Goal: Contribute content: Contribute content

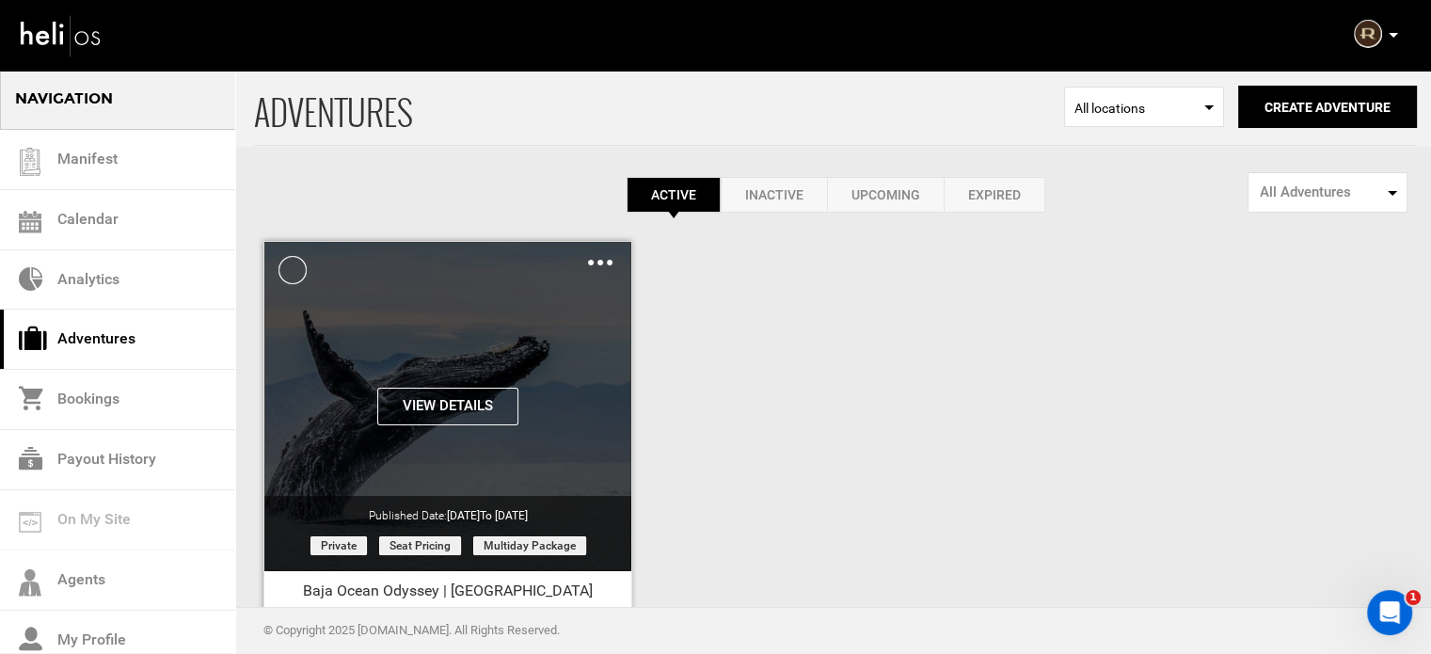
click at [431, 395] on button "View Details" at bounding box center [447, 407] width 141 height 38
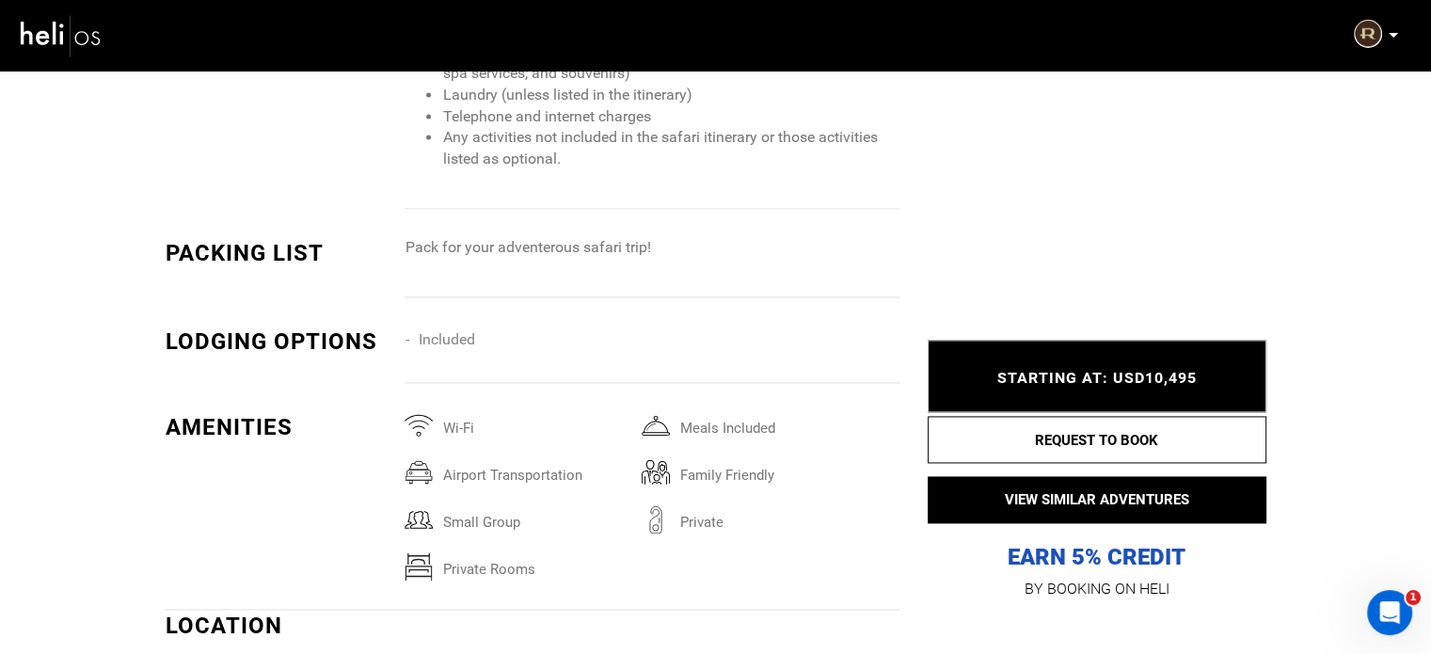
scroll to position [2604, 0]
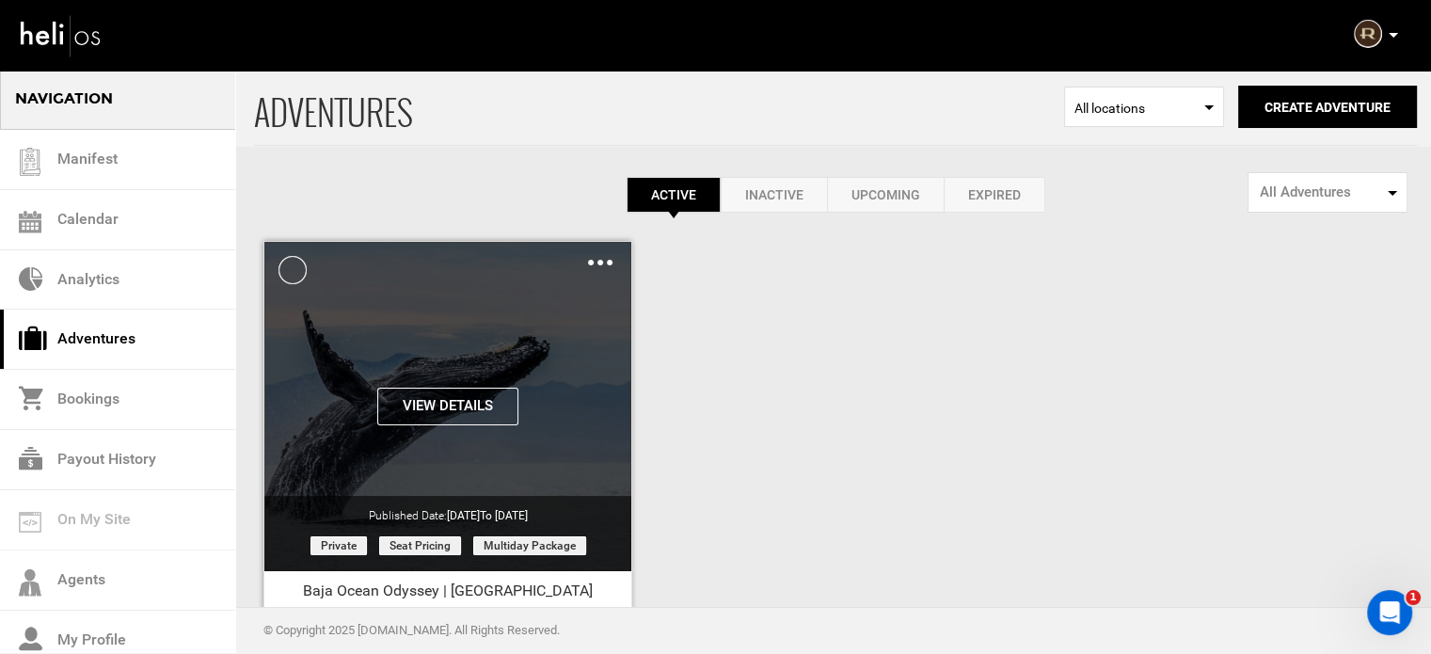
click at [605, 260] on img at bounding box center [600, 263] width 24 height 6
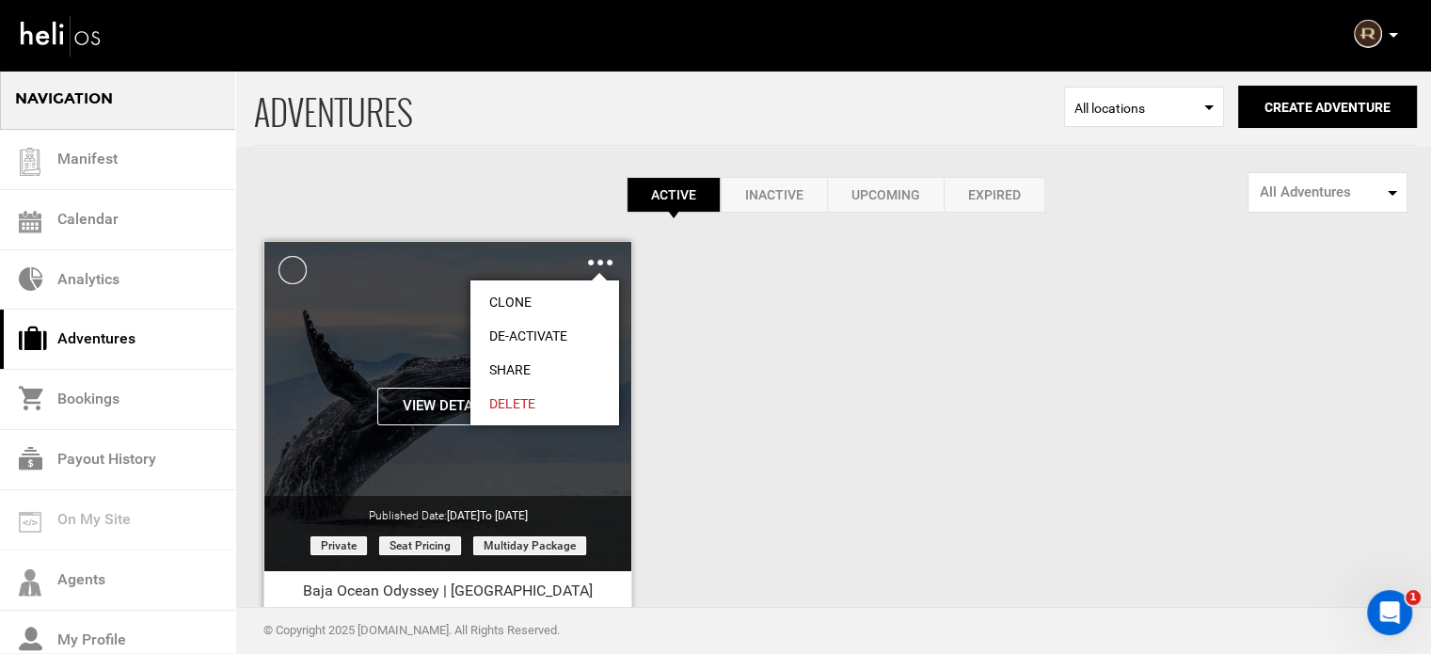
click at [528, 370] on link "Share" at bounding box center [544, 370] width 149 height 34
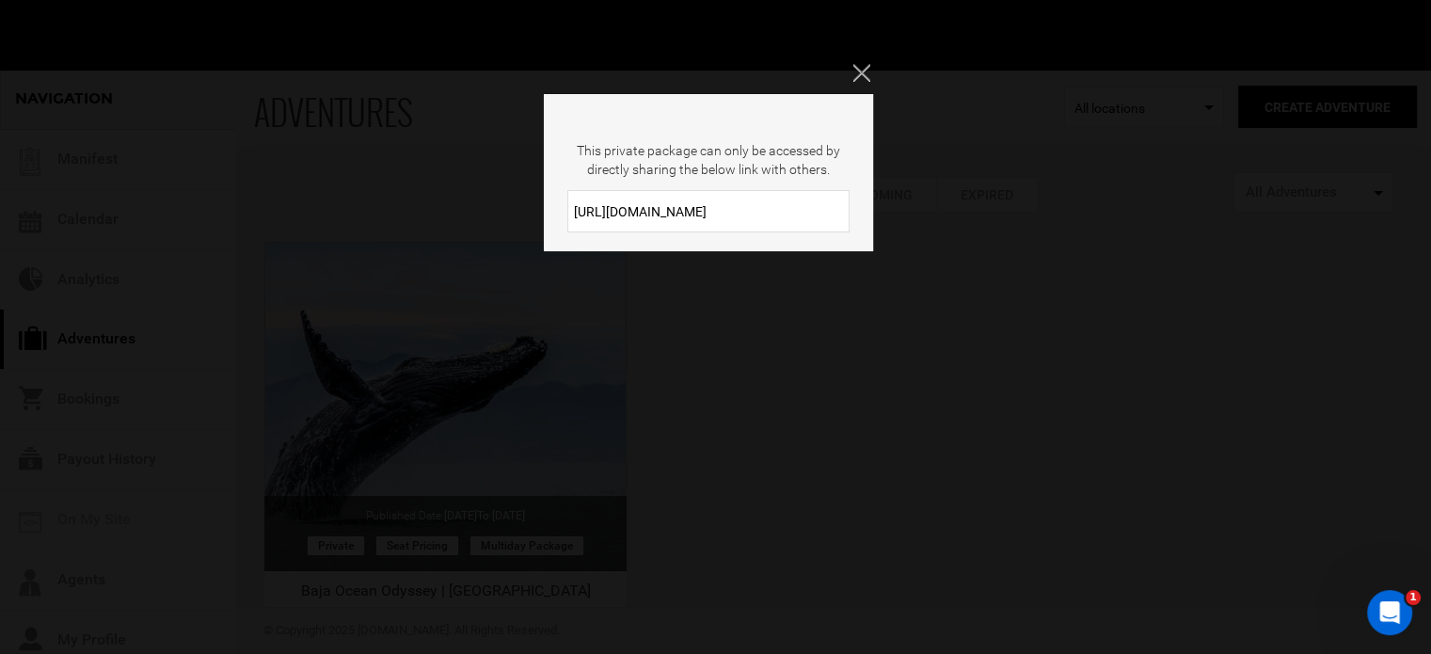
click at [730, 198] on input "https://heli.life/RM3wQX" at bounding box center [708, 211] width 282 height 42
click at [873, 73] on div "This private package can only be accessed by directly sharing the below link wi…" at bounding box center [715, 327] width 1431 height 654
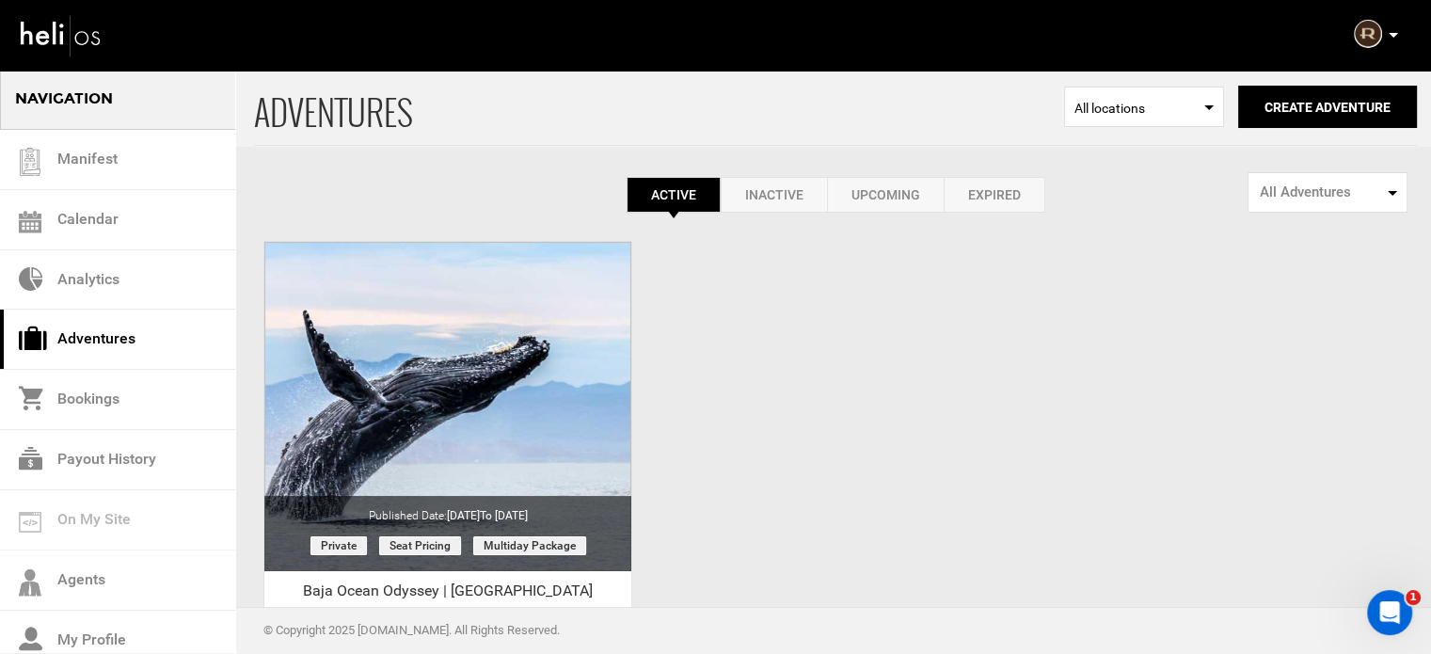
click at [980, 435] on div "ADVENTURES Select Location All locations Create Adventure Public Adventure This…" at bounding box center [715, 445] width 1431 height 753
click at [1280, 112] on button "Create Adventure" at bounding box center [1327, 107] width 179 height 42
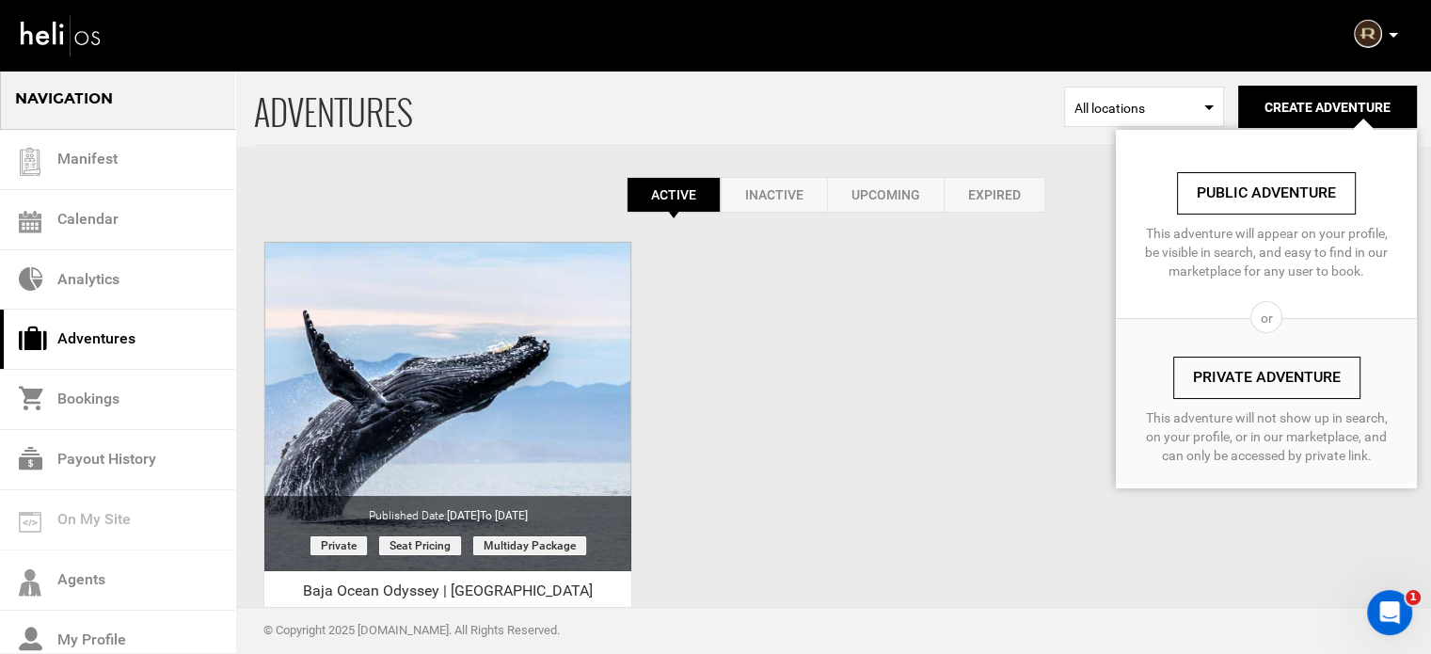
click at [1227, 393] on link "Private Adventure" at bounding box center [1266, 378] width 187 height 42
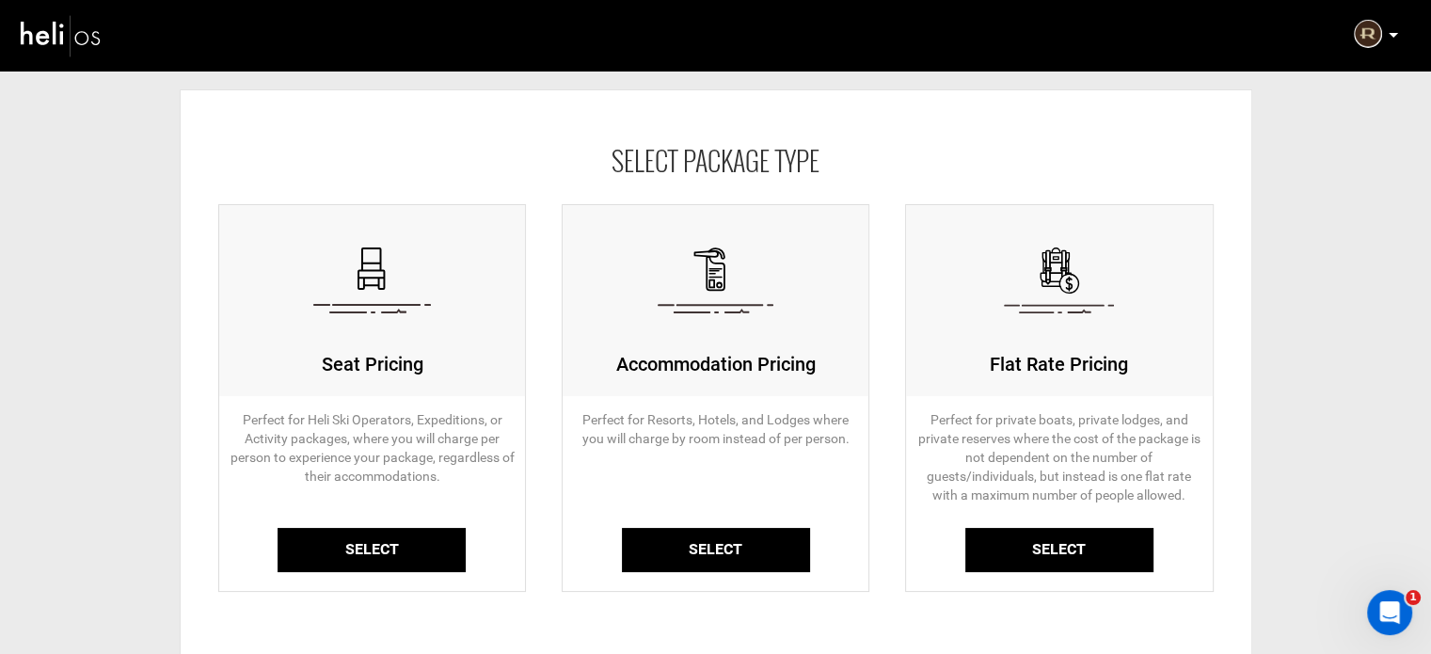
scroll to position [188, 0]
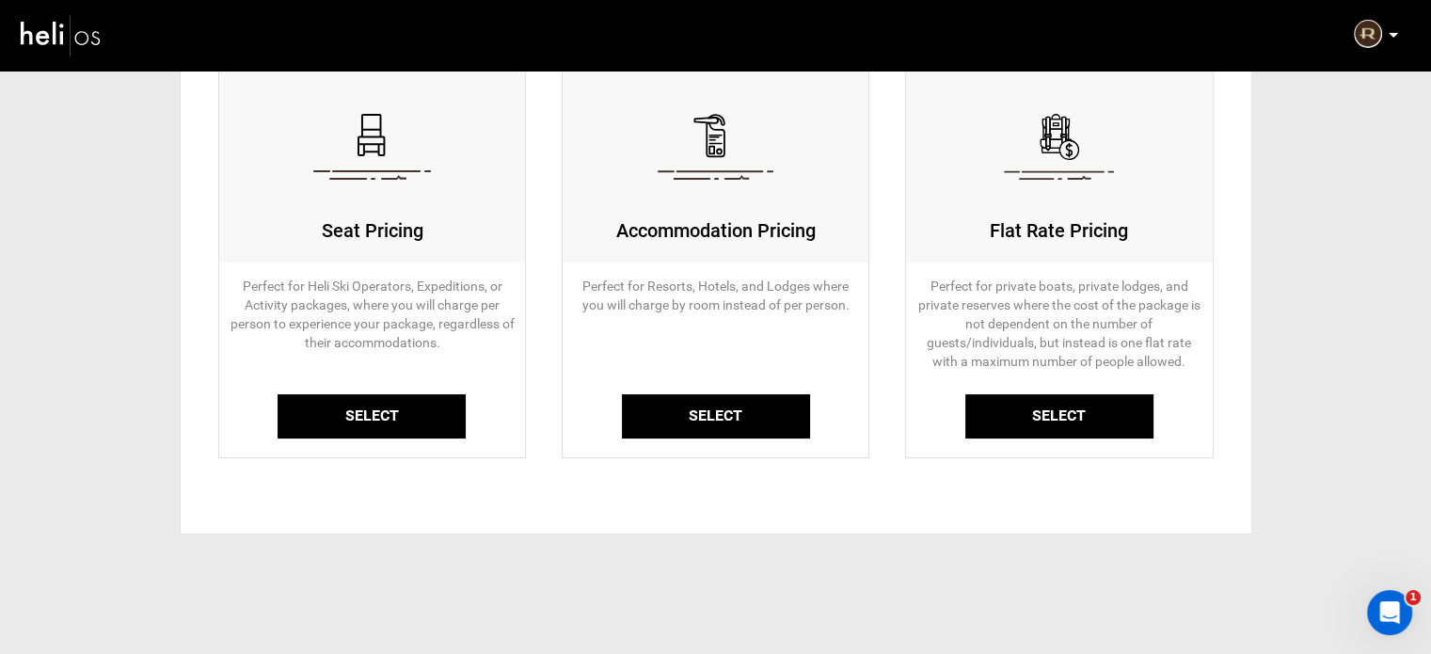
click at [374, 409] on link "Select" at bounding box center [371, 416] width 188 height 44
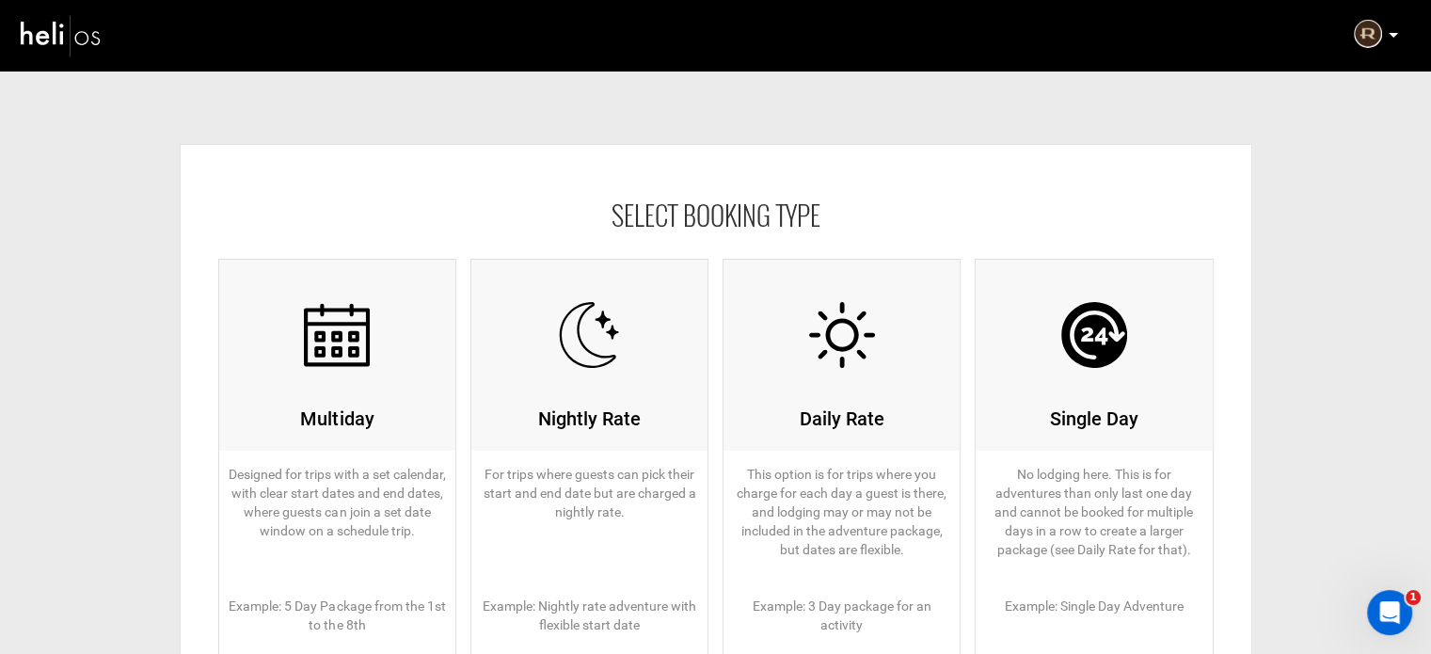
scroll to position [188, 0]
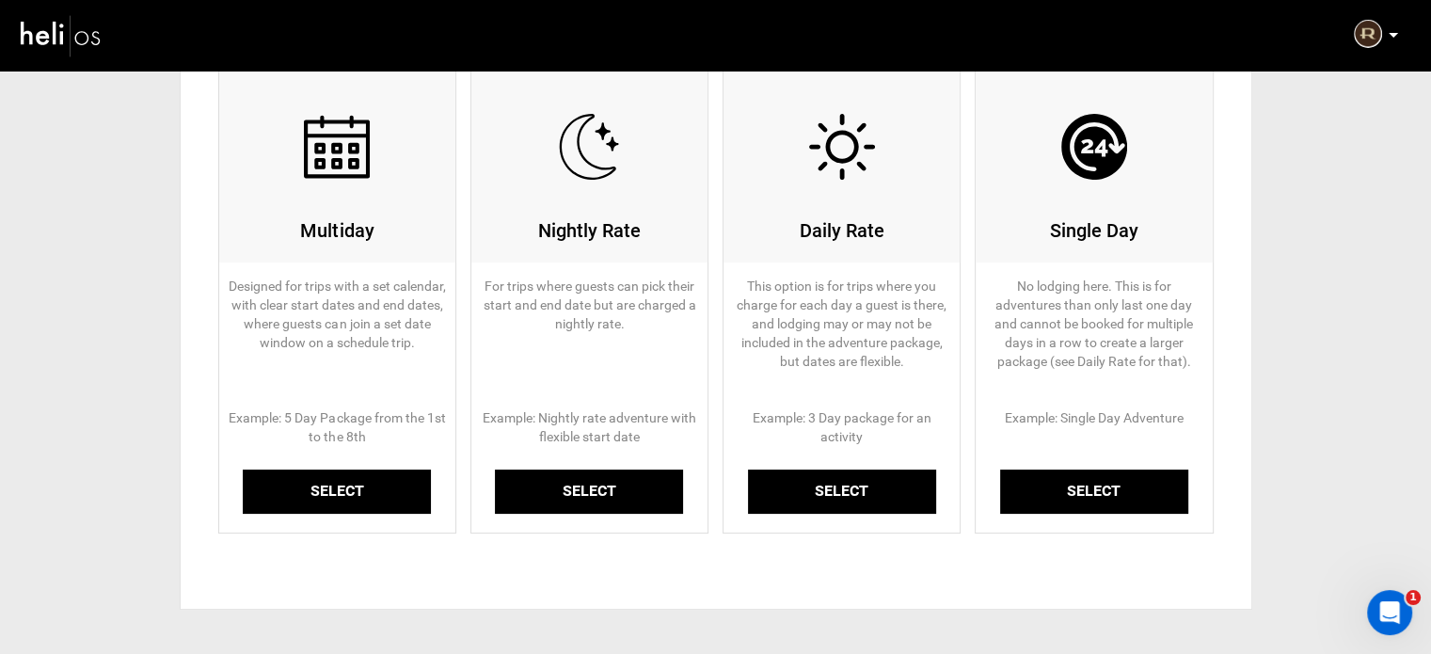
click at [340, 479] on link "Select" at bounding box center [337, 491] width 188 height 44
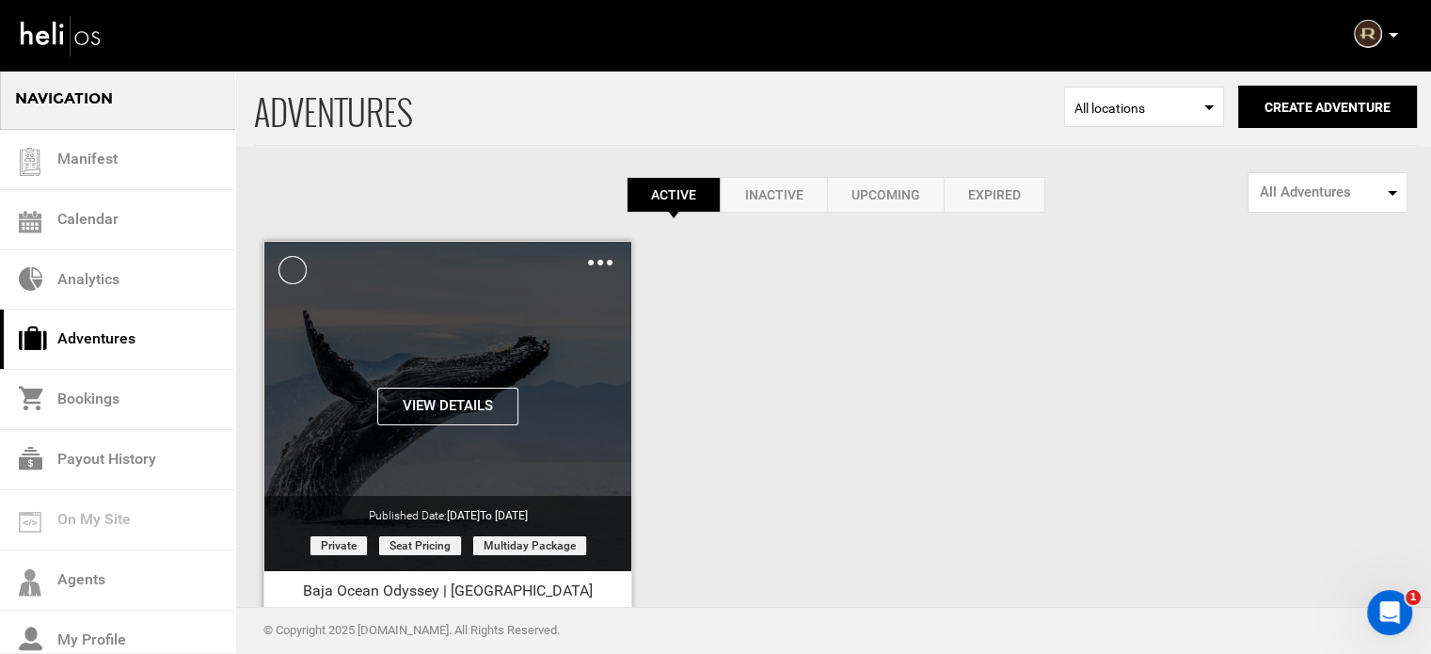
scroll to position [233, 0]
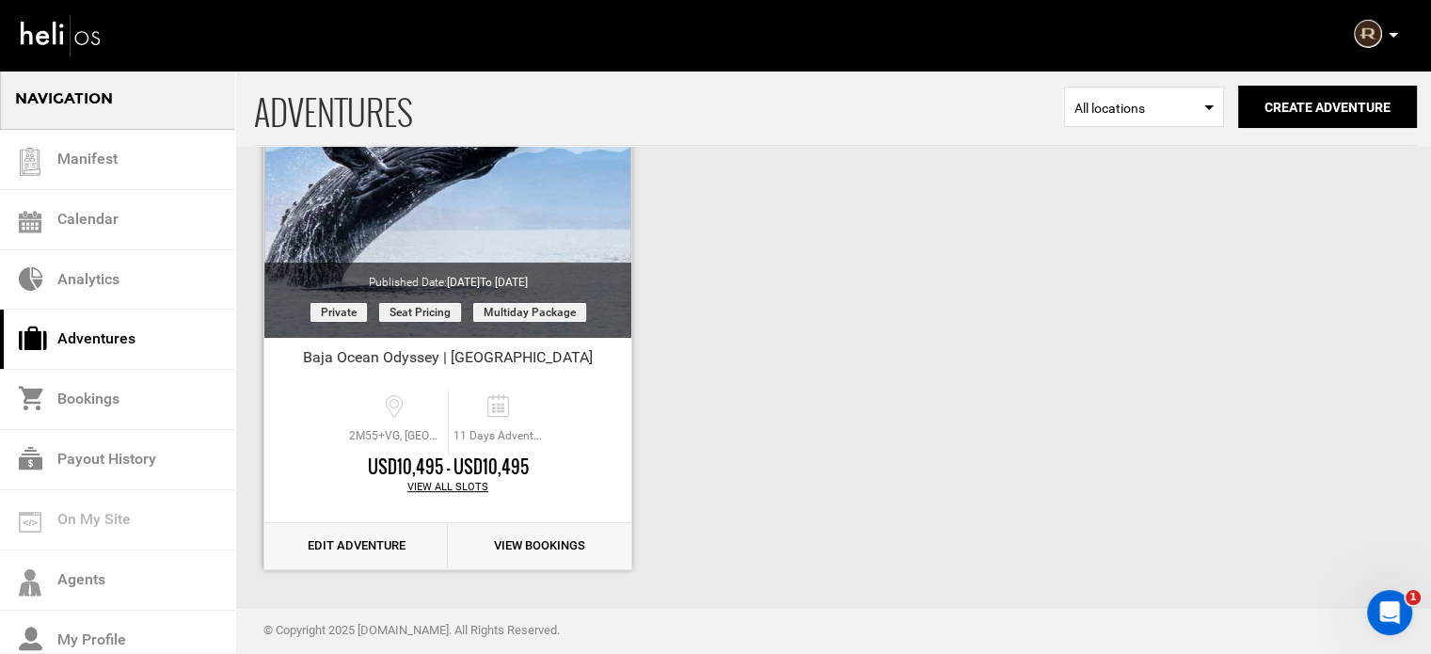
click at [352, 544] on link "Edit Adventure" at bounding box center [355, 546] width 183 height 46
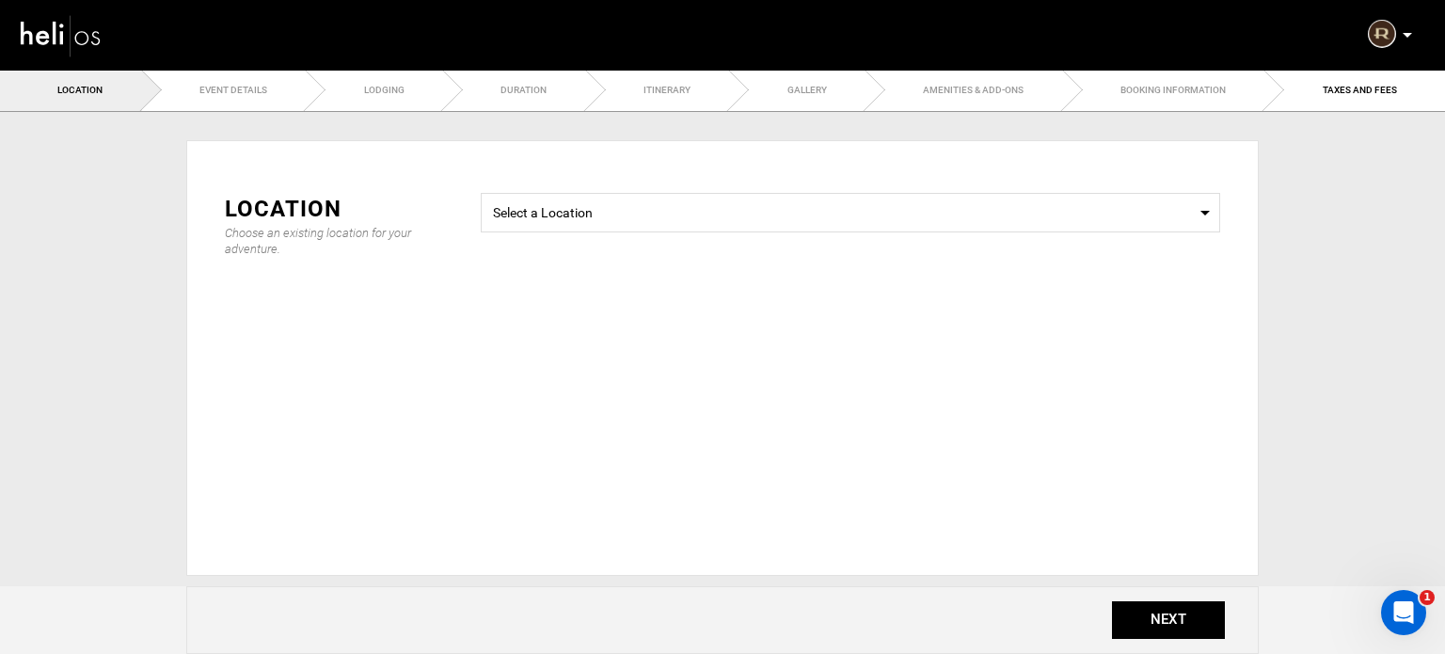
type input "Baja Ocean Odyssey | Mexico"
checkbox input "true"
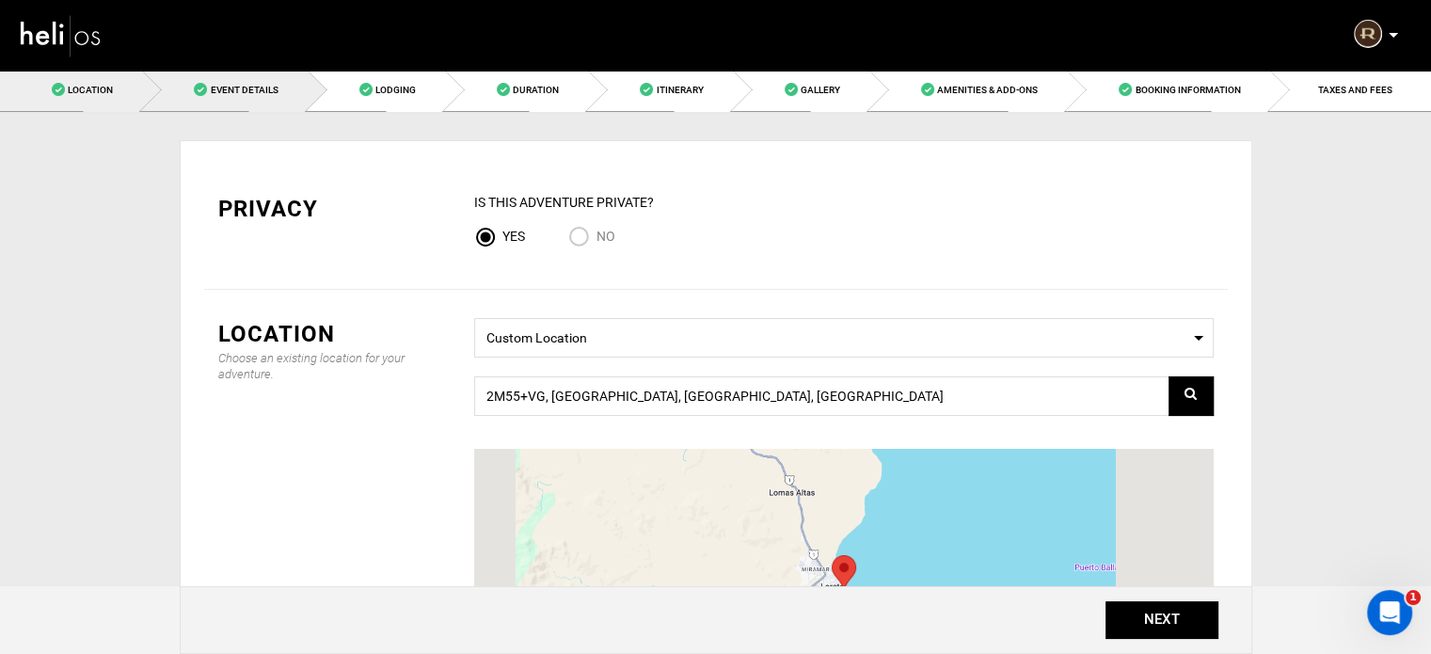
click at [262, 104] on link "Event Details" at bounding box center [224, 90] width 165 height 42
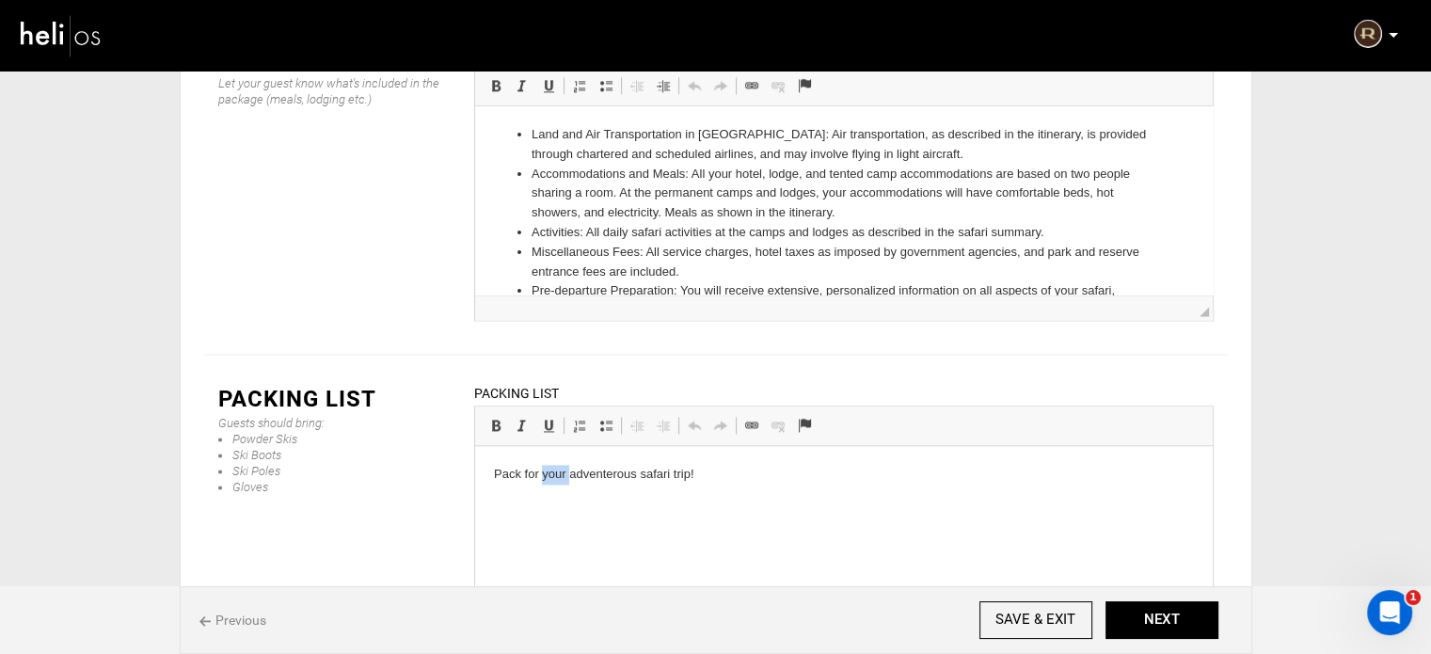
click at [559, 476] on p "Pack for your adventerous safari trip!" at bounding box center [843, 475] width 700 height 20
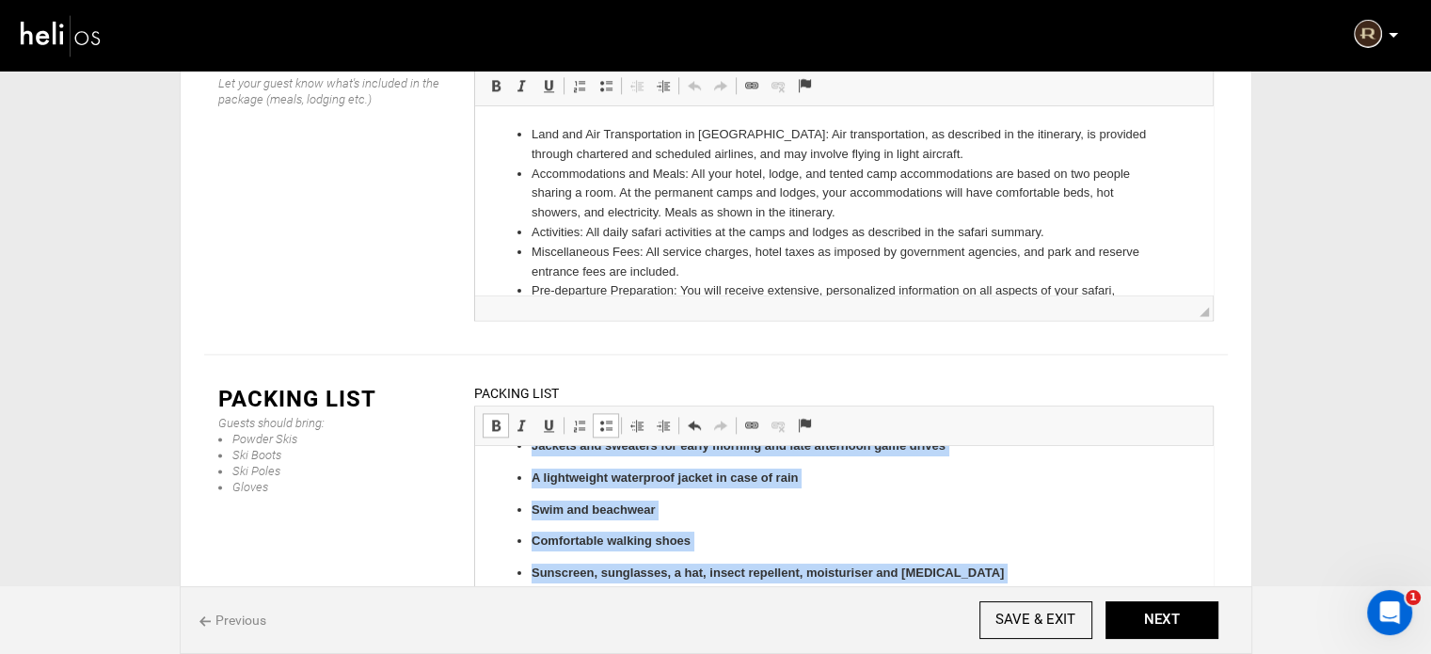
drag, startPoint x: 524, startPoint y: 475, endPoint x: 816, endPoint y: 648, distance: 339.1
click at [816, 634] on html "Clothes in khaki, green, beige and neutral colors Long-sleeved shirts that offe…" at bounding box center [842, 446] width 737 height 375
click at [604, 418] on span at bounding box center [605, 425] width 15 height 15
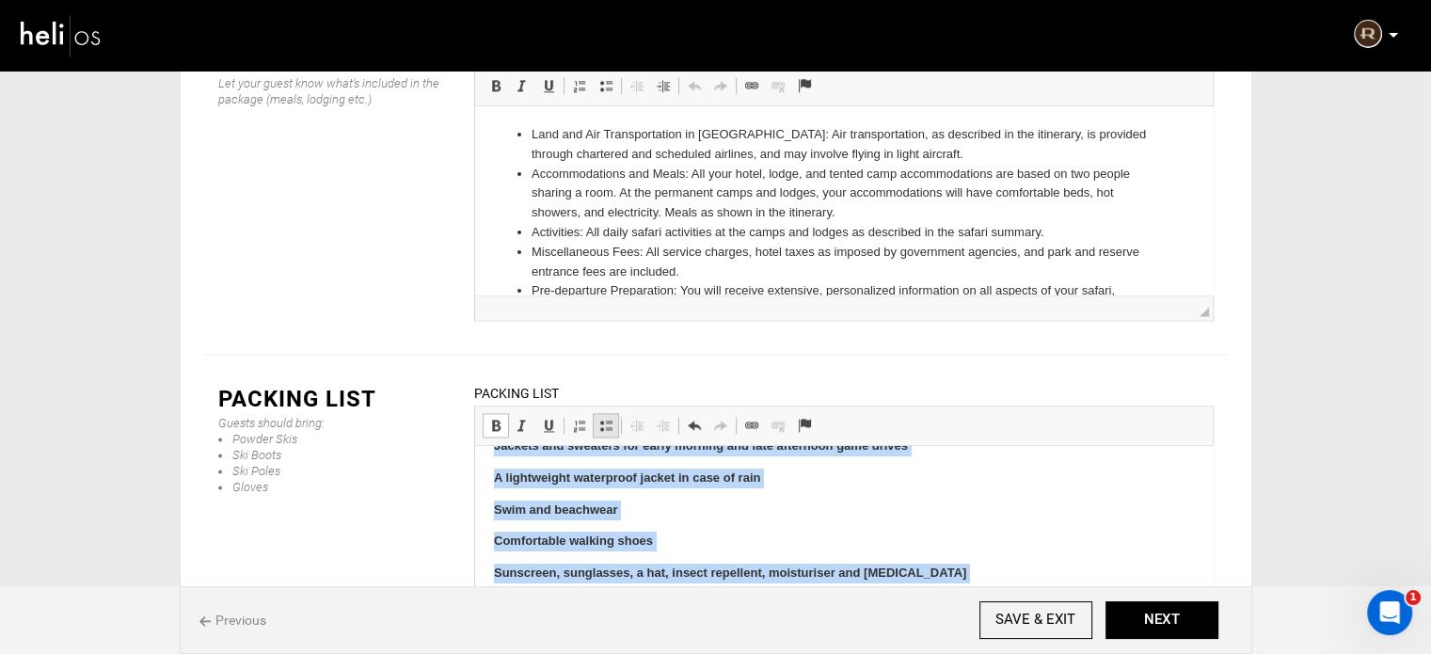
click at [604, 418] on span at bounding box center [605, 425] width 15 height 15
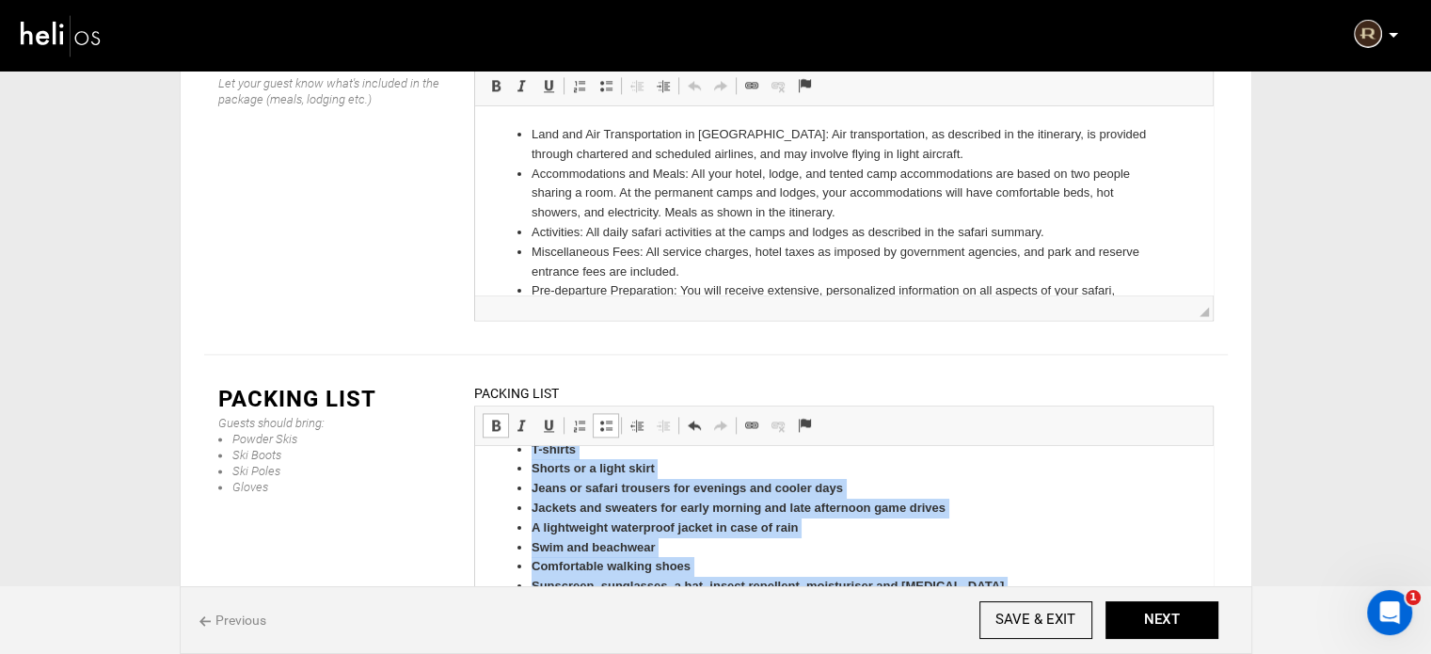
click at [883, 535] on li "A lightweight waterproof jacket in case of rain" at bounding box center [843, 528] width 625 height 20
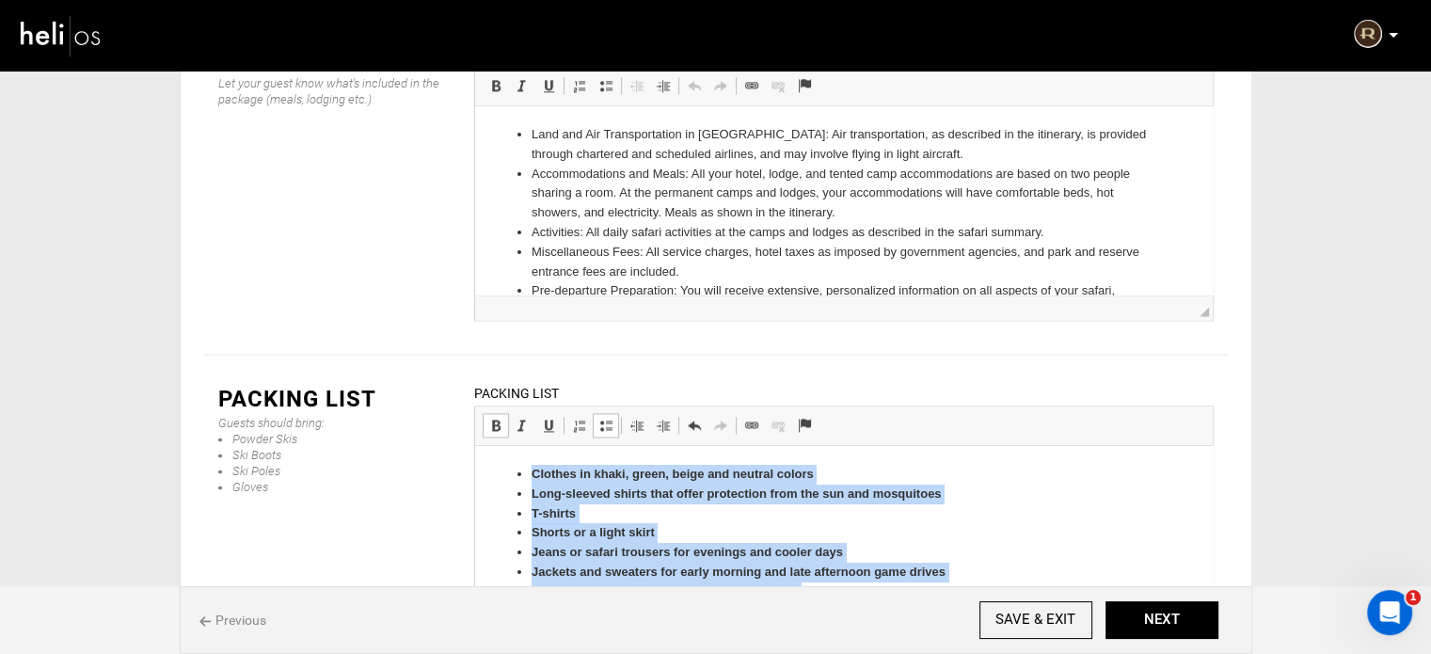
drag, startPoint x: 776, startPoint y: 613, endPoint x: 393, endPoint y: 399, distance: 438.8
click at [474, 446] on html "Clothes in khaki, green, beige and neutral colors Long-sleeved shirts that offe…" at bounding box center [842, 572] width 737 height 253
click at [499, 418] on span at bounding box center [495, 425] width 15 height 15
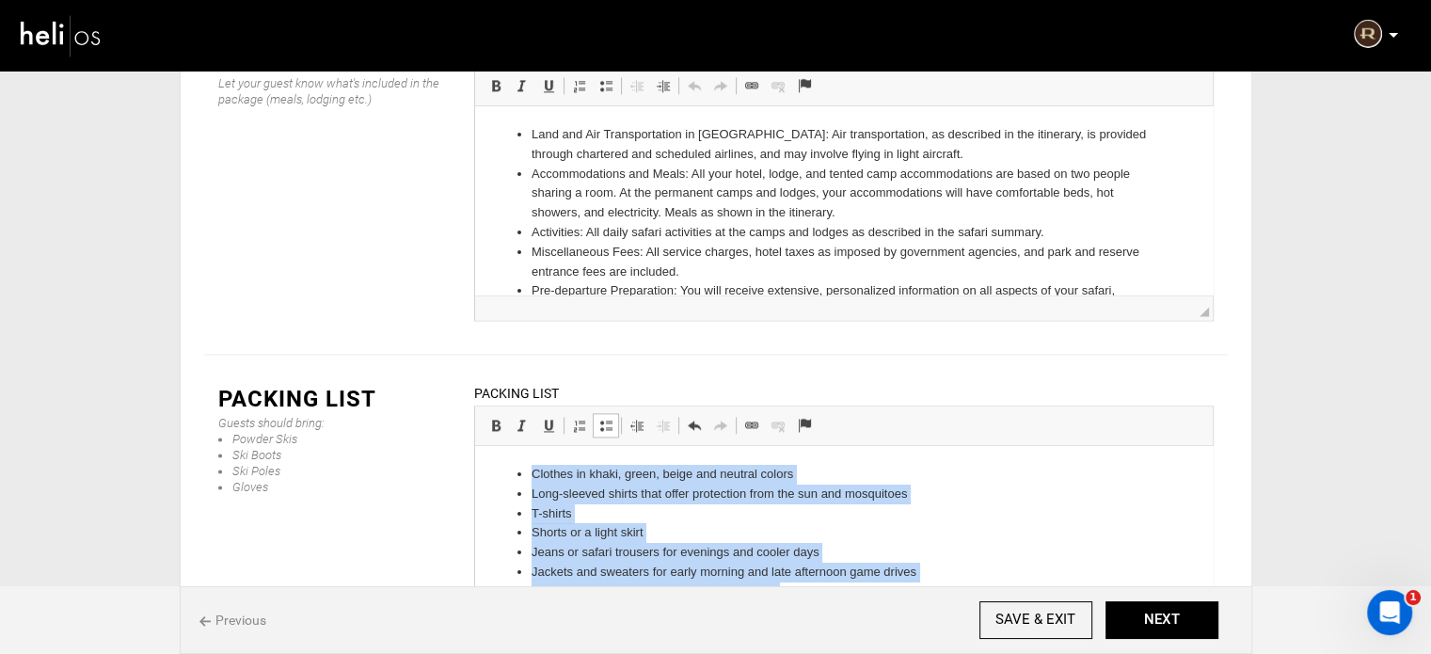
click at [531, 472] on li "Clothes in khaki, green, beige and neutral colors" at bounding box center [843, 475] width 625 height 20
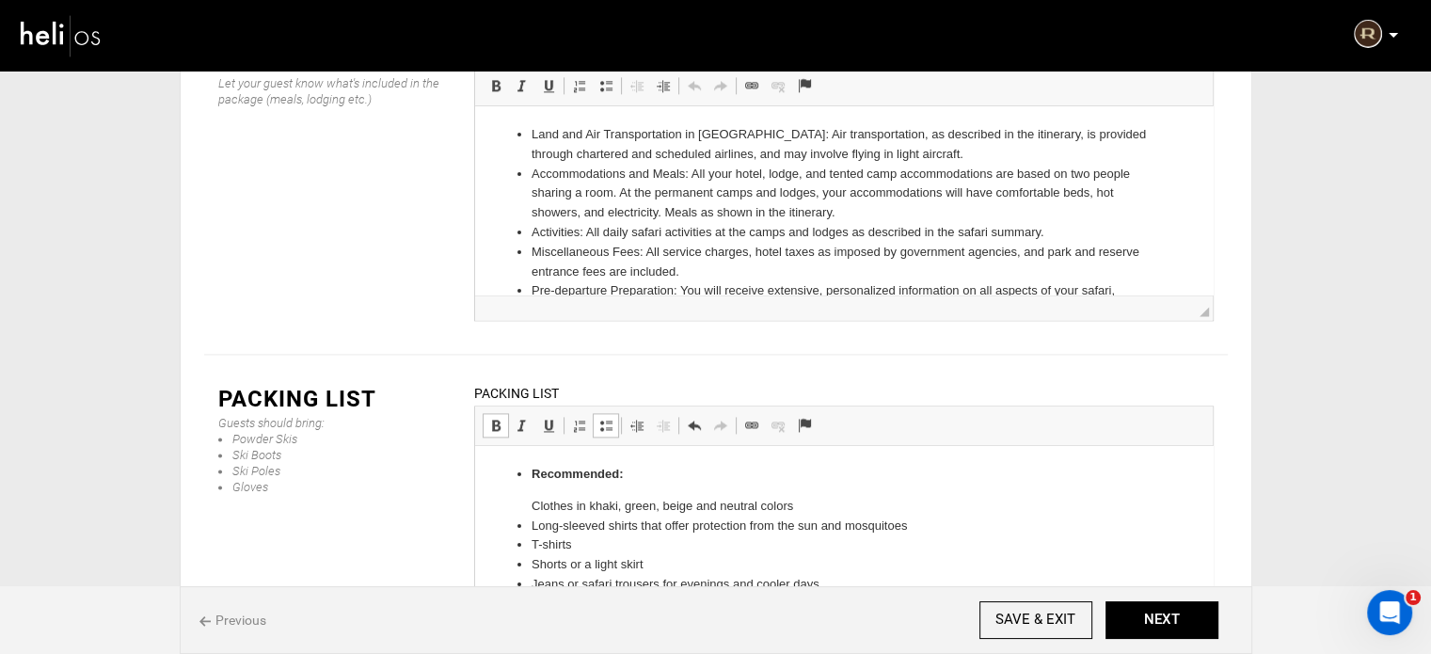
click at [531, 472] on strong "Recommended:" at bounding box center [577, 474] width 92 height 14
click at [601, 418] on span at bounding box center [605, 425] width 15 height 15
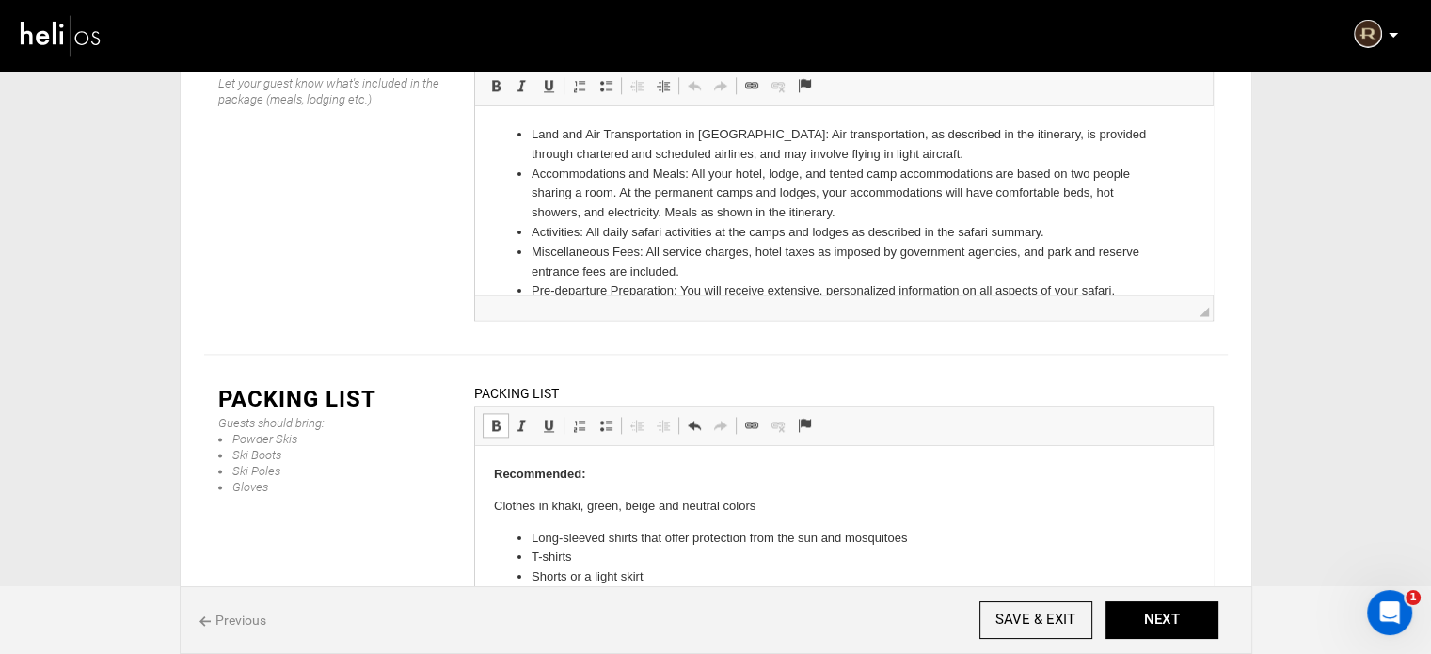
click at [607, 471] on p "Recommended:" at bounding box center [843, 475] width 700 height 20
click at [490, 501] on html "Recommended: Clothes in khaki, green, beige and neutral colors Long-sleeved shi…" at bounding box center [842, 594] width 737 height 297
click at [595, 413] on link "Insert/Remove Bulleted List" at bounding box center [606, 425] width 26 height 24
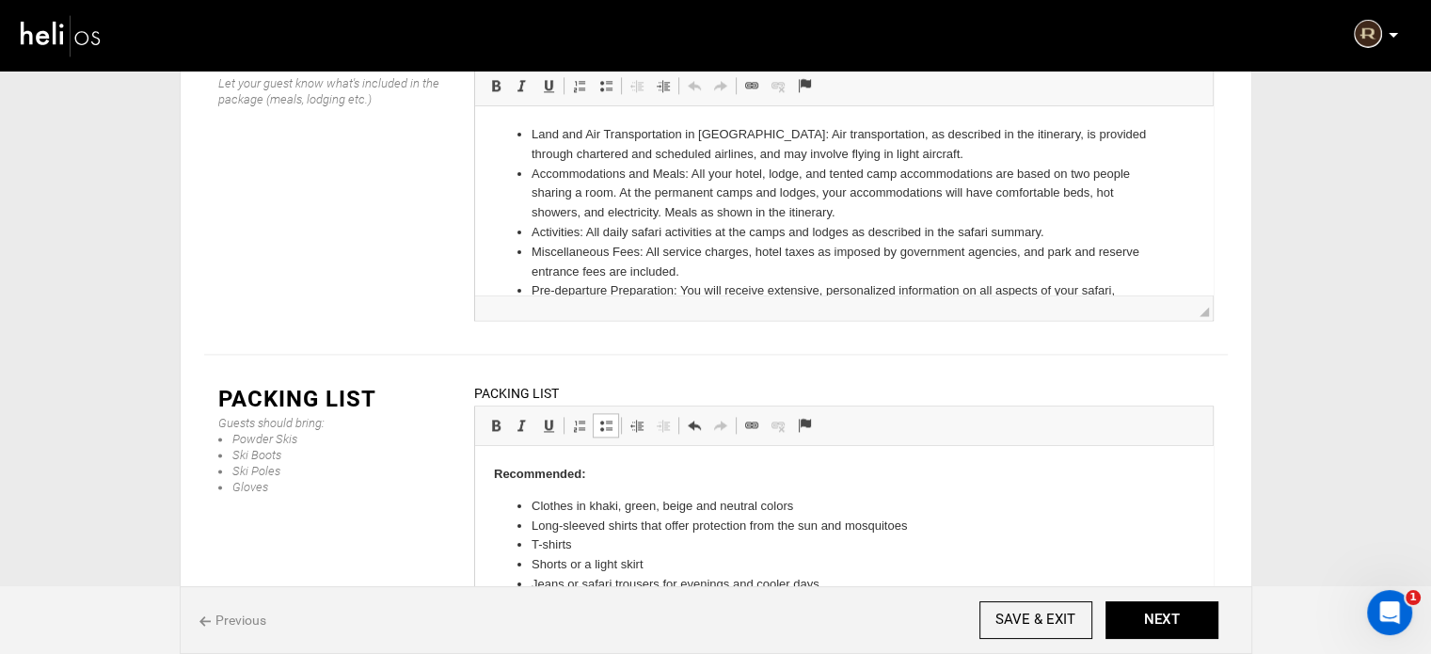
click at [838, 499] on li "Clothes in khaki, green, beige and neutral colors" at bounding box center [843, 507] width 625 height 20
click at [1042, 629] on input "SAVE & EXIT" at bounding box center [1035, 620] width 113 height 38
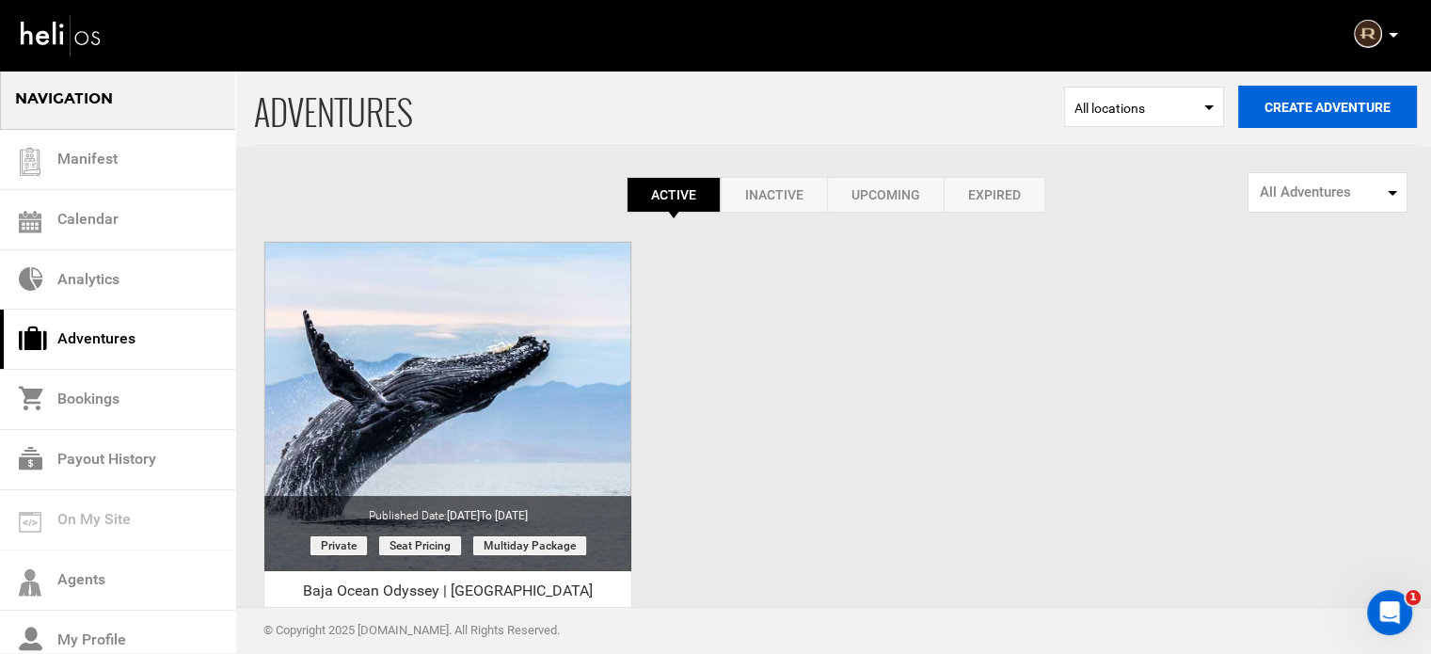
drag, startPoint x: 1276, startPoint y: 101, endPoint x: 1279, endPoint y: 119, distance: 19.2
click at [1280, 104] on button "Create Adventure" at bounding box center [1327, 107] width 179 height 42
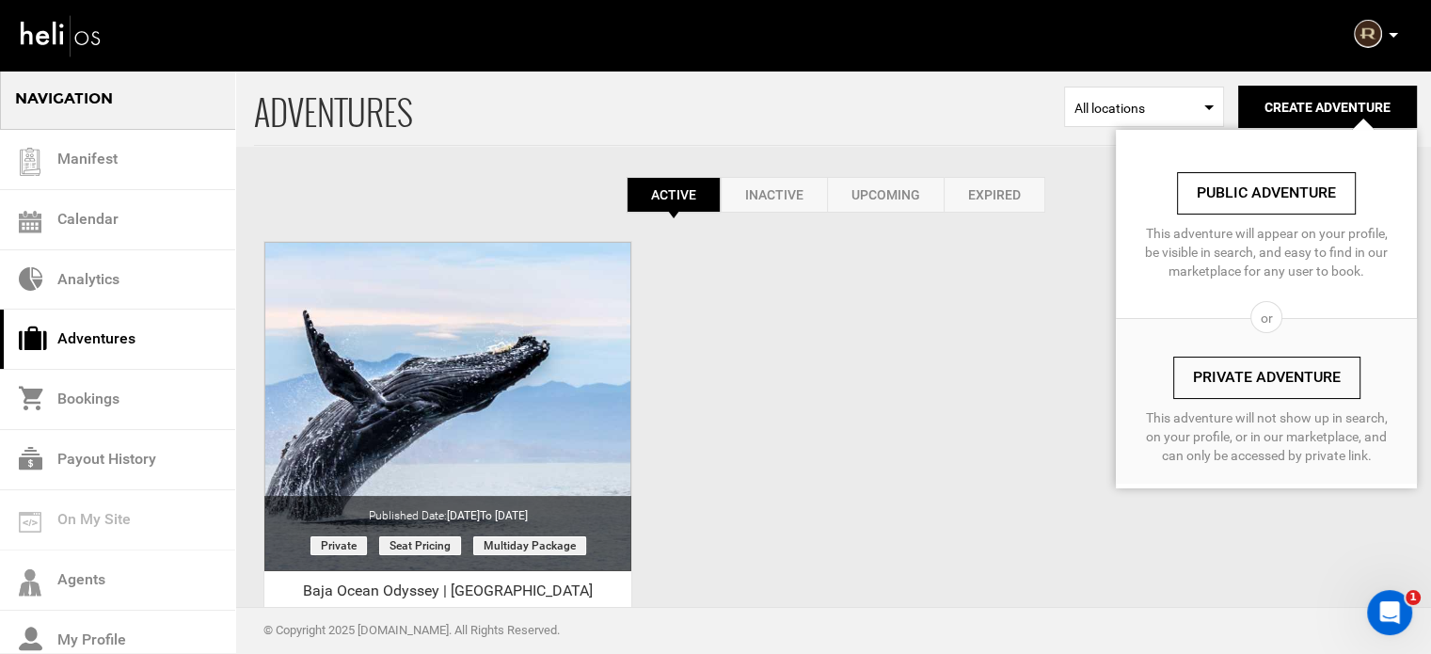
click at [1214, 387] on link "Private Adventure" at bounding box center [1266, 378] width 187 height 42
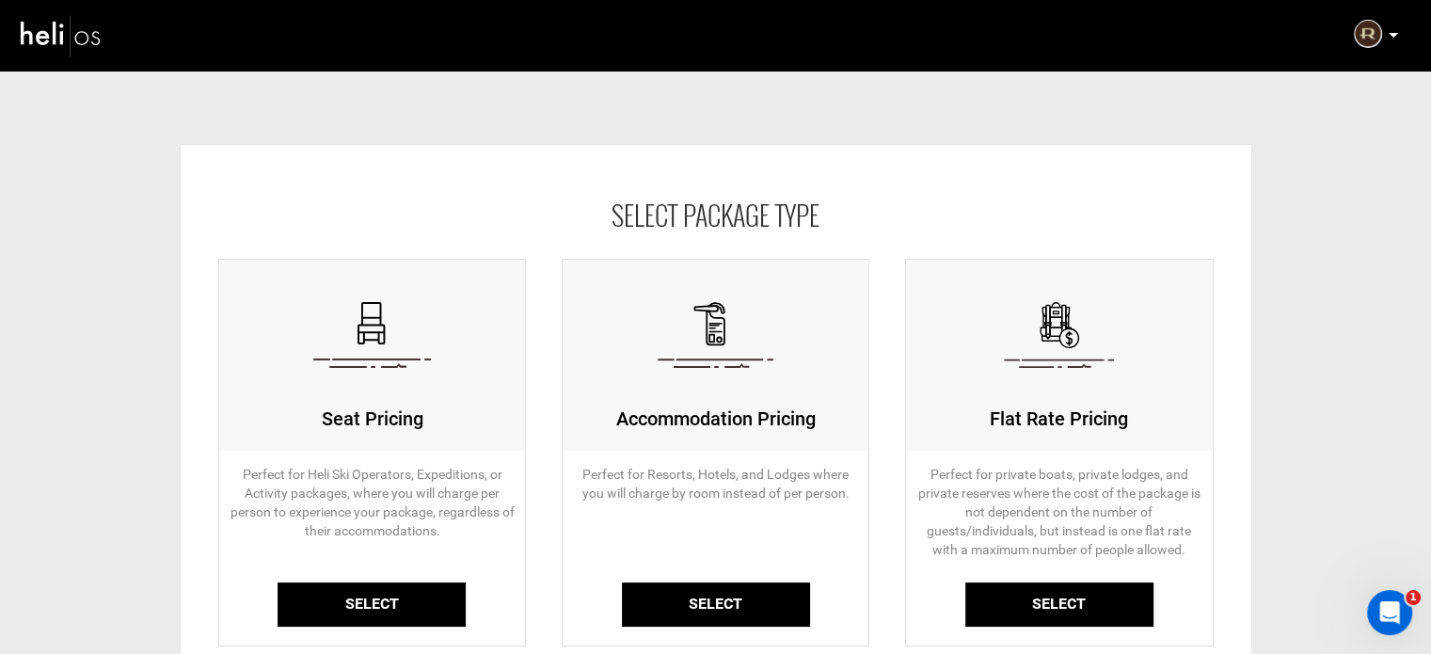
click at [392, 586] on link "Select" at bounding box center [371, 604] width 188 height 44
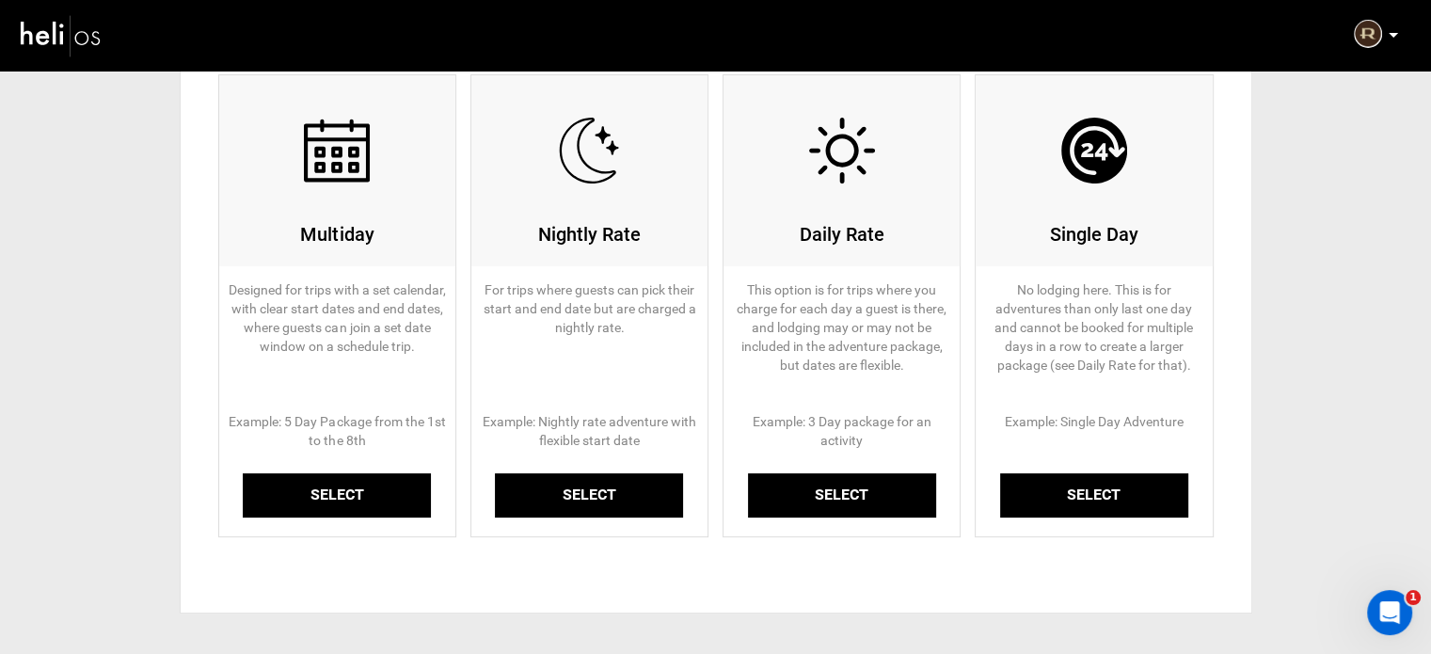
scroll to position [188, 0]
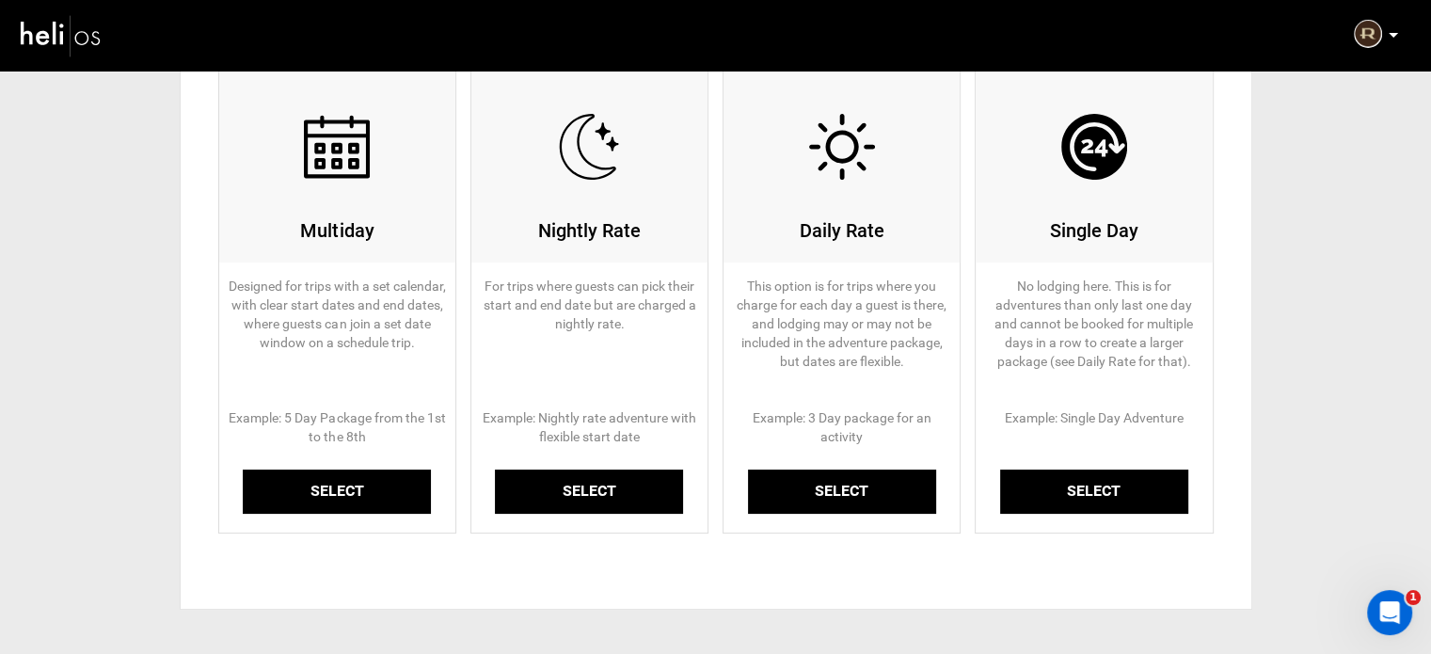
click at [331, 500] on link "Select" at bounding box center [337, 491] width 188 height 44
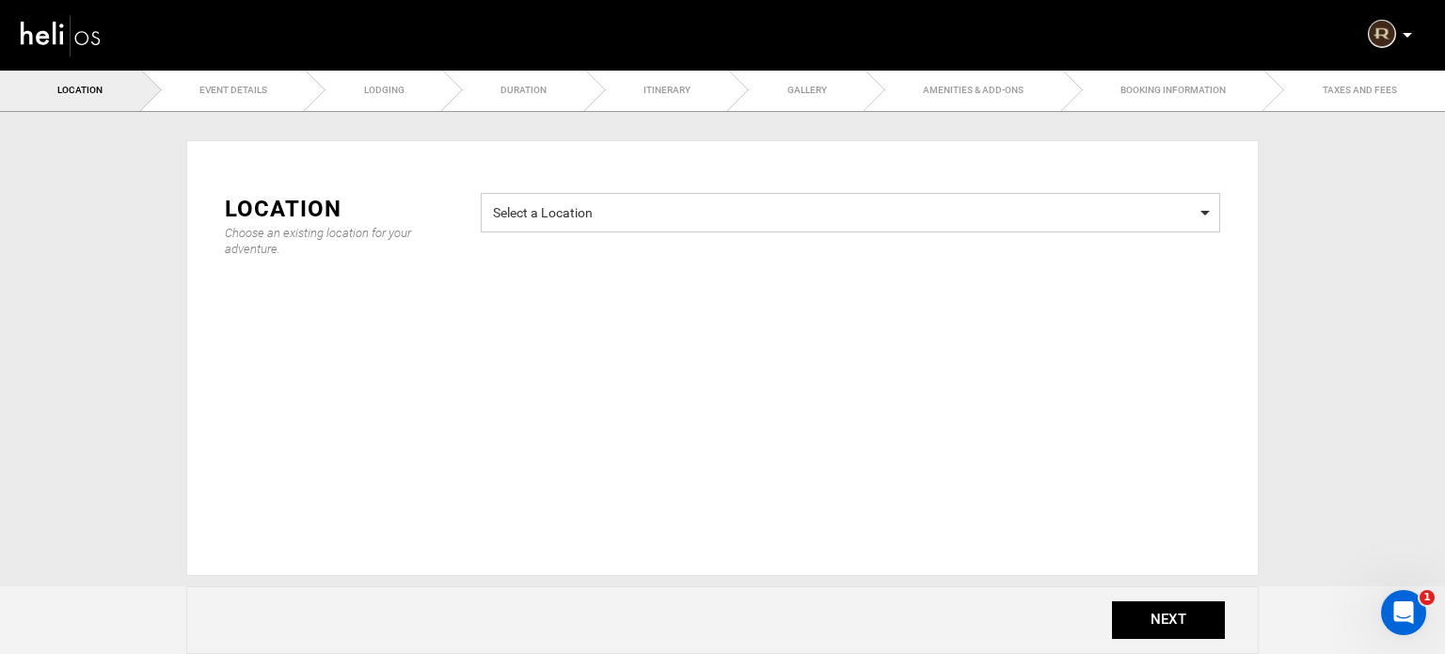
click at [558, 211] on span "Select a Location" at bounding box center [850, 210] width 715 height 24
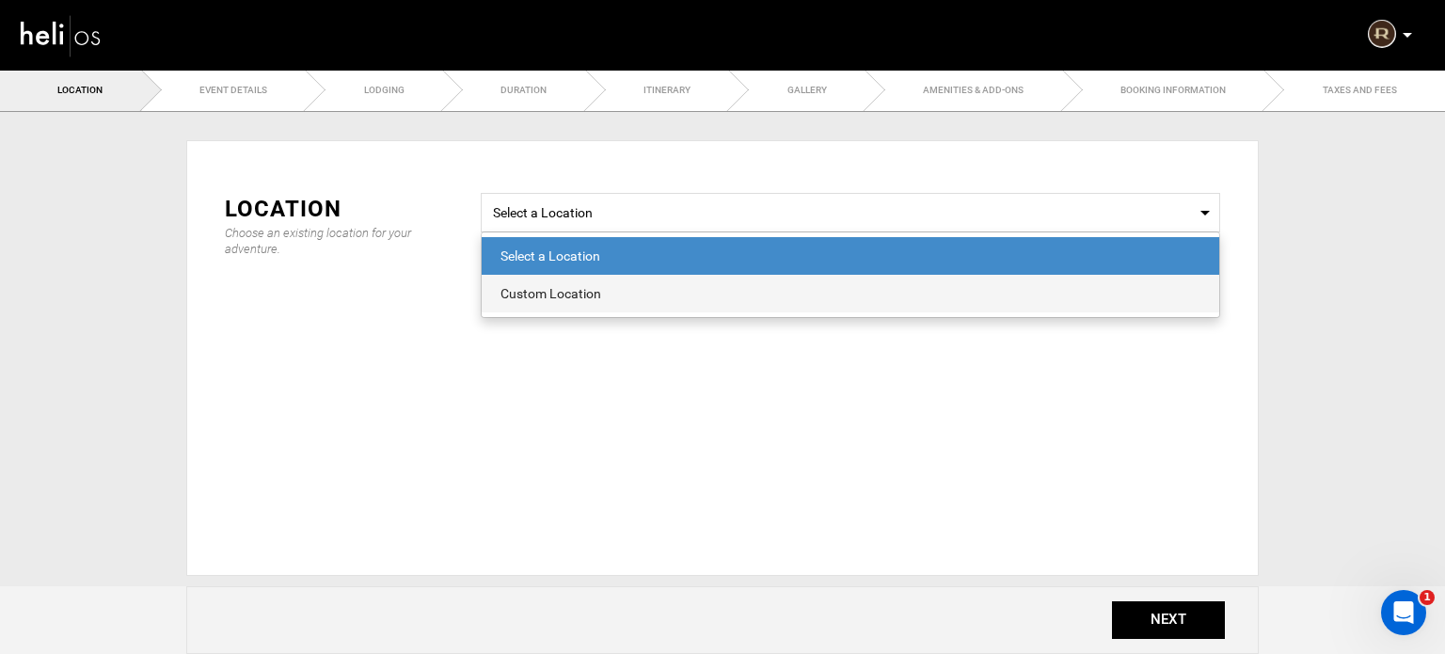
click at [565, 289] on div "Custom Location" at bounding box center [850, 293] width 700 height 19
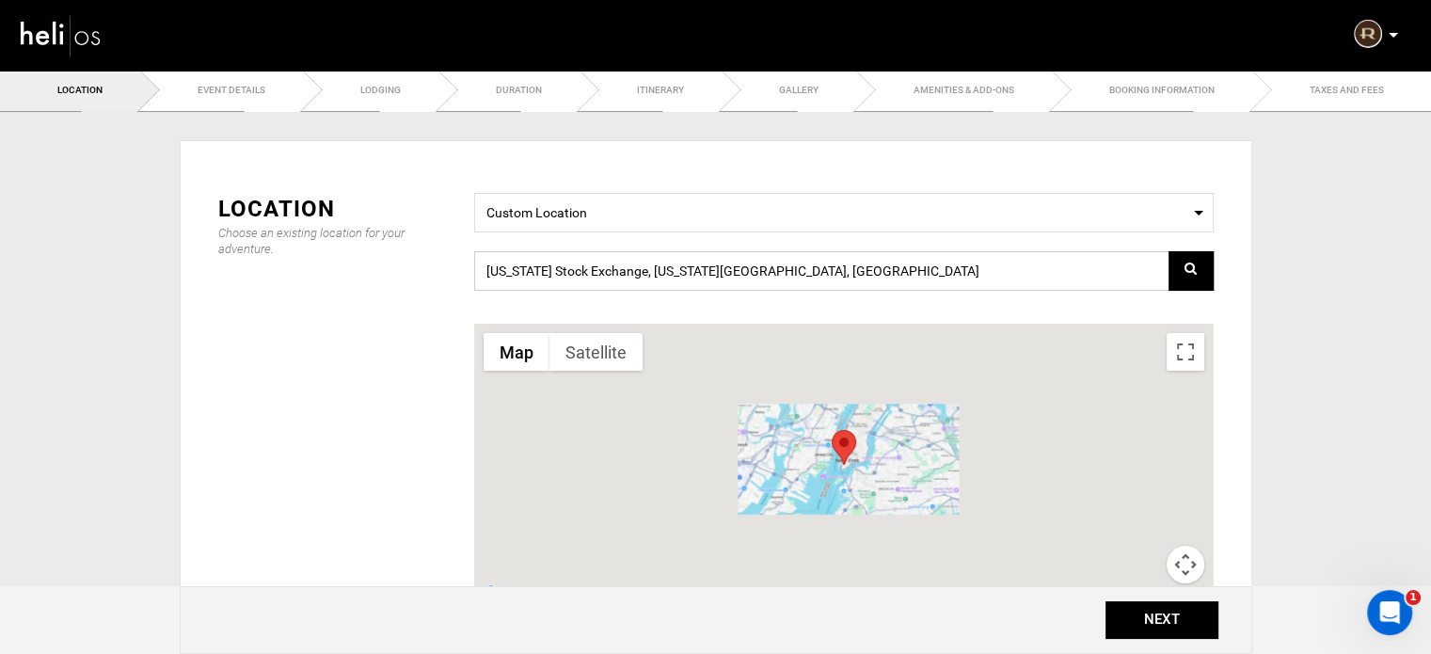
click at [575, 270] on input "New York Stock Exchange, New York, NY 10005, USA" at bounding box center [843, 271] width 739 height 40
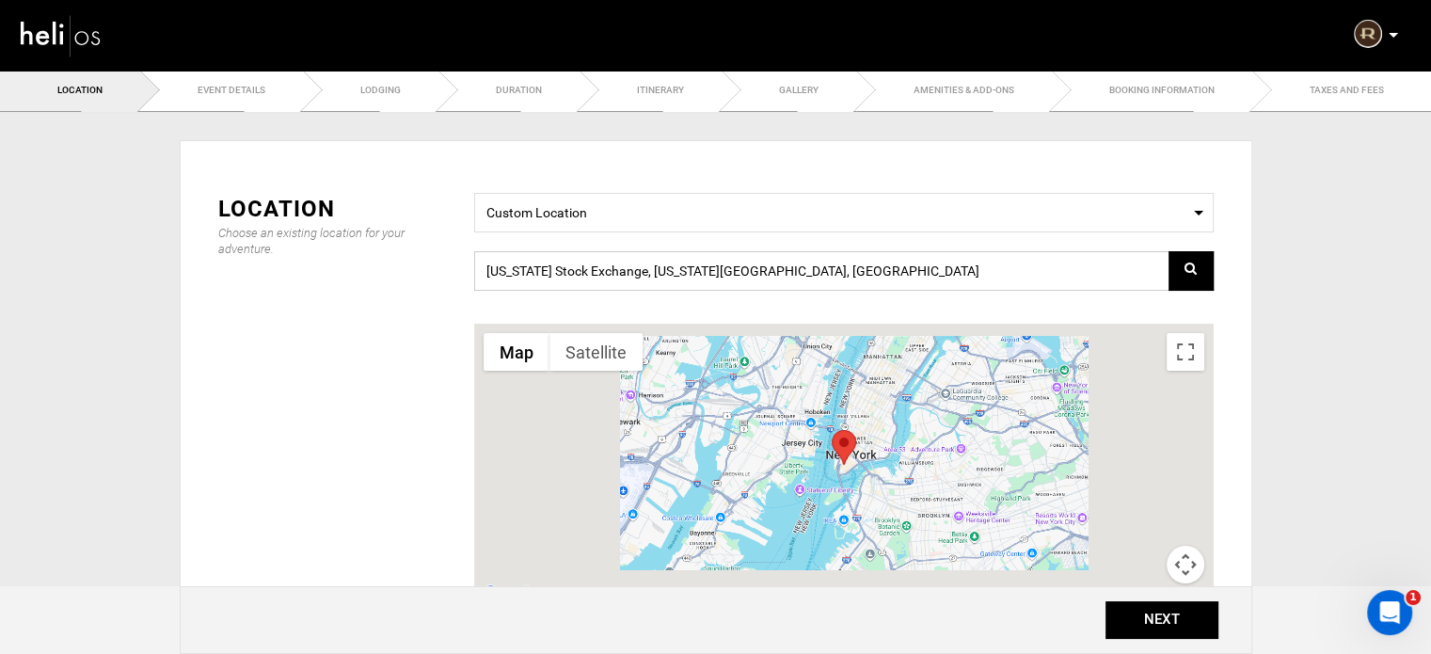
click at [575, 270] on input "New York Stock Exchange, New York, NY 10005, USA" at bounding box center [843, 271] width 739 height 40
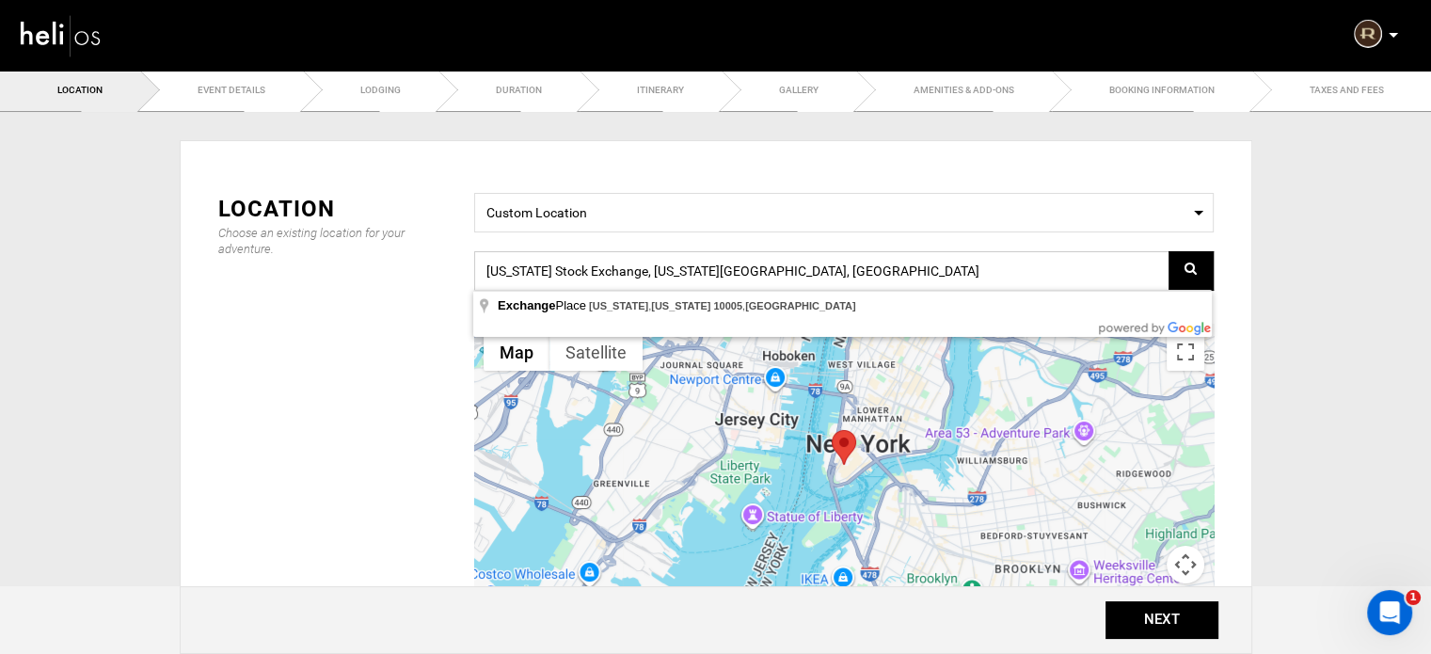
paste input "6426+83 Brasília, Federal District, Brazil"
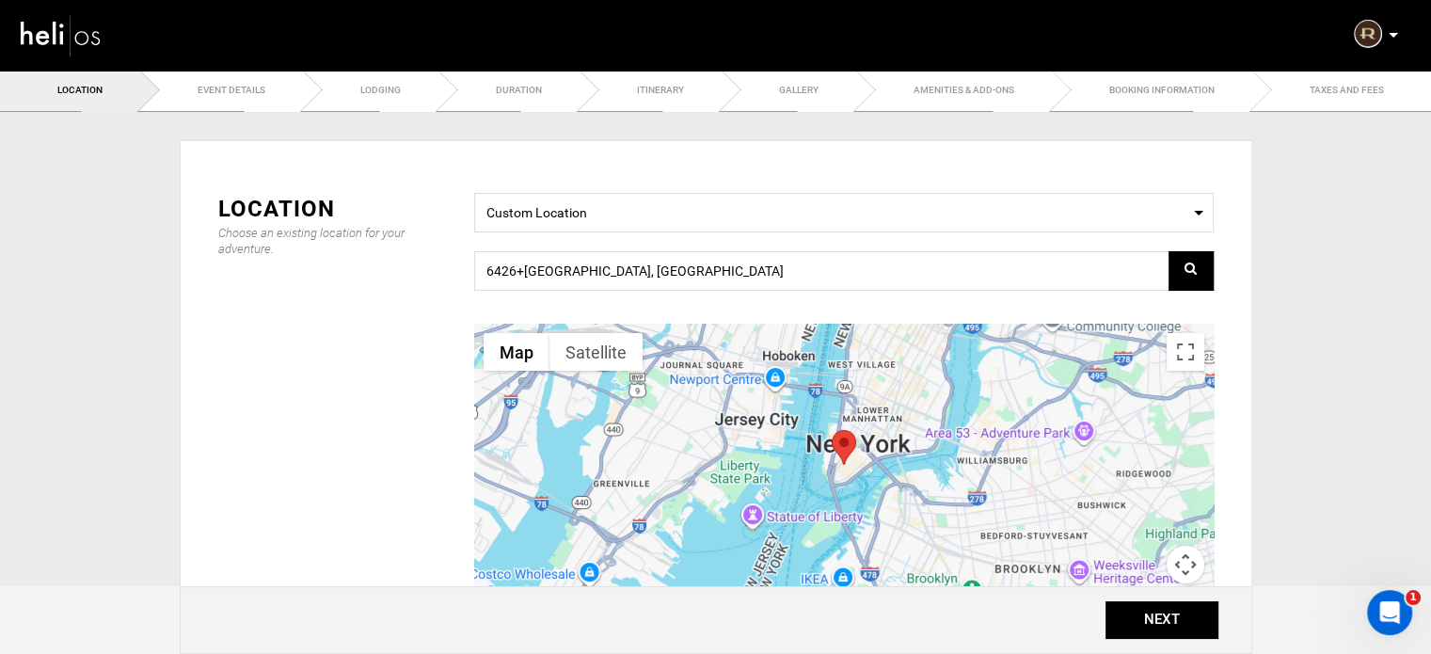
type input "6426+83 - Brasília, Federal District, Brazil"
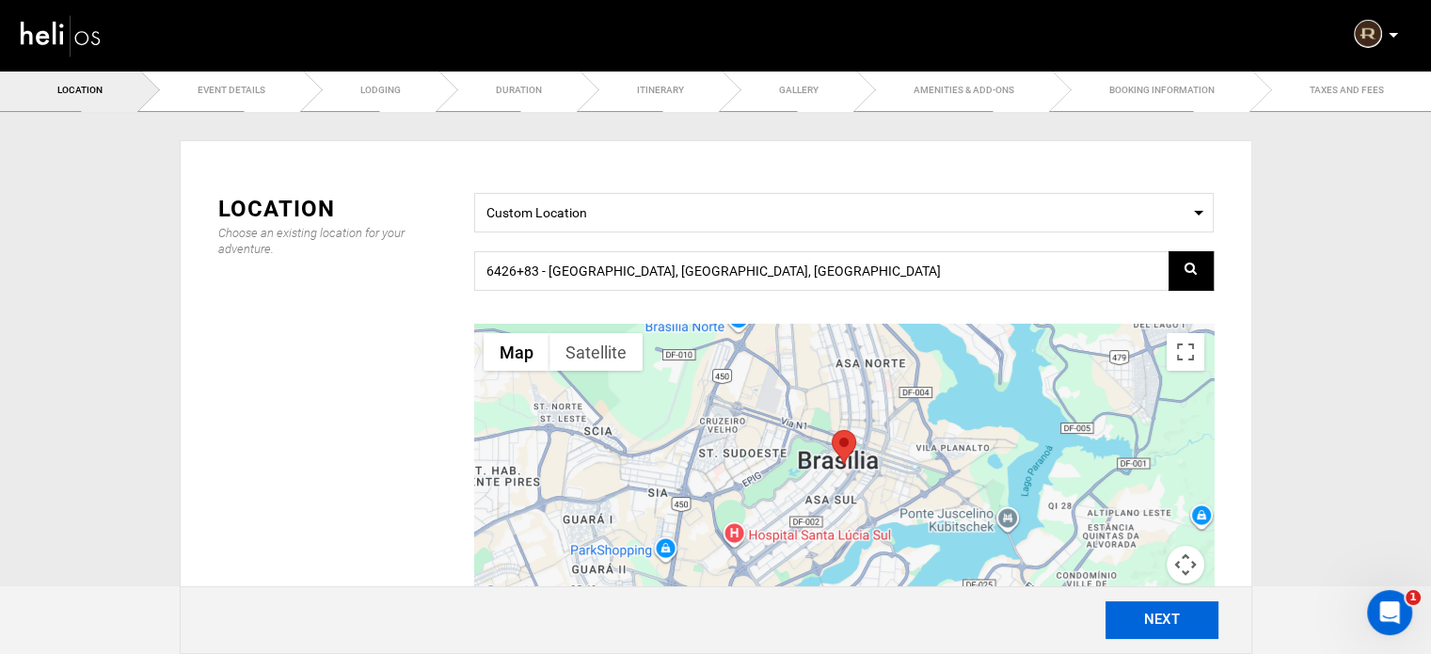
click at [1143, 628] on button "NEXT" at bounding box center [1161, 620] width 113 height 38
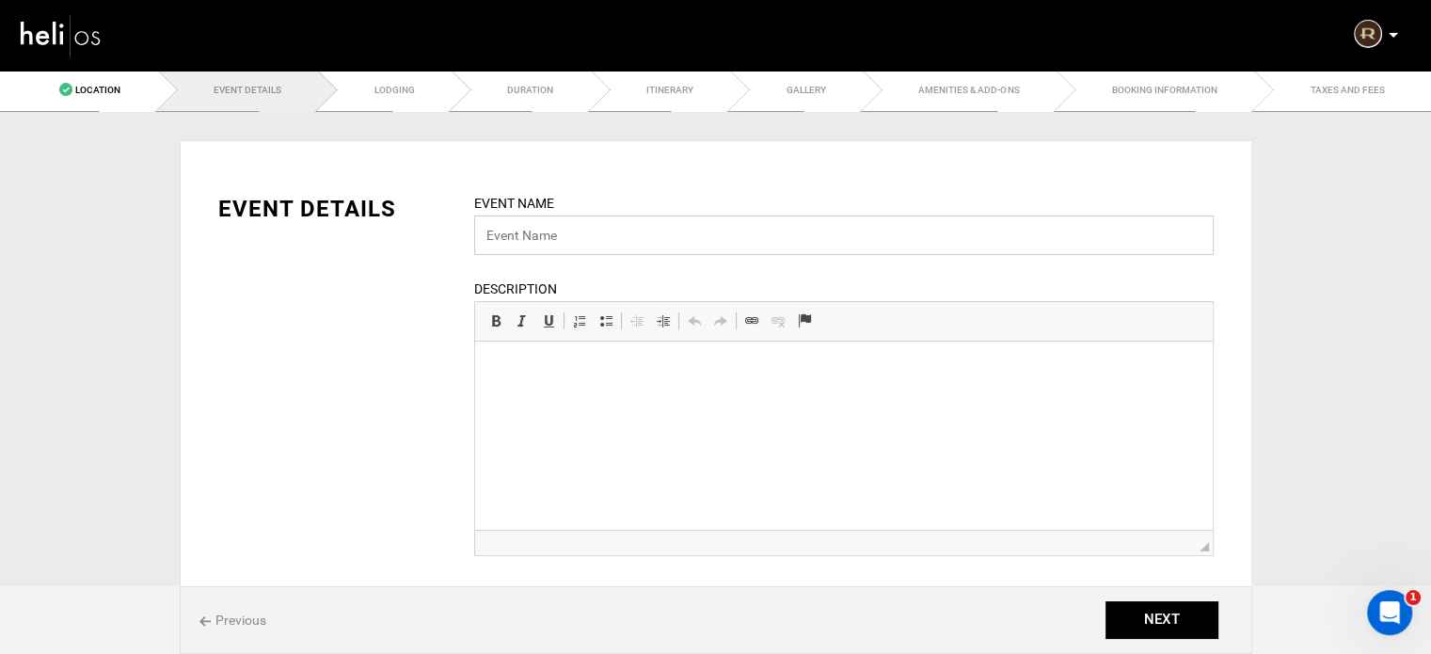
click at [537, 229] on input "text" at bounding box center [843, 235] width 739 height 40
paste input "South America's Hidden Wilds"
type input "South America's Hidden Wilds"
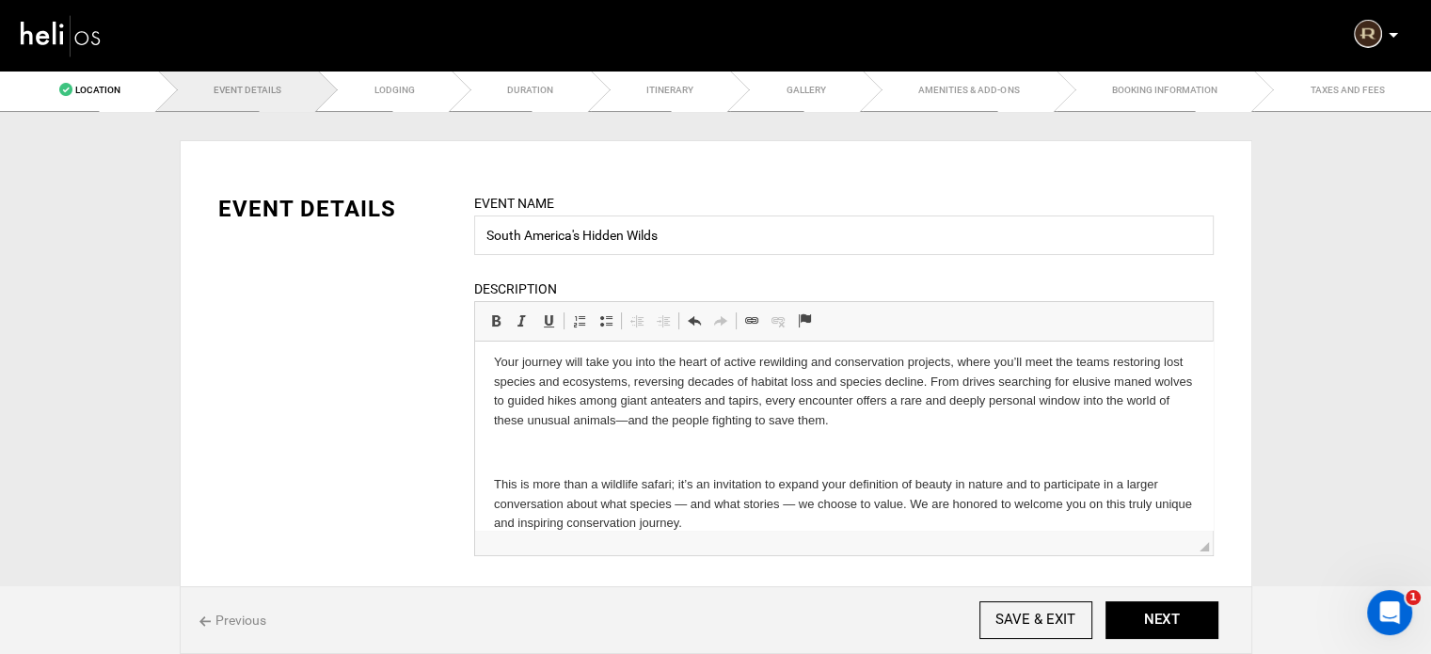
click at [533, 459] on p at bounding box center [843, 453] width 700 height 20
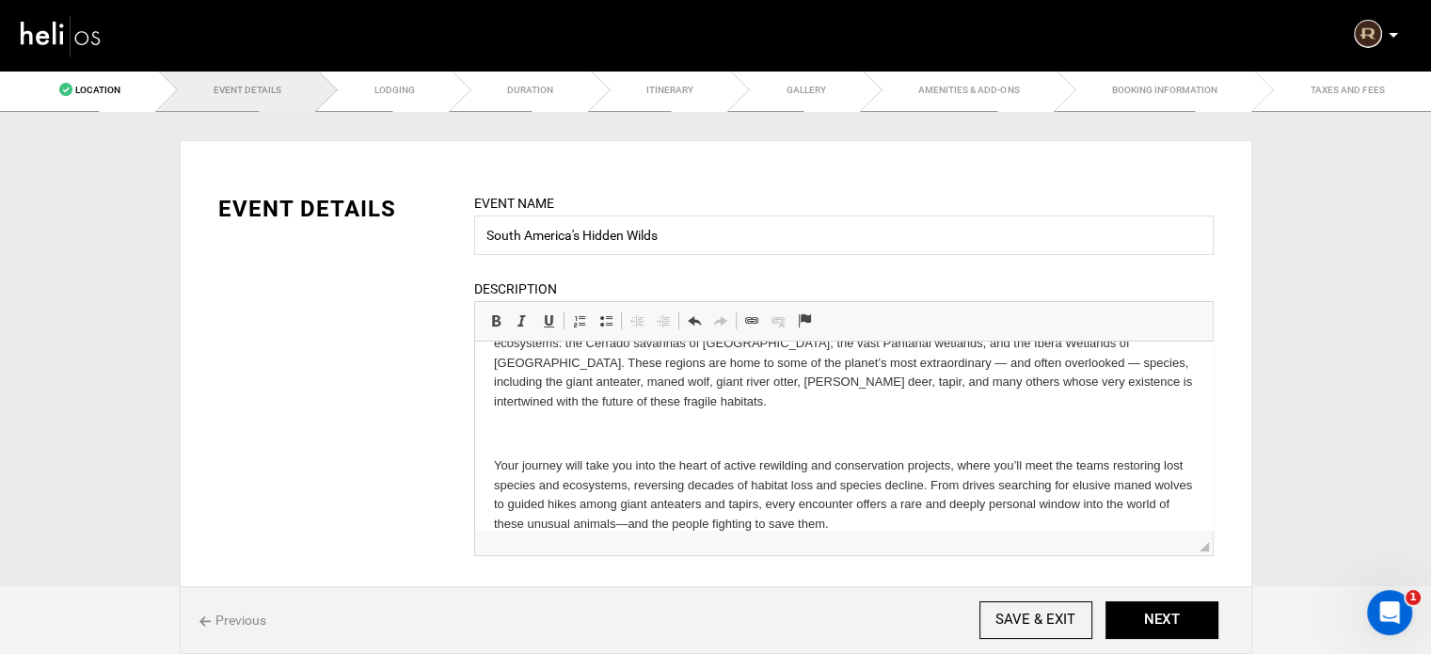
click at [534, 423] on body "Welcome to South America's Hidden Wilds Safari — a journey that challenges the …" at bounding box center [843, 398] width 700 height 413
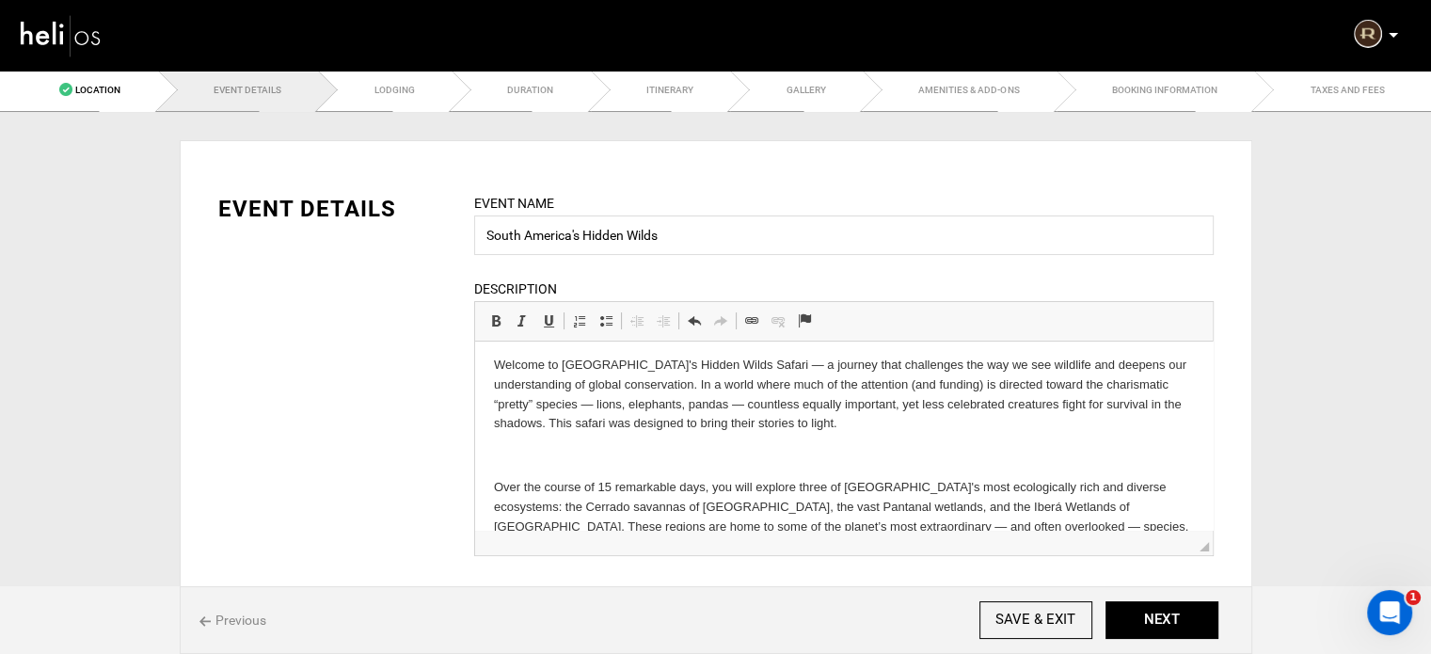
scroll to position [0, 0]
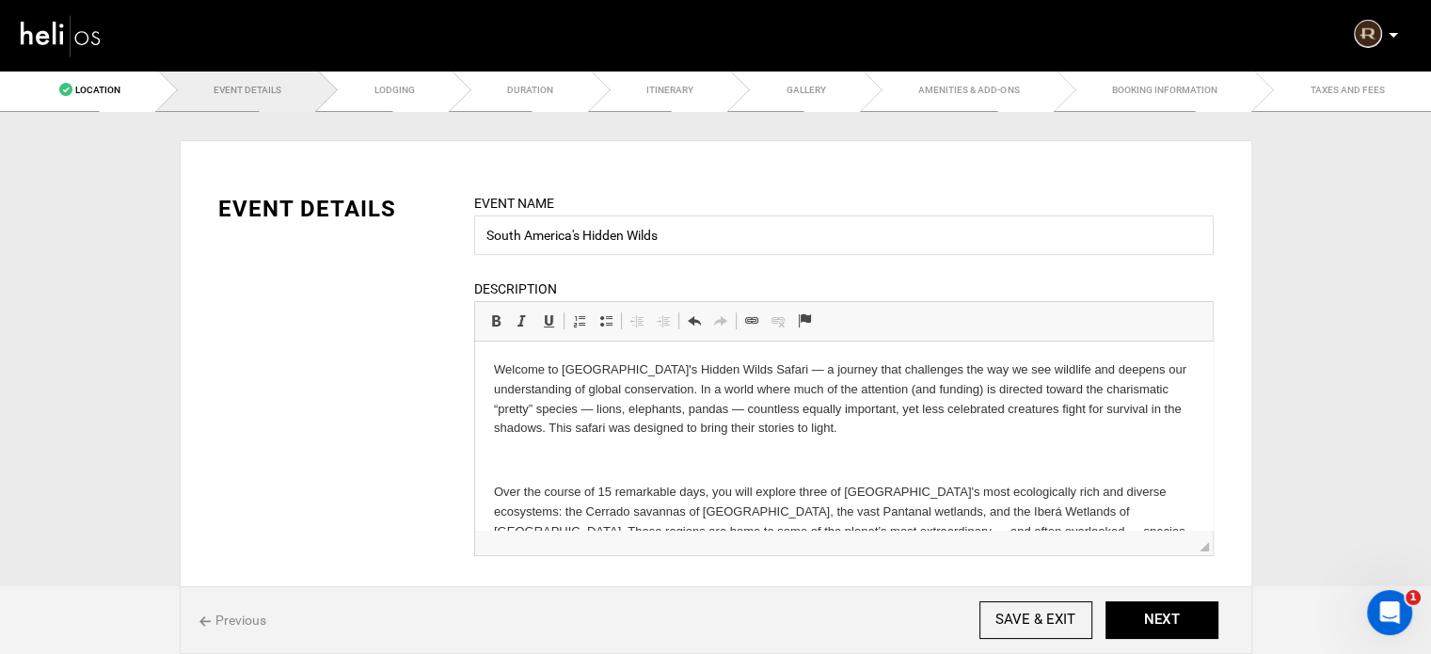
click at [507, 449] on body "Welcome to South America's Hidden Wilds Safari — a journey that challenges the …" at bounding box center [843, 551] width 700 height 382
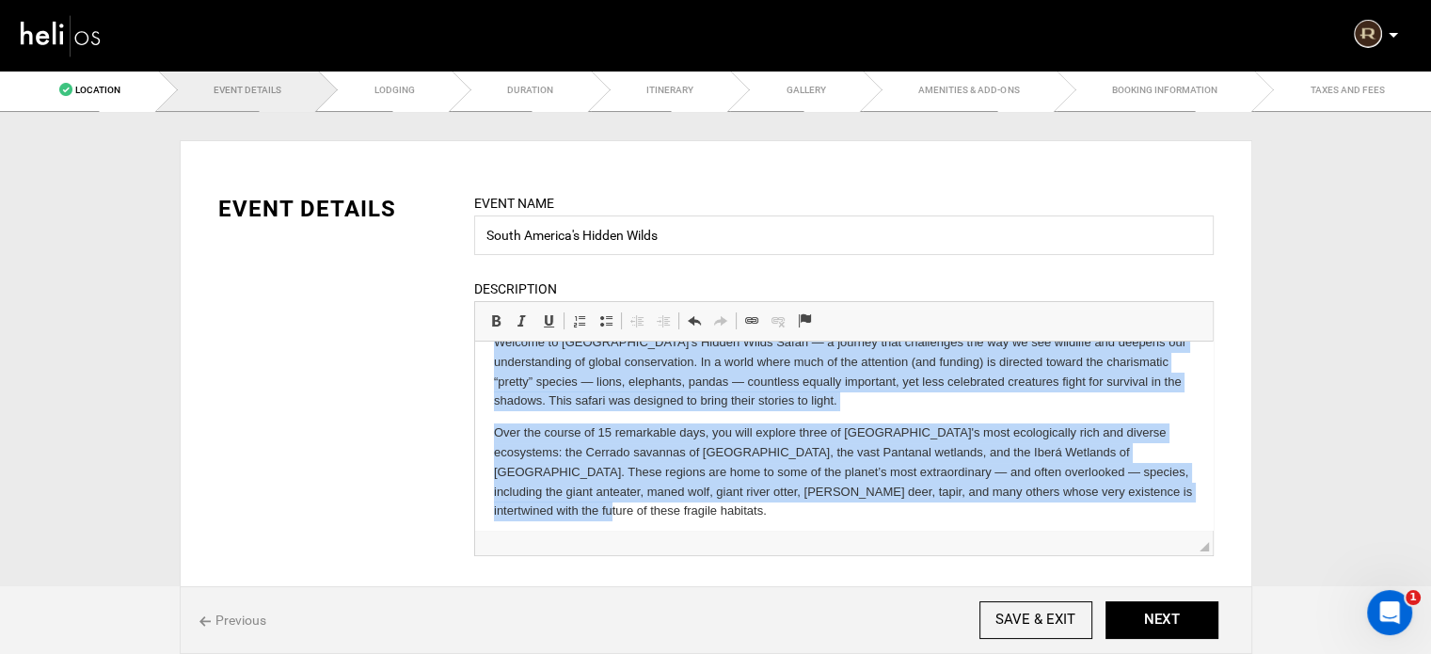
scroll to position [199, 0]
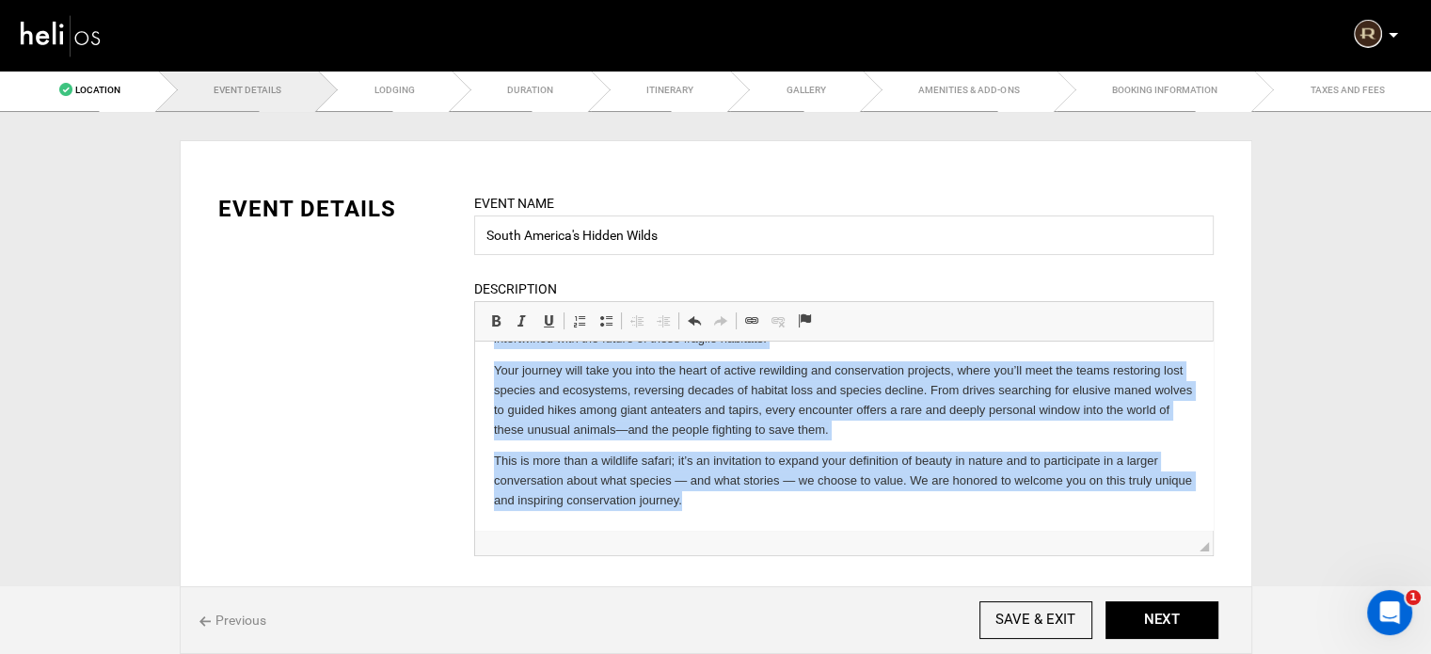
drag, startPoint x: 490, startPoint y: 365, endPoint x: 759, endPoint y: 521, distance: 311.1
click at [759, 521] on html "Welcome to South America's Hidden Wilds Safari — a journey that challenges the …" at bounding box center [842, 336] width 737 height 388
click at [767, 507] on p "This is more than a wildlife safari; it’s an invitation to expand your definiti…" at bounding box center [843, 481] width 700 height 58
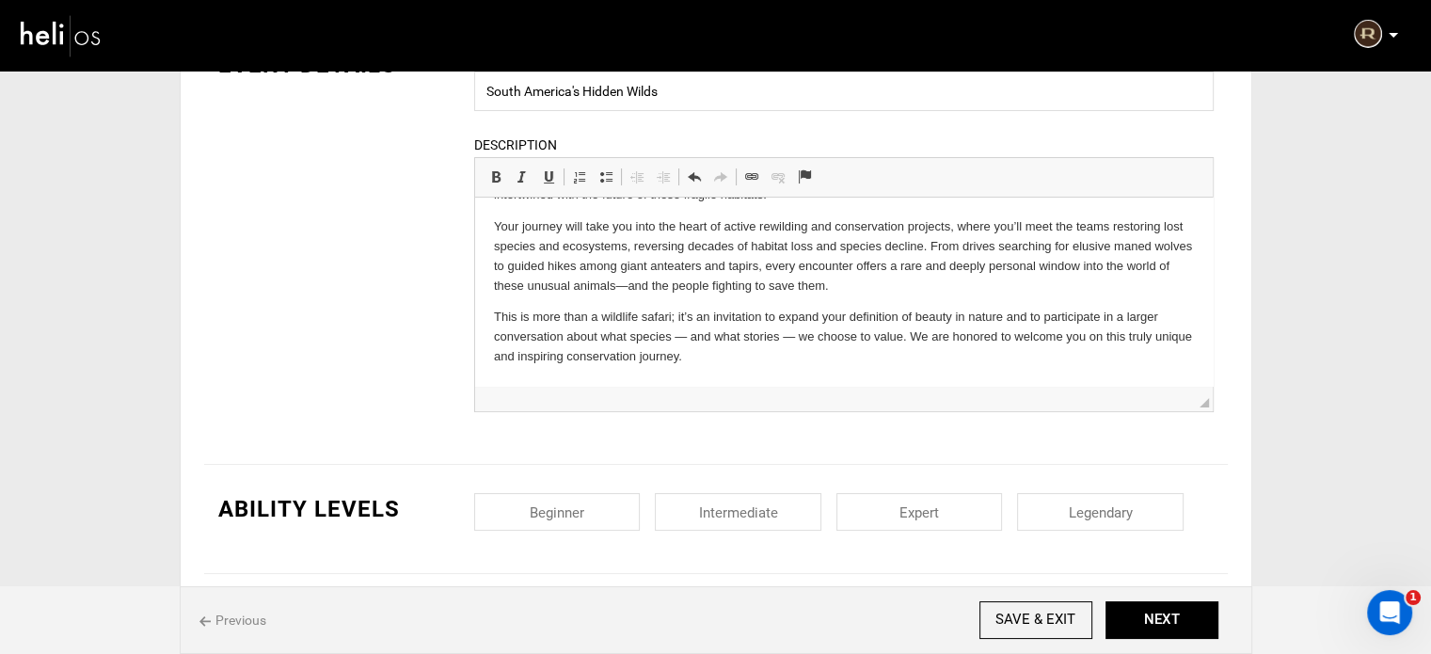
scroll to position [376, 0]
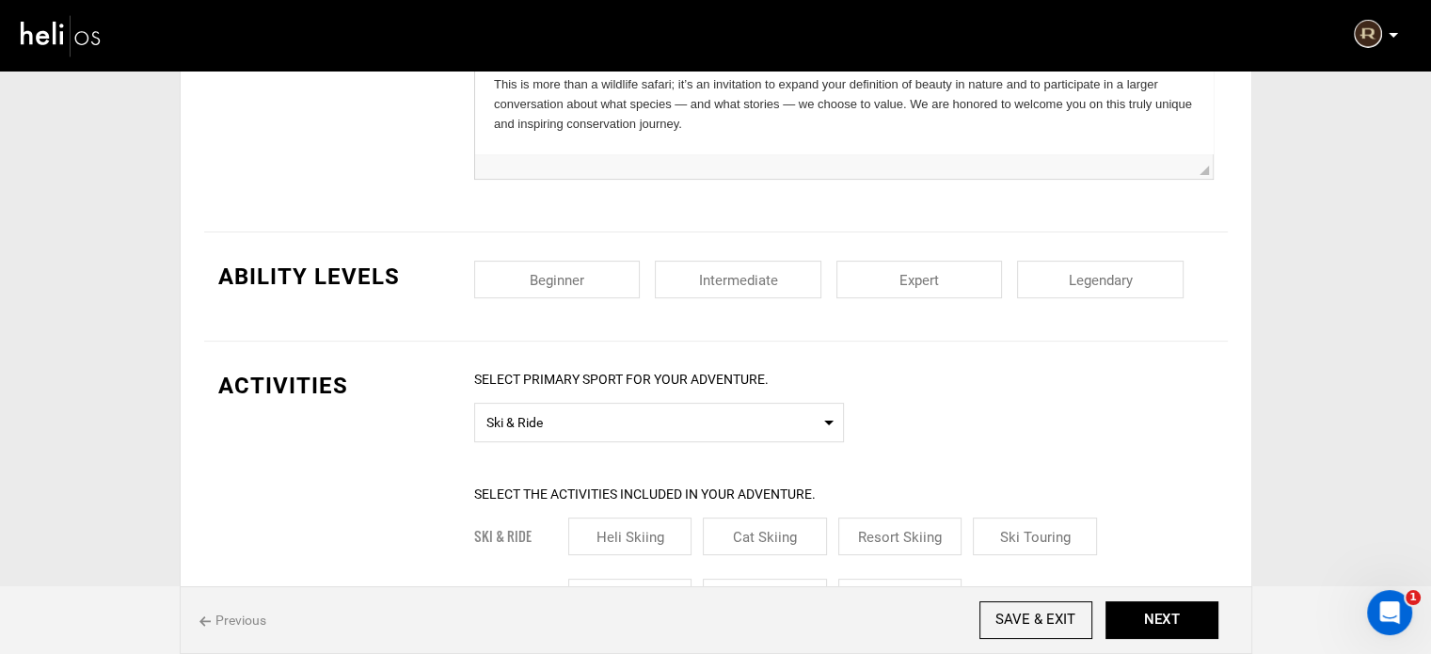
click at [574, 277] on input "checkbox" at bounding box center [557, 280] width 166 height 38
checkbox input "true"
click at [775, 285] on input "checkbox" at bounding box center [738, 280] width 166 height 38
checkbox input "true"
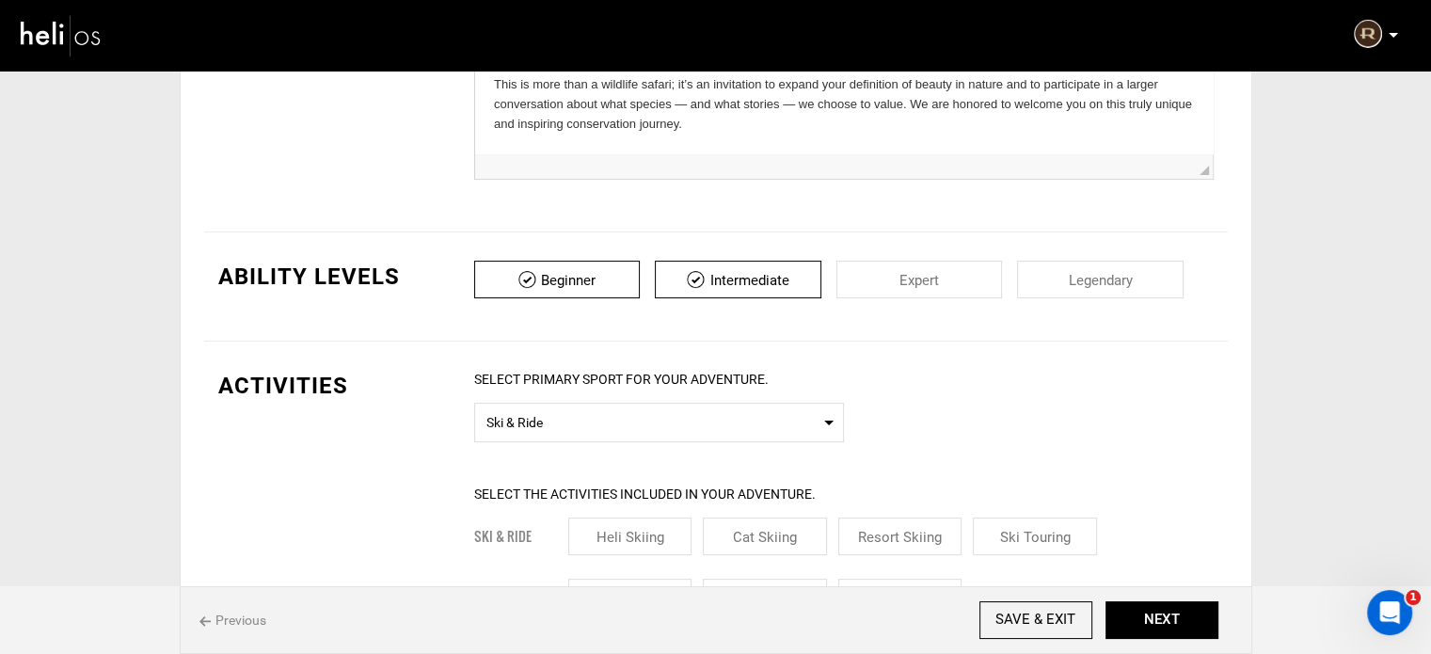
drag, startPoint x: 959, startPoint y: 272, endPoint x: 1108, endPoint y: 272, distance: 148.6
click at [965, 272] on input "checkbox" at bounding box center [919, 280] width 166 height 38
checkbox input "true"
click at [1113, 272] on input "checkbox" at bounding box center [1100, 280] width 166 height 38
checkbox input "true"
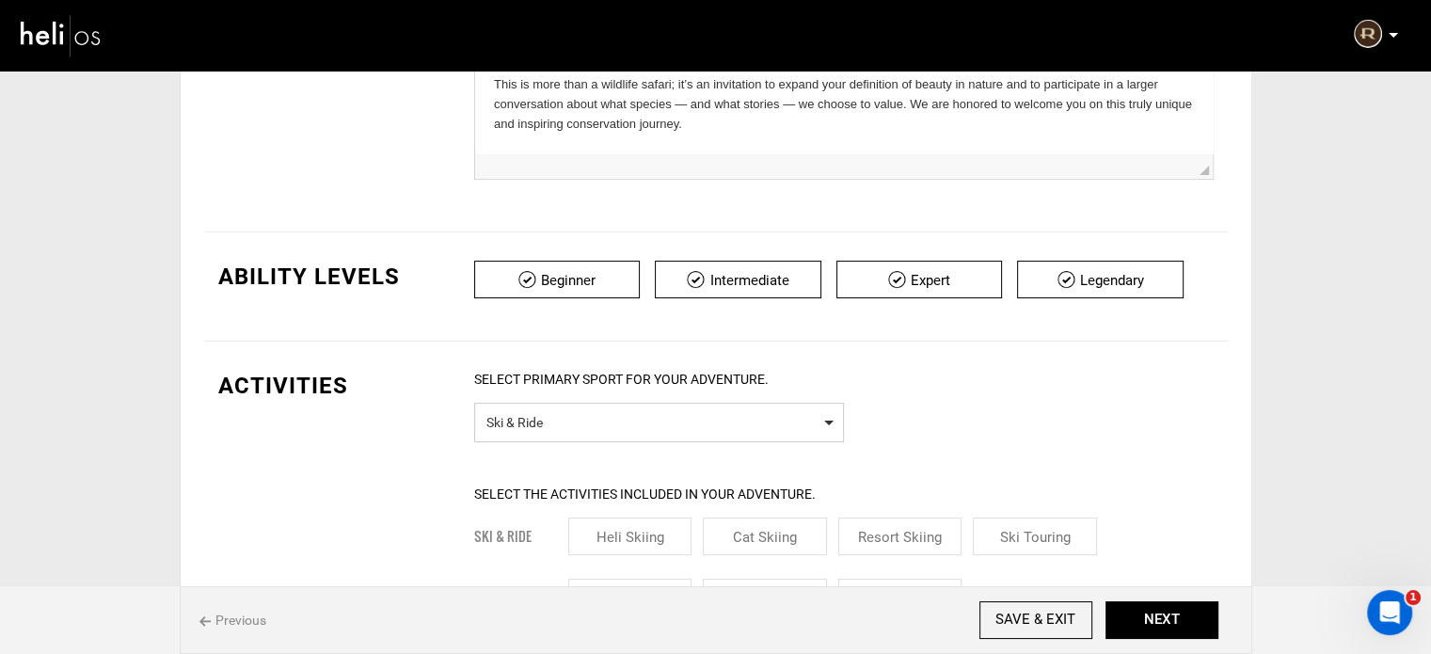
click at [597, 424] on span "Ski & Ride" at bounding box center [658, 420] width 345 height 24
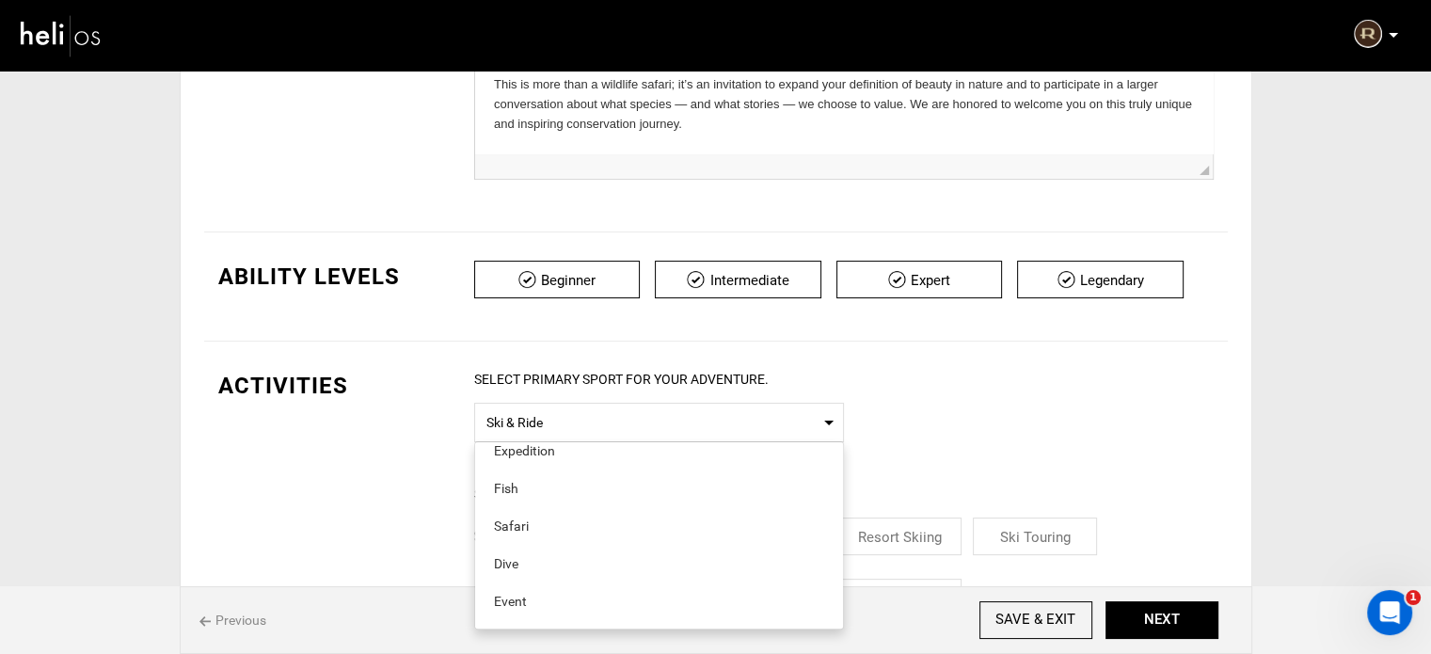
scroll to position [282, 0]
click at [569, 517] on div "Safari" at bounding box center [659, 522] width 330 height 19
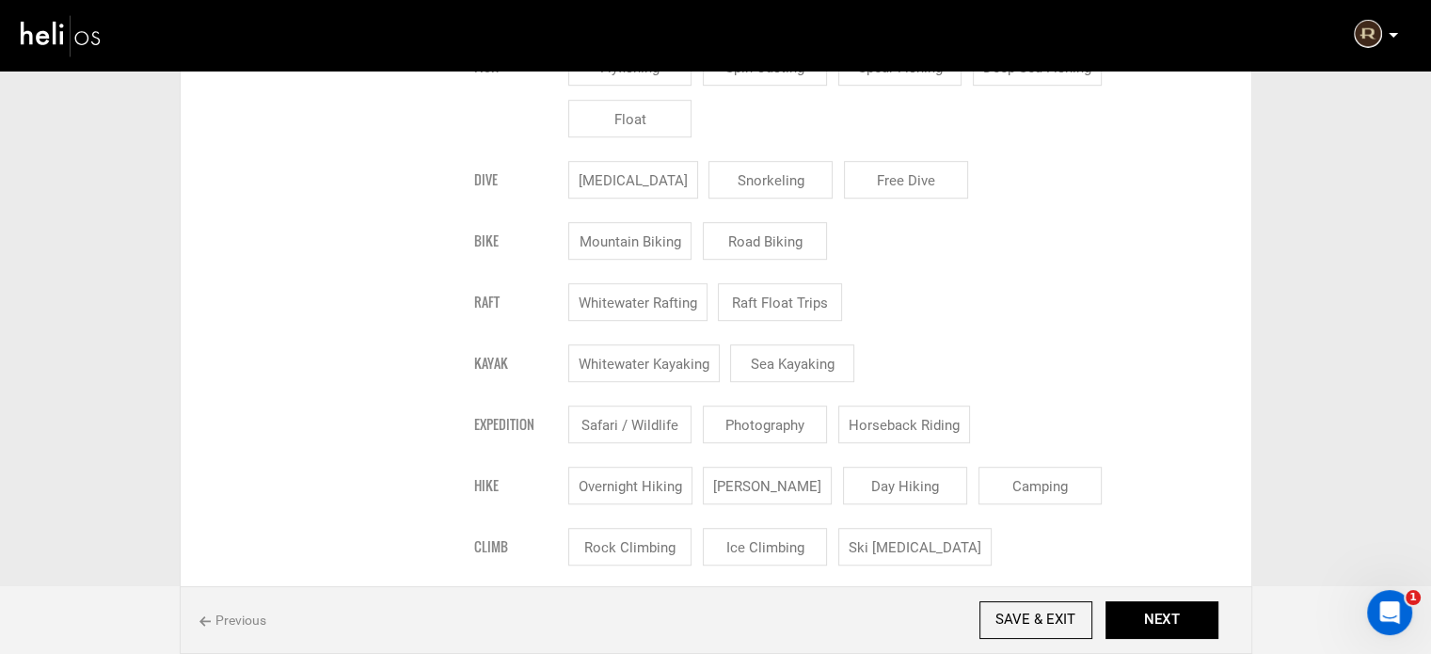
scroll to position [1223, 0]
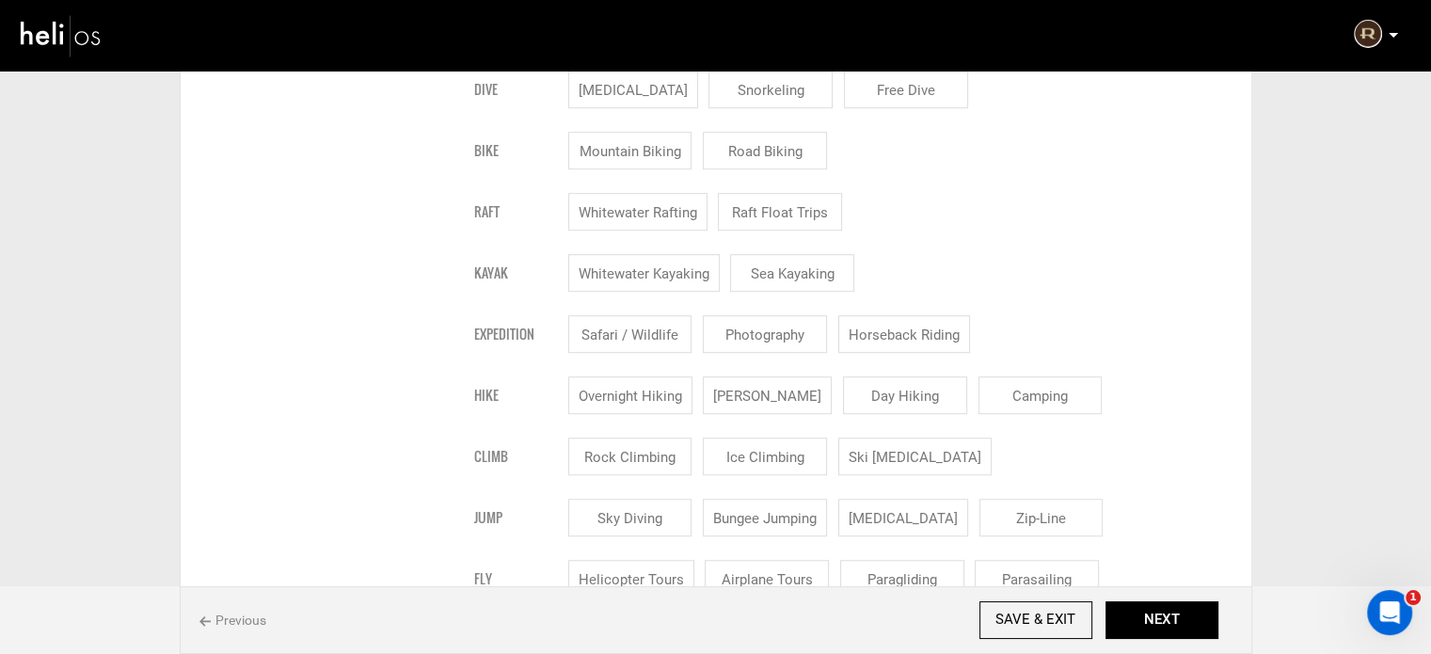
click at [669, 338] on input "Safari / Wildlife" at bounding box center [630, 334] width 124 height 38
checkbox input "true"
click at [767, 336] on input "Photography" at bounding box center [781, 334] width 124 height 38
checkbox input "true"
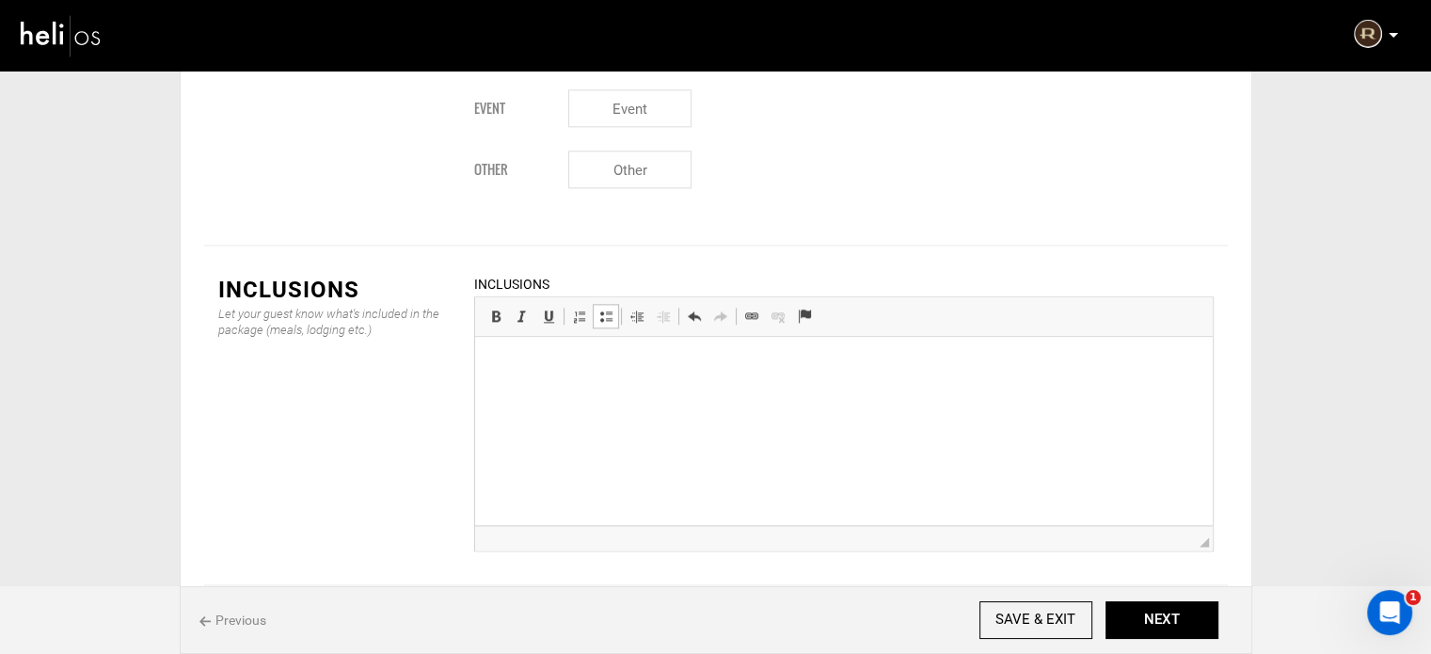
scroll to position [830, 0]
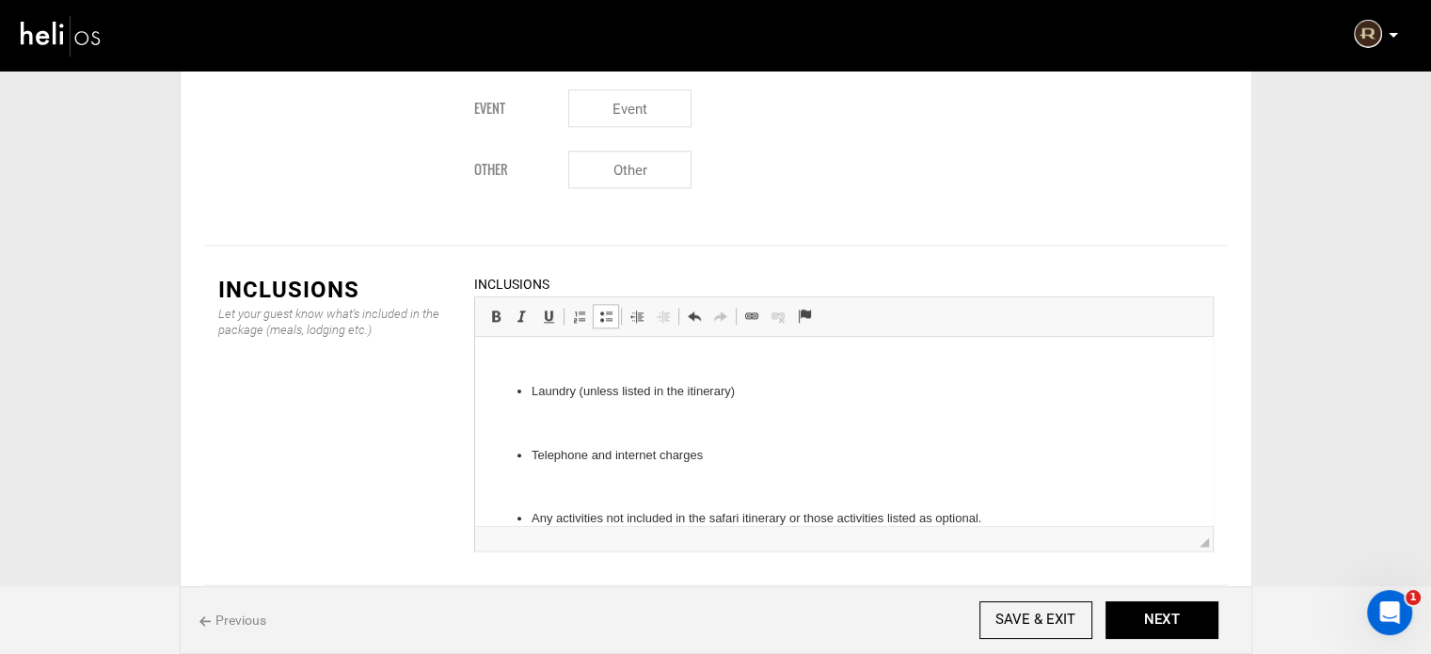
click at [586, 478] on p at bounding box center [843, 487] width 700 height 20
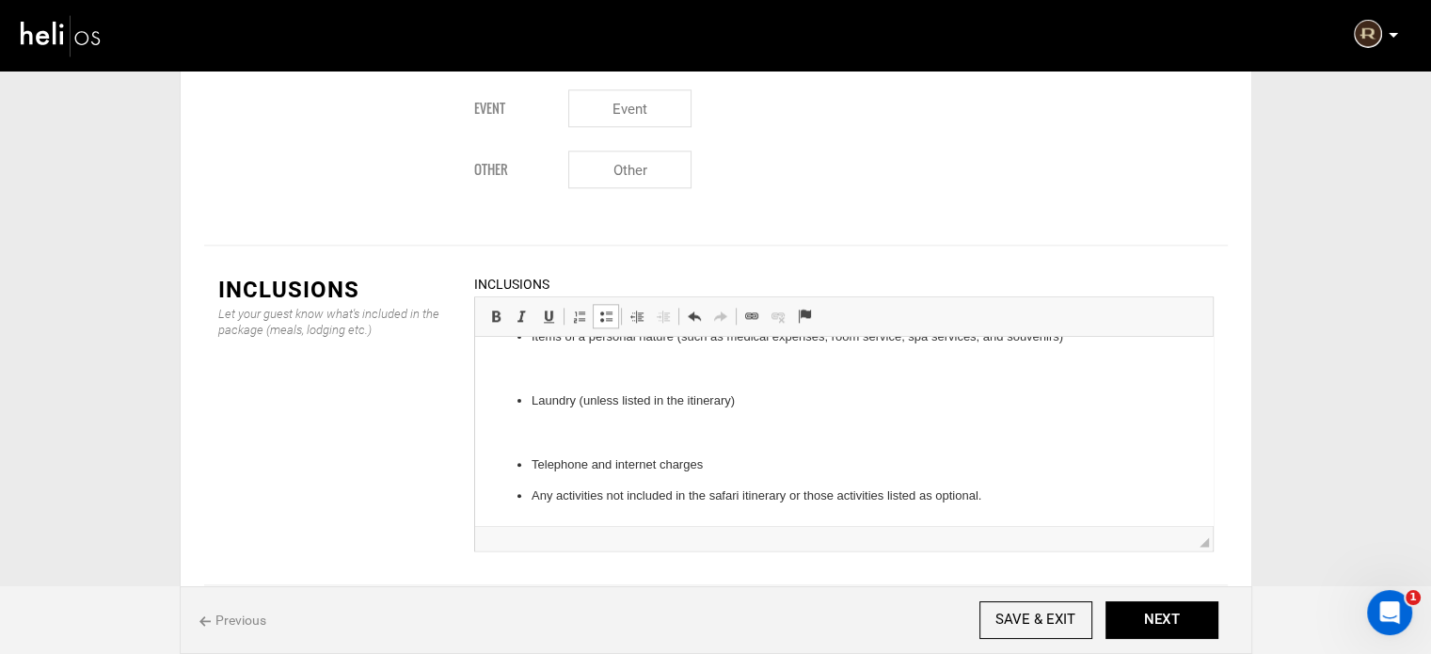
click at [563, 424] on p at bounding box center [843, 433] width 700 height 20
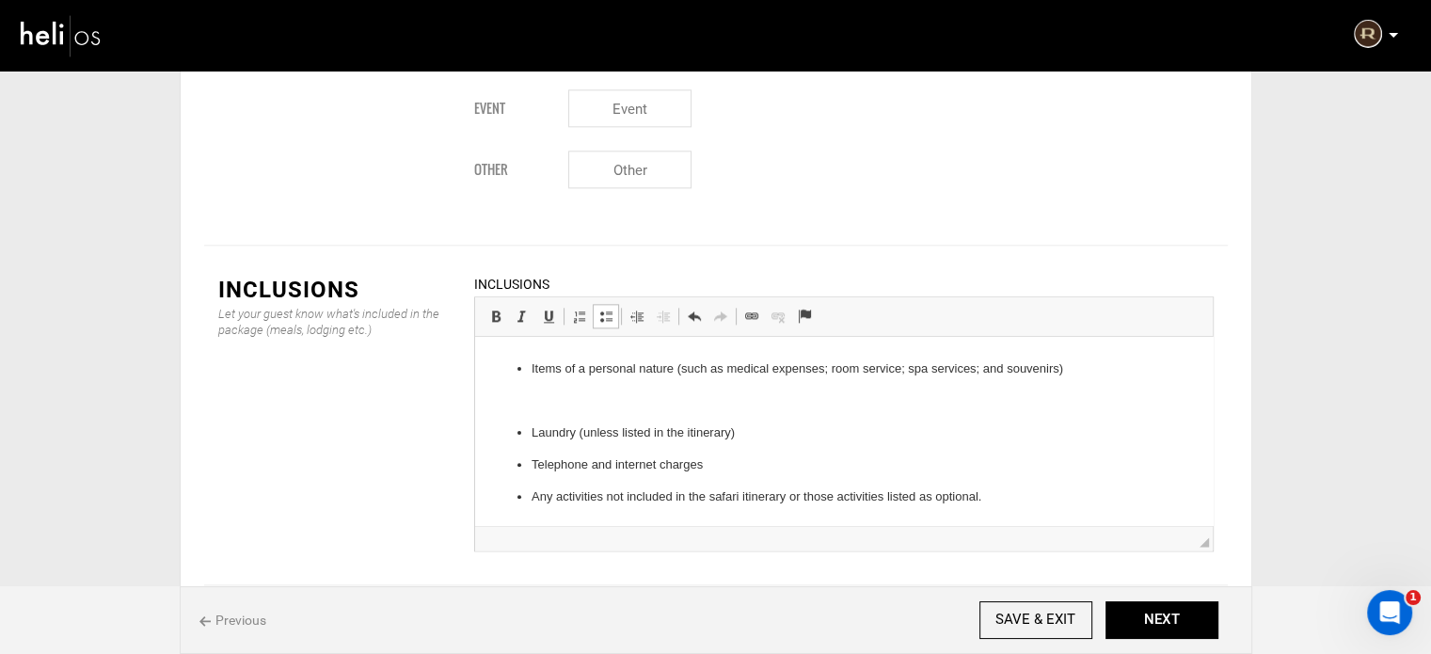
click at [570, 404] on p at bounding box center [843, 401] width 700 height 20
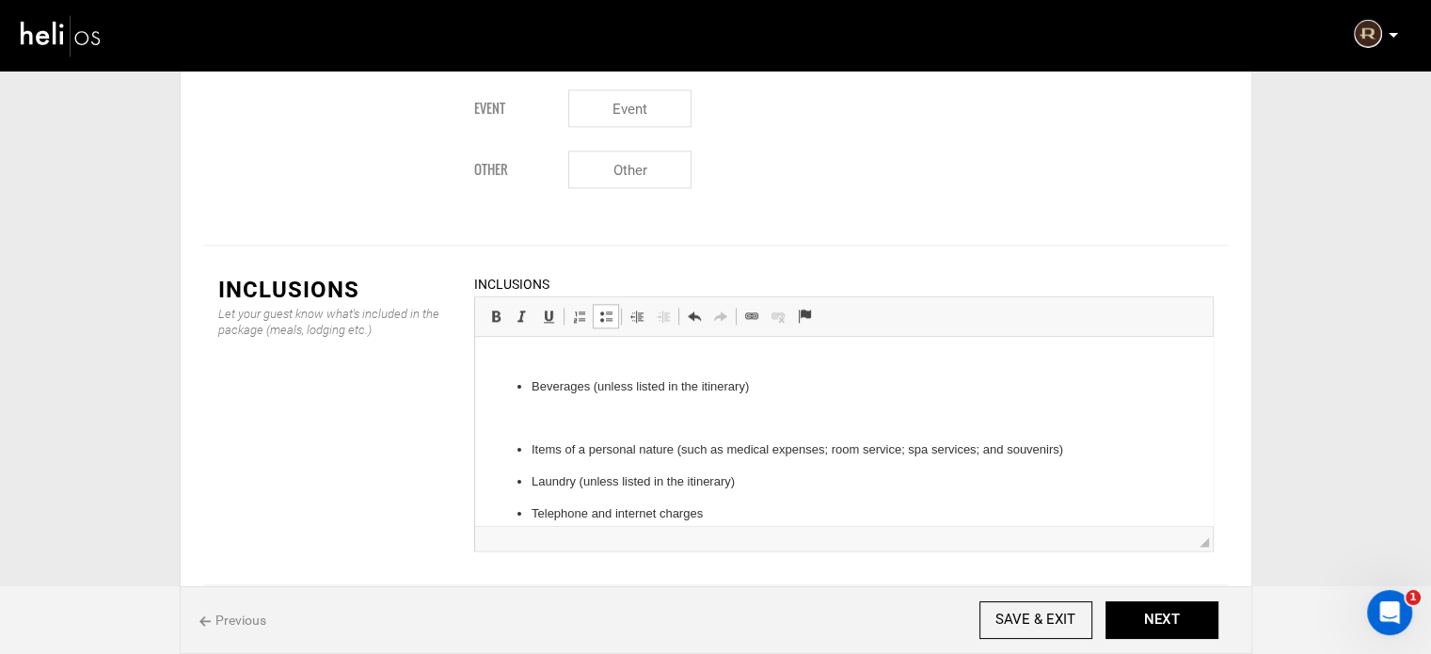
scroll to position [662, 0]
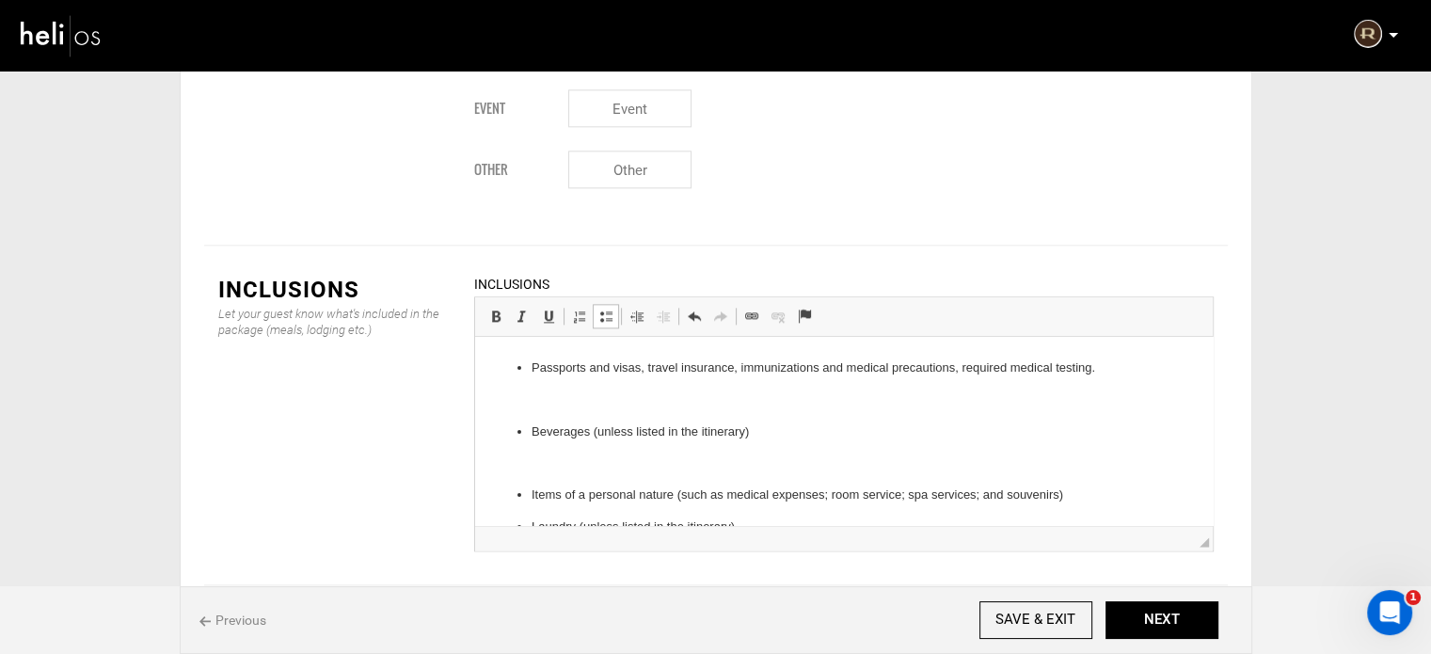
click at [560, 451] on body "Land and Air Transportation in Brazil & Argentina: Air transportation, as descr…" at bounding box center [843, 147] width 700 height 908
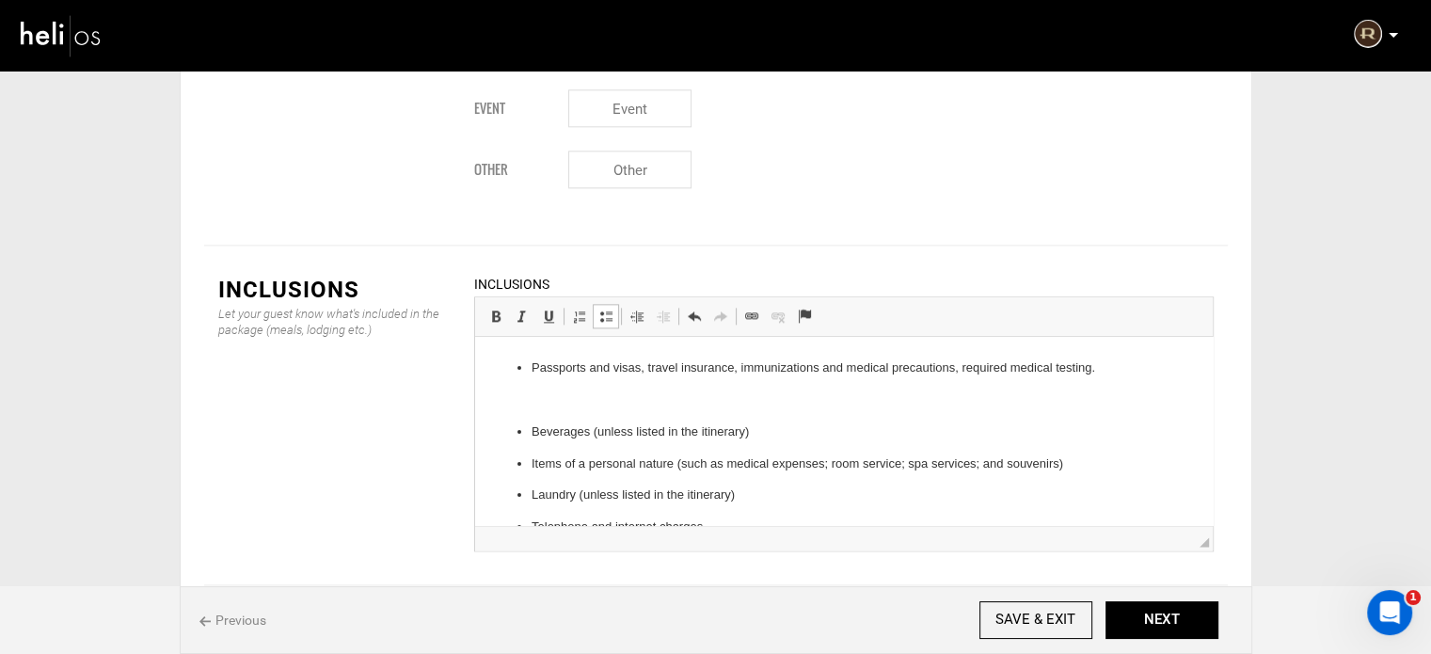
click at [563, 404] on p at bounding box center [843, 400] width 700 height 20
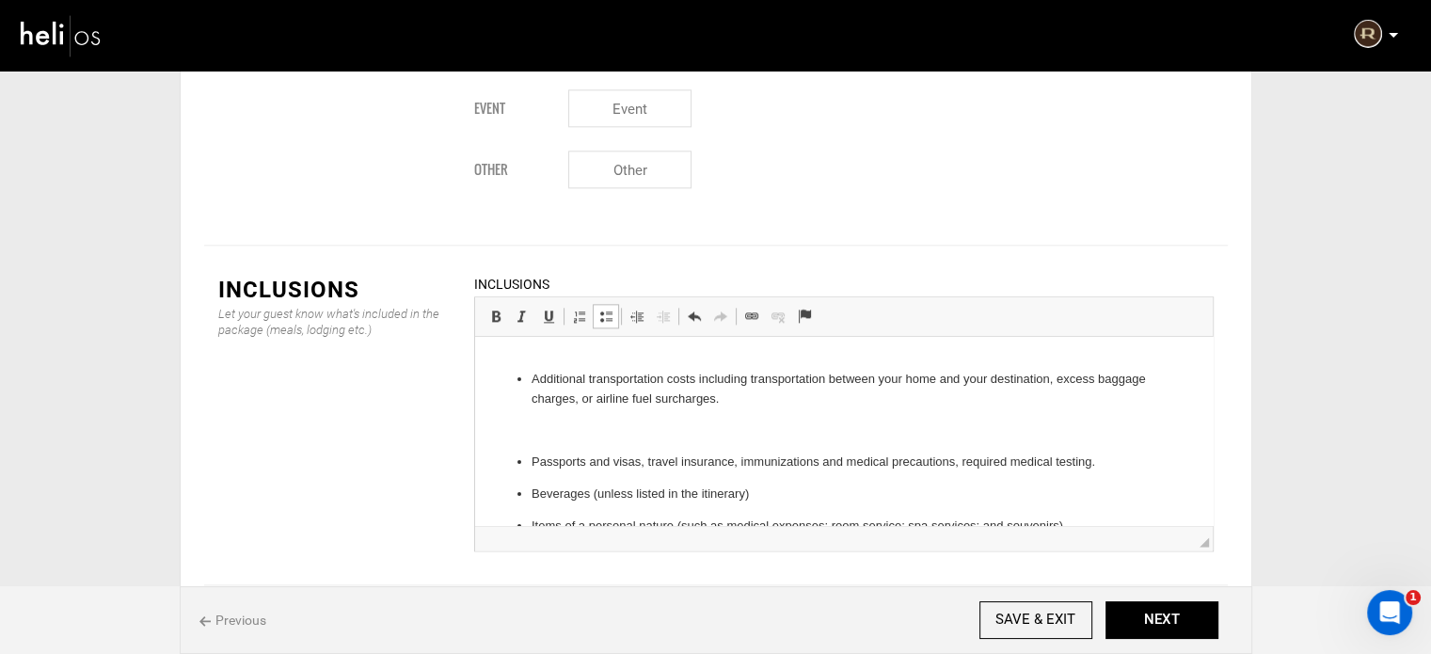
click at [557, 425] on p at bounding box center [843, 430] width 700 height 20
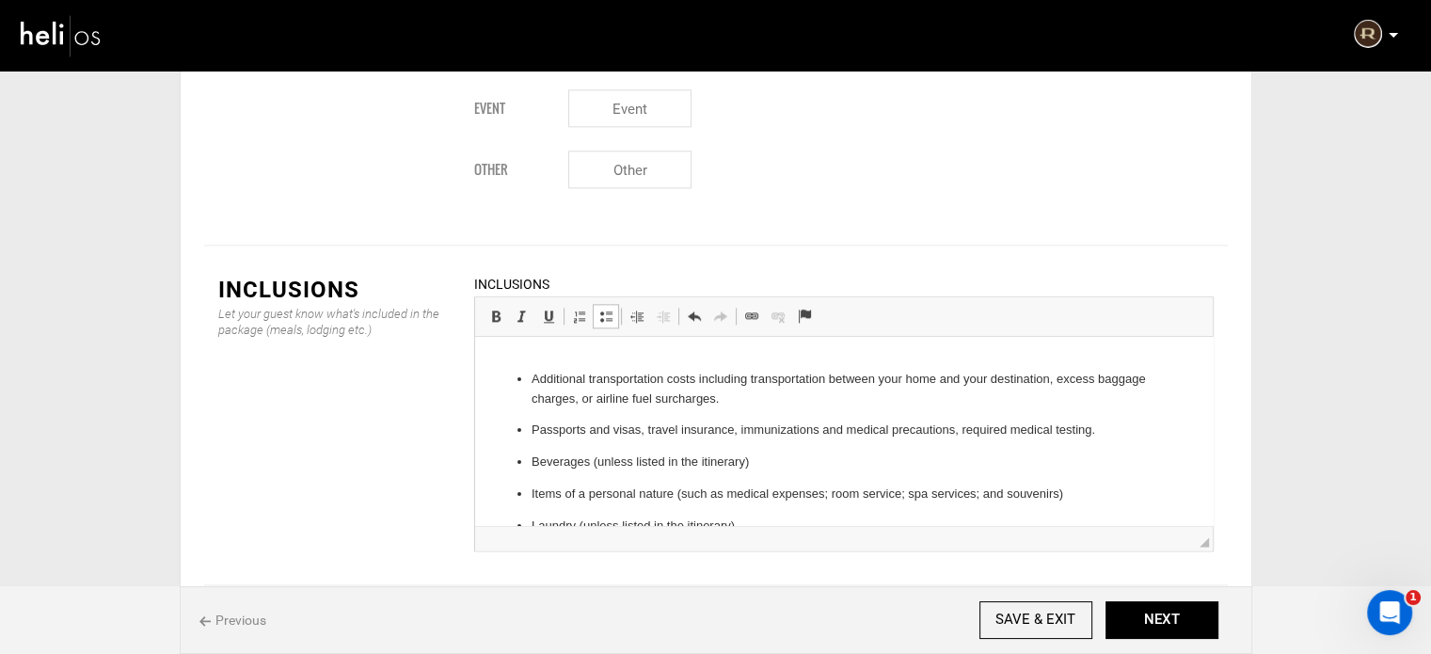
scroll to position [474, 0]
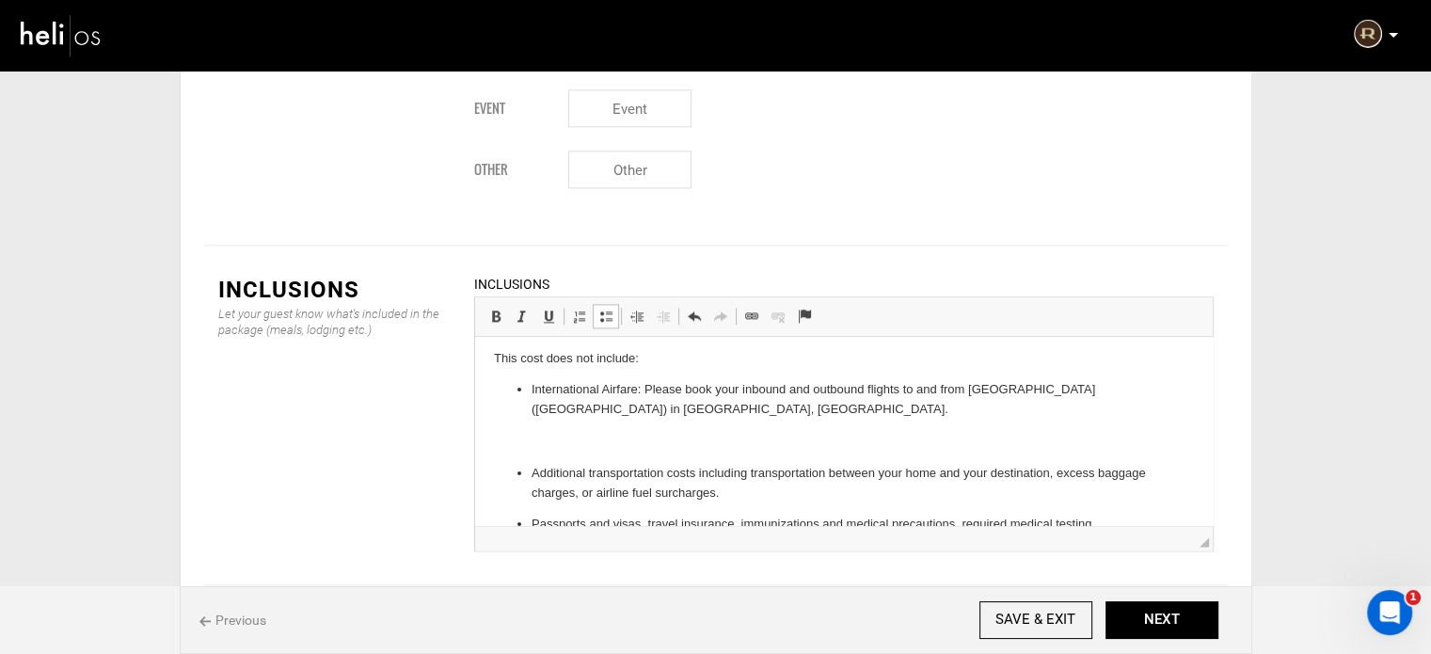
click at [553, 435] on p at bounding box center [843, 442] width 700 height 20
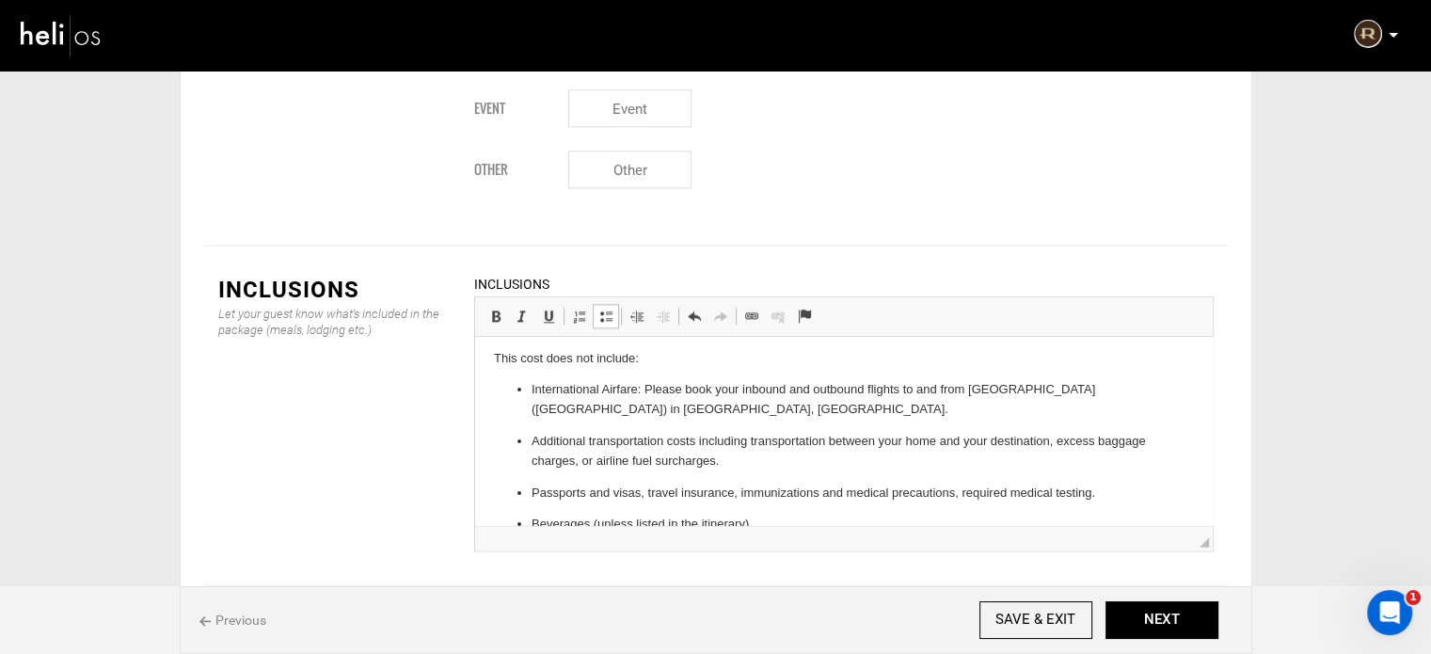
click at [497, 365] on p "This cost does not include:" at bounding box center [843, 359] width 700 height 20
click at [498, 309] on span at bounding box center [495, 316] width 15 height 15
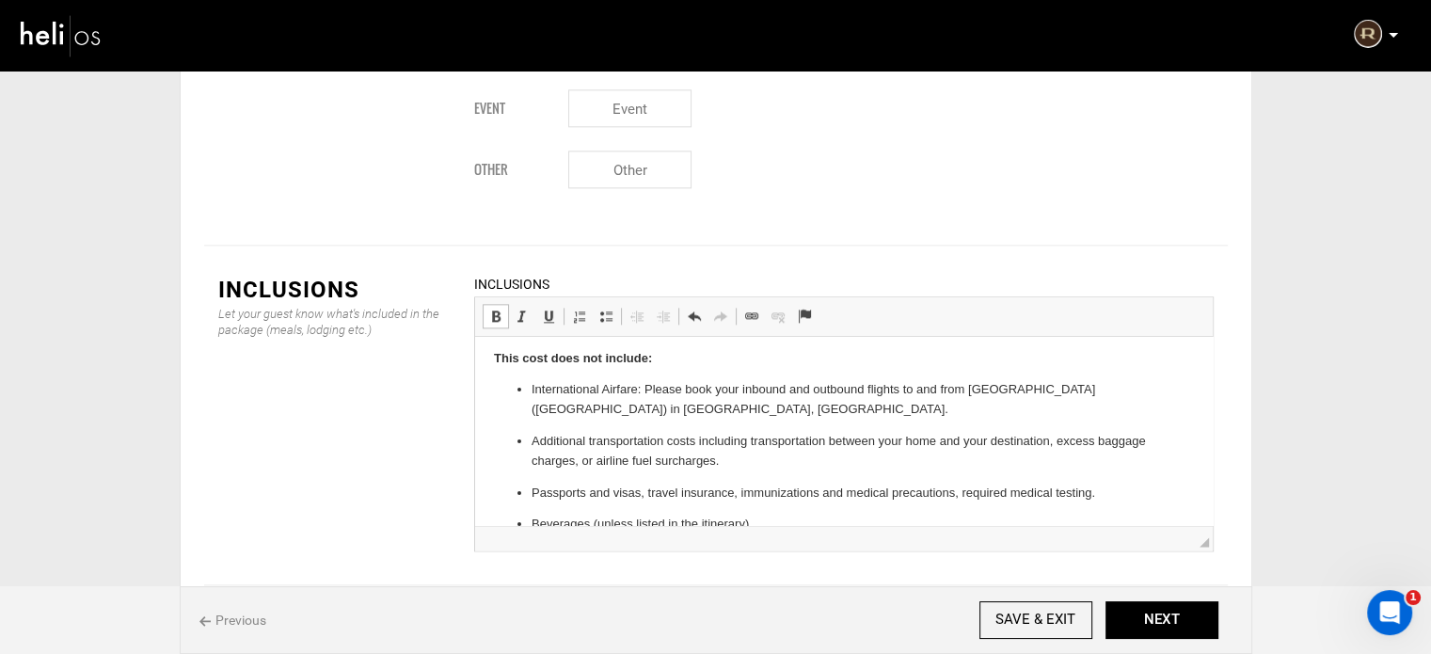
click at [664, 353] on p "This cost does not include:" at bounding box center [843, 359] width 700 height 20
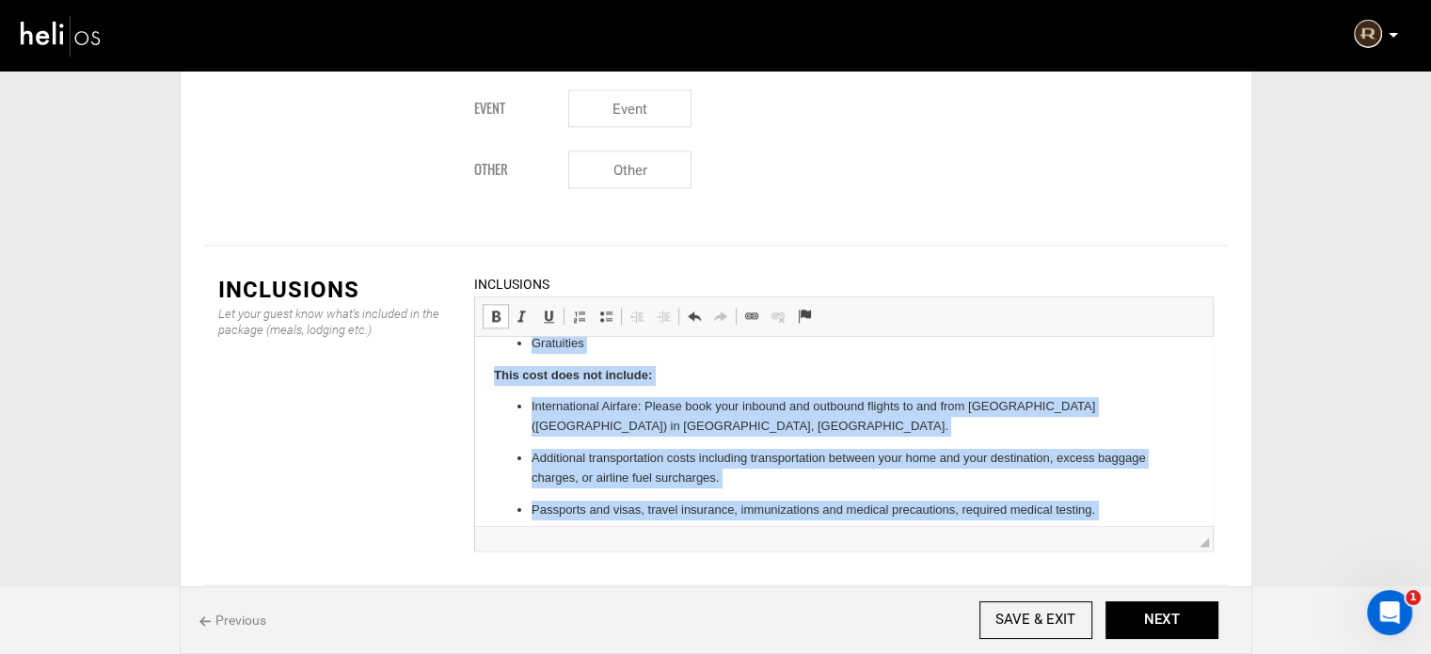
scroll to position [437, 0]
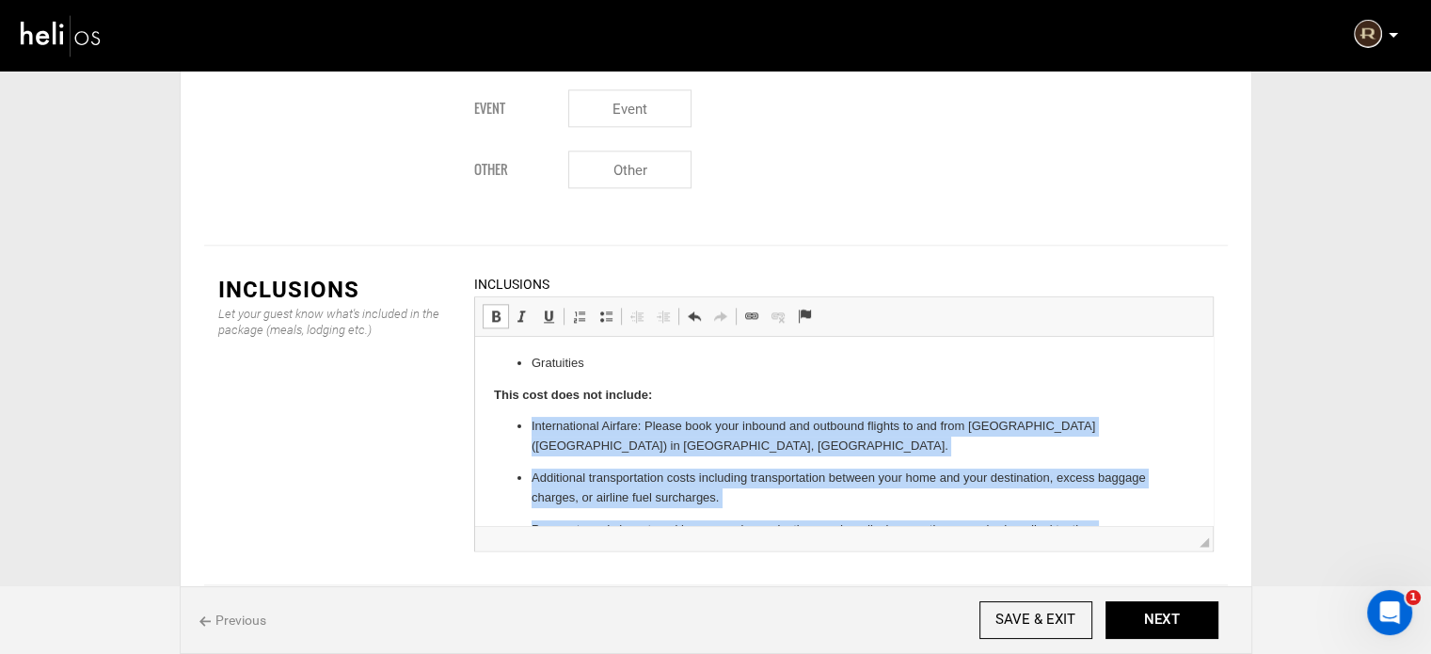
drag, startPoint x: 1000, startPoint y: 496, endPoint x: 535, endPoint y: 351, distance: 486.7
click at [522, 431] on ul "International Airfare: Please book your inbound and outbound flights to and fro…" at bounding box center [843, 557] width 700 height 281
click at [610, 309] on span at bounding box center [605, 316] width 15 height 15
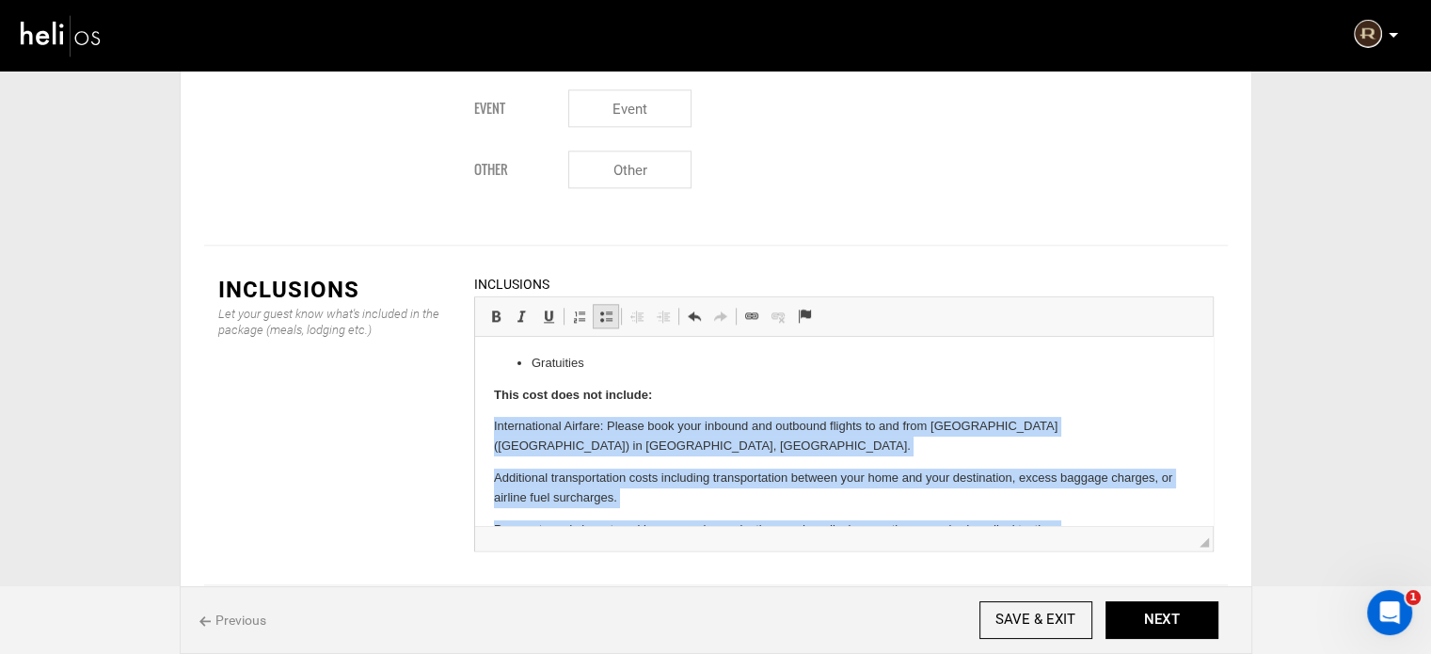
click at [610, 309] on span at bounding box center [605, 316] width 15 height 15
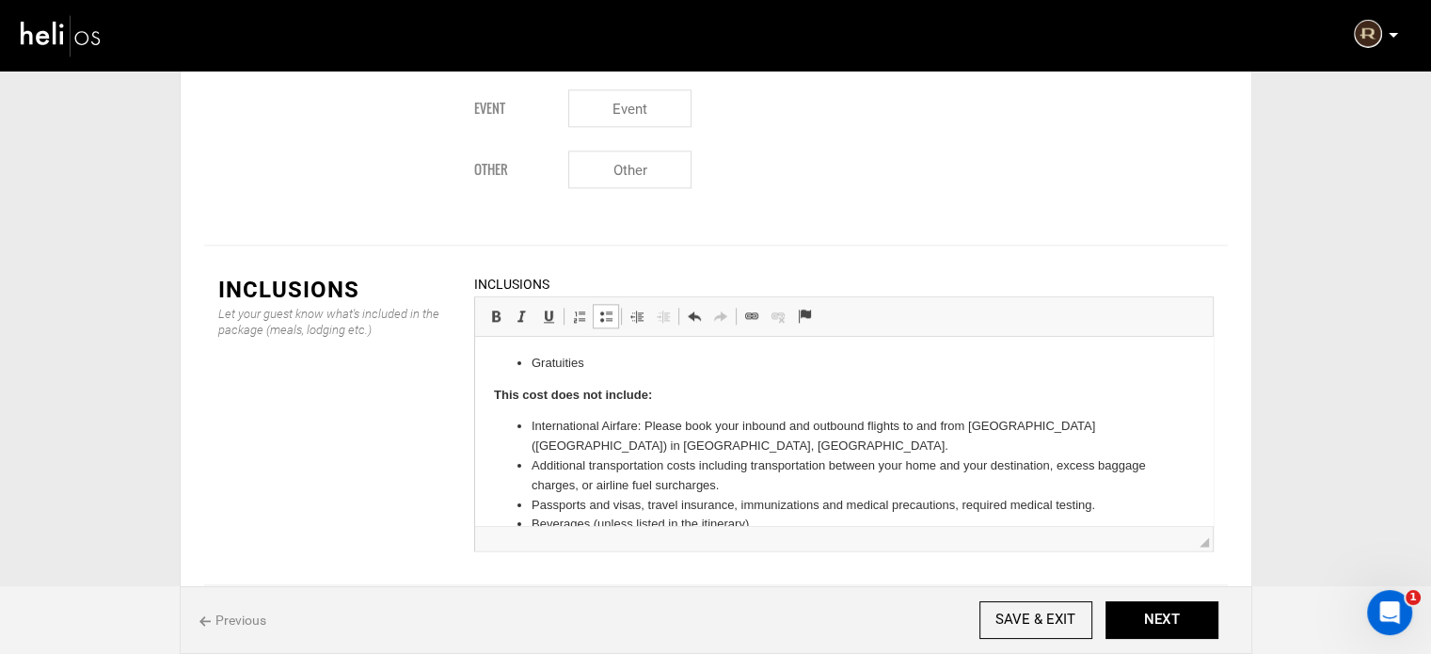
click at [624, 359] on p "Gratuities" at bounding box center [843, 364] width 625 height 20
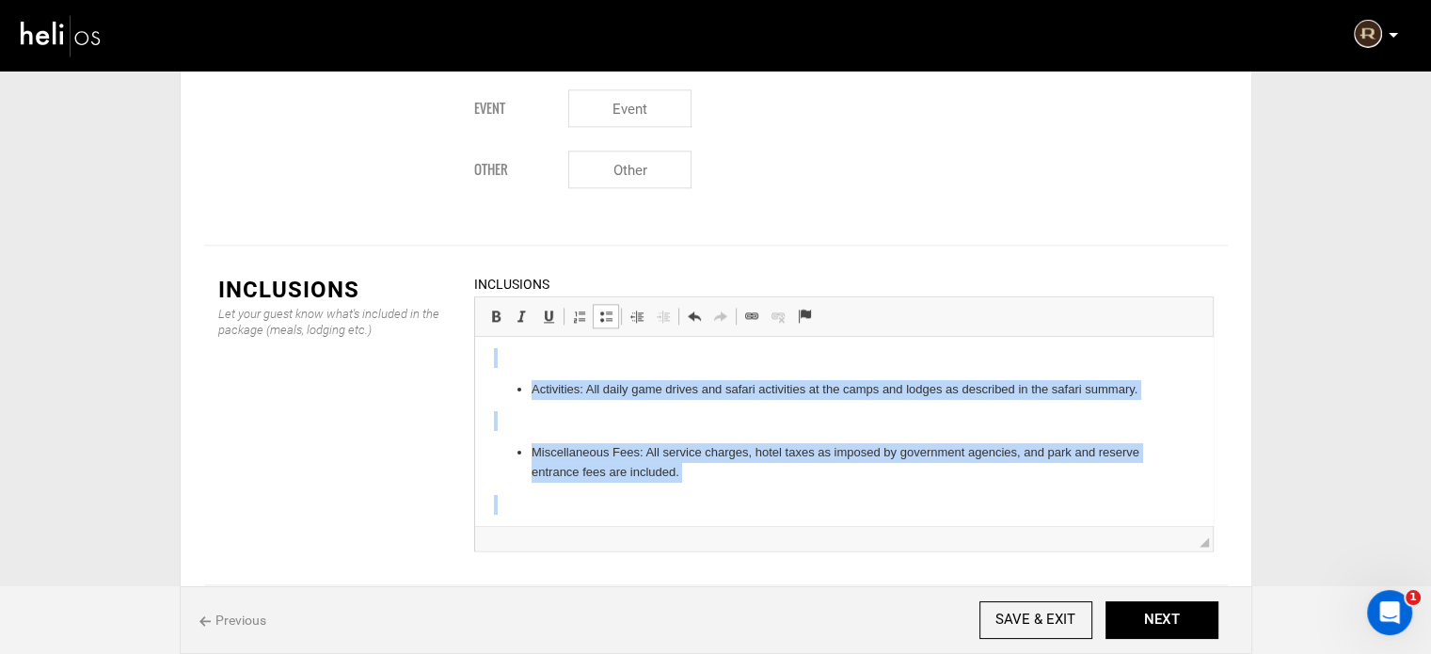
scroll to position [0, 0]
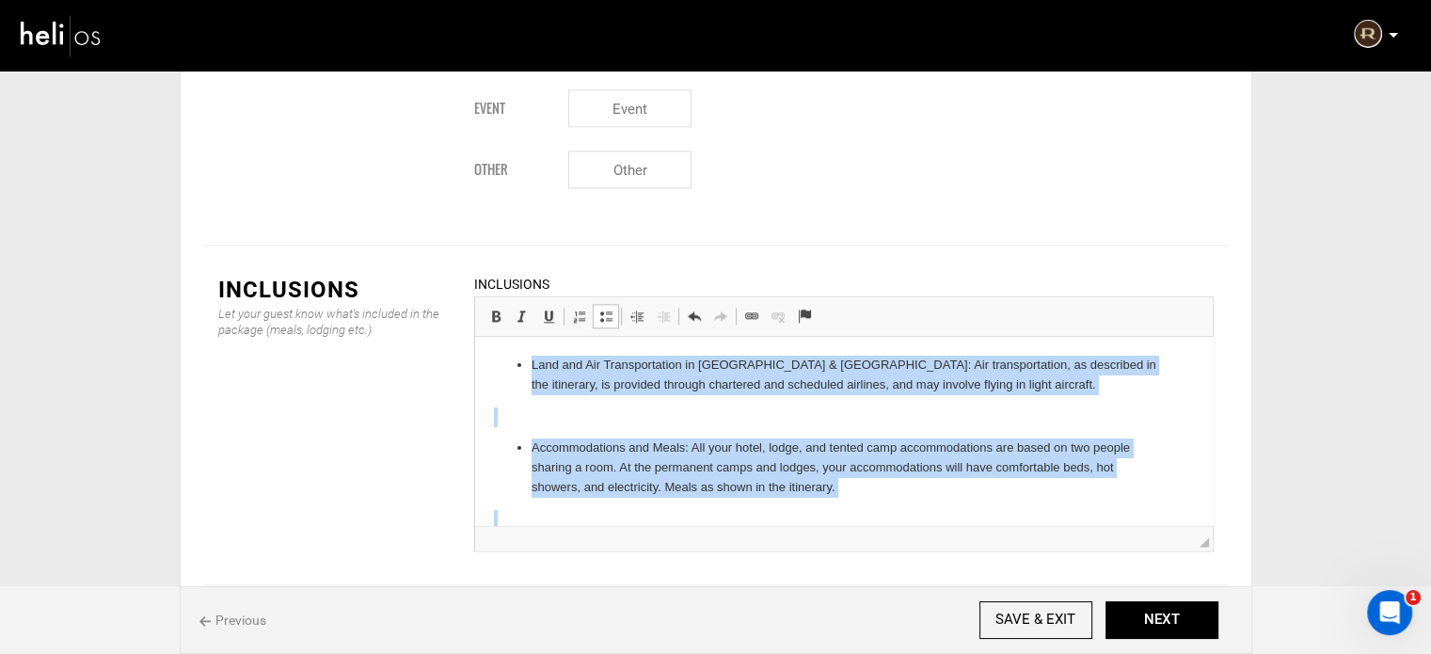
drag, startPoint x: 616, startPoint y: 365, endPoint x: 519, endPoint y: 304, distance: 114.6
click at [606, 309] on span at bounding box center [605, 316] width 15 height 15
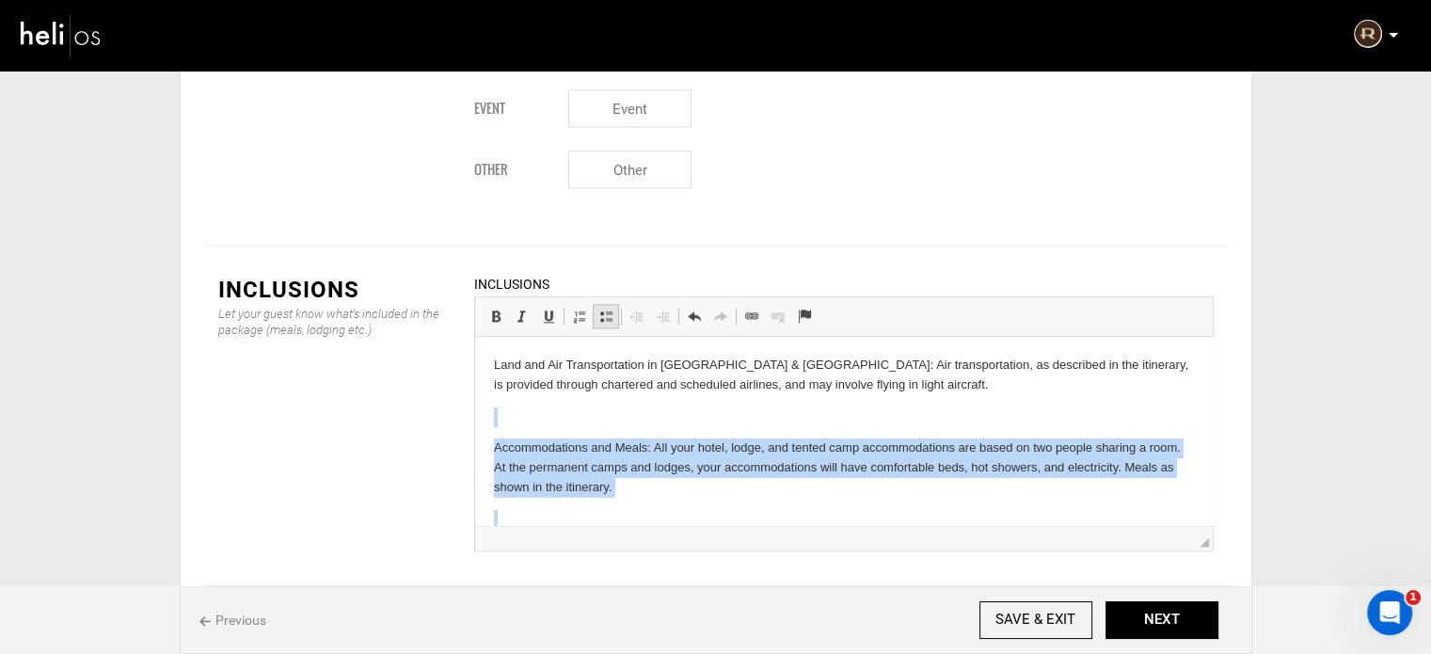
click at [606, 309] on span at bounding box center [605, 316] width 15 height 15
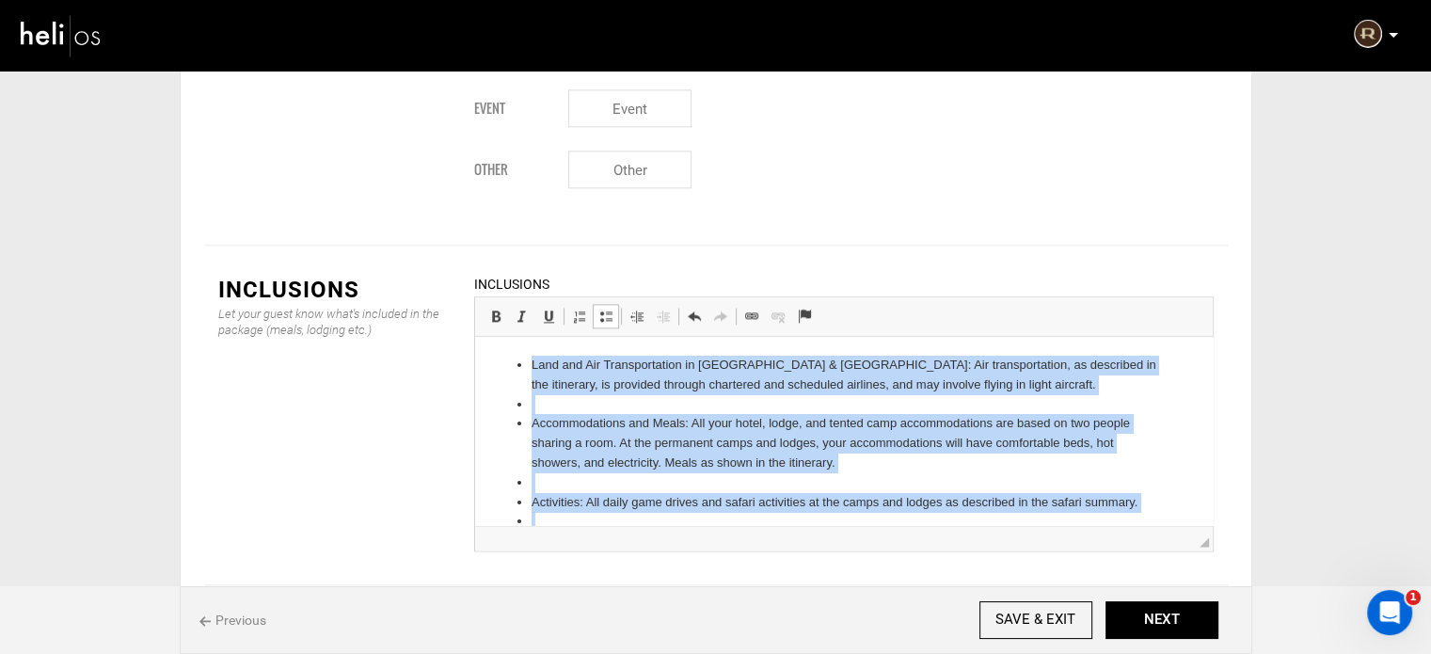
click at [556, 400] on li at bounding box center [843, 405] width 625 height 20
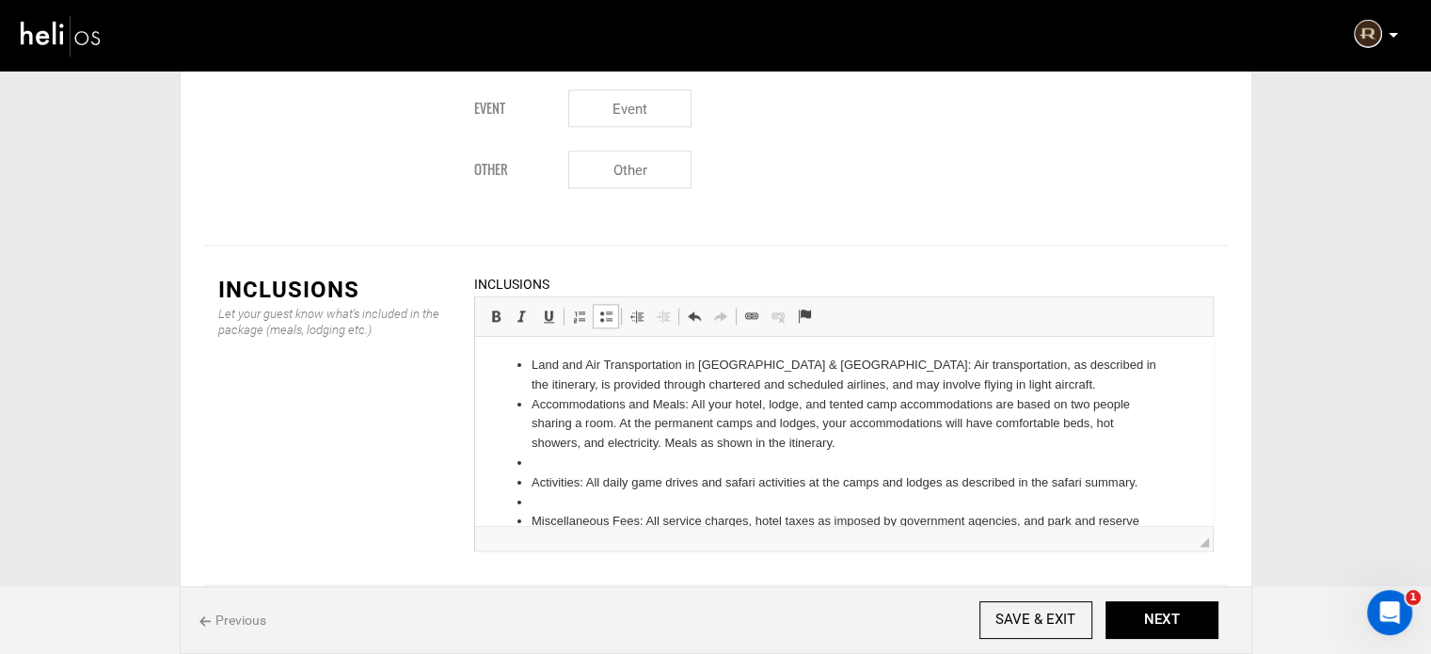
click at [563, 457] on li at bounding box center [843, 463] width 625 height 20
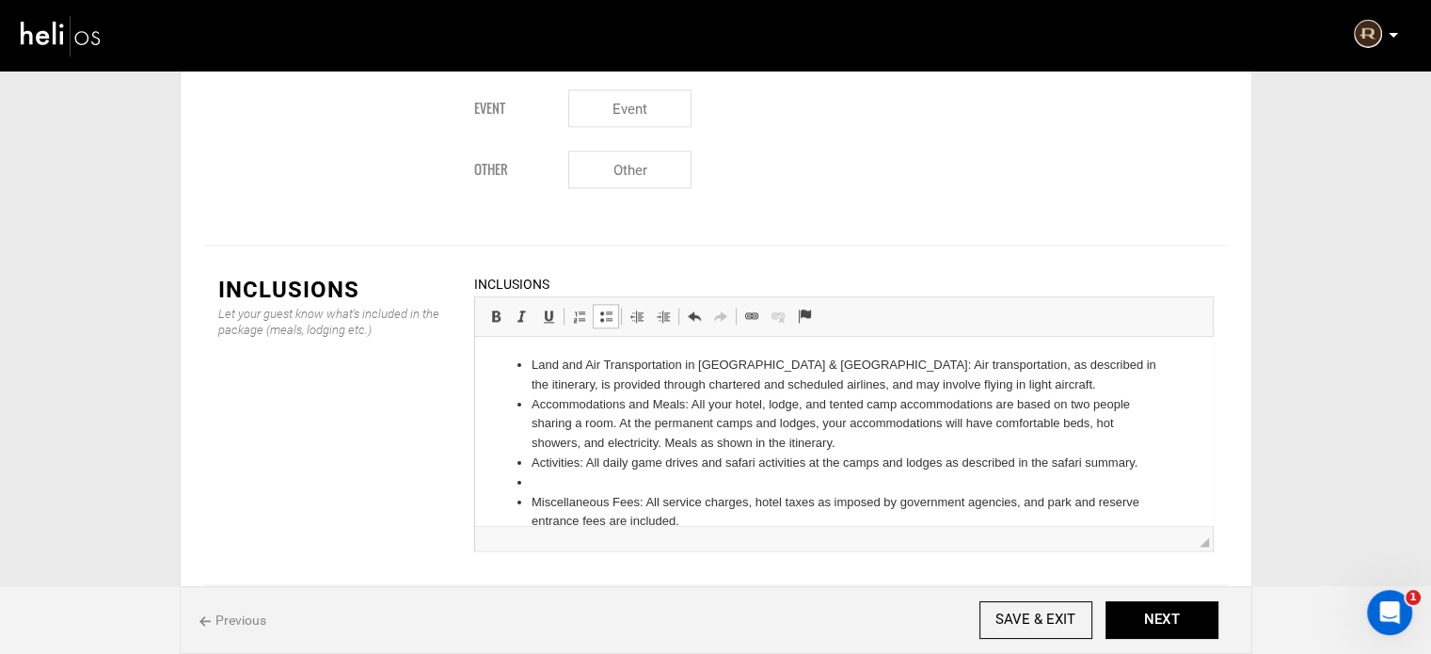
click at [563, 482] on li at bounding box center [843, 483] width 625 height 20
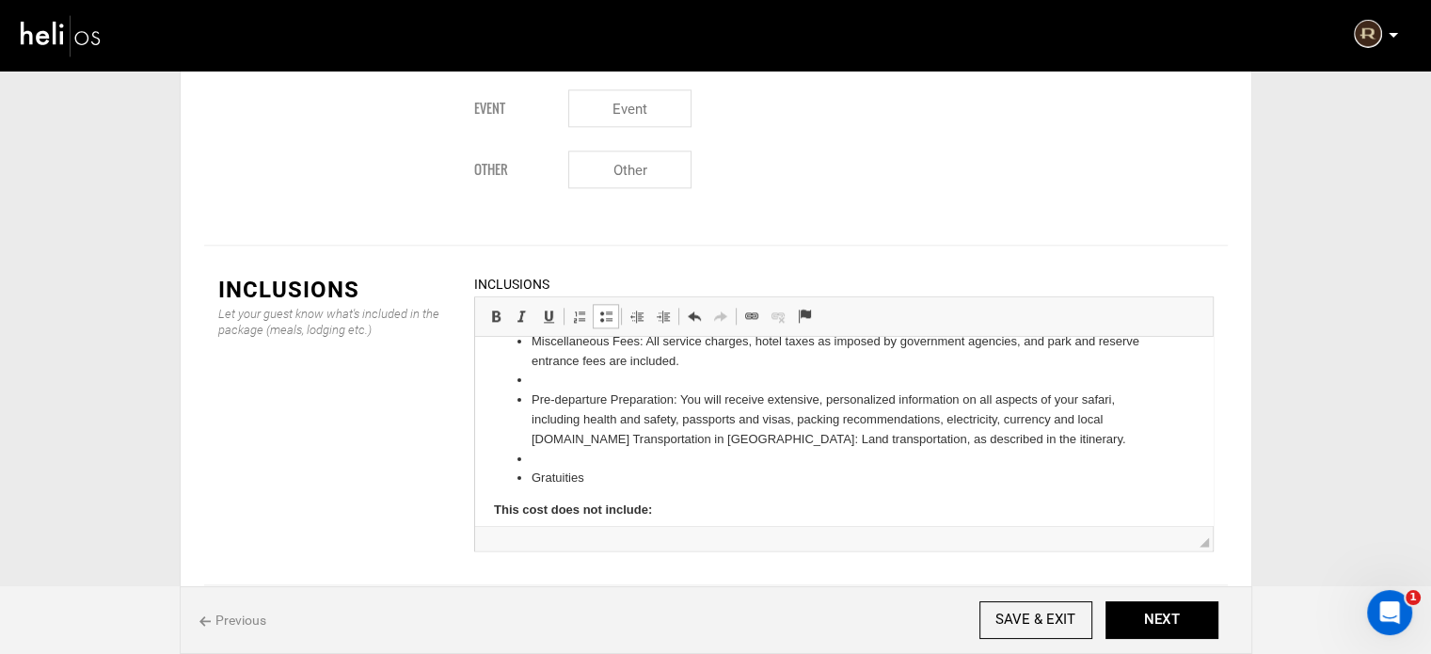
scroll to position [188, 0]
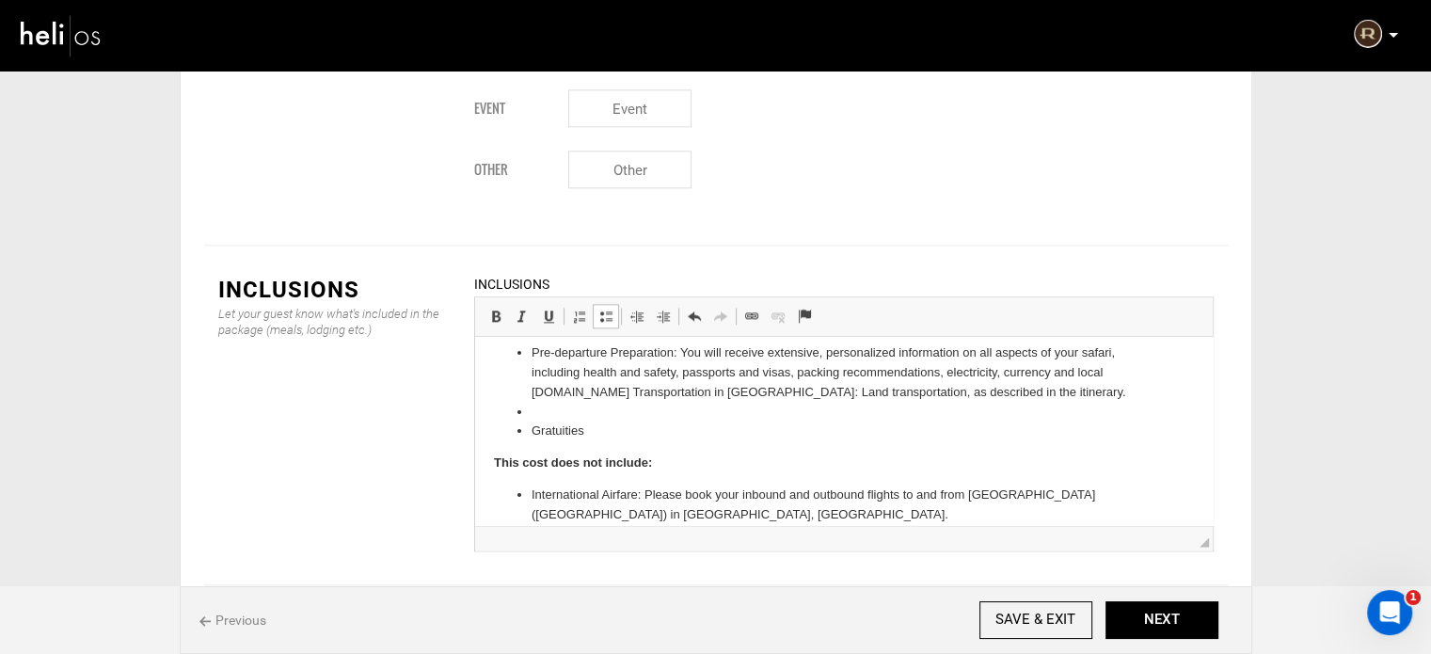
click at [559, 408] on li at bounding box center [843, 413] width 625 height 20
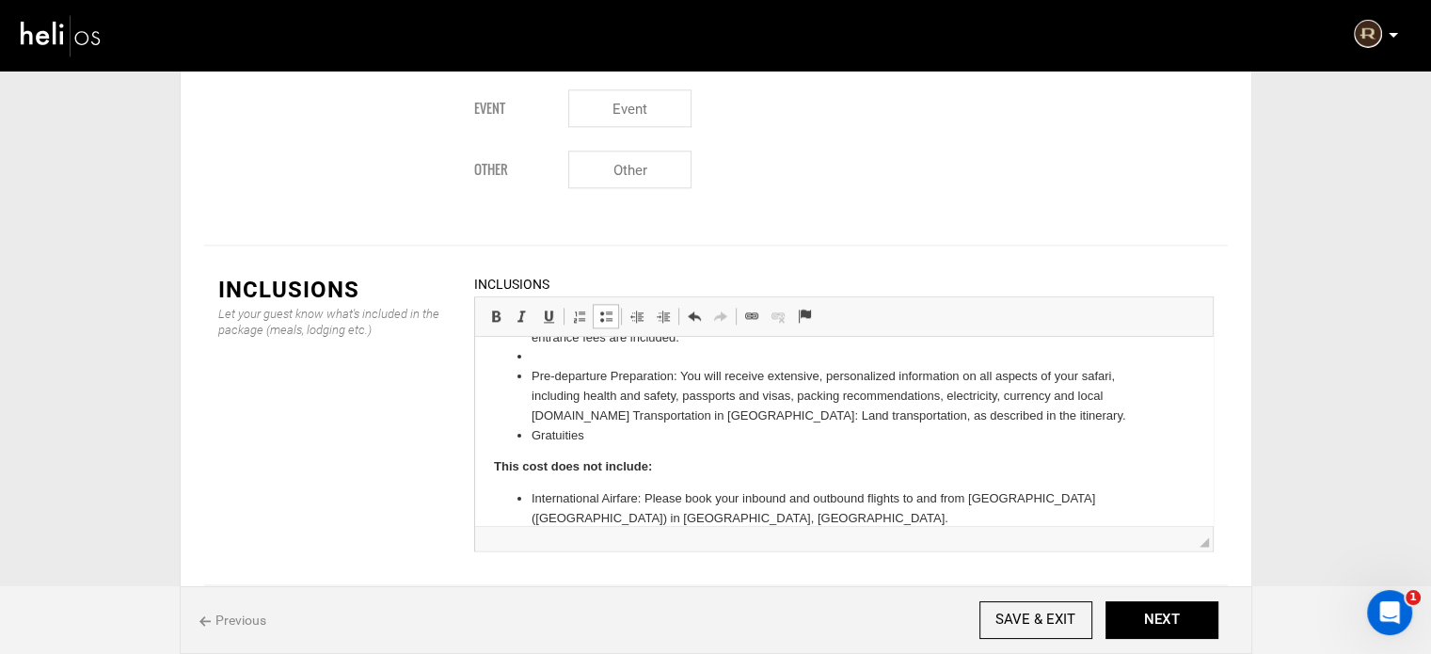
scroll to position [94, 0]
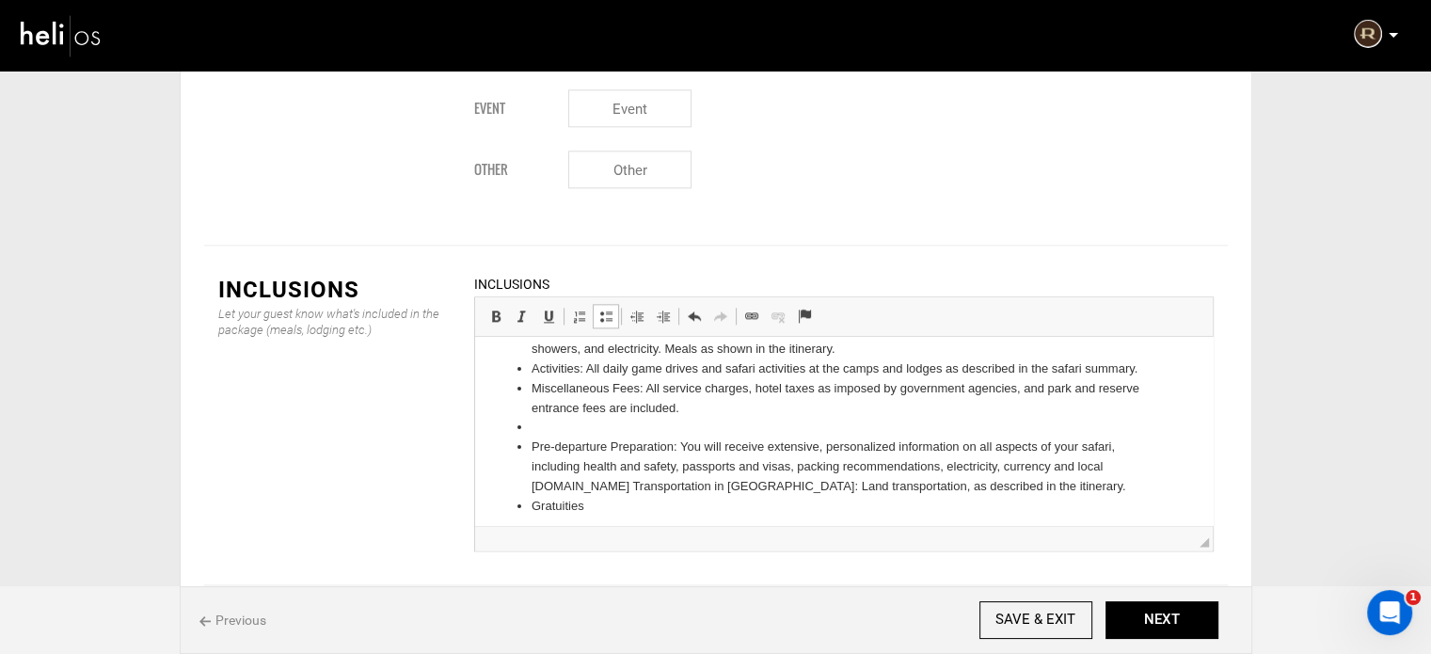
click at [552, 422] on li at bounding box center [843, 428] width 625 height 20
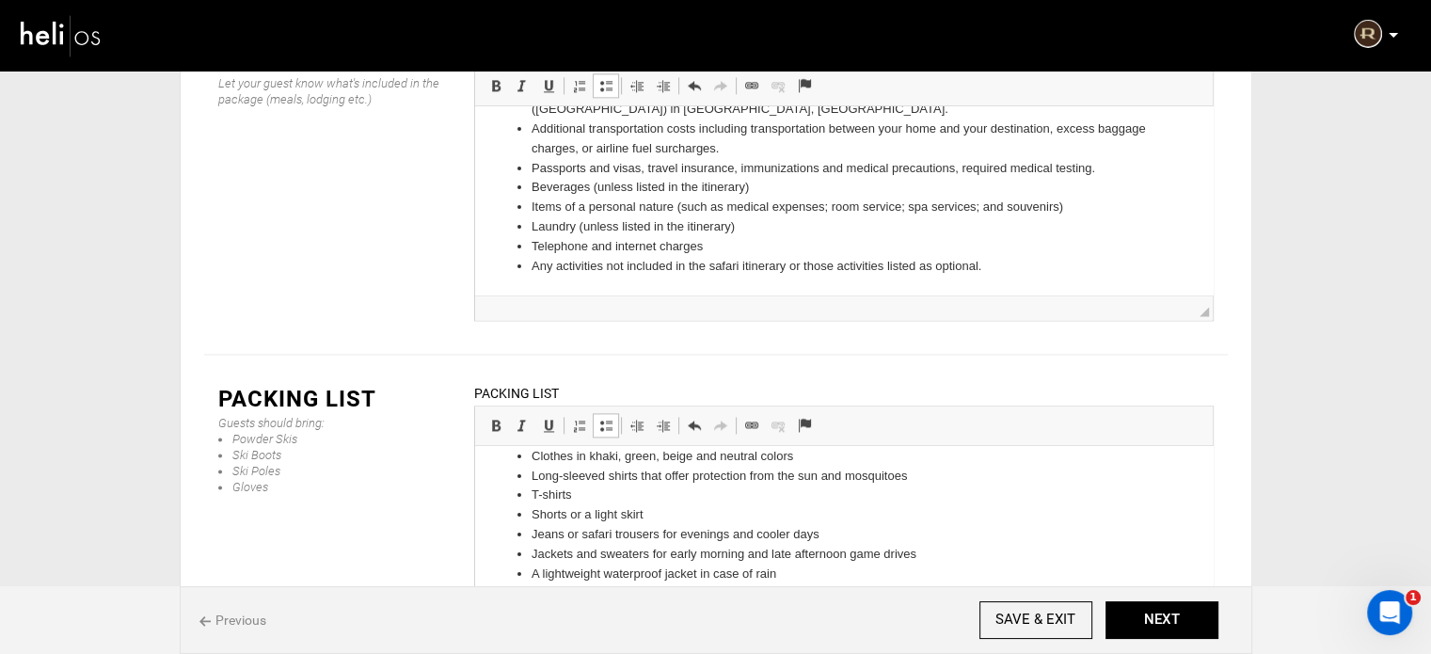
scroll to position [96, 0]
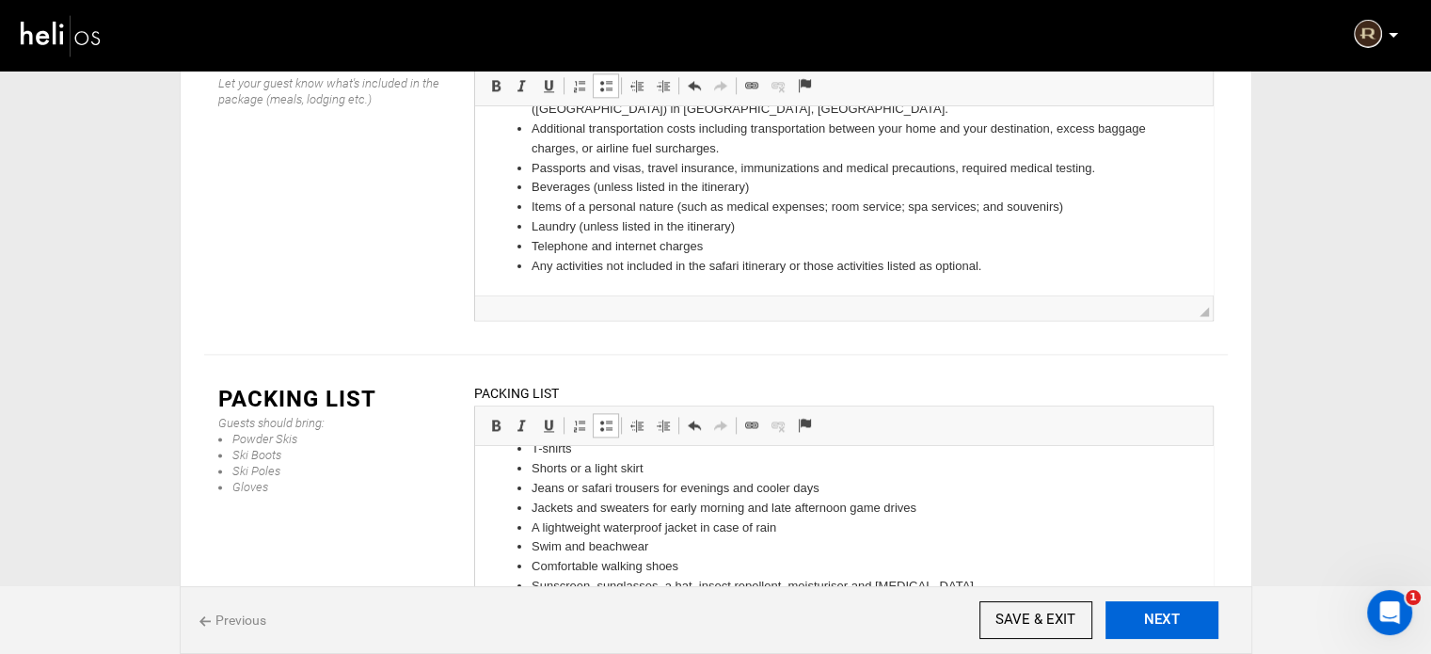
click at [1180, 616] on button "NEXT" at bounding box center [1161, 620] width 113 height 38
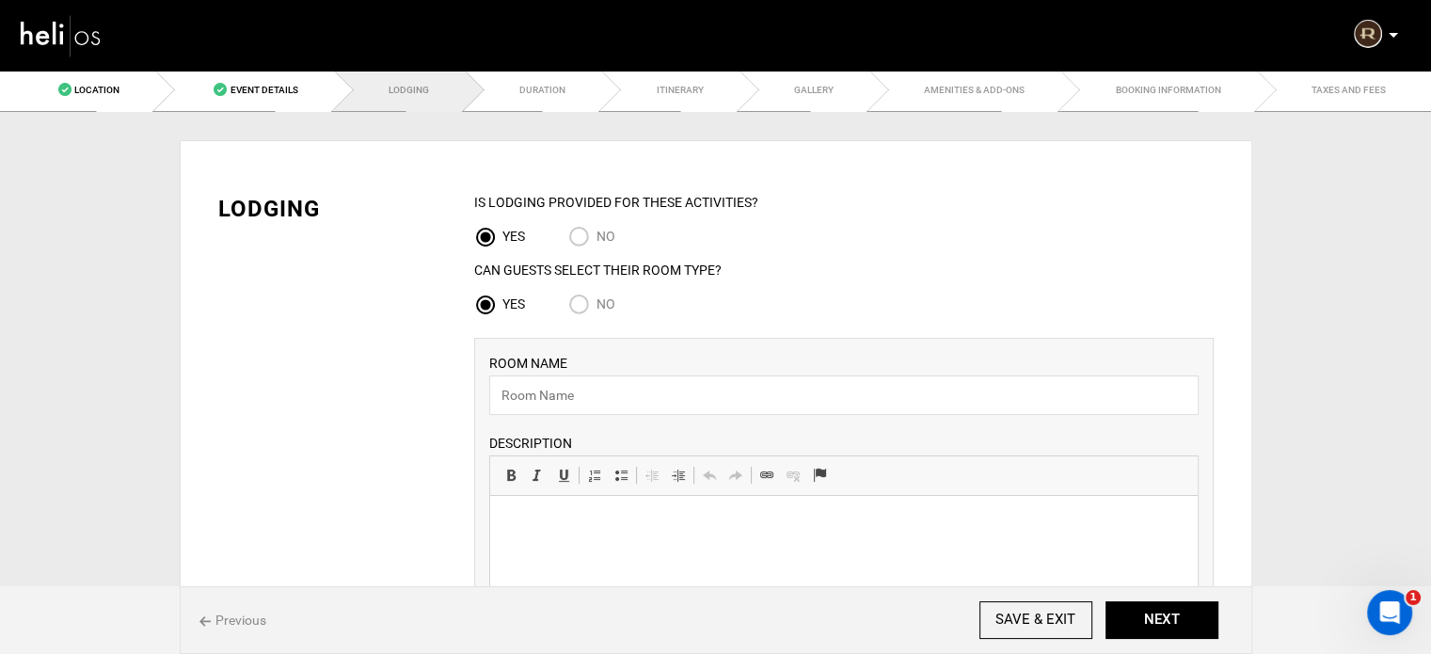
click at [584, 308] on input "No" at bounding box center [582, 305] width 28 height 25
radio input "true"
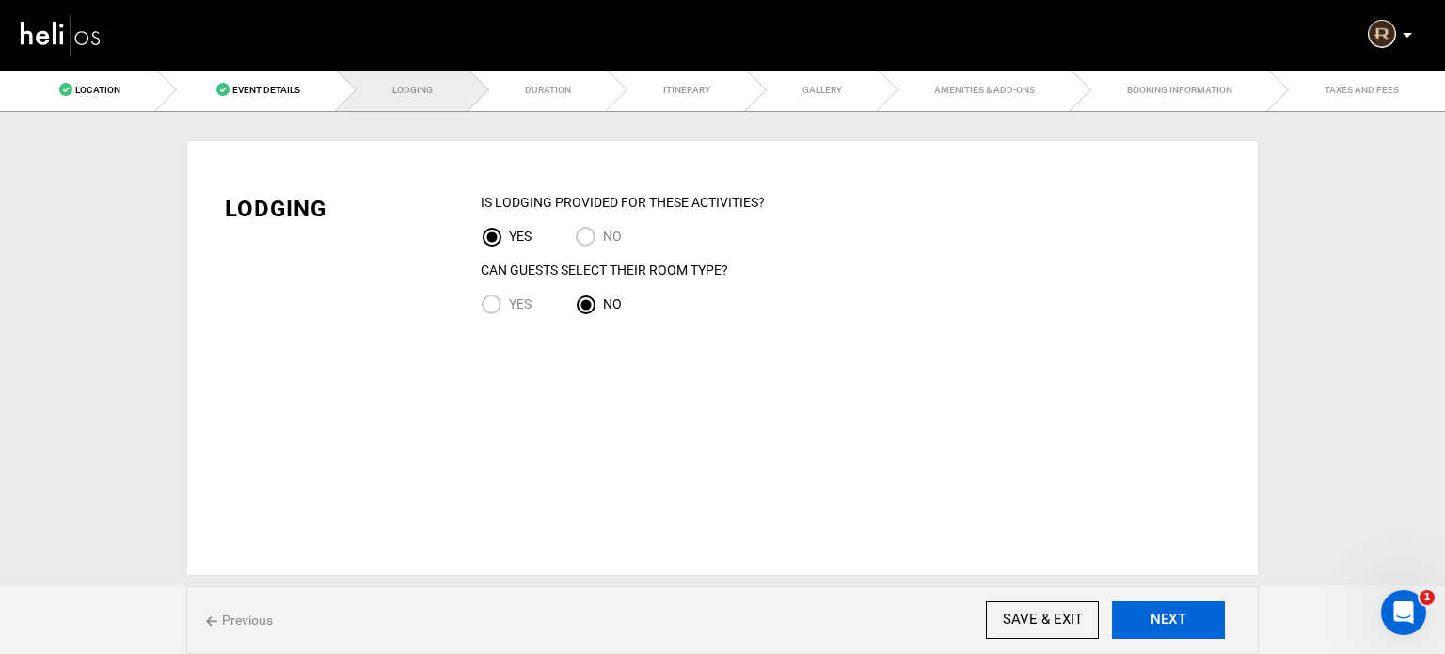
click at [1170, 604] on button "NEXT" at bounding box center [1168, 620] width 113 height 38
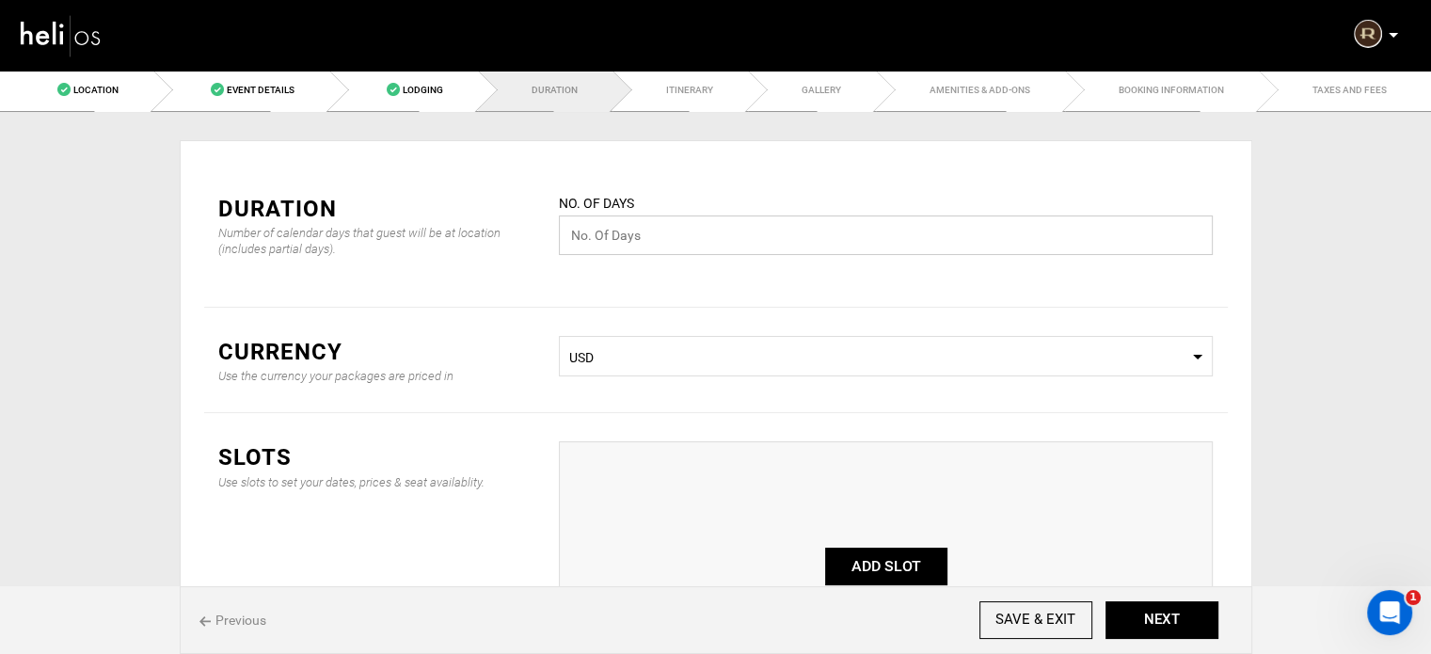
click at [598, 249] on input "text" at bounding box center [886, 235] width 654 height 40
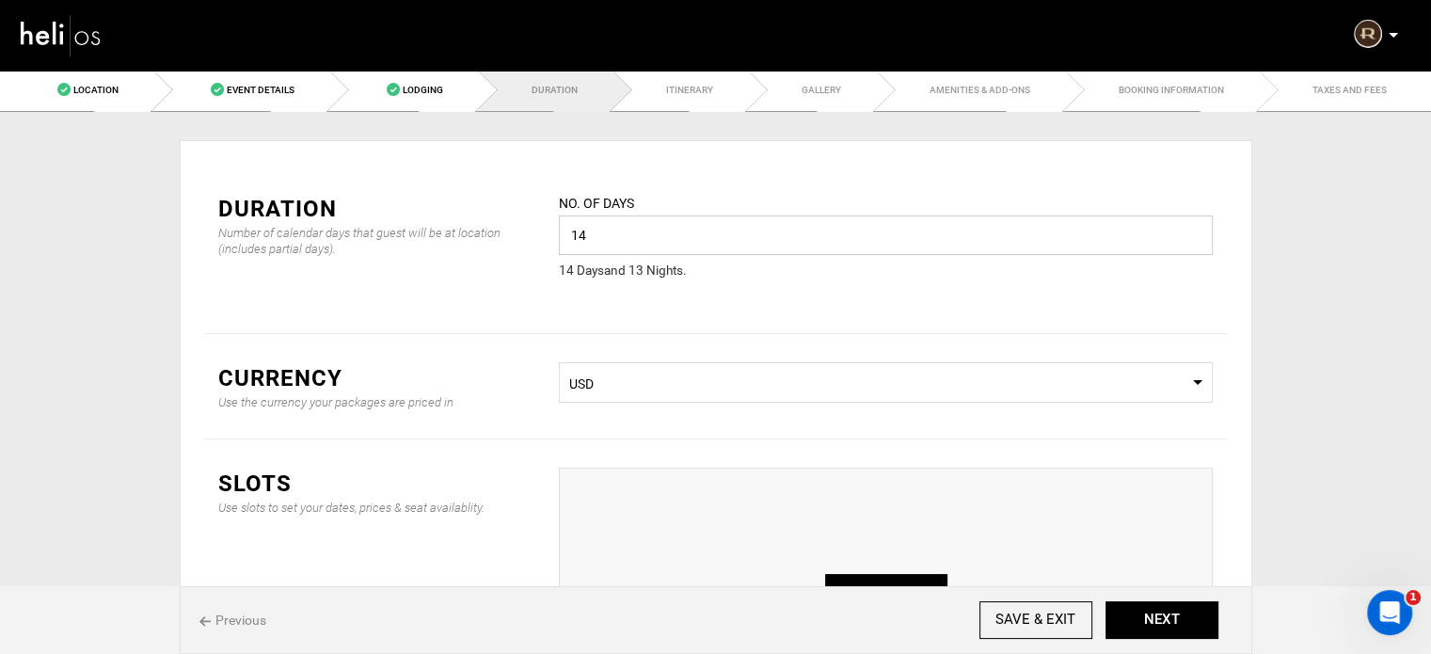
scroll to position [94, 0]
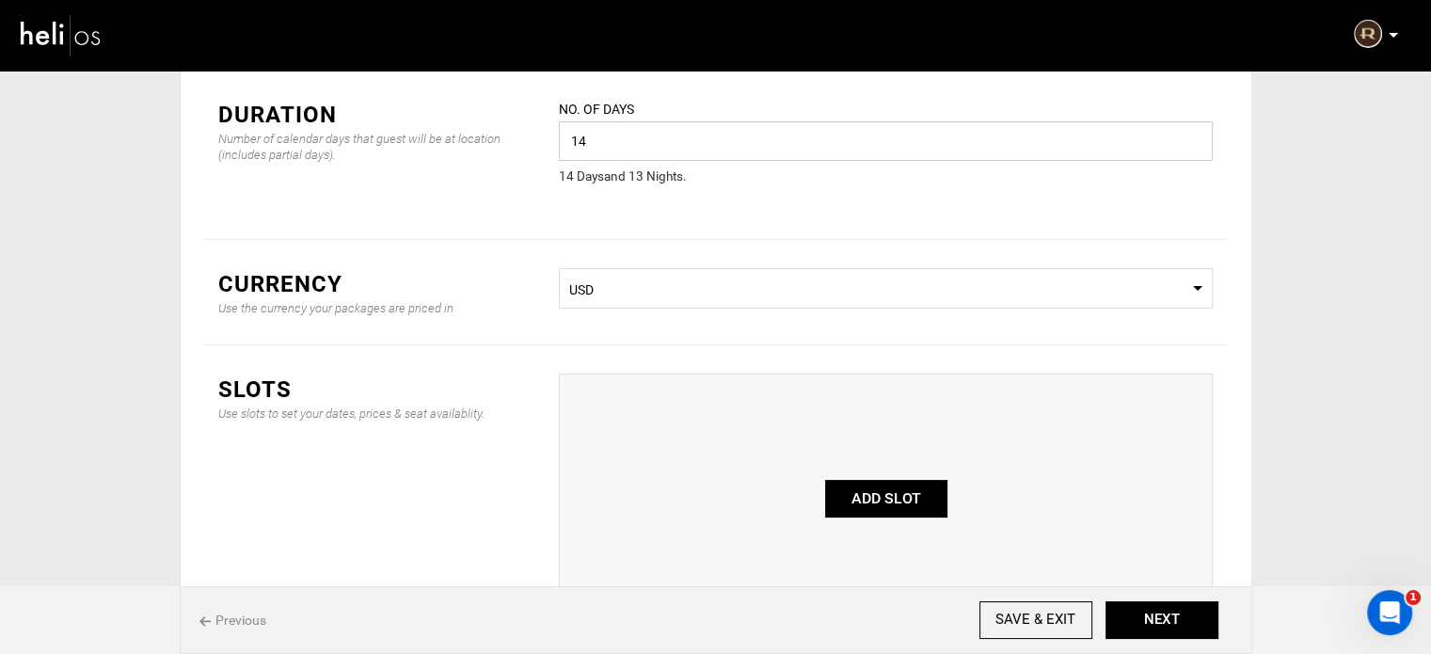
type input "14"
click at [880, 495] on button "ADD SLOT" at bounding box center [886, 499] width 122 height 38
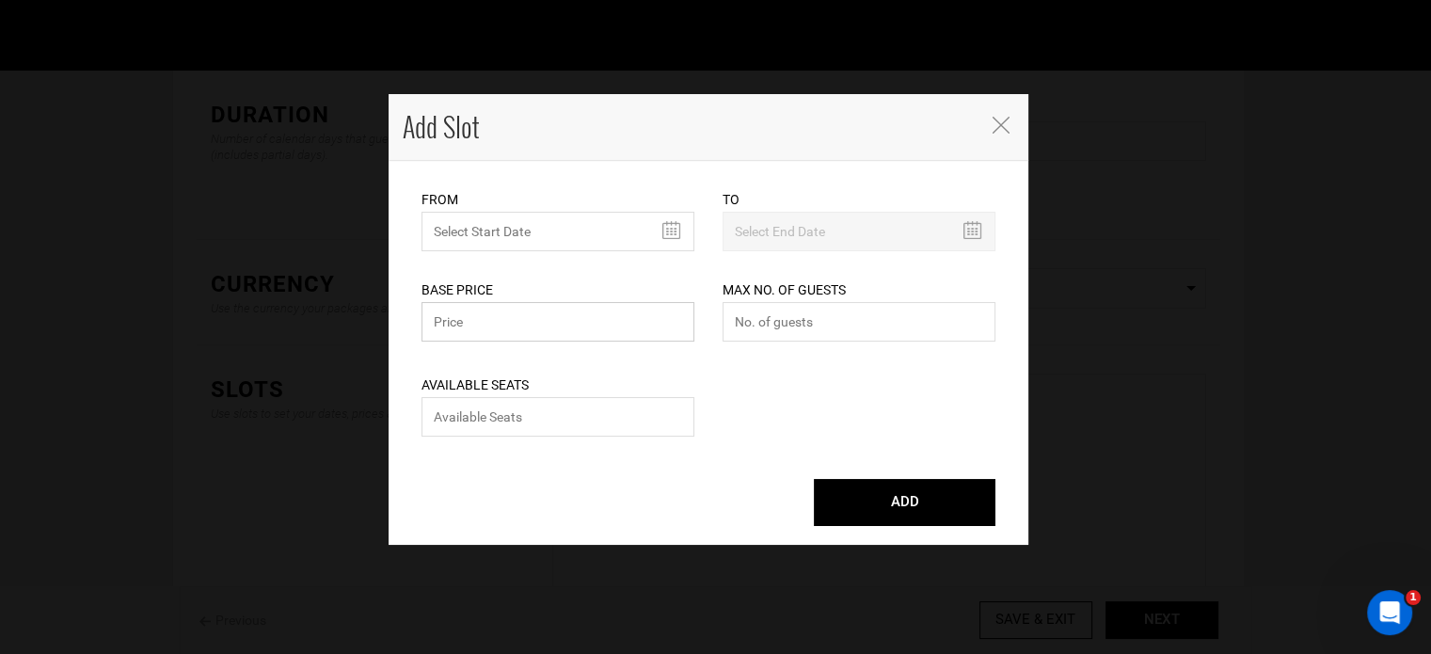
click at [543, 311] on input "text" at bounding box center [557, 322] width 273 height 40
type input "38995"
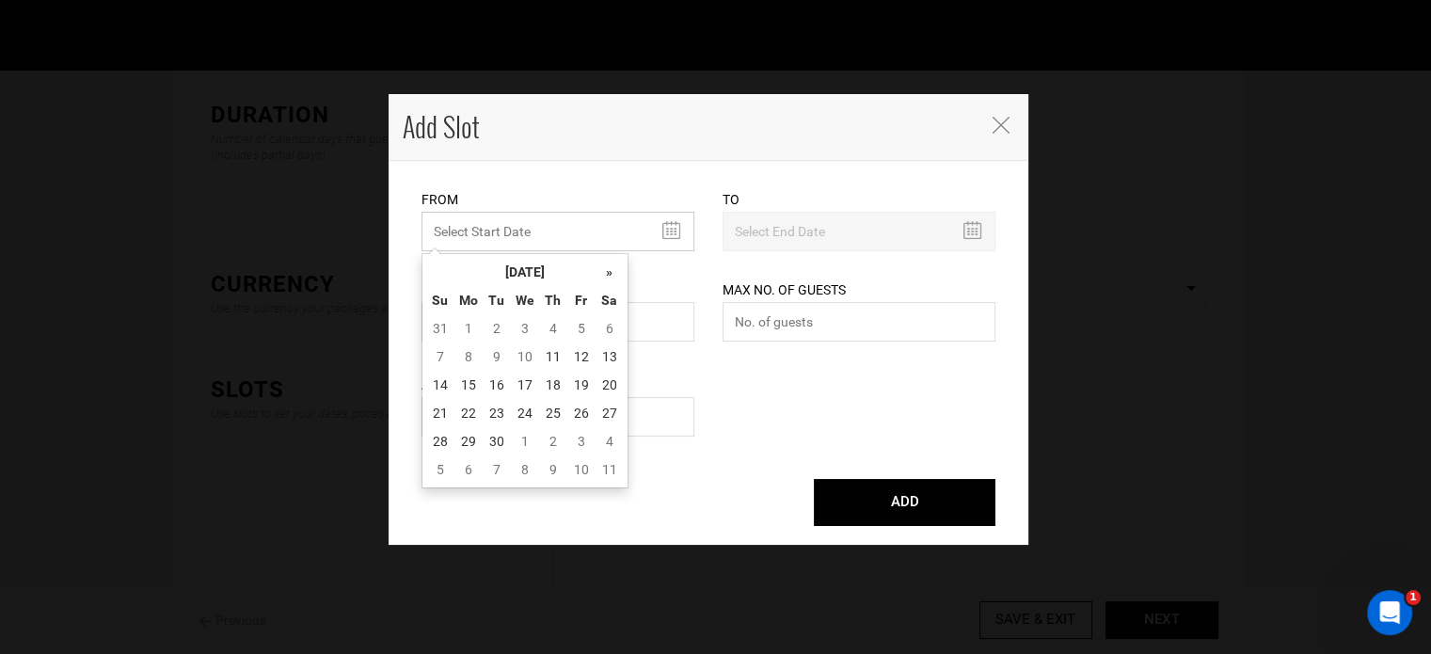
click at [480, 232] on input "MINIMUM NUMBER OF NIGHTS" at bounding box center [557, 232] width 273 height 40
click at [503, 262] on th "September 2025" at bounding box center [524, 272] width 141 height 28
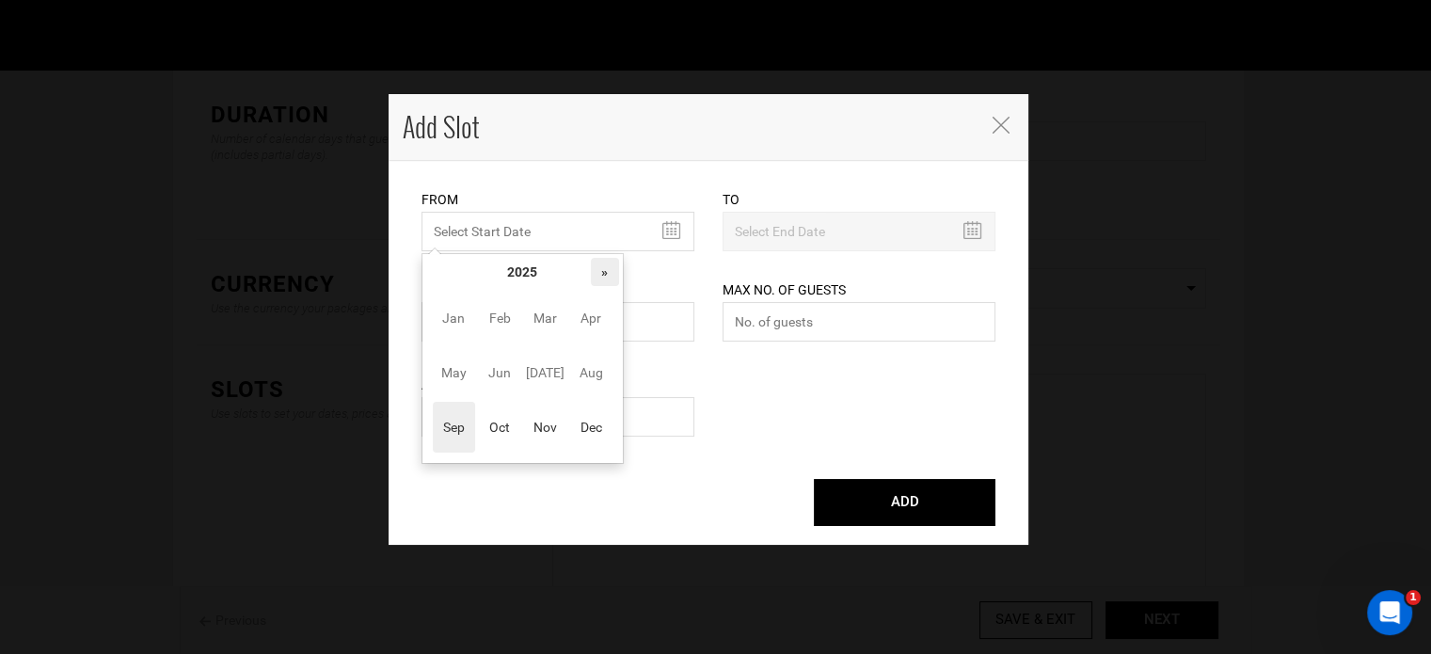
click at [602, 267] on th "»" at bounding box center [605, 272] width 28 height 28
click at [543, 360] on span "Jul" at bounding box center [545, 372] width 42 height 51
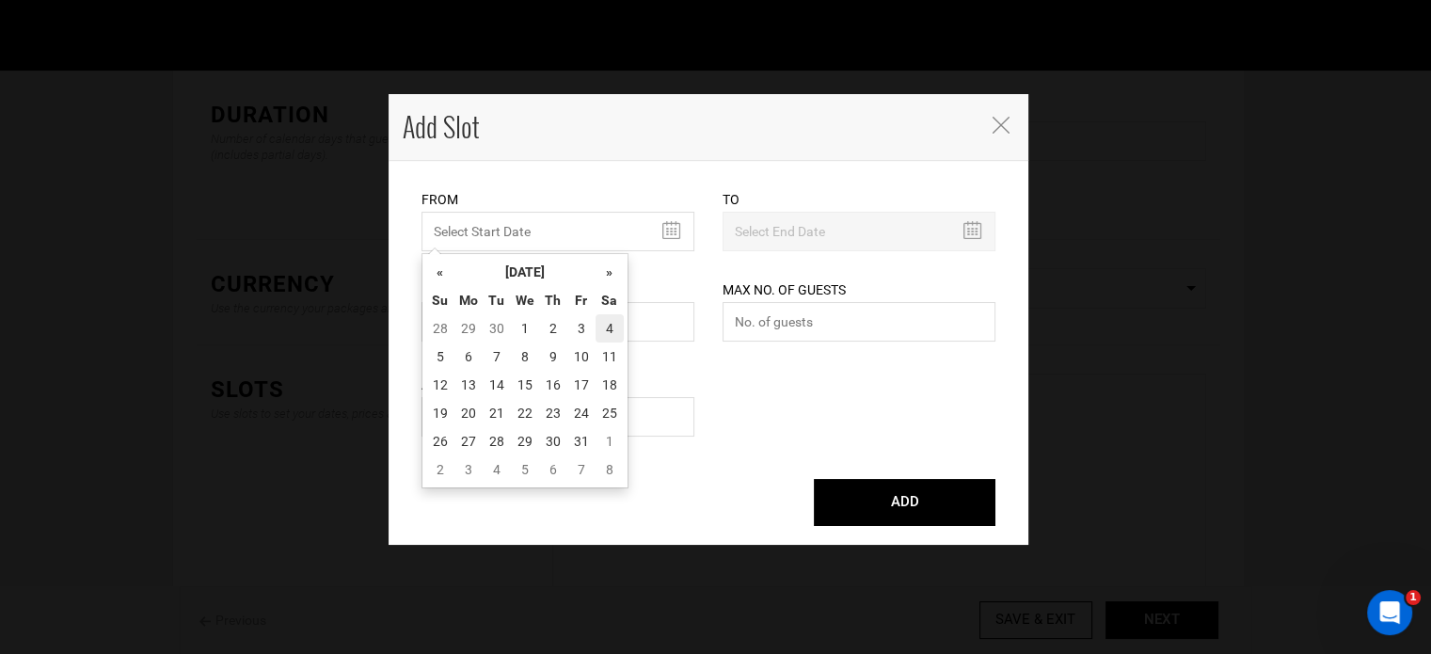
click at [616, 325] on td "4" at bounding box center [609, 328] width 28 height 28
type input "07/04/2026"
type input "07/17/2026"
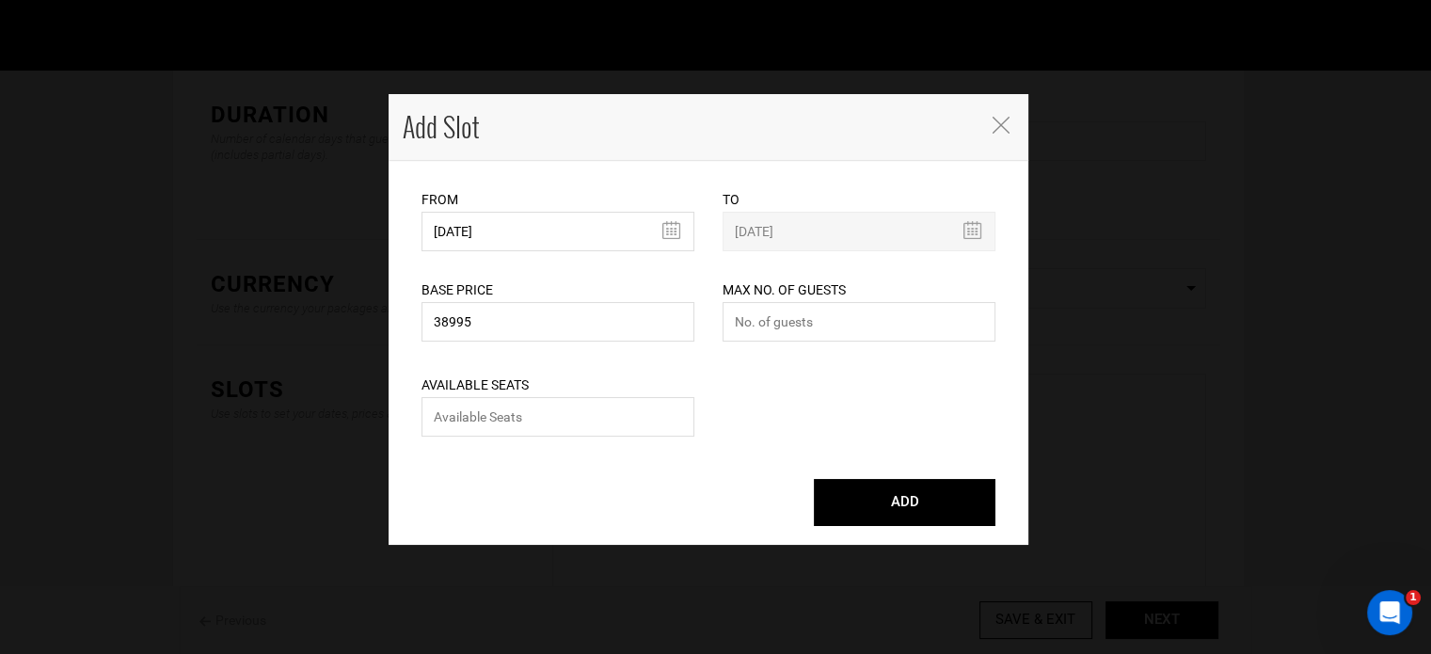
click at [1002, 138] on div "Add Slot" at bounding box center [708, 127] width 640 height 67
click at [1000, 130] on icon "Close" at bounding box center [1000, 125] width 17 height 17
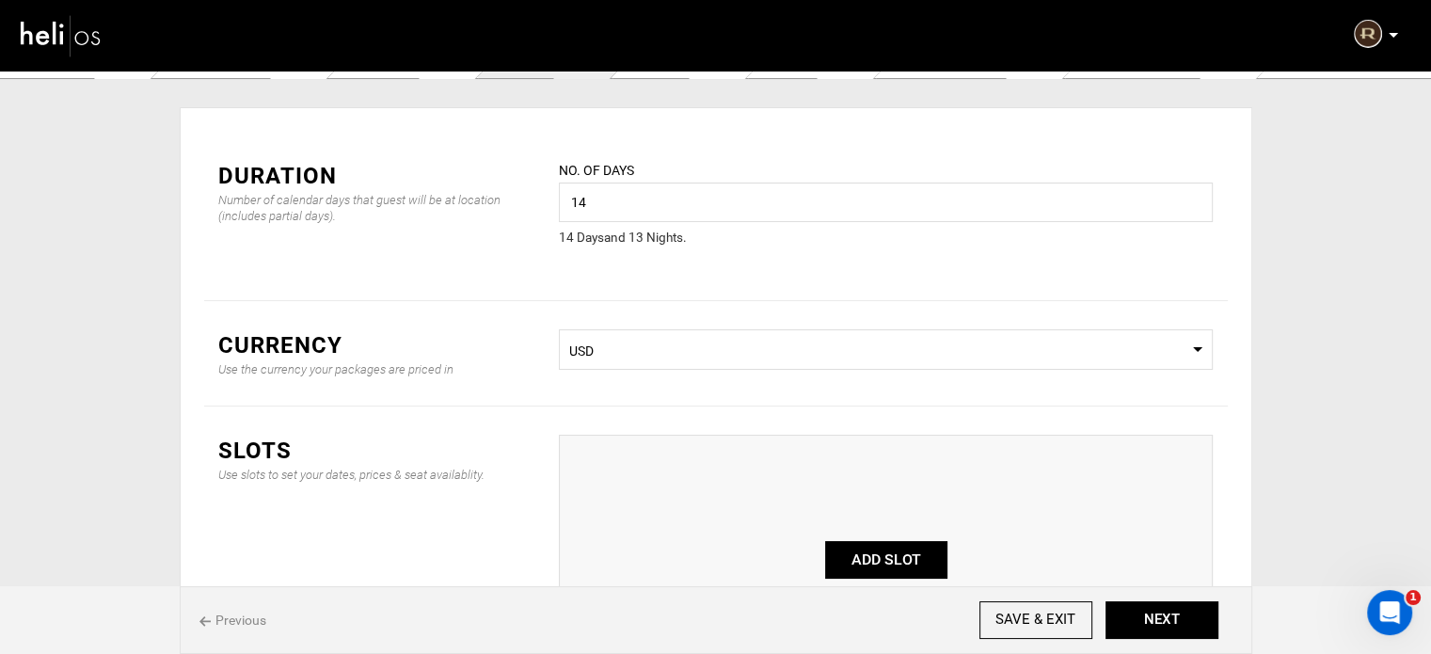
scroll to position [0, 0]
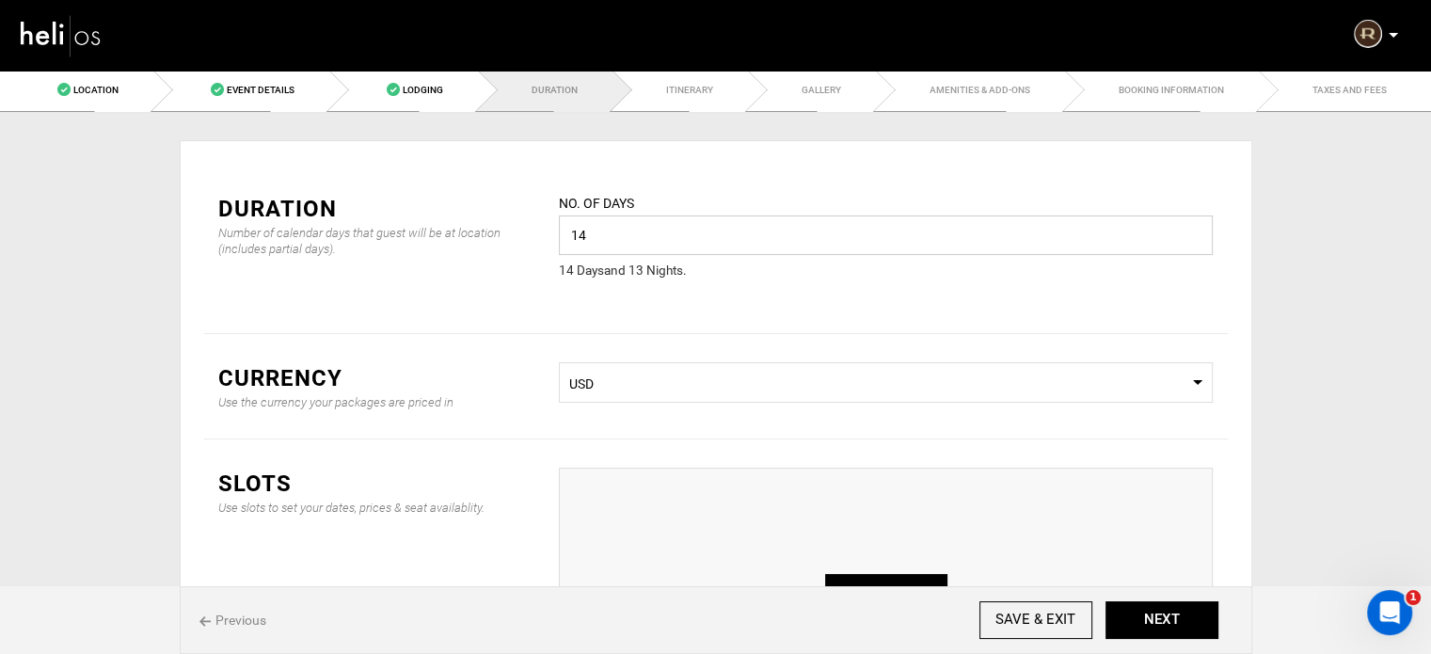
drag, startPoint x: 601, startPoint y: 242, endPoint x: 578, endPoint y: 240, distance: 23.6
click at [578, 240] on input "14" at bounding box center [886, 235] width 654 height 40
type input "15"
click at [675, 294] on div "No. of days 15 Please enter a valid value. 15 Day s and 14 Night s ." at bounding box center [886, 249] width 682 height 112
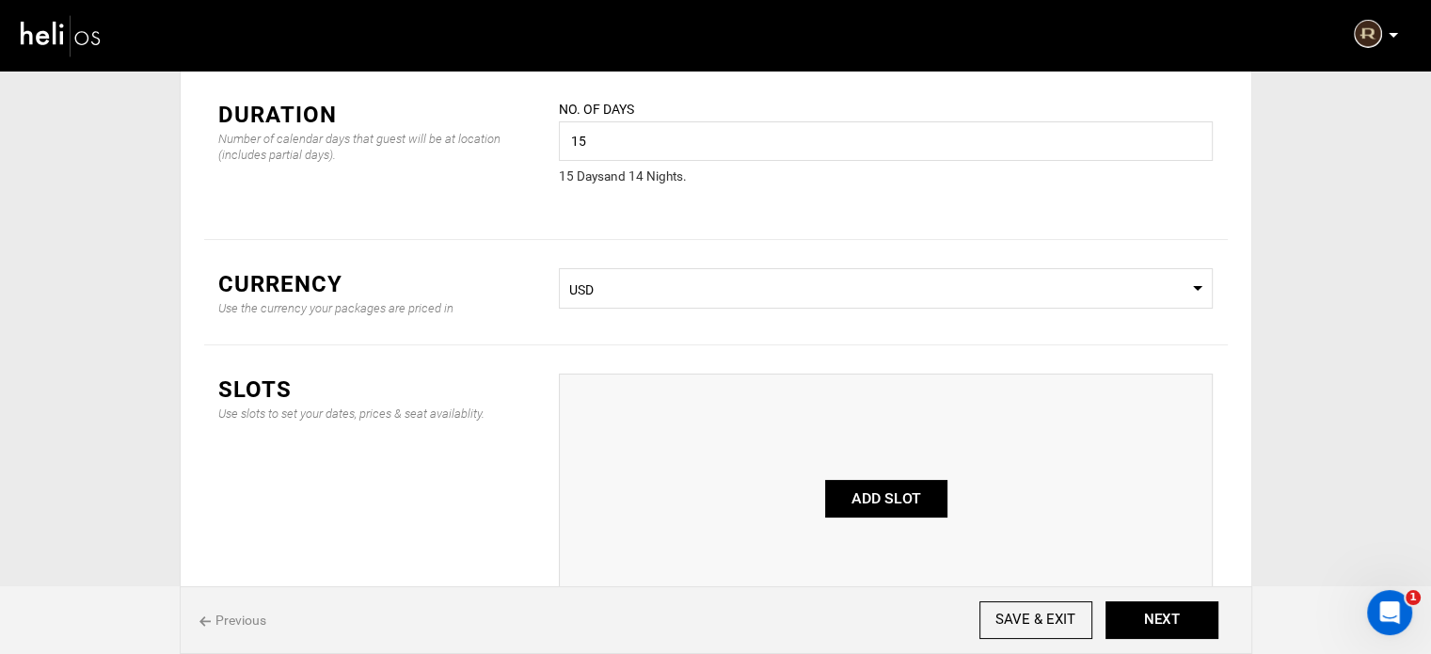
click at [899, 488] on button "ADD SLOT" at bounding box center [886, 499] width 122 height 38
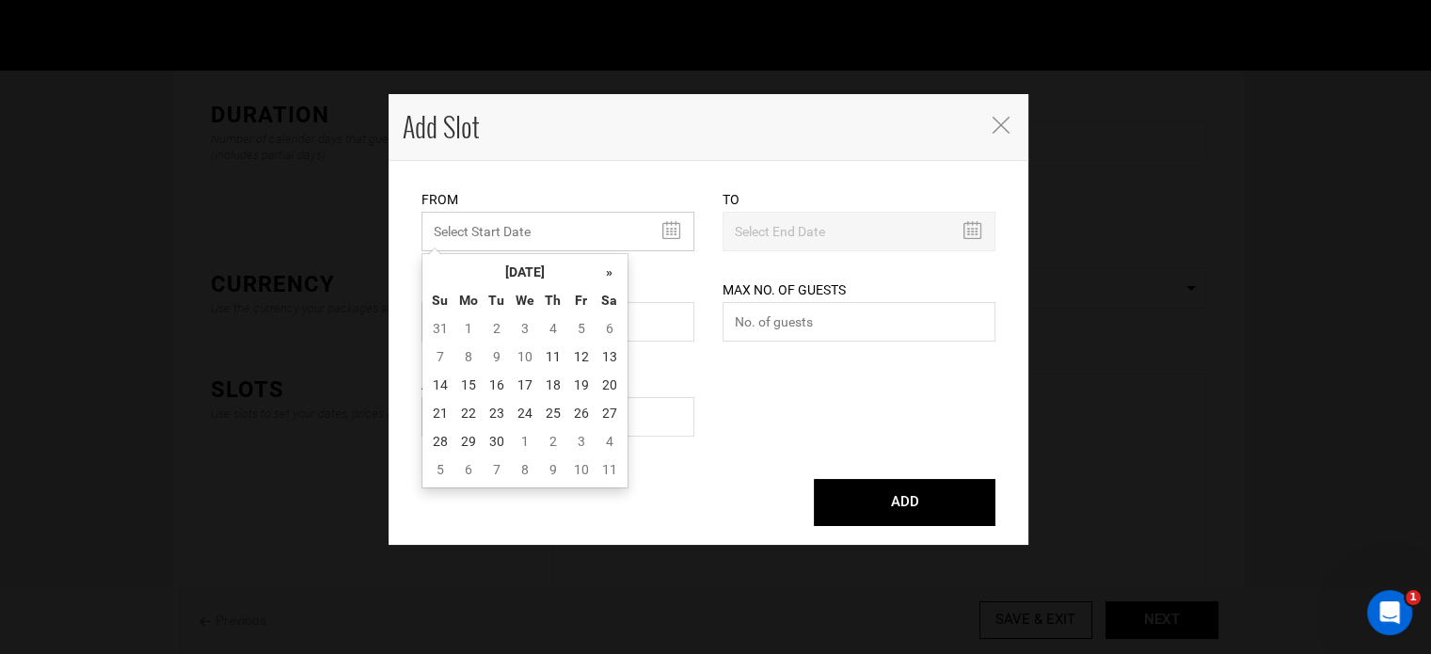
click at [553, 230] on input "MINIMUM NUMBER OF NIGHTS" at bounding box center [557, 232] width 273 height 40
click at [539, 267] on th "September 2025" at bounding box center [524, 272] width 141 height 28
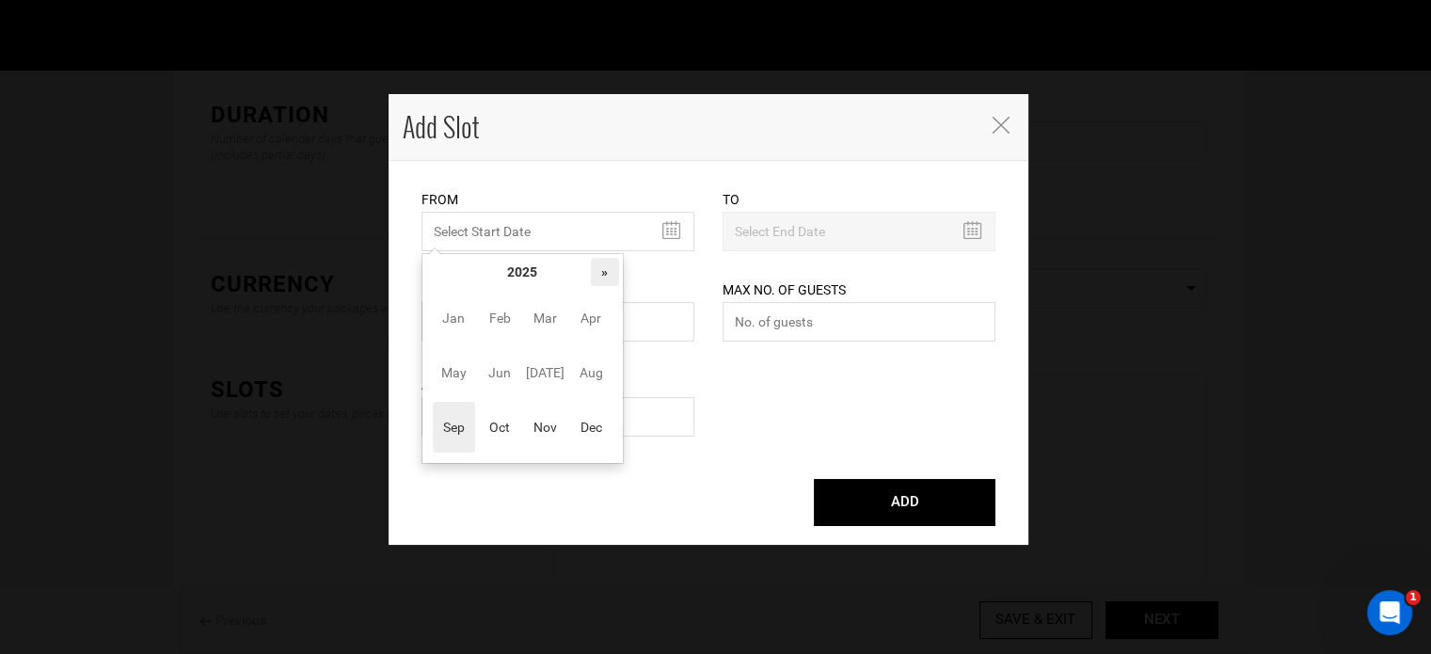
click at [603, 271] on th "»" at bounding box center [605, 272] width 28 height 28
click at [561, 368] on span "Jul" at bounding box center [545, 372] width 42 height 51
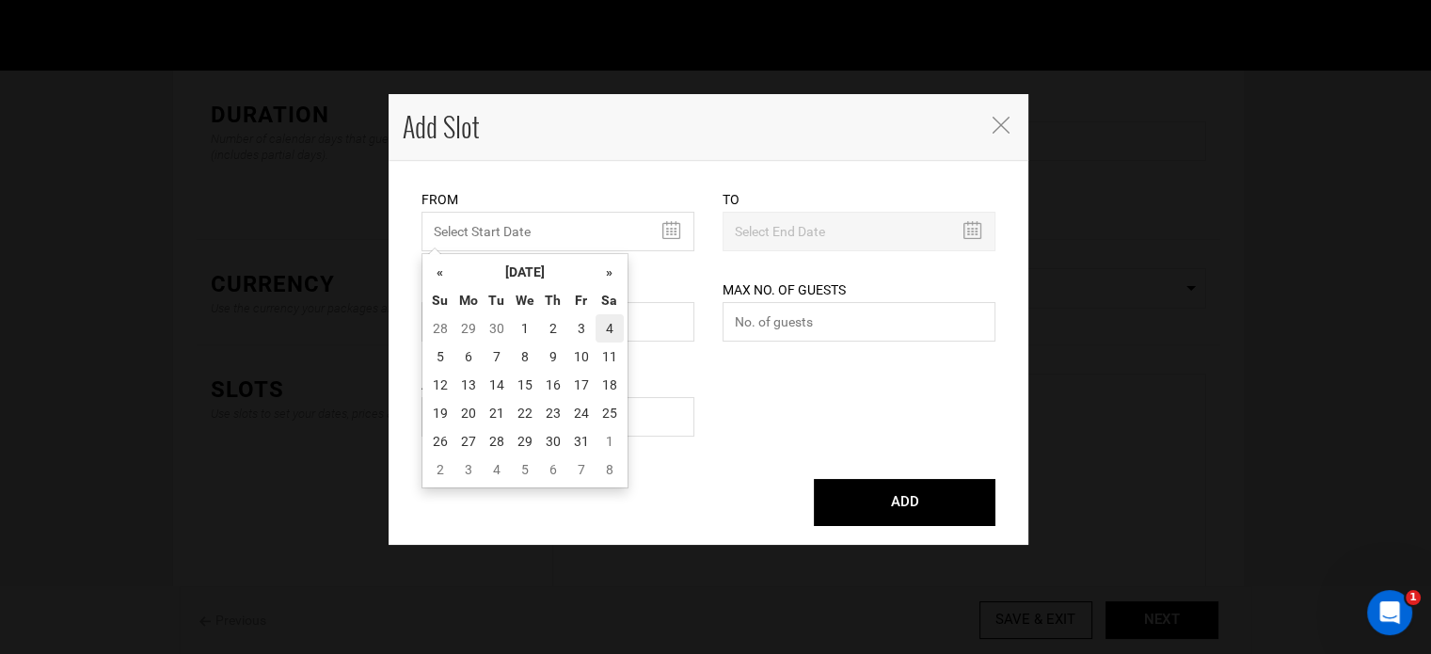
click at [601, 324] on td "4" at bounding box center [609, 328] width 28 height 28
type input "07/04/2026"
type input "07/18/2026"
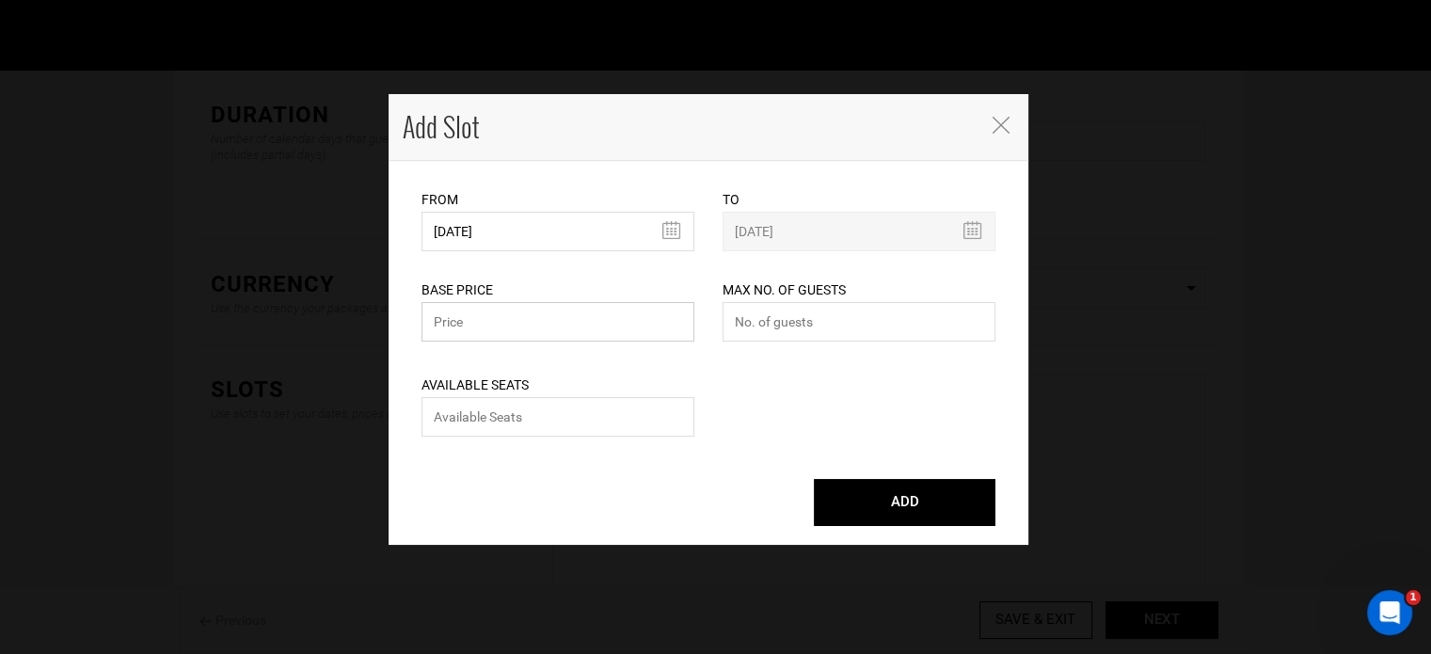
click at [545, 322] on input "text" at bounding box center [557, 322] width 273 height 40
type input "38995"
click at [824, 314] on input "number" at bounding box center [858, 322] width 273 height 40
type input "0"
click at [623, 417] on input "number" at bounding box center [557, 417] width 273 height 40
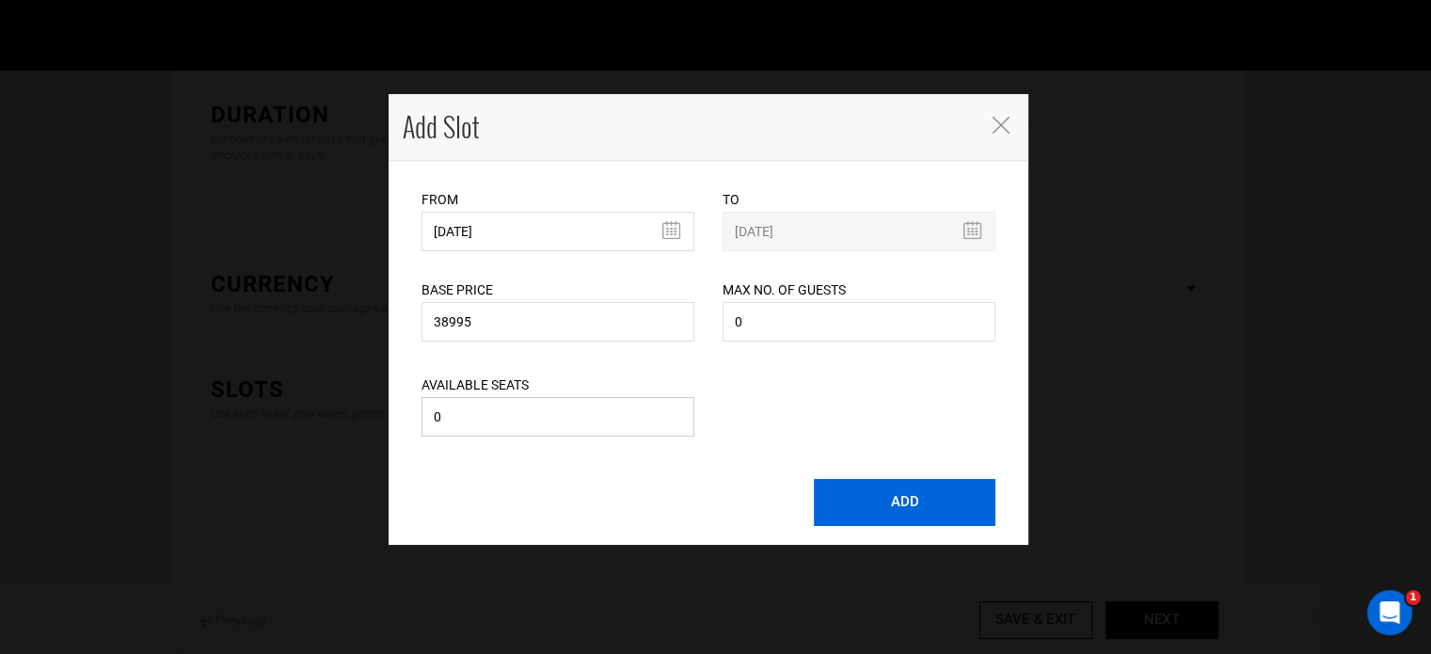
type input "0"
click at [948, 508] on button "ADD" at bounding box center [905, 502] width 182 height 47
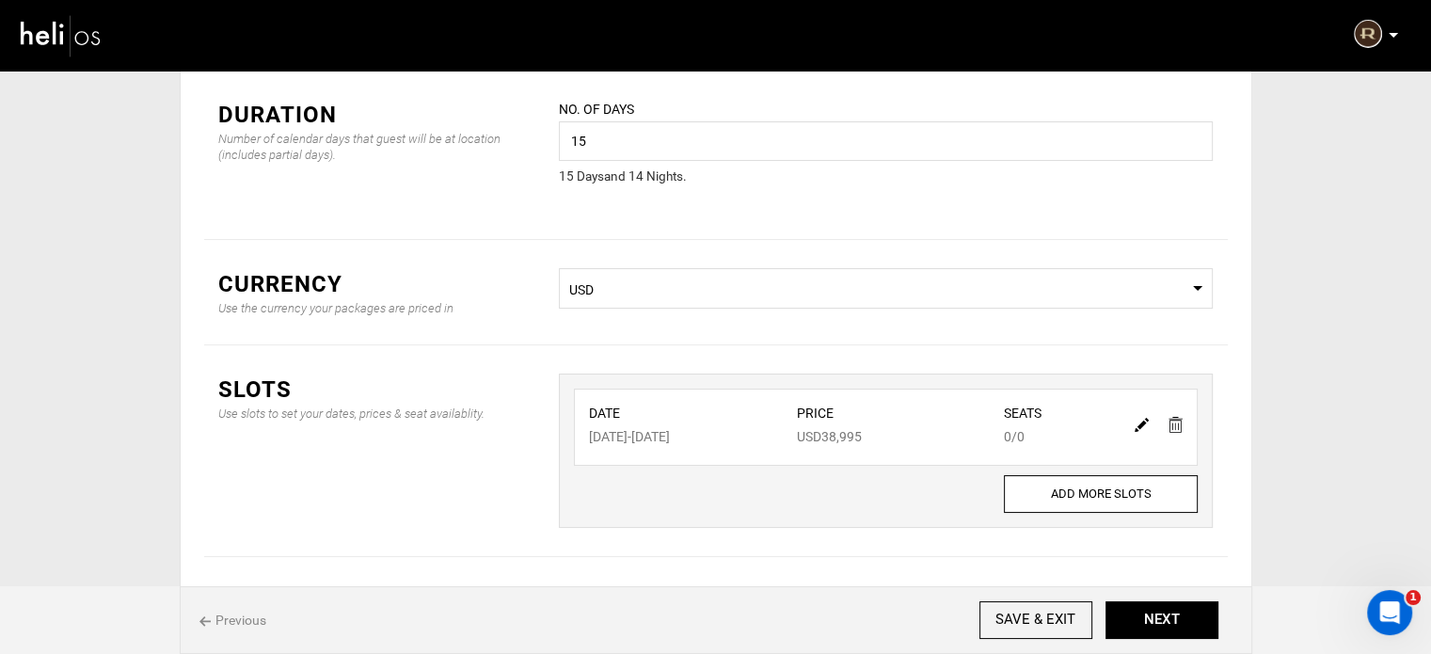
click at [1159, 644] on div "Previous SAVE & EXIT NEXT" at bounding box center [716, 620] width 1072 height 68
click at [1162, 622] on button "NEXT" at bounding box center [1161, 620] width 113 height 38
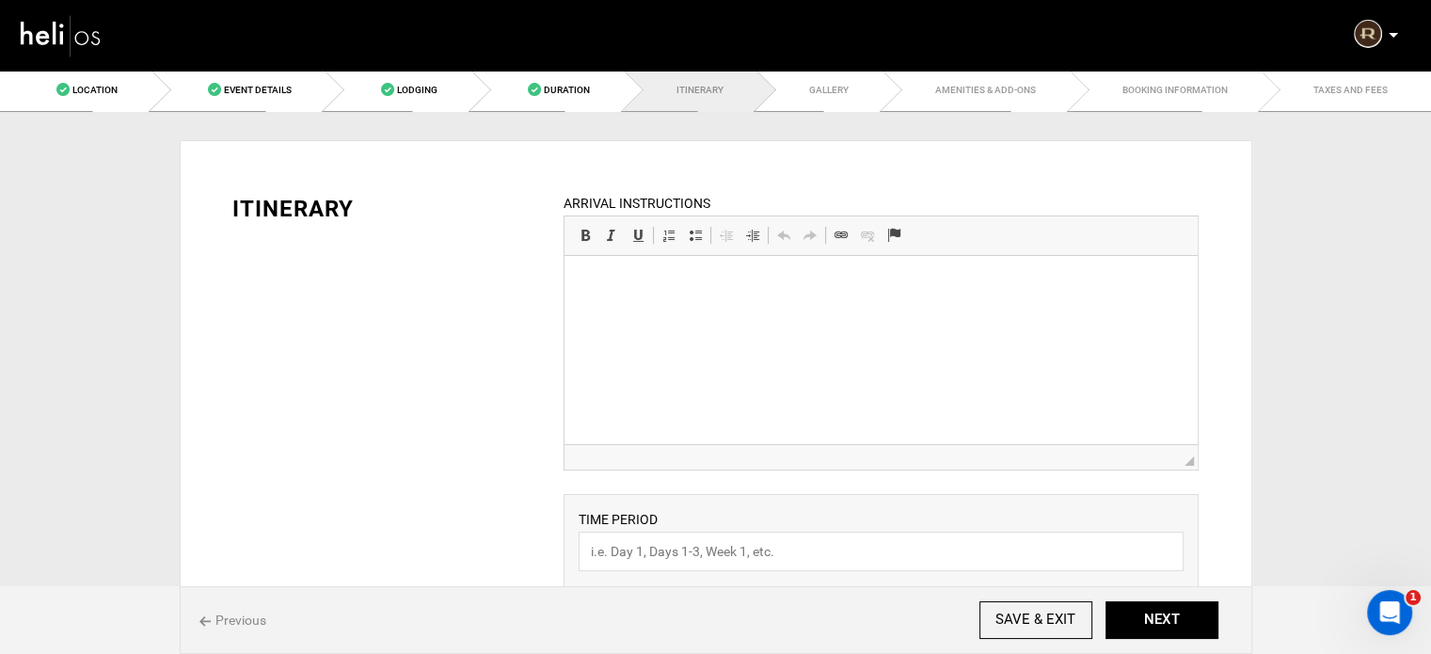
click at [674, 307] on html at bounding box center [880, 284] width 633 height 57
click at [663, 293] on p "Day 1" at bounding box center [880, 285] width 595 height 20
click at [573, 223] on link "Bold Keyboard shortcut Ctrl+B" at bounding box center [585, 235] width 26 height 24
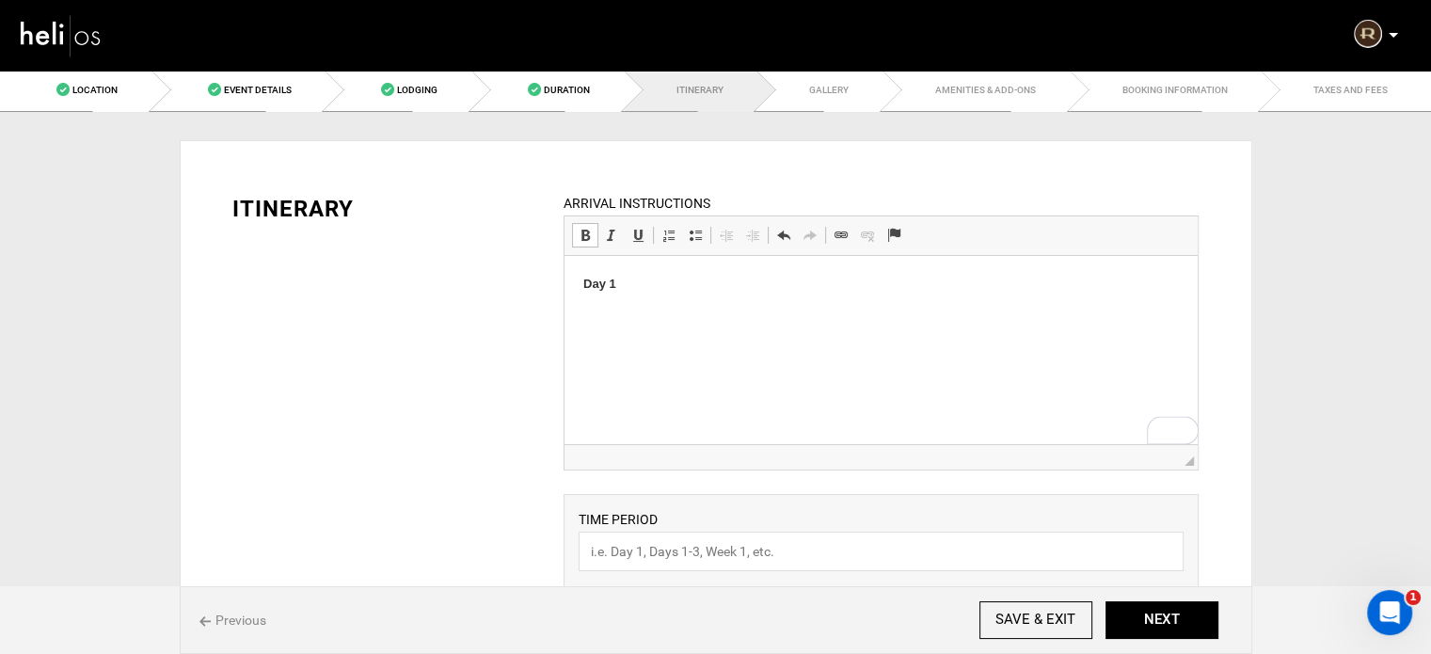
click at [611, 316] on p "To enrich screen reader interactions, please activate Accessibility in Grammarl…" at bounding box center [880, 317] width 595 height 20
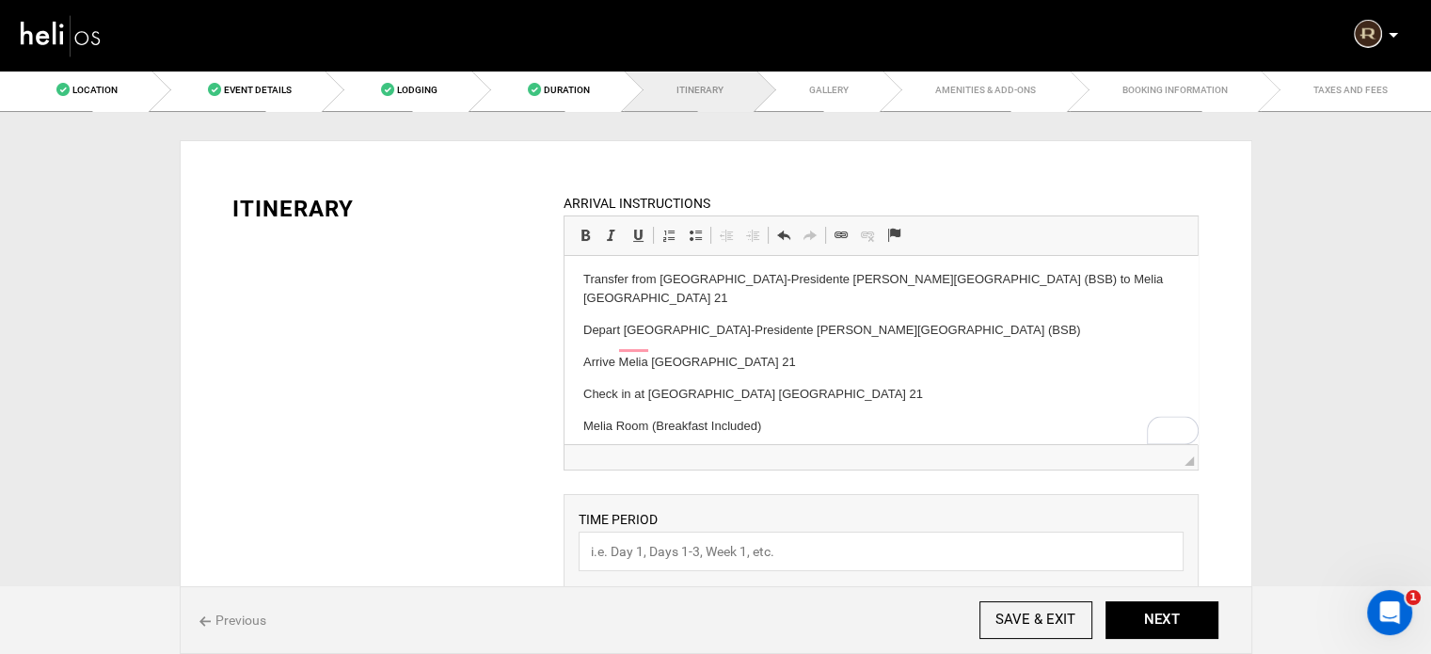
click at [569, 438] on html "Day 1 Welcome to Brasilia Transfer from Brasilia-Presidente Juscelino Kubitsche…" at bounding box center [880, 336] width 633 height 299
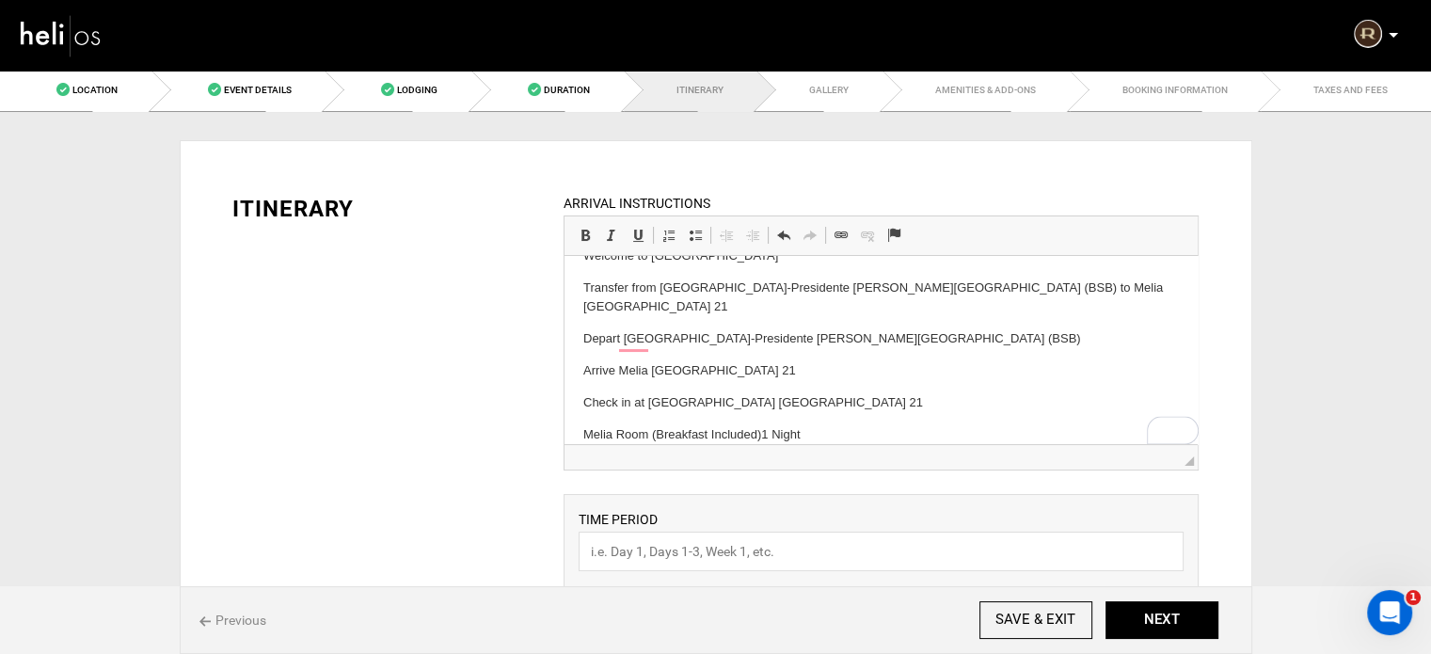
scroll to position [60, 0]
click at [601, 393] on p "Check in at Melia Brasil 21" at bounding box center [880, 403] width 595 height 20
click at [578, 419] on html "Day 1 Welcome to Brasilia Transfer from Brasilia-Presidente Juscelino Kubitsche…" at bounding box center [880, 329] width 633 height 267
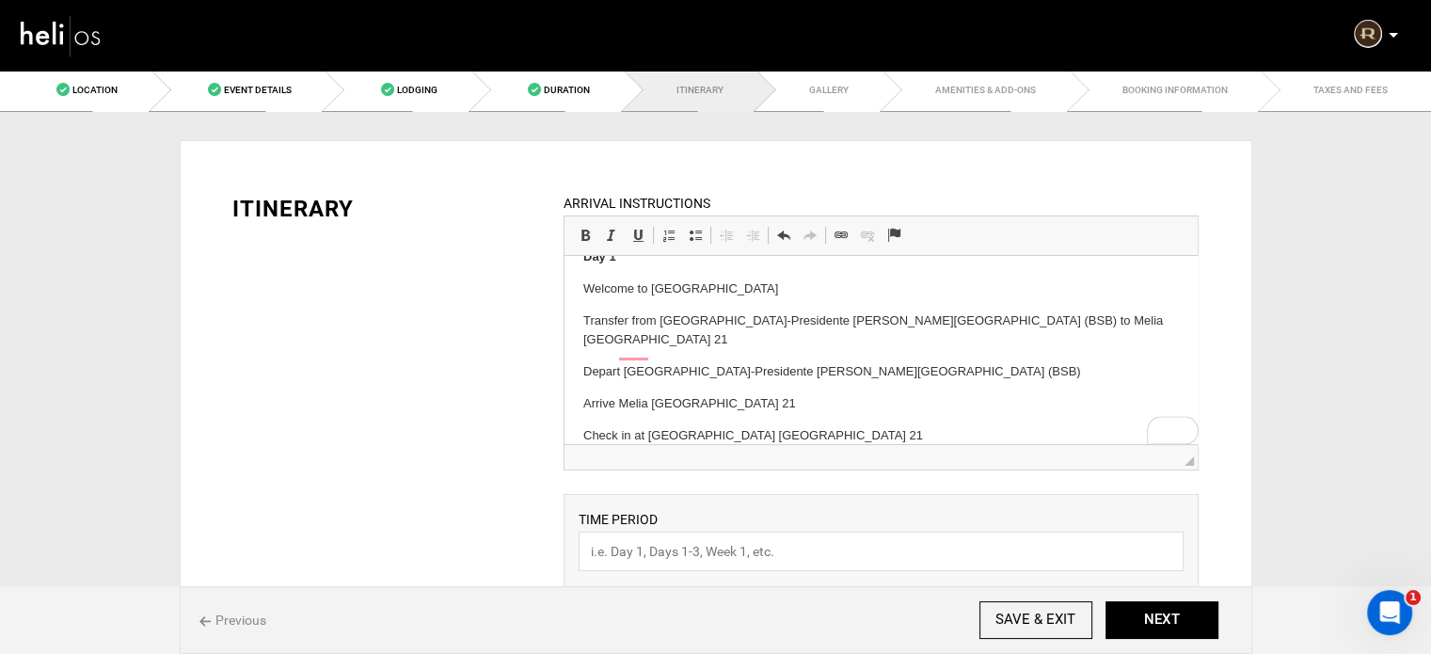
scroll to position [27, 0]
click at [578, 382] on html "Day 1 Welcome to Brasilia Transfer from Brasilia-Presidente Juscelino Kubitsche…" at bounding box center [880, 347] width 633 height 236
click at [591, 296] on p "Welcome to Brasilia" at bounding box center [880, 289] width 595 height 20
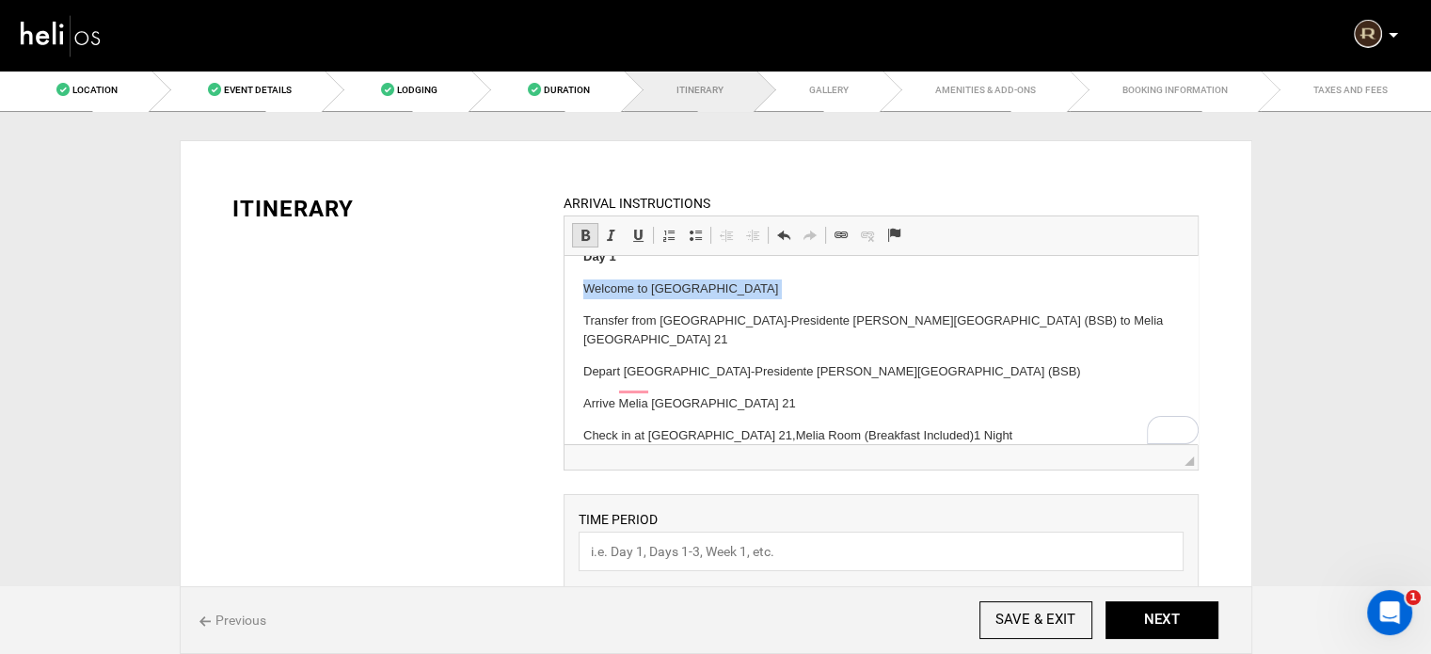
drag, startPoint x: 587, startPoint y: 240, endPoint x: 16, endPoint y: 3, distance: 618.2
click at [587, 240] on span at bounding box center [585, 235] width 15 height 15
click at [583, 283] on strong "Welcome to Brasilia" at bounding box center [684, 288] width 202 height 14
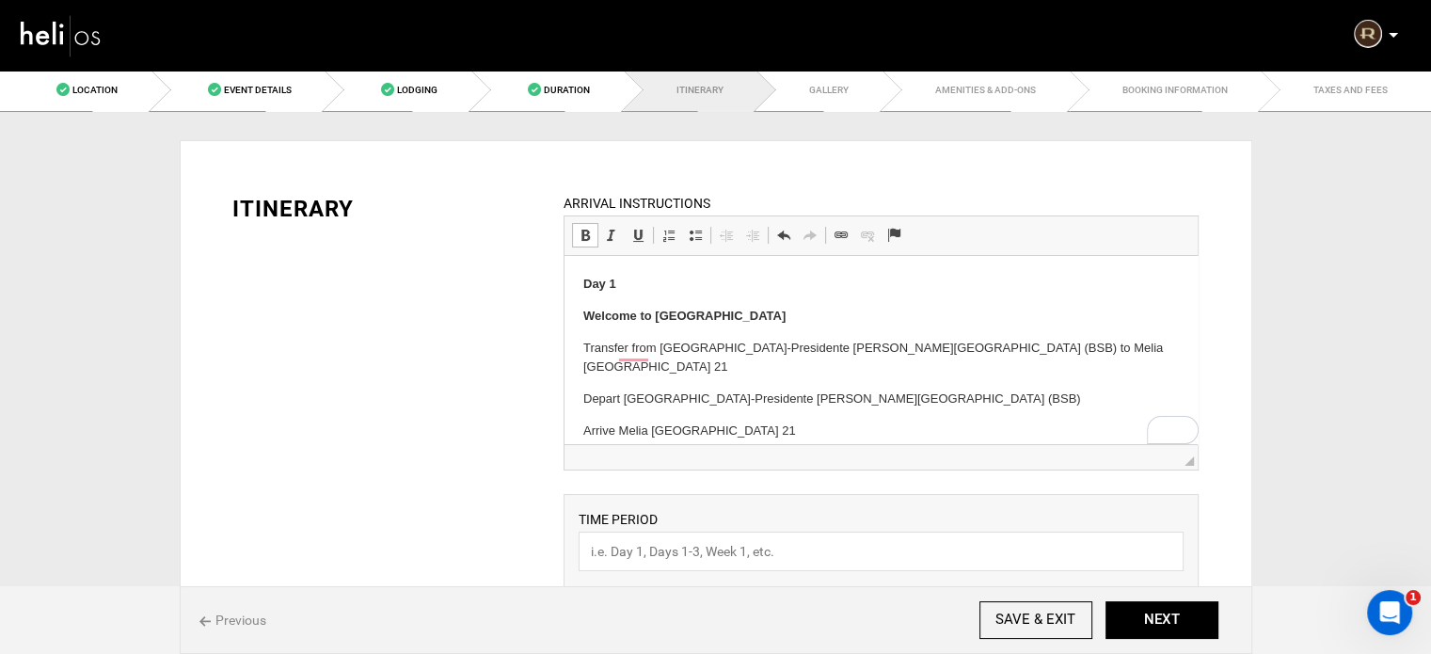
scroll to position [0, 0]
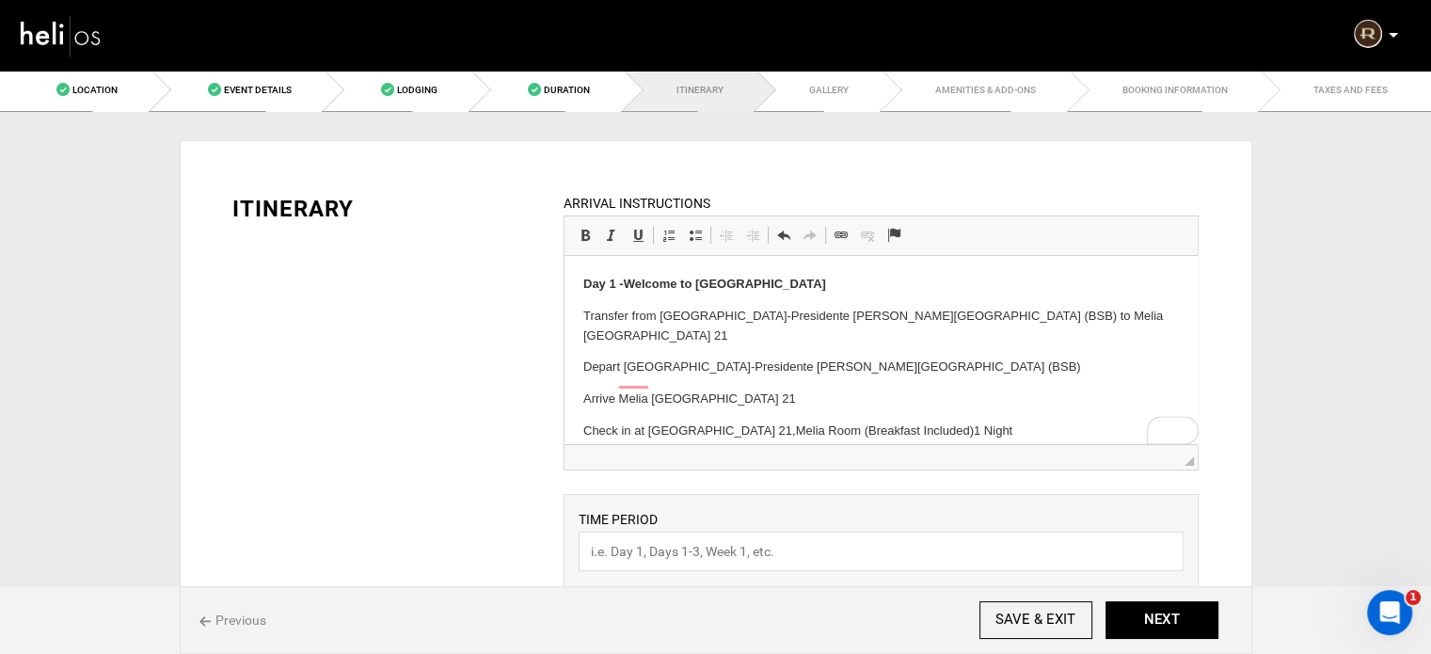
click at [579, 310] on html "Day 1 - Welcome to Brasilia Transfer from Brasilia-Presidente Juscelino Kubitsc…" at bounding box center [880, 358] width 633 height 204
click at [693, 237] on span at bounding box center [695, 235] width 15 height 15
click at [583, 366] on p "Depart Brasilia-Presidente Juscelino Kubitschek International Airport (BSB)" at bounding box center [880, 367] width 595 height 20
click at [692, 232] on span at bounding box center [695, 235] width 15 height 15
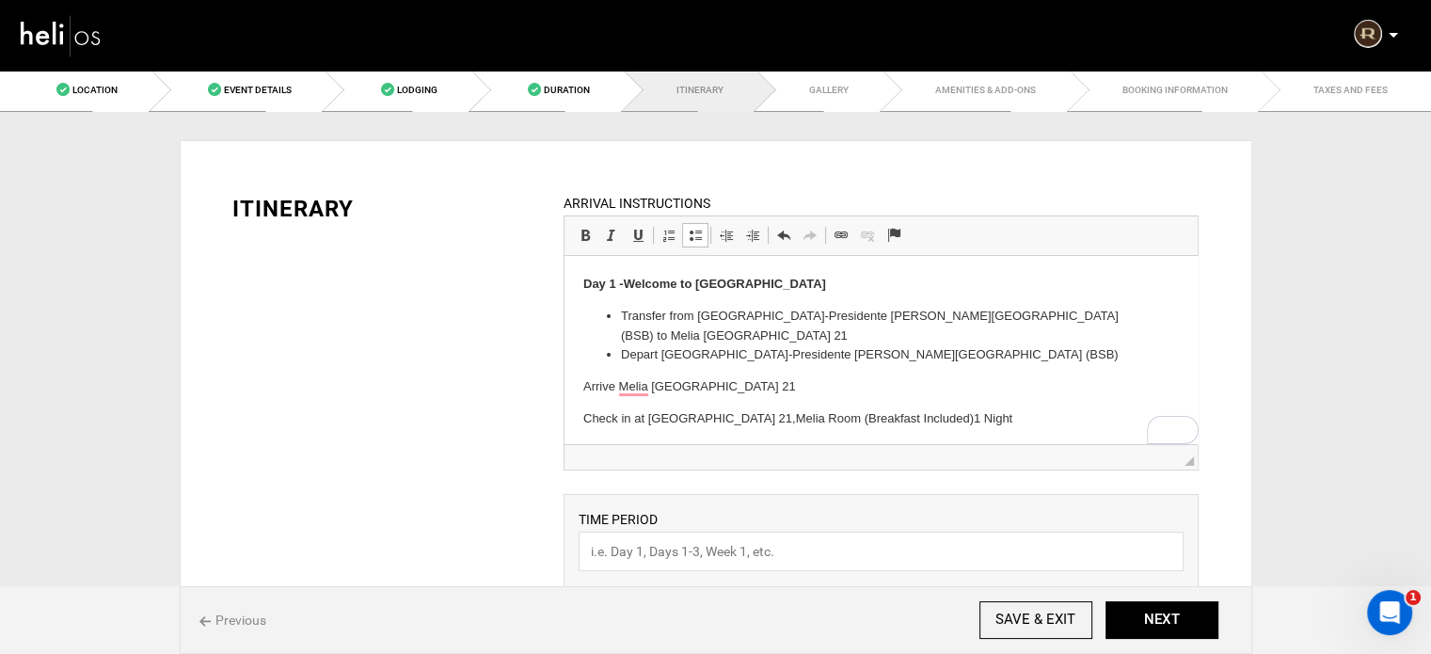
click at [583, 392] on p "Arrive Melia Brasil 21" at bounding box center [880, 387] width 595 height 20
click at [584, 426] on p "Check in at Melia Brasil 21, Melia Room (Breakfast Included) 1 Night" at bounding box center [880, 419] width 595 height 20
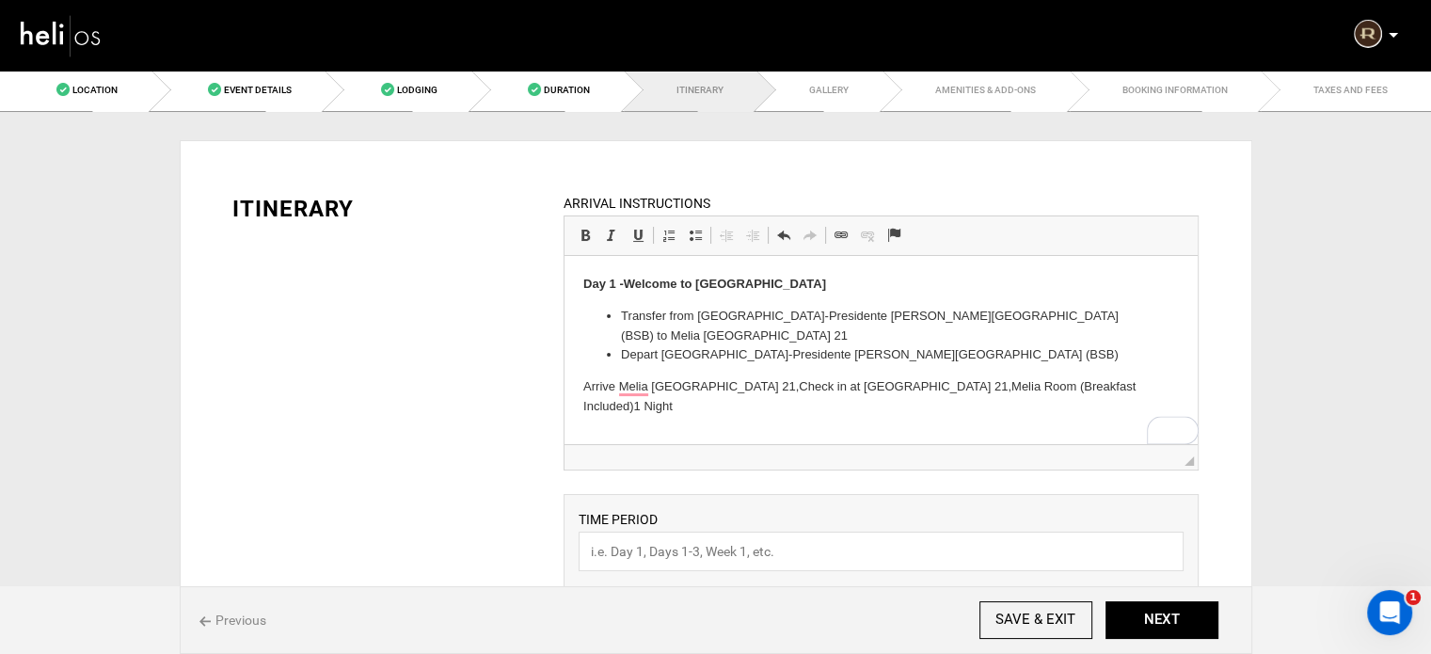
click at [583, 389] on p "Arrive Melia Brasil 21, Check in at Melia Brasil 21, Melia Room (Breakfast Incl…" at bounding box center [880, 397] width 595 height 40
click at [689, 225] on link "Insert/Remove Bulleted List" at bounding box center [695, 235] width 26 height 24
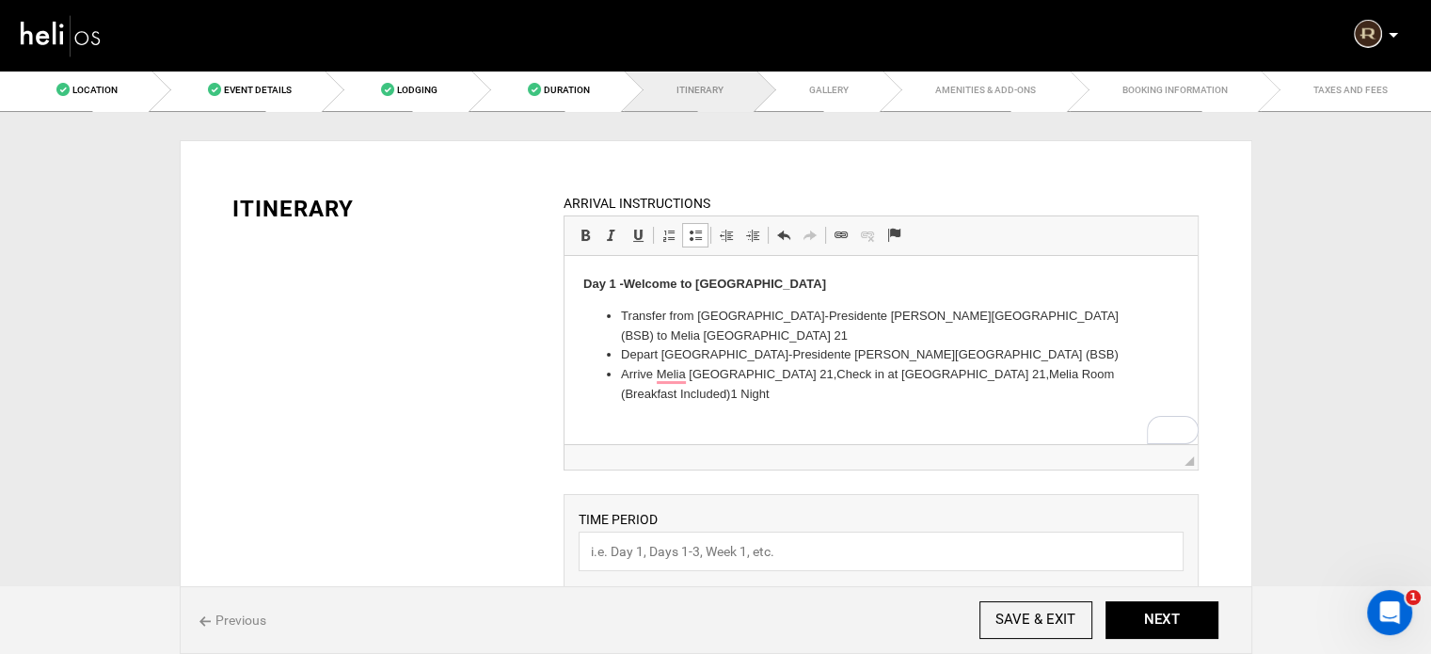
click at [1149, 377] on ul "Transfer from Brasilia-Presidente Juscelino Kubitschek International Airport (B…" at bounding box center [880, 356] width 595 height 98
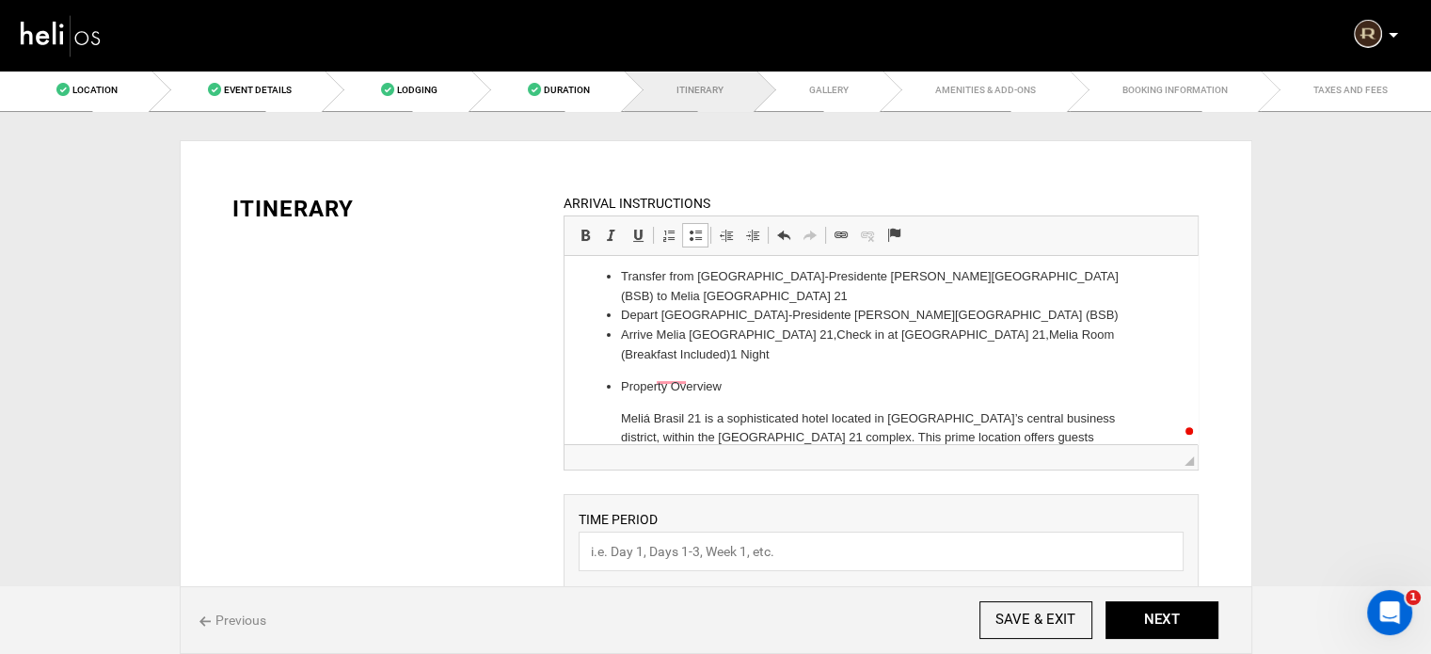
scroll to position [40, 0]
click at [622, 377] on p "Property Overview" at bounding box center [881, 387] width 520 height 20
click at [693, 232] on span at bounding box center [695, 235] width 15 height 15
click at [637, 377] on p "Property Overview" at bounding box center [880, 387] width 595 height 20
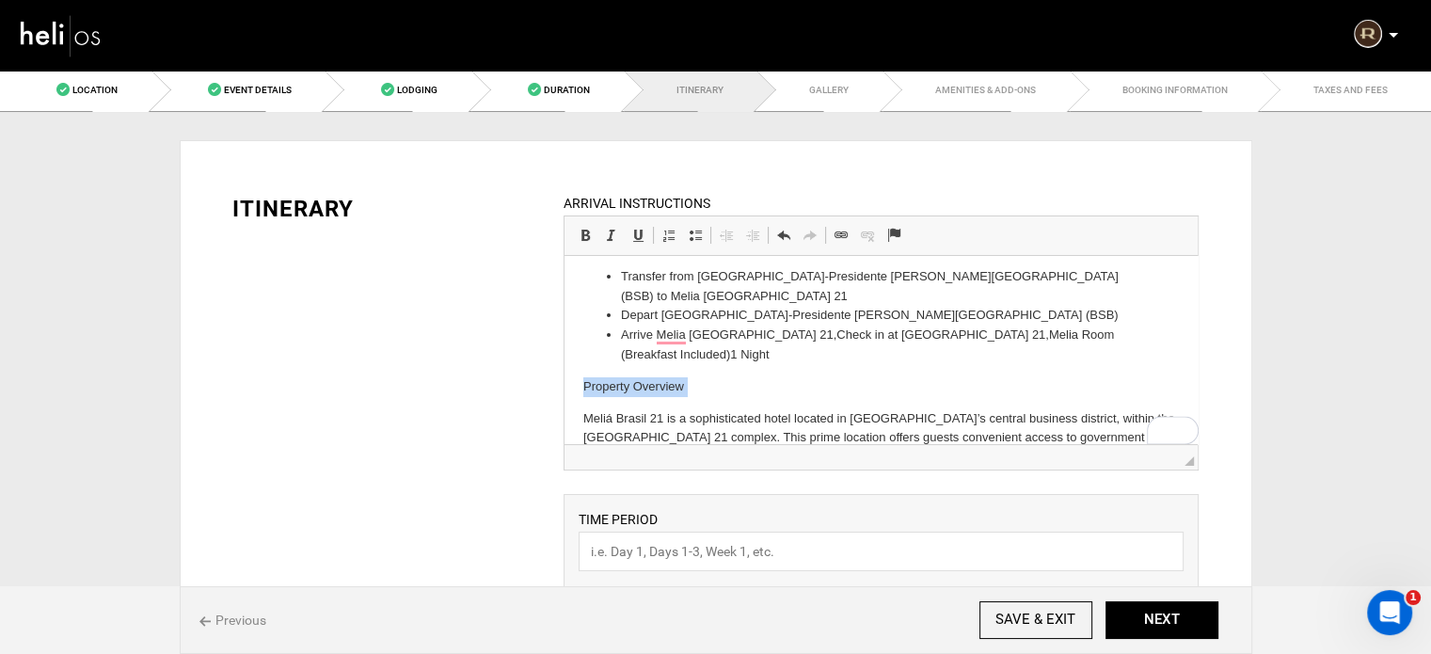
click at [637, 377] on p "Property Overview" at bounding box center [880, 387] width 595 height 20
click at [587, 235] on span at bounding box center [585, 235] width 15 height 15
click at [758, 411] on p "Meliá Brasil 21 is a sophisticated hotel located in Brasília’s central business…" at bounding box center [880, 438] width 595 height 58
click at [738, 430] on p "Meliá Brasil 21 is a sophisticated hotel located in Brasília’s central business…" at bounding box center [880, 438] width 595 height 58
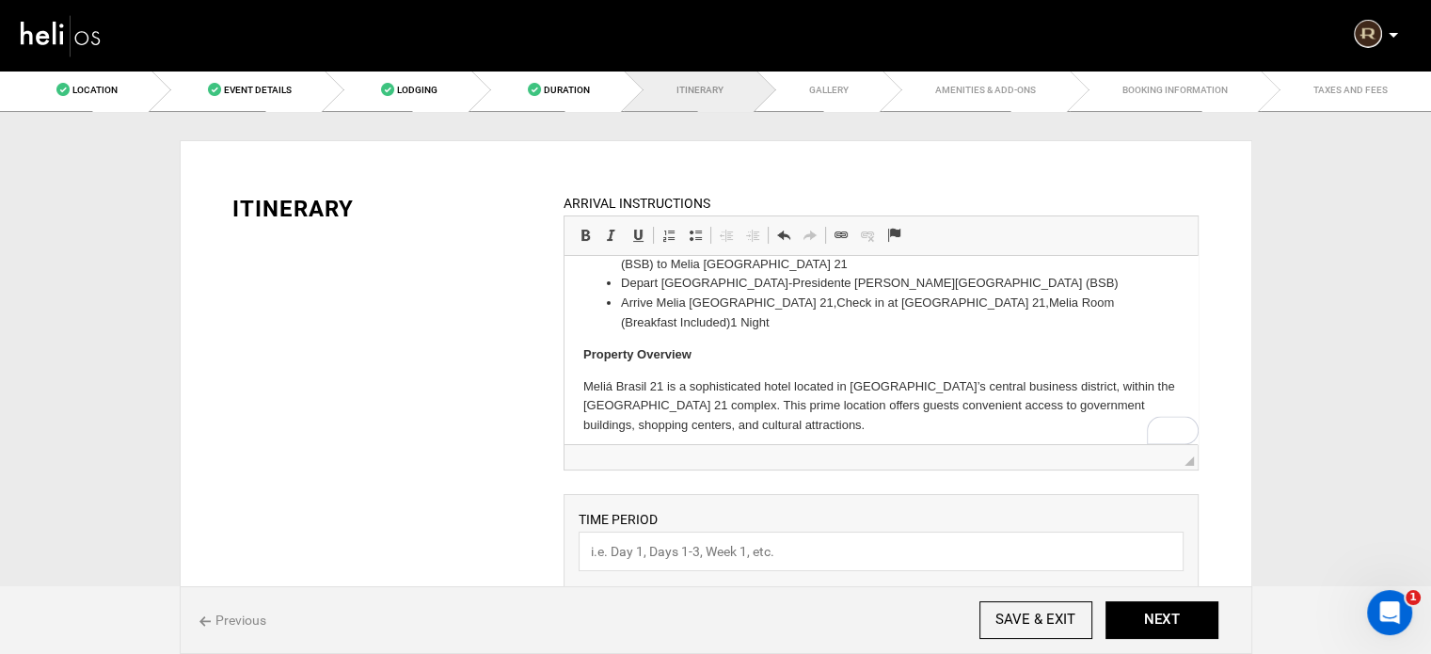
scroll to position [226, 0]
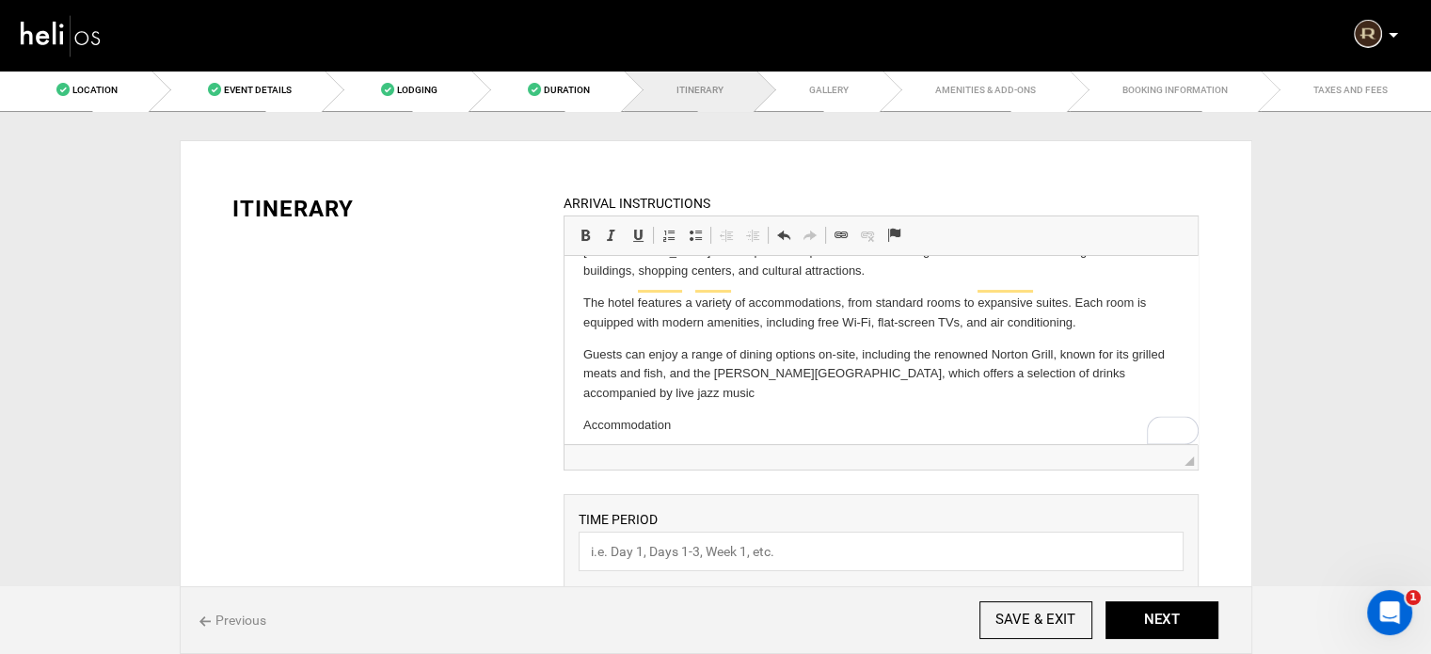
click at [578, 436] on html "Day 1 - Welcome to Brasilia Transfer from Brasilia-Presidente Juscelino Kubitsc…" at bounding box center [880, 258] width 633 height 456
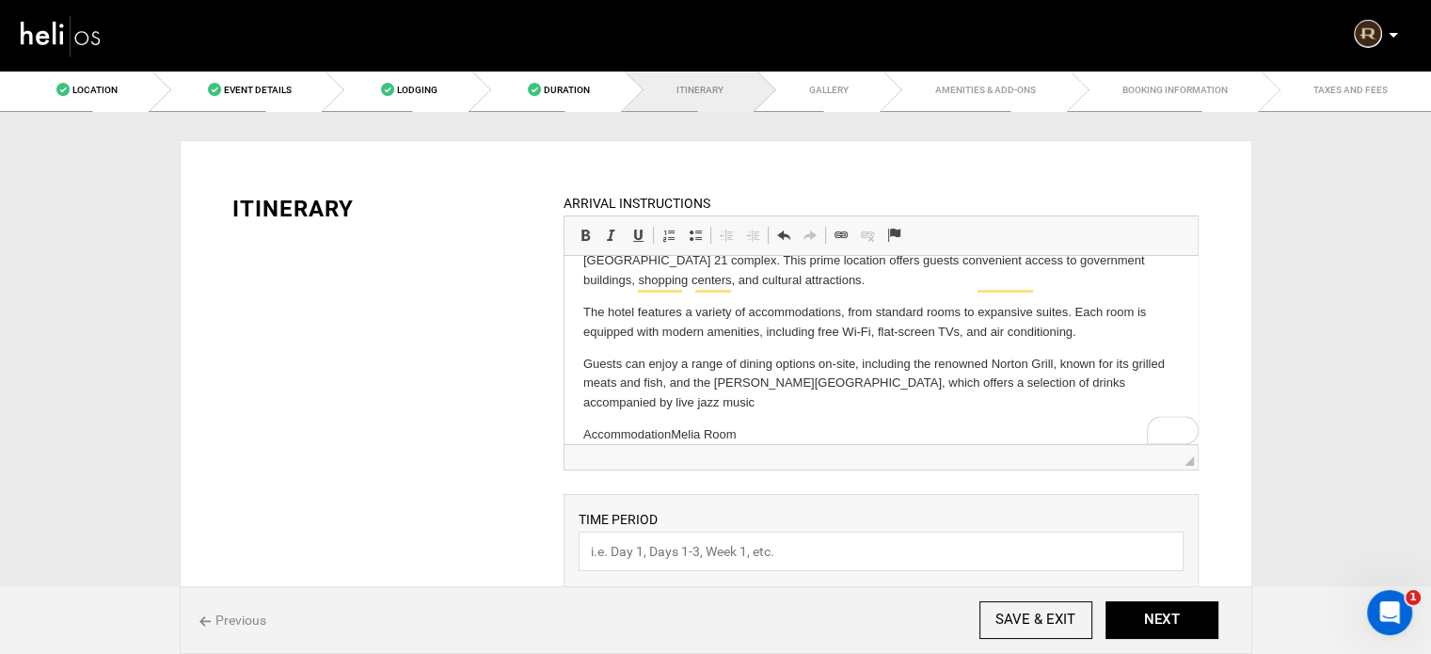
scroll to position [216, 0]
click at [610, 425] on p "Accommodation Melia Room" at bounding box center [880, 435] width 595 height 20
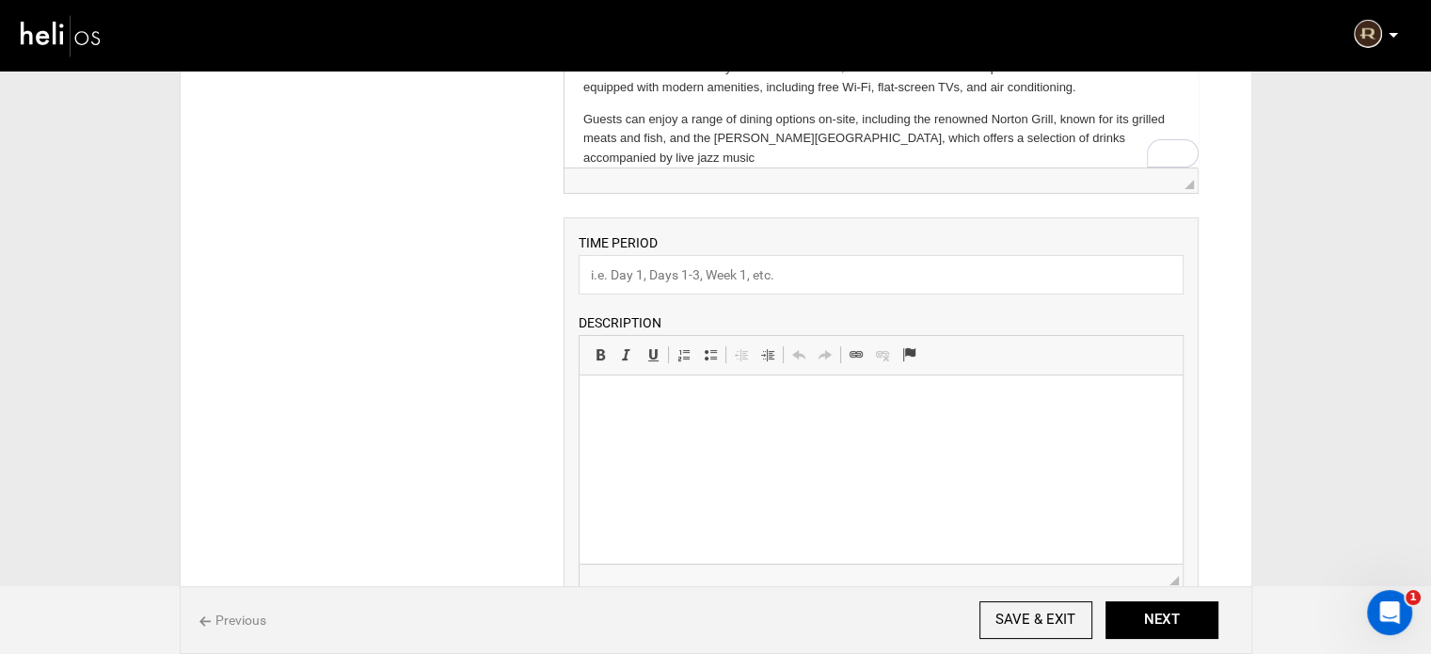
scroll to position [282, 0]
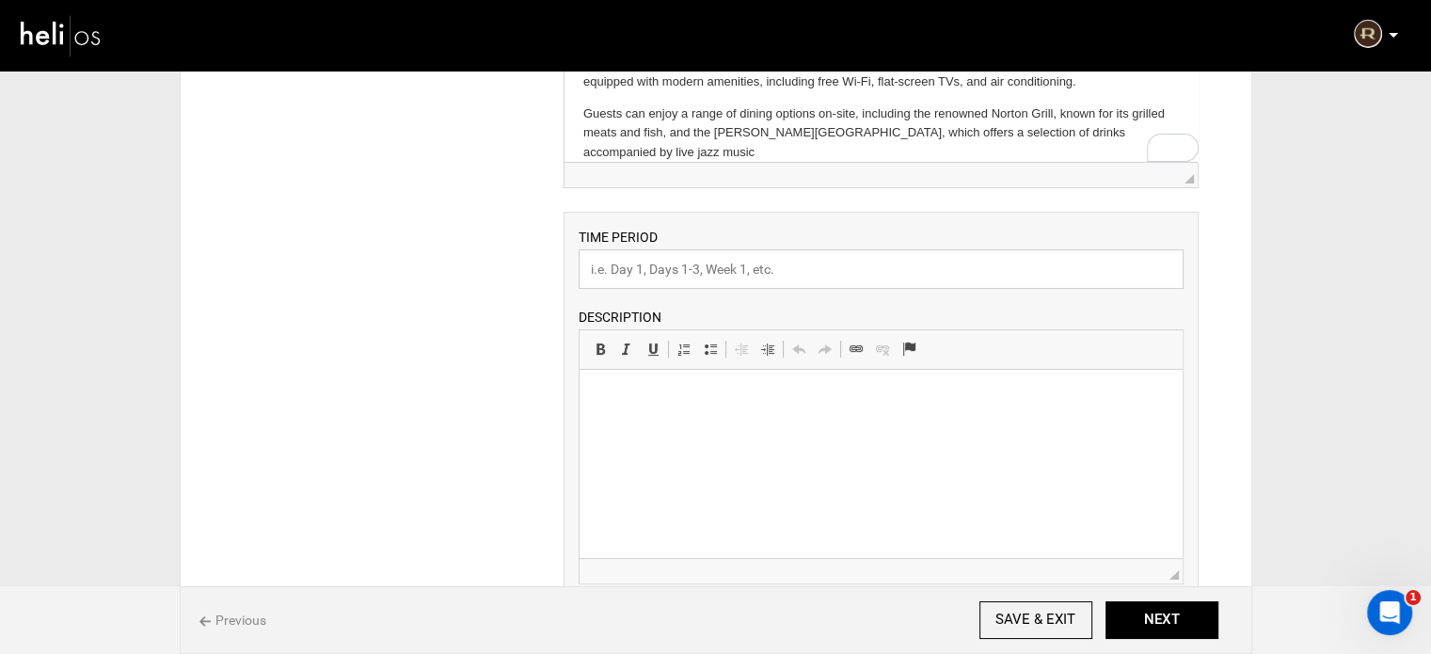
click at [642, 269] on input "text" at bounding box center [880, 269] width 605 height 40
type input "Day 2"
click at [599, 415] on html at bounding box center [880, 398] width 603 height 57
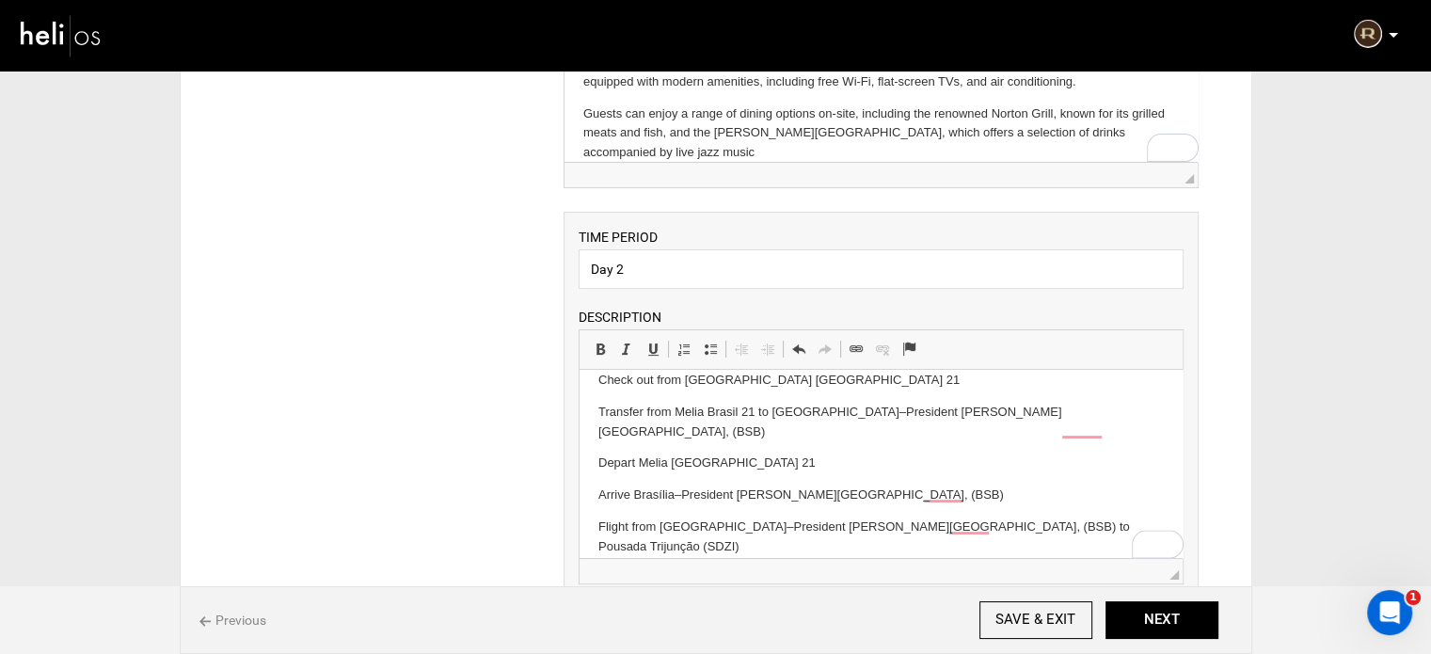
scroll to position [0, 0]
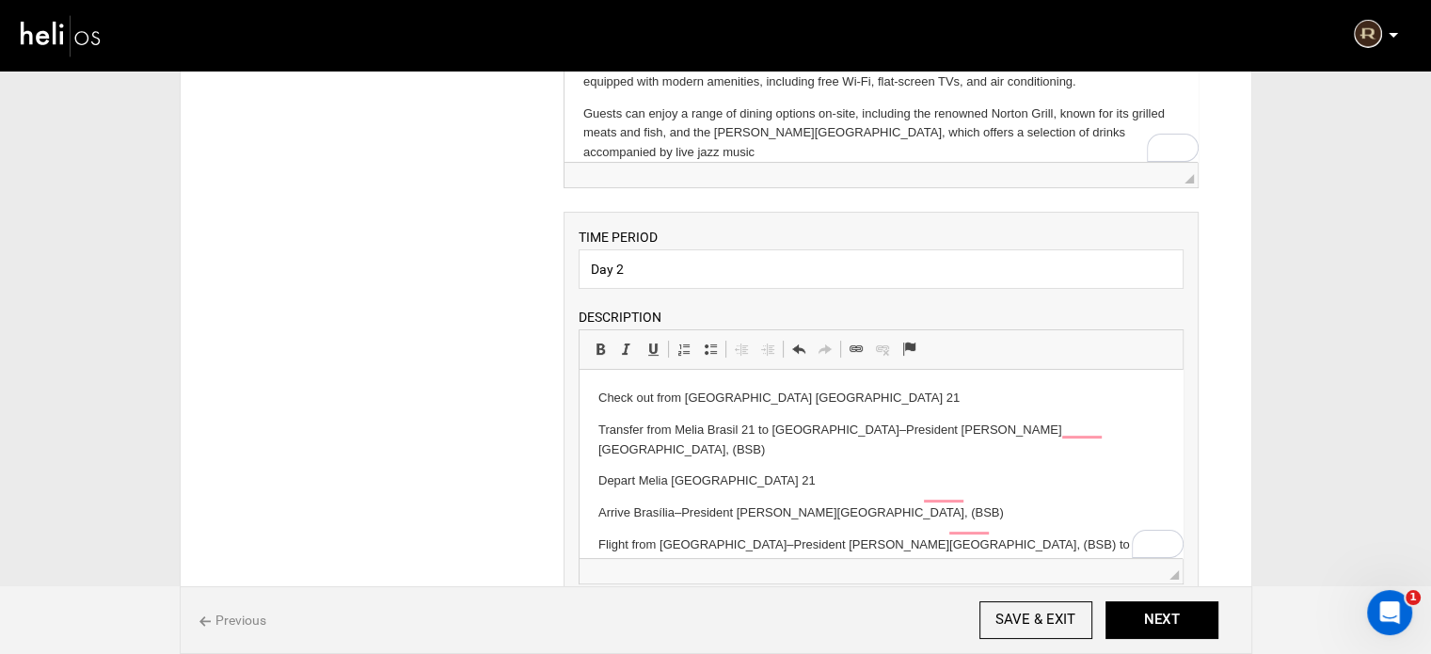
click at [593, 400] on html "Check out from Melia Brasil 21 Transfer from Melia Brasil 21 to Brasília–Presid…" at bounding box center [880, 513] width 603 height 287
click at [704, 347] on span at bounding box center [710, 348] width 15 height 15
click at [595, 430] on html "Check out from Melia Brasil 21 Transfer from Melia Brasil 21 to Brasília–Presid…" at bounding box center [880, 513] width 603 height 287
click at [705, 353] on span at bounding box center [710, 348] width 15 height 15
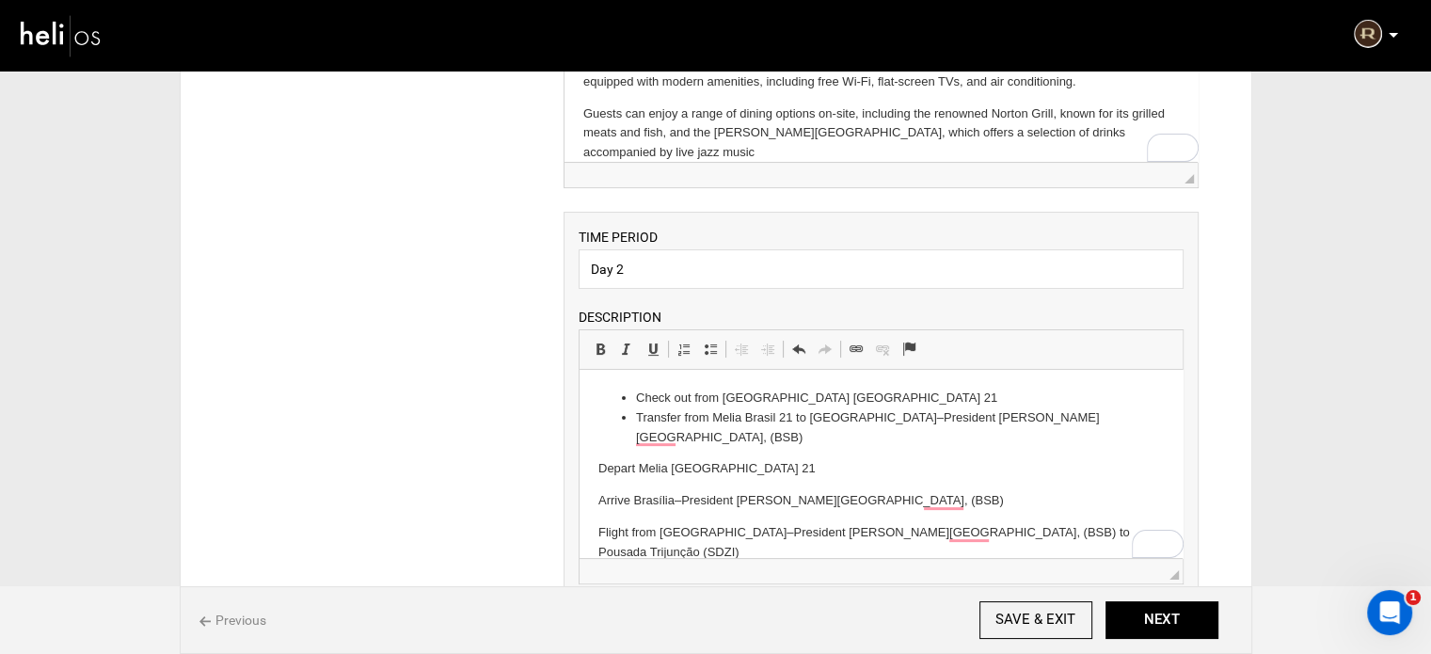
drag, startPoint x: 590, startPoint y: 474, endPoint x: 1022, endPoint y: 499, distance: 432.4
click at [1022, 499] on html "Check out from Melia Brasil 21 Transfer from Melia Brasil 21 to Brasília–Presid…" at bounding box center [880, 507] width 603 height 275
click at [687, 356] on link "Insert/Remove Numbered List" at bounding box center [684, 349] width 26 height 24
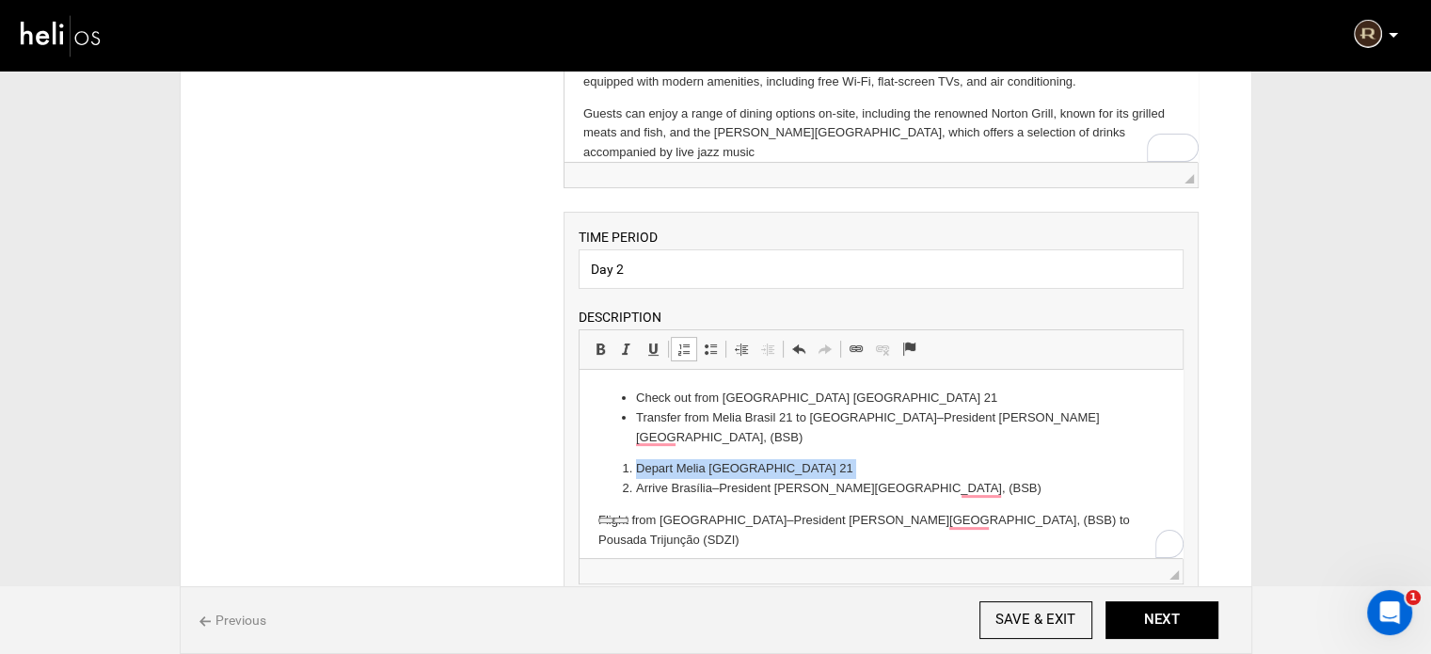
click at [687, 356] on link "Insert/Remove Numbered List" at bounding box center [684, 349] width 26 height 24
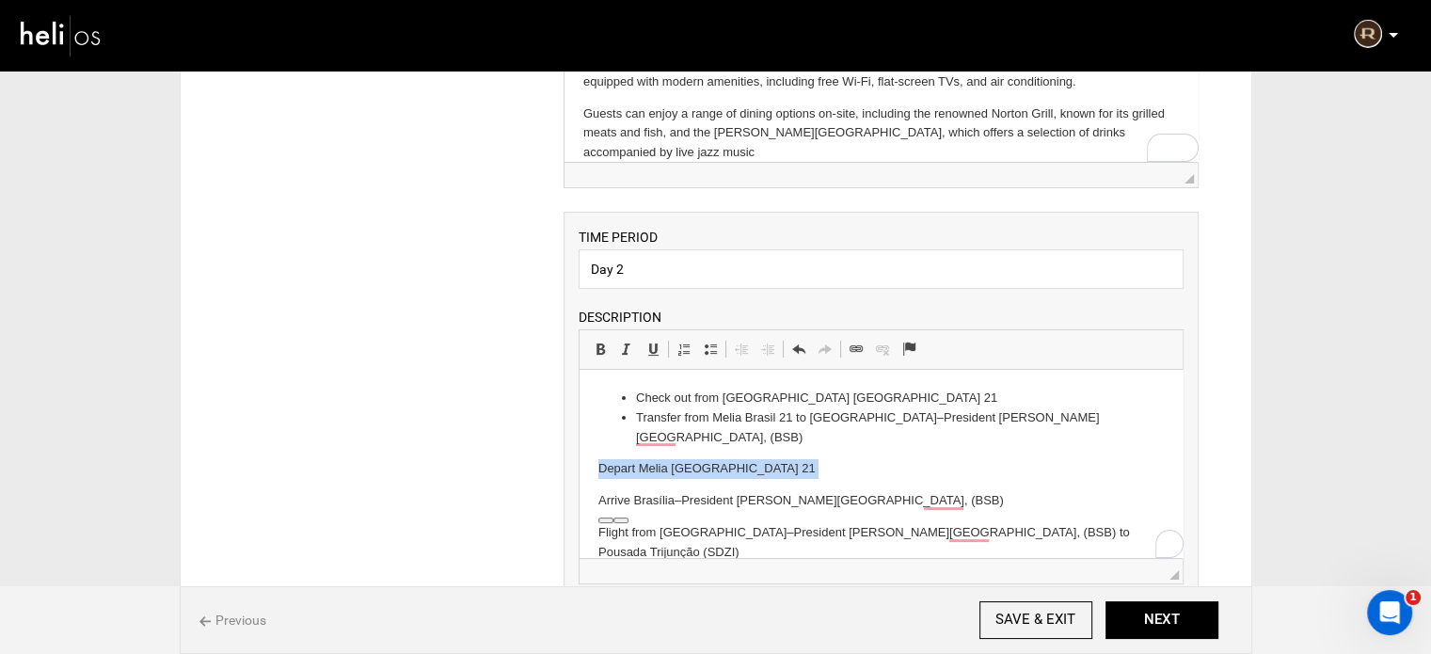
click at [745, 353] on span at bounding box center [741, 348] width 15 height 15
click at [720, 347] on link "Insert/Remove Bulleted List" at bounding box center [710, 349] width 26 height 24
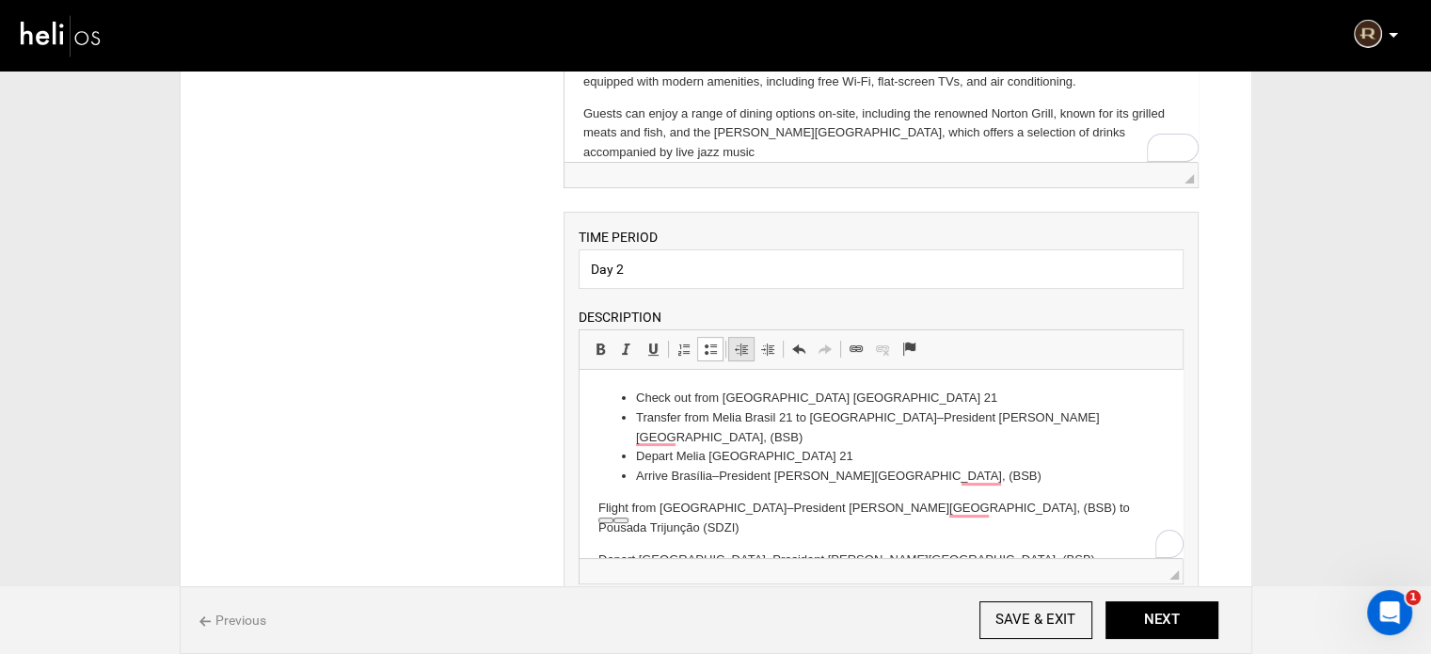
click at [744, 350] on span at bounding box center [741, 348] width 15 height 15
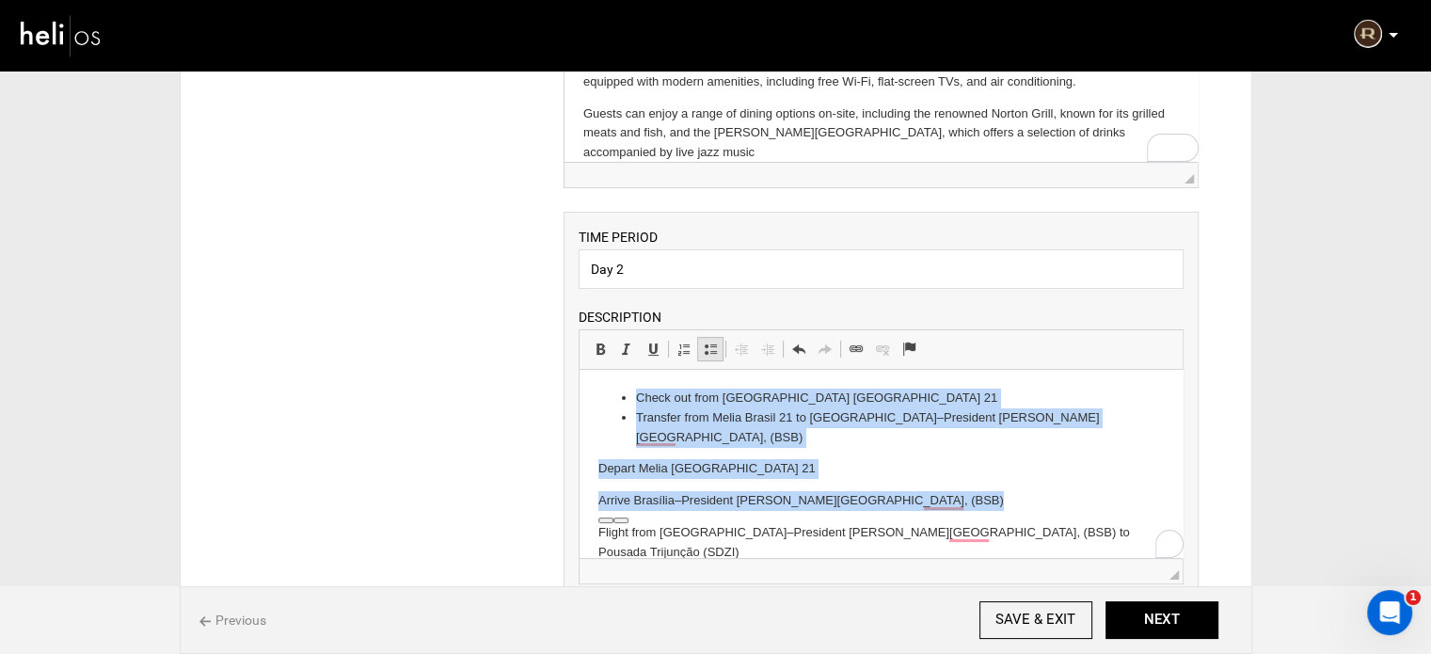
click at [711, 352] on span at bounding box center [710, 348] width 15 height 15
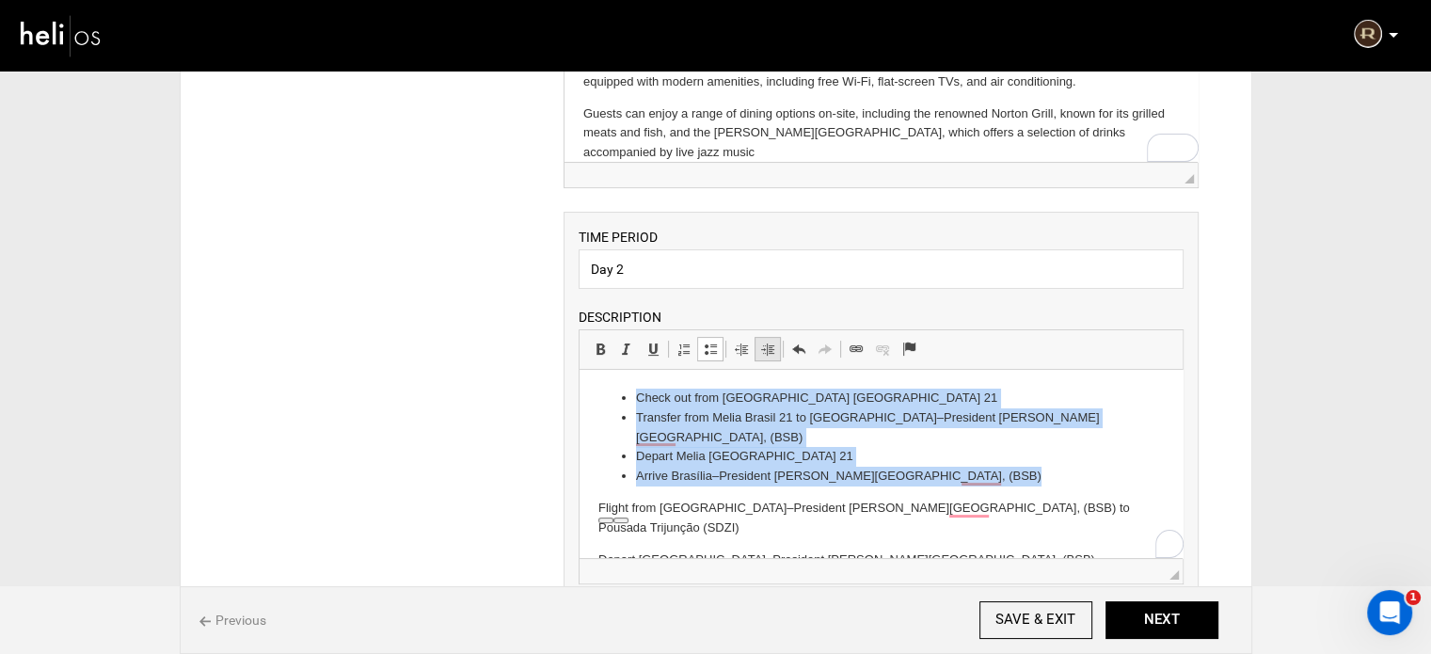
click at [765, 348] on span at bounding box center [767, 348] width 15 height 15
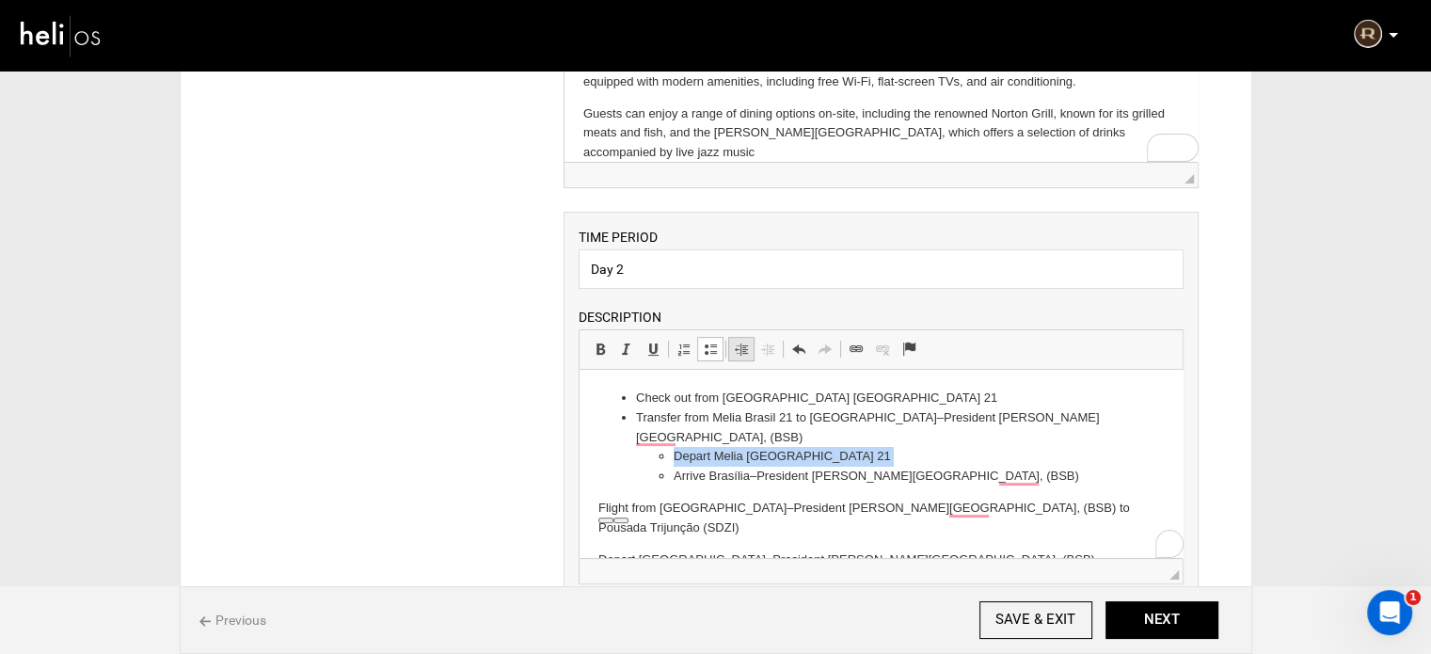
click at [740, 348] on span at bounding box center [741, 348] width 15 height 15
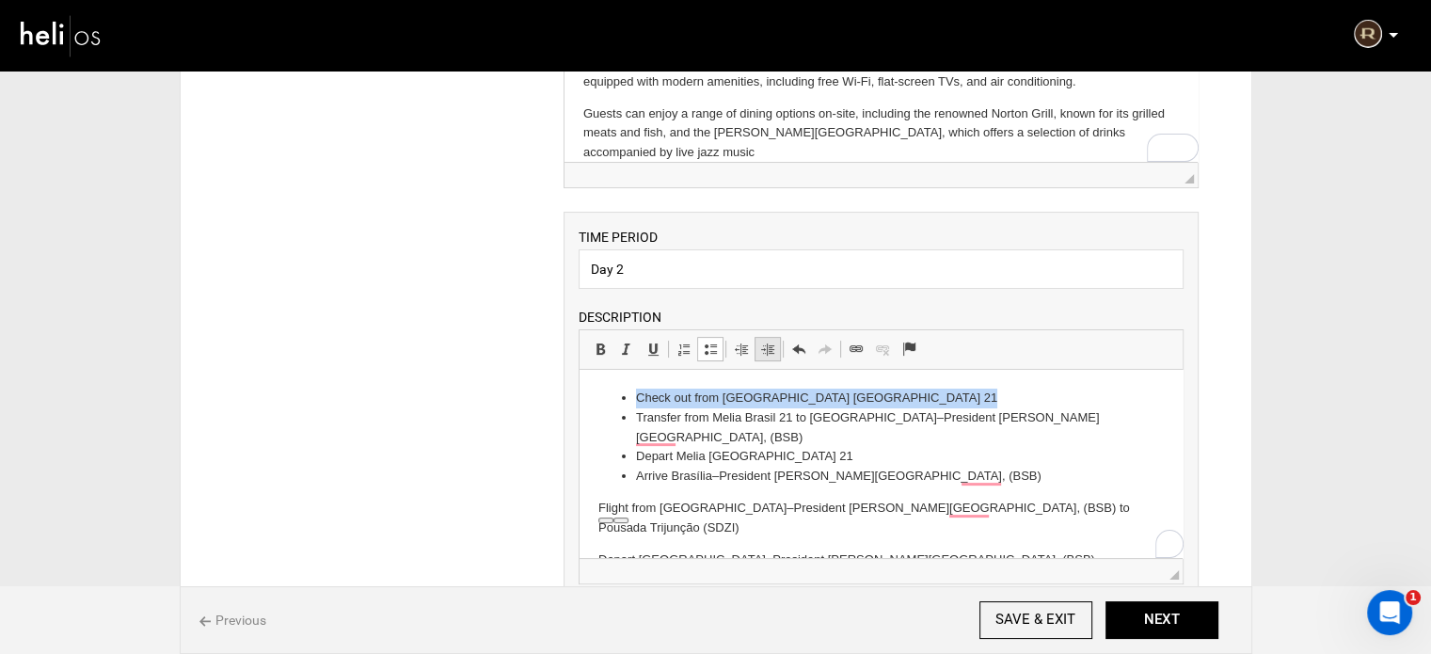
click at [765, 349] on span at bounding box center [767, 348] width 15 height 15
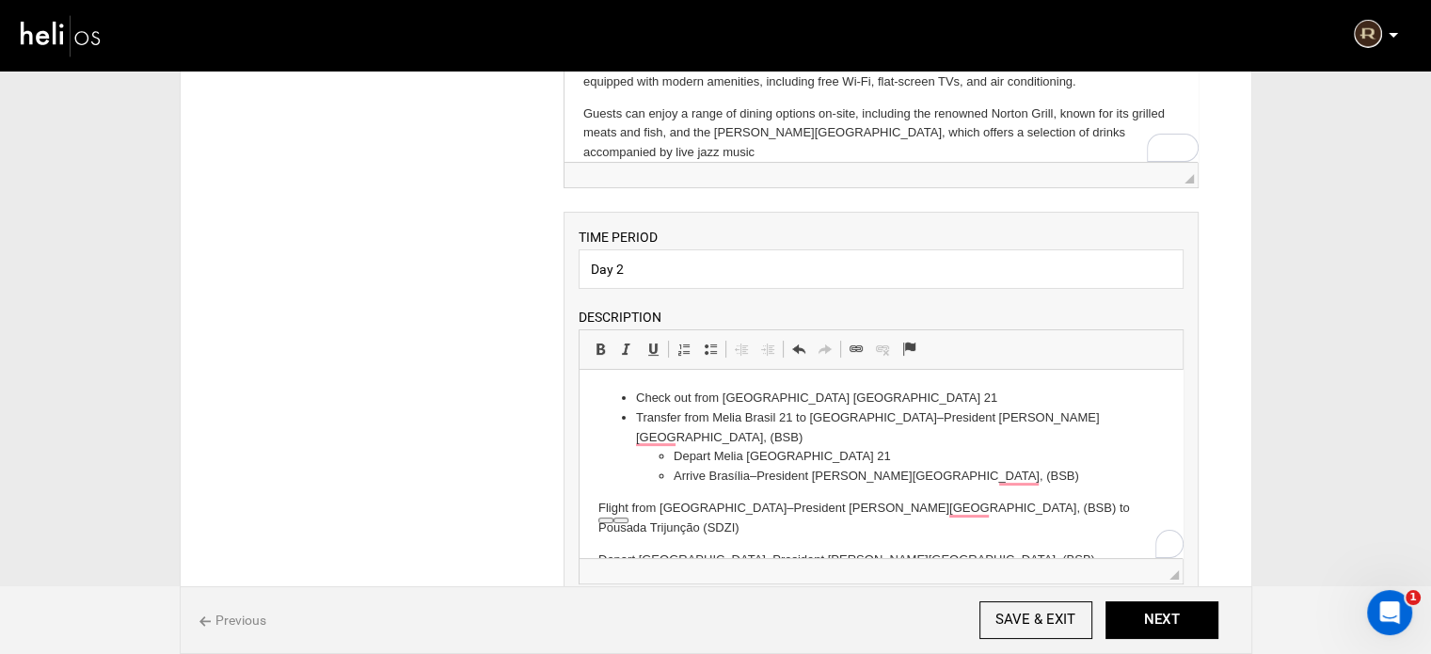
click at [594, 513] on html "Check out from Melia Brasil 21 Transfer from Melia Brasil 21 to Brasília–Presid…" at bounding box center [880, 495] width 603 height 250
click at [704, 338] on link "Insert/Remove Bulleted List" at bounding box center [710, 349] width 26 height 24
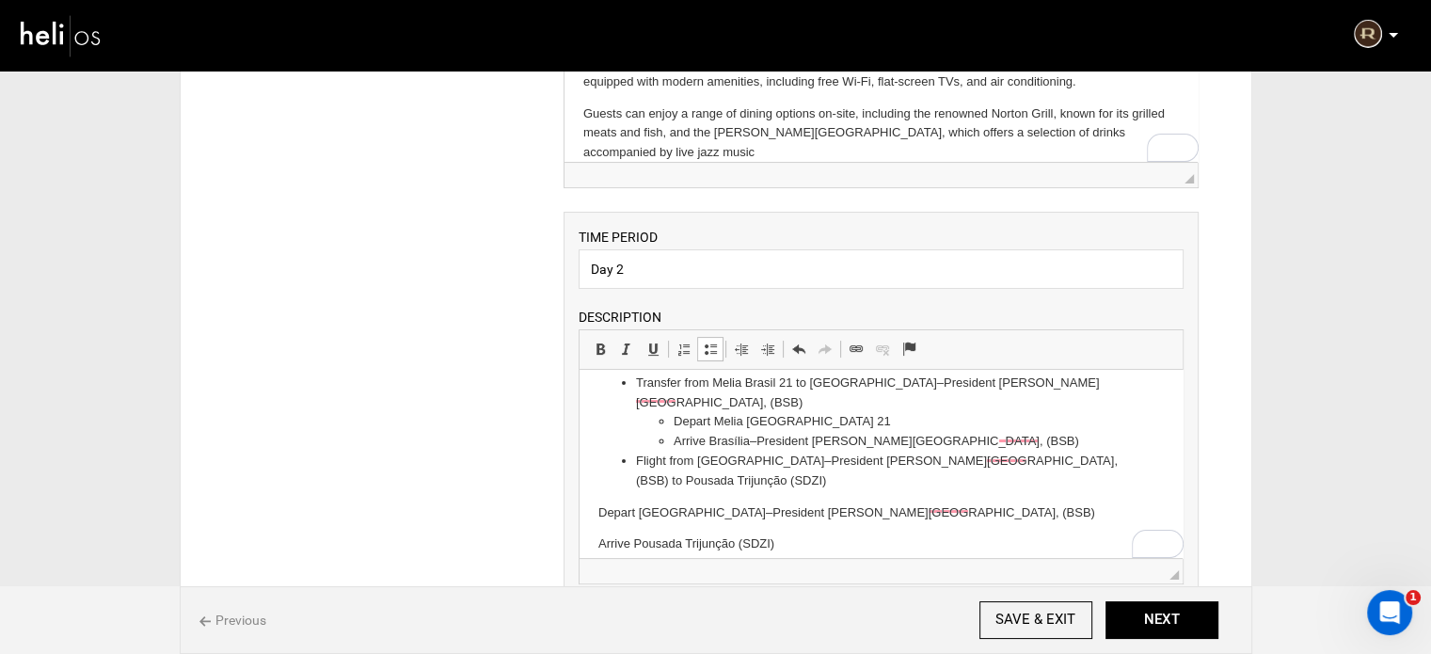
scroll to position [50, 0]
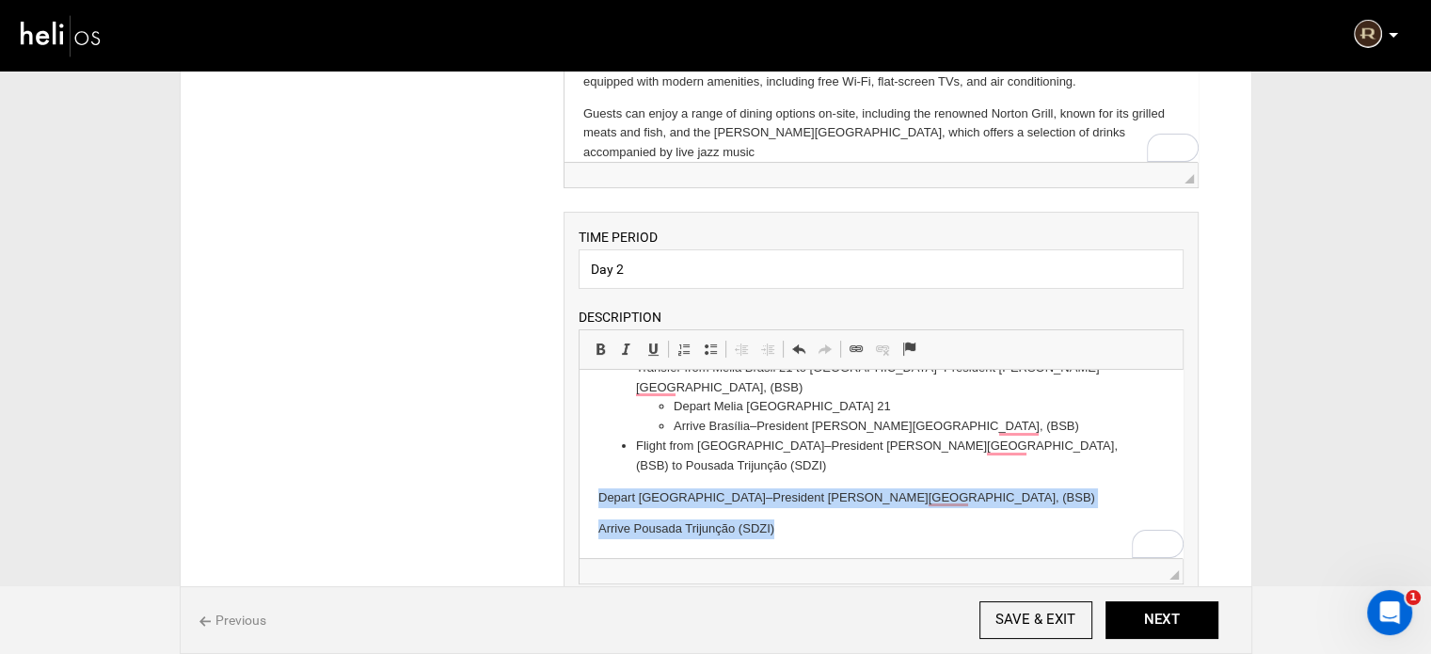
drag, startPoint x: 594, startPoint y: 496, endPoint x: 816, endPoint y: 546, distance: 226.6
click at [816, 546] on html "Check out from Melia Brasil 21 Transfer from Melia Brasil 21 to Brasília–Presid…" at bounding box center [880, 439] width 603 height 238
click at [713, 347] on span at bounding box center [710, 348] width 15 height 15
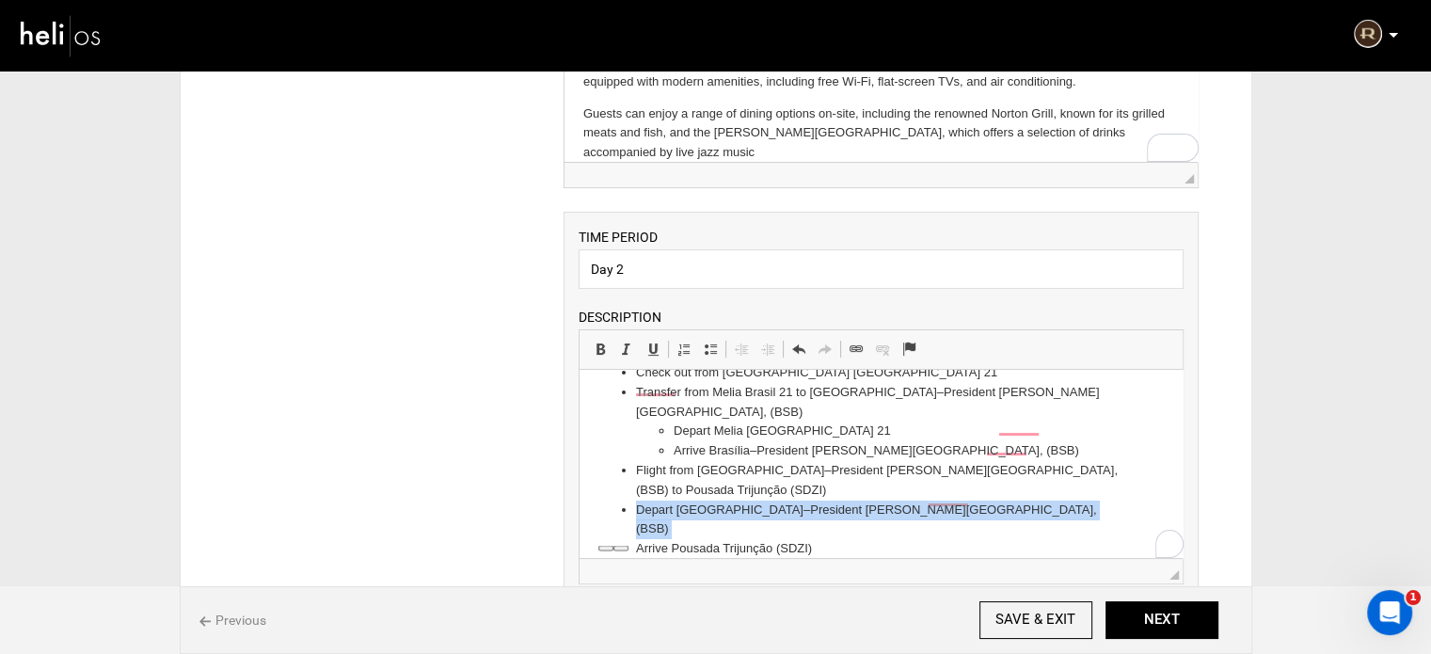
scroll to position [25, 0]
click at [771, 345] on span at bounding box center [767, 348] width 15 height 15
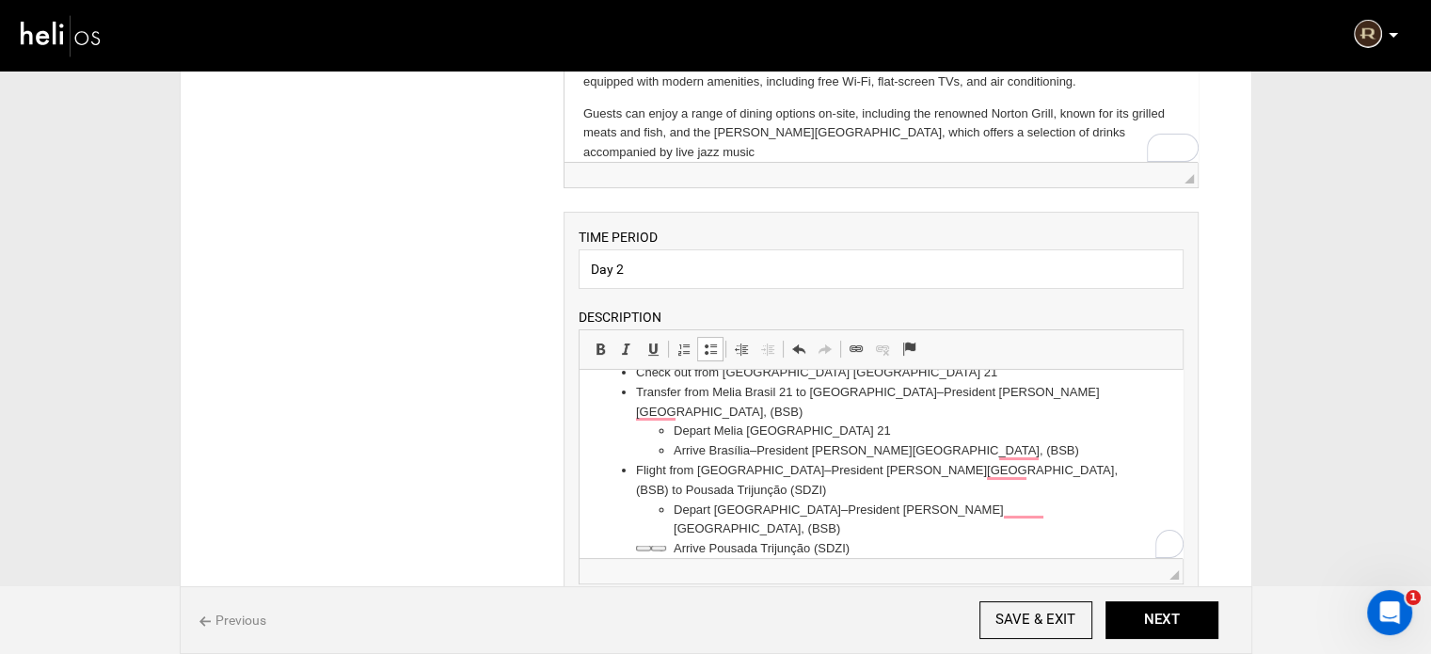
click at [831, 430] on li "Depart Melia Brasil 21" at bounding box center [881, 431] width 415 height 20
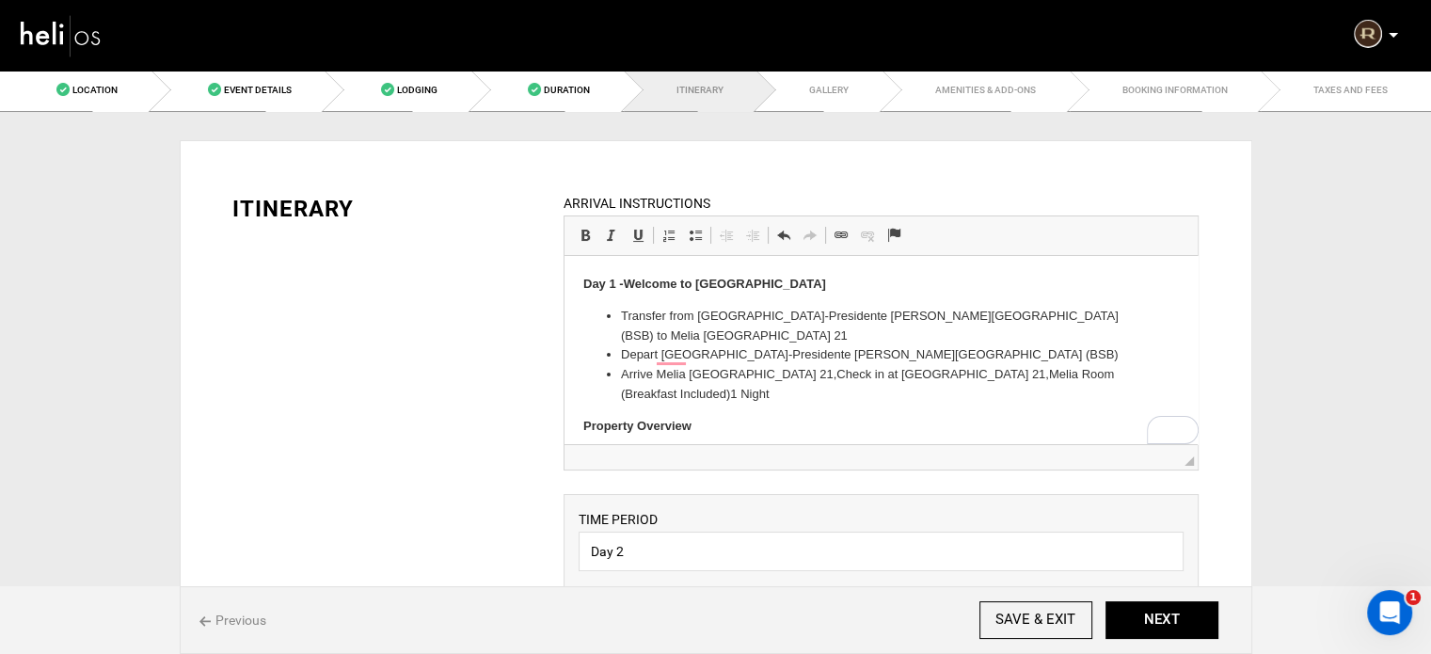
scroll to position [0, 0]
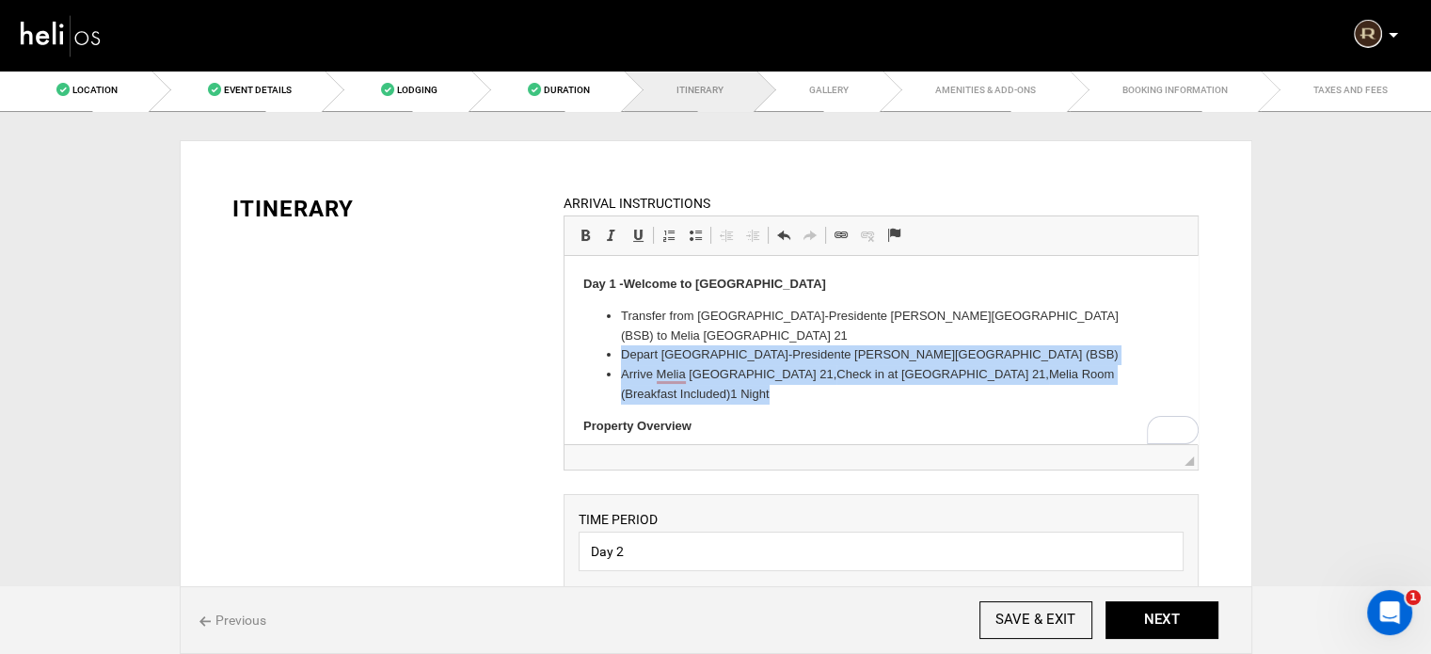
drag, startPoint x: 618, startPoint y: 350, endPoint x: 1121, endPoint y: 380, distance: 504.1
click at [1121, 380] on ul "Transfer from Brasilia-Presidente Juscelino Kubitschek International Airport (B…" at bounding box center [880, 356] width 595 height 98
click at [747, 226] on link "Increase Indent" at bounding box center [752, 235] width 26 height 24
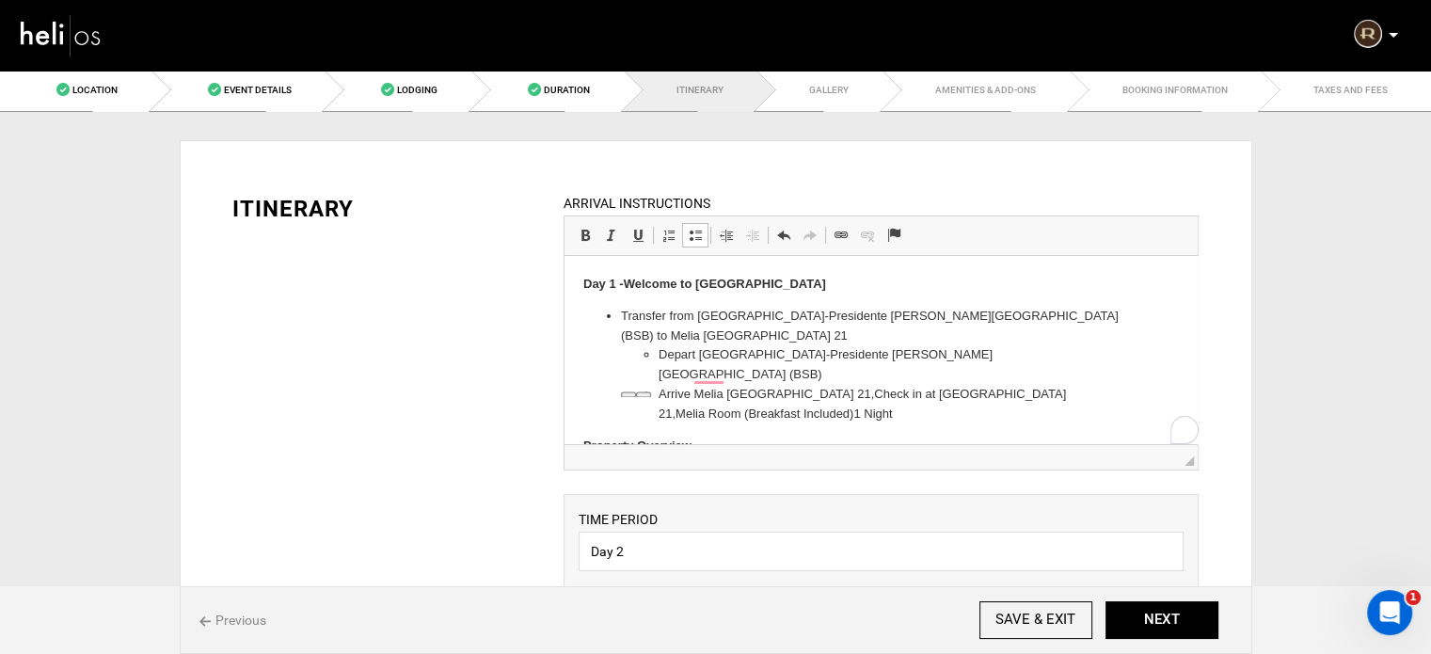
click at [679, 342] on li "Transfer from Brasilia-Presidente Juscelino Kubitschek International Airport (B…" at bounding box center [881, 366] width 520 height 118
click at [930, 436] on p "Property Overview" at bounding box center [880, 446] width 595 height 20
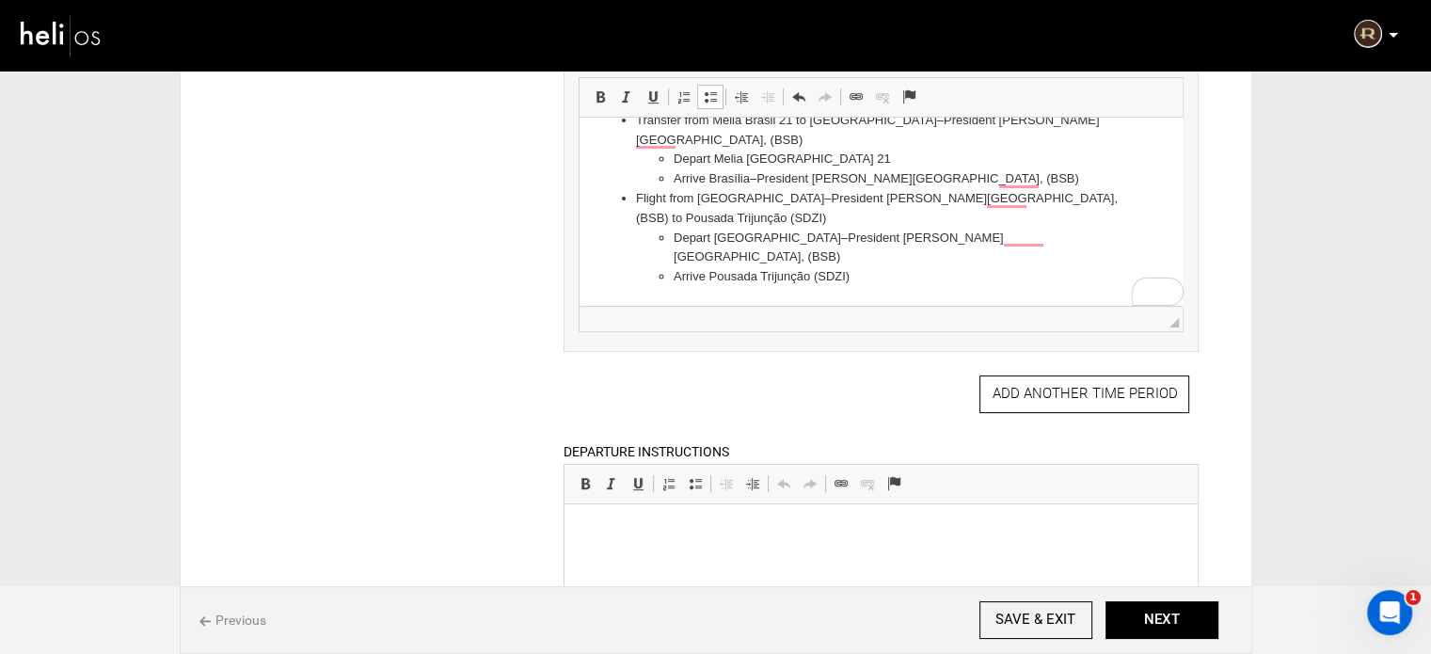
scroll to position [564, 0]
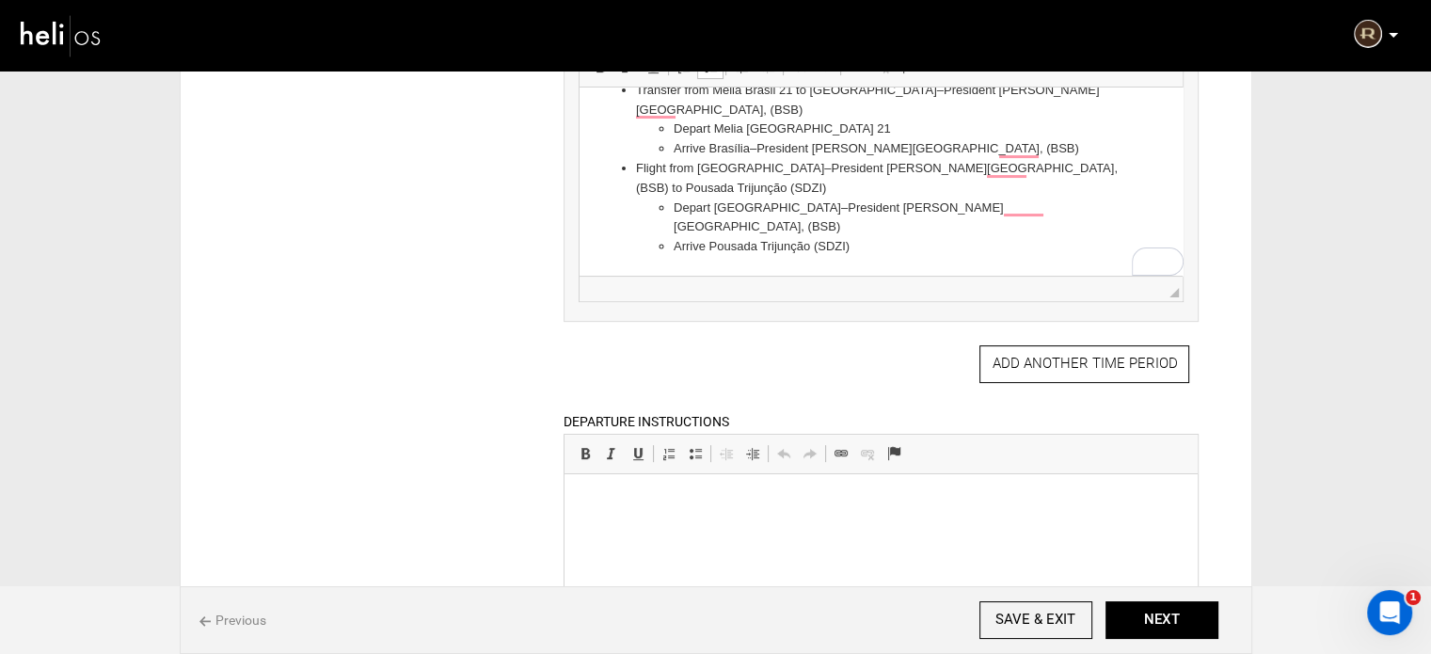
click at [890, 246] on li "Arrive Pousada Trijunção (SDZI)" at bounding box center [881, 247] width 415 height 20
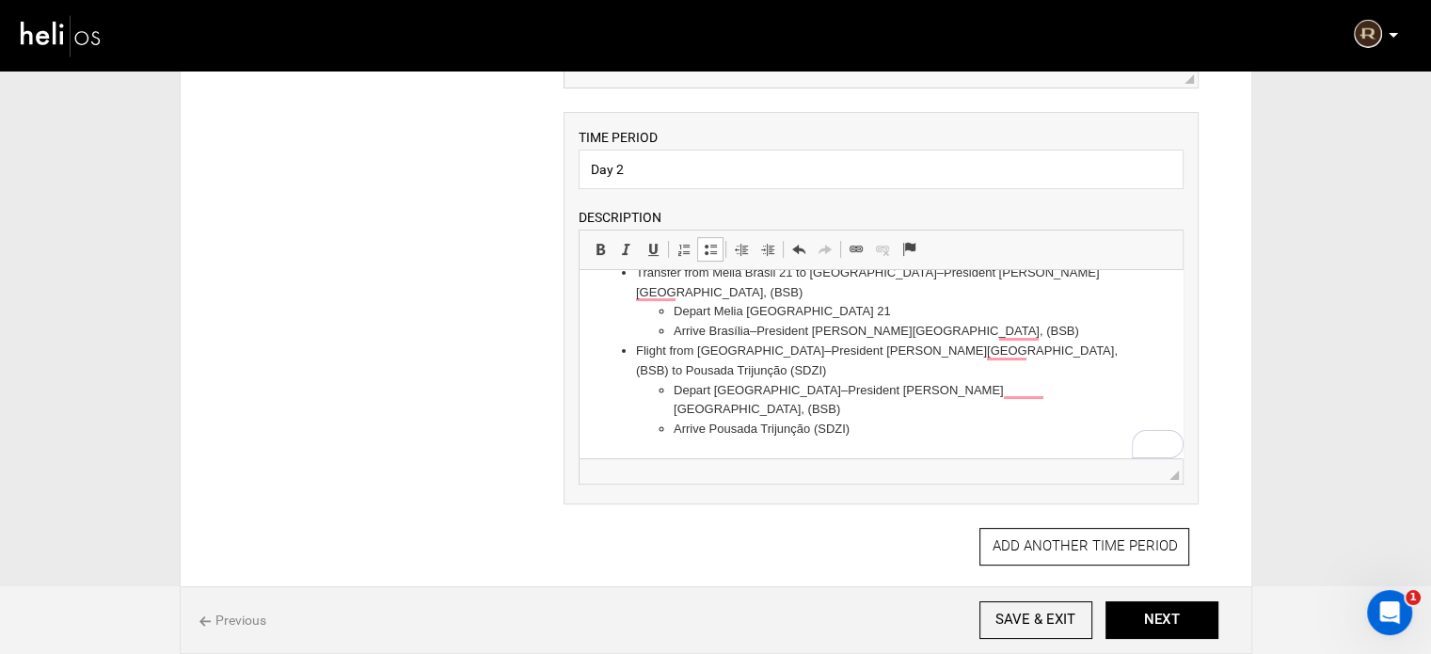
scroll to position [376, 0]
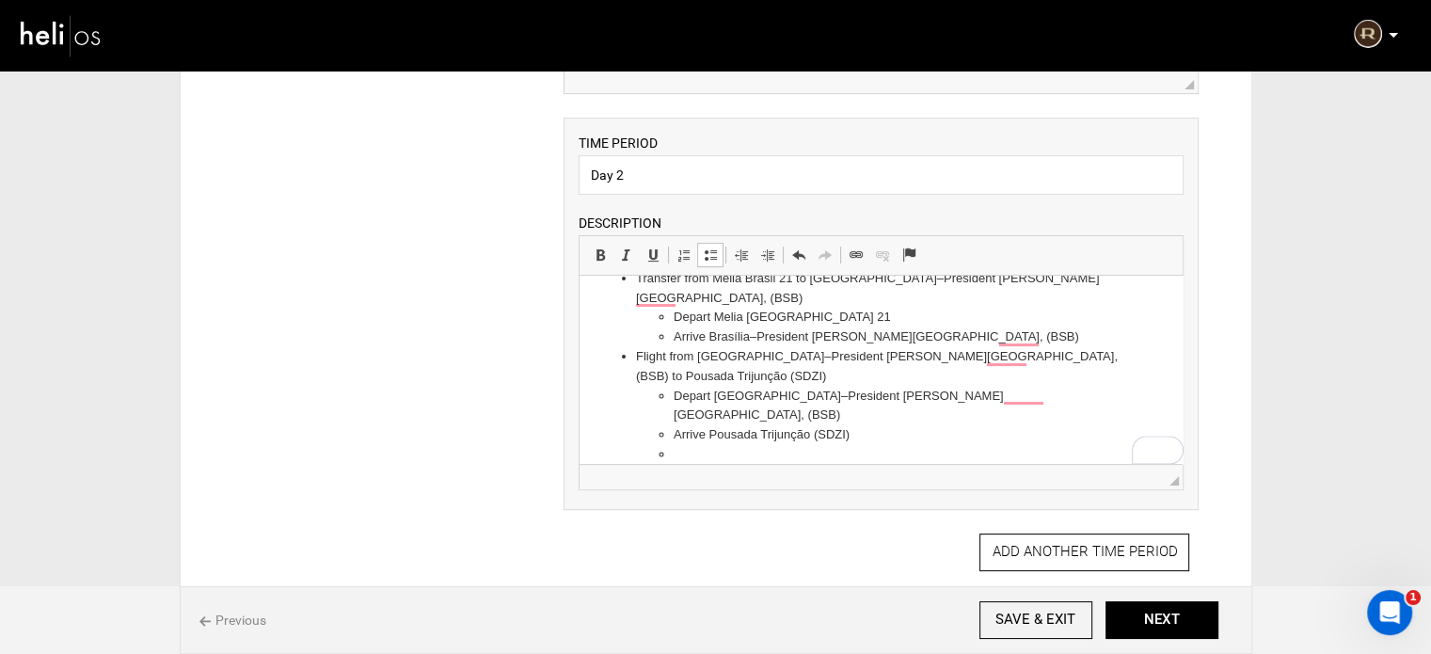
click at [711, 252] on span at bounding box center [710, 254] width 15 height 15
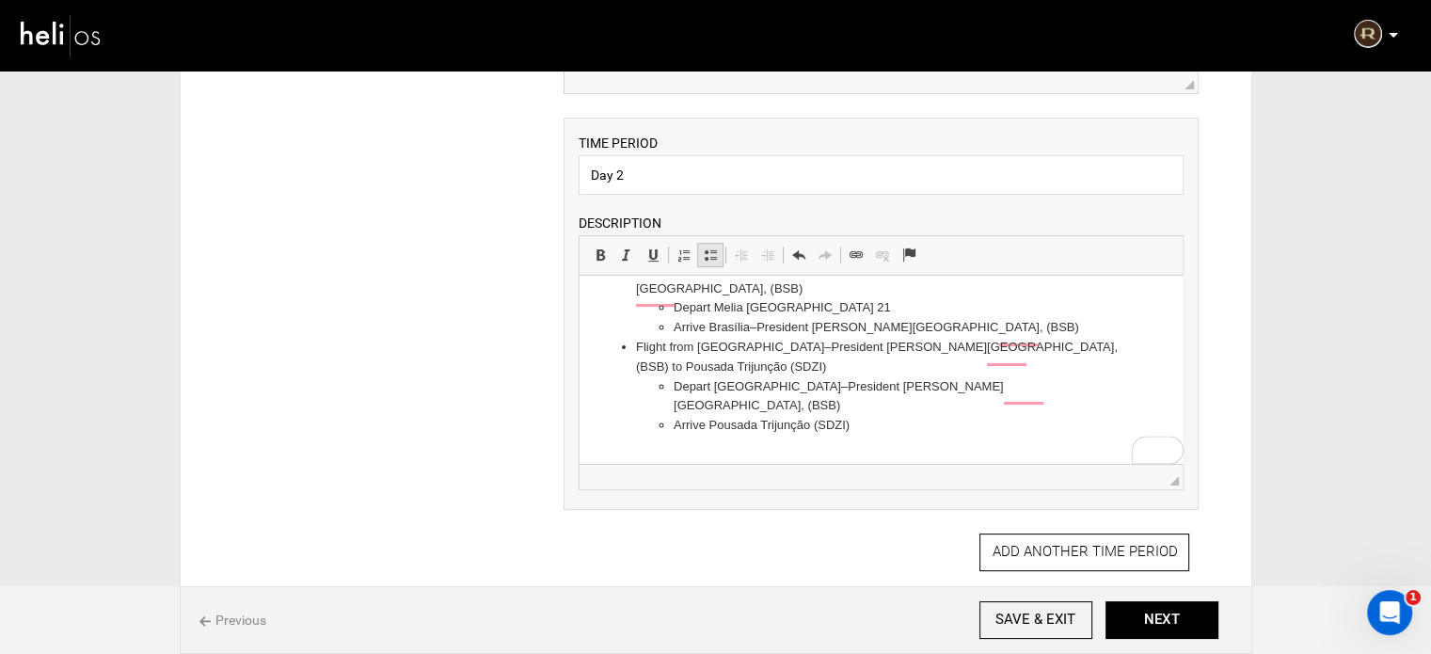
scroll to position [55, 0]
click at [705, 455] on p "Today you will arrive in Cerrado" at bounding box center [880, 458] width 565 height 20
click at [602, 247] on span at bounding box center [600, 254] width 15 height 15
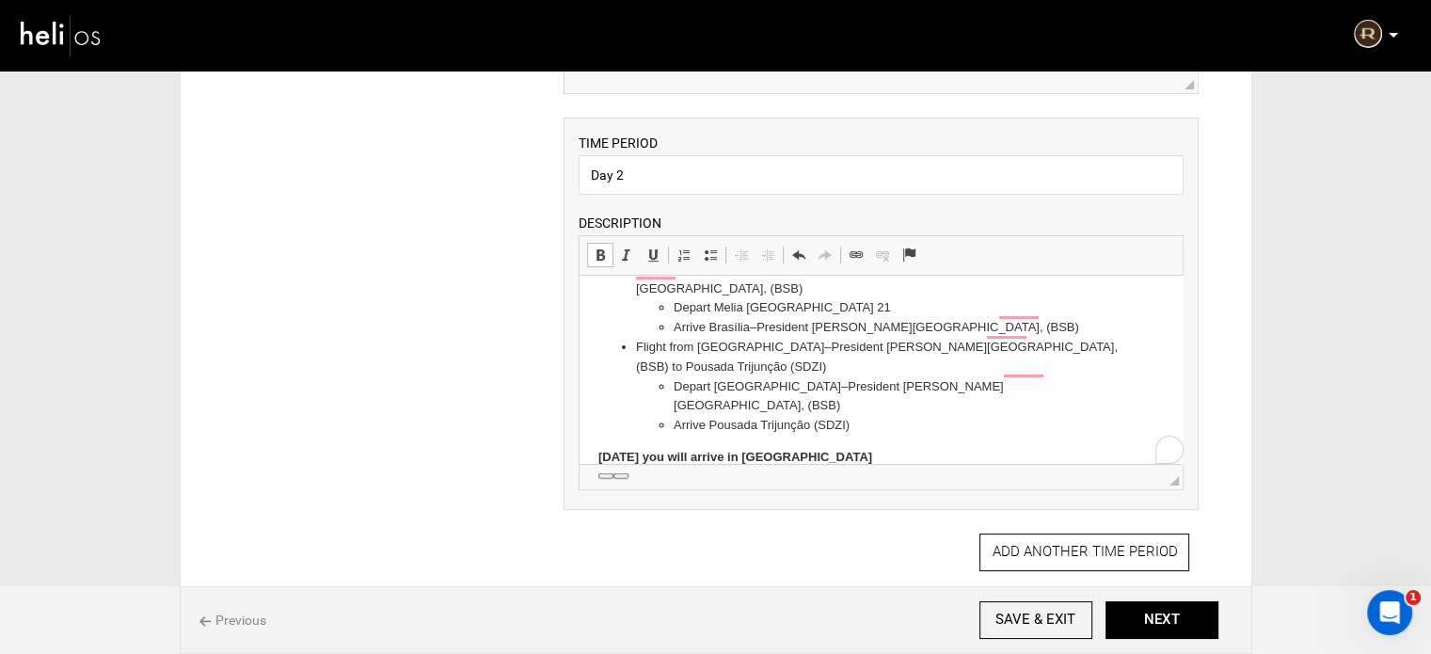
scroll to position [72, 0]
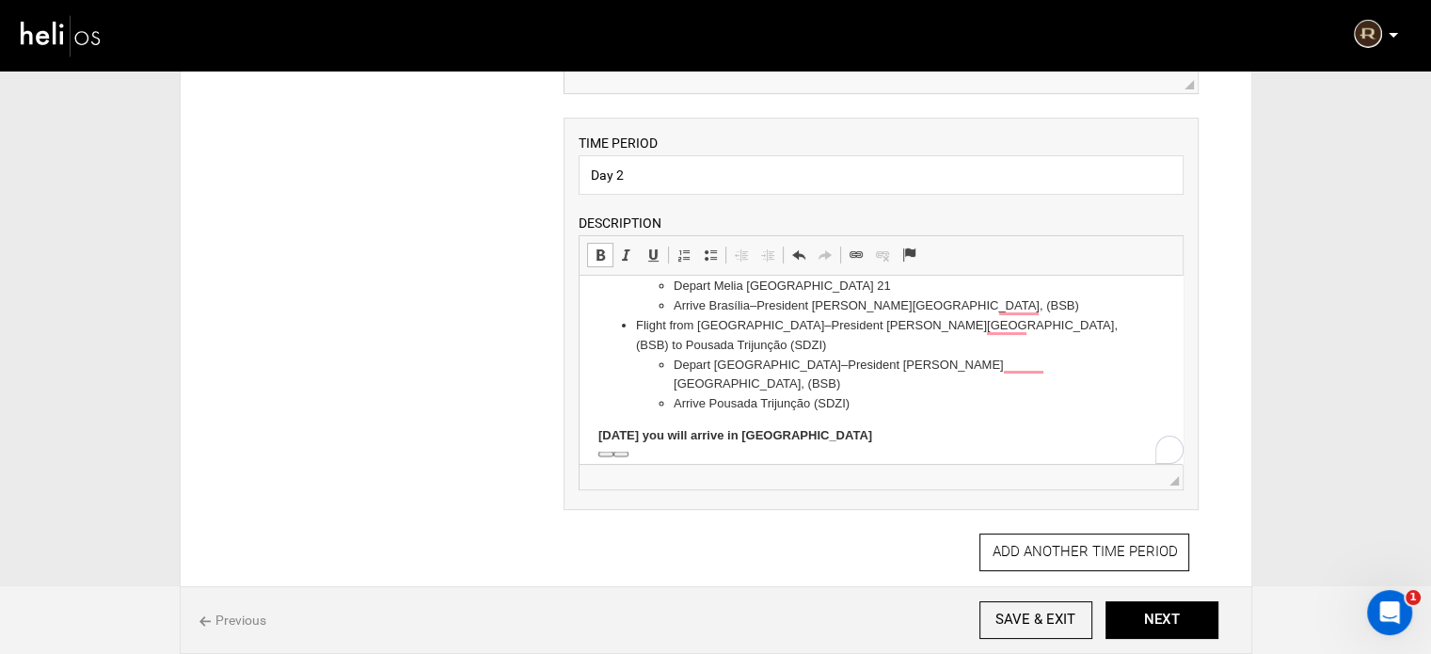
click at [809, 434] on p "Today you will arrive in Cerrado" at bounding box center [880, 436] width 565 height 20
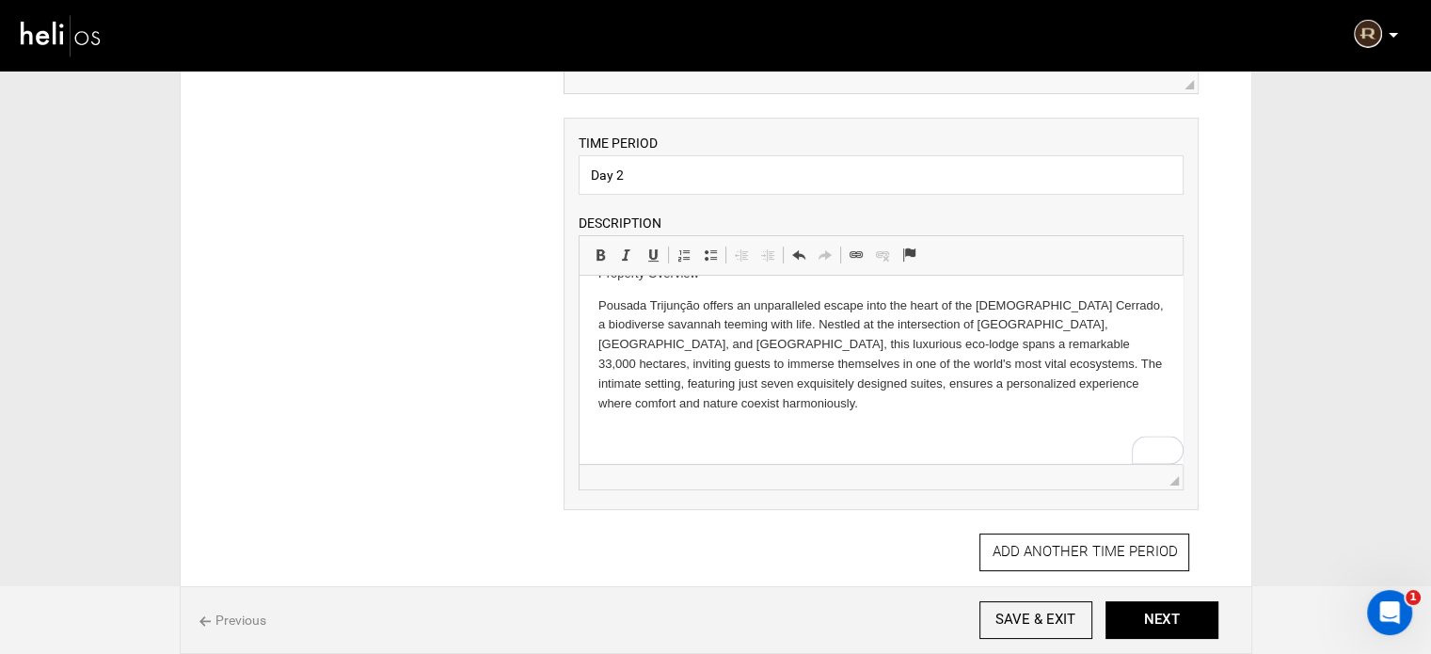
scroll to position [339, 0]
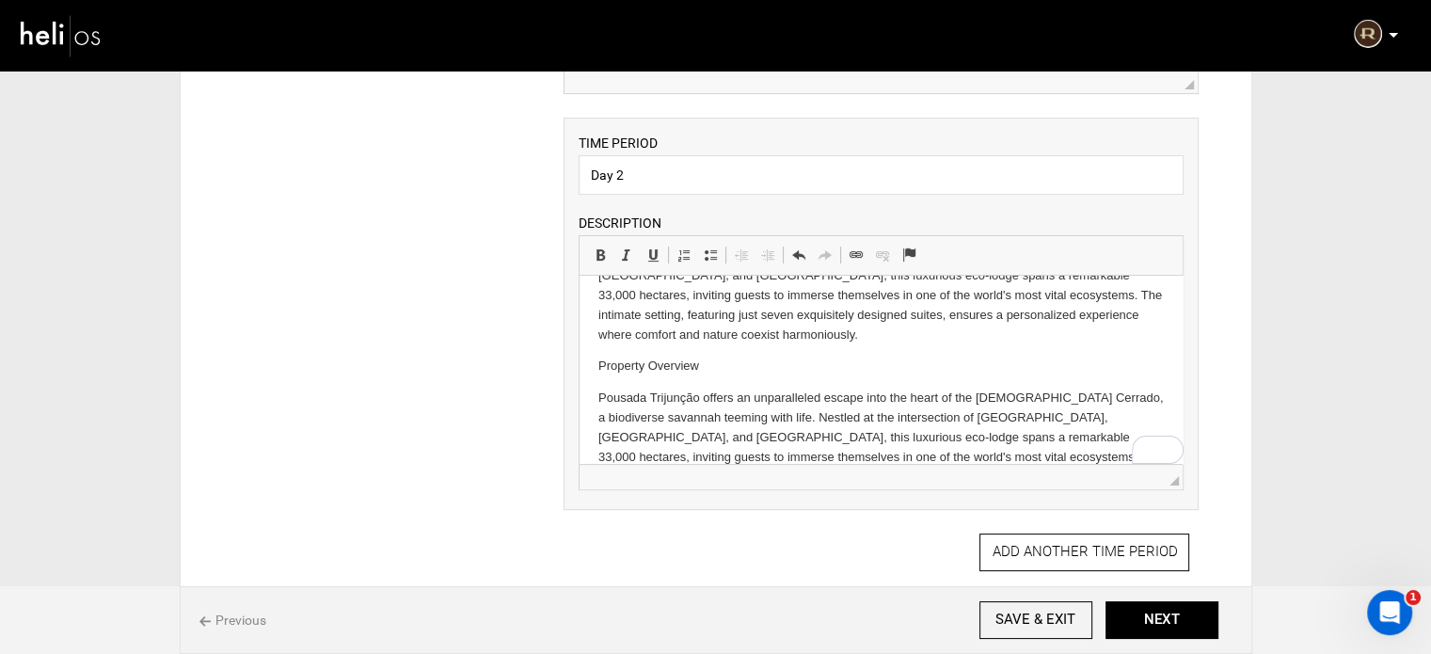
click at [703, 357] on p "Property Overview" at bounding box center [880, 367] width 565 height 20
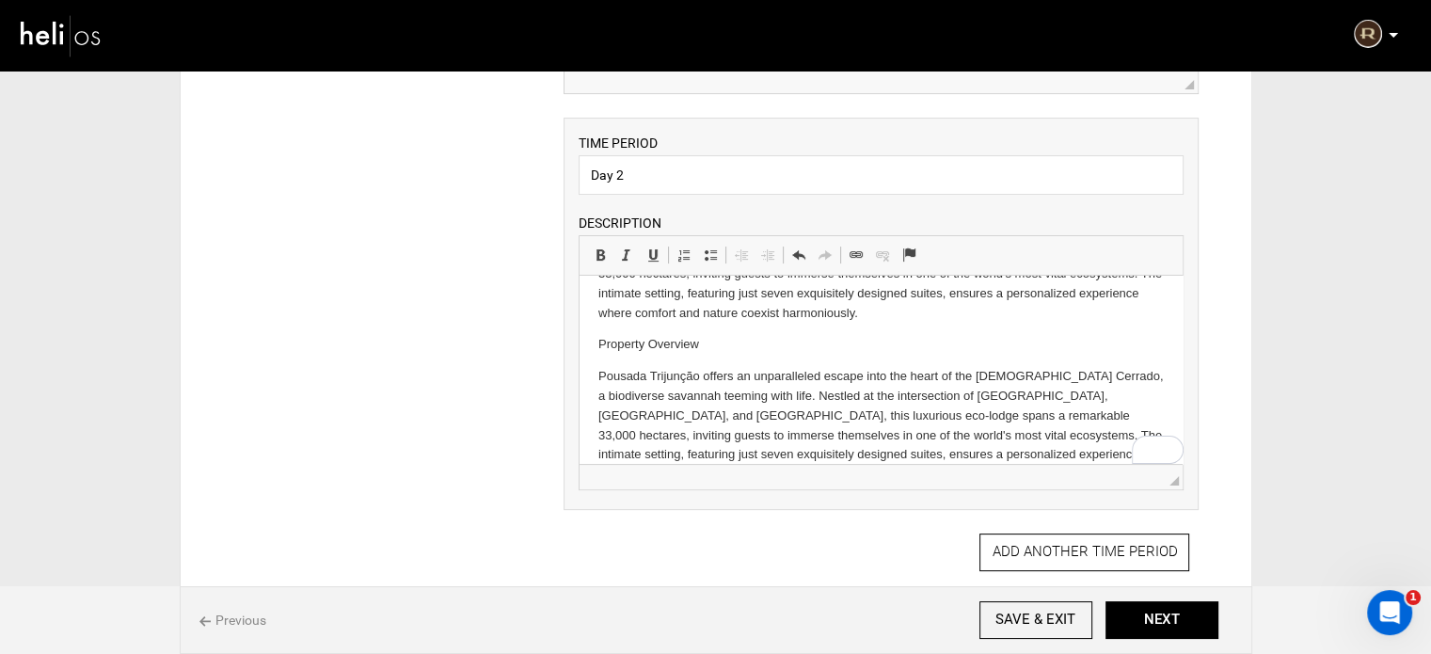
scroll to position [360, 0]
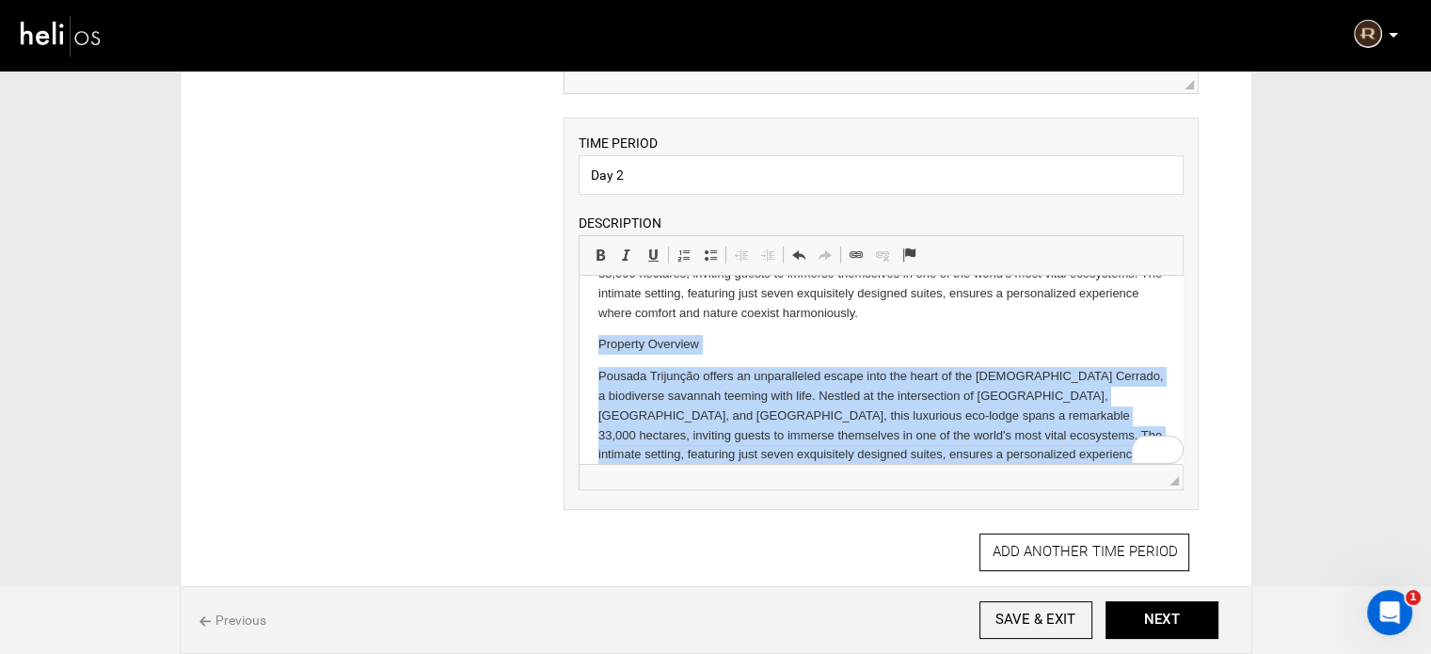
drag, startPoint x: 599, startPoint y: 325, endPoint x: 1193, endPoint y: 483, distance: 614.0
click at [1182, 483] on html "Check out from Melia Brasil 21 Transfer from Melia Brasil 21 to Brasília–Presid…" at bounding box center [880, 209] width 603 height 588
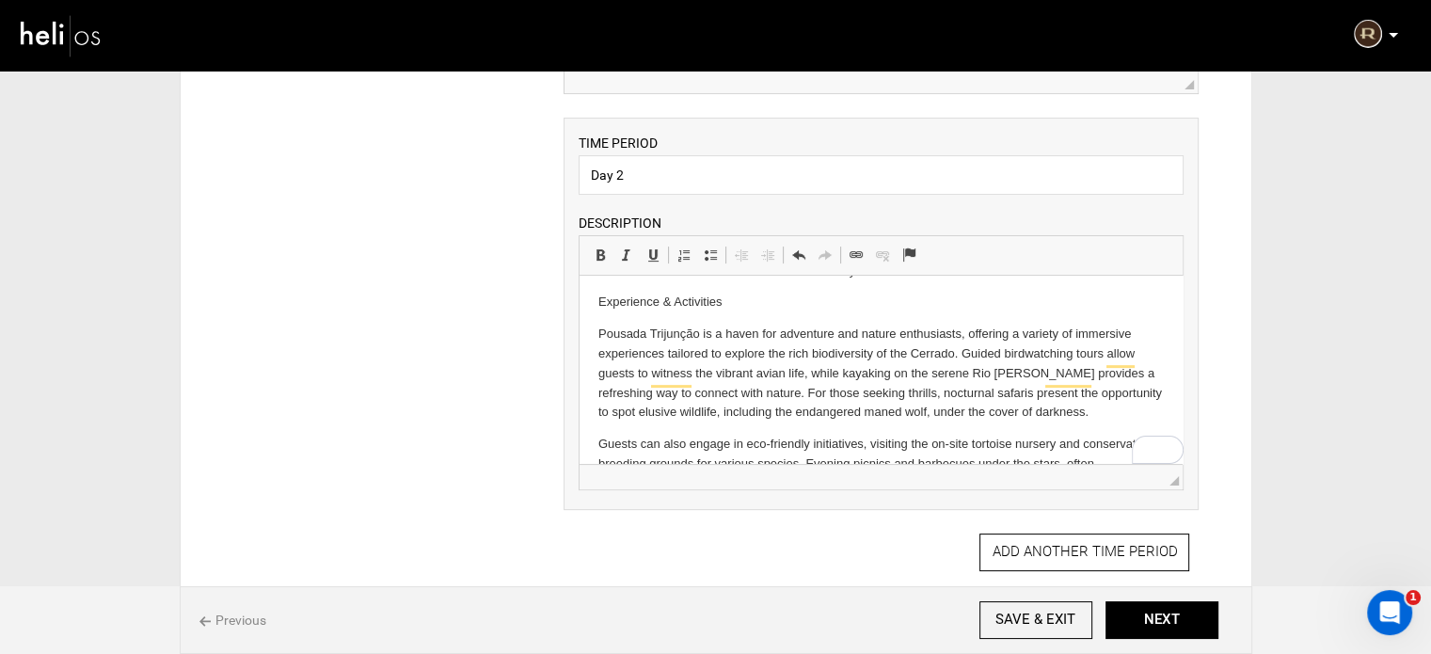
scroll to position [373, 0]
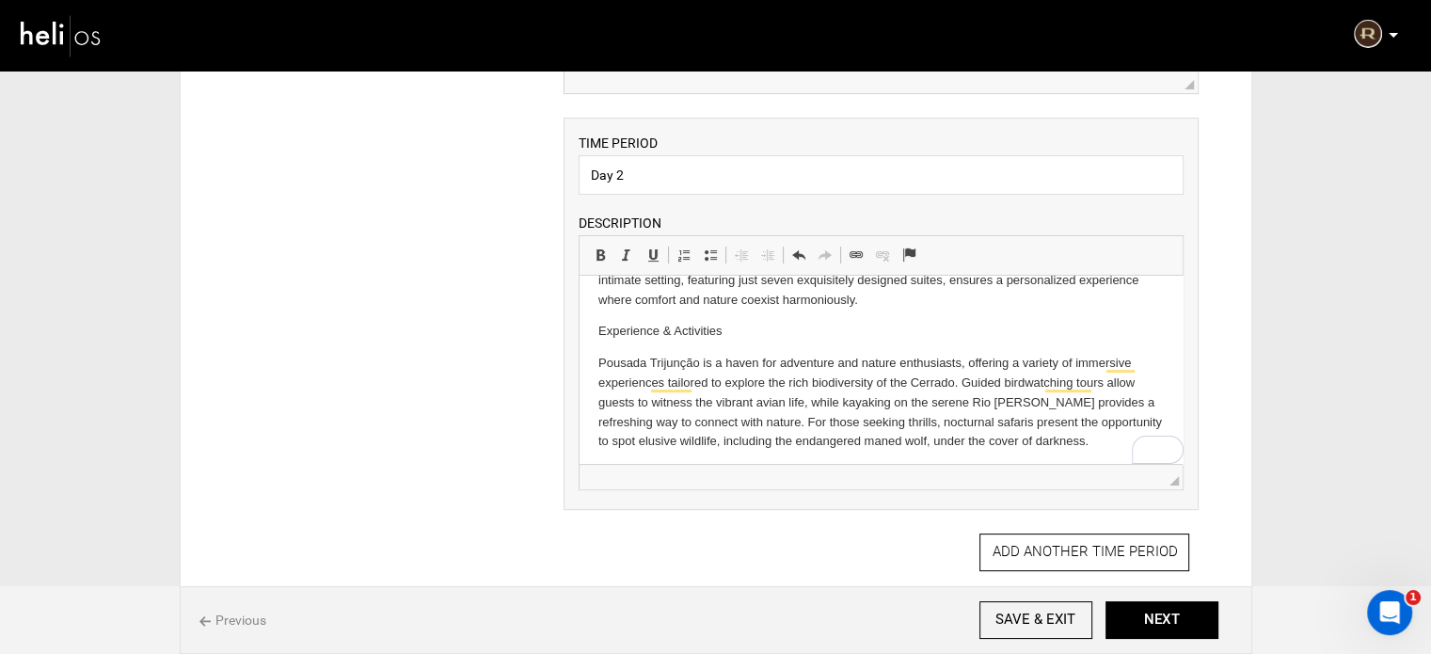
click at [634, 322] on p "Experience & Activities" at bounding box center [880, 332] width 565 height 20
click at [604, 269] on span "Basic Styles Bold Keyboard shortcut Ctrl+B Italic Keyboard shortcut Ctrl+I Unde…" at bounding box center [629, 257] width 84 height 31
click at [603, 262] on link "Bold Keyboard shortcut Ctrl+B" at bounding box center [600, 255] width 26 height 24
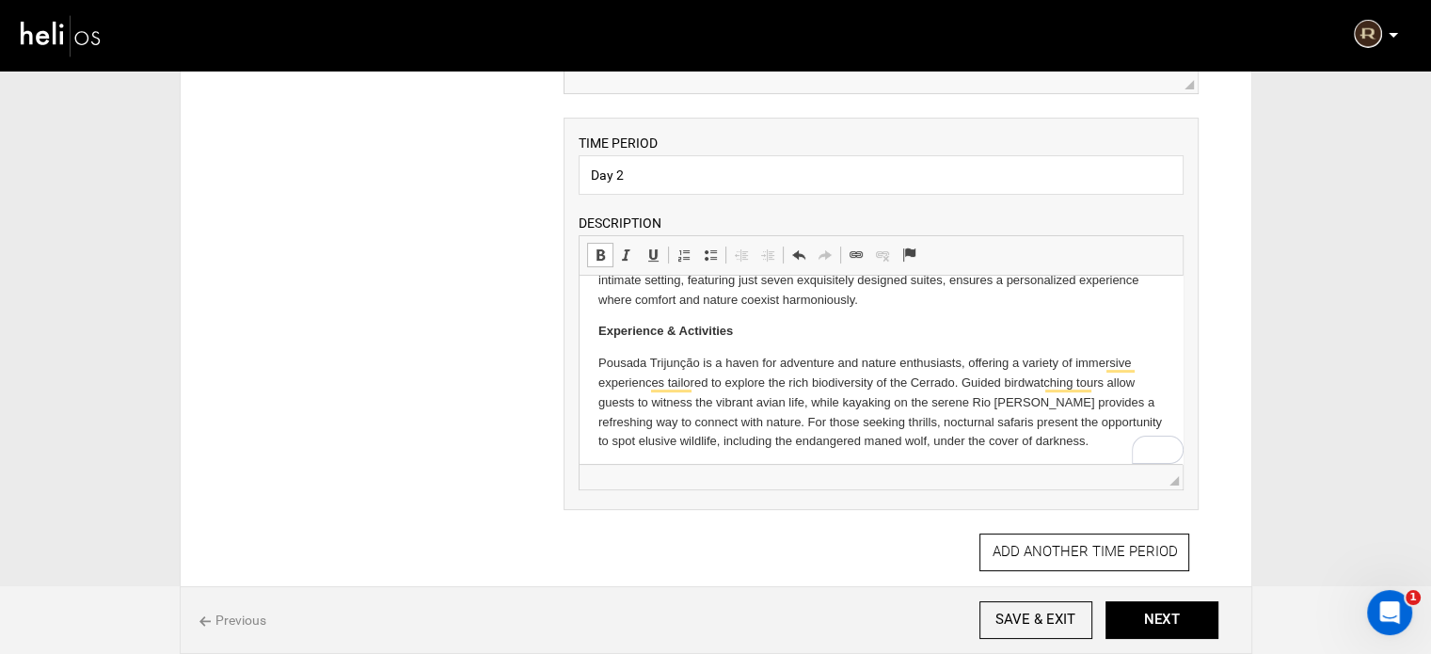
click at [767, 322] on p "Experience & Activities" at bounding box center [880, 332] width 565 height 20
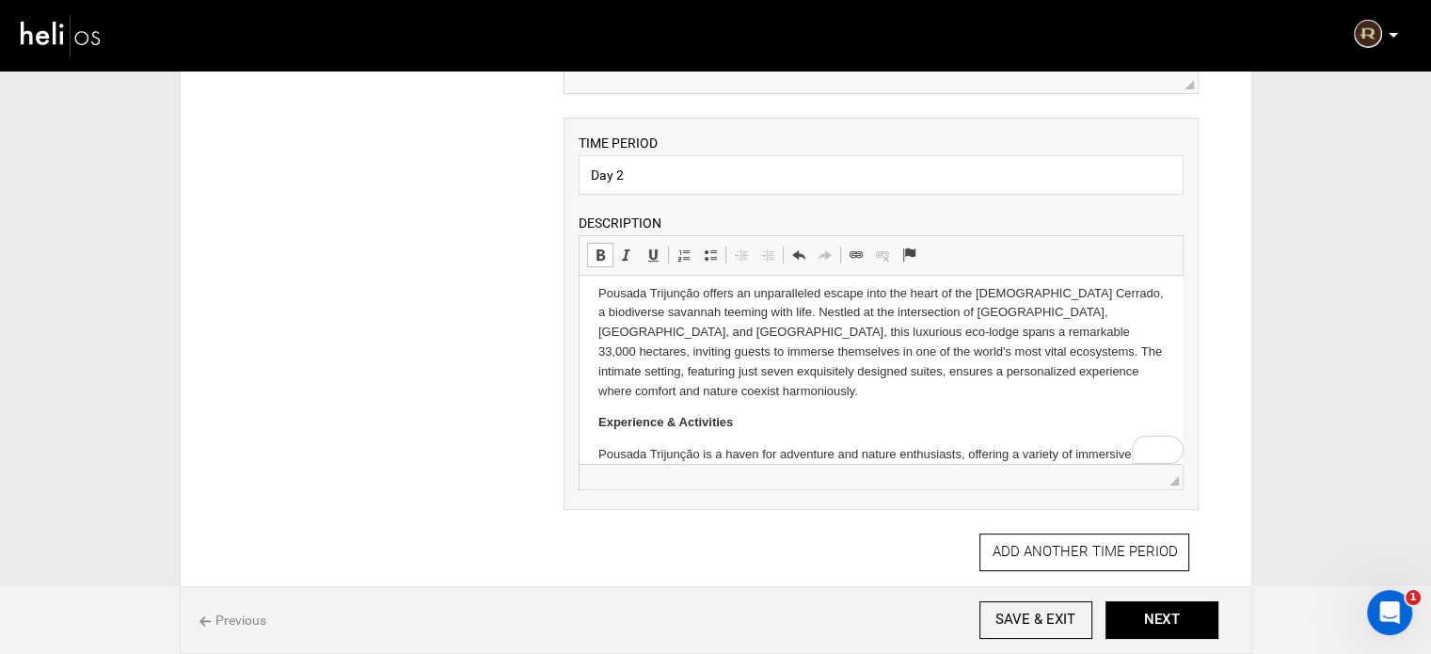
scroll to position [282, 0]
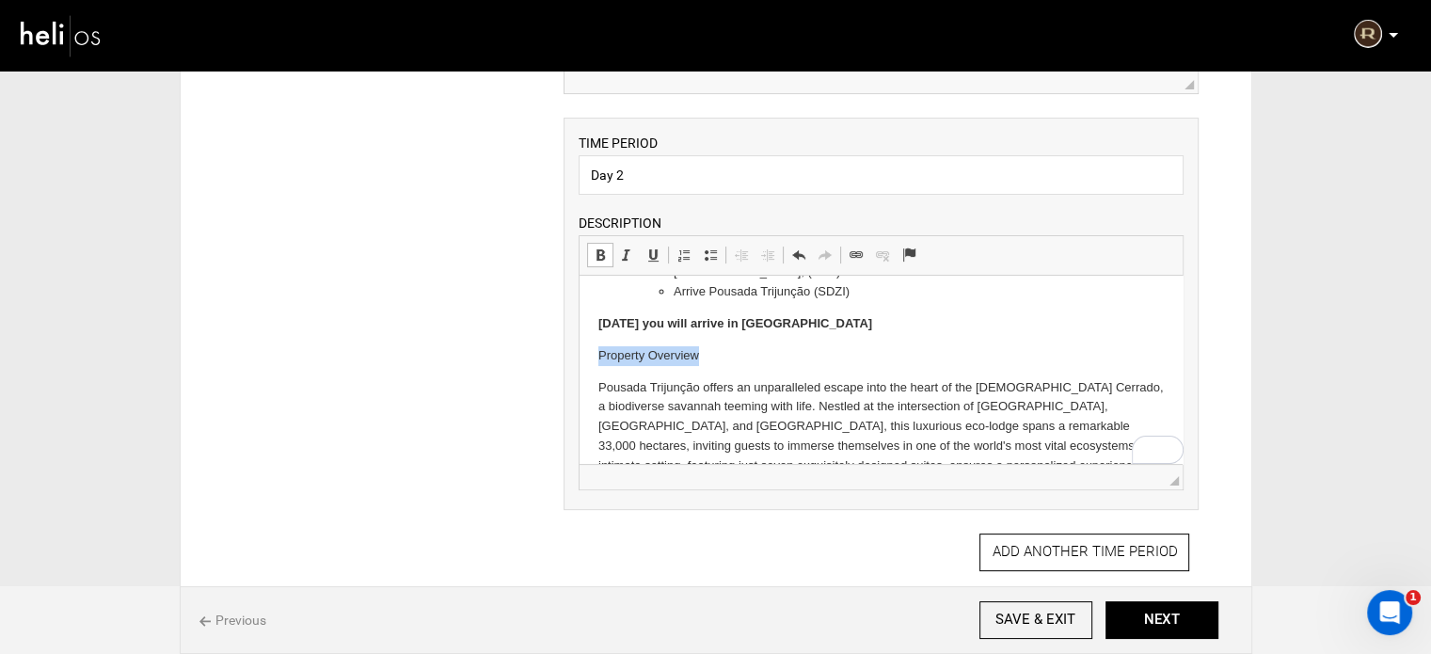
drag, startPoint x: 716, startPoint y: 357, endPoint x: 536, endPoint y: 356, distance: 179.7
click at [579, 356] on html "Check out from Melia Brasil 21 Transfer from Melia Brasil 21 to Brasília–Presid…" at bounding box center [880, 426] width 603 height 678
click at [594, 251] on span at bounding box center [600, 254] width 15 height 15
click at [594, 321] on html "Check out from Melia Brasil 21 Transfer from Melia Brasil 21 to Brasília–Presid…" at bounding box center [880, 426] width 603 height 678
click at [702, 244] on link "Insert/Remove Bulleted List" at bounding box center [710, 255] width 26 height 24
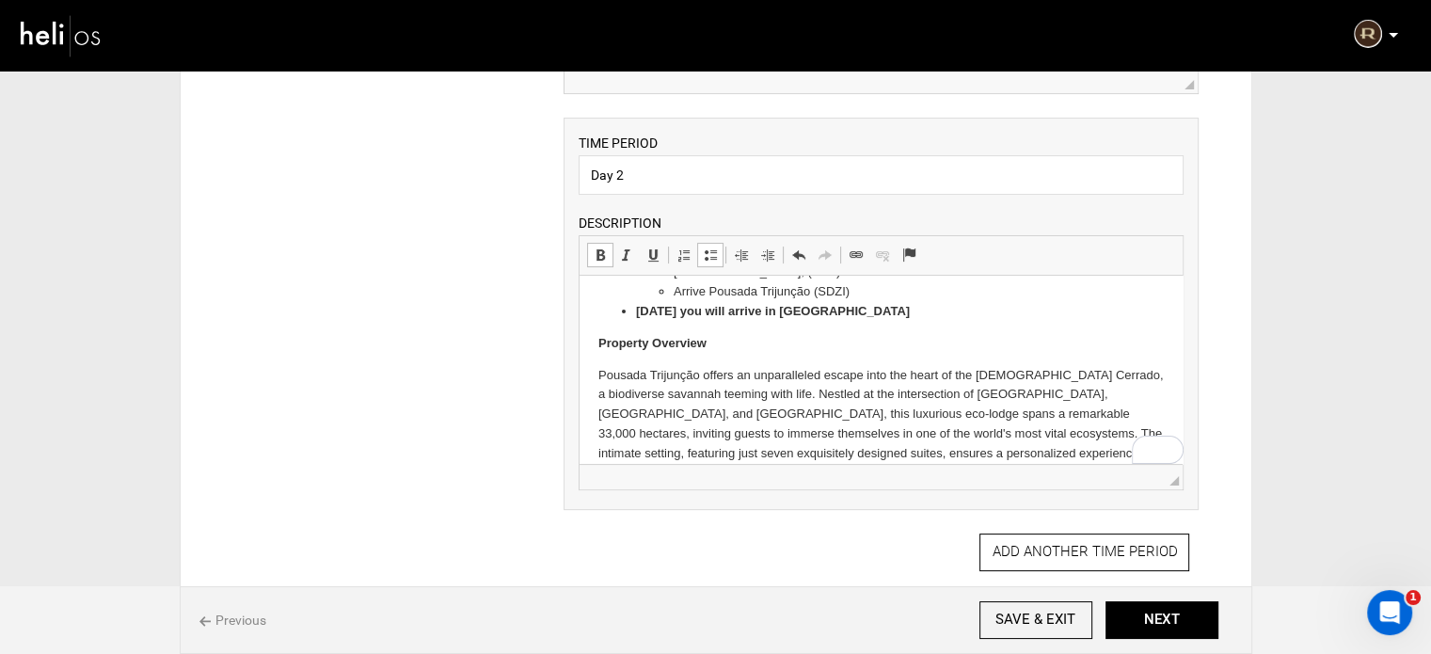
click at [682, 311] on strong "Today you will arrive in Cerrado" at bounding box center [773, 311] width 274 height 14
click at [602, 259] on span at bounding box center [600, 254] width 15 height 15
click at [824, 309] on li "Today you will arrive in Cerrado" at bounding box center [881, 312] width 490 height 20
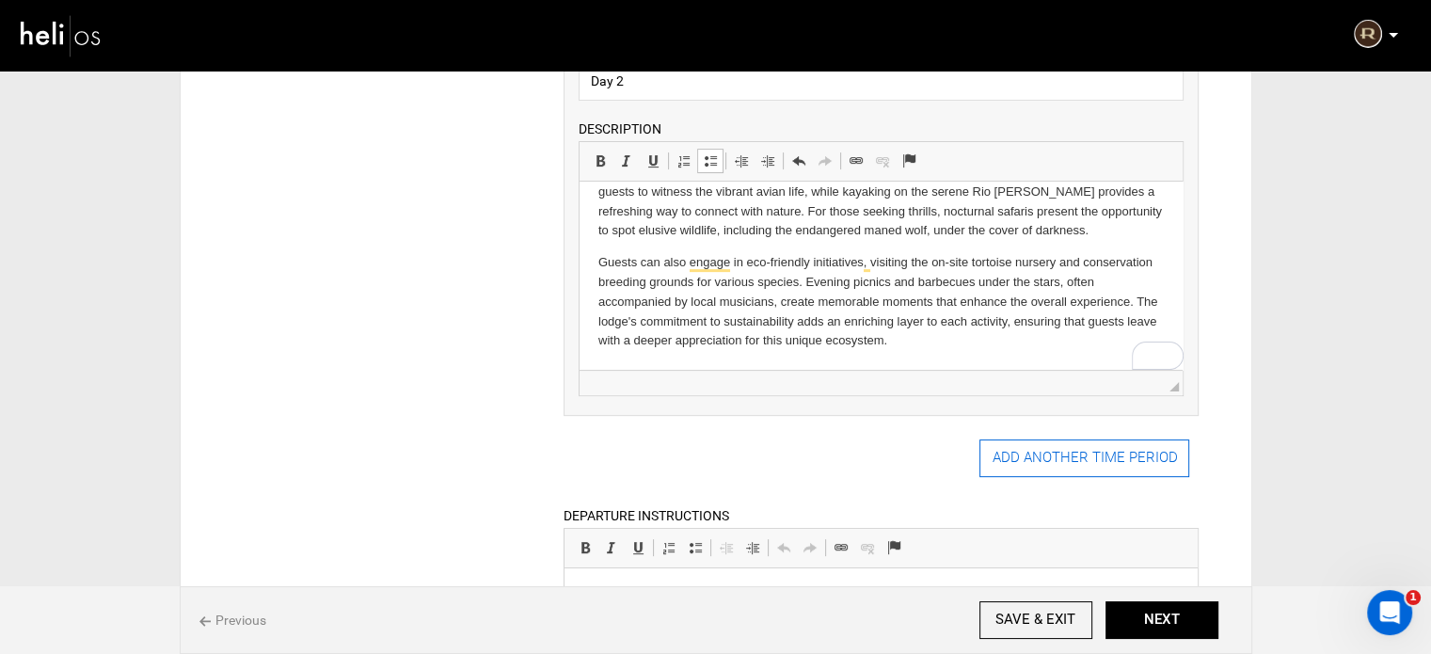
click at [1015, 461] on button "ADD ANOTHER TIME PERIOD" at bounding box center [1084, 458] width 210 height 38
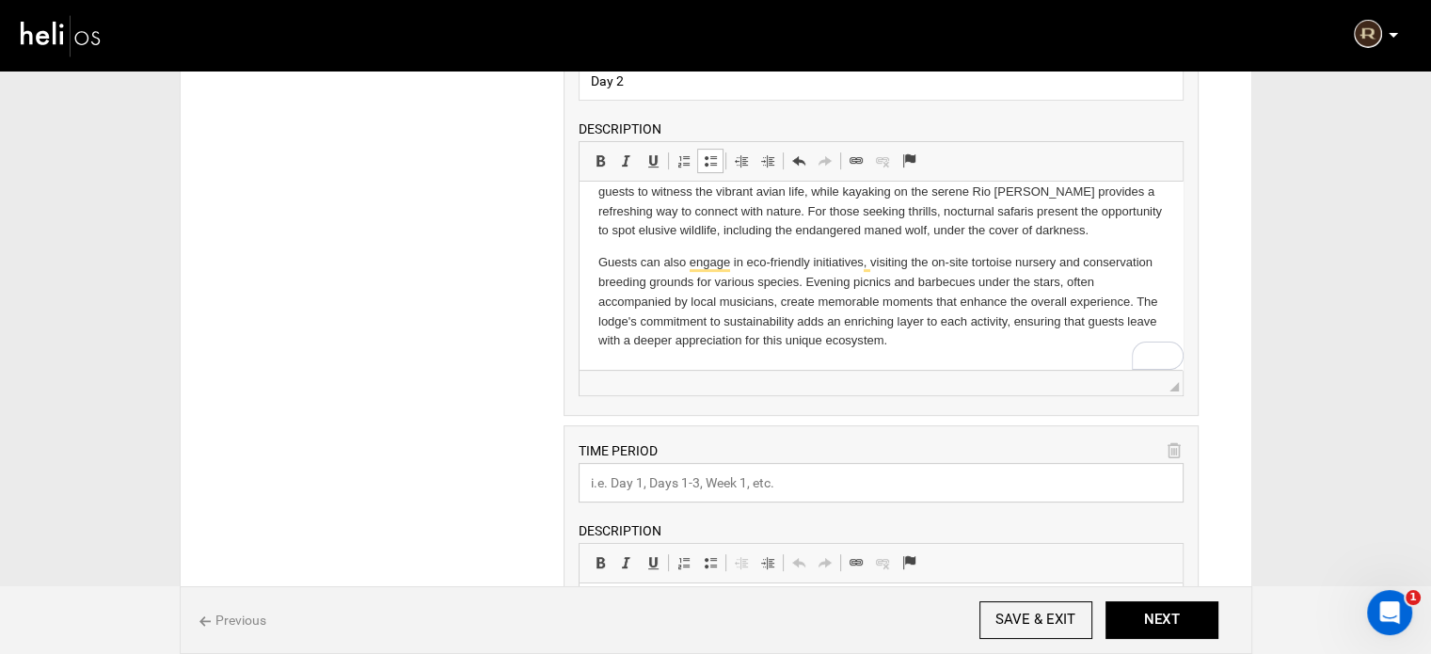
click at [700, 485] on input "text" at bounding box center [880, 483] width 605 height 40
type input "Day 2-4"
click at [621, 477] on input "Day 2-4" at bounding box center [880, 483] width 605 height 40
click at [673, 487] on input "Day 2-4" at bounding box center [880, 483] width 605 height 40
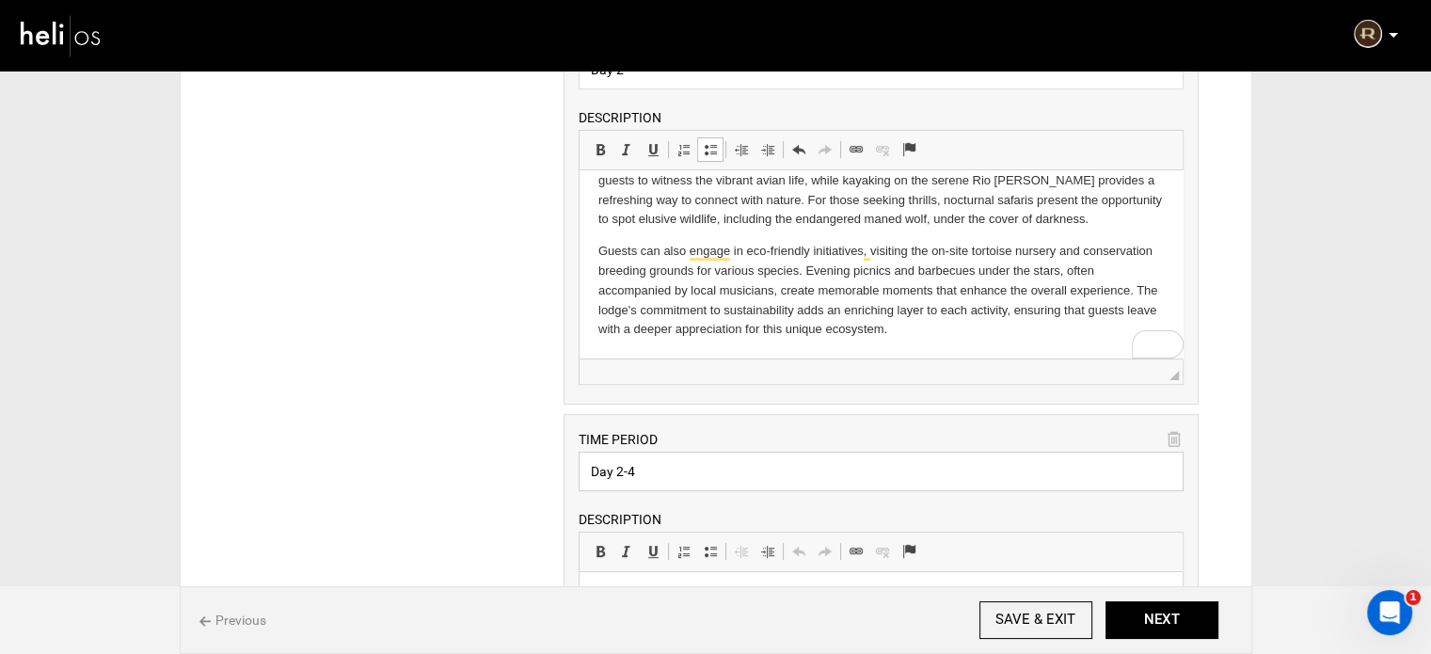
scroll to position [753, 0]
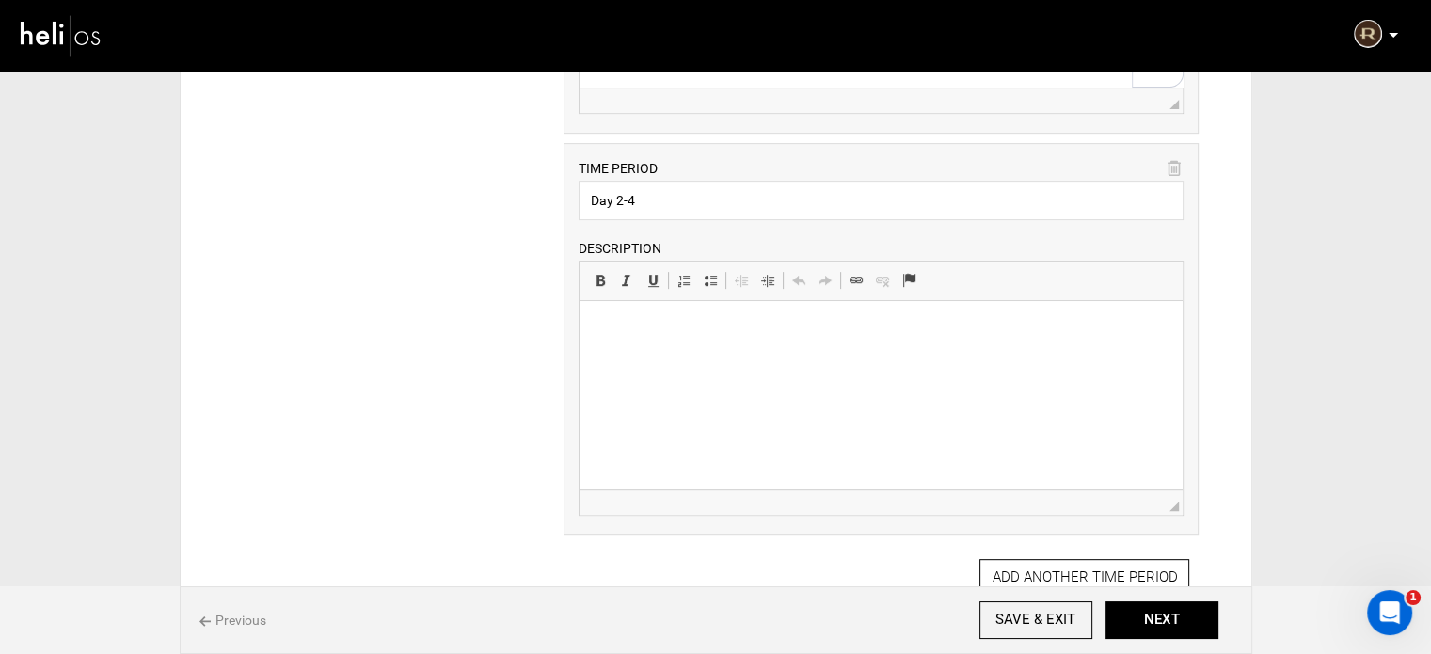
click at [666, 358] on html at bounding box center [880, 329] width 603 height 57
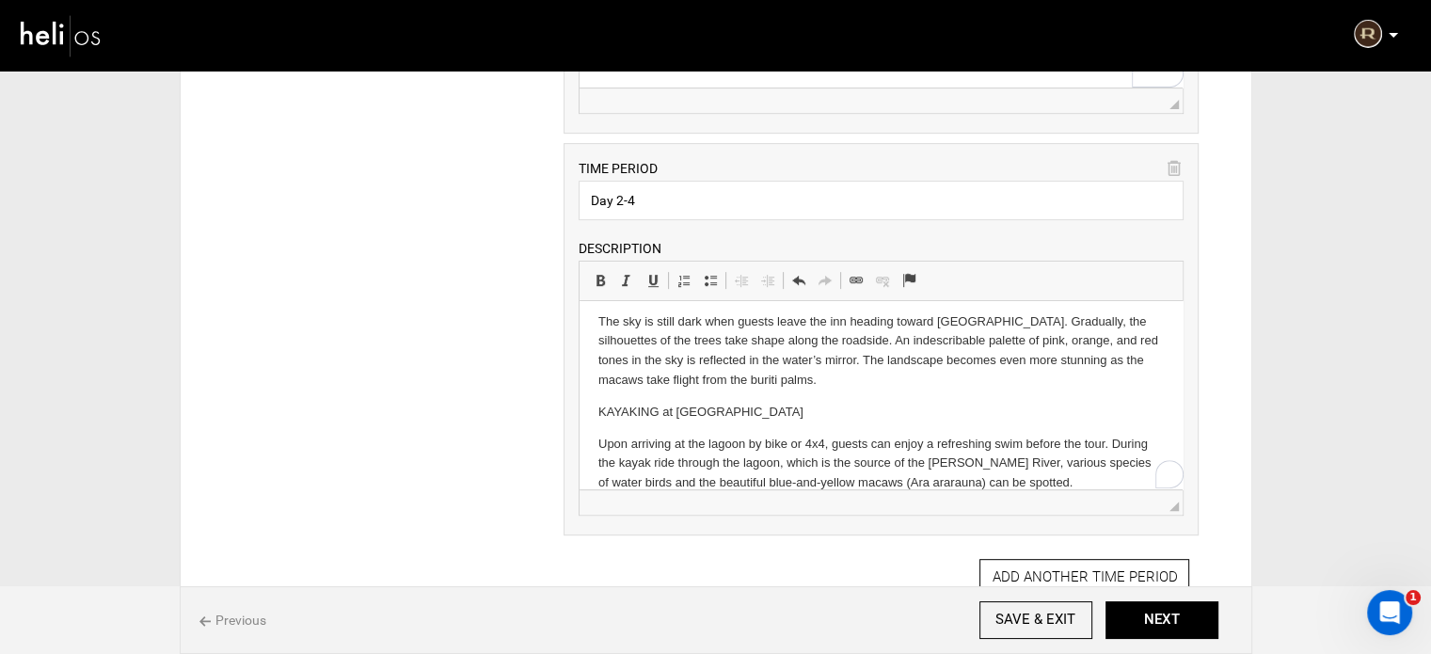
scroll to position [71, 0]
click at [658, 413] on p "KAYAKING at LAGOA das ARARAS" at bounding box center [880, 413] width 565 height 20
click at [602, 286] on link "Bold Keyboard shortcut Ctrl+B" at bounding box center [600, 280] width 26 height 24
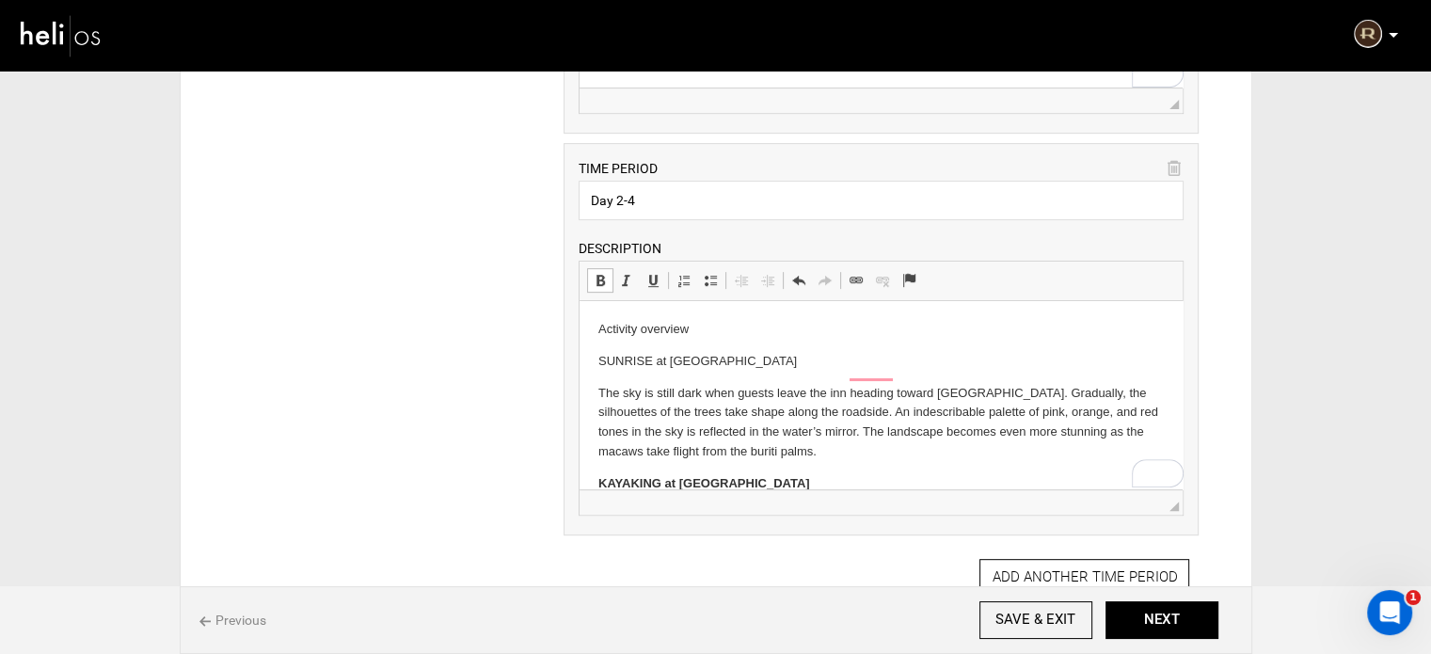
scroll to position [0, 0]
click at [585, 359] on html "Activity overview SUNRISE at LAGOA das ARARAS The sky is still dark when guests…" at bounding box center [880, 442] width 603 height 282
click at [602, 328] on p "Activity overview" at bounding box center [880, 330] width 565 height 20
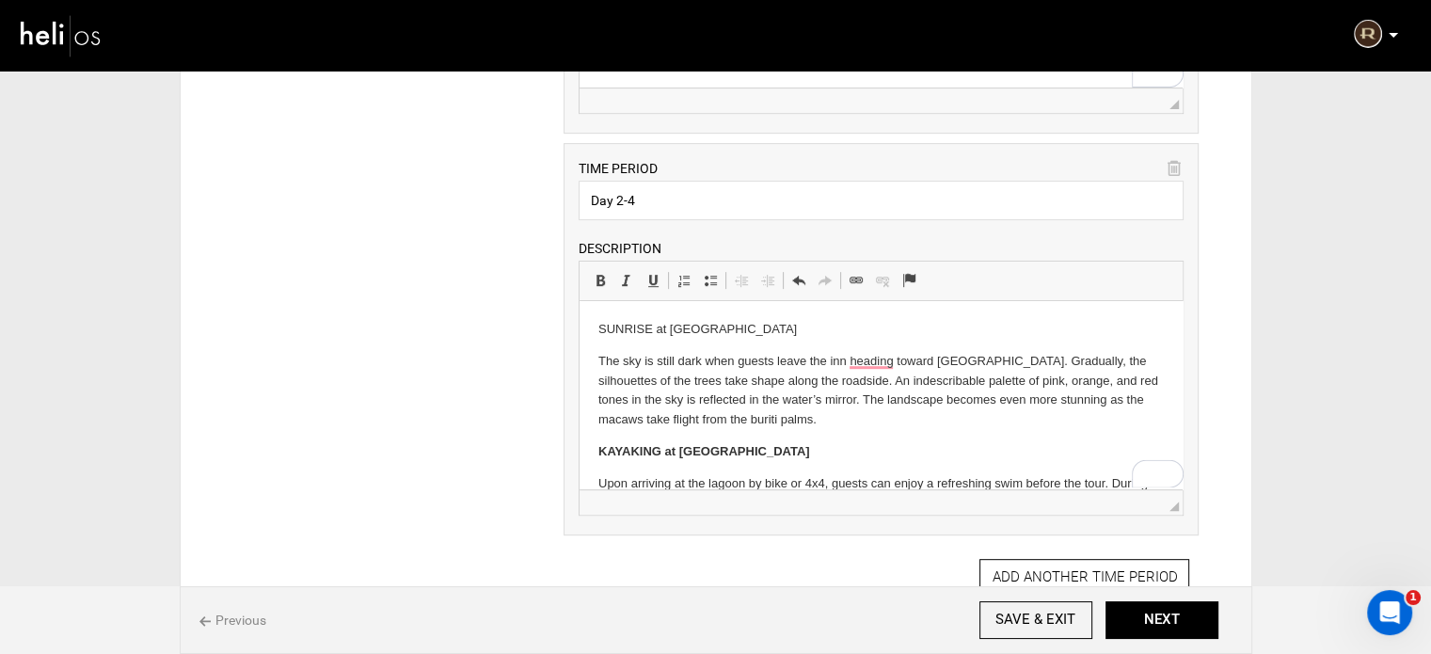
click at [657, 328] on p "SUNRISE at LAGOA das ARARAS" at bounding box center [880, 330] width 565 height 20
drag, startPoint x: 63, startPoint y: 21, endPoint x: 599, endPoint y: 266, distance: 589.7
click at [599, 268] on link "Bold Keyboard shortcut Ctrl+B" at bounding box center [600, 280] width 26 height 24
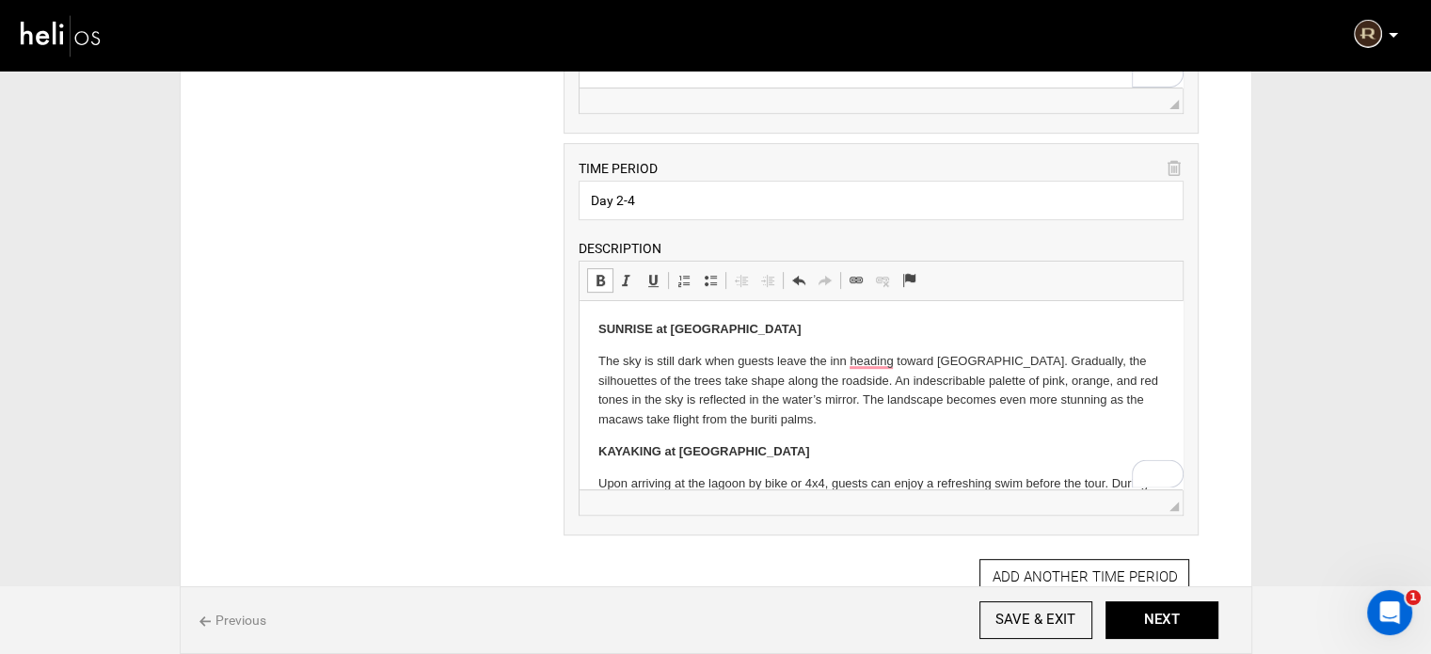
click at [826, 333] on p "SUNRISE at LAGOA das ARARAS" at bounding box center [880, 330] width 565 height 20
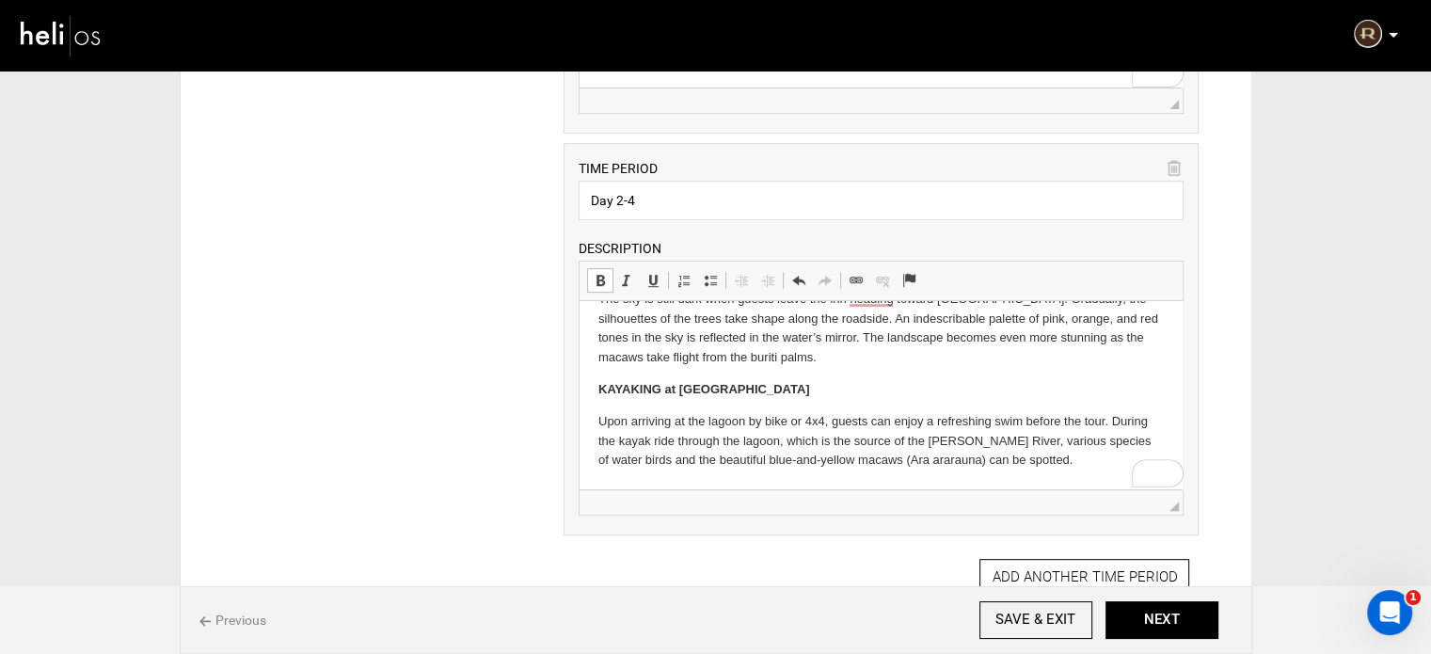
scroll to position [847, 0]
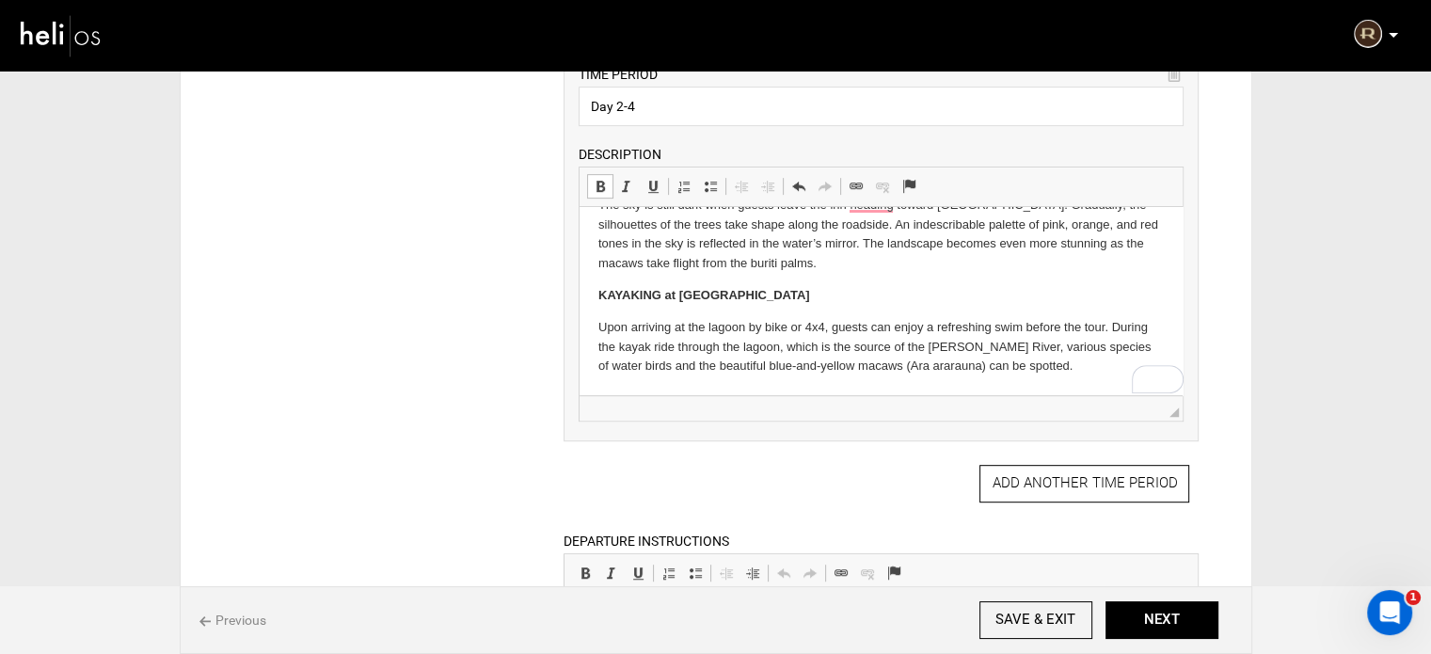
click at [1038, 364] on p "Upon arriving at the lagoon by bike or 4x4, guests can enjoy a refreshing swim …" at bounding box center [880, 347] width 565 height 58
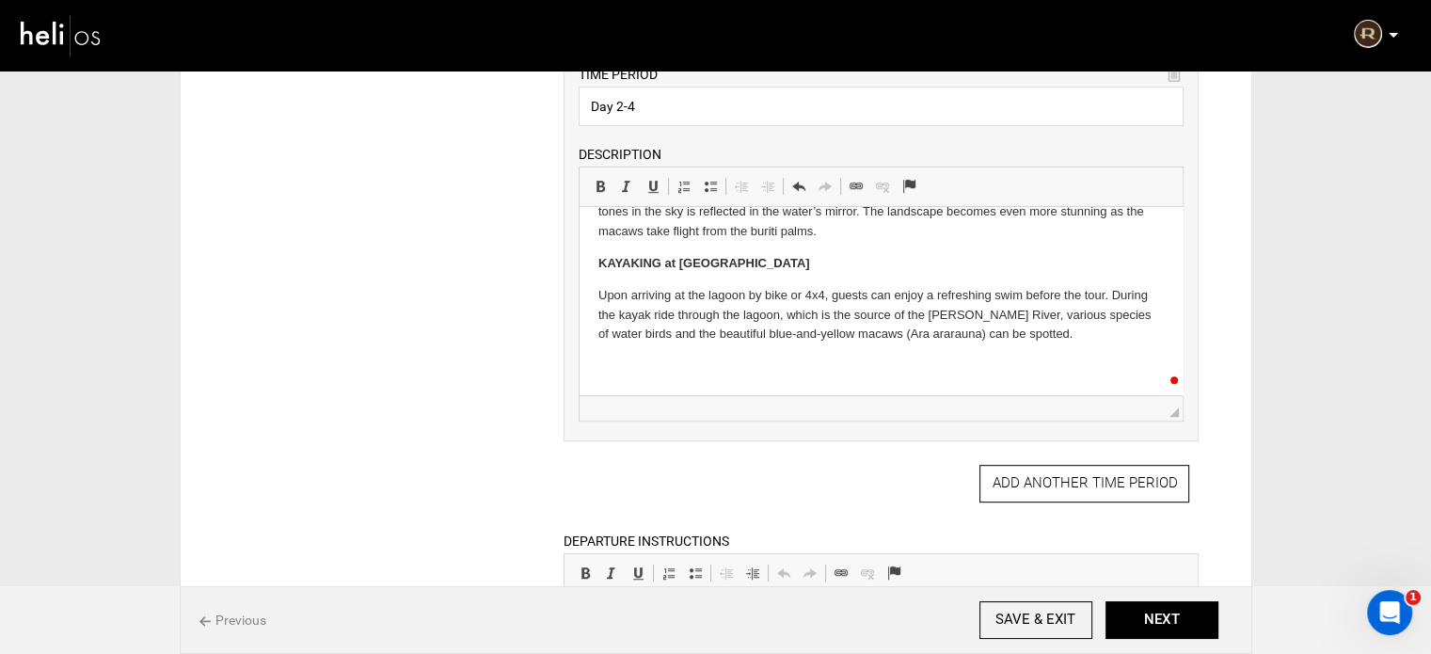
scroll to position [162, 0]
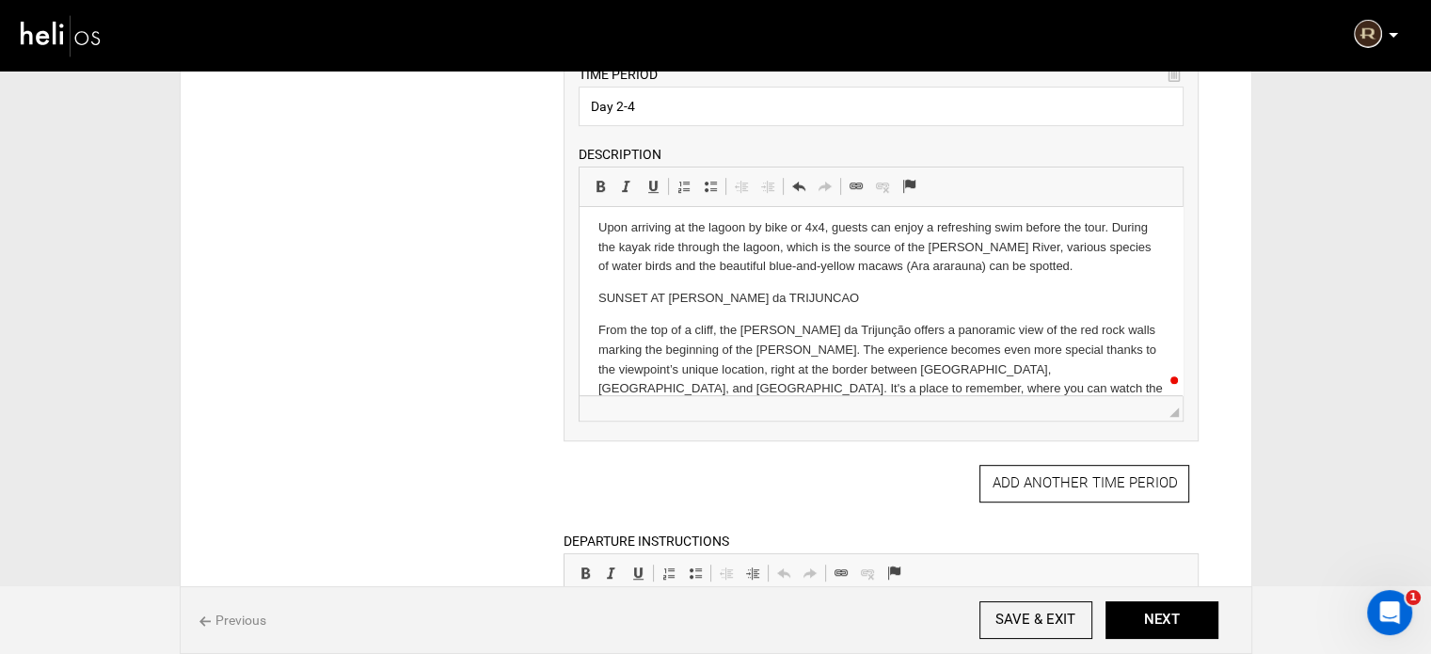
click at [698, 295] on p "SUNSET AT MIRANTE da TRIJUNCAO" at bounding box center [880, 299] width 565 height 20
click at [604, 176] on link "Bold Keyboard shortcut Ctrl+B" at bounding box center [600, 186] width 26 height 24
click at [840, 289] on p "SUNSET AT MIRANTE da TRIJUNCAO" at bounding box center [880, 299] width 565 height 20
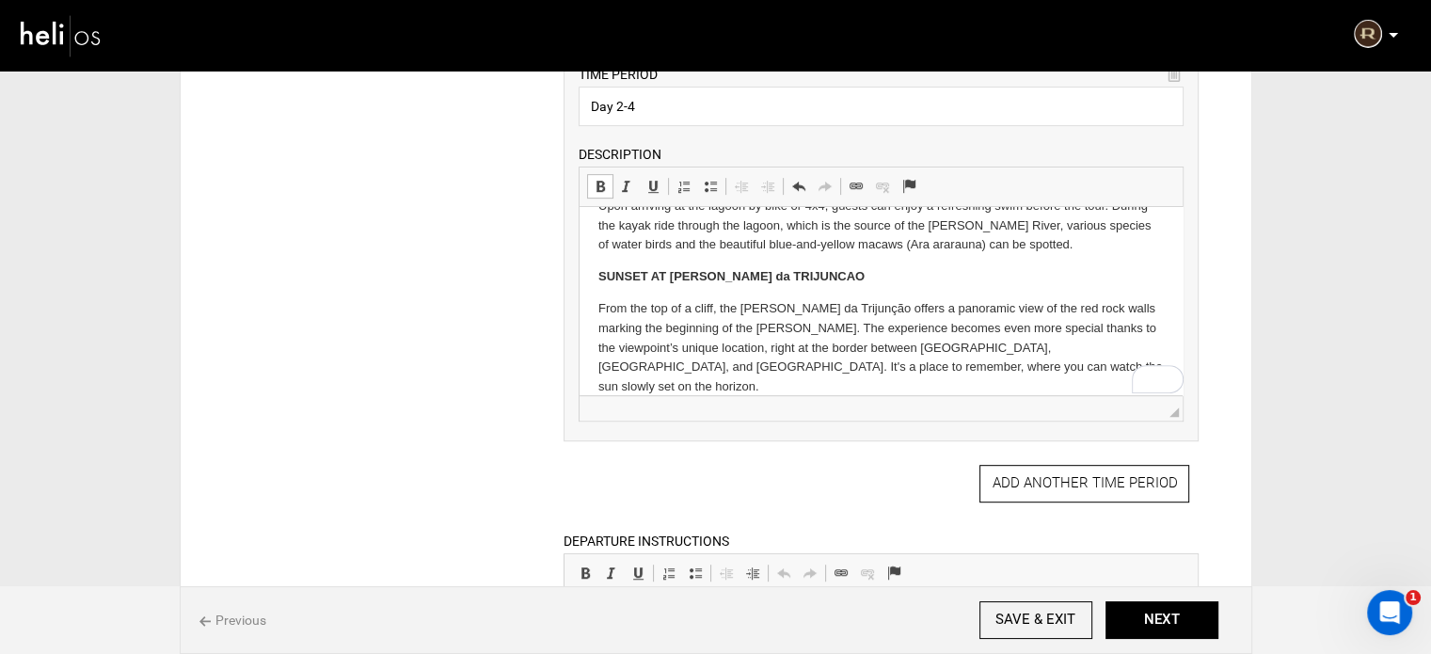
scroll to position [184, 0]
click at [1021, 379] on html "SUNRISE at LAGOA das ARARAS The sky is still dark when guests leave the inn hea…" at bounding box center [880, 219] width 603 height 392
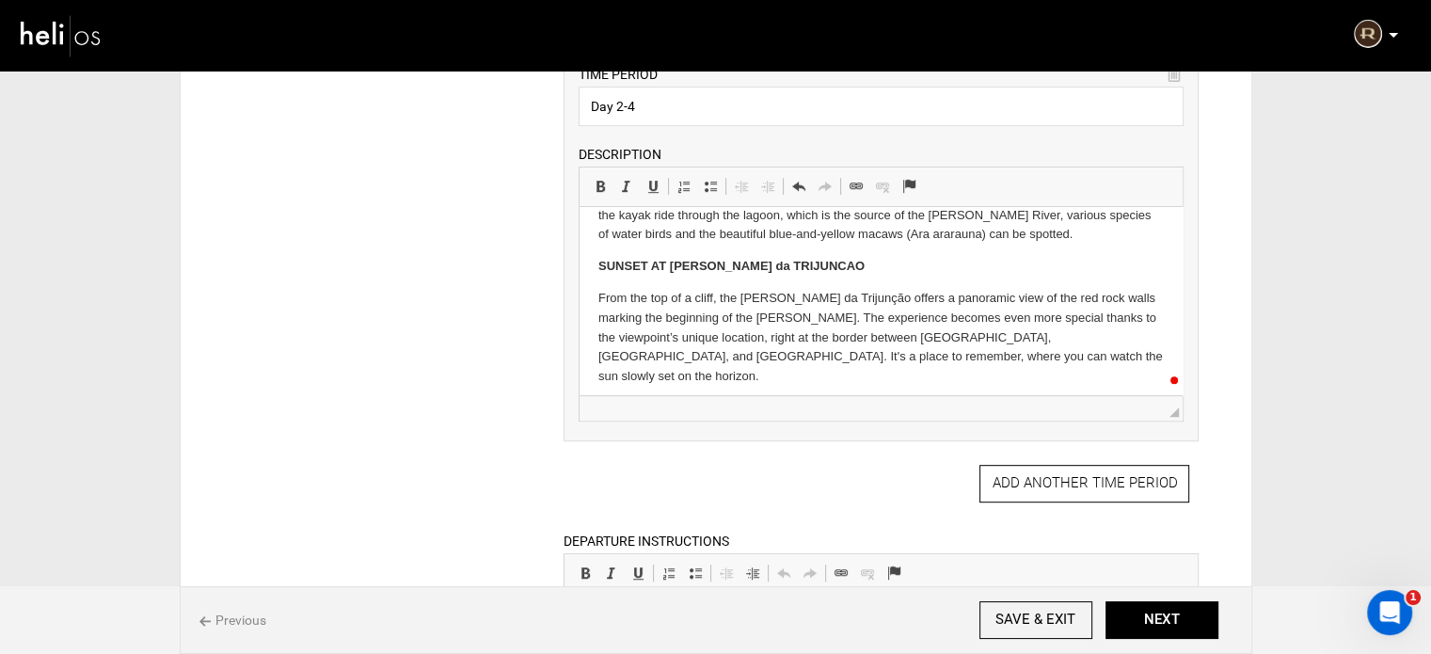
scroll to position [264, 0]
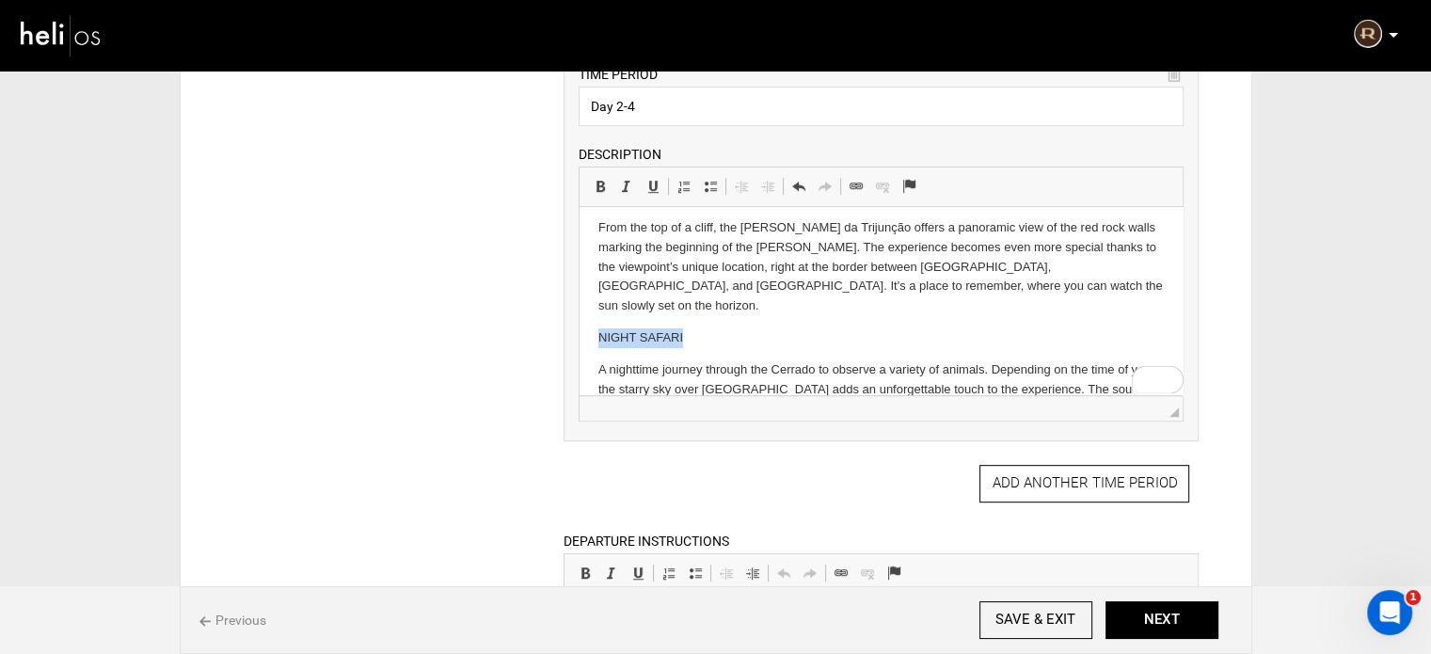
drag, startPoint x: 712, startPoint y: 319, endPoint x: 578, endPoint y: 322, distance: 134.5
click at [579, 322] on html "SUNRISE at LAGOA das ARARAS The sky is still dark when guests leave the inn hea…" at bounding box center [880, 190] width 603 height 495
click at [602, 179] on span at bounding box center [600, 186] width 15 height 15
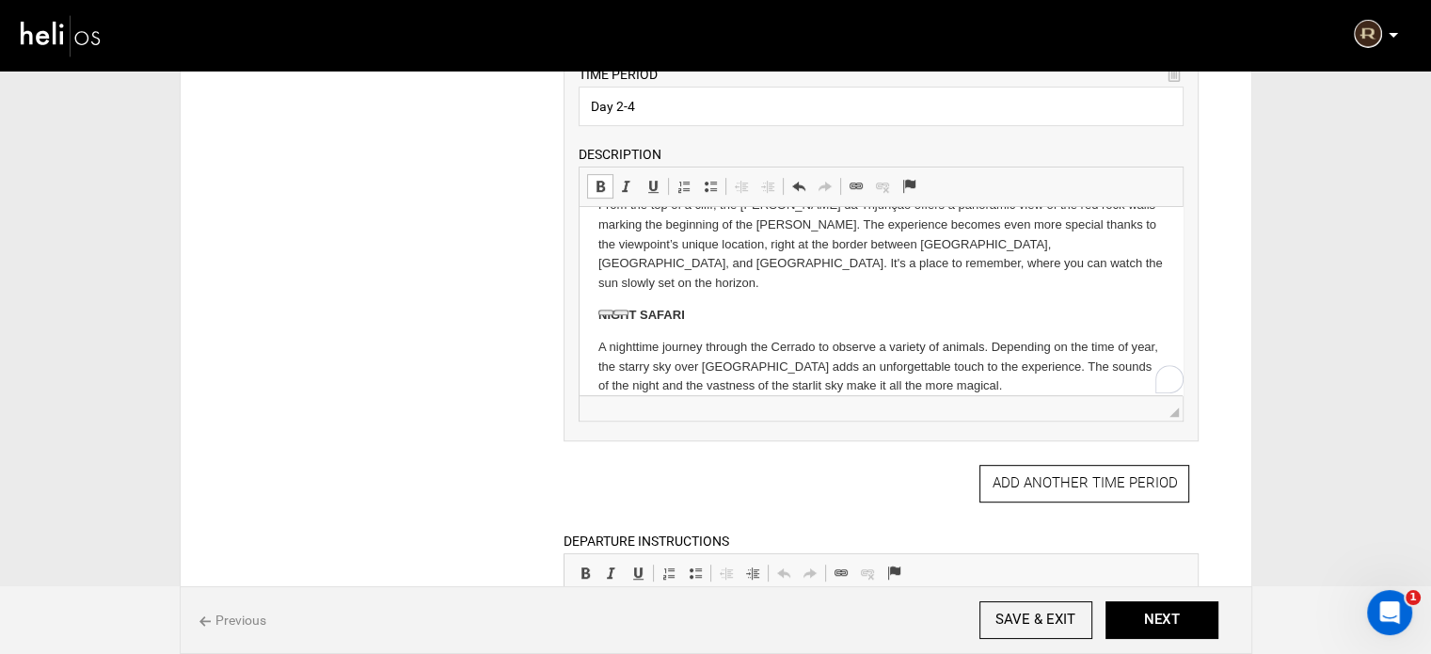
scroll to position [287, 0]
click at [1042, 372] on p "A nighttime journey through the Cerrado to observe a variety of animals. Depend…" at bounding box center [880, 367] width 565 height 58
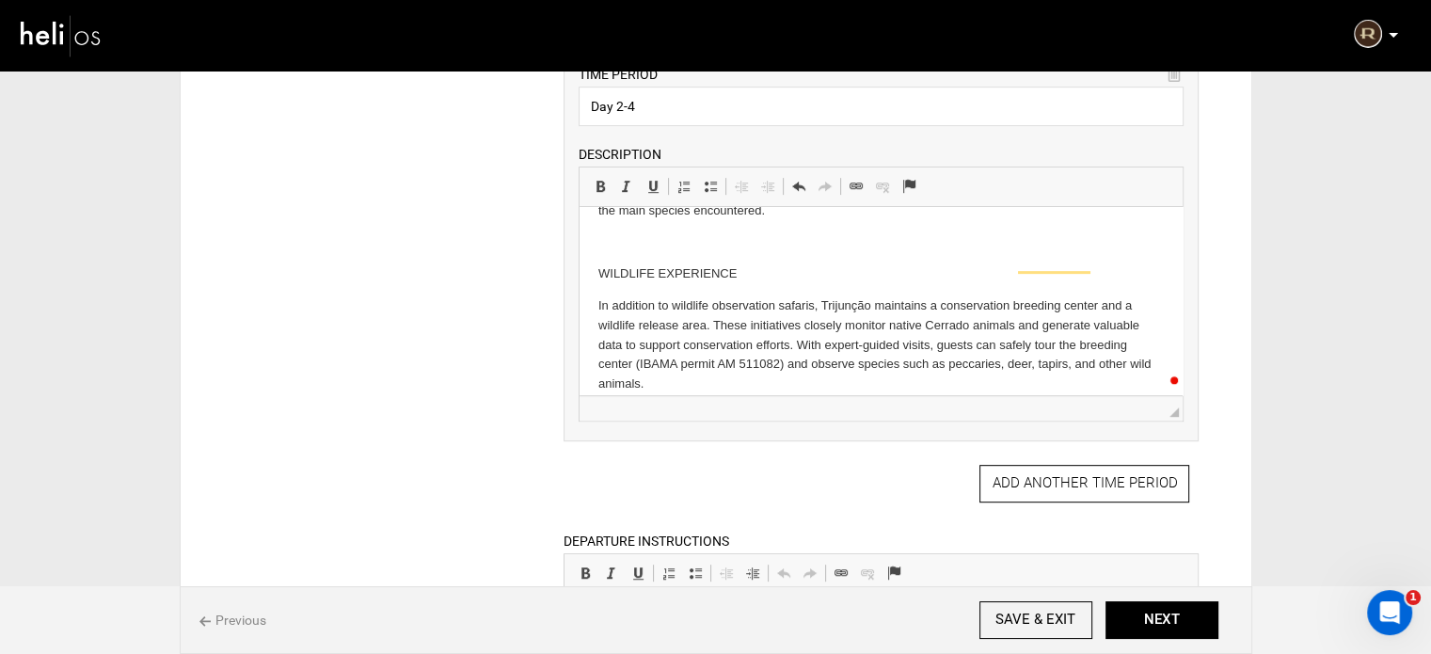
scroll to position [812, 0]
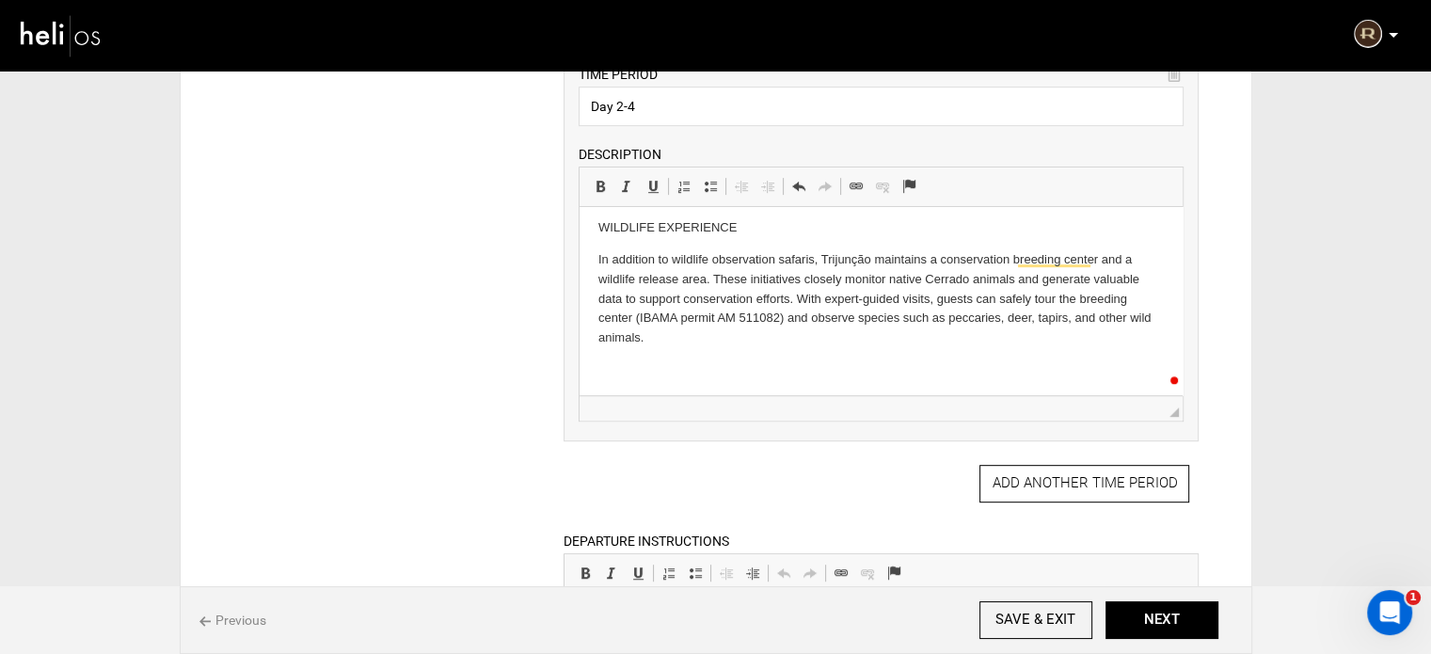
click at [647, 360] on p "To enrich screen reader interactions, please activate Accessibility in Grammarl…" at bounding box center [880, 370] width 565 height 20
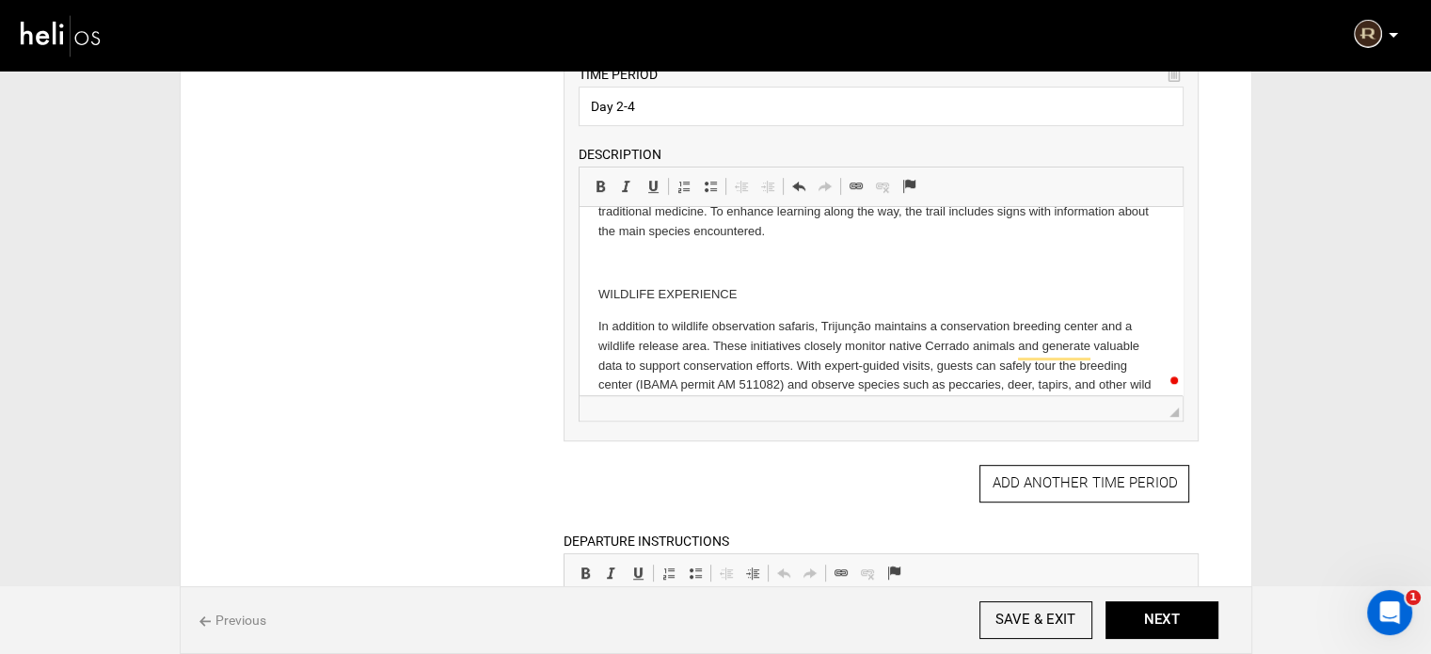
scroll to position [718, 0]
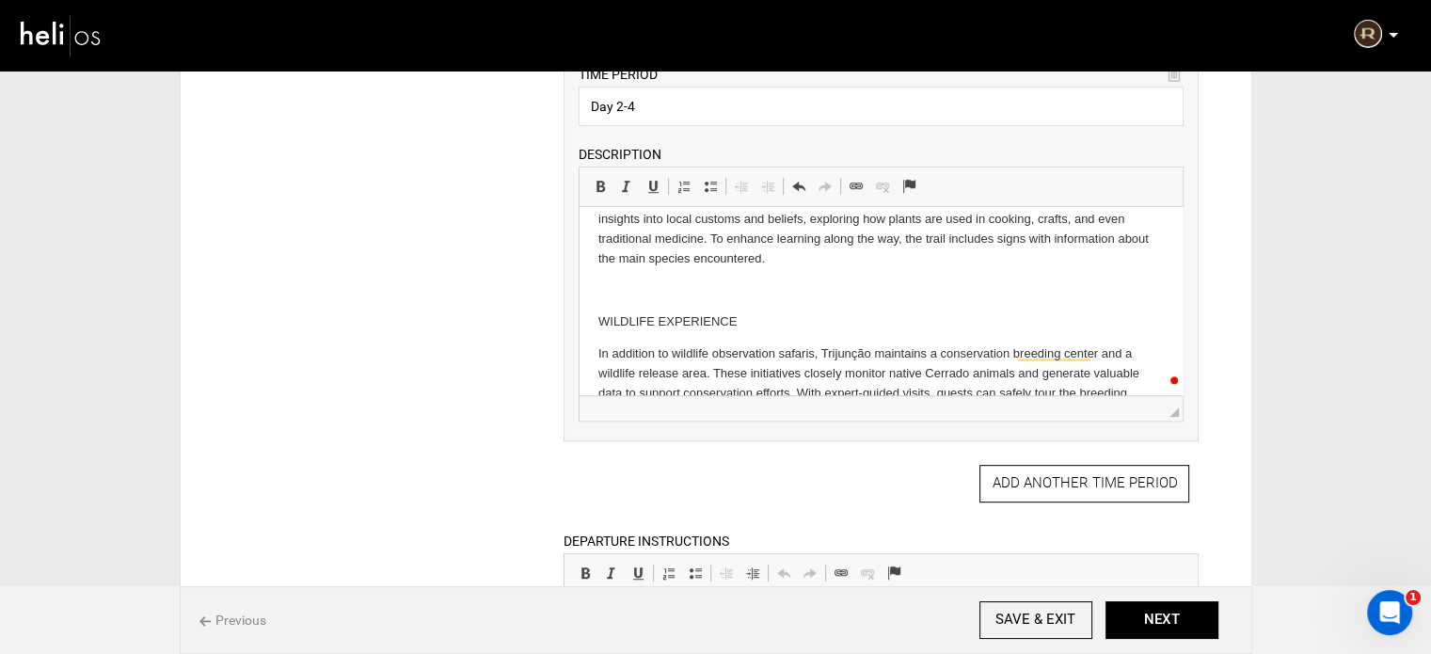
click at [642, 281] on p "To enrich screen reader interactions, please activate Accessibility in Grammarl…" at bounding box center [880, 291] width 565 height 20
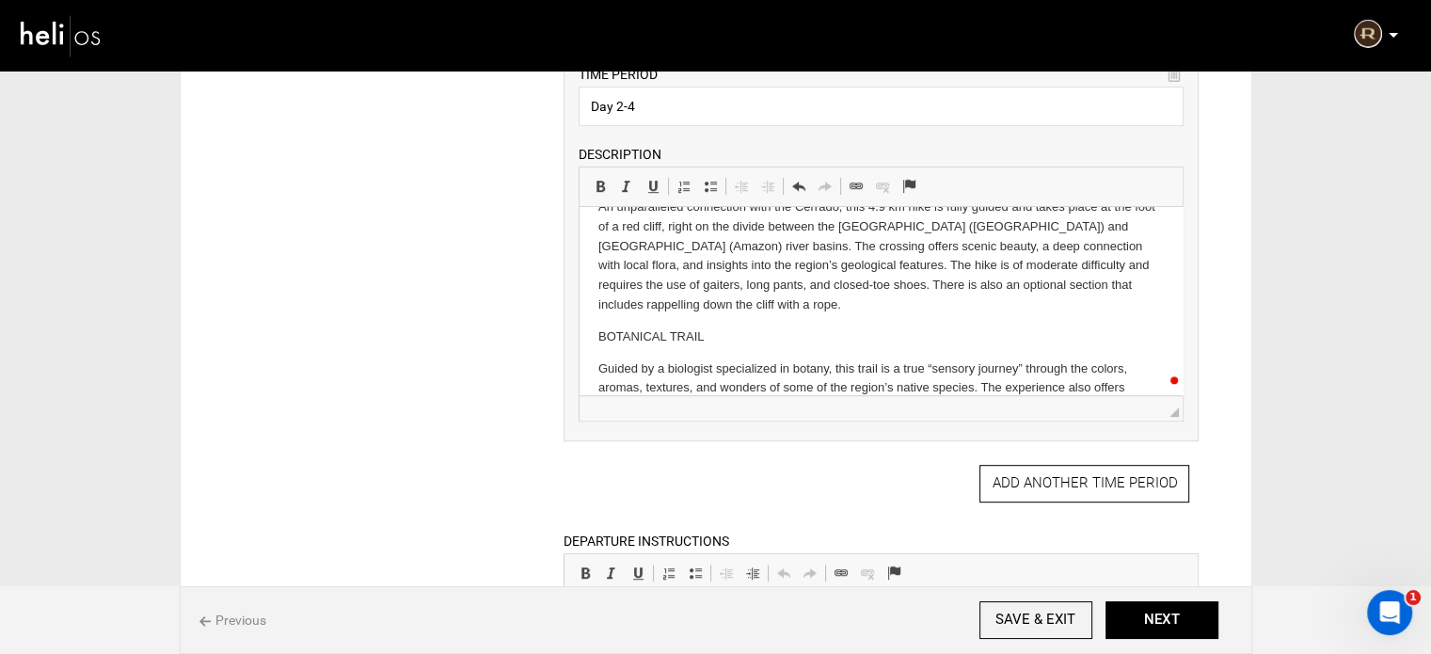
scroll to position [530, 0]
drag, startPoint x: 679, startPoint y: 315, endPoint x: 732, endPoint y: 321, distance: 53.0
click at [732, 327] on p "BOTANICAL TRAIL" at bounding box center [880, 337] width 565 height 20
click at [603, 183] on span at bounding box center [600, 186] width 15 height 15
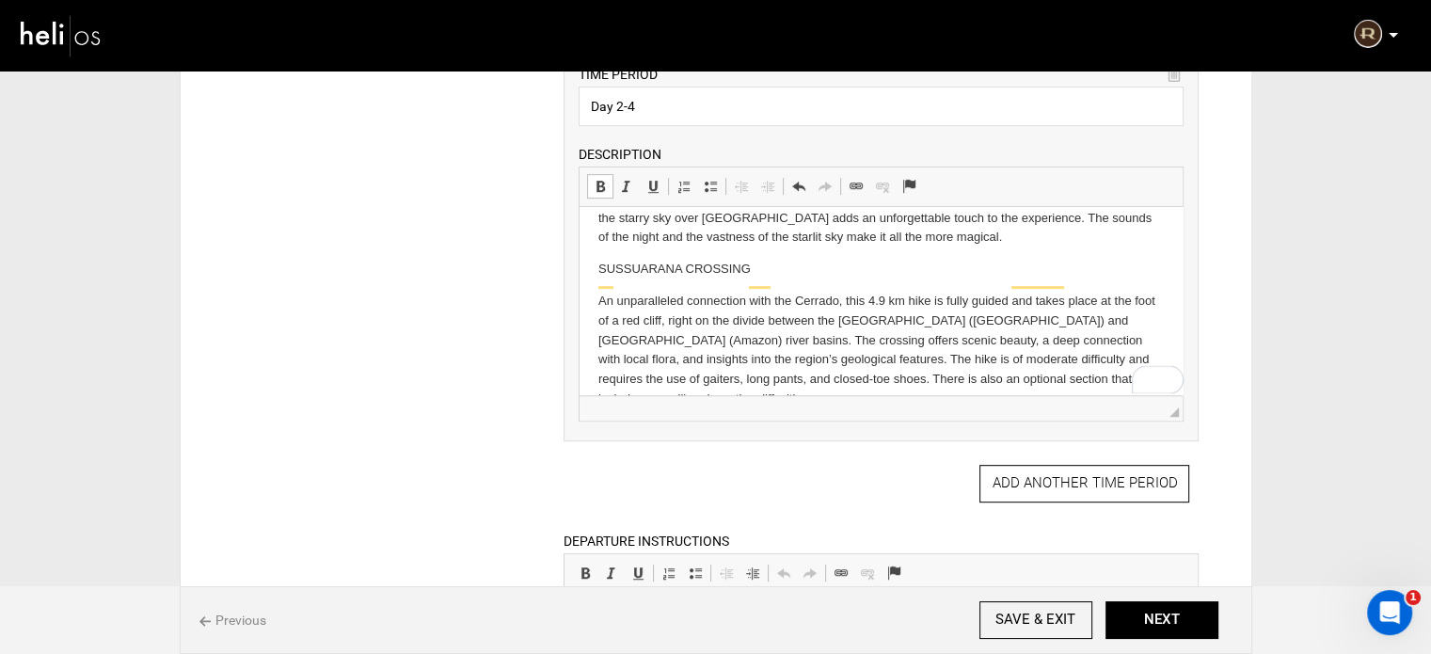
click at [656, 260] on p "SUSSUARANA CROSSING" at bounding box center [880, 270] width 565 height 20
click at [597, 189] on span at bounding box center [600, 186] width 15 height 15
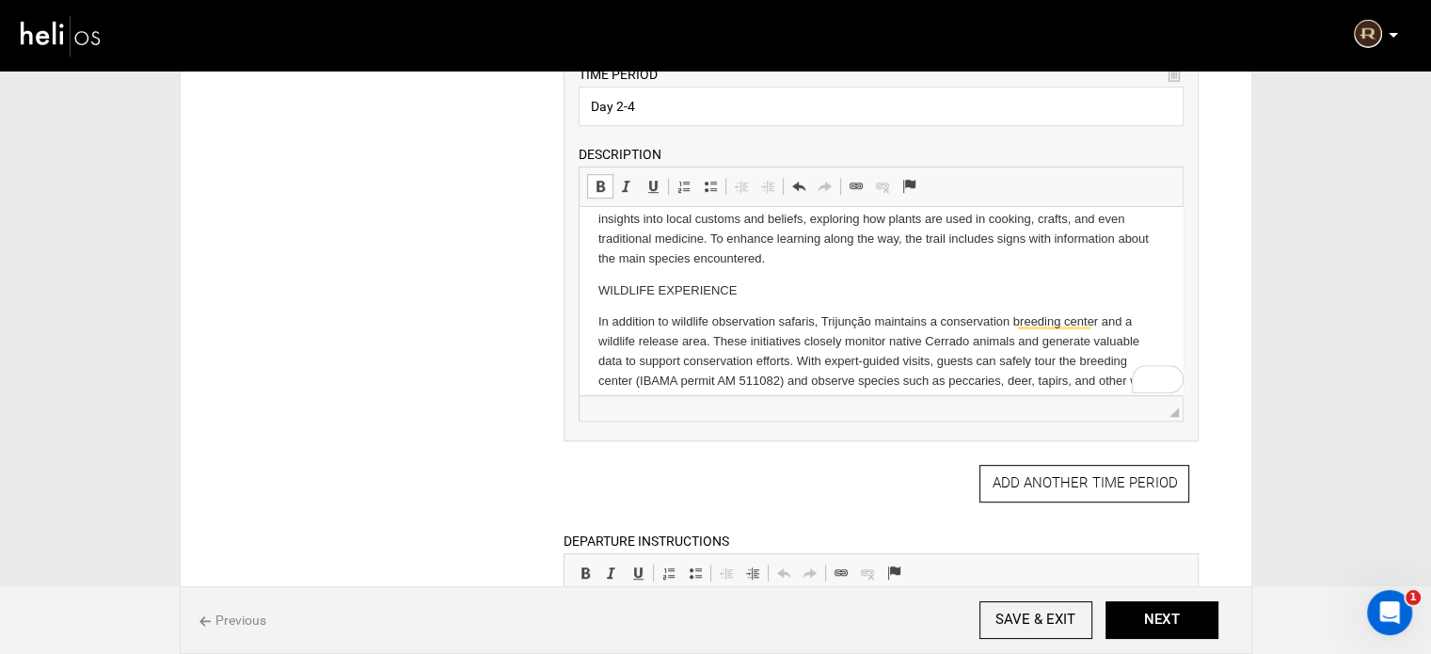
click at [654, 281] on p "WILDLIFE EXPERIENCE" at bounding box center [880, 291] width 565 height 20
click at [600, 182] on span at bounding box center [600, 186] width 15 height 15
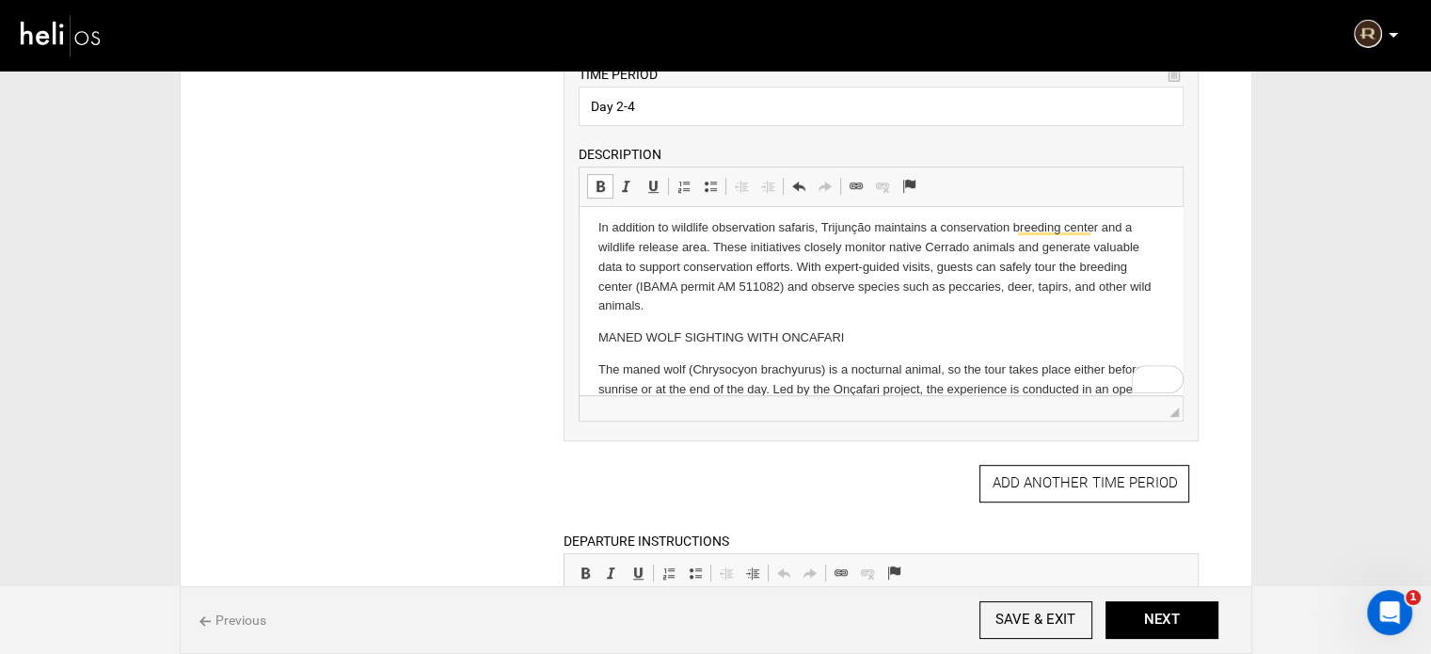
click at [707, 328] on p "MANED WOLF SIGHTING WITH ONCAFARI" at bounding box center [880, 338] width 565 height 20
click at [600, 174] on link "Bold Keyboard shortcut Ctrl+B" at bounding box center [600, 186] width 26 height 24
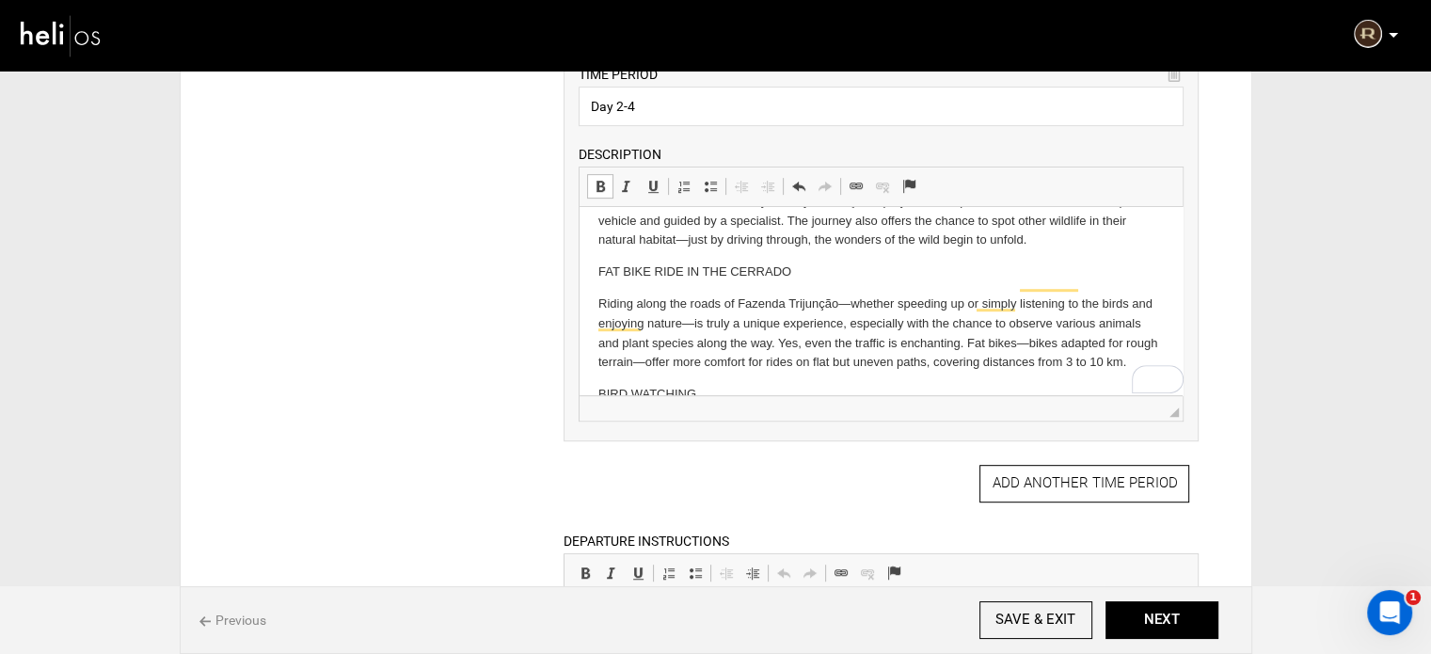
click at [668, 262] on p "FAT BIKE RIDE IN THE CERRADO" at bounding box center [880, 272] width 565 height 20
click at [603, 190] on span at bounding box center [600, 186] width 15 height 15
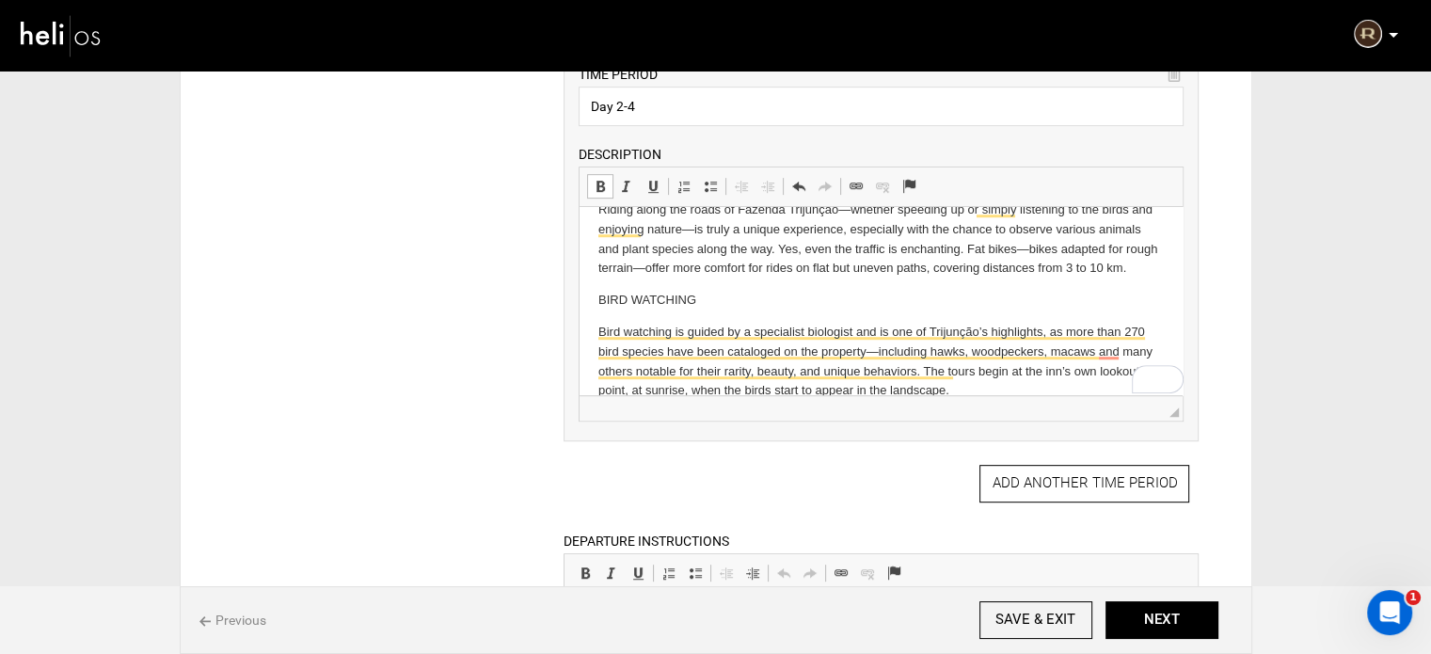
click at [641, 294] on p "BIRD WATCHING" at bounding box center [880, 301] width 565 height 20
click at [606, 182] on span at bounding box center [600, 186] width 15 height 15
click at [746, 297] on p "BIRD WATCHING" at bounding box center [880, 301] width 565 height 20
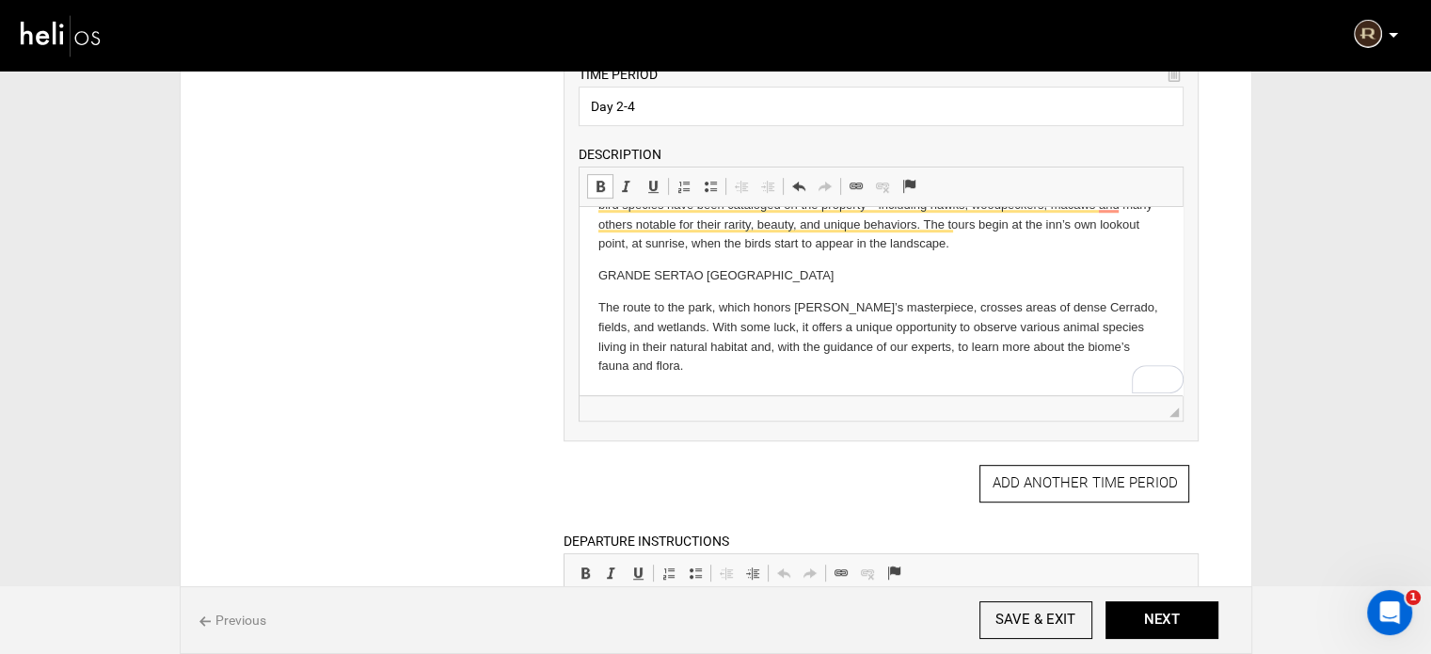
click at [743, 280] on p "GRANDE SERTAO VEREDAS NATIONAL PARK" at bounding box center [880, 276] width 565 height 20
click at [603, 180] on span at bounding box center [600, 186] width 15 height 15
click at [886, 284] on p "GRANDE SERTAO VEREDAS NATIONAL PARK" at bounding box center [880, 276] width 565 height 20
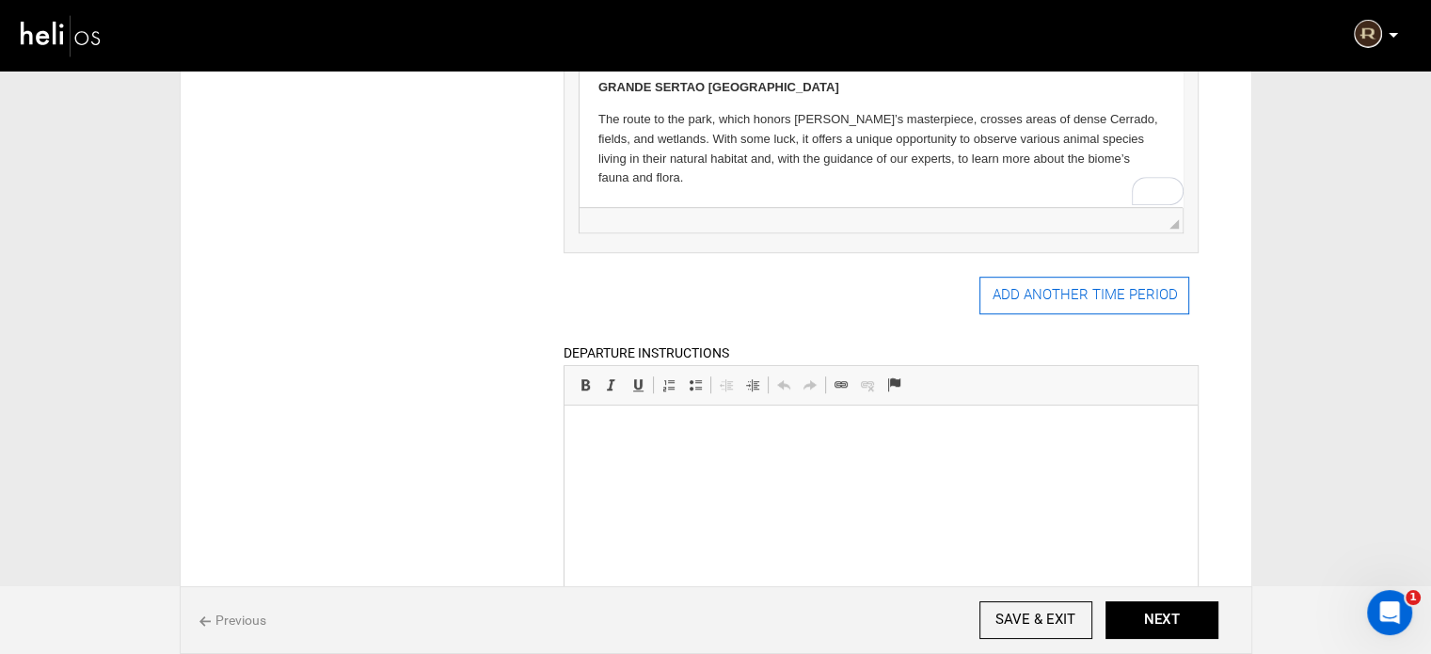
click at [1025, 303] on button "ADD ANOTHER TIME PERIOD" at bounding box center [1084, 296] width 210 height 38
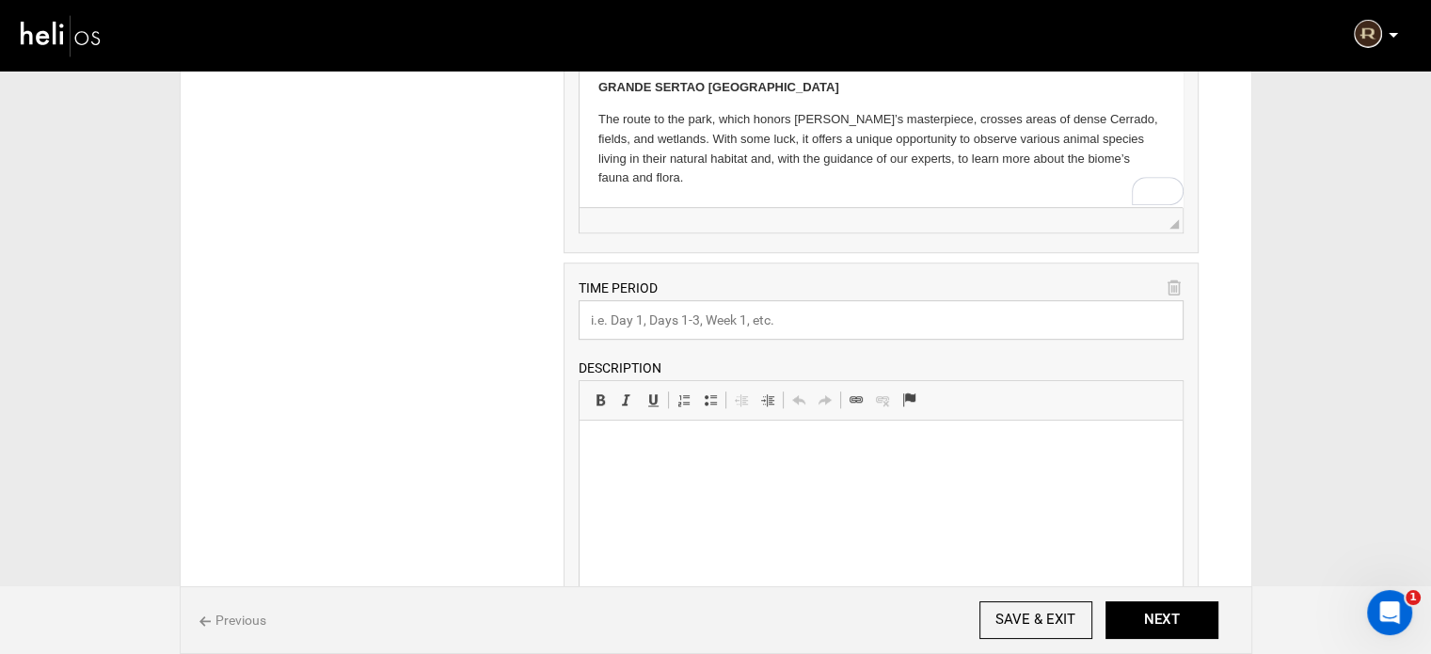
click at [693, 319] on input "text" at bounding box center [880, 320] width 605 height 40
paste input "Day 5"
type input "Day 5"
click at [615, 464] on html at bounding box center [880, 448] width 603 height 57
click at [598, 448] on p "Check out from Pousada Trijunção" at bounding box center [880, 449] width 565 height 20
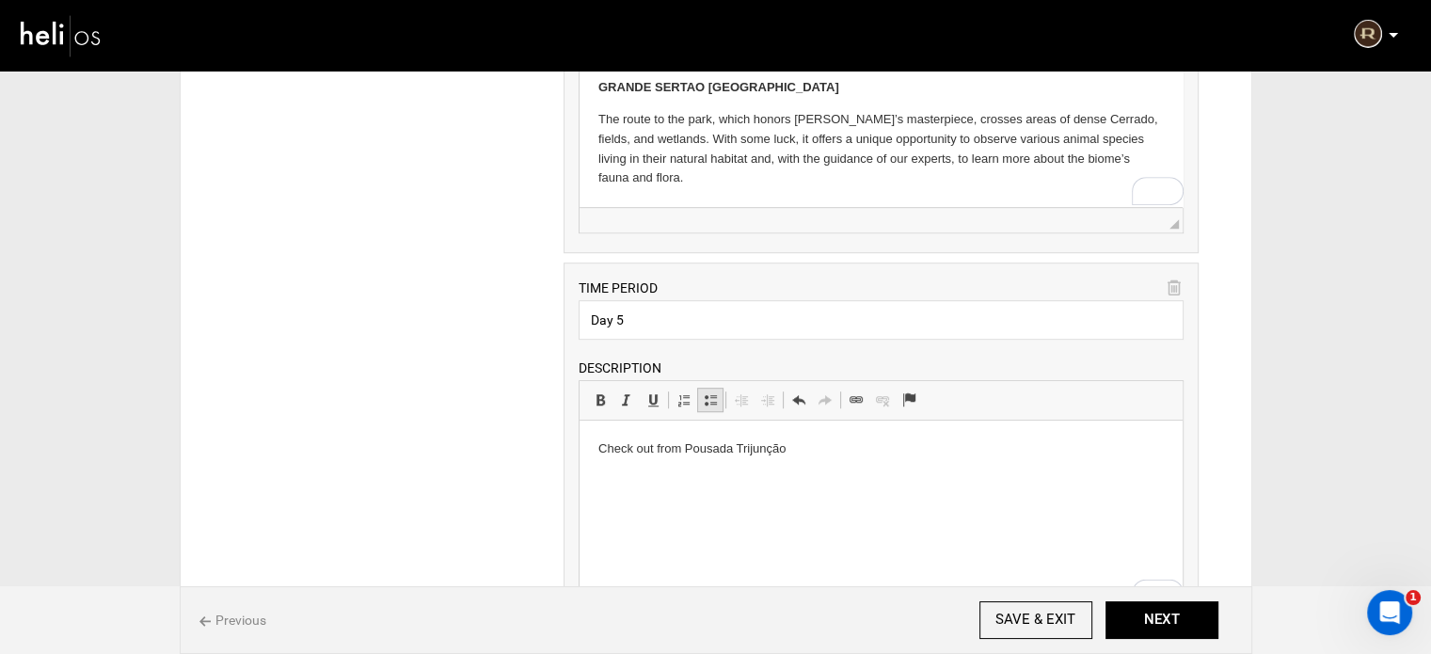
click at [714, 394] on span at bounding box center [710, 399] width 15 height 15
click at [845, 451] on li "Check out from Pousada Trijunção" at bounding box center [881, 449] width 490 height 20
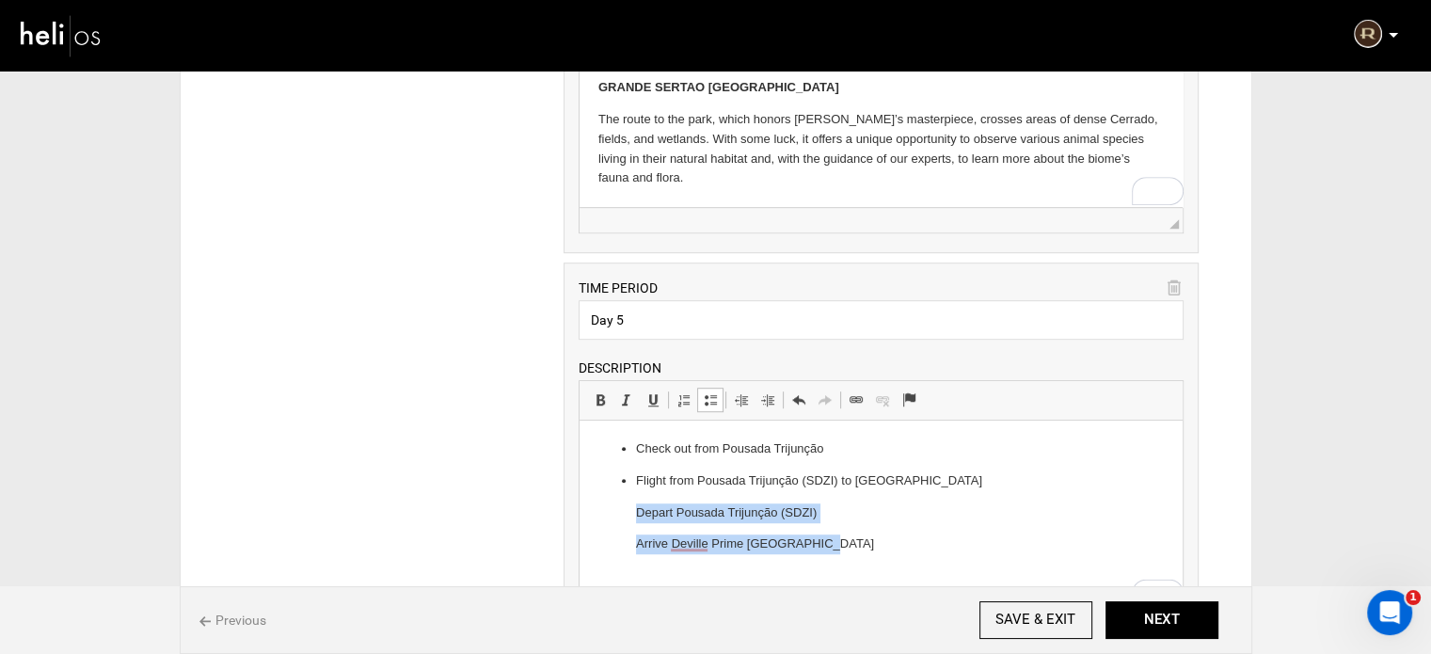
drag, startPoint x: 632, startPoint y: 511, endPoint x: 845, endPoint y: 552, distance: 216.6
click at [845, 552] on ul "Check out from Pousada Trijunção Flight from Pousada Trijunção (SDZI) to Devill…" at bounding box center [880, 496] width 565 height 115
click at [711, 397] on span at bounding box center [710, 399] width 15 height 15
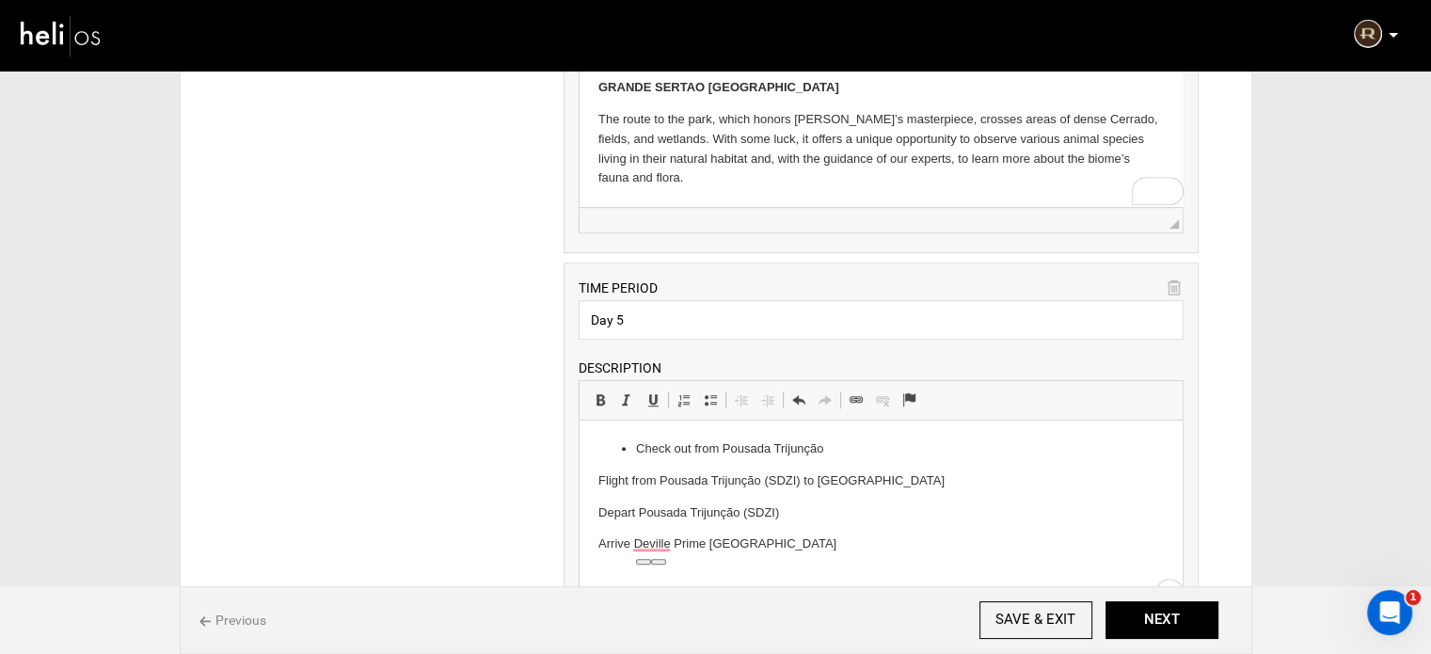
click at [595, 486] on html "Check out from Pousada Trijunção Flight from Pousada Trijunção (SDZI) to Devill…" at bounding box center [880, 496] width 603 height 152
drag, startPoint x: 710, startPoint y: 396, endPoint x: 105, endPoint y: 5, distance: 720.4
click at [710, 396] on span at bounding box center [710, 399] width 15 height 15
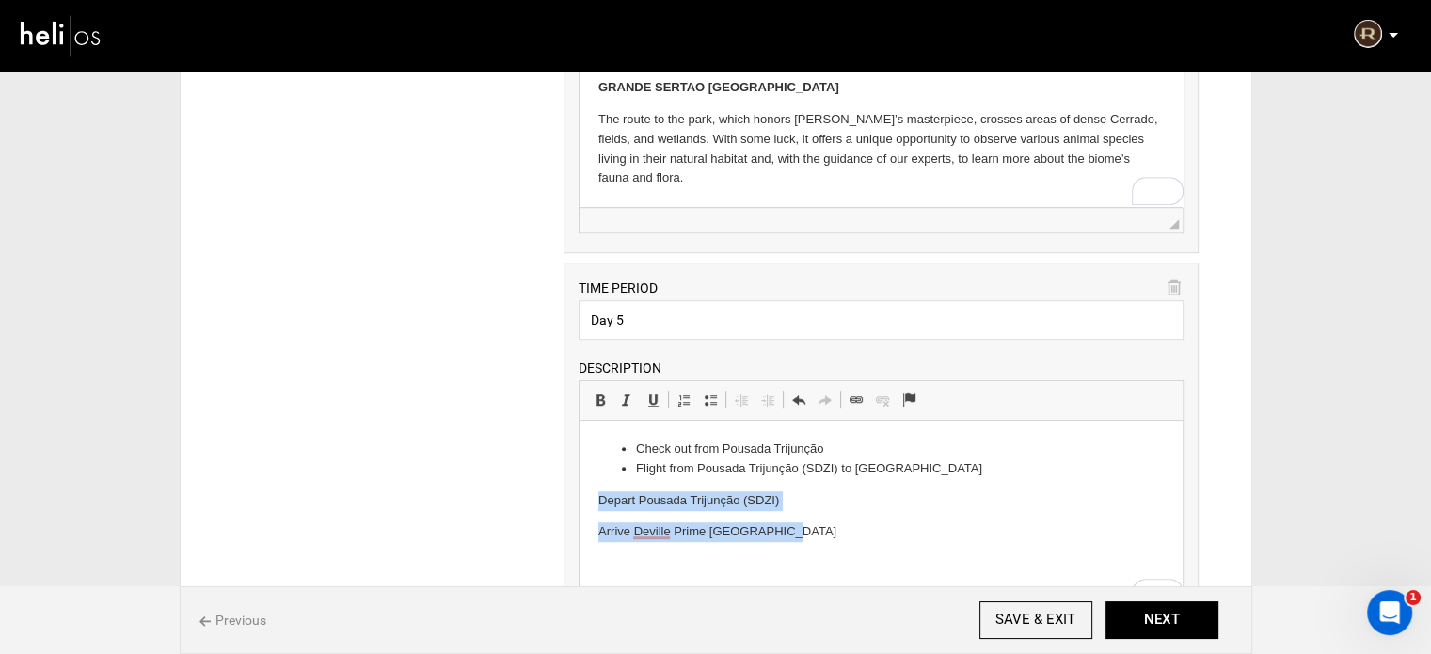
drag, startPoint x: 596, startPoint y: 500, endPoint x: 818, endPoint y: 547, distance: 226.9
click at [818, 547] on html "Check out from Pousada Trijunção Flight from Pousada Trijunção (SDZI) to Devill…" at bounding box center [880, 490] width 603 height 140
click at [708, 402] on span at bounding box center [710, 399] width 15 height 15
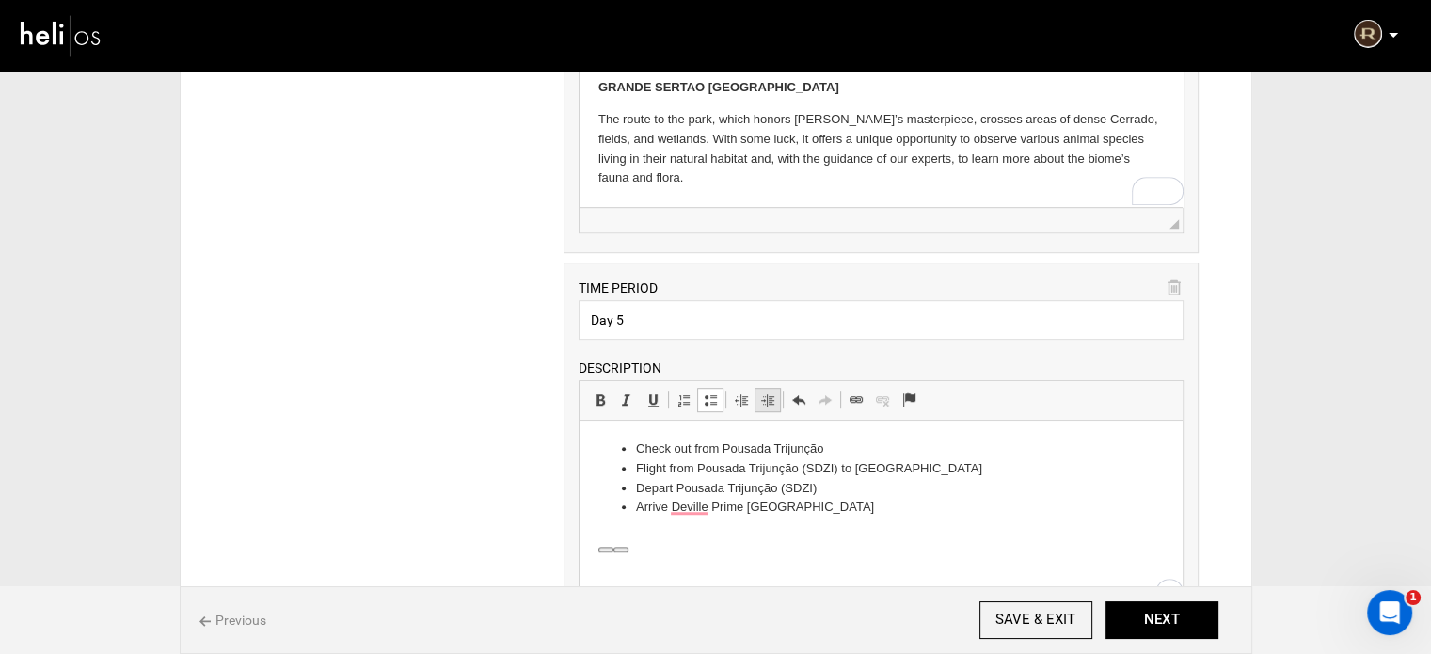
click at [766, 399] on span at bounding box center [767, 399] width 15 height 15
click at [877, 511] on li "Arrive Deville Prime Campo Grande" at bounding box center [881, 508] width 415 height 20
click at [706, 399] on span at bounding box center [710, 399] width 15 height 15
click at [596, 533] on html "Check out from Pousada Trijunção Flight from Pousada Trijunção (SDZI) to Devill…" at bounding box center [880, 510] width 603 height 180
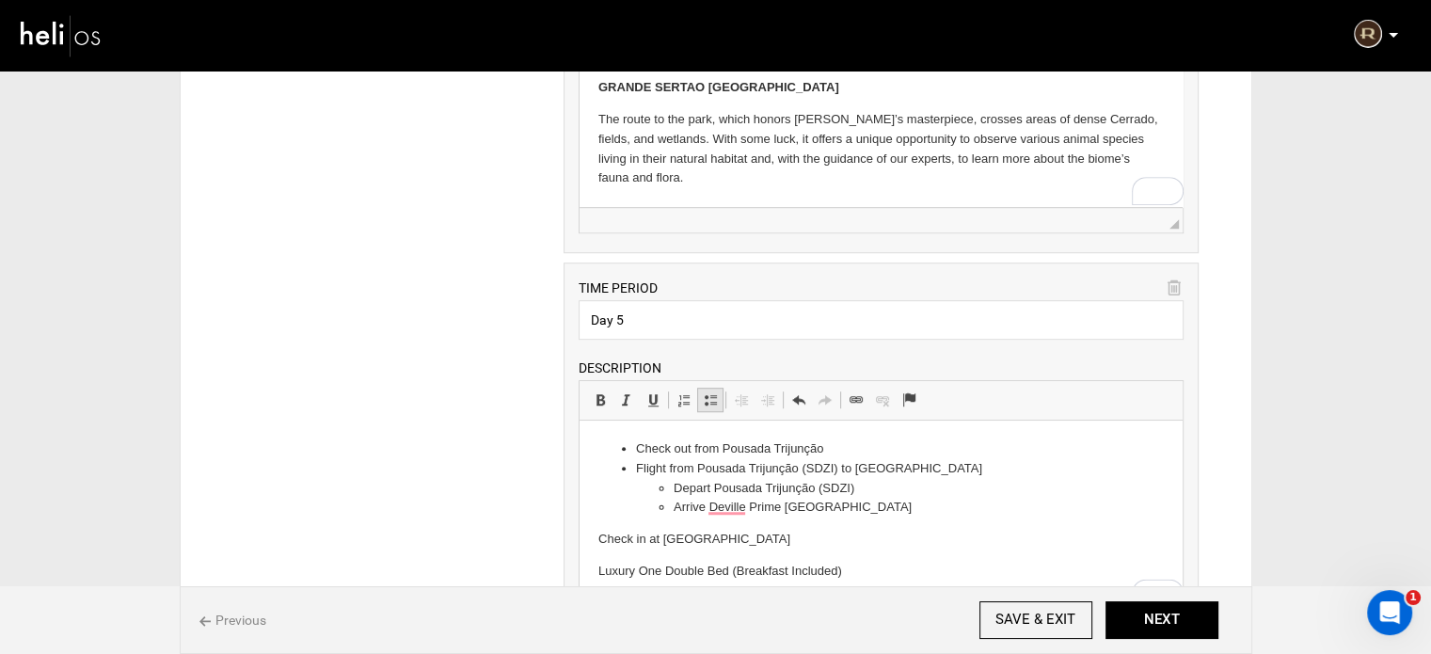
click at [715, 400] on span at bounding box center [710, 399] width 15 height 15
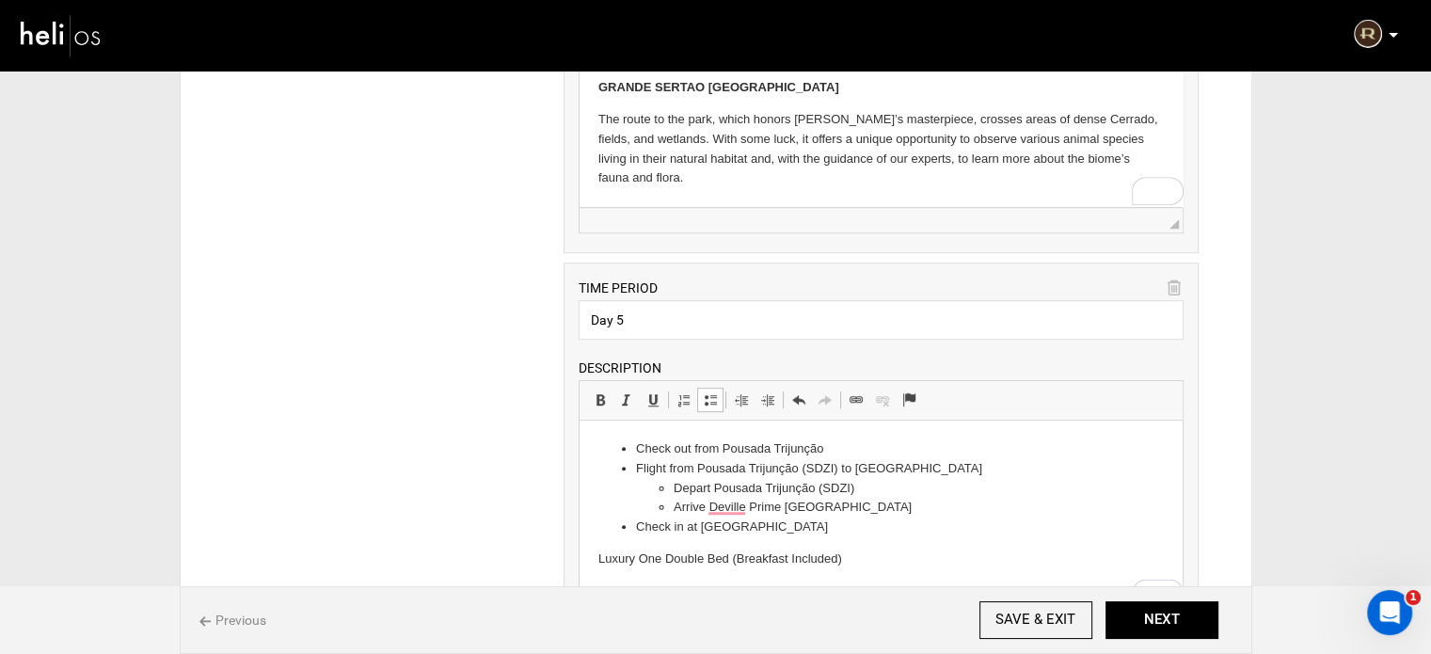
click at [587, 551] on html "Check out from Pousada Trijunção Flight from Pousada Trijunção (SDZI) to Devill…" at bounding box center [880, 503] width 603 height 167
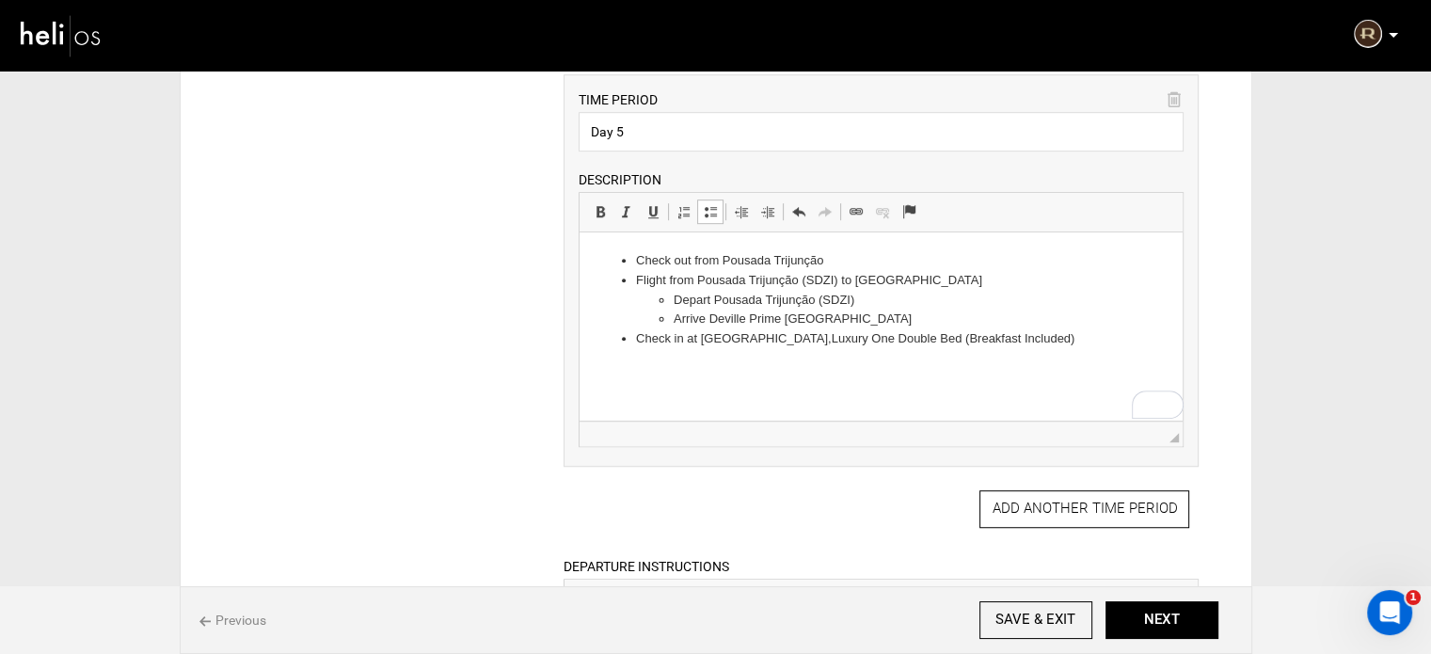
click at [708, 349] on li "Check in at Hotel Deville Prime Campo Grande, Luxury One Double Bed (Breakfast …" at bounding box center [881, 339] width 490 height 20
click at [706, 208] on span at bounding box center [710, 211] width 15 height 15
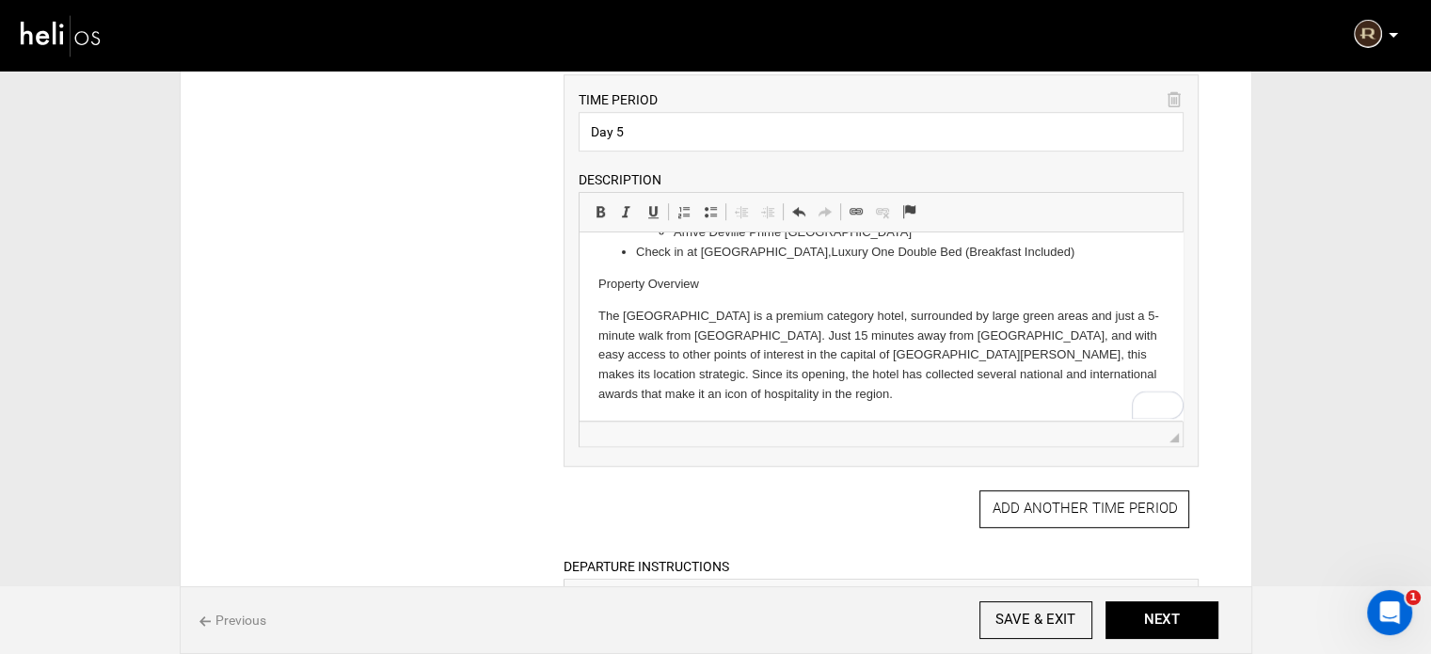
scroll to position [87, 0]
click at [617, 294] on p "Property Overview" at bounding box center [880, 285] width 565 height 20
click at [590, 204] on link "Bold Keyboard shortcut Ctrl+B" at bounding box center [600, 211] width 26 height 24
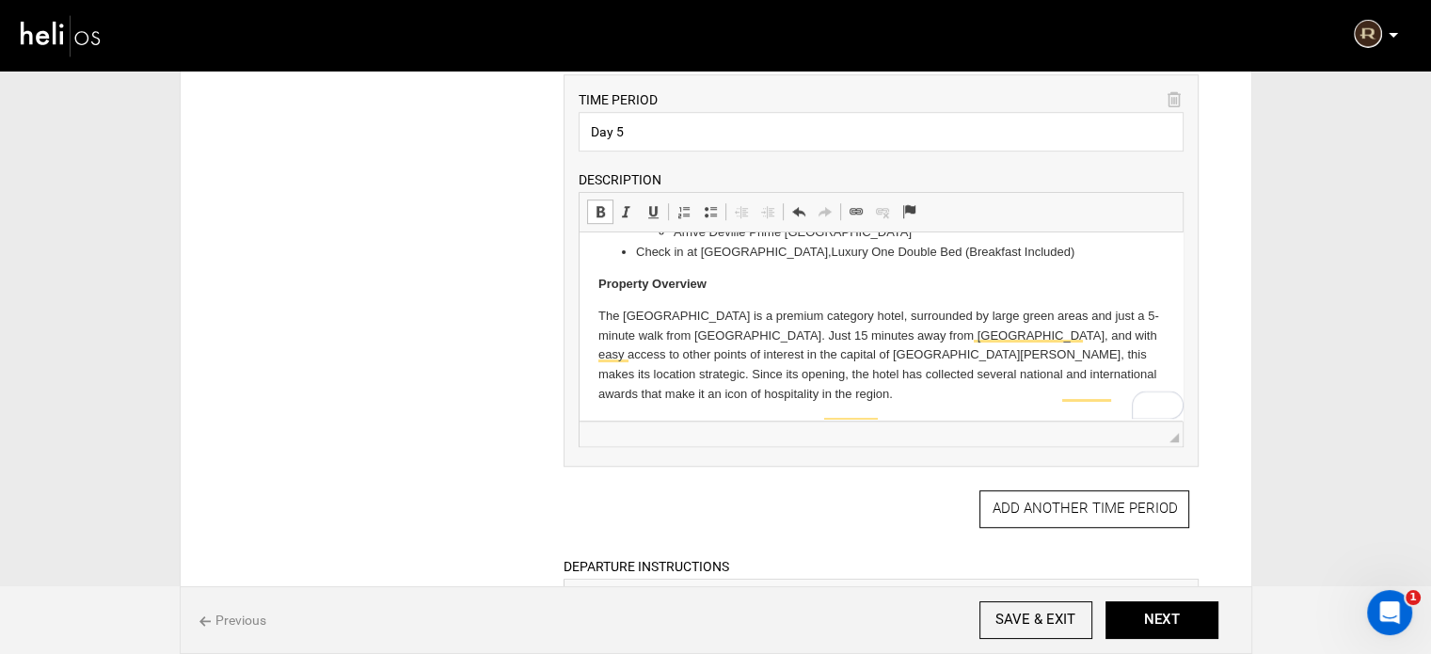
click at [730, 293] on body "Check out from Pousada Trijunção Flight from Pousada Trijunção (SDZI) to Devill…" at bounding box center [880, 285] width 565 height 240
click at [1092, 398] on p "The Hotel Deville Prime Campo Grande is a premium category hotel, surrounded by…" at bounding box center [880, 353] width 565 height 98
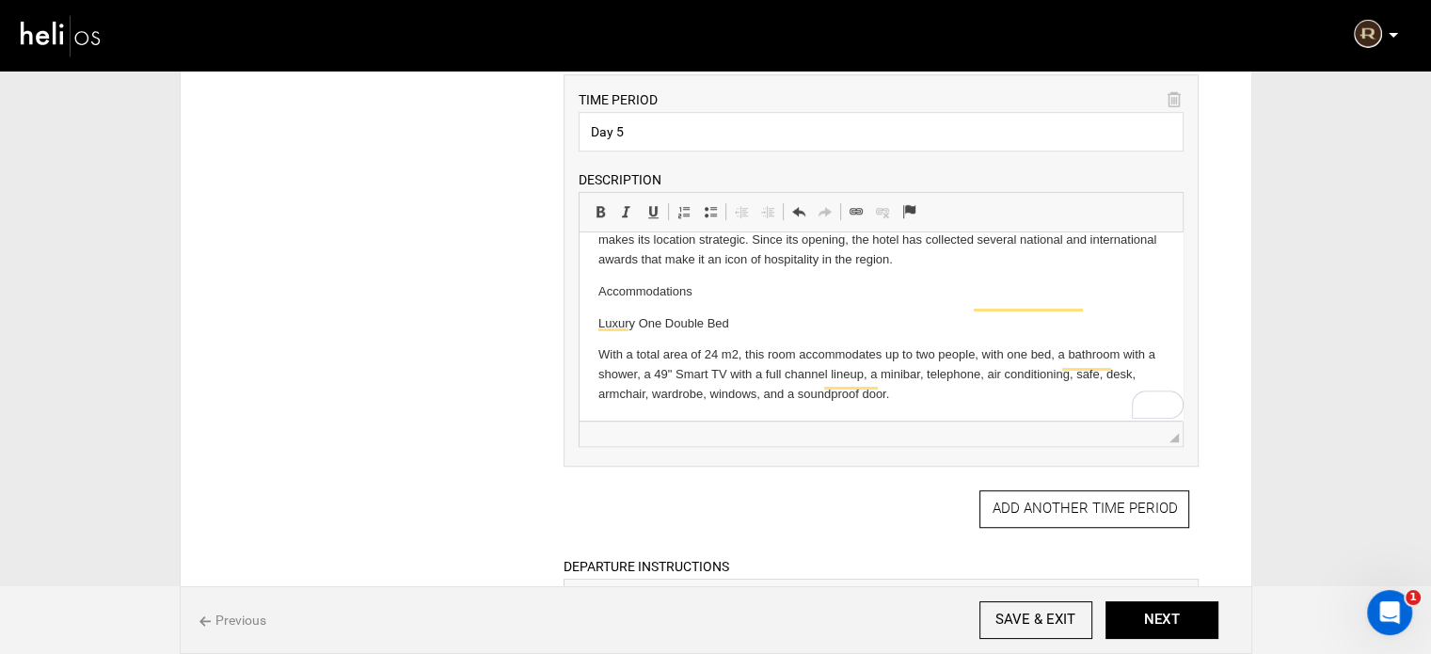
scroll to position [221, 0]
click at [583, 345] on html "Check out from Pousada Trijunção Flight from Pousada Trijunção (SDZI) to Devill…" at bounding box center [880, 217] width 603 height 412
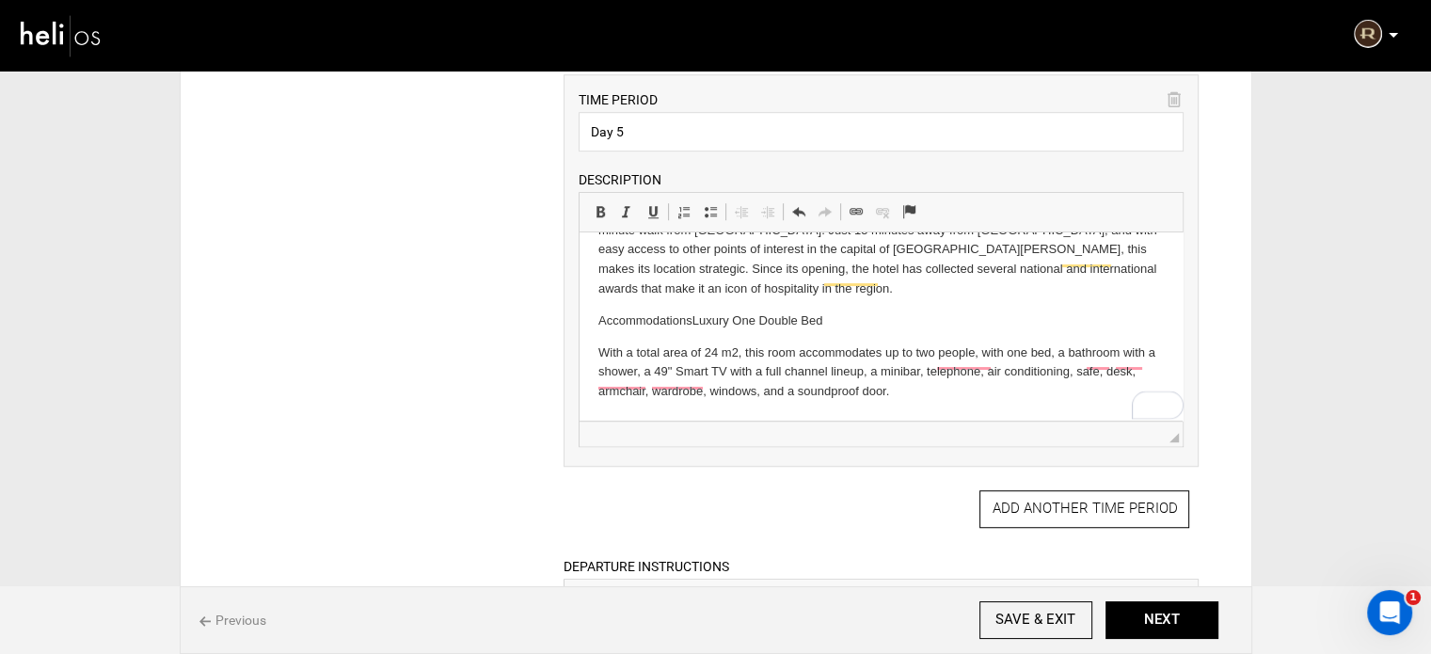
scroll to position [211, 0]
drag, startPoint x: 597, startPoint y: 345, endPoint x: 610, endPoint y: 352, distance: 14.7
click at [610, 352] on html "Check out from Pousada Trijunção Flight from Pousada Trijunção (SDZI) to Devill…" at bounding box center [880, 230] width 603 height 380
click at [598, 319] on p "Accommodations, Luxury One Double Bed" at bounding box center [880, 321] width 565 height 20
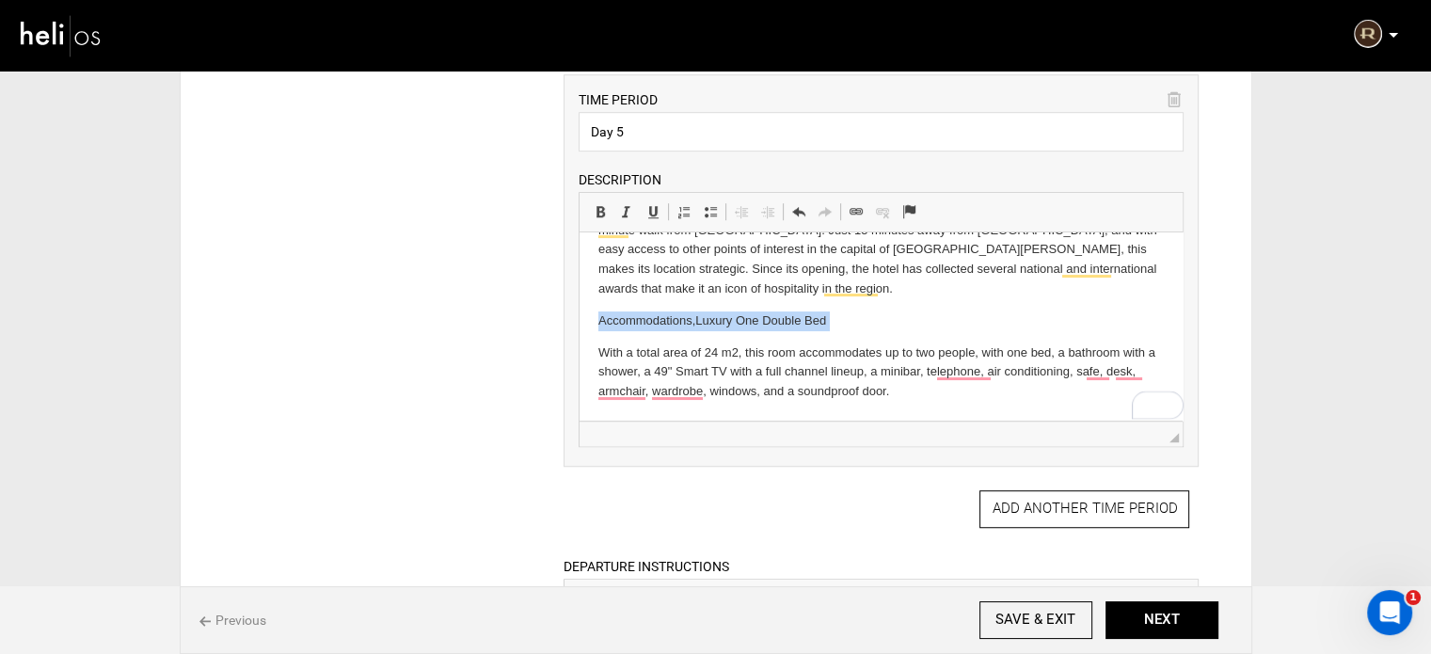
click at [598, 319] on p "Accommodations, Luxury One Double Bed" at bounding box center [880, 321] width 565 height 20
click at [594, 195] on span "Editor toolbars Basic Styles Bold Keyboard shortcut Ctrl+B Italic Keyboard shor…" at bounding box center [880, 213] width 603 height 40
click at [596, 204] on span at bounding box center [600, 211] width 15 height 15
click at [882, 329] on p "Accommodations, Luxury One Double Bed" at bounding box center [880, 321] width 565 height 20
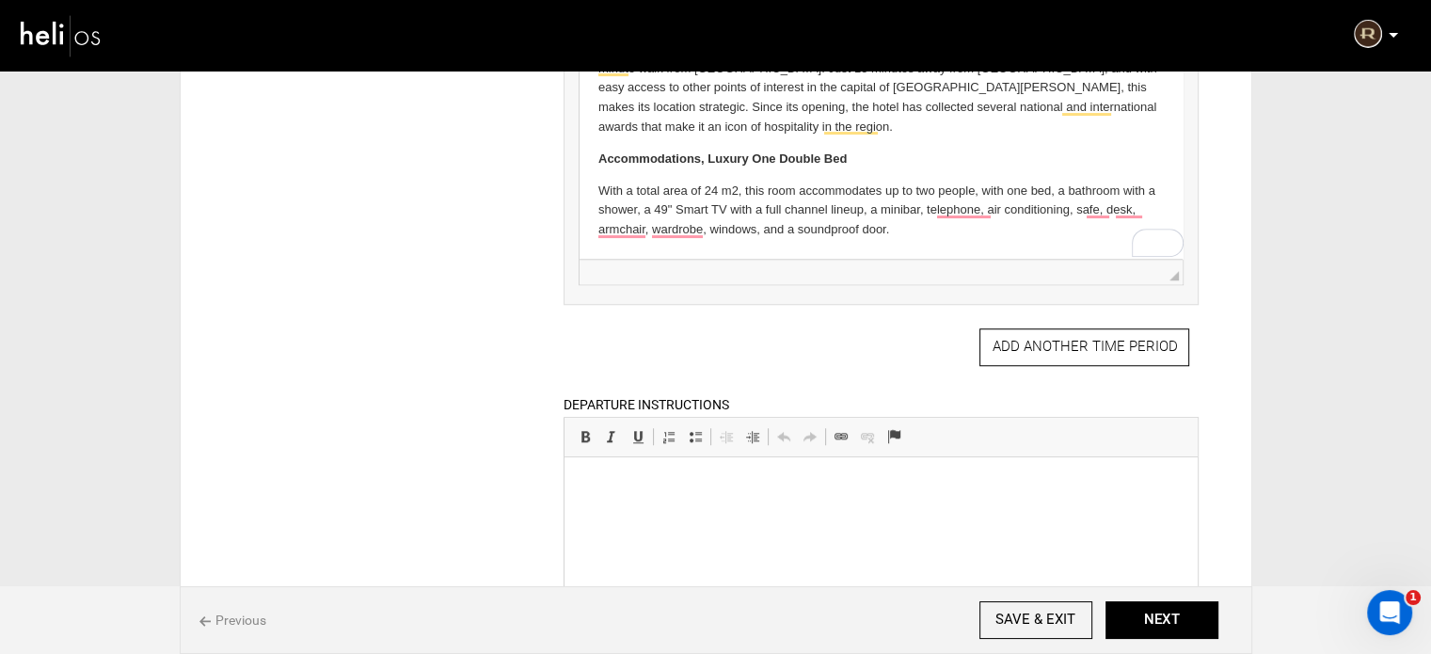
scroll to position [1505, 0]
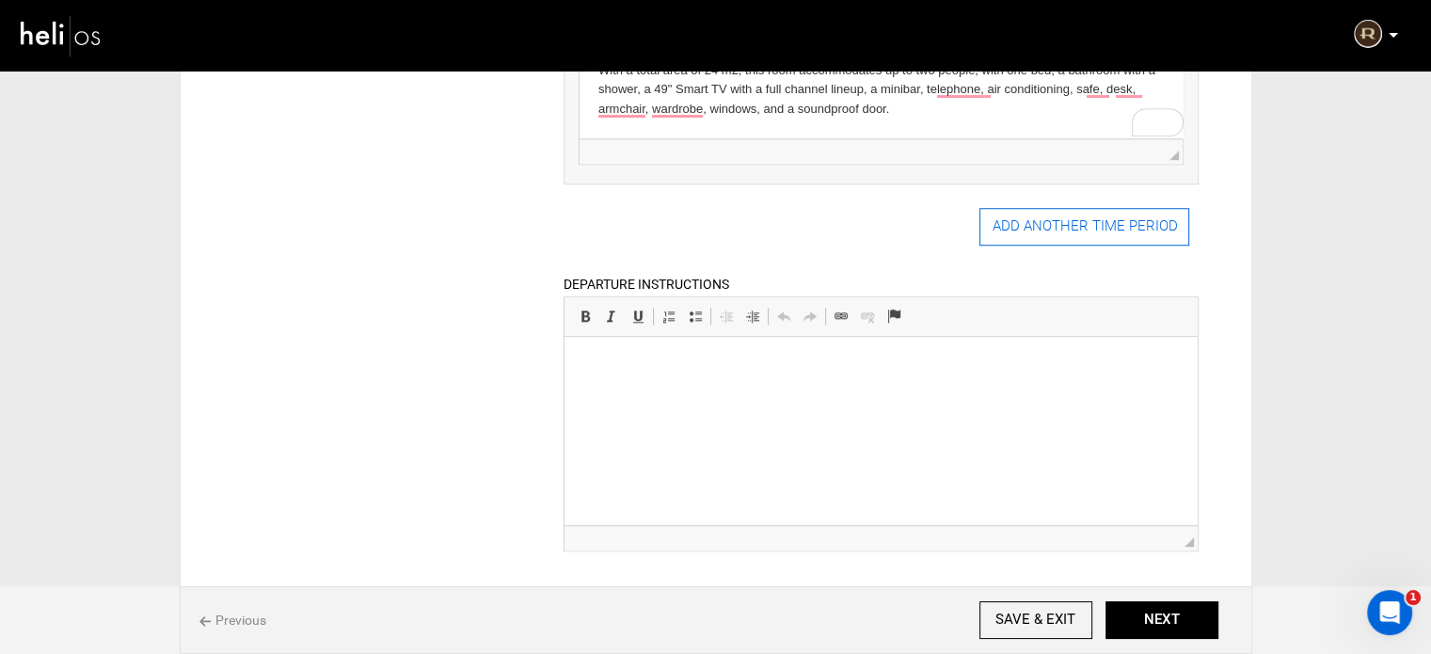
click at [1029, 231] on button "ADD ANOTHER TIME PERIOD" at bounding box center [1084, 227] width 210 height 38
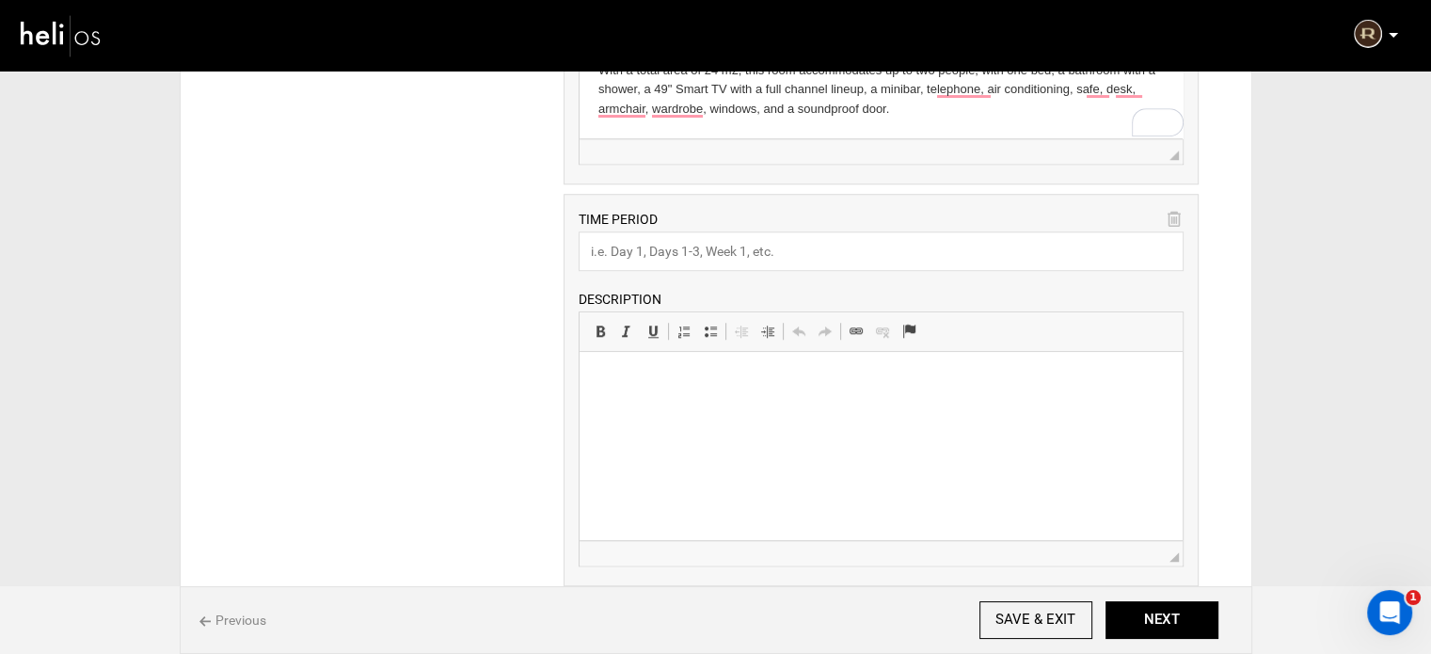
scroll to position [0, 0]
click at [731, 258] on input "text" at bounding box center [880, 251] width 605 height 40
paste input "Day 6"
type input "Day 6"
click at [619, 409] on html at bounding box center [880, 380] width 603 height 57
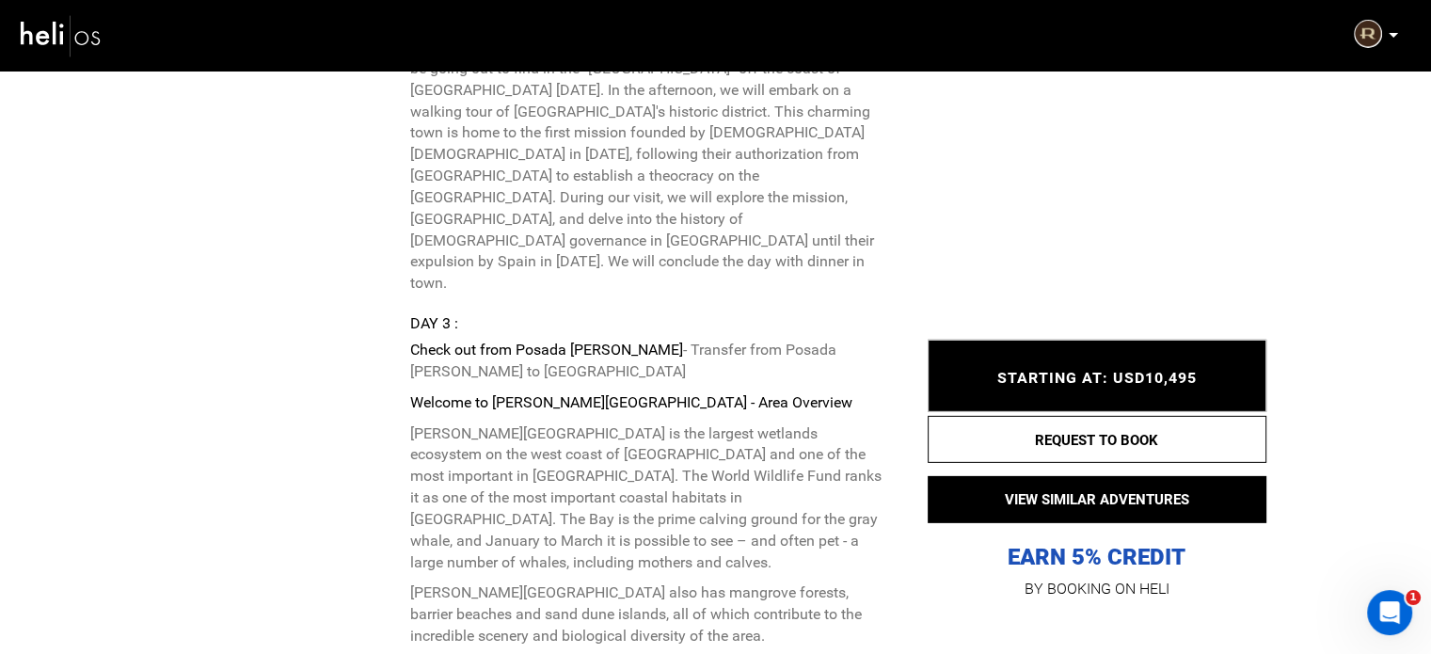
scroll to position [5700, 0]
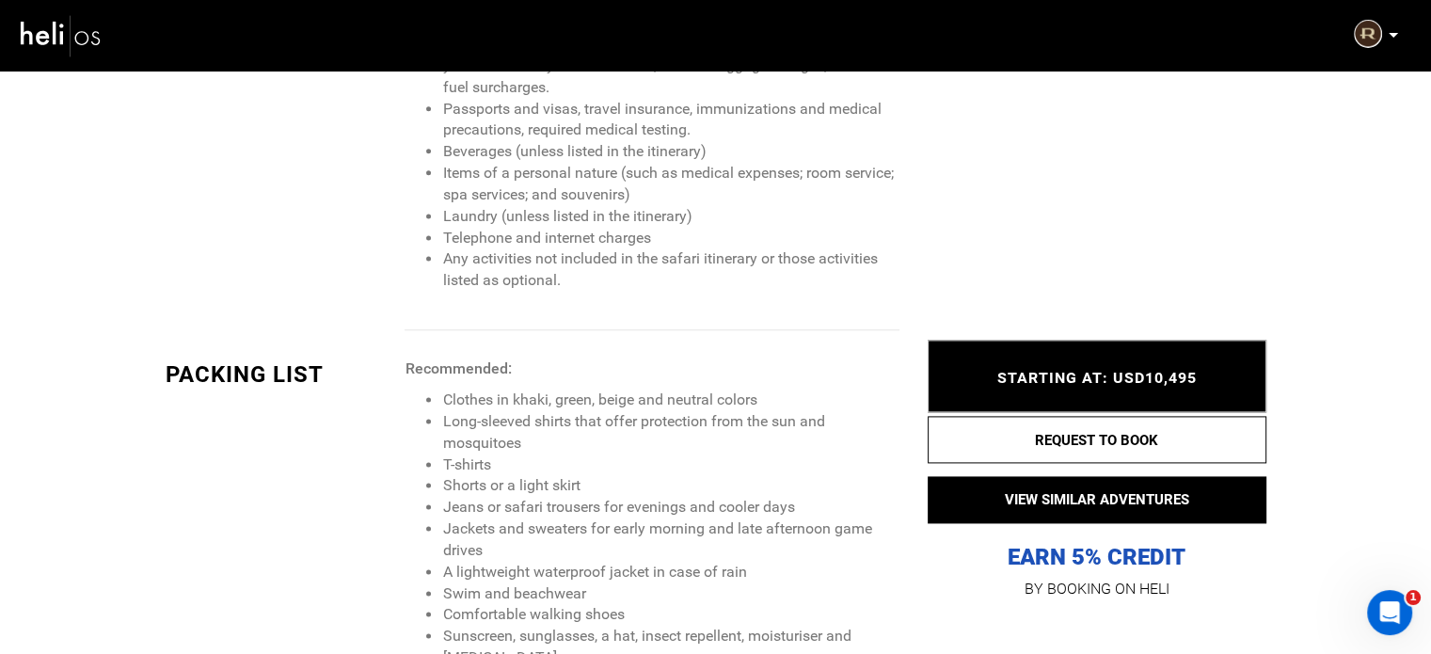
scroll to position [2525, 0]
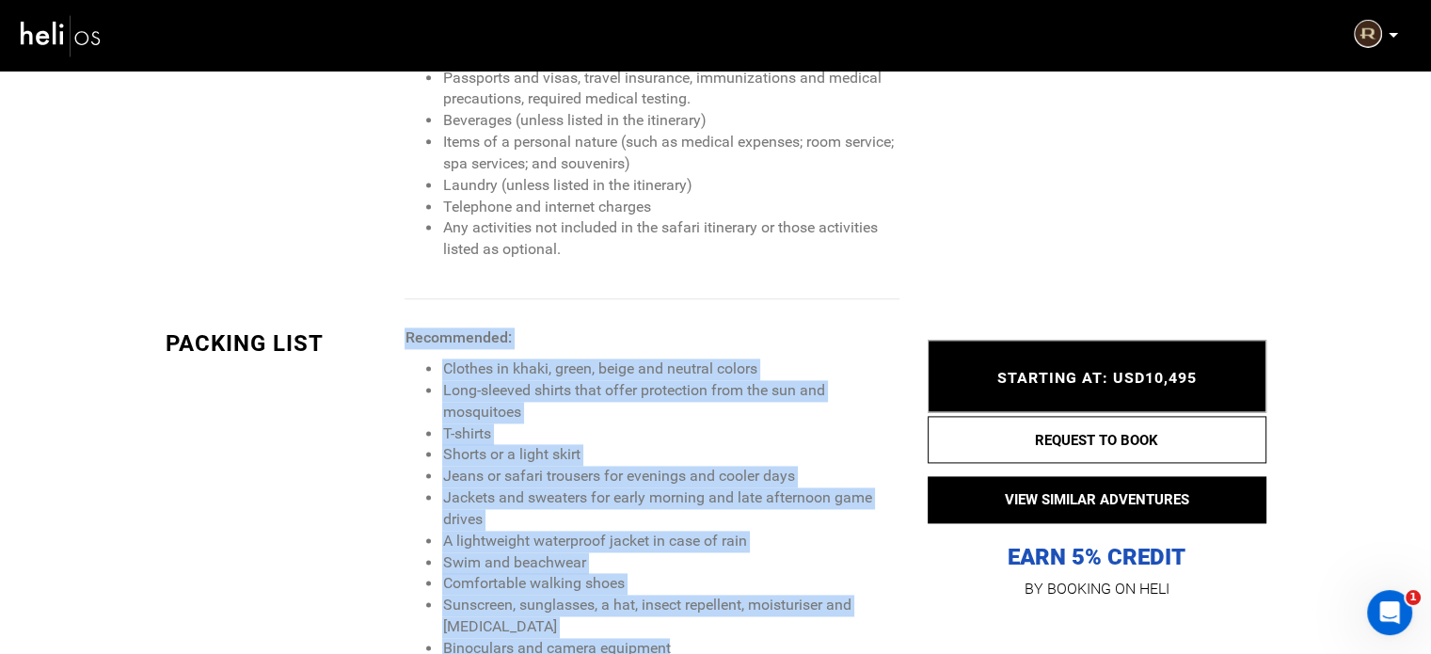
drag, startPoint x: 406, startPoint y: 207, endPoint x: 682, endPoint y: 523, distance: 419.3
click at [682, 523] on span "Recommended: Clothes in khaki, green, beige and neutral colors Long-sleeved shi…" at bounding box center [651, 493] width 494 height 332
copy span "Recommended: Clothes in khaki, green, beige and neutral colors Long-sleeved shi…"
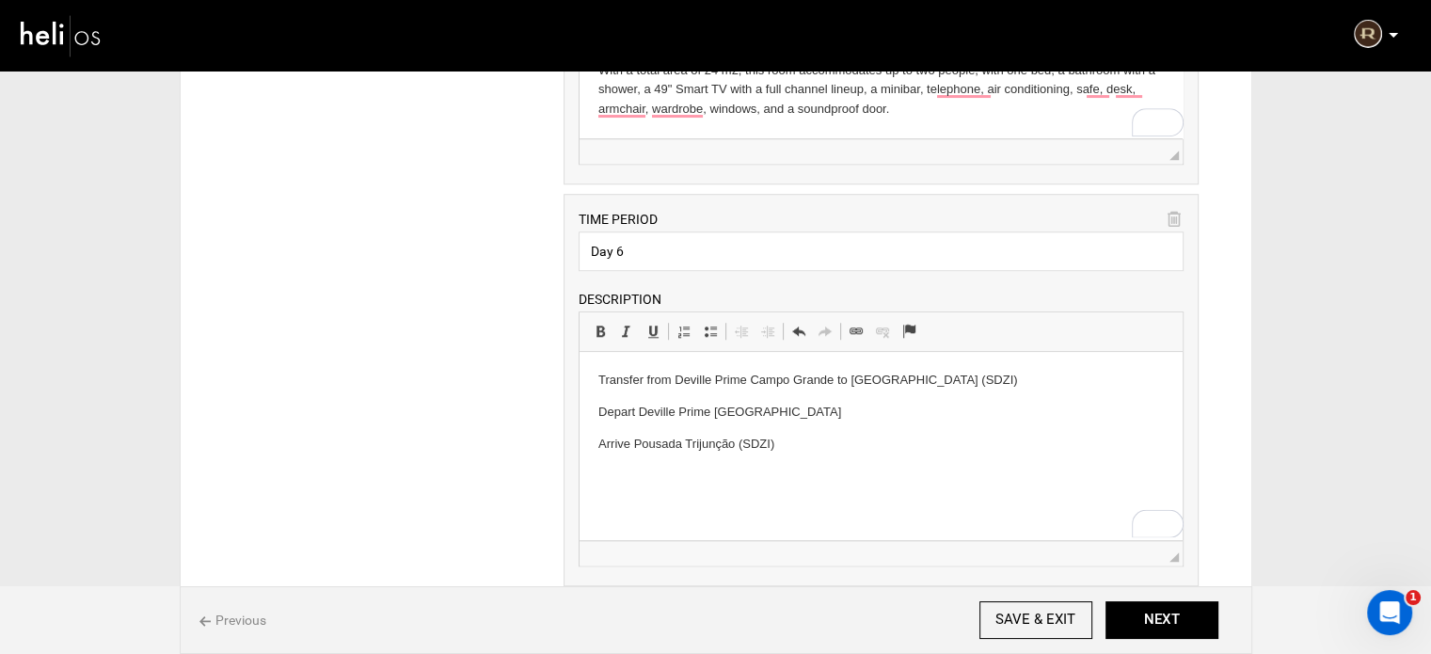
click at [596, 381] on html "Transfer from Deville Prime Campo Grande to Pousada Trijunção (SDZI) Depart Dev…" at bounding box center [880, 412] width 603 height 120
click at [709, 333] on span at bounding box center [710, 331] width 15 height 15
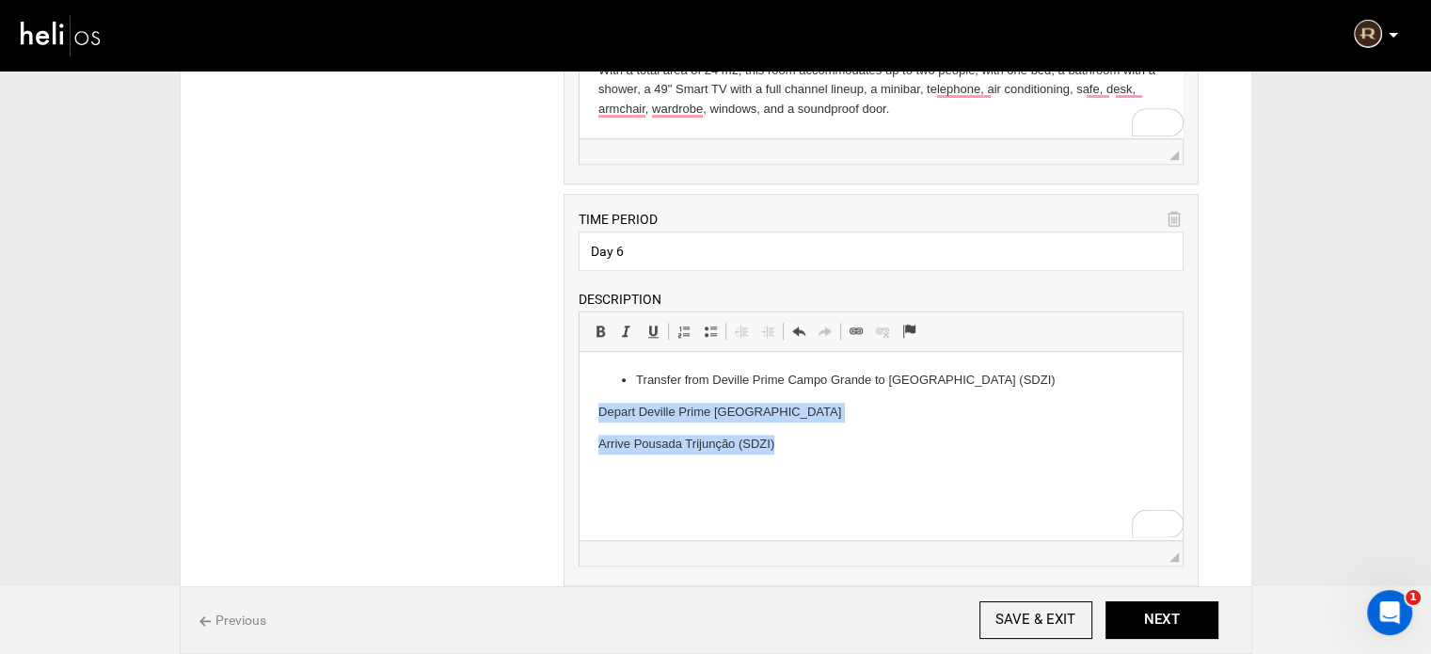
drag, startPoint x: 590, startPoint y: 410, endPoint x: 794, endPoint y: 458, distance: 209.7
click at [794, 458] on html "Transfer from Deville Prime Campo Grande to Pousada Trijunção (SDZI) Depart Dev…" at bounding box center [880, 412] width 603 height 120
click at [707, 324] on span at bounding box center [710, 331] width 15 height 15
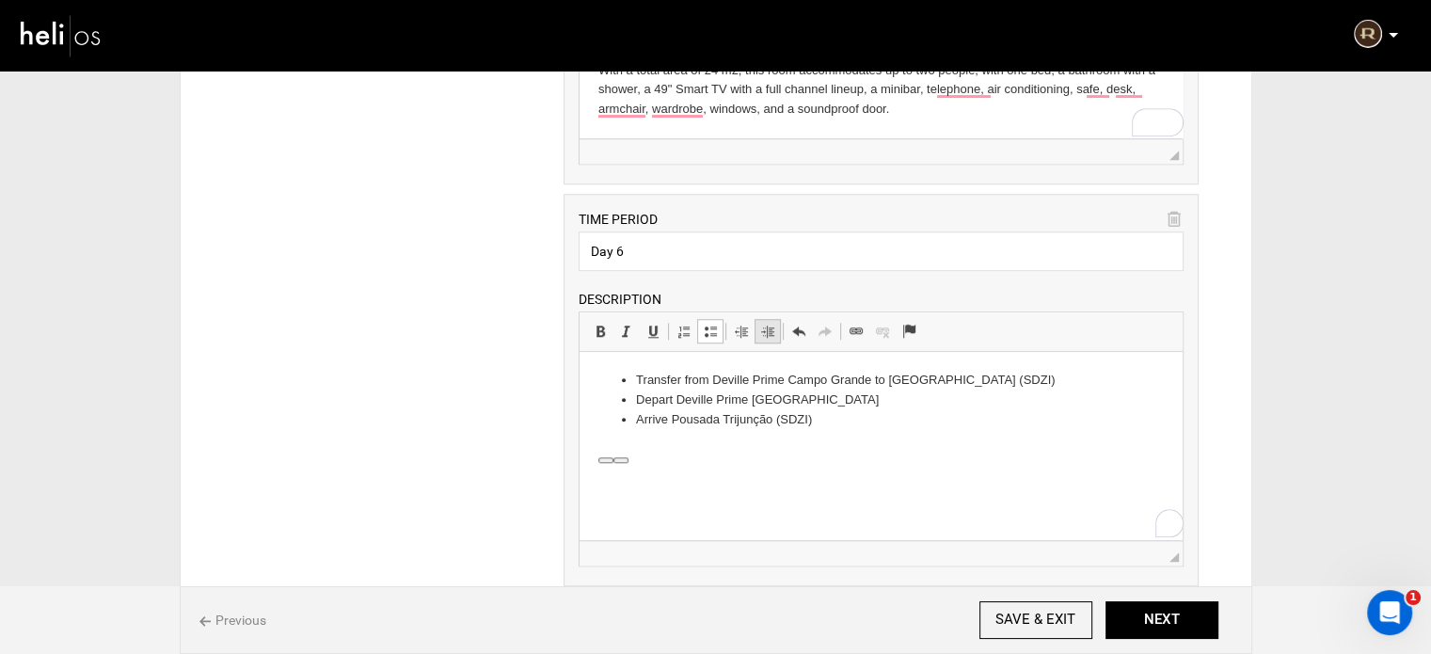
click at [766, 328] on span at bounding box center [767, 331] width 15 height 15
click at [873, 429] on li "Arrive Pousada Trijunção (SDZI)" at bounding box center [881, 420] width 415 height 20
click at [707, 326] on span at bounding box center [710, 331] width 15 height 15
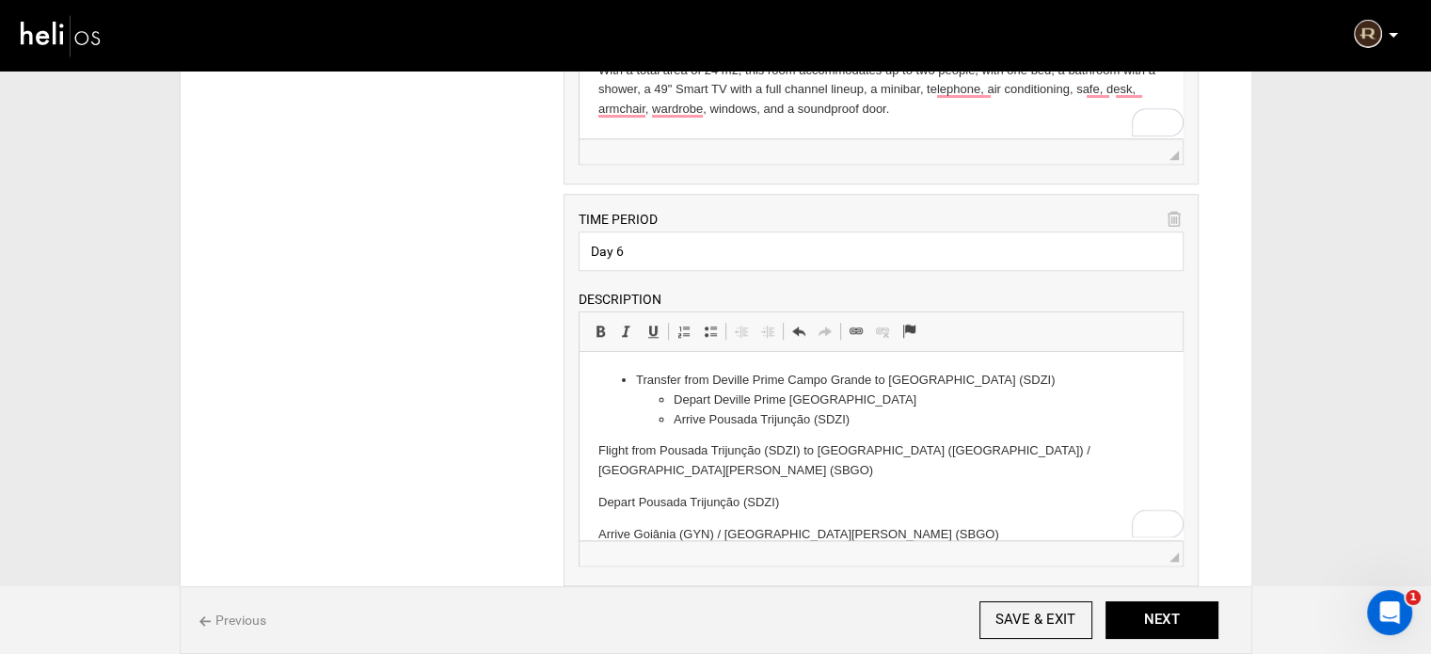
click at [594, 452] on html "Transfer from Deville Prime Campo Grande to Pousada Trijunção (SDZI) Depart Dev…" at bounding box center [880, 458] width 603 height 212
click at [704, 324] on span at bounding box center [710, 331] width 15 height 15
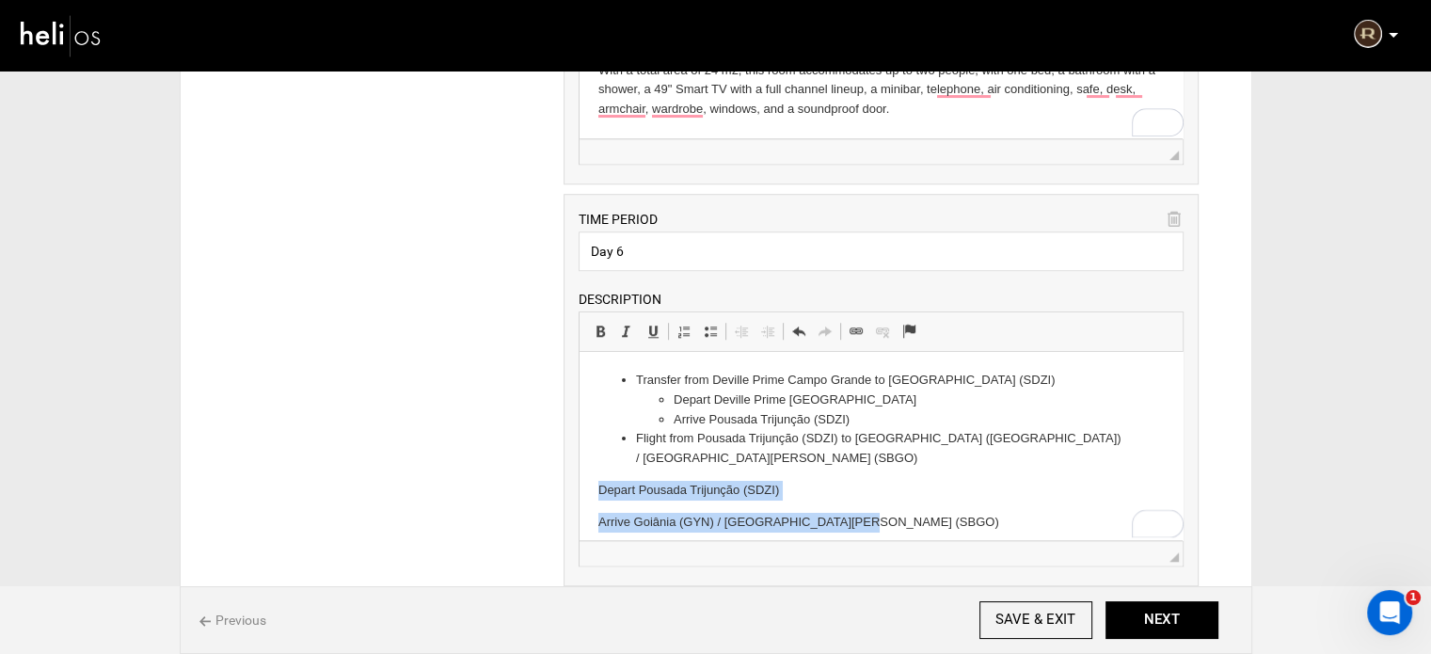
drag, startPoint x: 593, startPoint y: 468, endPoint x: 903, endPoint y: 505, distance: 312.6
click at [903, 505] on html "Transfer from Deville Prime Campo Grande to Pousada Trijunção (SDZI) Depart Dev…" at bounding box center [880, 451] width 603 height 199
click at [708, 326] on span at bounding box center [710, 331] width 15 height 15
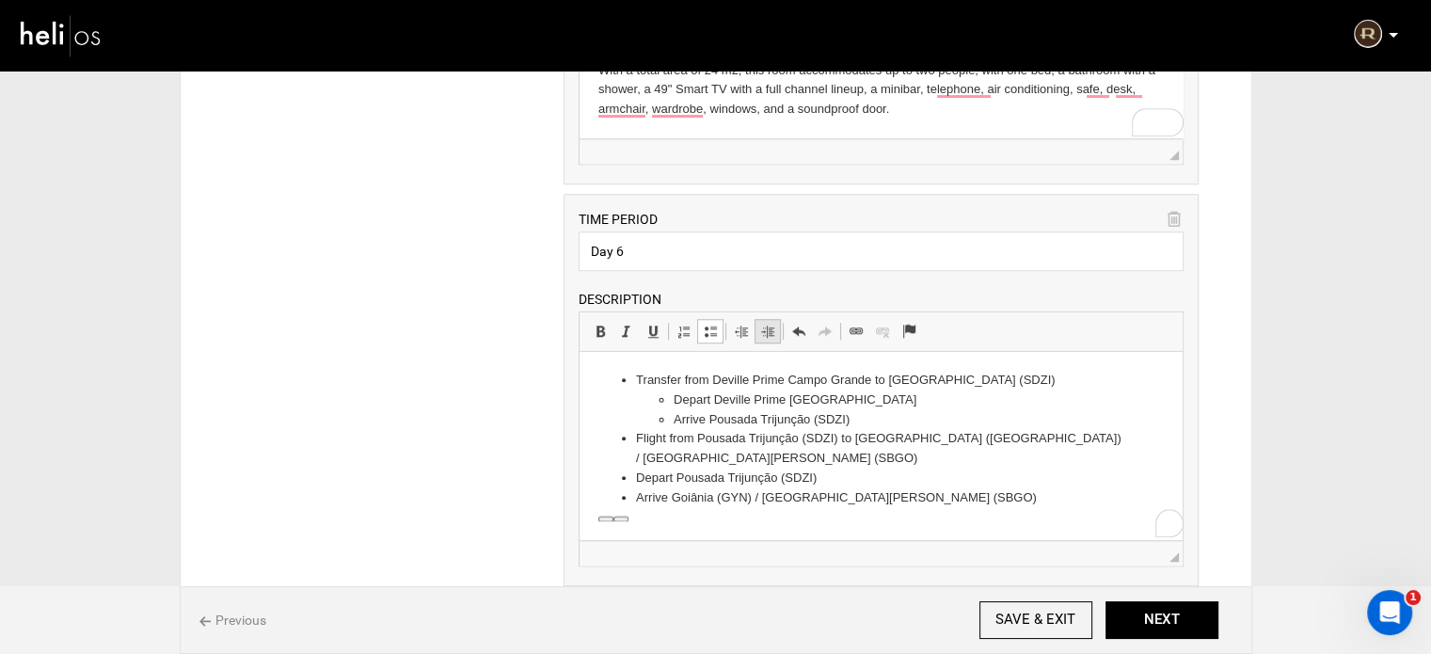
click at [764, 325] on span at bounding box center [767, 331] width 15 height 15
click at [973, 488] on li "Arrive Goiânia (GYN) / [GEOGRAPHIC_DATA][PERSON_NAME] (SBGO)" at bounding box center [881, 498] width 415 height 20
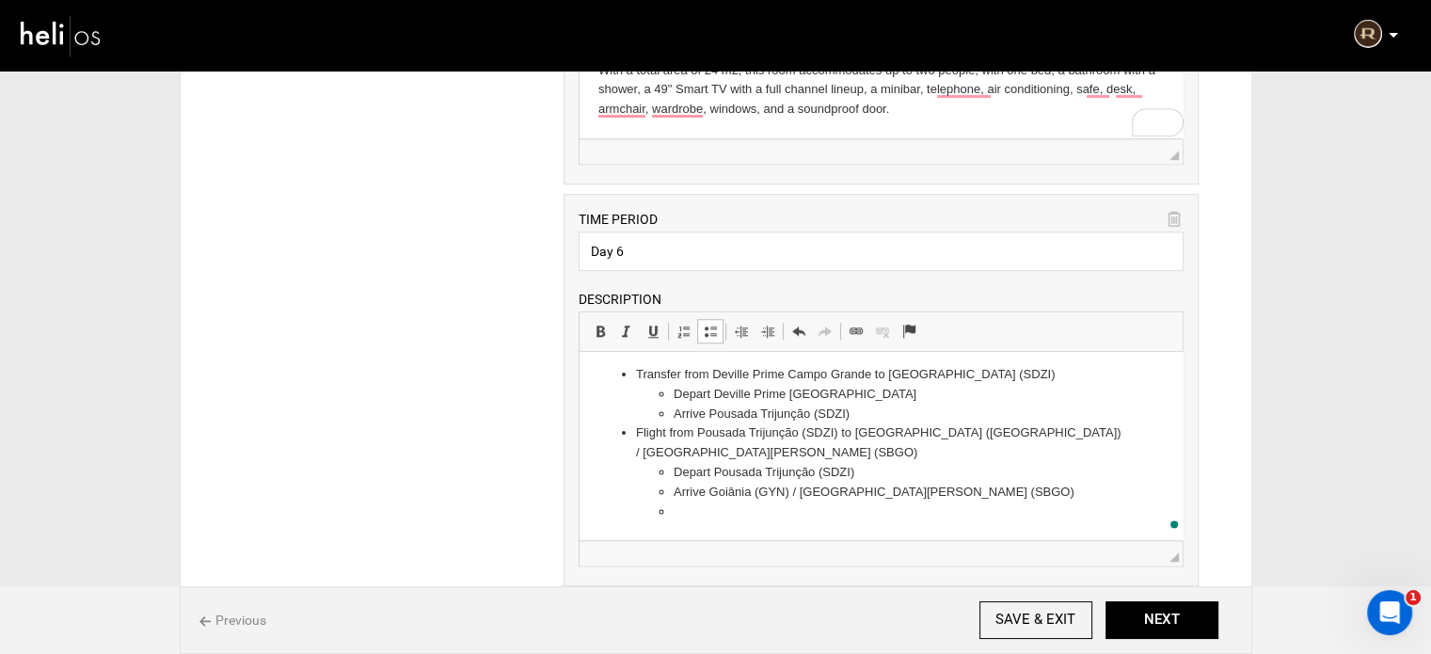
scroll to position [59, 0]
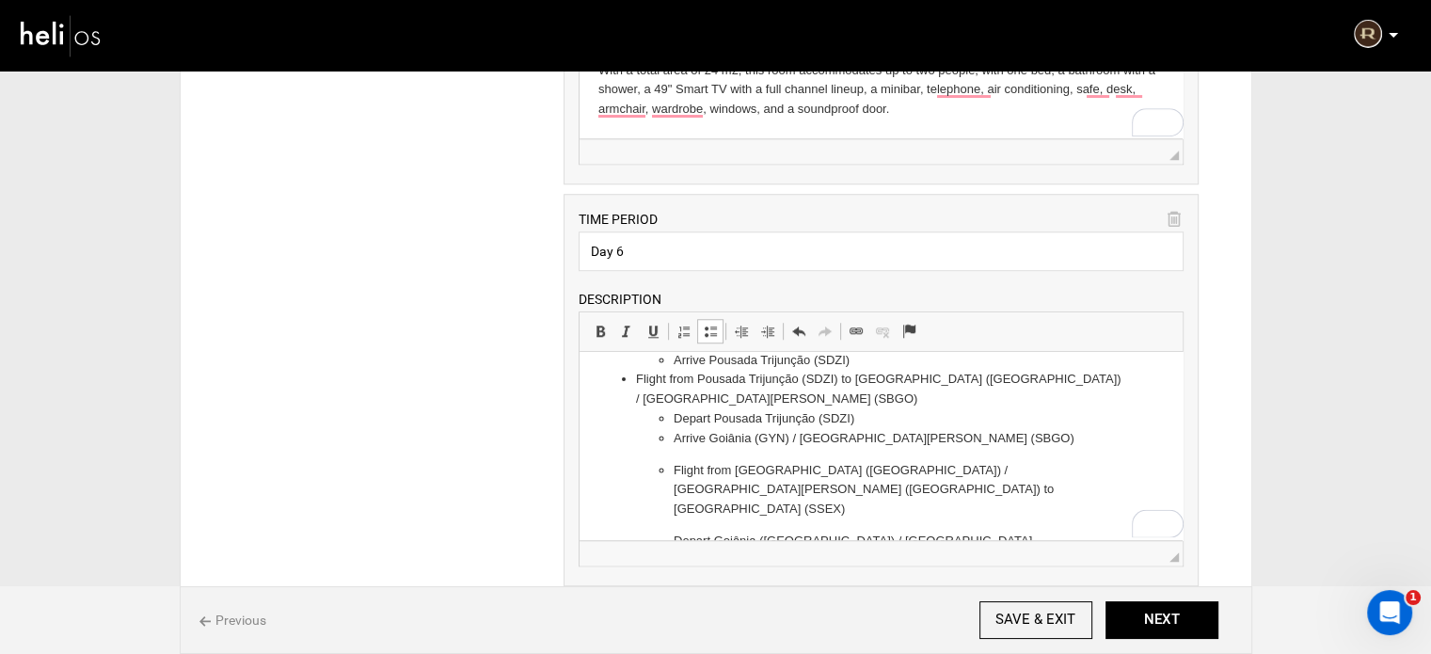
click at [671, 447] on ul "Depart Pousada Trijunção (SDZI) Arrive Goiânia (GYN) / Santa Genoveva (SBGO) Fl…" at bounding box center [881, 505] width 490 height 193
click at [704, 327] on span at bounding box center [710, 331] width 15 height 15
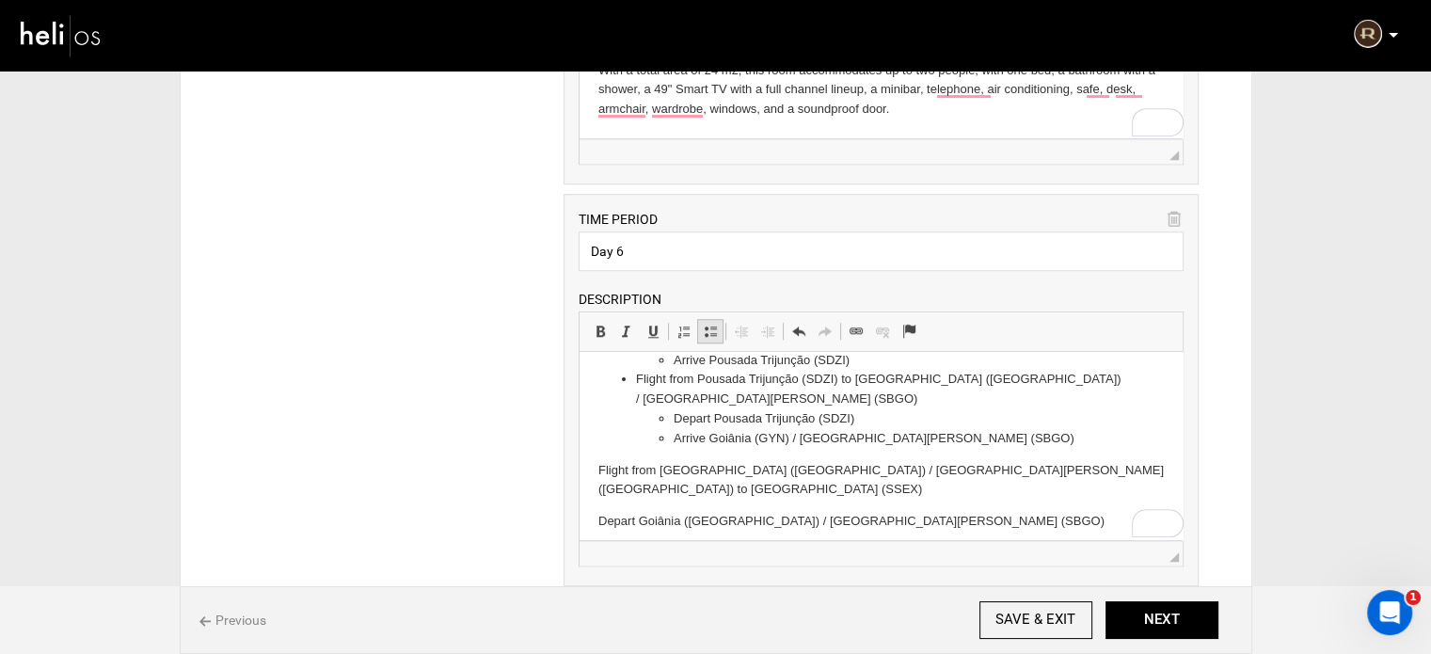
click at [705, 328] on span at bounding box center [710, 331] width 15 height 15
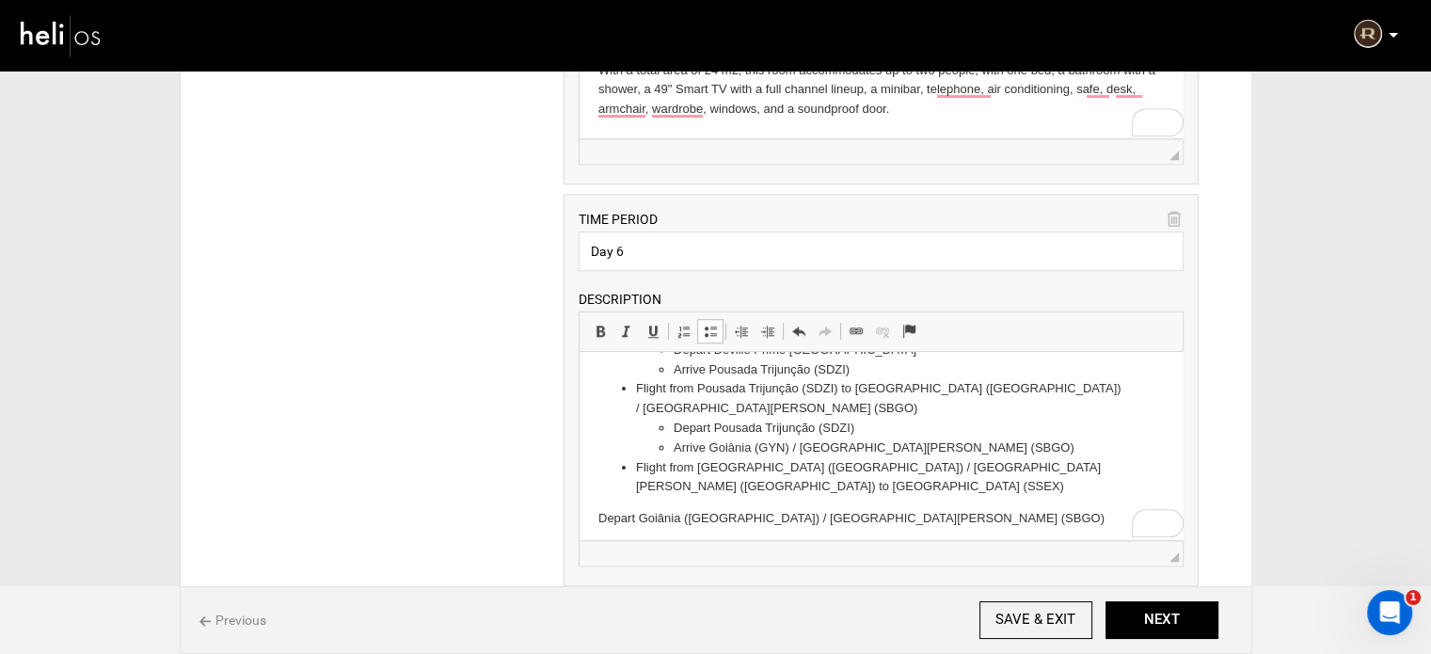
scroll to position [50, 0]
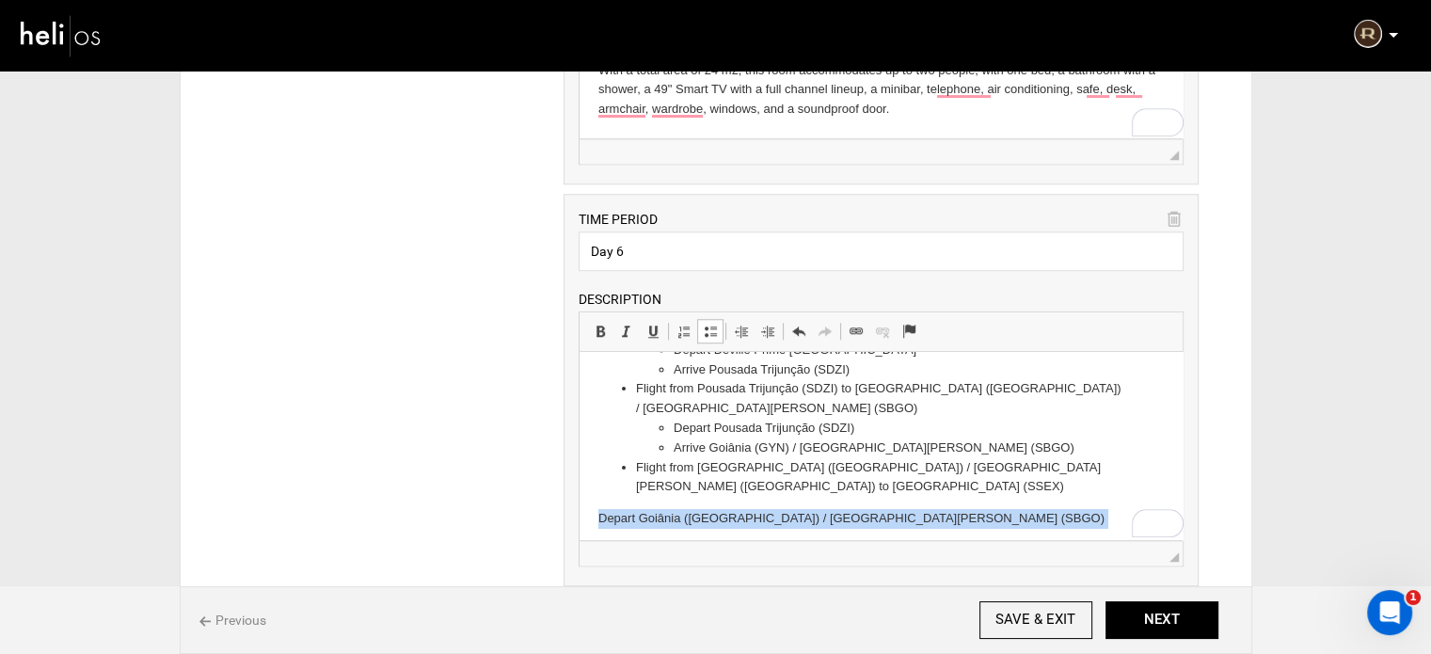
drag, startPoint x: 597, startPoint y: 480, endPoint x: 817, endPoint y: 531, distance: 225.9
click at [817, 531] on html "Transfer from Deville Prime Campo Grande to Pousada Trijunção (SDZI) Depart Dev…" at bounding box center [880, 440] width 603 height 277
click at [711, 330] on span at bounding box center [710, 331] width 15 height 15
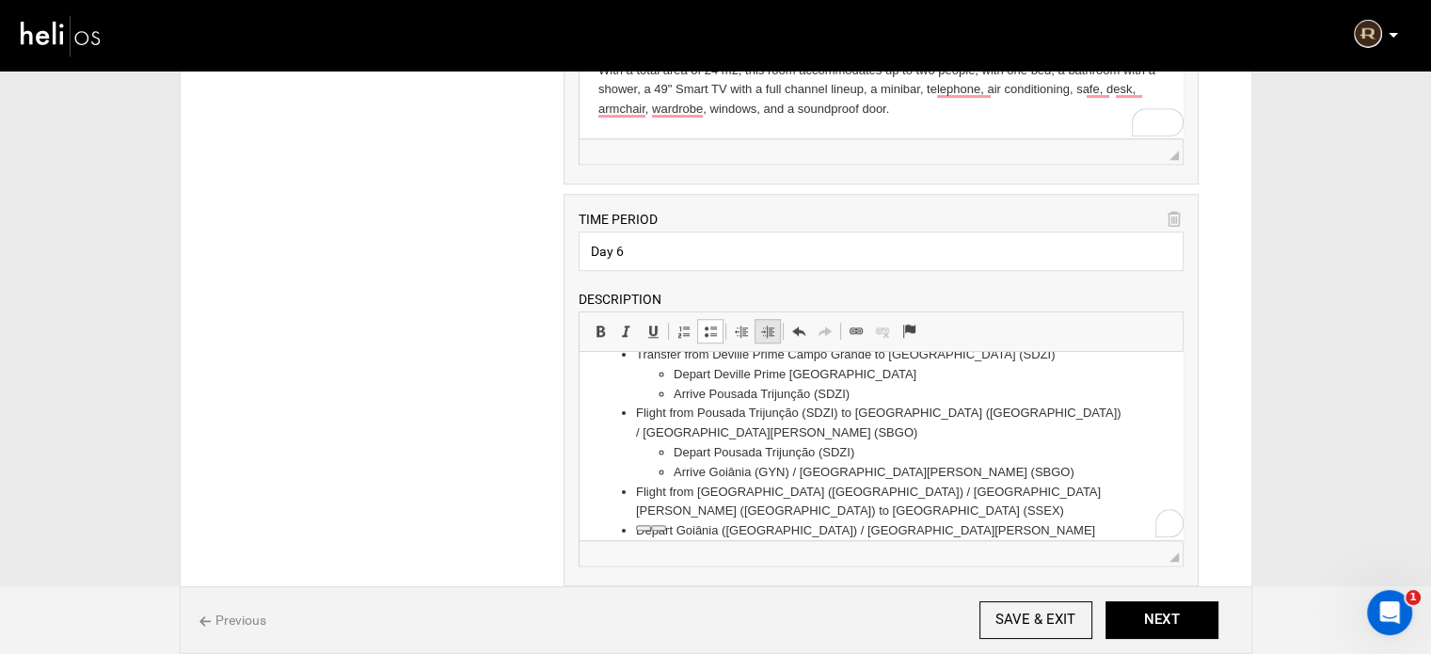
click at [771, 324] on span at bounding box center [767, 331] width 15 height 15
click at [866, 561] on li "Arrive Pousada Caiman (SSEX)" at bounding box center [881, 571] width 415 height 20
click at [868, 561] on li "Arrive Pousada Caiman (SSEX)" at bounding box center [881, 571] width 415 height 20
click at [710, 326] on span at bounding box center [710, 331] width 15 height 15
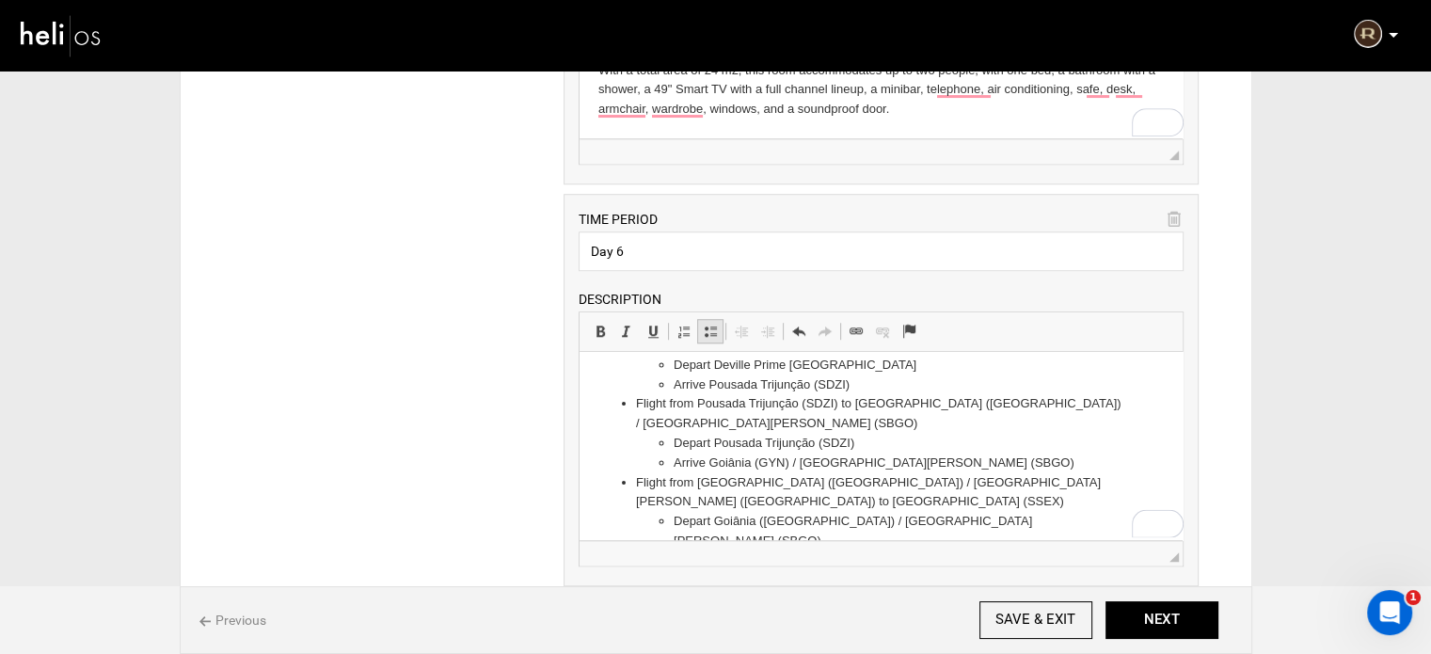
click at [717, 328] on link "Insert/Remove Bulleted List" at bounding box center [710, 331] width 26 height 24
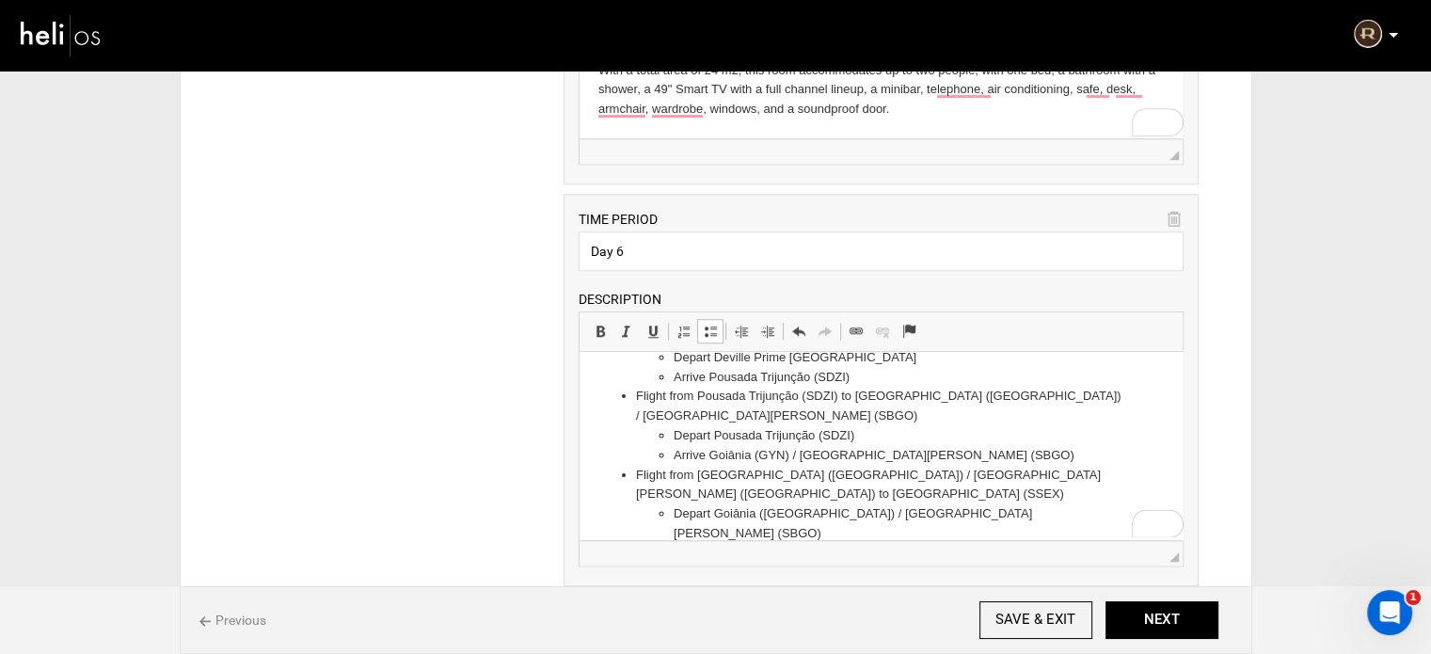
click at [710, 324] on span at bounding box center [710, 331] width 15 height 15
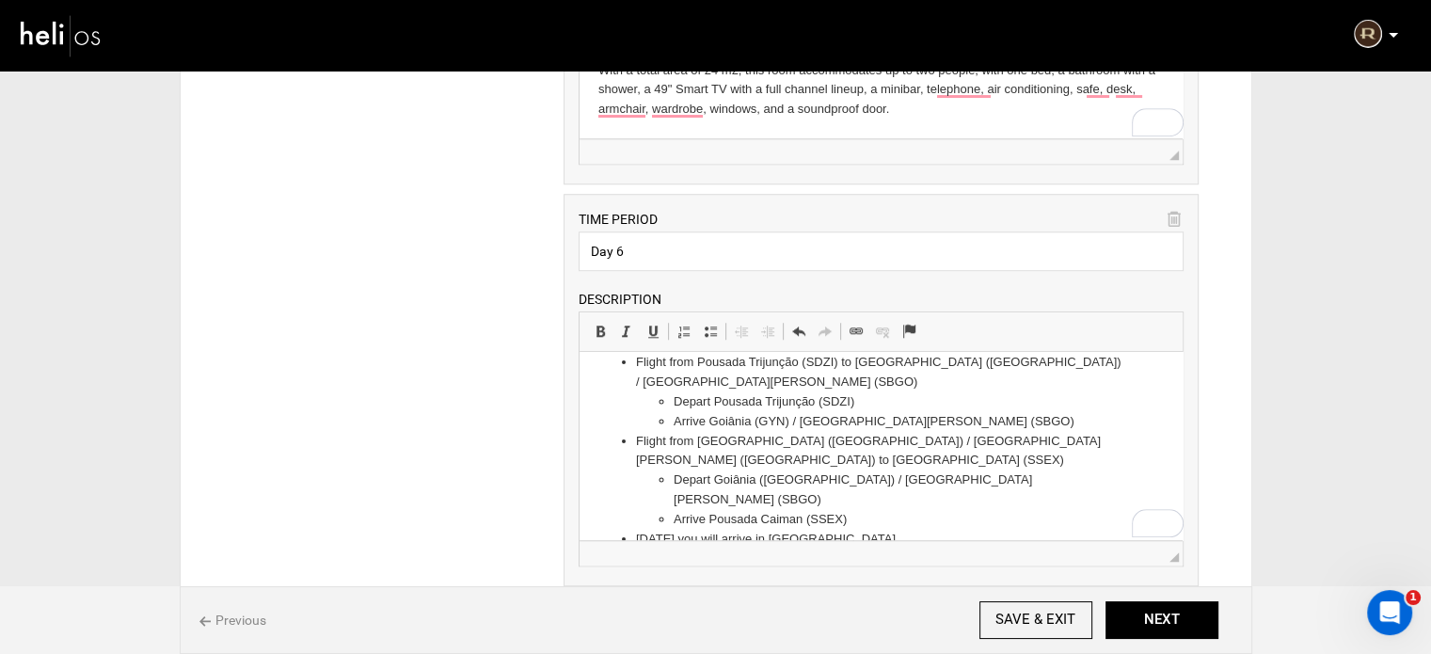
scroll to position [151, 0]
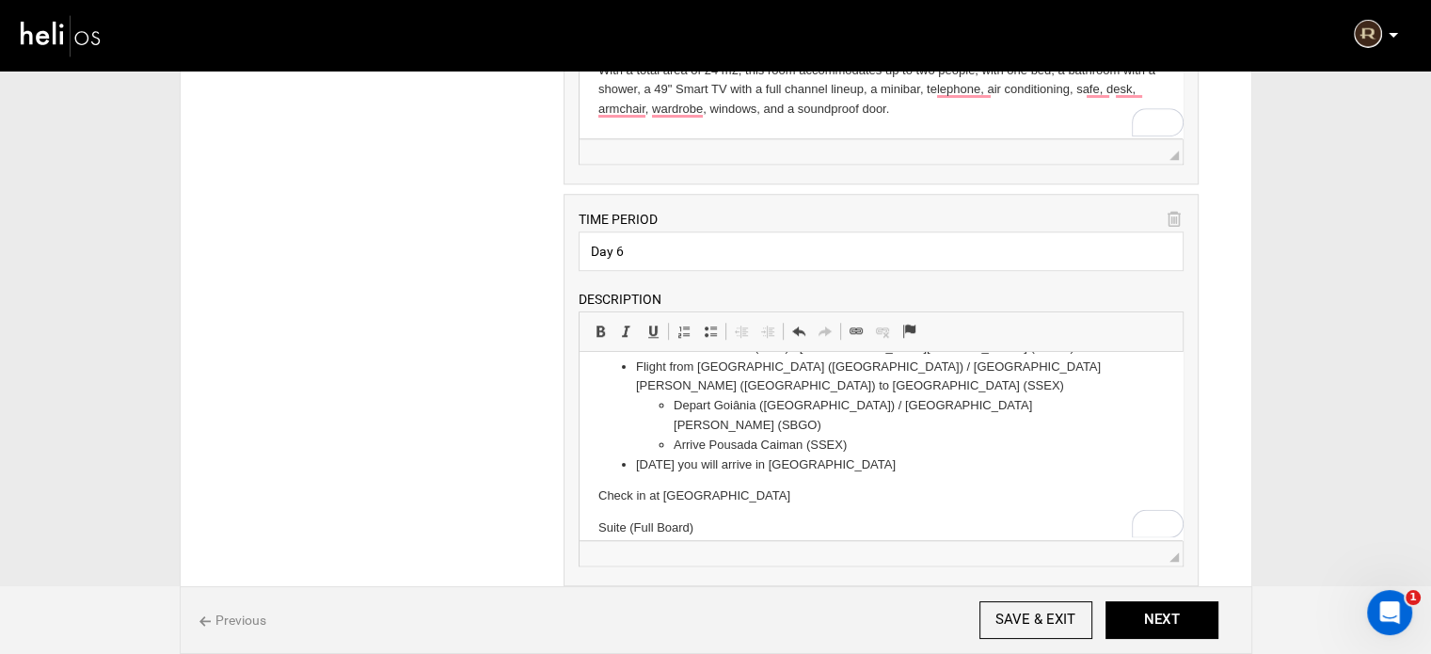
click at [593, 440] on html "Transfer from Deville Prime Campo Grande to Pousada Trijunção (SDZI) Depart Dev…" at bounding box center [880, 411] width 603 height 420
click at [707, 324] on span at bounding box center [710, 331] width 15 height 15
click at [594, 455] on html "Transfer from Deville Prime Campo Grande to Pousada Trijunção (SDZI) Depart Dev…" at bounding box center [880, 404] width 603 height 407
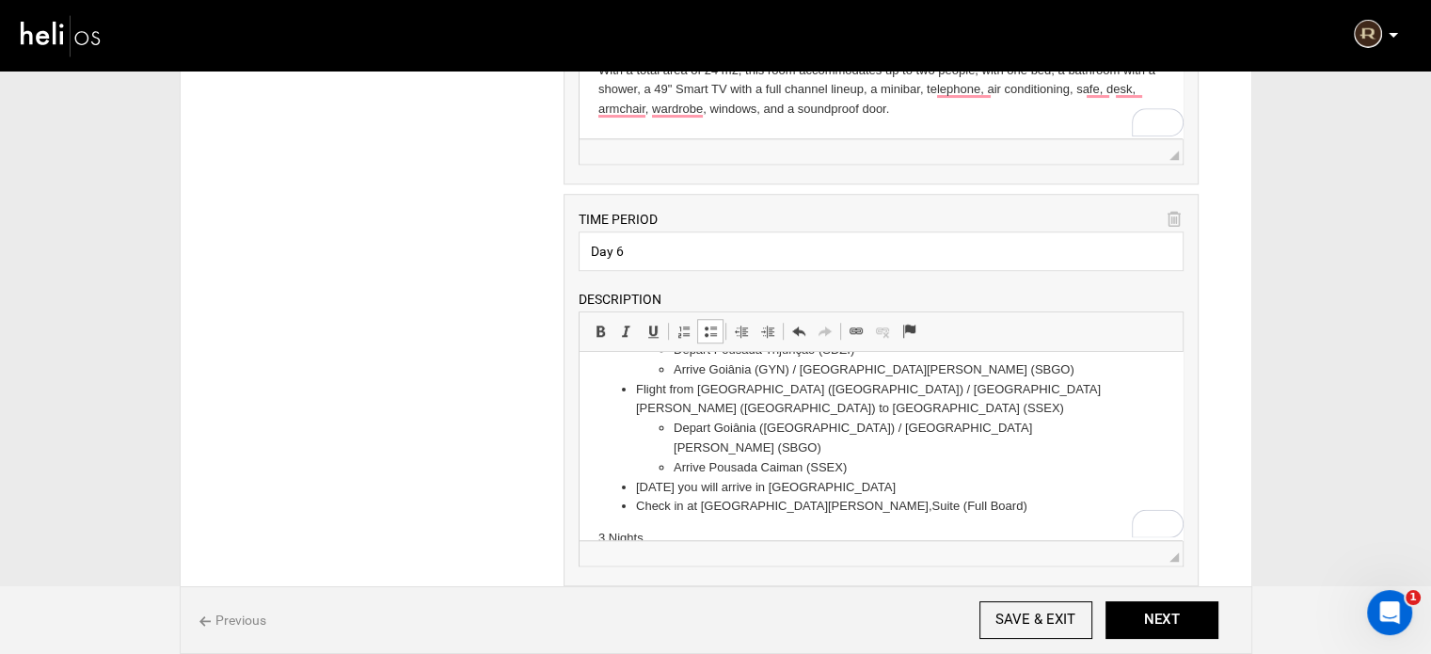
click at [600, 529] on p "3 Nights" at bounding box center [880, 539] width 565 height 20
drag, startPoint x: 600, startPoint y: 475, endPoint x: 655, endPoint y: 485, distance: 55.5
click at [655, 529] on p "3 Nights" at bounding box center [880, 539] width 565 height 20
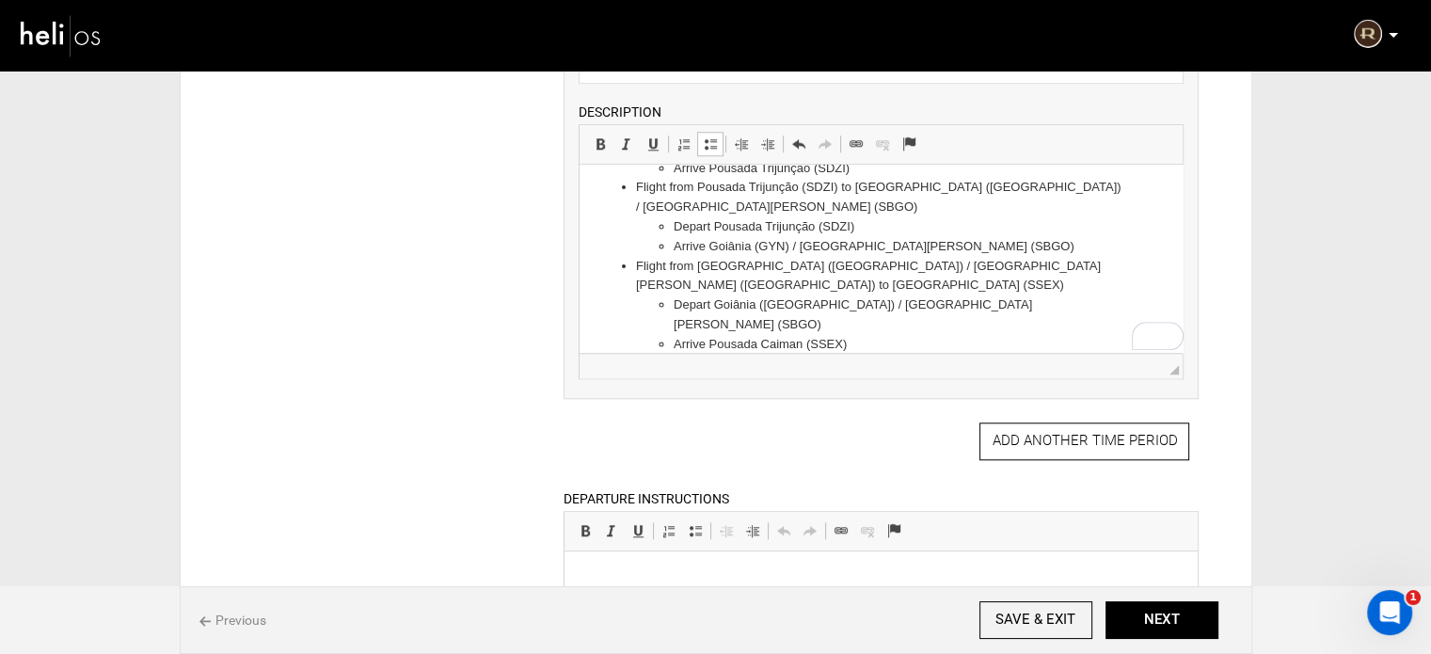
scroll to position [1693, 0]
click at [999, 372] on li "Check in at Pousada Caiman, Suite (Full Board) 3 Night Stay" at bounding box center [881, 382] width 490 height 20
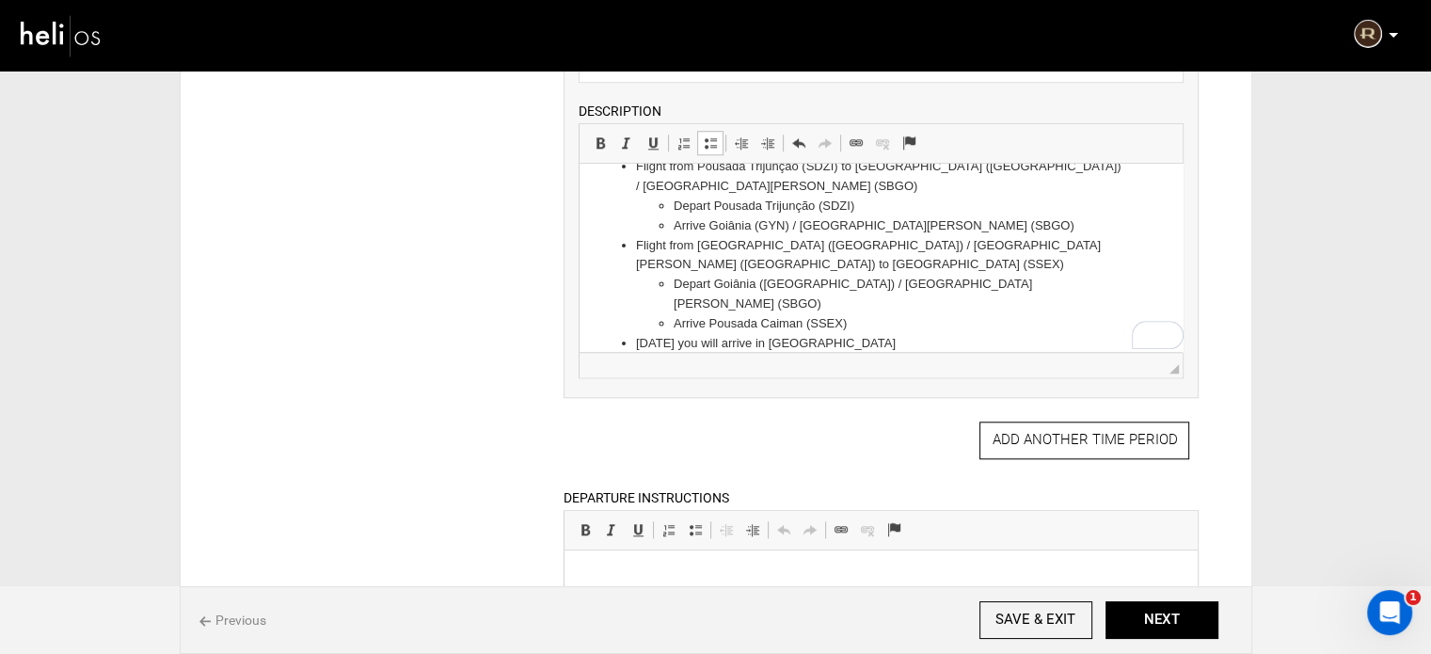
scroll to position [84, 0]
click at [700, 134] on link "Insert/Remove Bulleted List" at bounding box center [710, 143] width 26 height 24
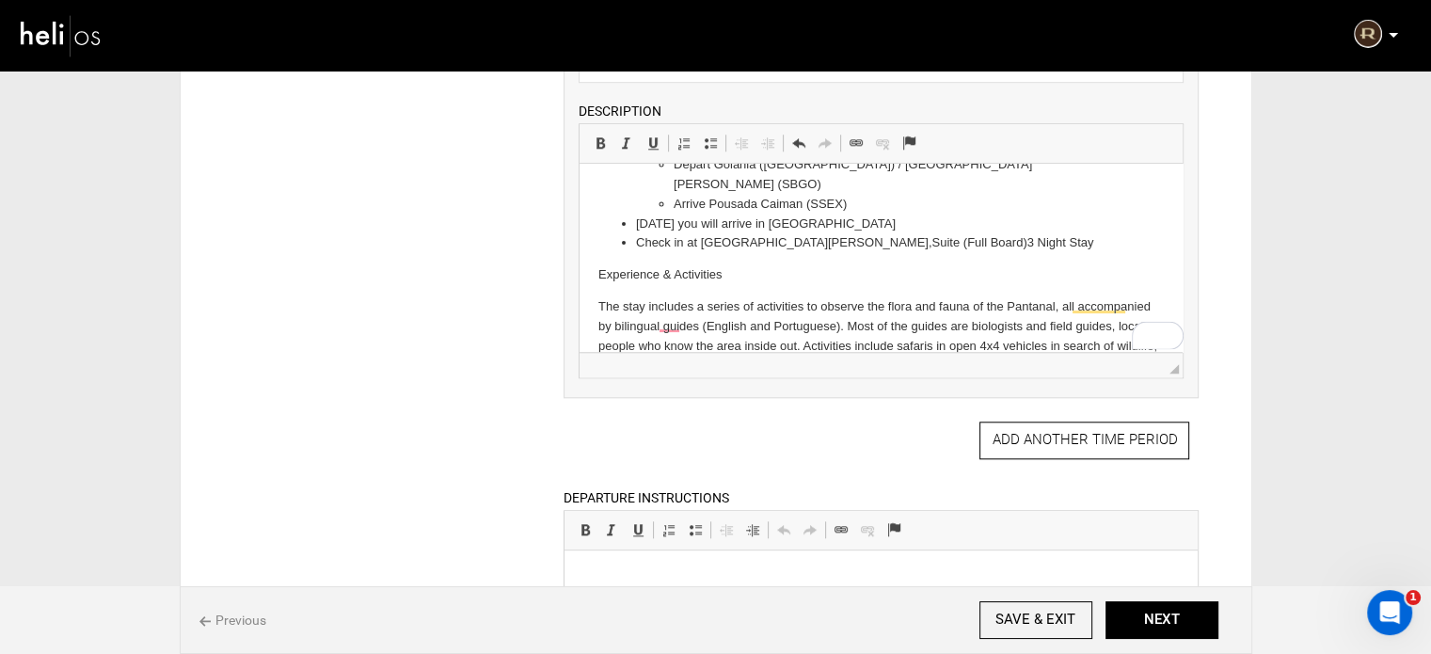
click at [610, 265] on p "Experience & Activities" at bounding box center [880, 275] width 565 height 20
click at [594, 139] on span at bounding box center [600, 142] width 15 height 15
click at [675, 352] on span "◢" at bounding box center [880, 364] width 603 height 25
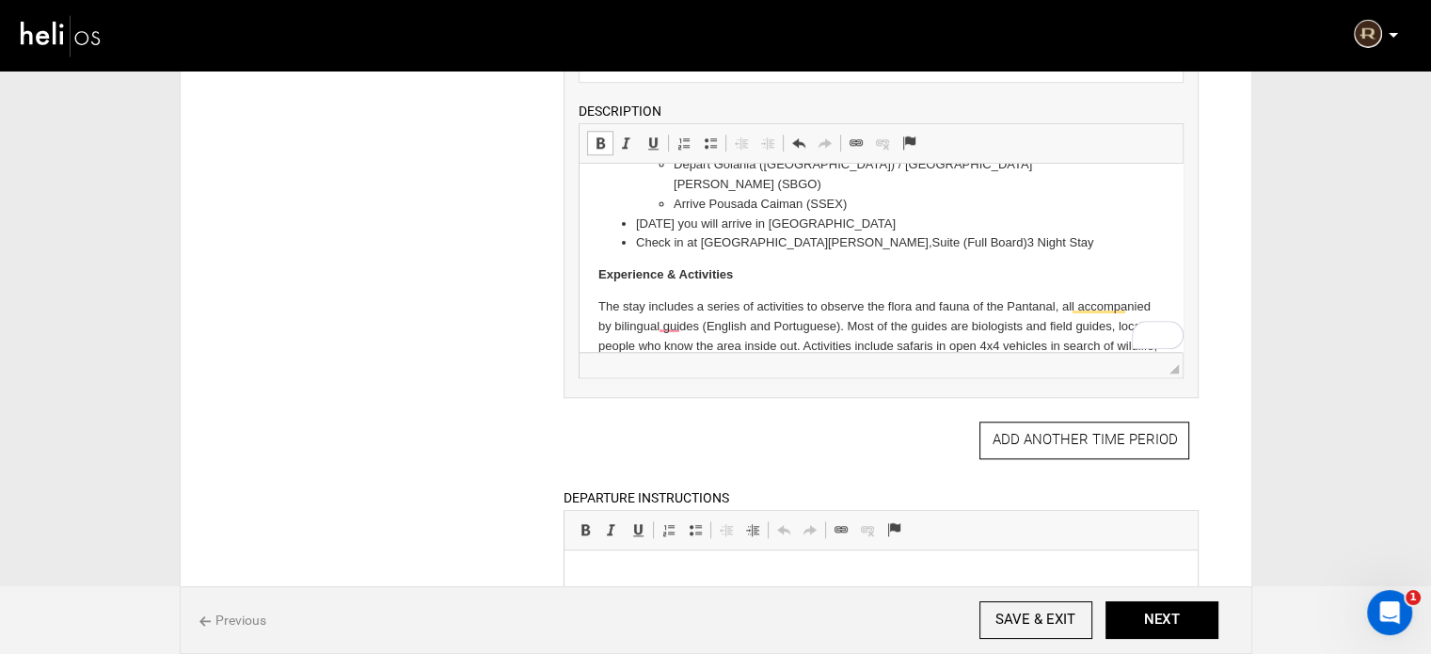
click at [674, 346] on p "The stay includes a series of activities to observe the flora and fauna of the …" at bounding box center [880, 346] width 565 height 98
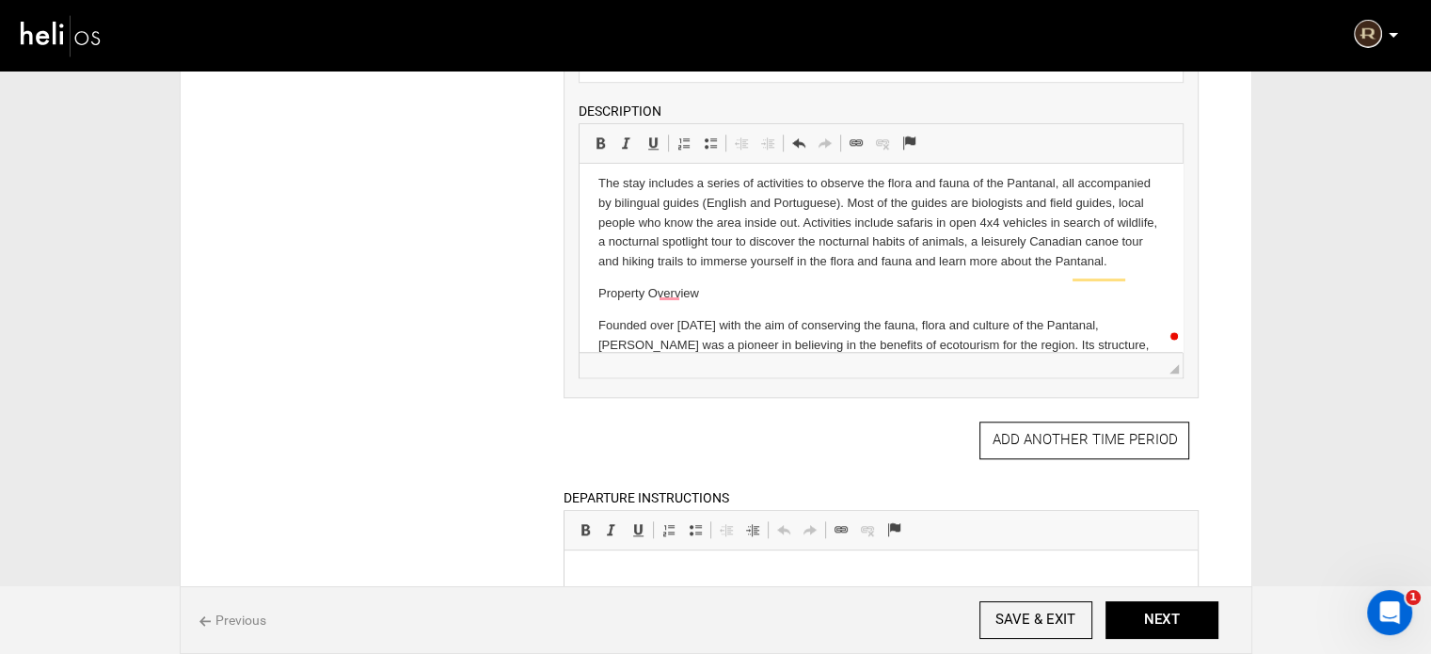
scroll to position [326, 0]
click at [657, 284] on p "Property Overview" at bounding box center [880, 294] width 565 height 20
click at [594, 139] on span at bounding box center [600, 142] width 15 height 15
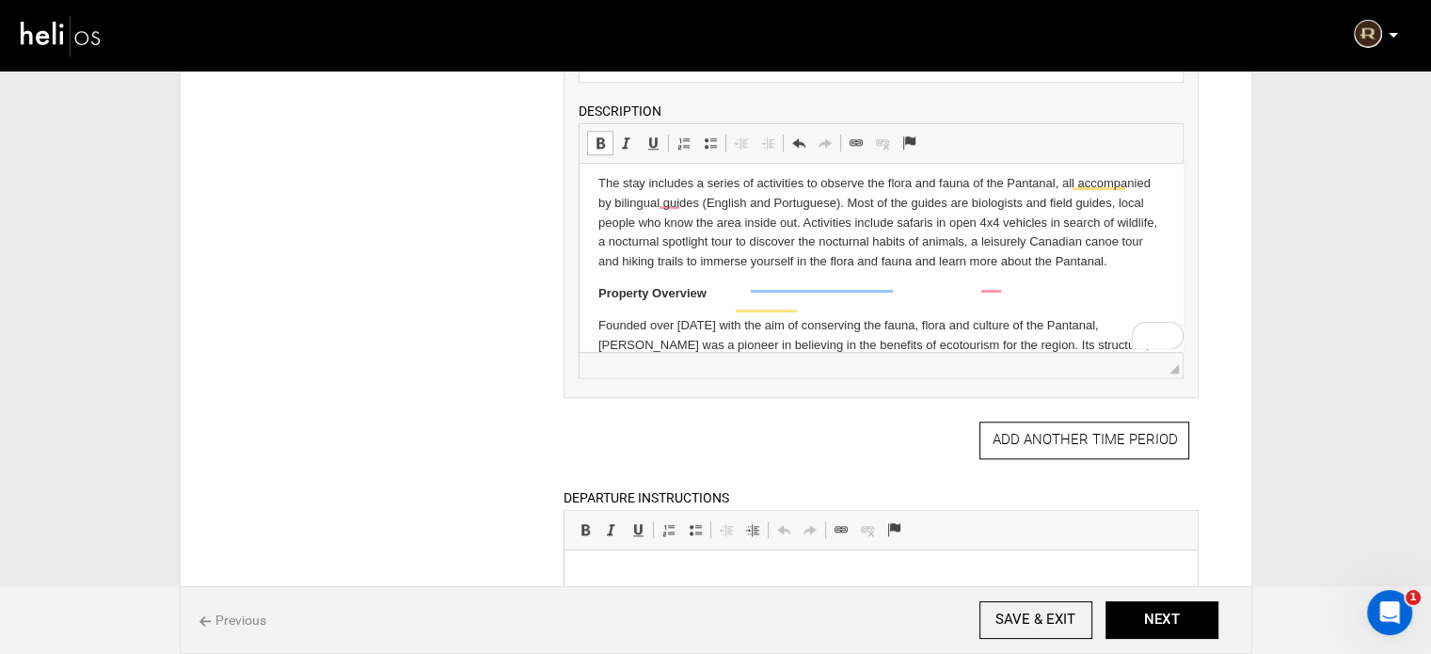
click at [747, 284] on p "Property Overview" at bounding box center [880, 294] width 565 height 20
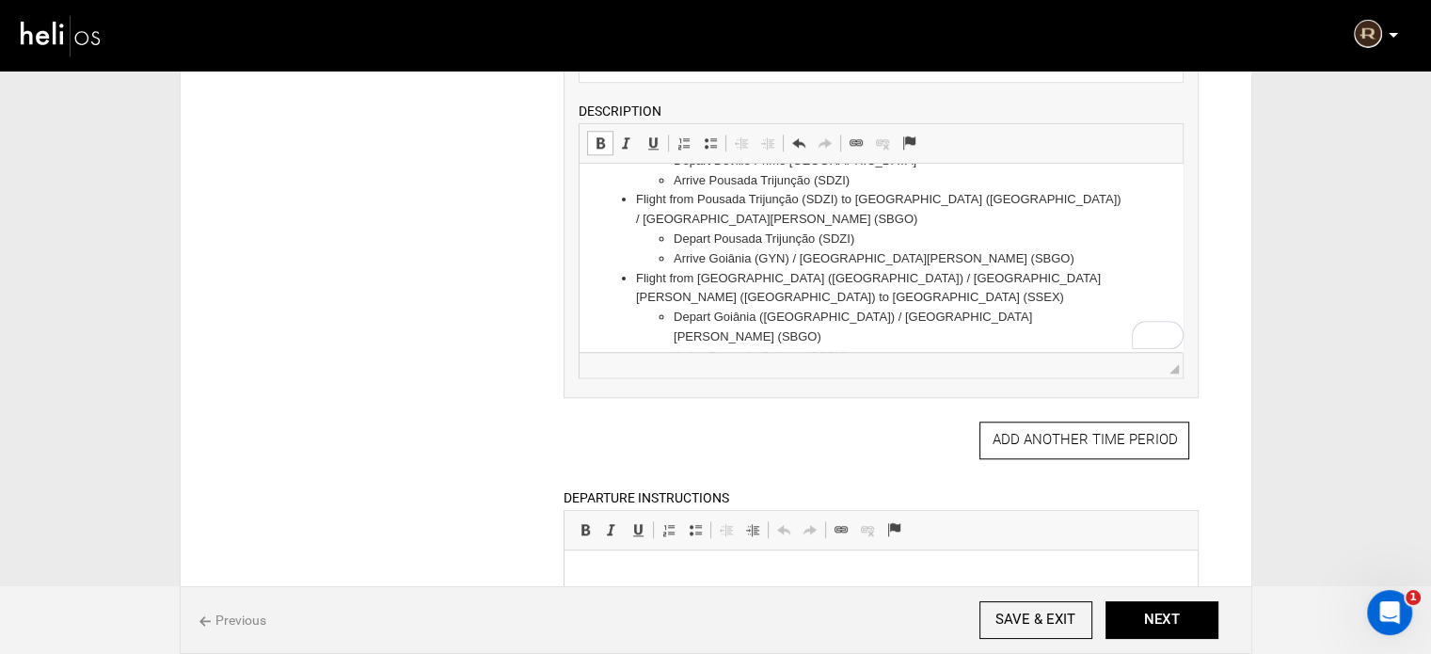
scroll to position [44, 0]
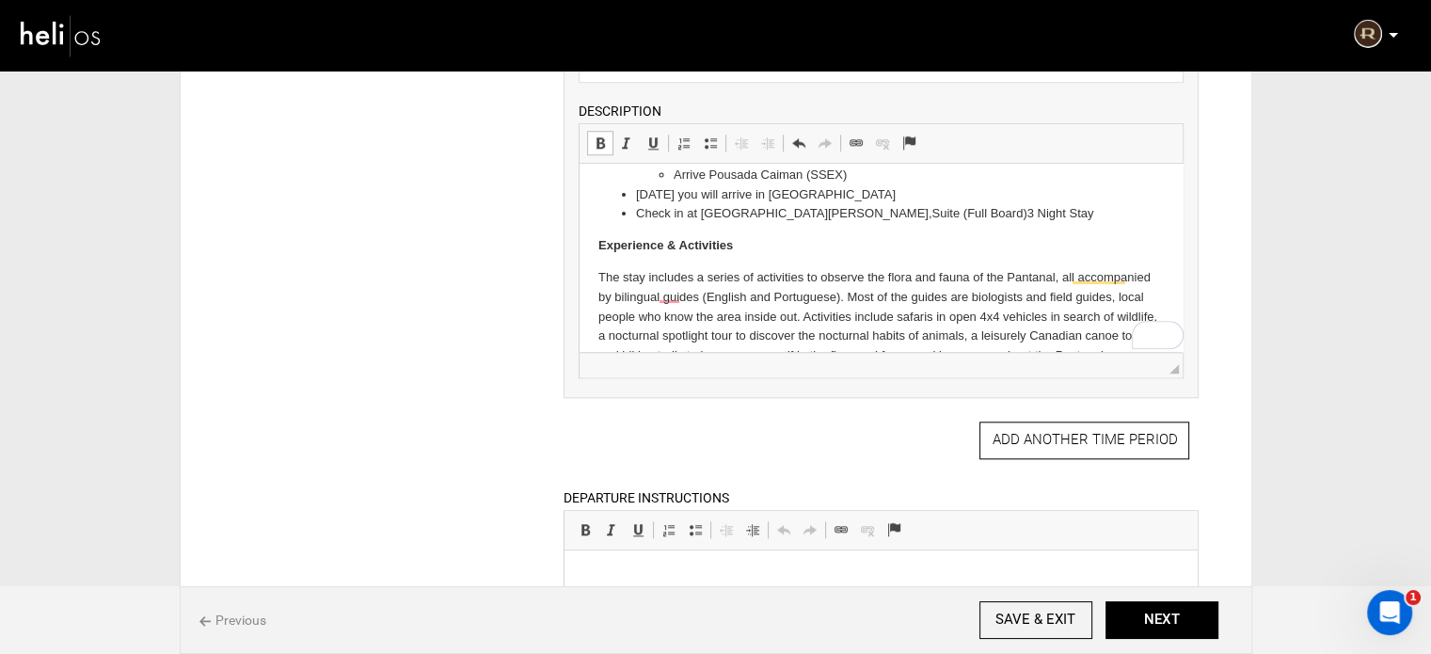
click at [669, 314] on p "The stay includes a series of activities to observe the flora and fauna of the …" at bounding box center [880, 317] width 565 height 98
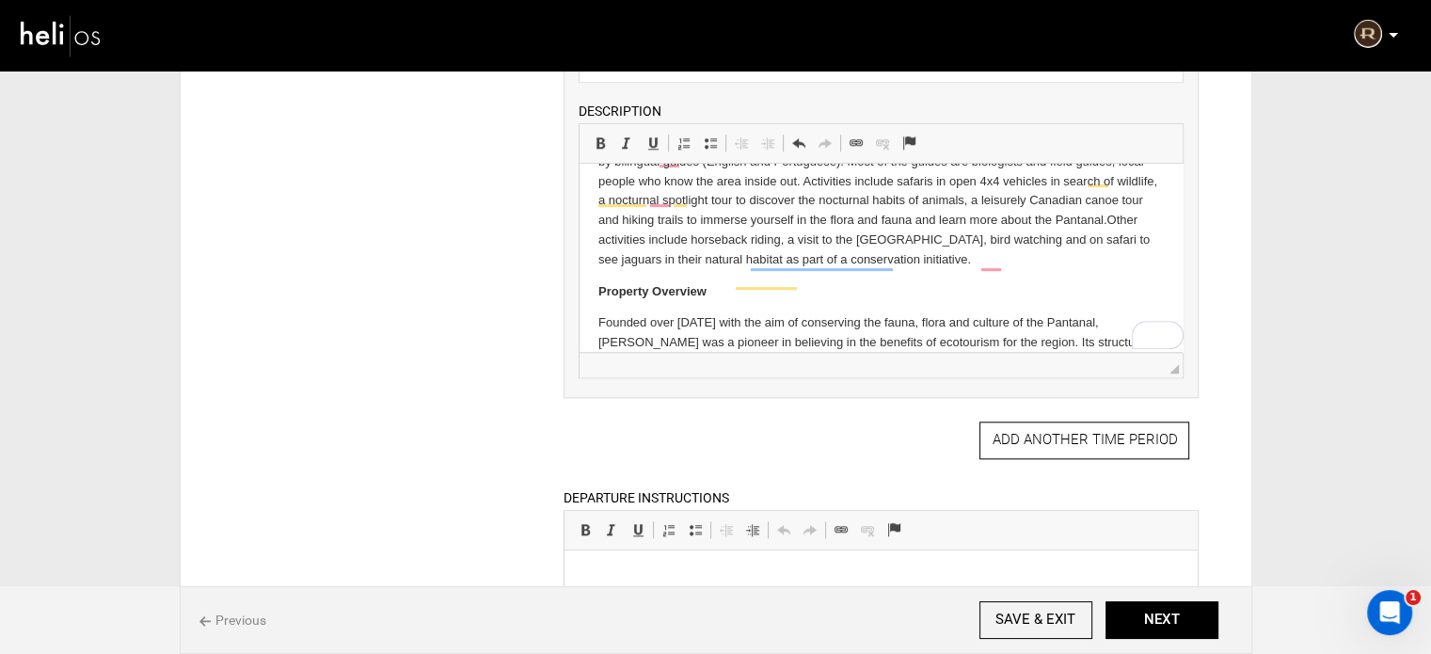
click at [1061, 325] on p "Founded over 30 years ago with the aim of conserving the fauna, flora and cultu…" at bounding box center [880, 362] width 565 height 98
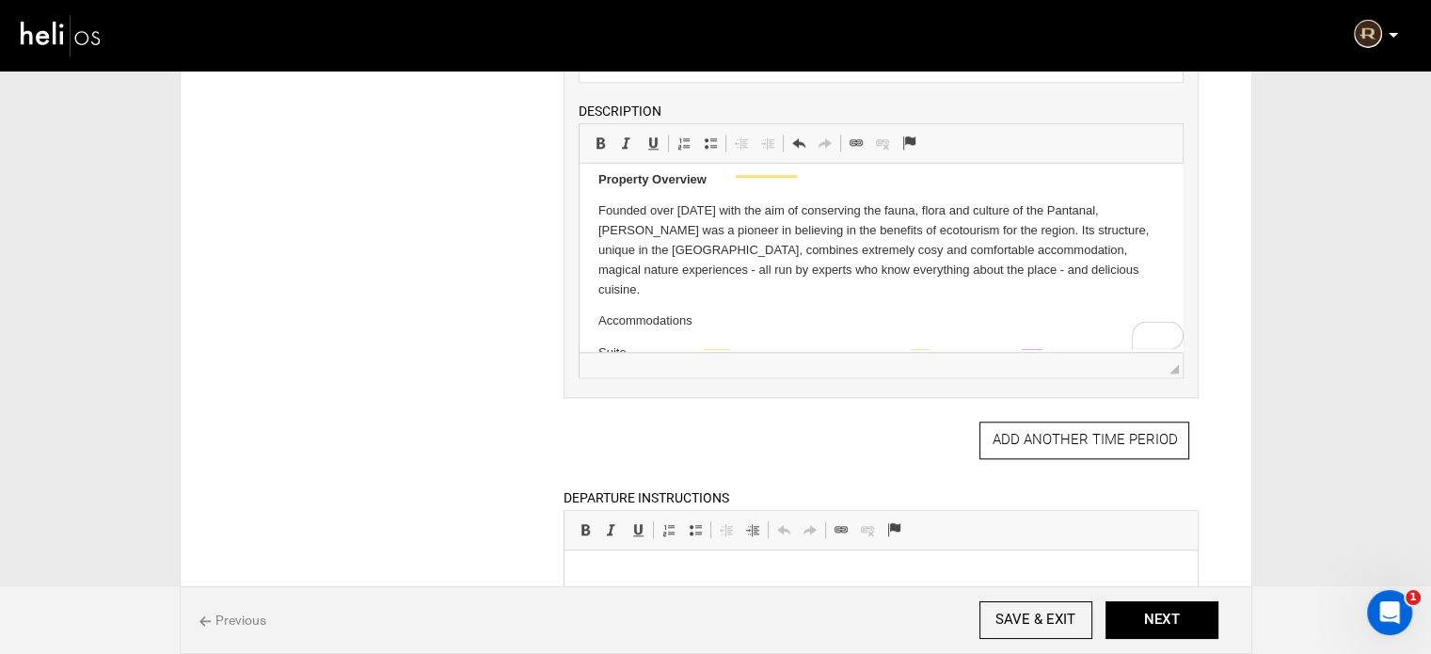
click at [593, 276] on html "Transfer from Deville Prime Campo Grande to Pousada Trijunção (SDZI) Depart Dev…" at bounding box center [880, 68] width 603 height 769
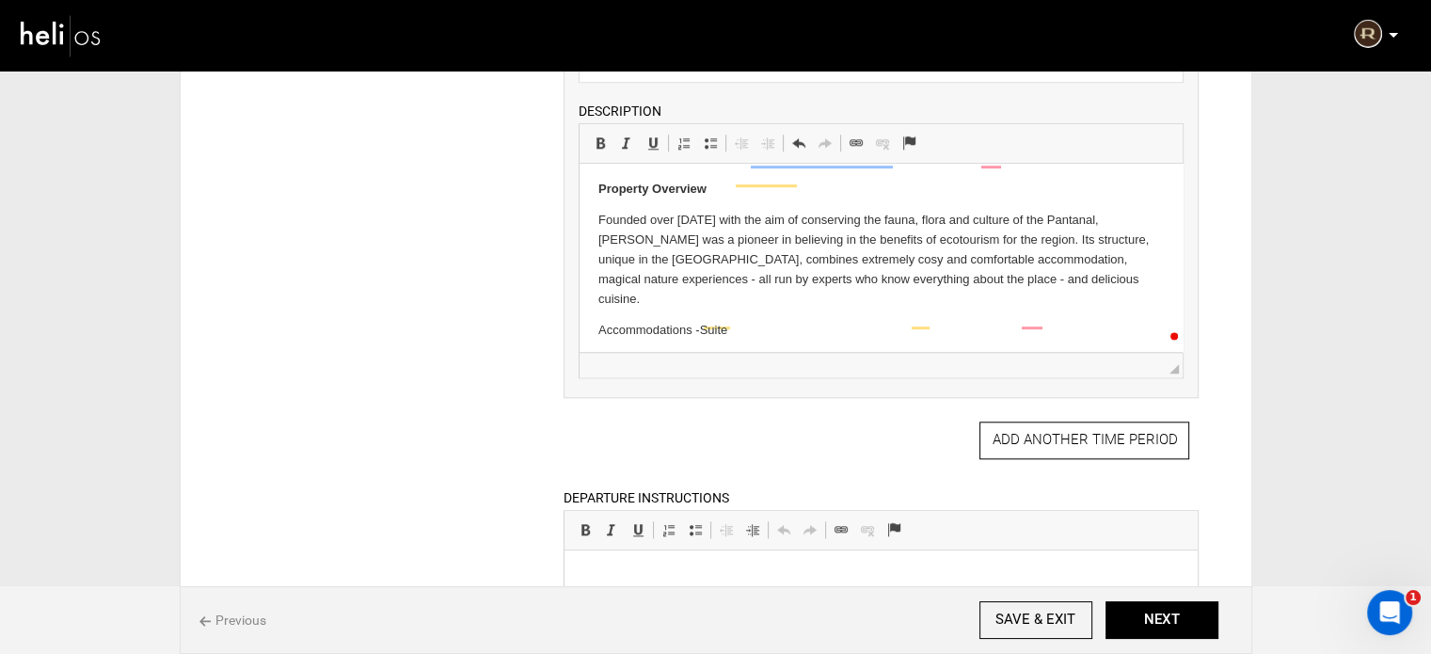
click at [600, 321] on p "Accommodations - Suite" at bounding box center [880, 331] width 565 height 20
drag, startPoint x: 594, startPoint y: 140, endPoint x: 600, endPoint y: 149, distance: 10.2
click at [594, 140] on span at bounding box center [600, 142] width 15 height 15
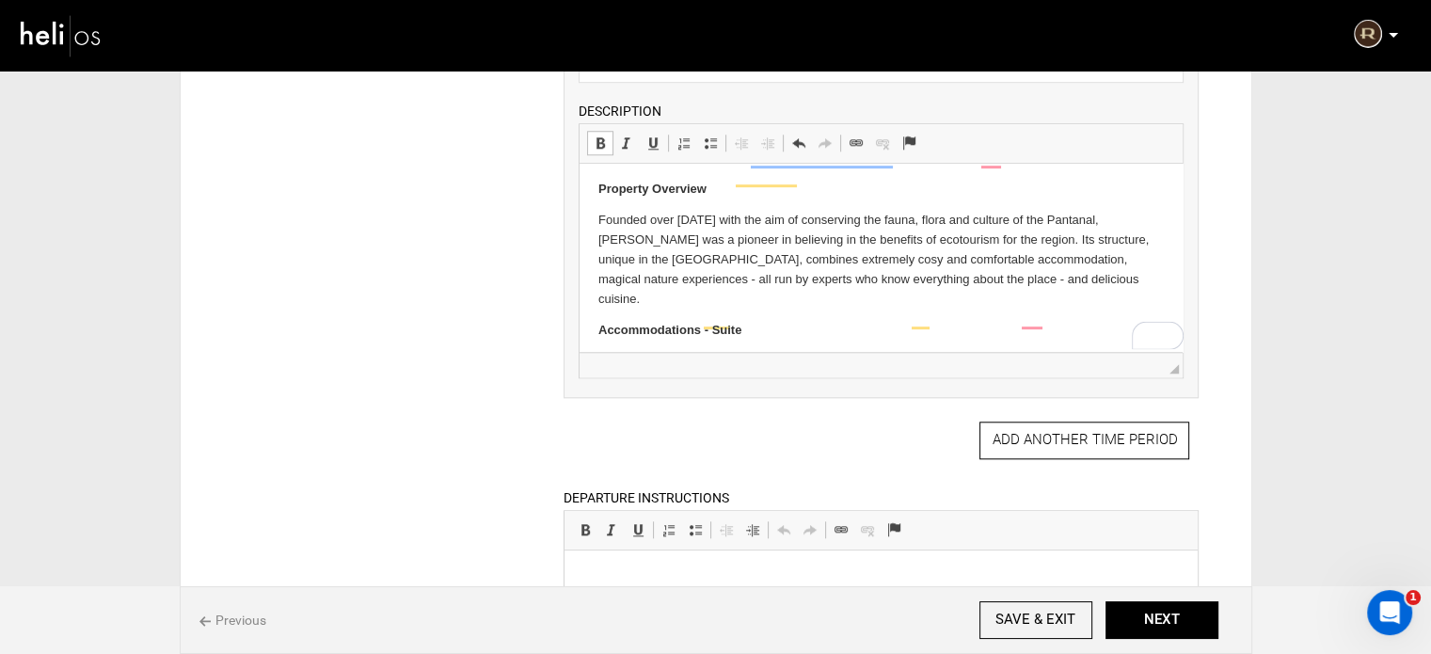
click at [813, 321] on p "Accommodations - Suite" at bounding box center [880, 331] width 565 height 20
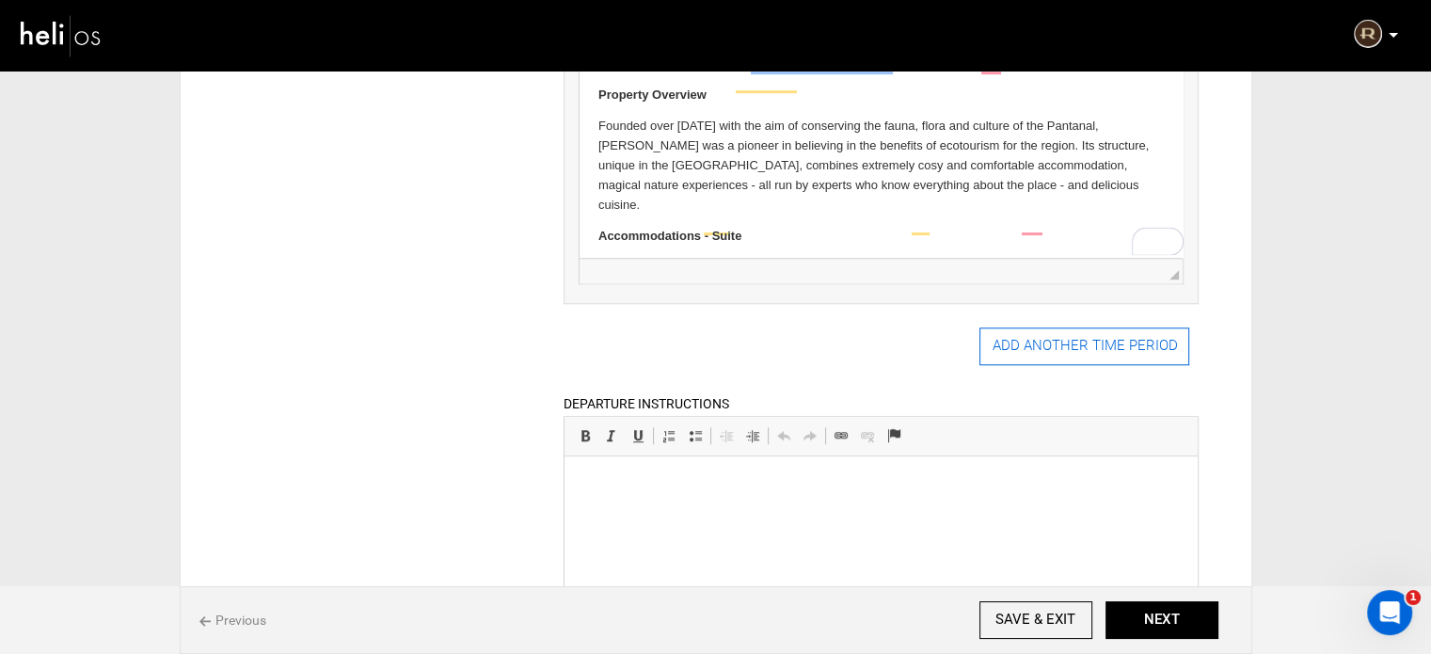
click at [1038, 327] on button "ADD ANOTHER TIME PERIOD" at bounding box center [1084, 346] width 210 height 38
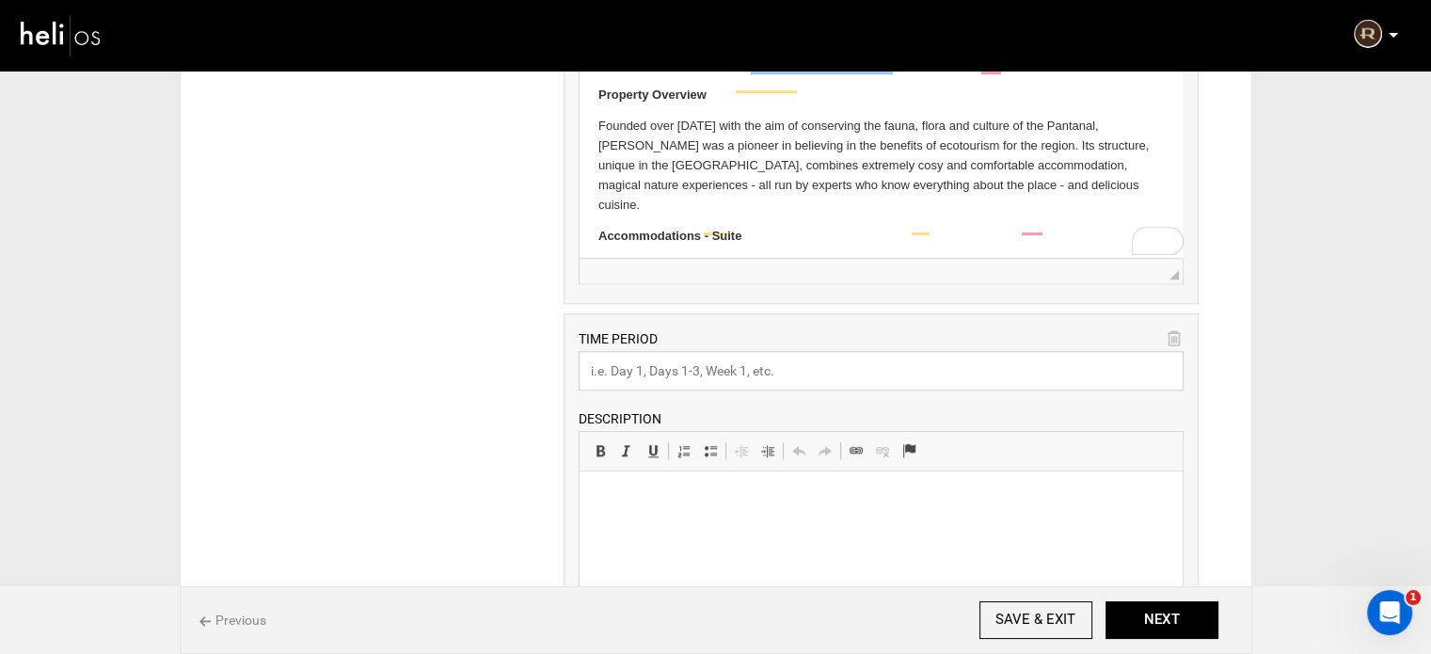
click at [711, 369] on input "text" at bounding box center [880, 371] width 605 height 40
paste input "Day 6 - 8"
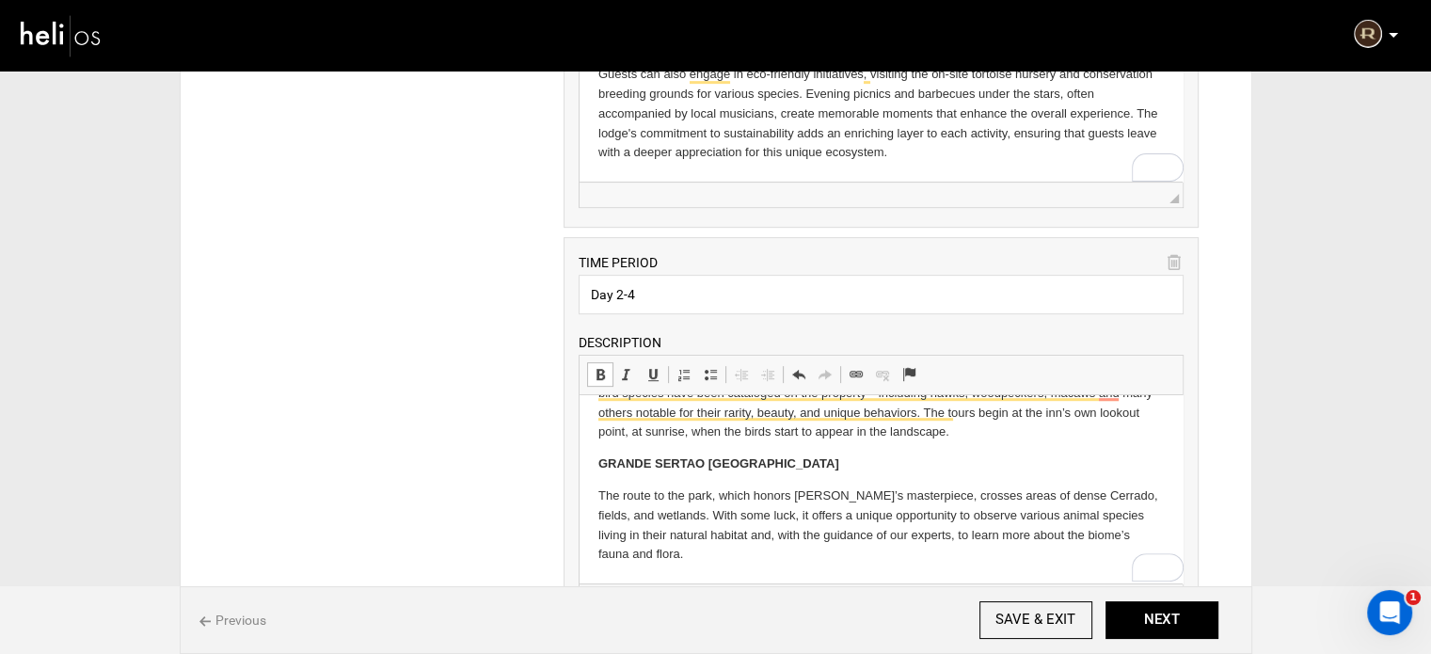
type input "Day 6 - 8"
click at [621, 299] on input "Day 2-4" at bounding box center [880, 295] width 605 height 40
click at [631, 296] on input "Day 2 -4" at bounding box center [880, 295] width 605 height 40
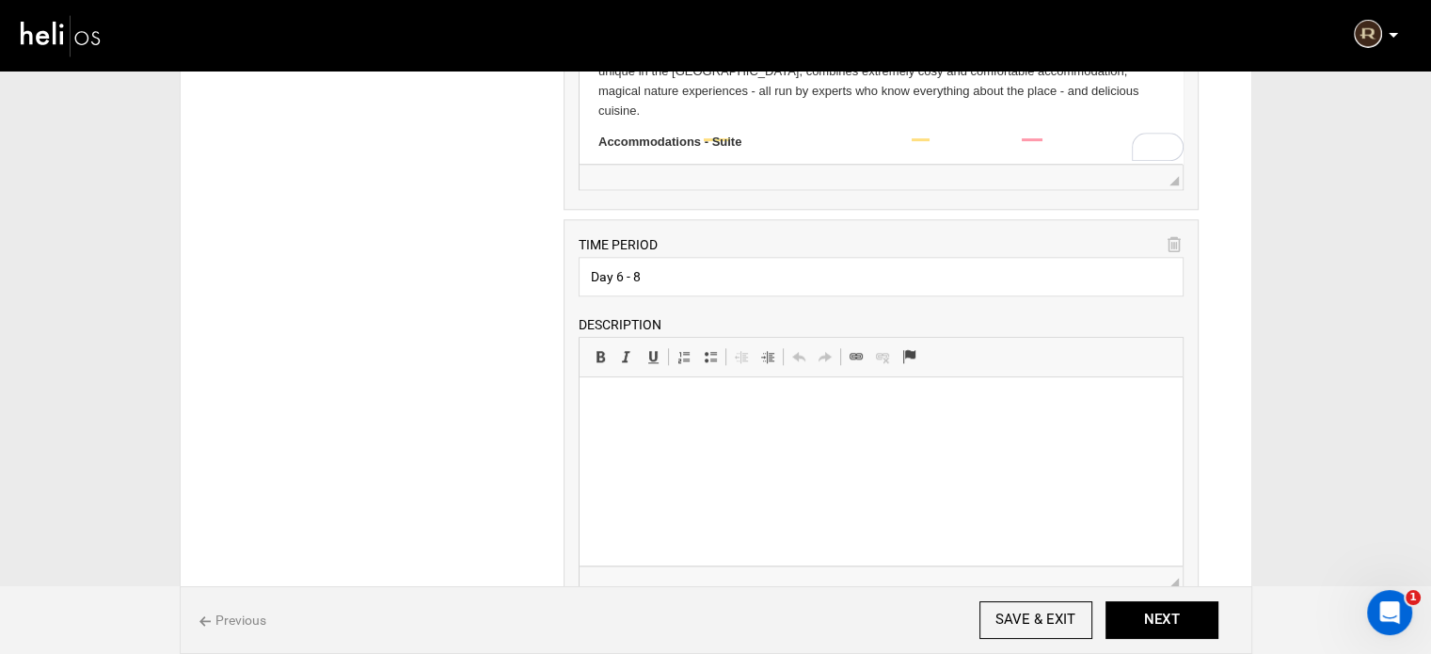
type input "Day 2 - 4"
click at [693, 429] on html at bounding box center [880, 405] width 603 height 57
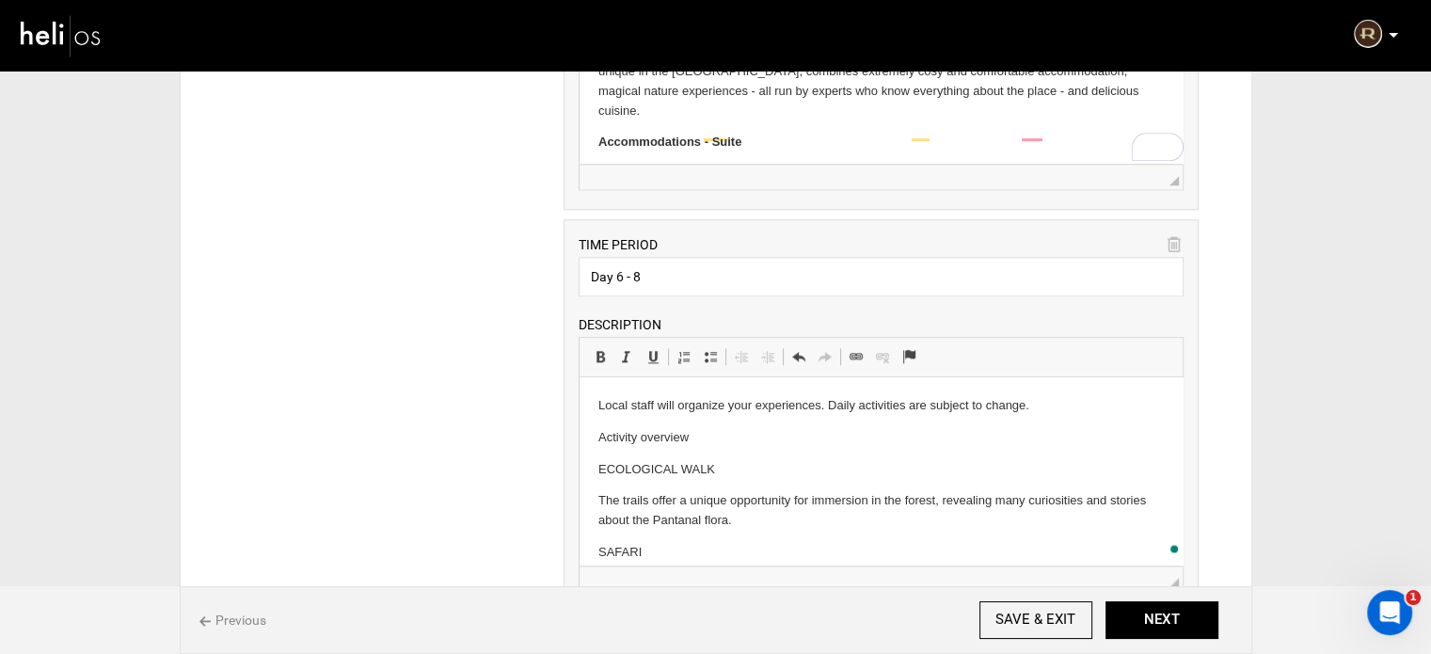
scroll to position [45, 0]
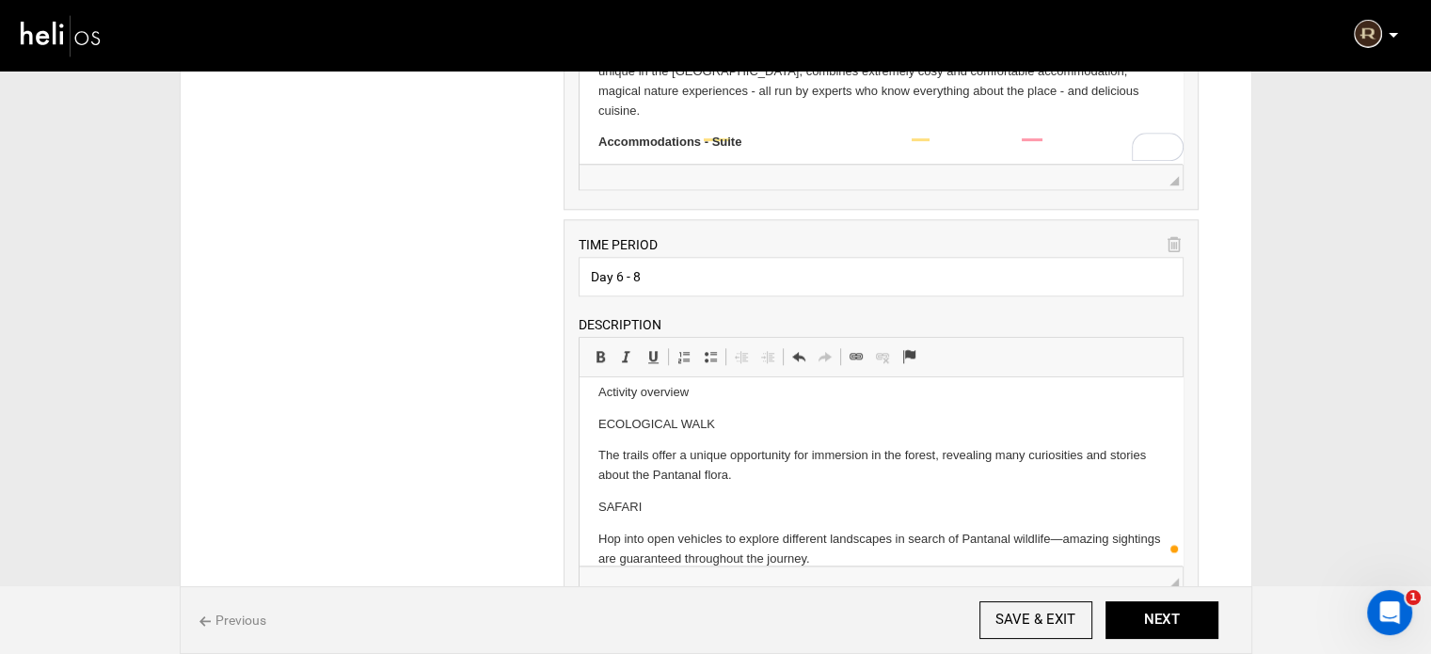
click at [646, 426] on p "ECOLOGICAL WALK" at bounding box center [880, 425] width 565 height 20
click at [598, 344] on link "Bold Keyboard shortcut Ctrl+B" at bounding box center [600, 356] width 26 height 24
click at [620, 506] on p "SAFARI" at bounding box center [880, 508] width 565 height 20
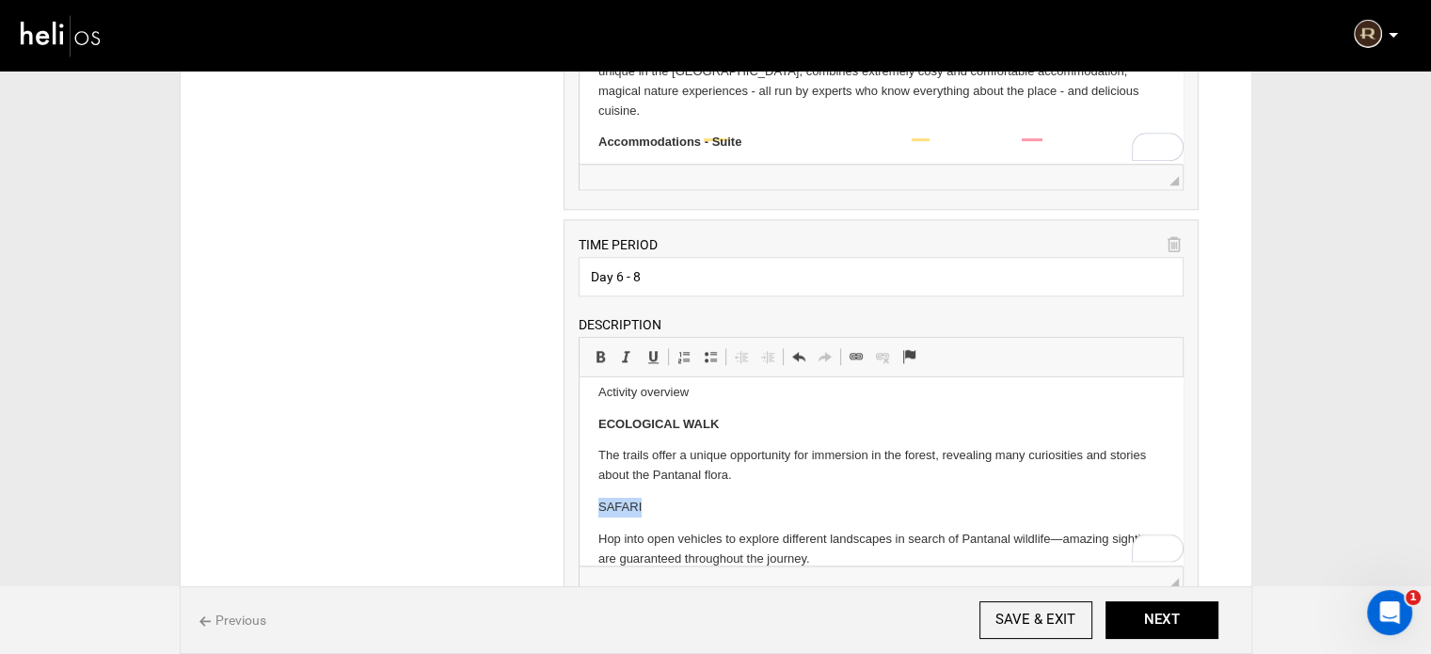
click at [620, 506] on p "SAFARI" at bounding box center [880, 508] width 565 height 20
click at [600, 352] on span at bounding box center [600, 356] width 15 height 15
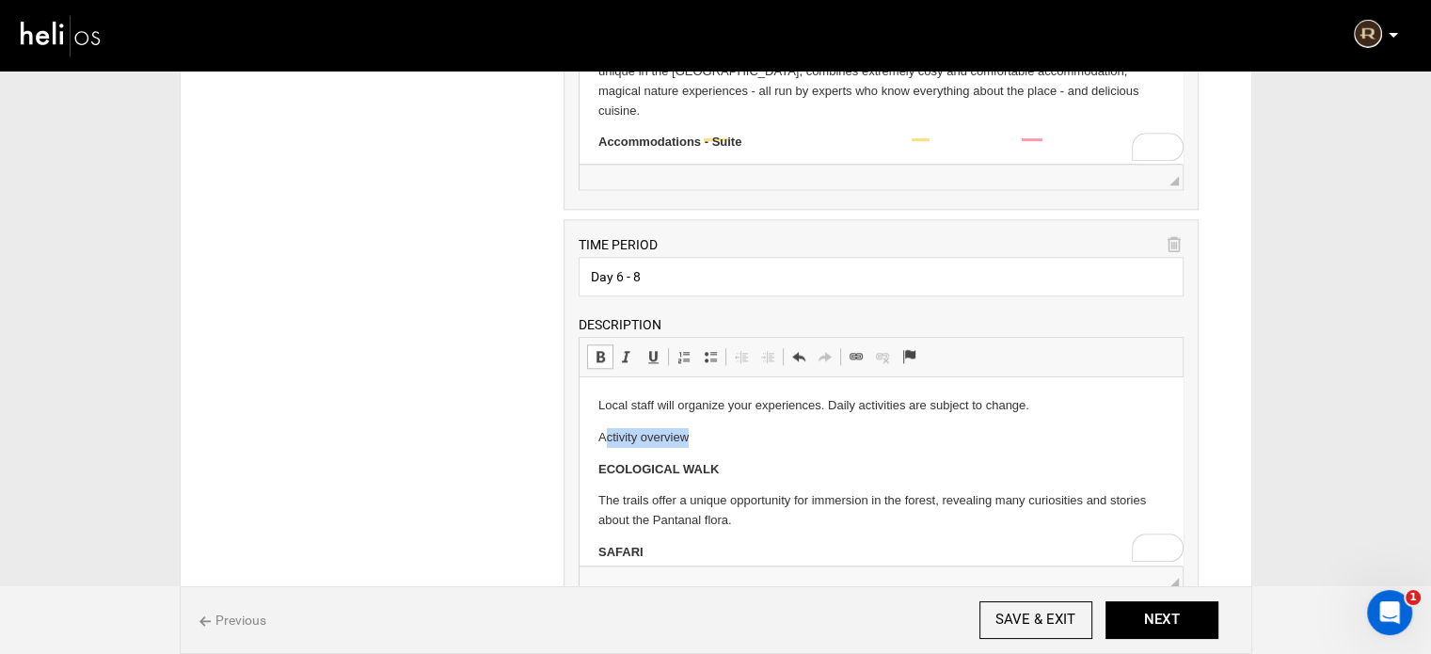
drag, startPoint x: 698, startPoint y: 432, endPoint x: 603, endPoint y: 422, distance: 95.5
click at [603, 422] on body "Local staff will organize your experiences. Daily activities are subject to cha…" at bounding box center [880, 504] width 565 height 217
click at [592, 441] on html "Local staff will organize your experiences. Daily activities are subject to cha…" at bounding box center [880, 504] width 603 height 255
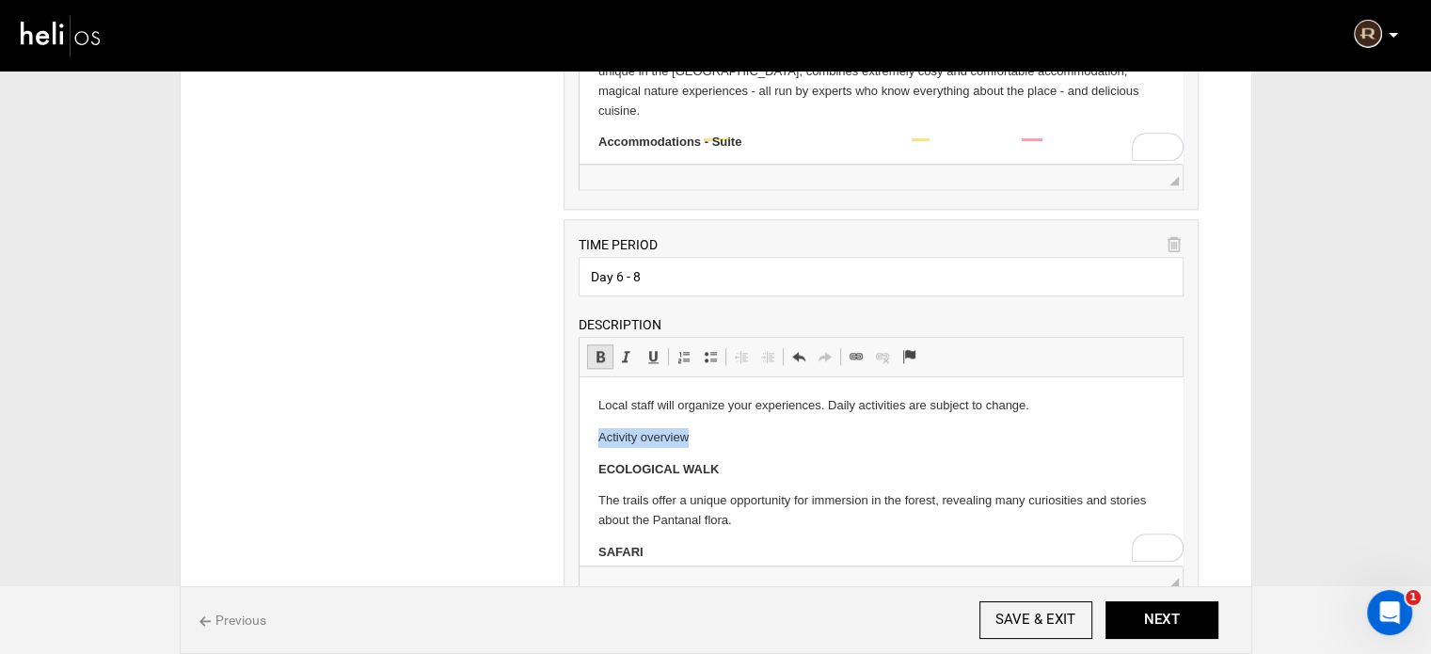
click at [598, 356] on span at bounding box center [600, 356] width 15 height 15
click at [727, 446] on p "Activity overview" at bounding box center [880, 438] width 565 height 20
click at [592, 504] on html "Local staff will organize your experiences. Daily activities are subject to cha…" at bounding box center [880, 504] width 603 height 255
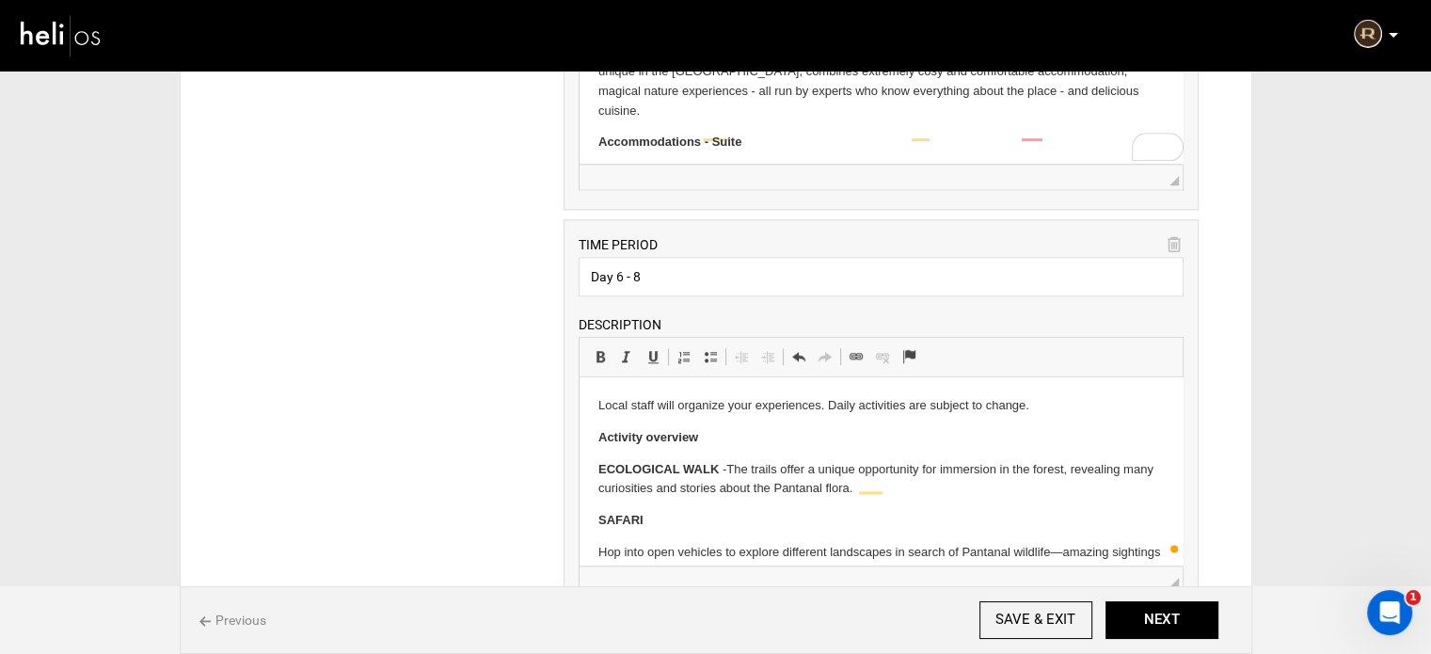
click at [596, 547] on html "Local staff will organize your experiences. Daily activities are subject to cha…" at bounding box center [880, 489] width 603 height 224
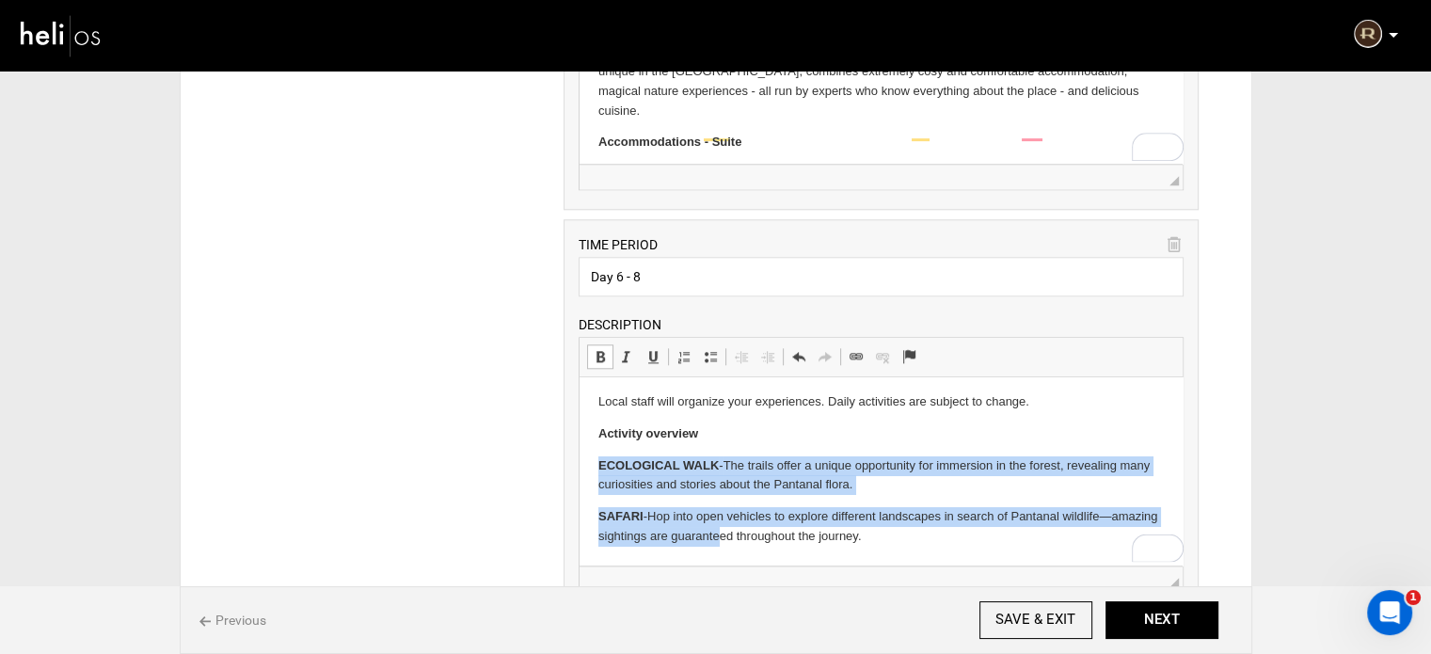
scroll to position [4, 0]
drag, startPoint x: 594, startPoint y: 472, endPoint x: 978, endPoint y: 574, distance: 397.0
click at [978, 565] on html "Local staff will organize your experiences. Daily activities are subject to cha…" at bounding box center [880, 469] width 603 height 192
click at [705, 353] on span at bounding box center [710, 356] width 15 height 15
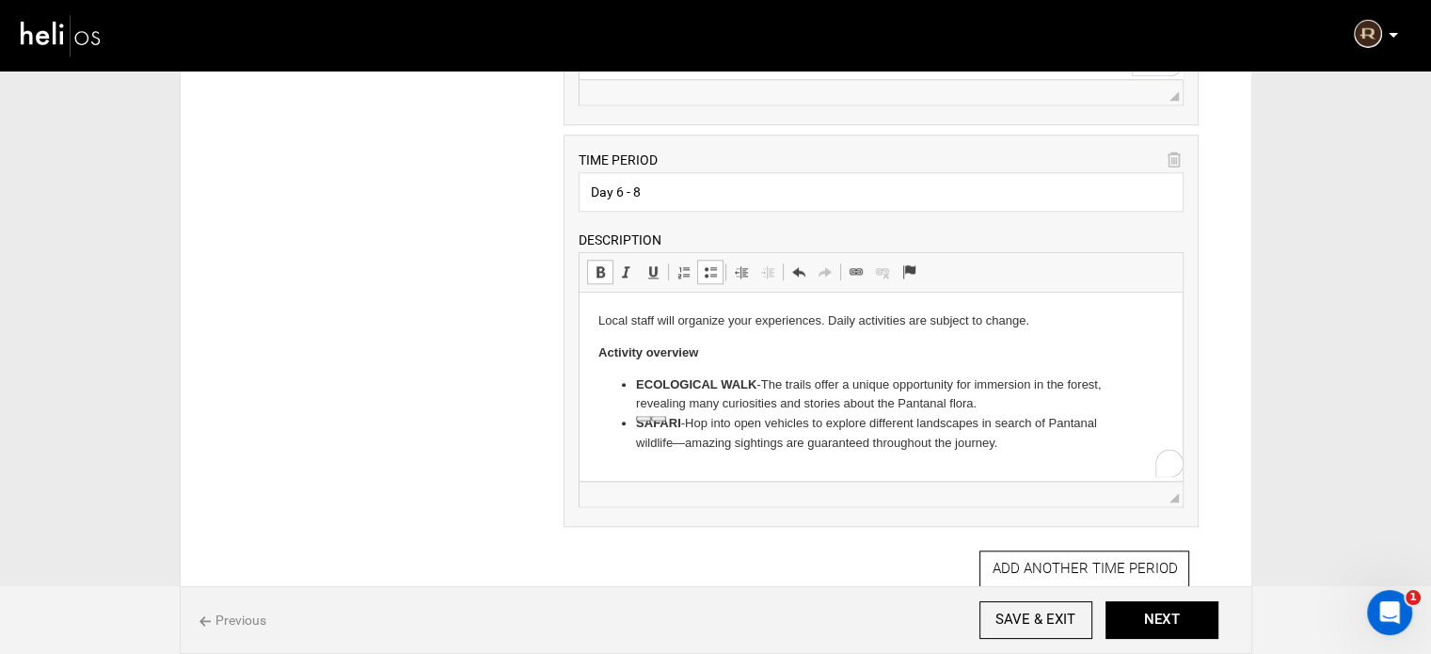
scroll to position [1975, 0]
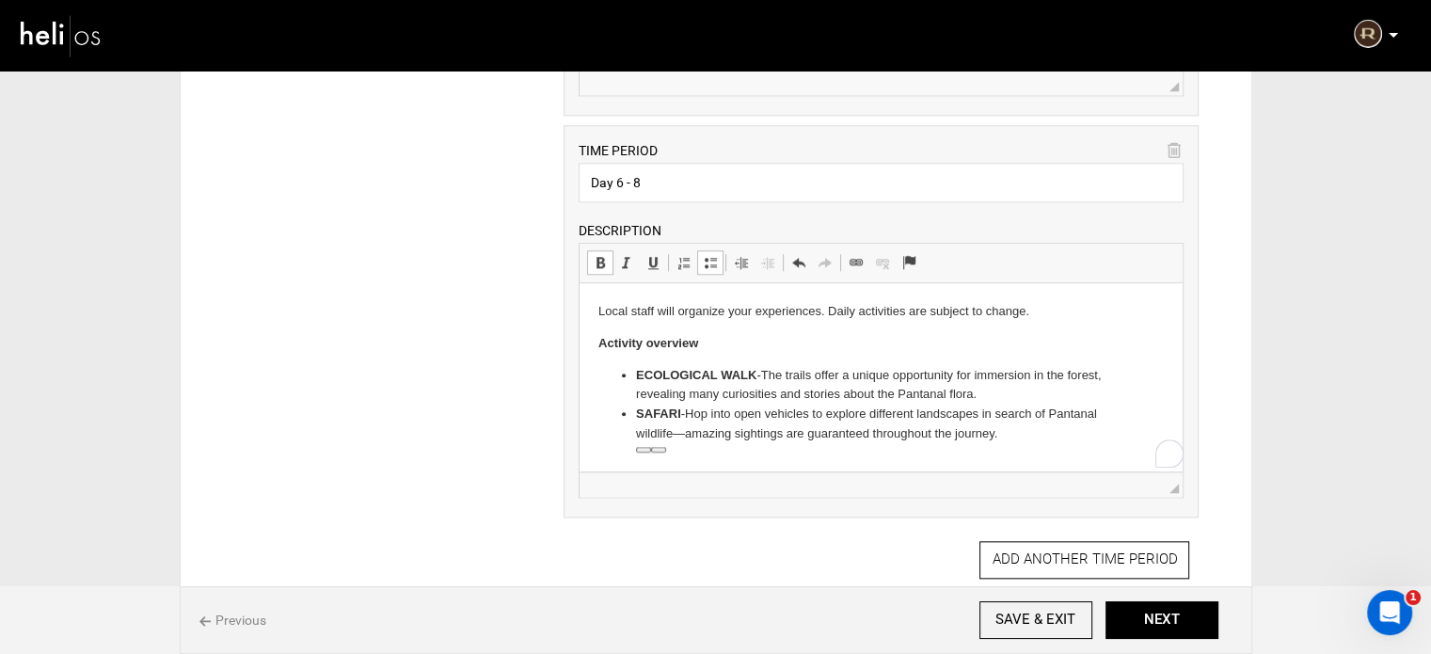
click at [1041, 445] on html "Local staff will organize your experiences. Daily activities are subject to cha…" at bounding box center [880, 373] width 603 height 180
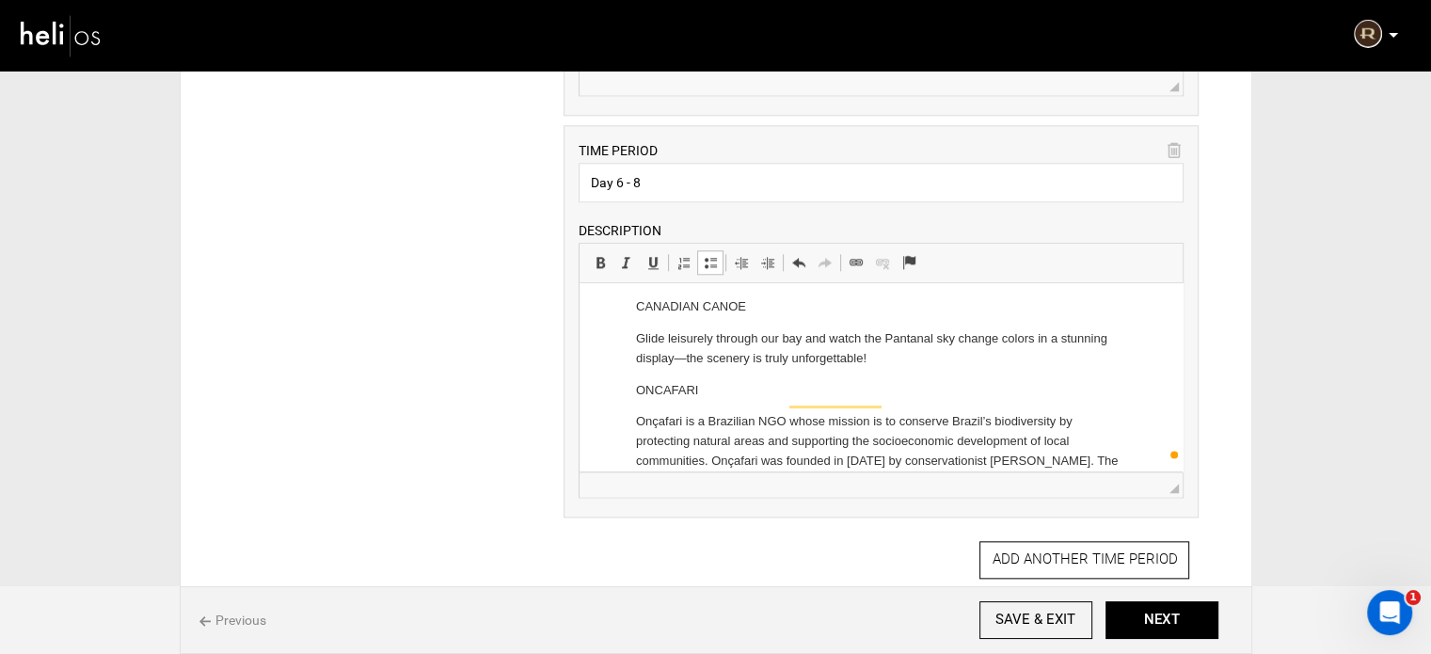
scroll to position [242, 0]
click at [633, 413] on ul "ECOLOGICAL WALK - The trails offer a unique opportunity for immersion in the fo…" at bounding box center [880, 346] width 565 height 445
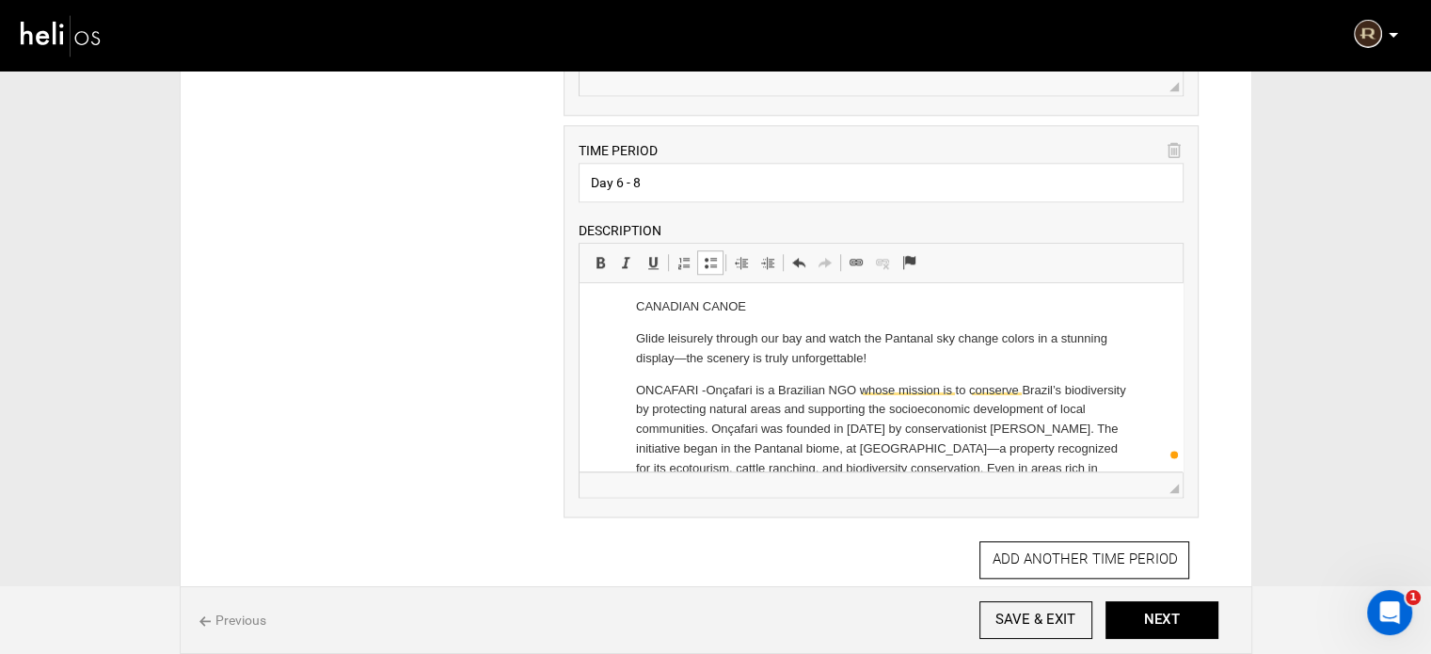
click at [630, 339] on ul "ECOLOGICAL WALK - The trails offer a unique opportunity for immersion in the fo…" at bounding box center [880, 330] width 565 height 413
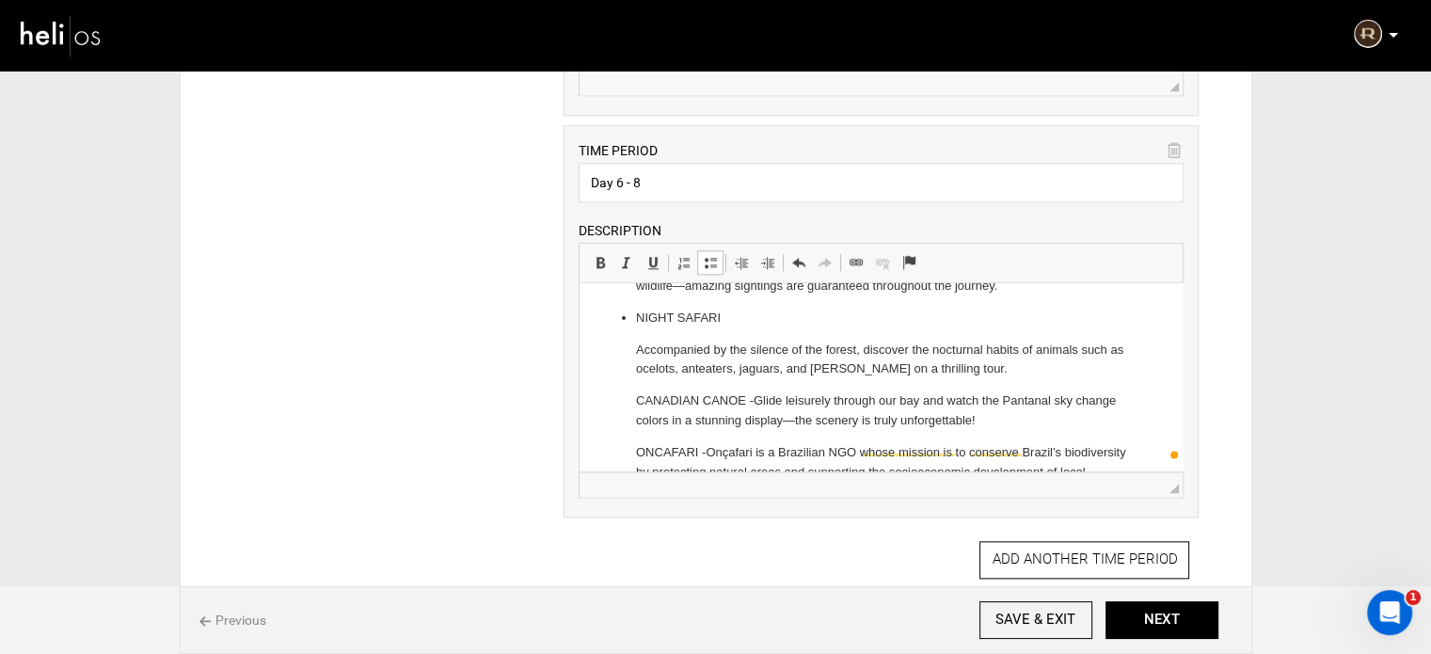
scroll to position [148, 0]
click at [626, 351] on ul "ECOLOGICAL WALK - The trails offer a unique opportunity for immersion in the fo…" at bounding box center [880, 409] width 565 height 382
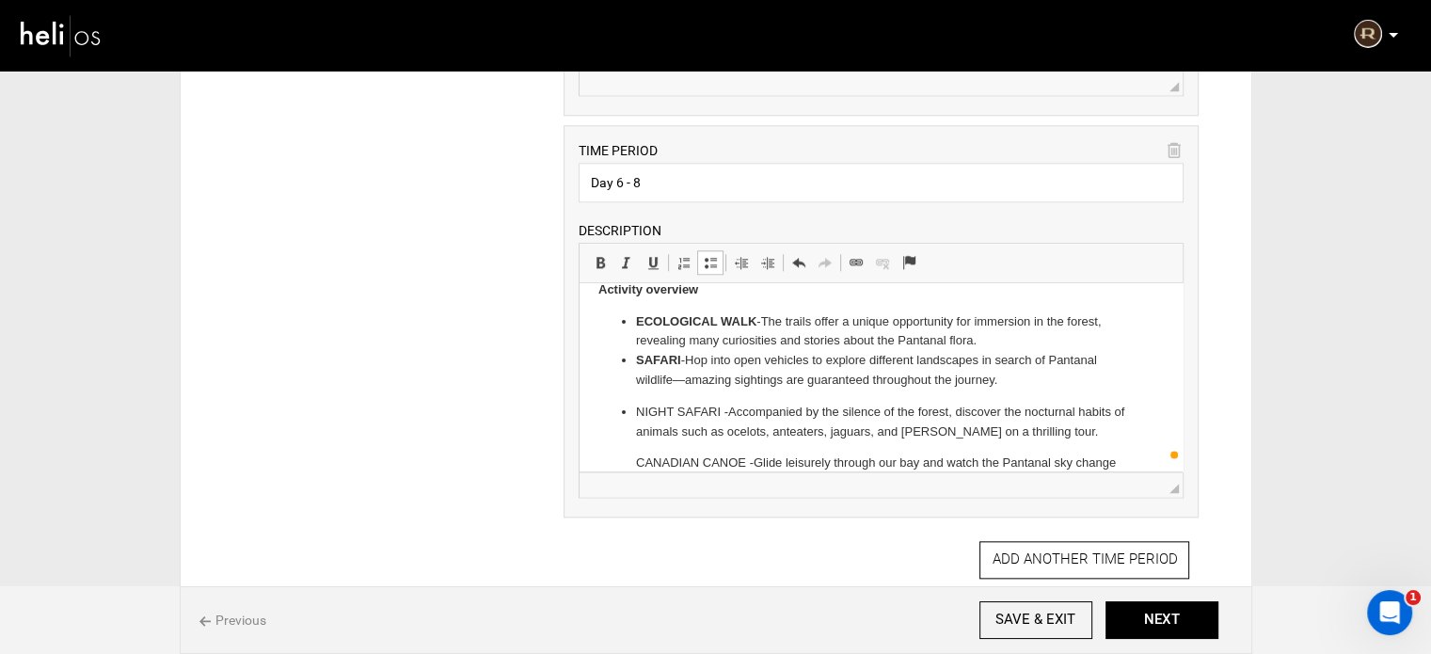
scroll to position [54, 0]
drag, startPoint x: 634, startPoint y: 414, endPoint x: 721, endPoint y: 418, distance: 87.6
click at [721, 418] on ul "ECOLOGICAL WALK - The trails offer a unique opportunity for immersion in the fo…" at bounding box center [880, 487] width 565 height 350
click at [606, 255] on span at bounding box center [600, 262] width 15 height 15
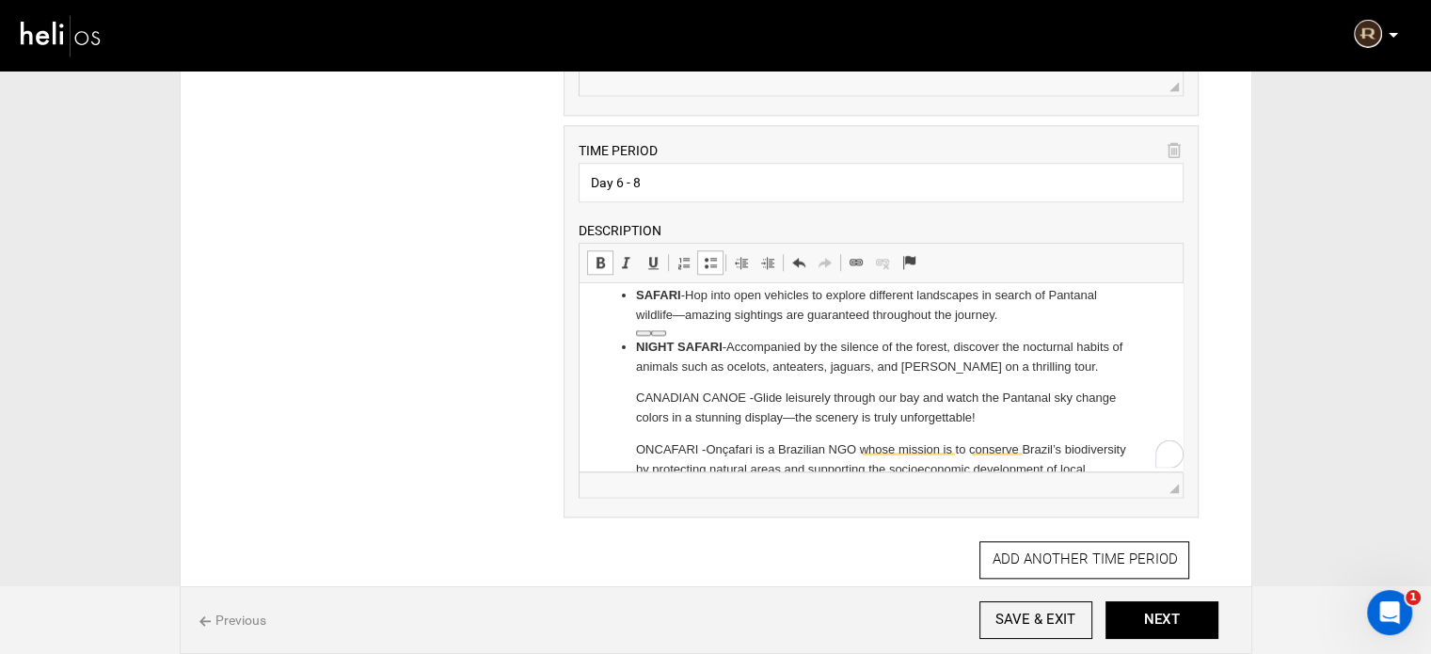
scroll to position [148, 0]
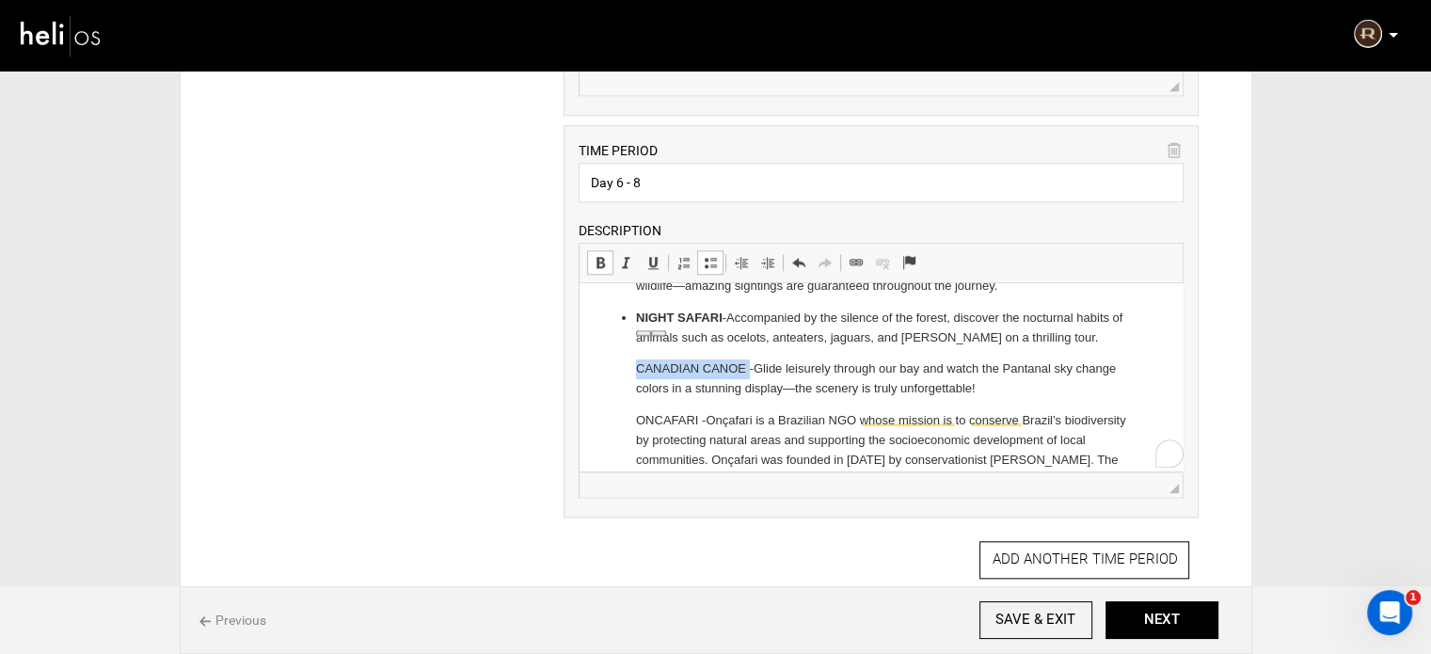
drag, startPoint x: 638, startPoint y: 369, endPoint x: 746, endPoint y: 370, distance: 108.2
click at [748, 370] on ul "ECOLOGICAL WALK - The trails offer a unique opportunity for immersion in the fo…" at bounding box center [880, 393] width 565 height 350
click at [719, 255] on link "Insert/Remove Bulleted List" at bounding box center [710, 262] width 26 height 24
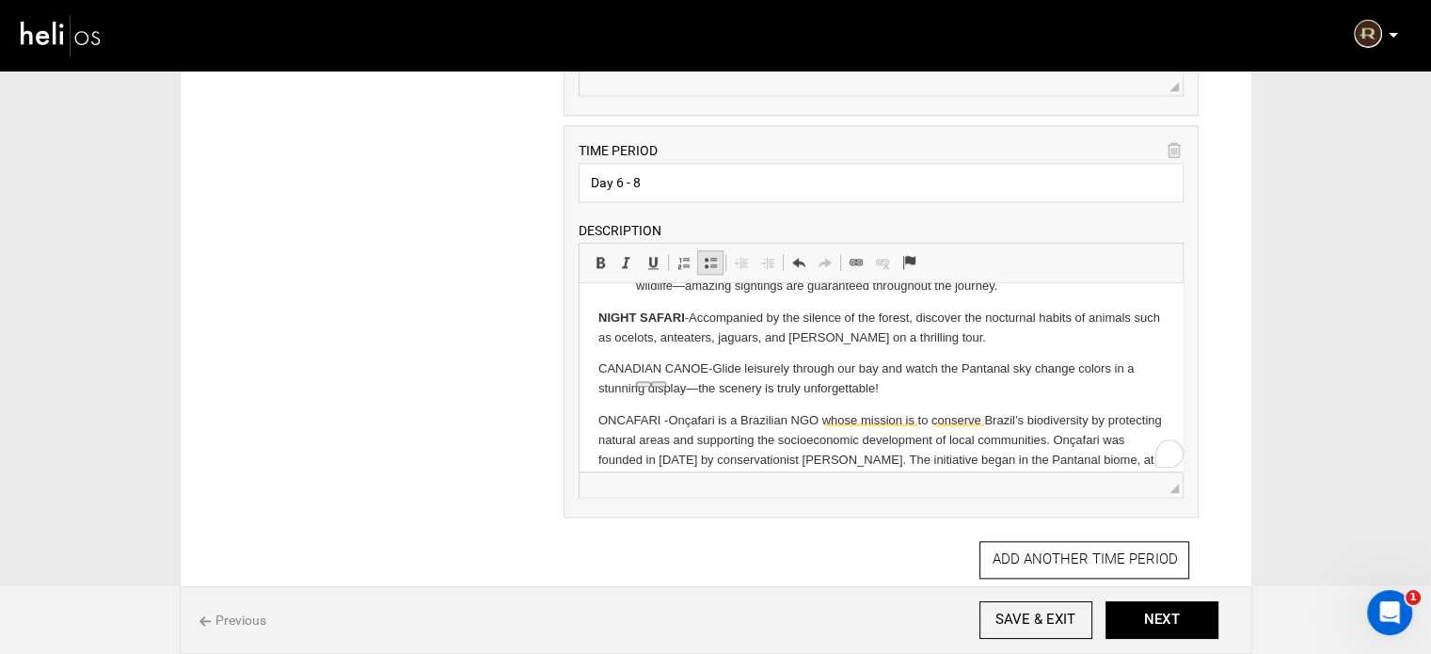
click at [717, 255] on link "Insert/Remove Bulleted List" at bounding box center [710, 262] width 26 height 24
click at [599, 315] on strong "NIGHT SAFARI" at bounding box center [641, 317] width 87 height 14
click at [597, 258] on span at bounding box center [600, 262] width 15 height 15
click at [712, 261] on span at bounding box center [710, 262] width 15 height 15
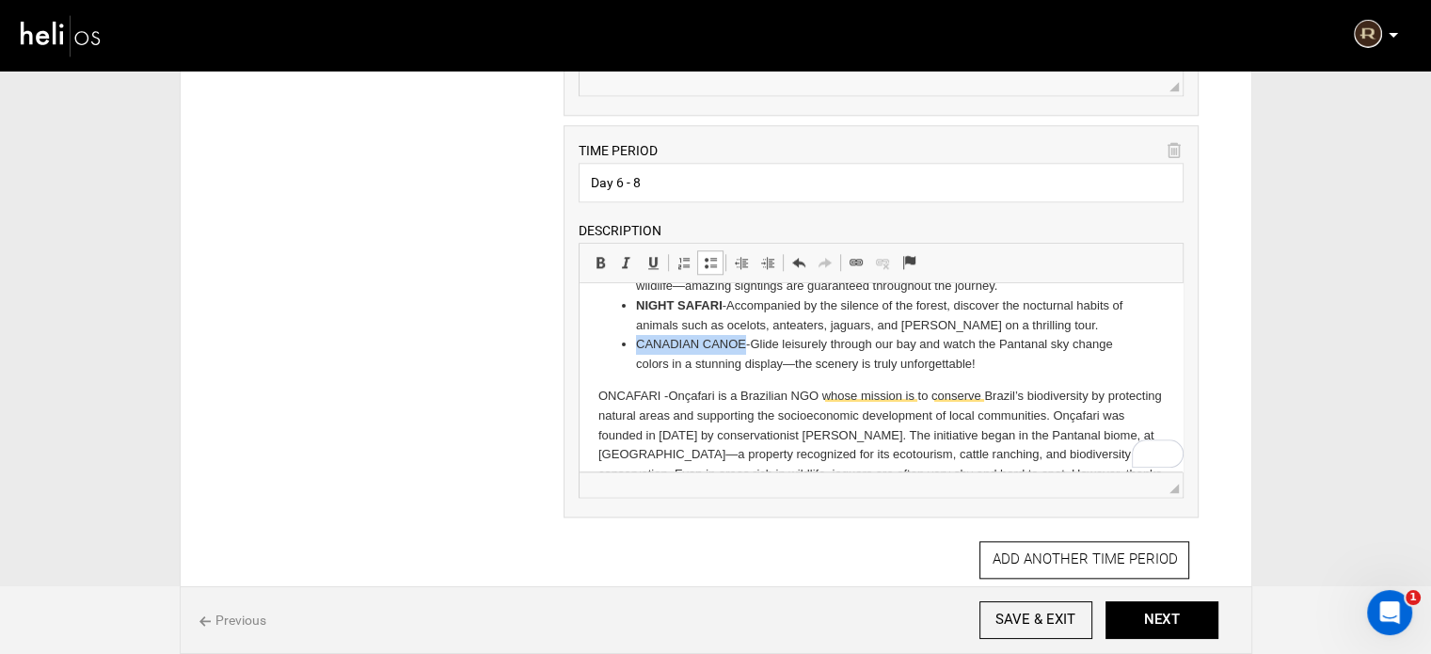
drag, startPoint x: 635, startPoint y: 339, endPoint x: 743, endPoint y: 337, distance: 108.2
click at [743, 337] on li "CANADIAN CANOE - Glide leisurely through our bay and watch the Pantanal sky cha…" at bounding box center [881, 355] width 490 height 40
click at [594, 255] on span at bounding box center [600, 262] width 15 height 15
click at [593, 393] on html "Local staff will organize your experiences. Daily activities are subject to cha…" at bounding box center [880, 338] width 603 height 407
click at [704, 255] on span at bounding box center [710, 262] width 15 height 15
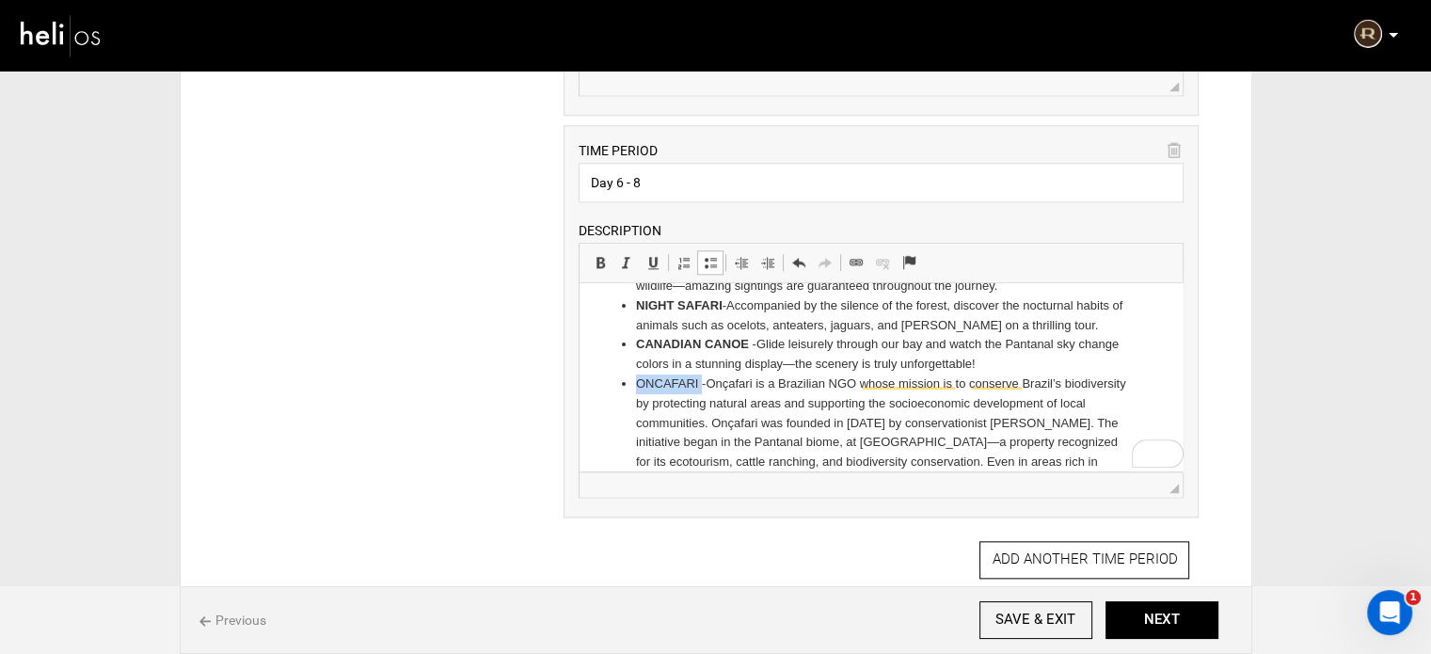
drag, startPoint x: 638, startPoint y: 388, endPoint x: 702, endPoint y: 385, distance: 64.1
click at [702, 385] on li "ONCAFARI - Onçafari is a Brazilian NGO whose mission is to conserve Brazil’s bi…" at bounding box center [881, 452] width 490 height 156
click at [597, 263] on span at bounding box center [600, 262] width 15 height 15
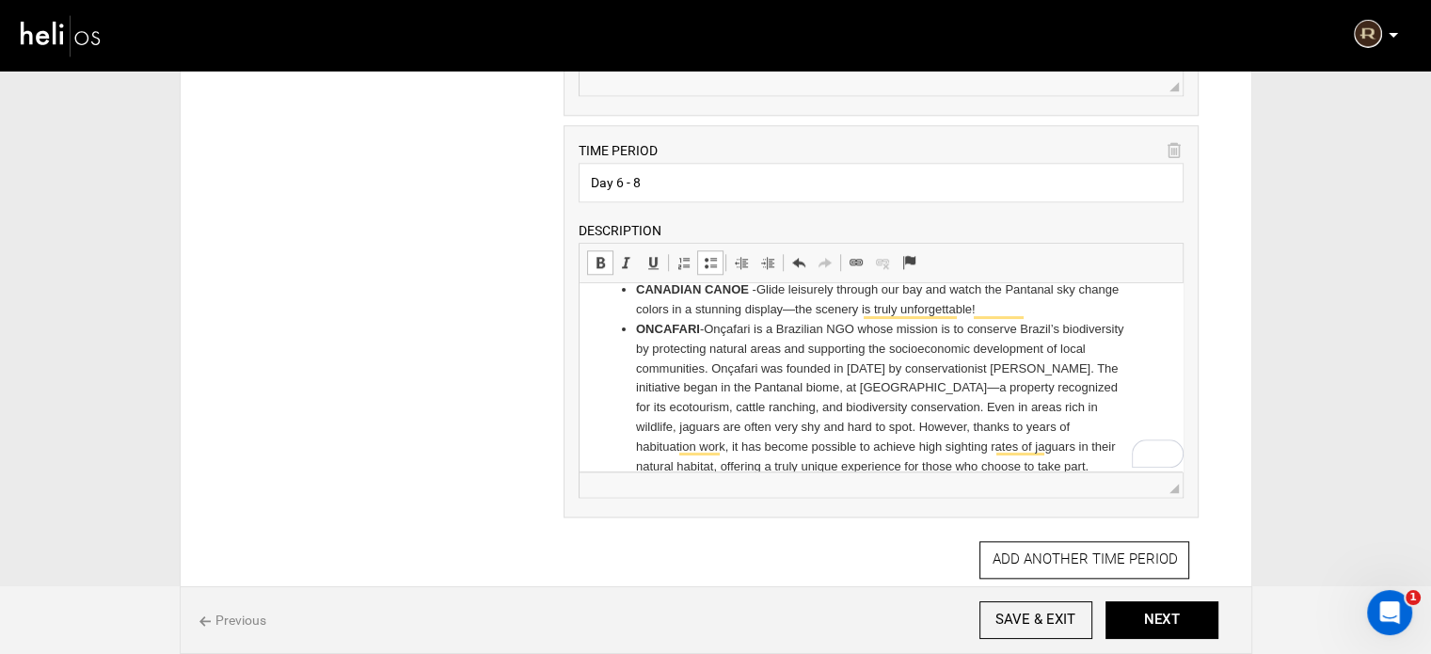
scroll to position [226, 0]
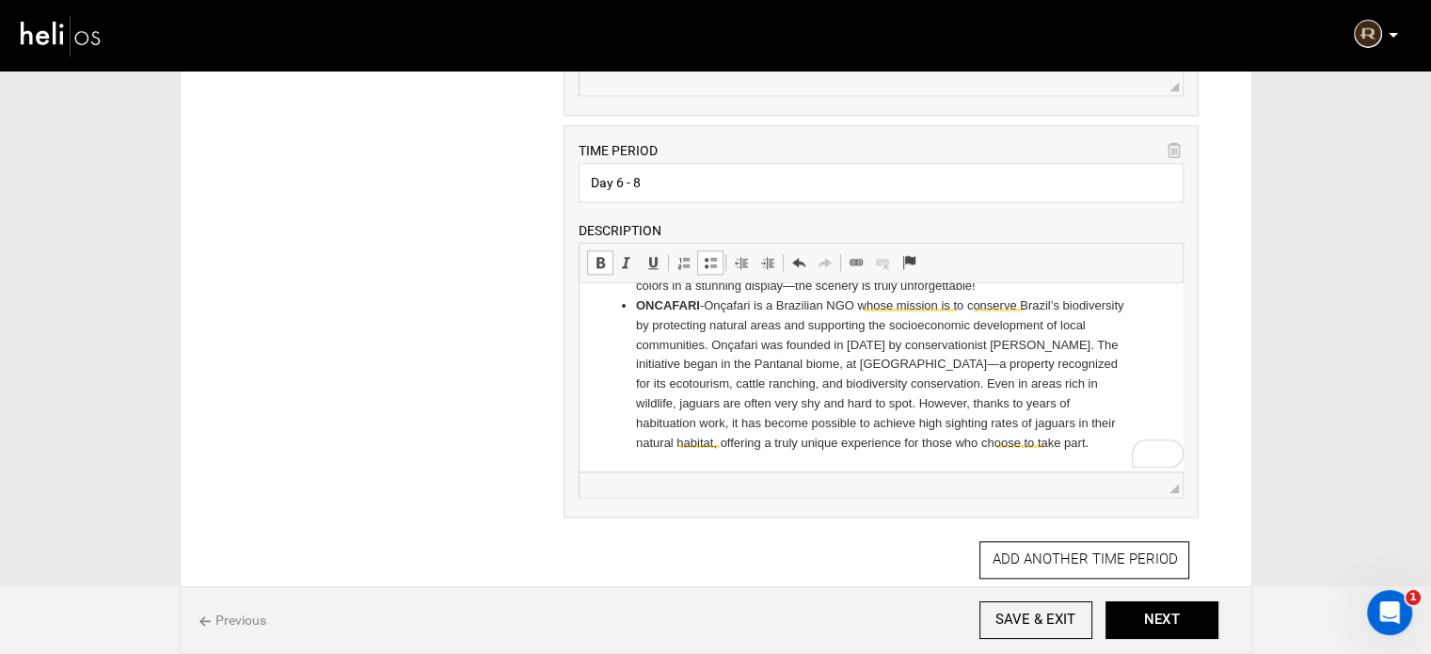
click at [1074, 452] on html "Local staff will organize your experiences. Daily activities are subject to cha…" at bounding box center [880, 264] width 603 height 414
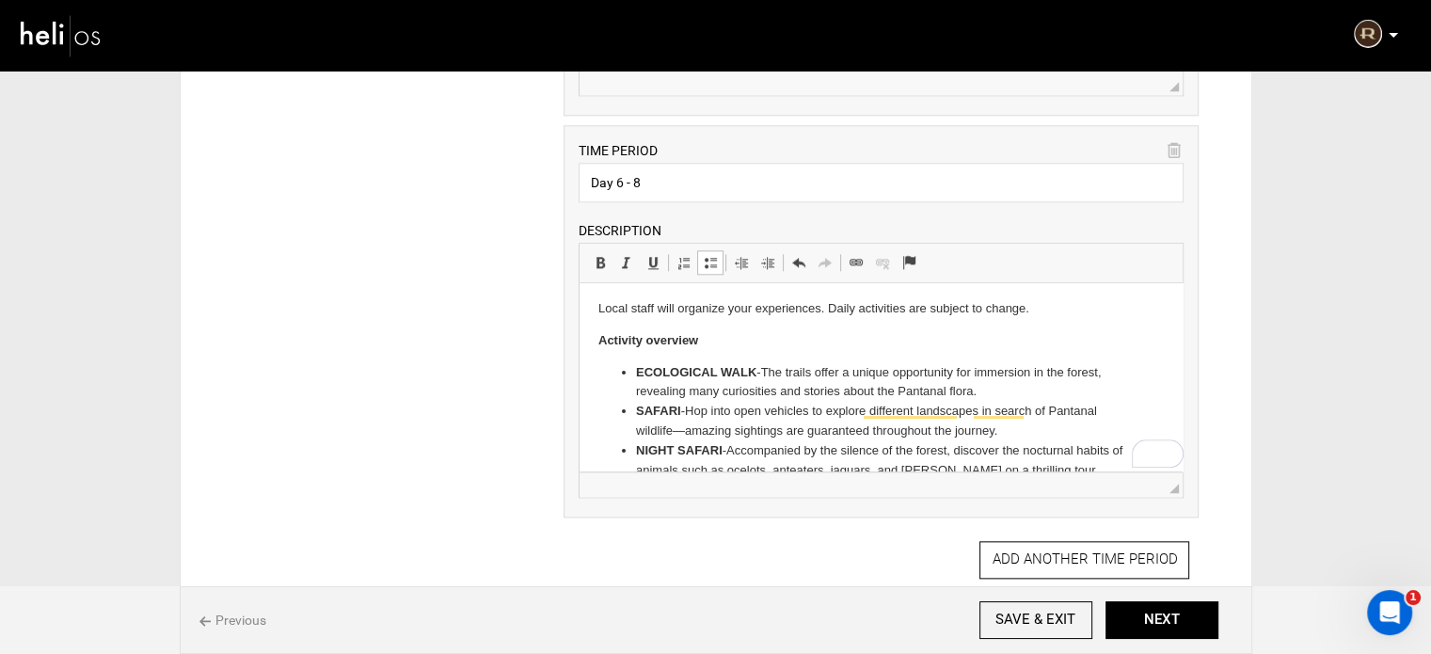
scroll to position [1, 0]
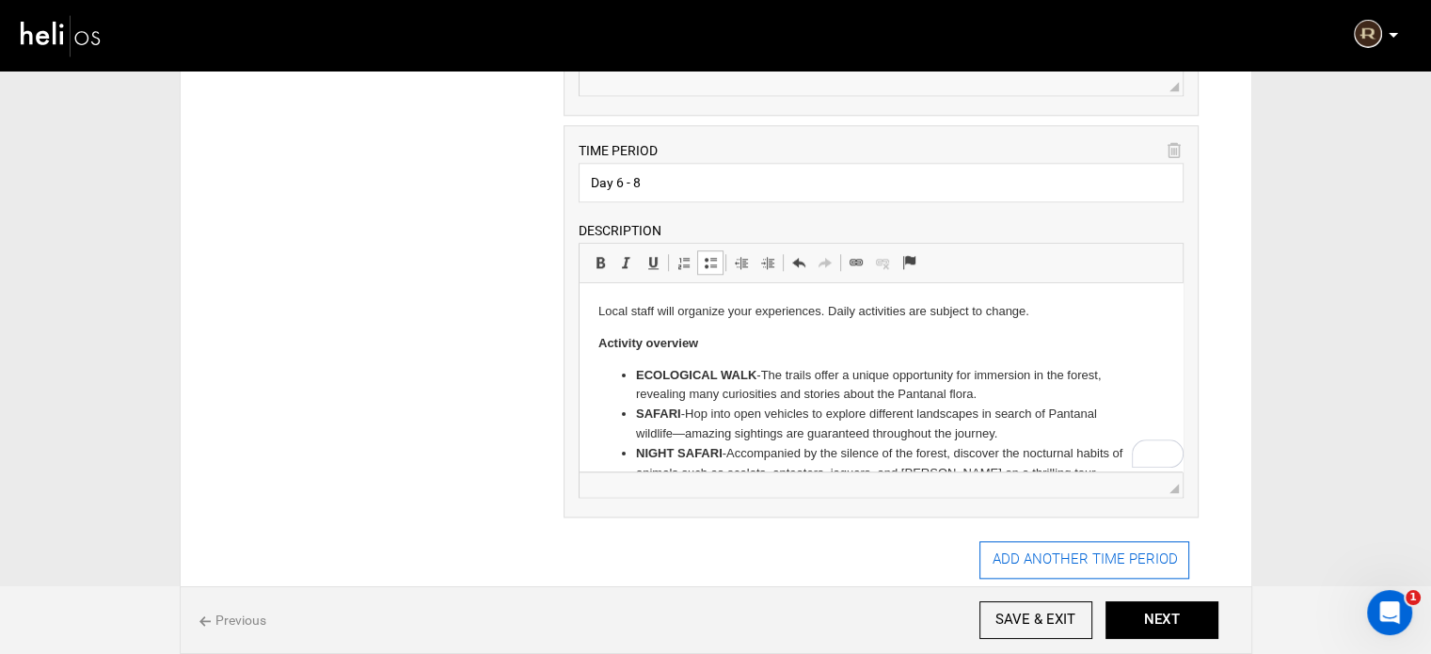
click at [1053, 551] on button "ADD ANOTHER TIME PERIOD" at bounding box center [1084, 560] width 210 height 38
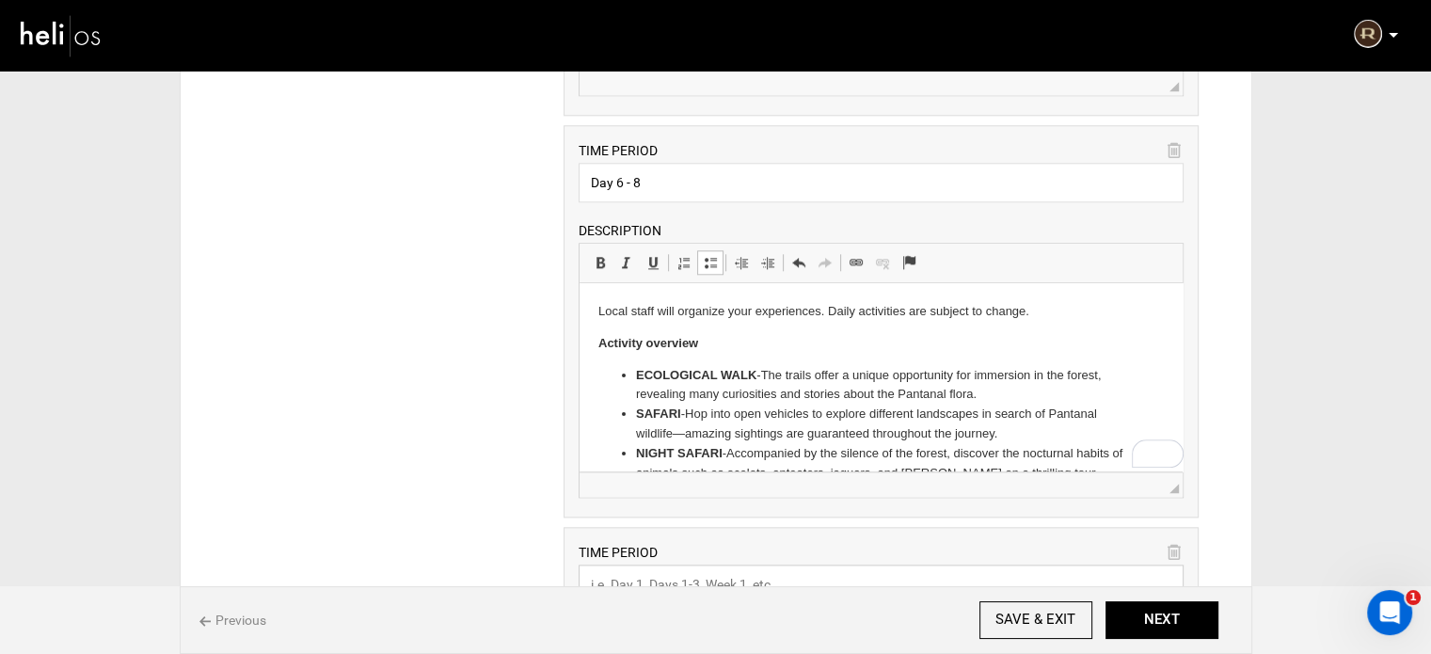
click at [721, 564] on input "text" at bounding box center [880, 584] width 605 height 40
paste input "Day 9"
type input "Day 9"
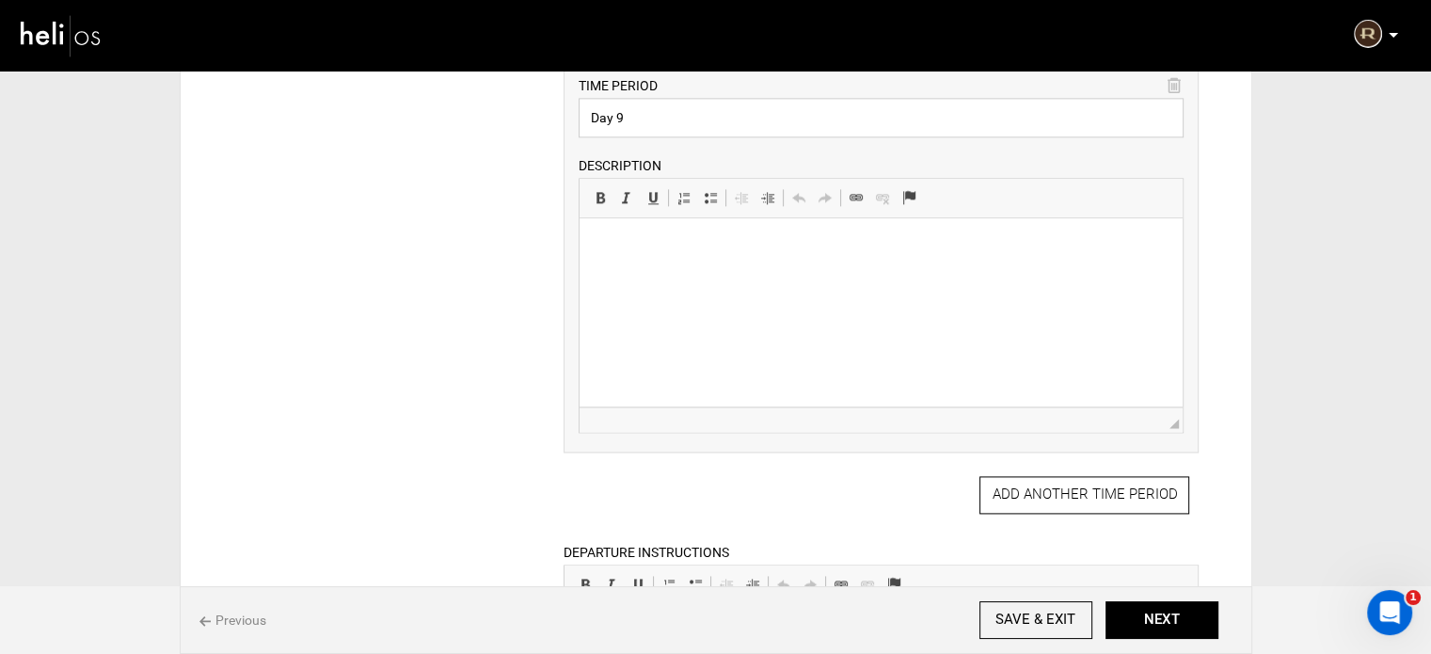
scroll to position [2446, 0]
click at [712, 272] on html at bounding box center [880, 242] width 603 height 57
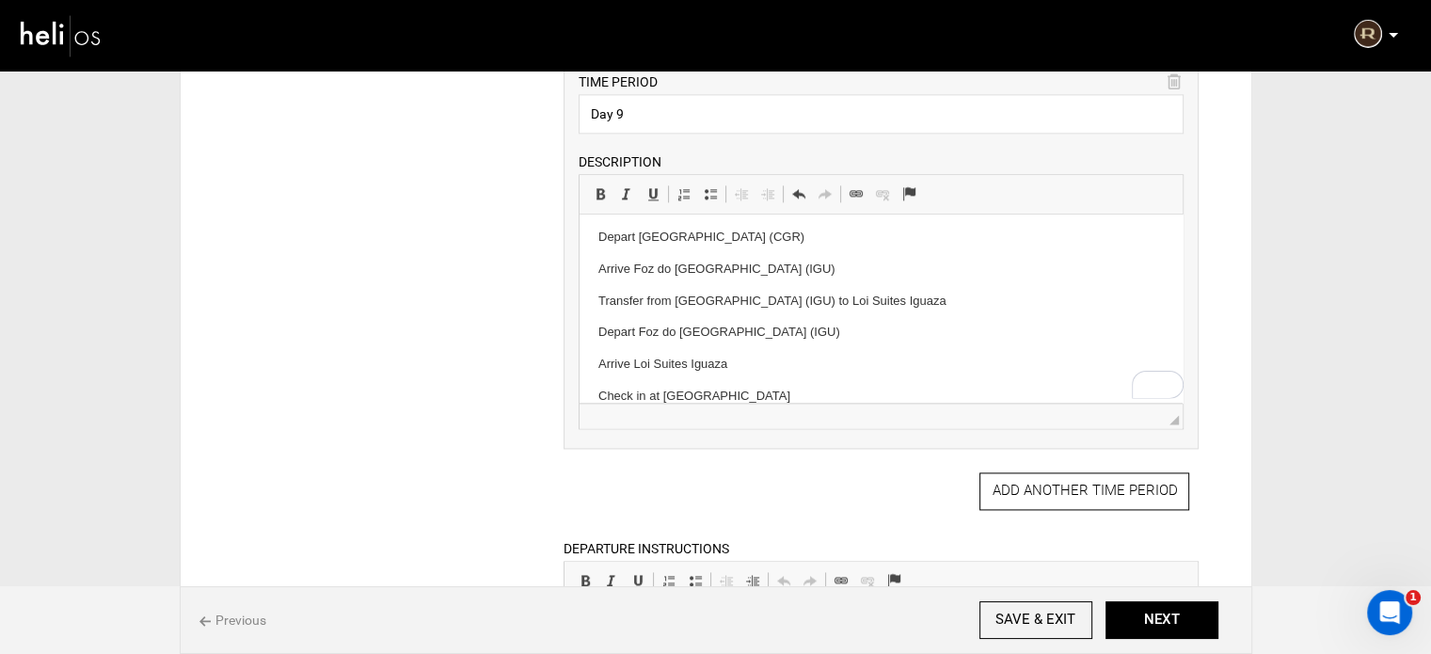
scroll to position [0, 0]
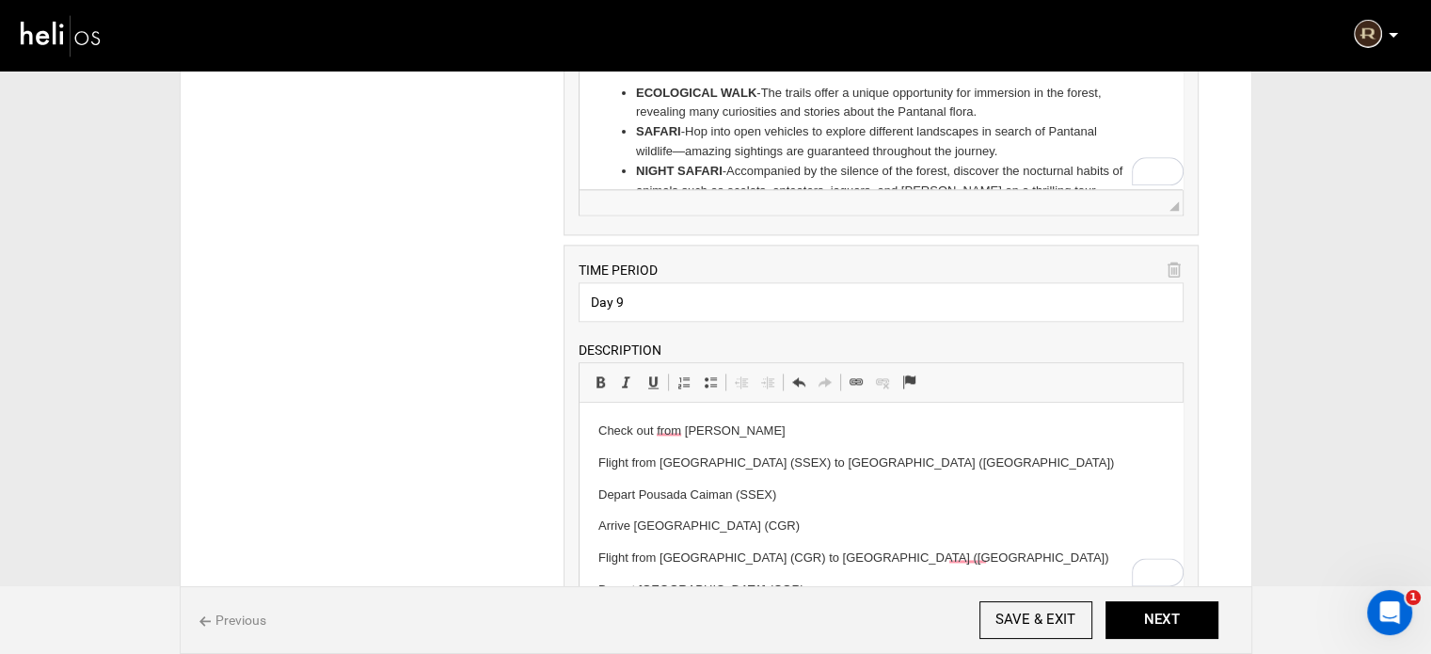
click at [619, 433] on p "Check out from Pousada Caiman" at bounding box center [880, 431] width 565 height 20
click at [715, 374] on span at bounding box center [710, 381] width 15 height 15
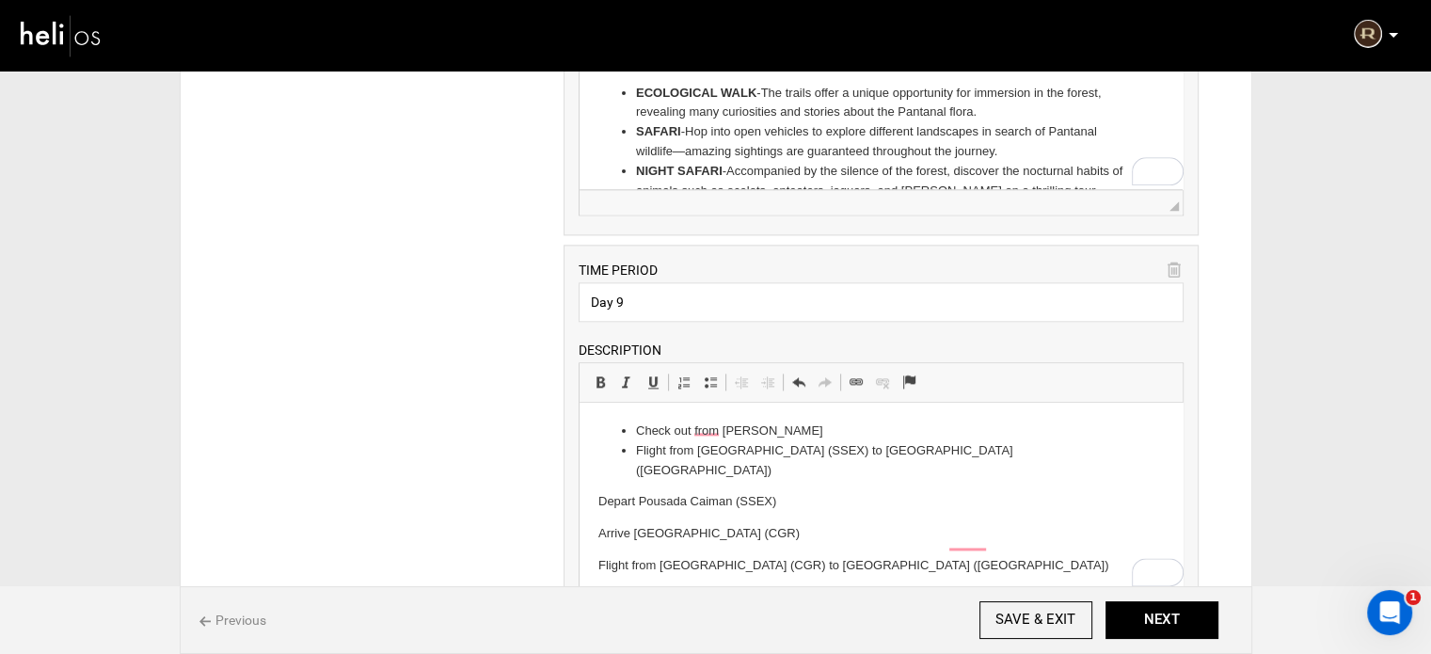
drag, startPoint x: 595, startPoint y: 481, endPoint x: 883, endPoint y: 516, distance: 290.0
click at [883, 516] on html "Check out from Pousada Caiman Flight from Pousada Caiman (SSEX) to Campo Grande…" at bounding box center [880, 594] width 603 height 383
click at [698, 374] on link "Insert/Remove Bulleted List" at bounding box center [710, 382] width 26 height 24
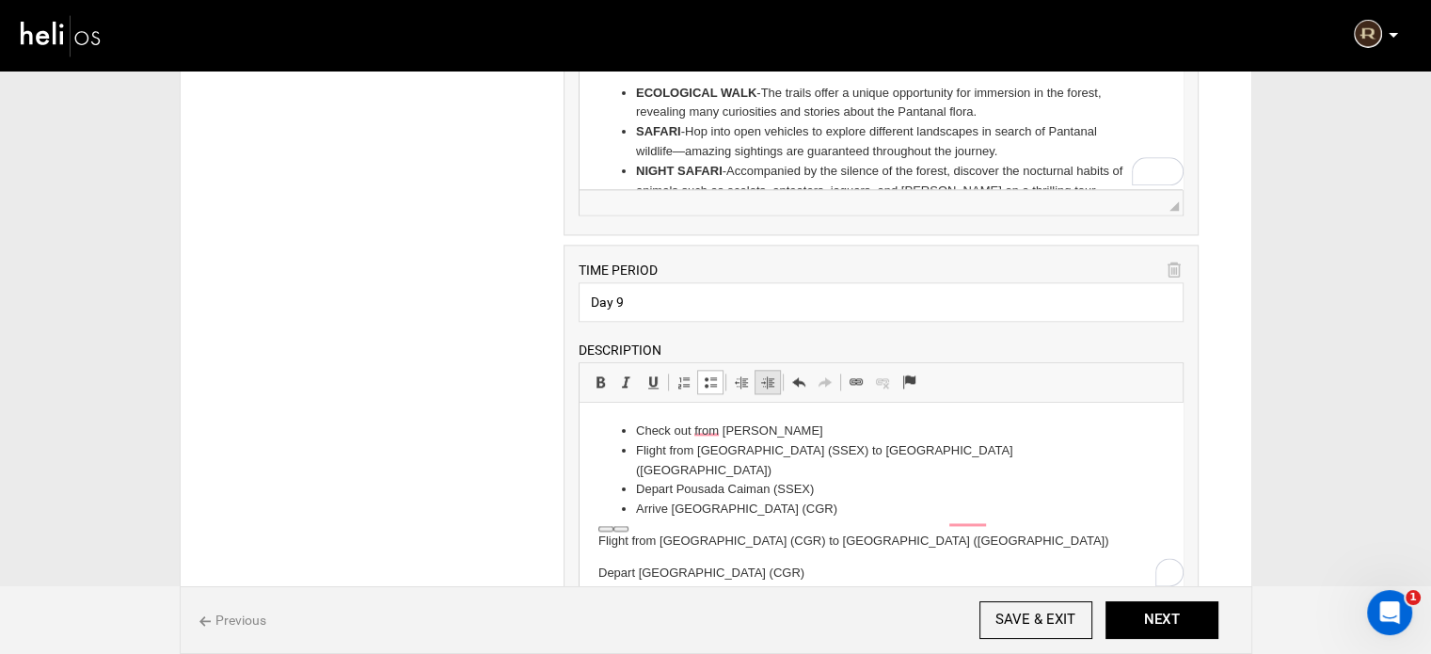
click at [764, 376] on span at bounding box center [767, 381] width 15 height 15
click at [598, 531] on p "Flight from Campo Grande International Airport (CGR) to Foz do Iguaca Internati…" at bounding box center [880, 541] width 565 height 20
click at [709, 374] on span at bounding box center [710, 381] width 15 height 15
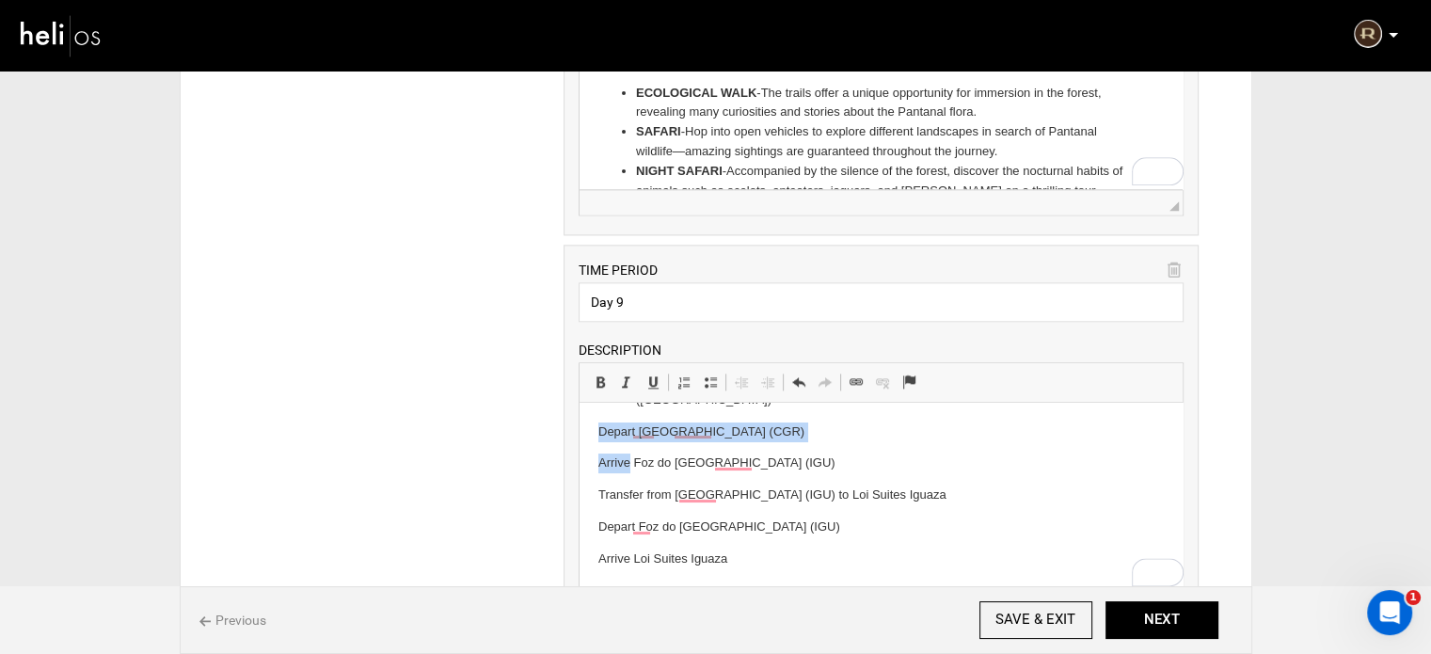
scroll to position [149, 0]
drag, startPoint x: 590, startPoint y: 408, endPoint x: 900, endPoint y: 436, distance: 311.7
click at [900, 436] on html "Check out from Pousada Caiman Flight from Pousada Caiman (SSEX) to Campo Grande…" at bounding box center [880, 436] width 603 height 365
click at [711, 370] on link "Insert/Remove Bulleted List" at bounding box center [710, 382] width 26 height 24
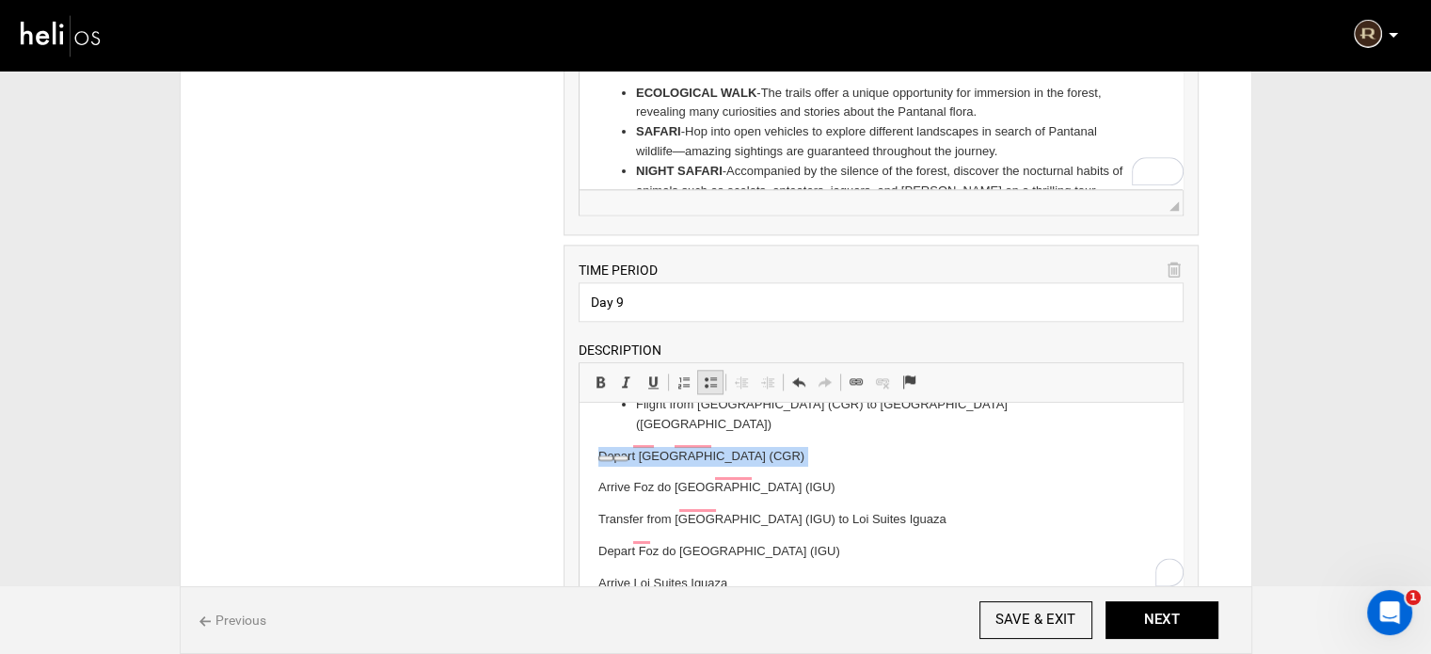
scroll to position [124, 0]
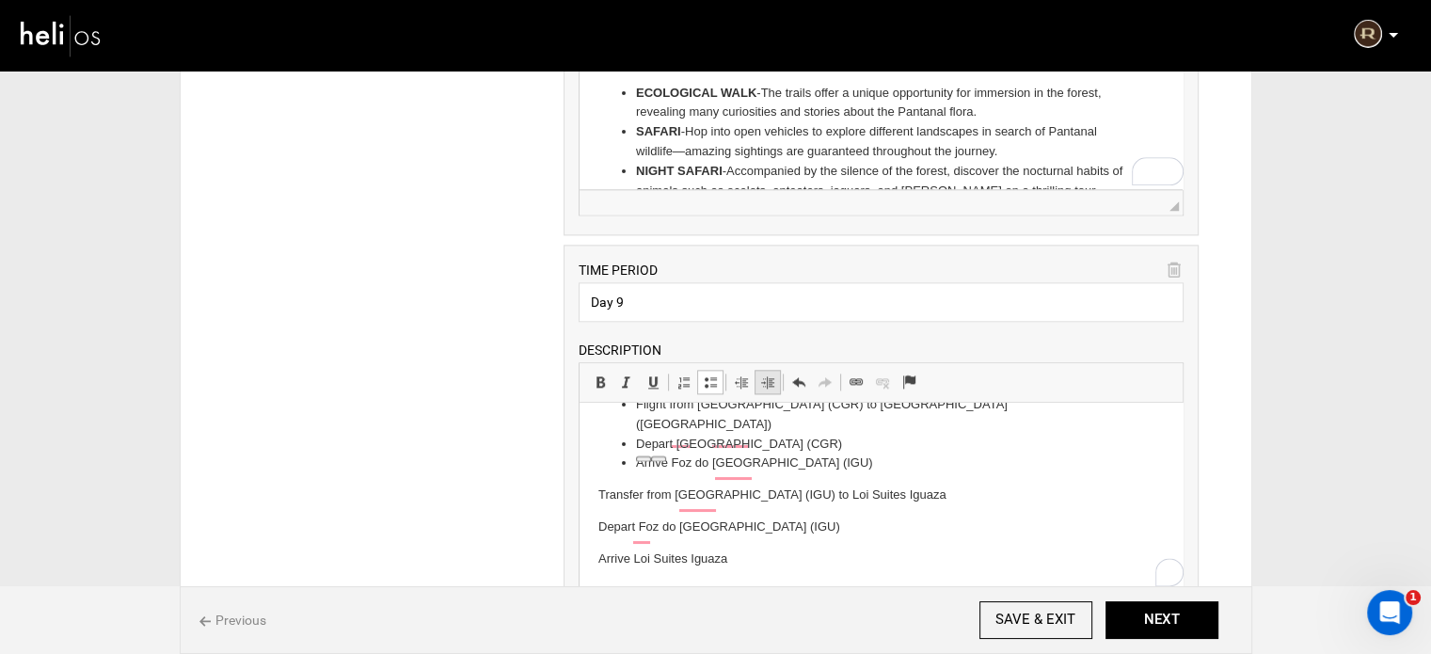
click at [764, 374] on span at bounding box center [767, 381] width 15 height 15
click at [594, 468] on html "Check out from Pousada Caiman Flight from Pousada Caiman (SSEX) to Campo Grande…" at bounding box center [880, 448] width 603 height 341
click at [704, 375] on span at bounding box center [710, 381] width 15 height 15
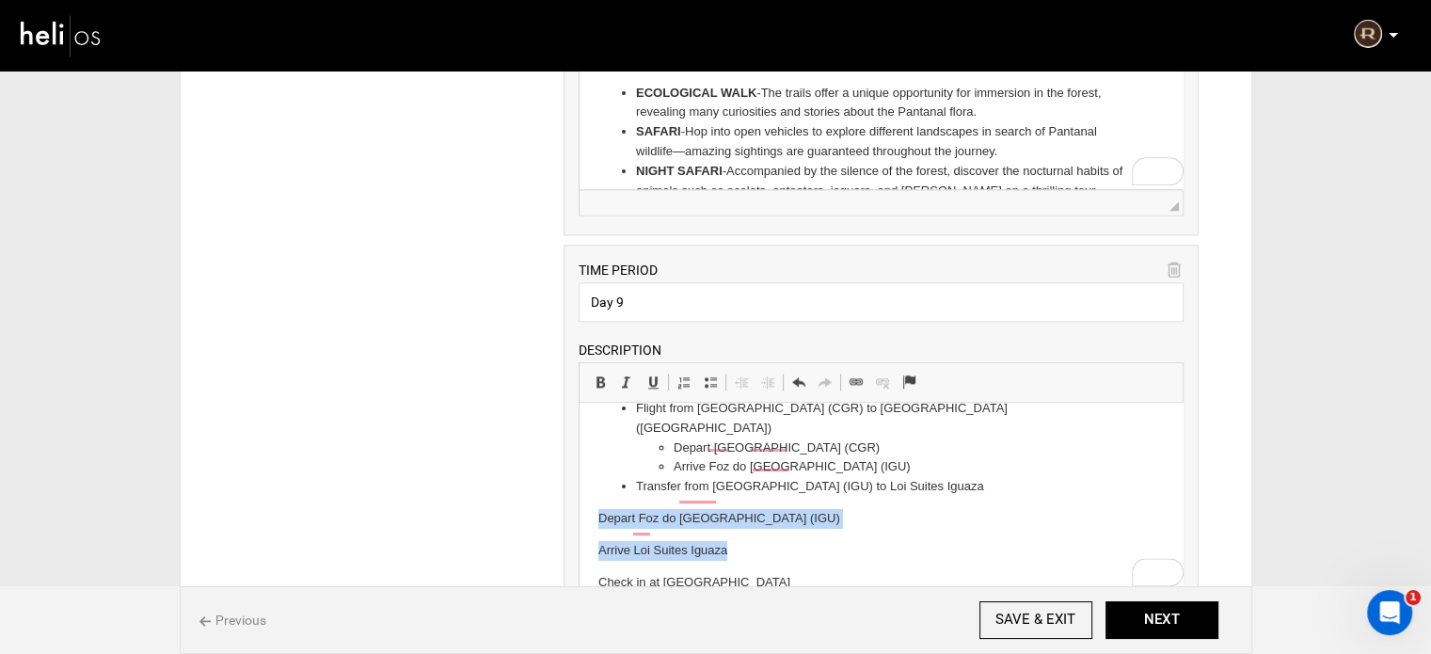
drag, startPoint x: 591, startPoint y: 499, endPoint x: 730, endPoint y: 524, distance: 141.3
click at [730, 524] on html "Check out from Pousada Caiman Flight from Pousada Caiman (SSEX) to Campo Grande…" at bounding box center [880, 446] width 603 height 328
click at [715, 387] on link "Insert/Remove Bulleted List" at bounding box center [710, 382] width 26 height 24
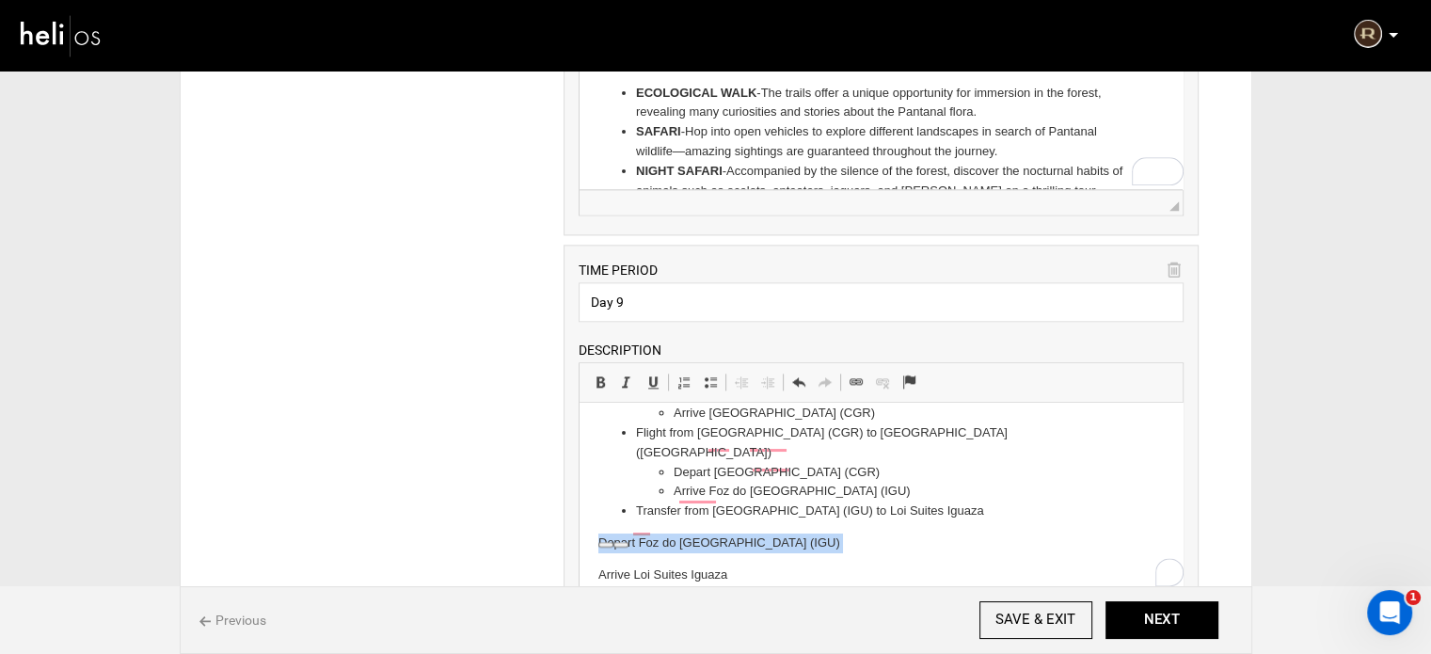
scroll to position [96, 0]
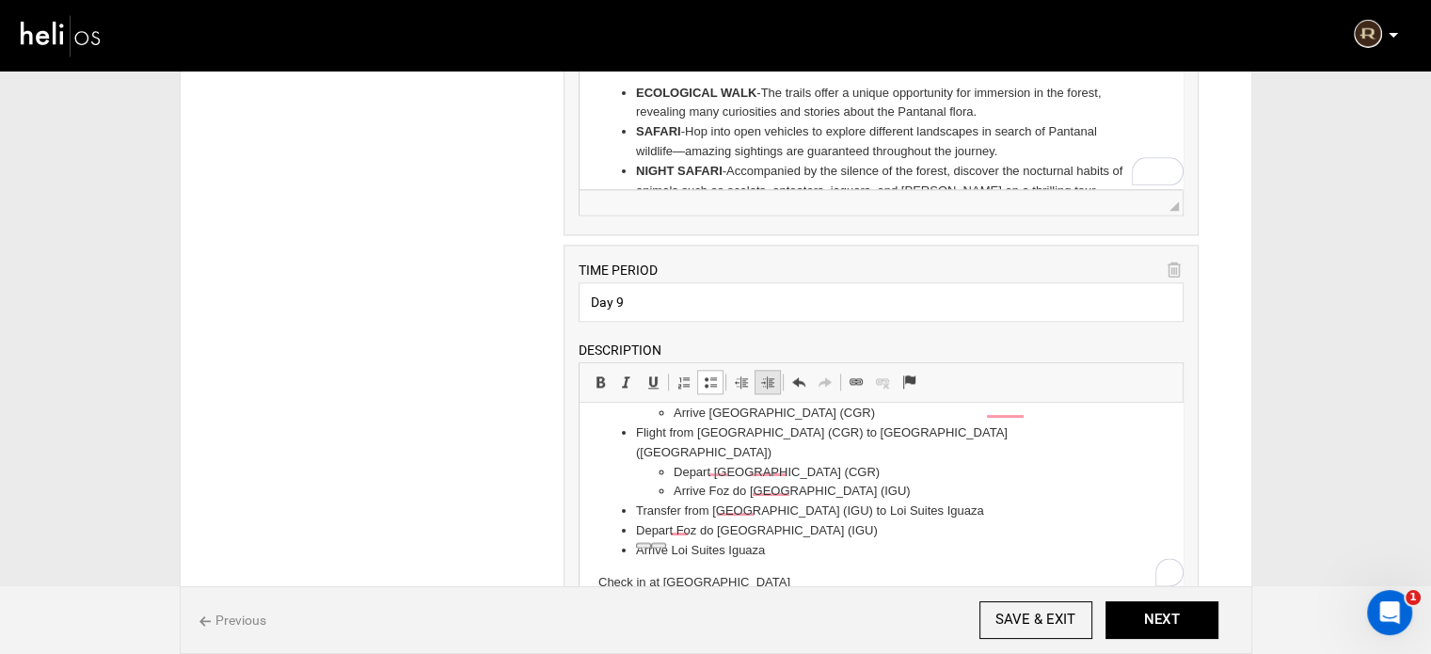
click at [769, 375] on span at bounding box center [767, 381] width 15 height 15
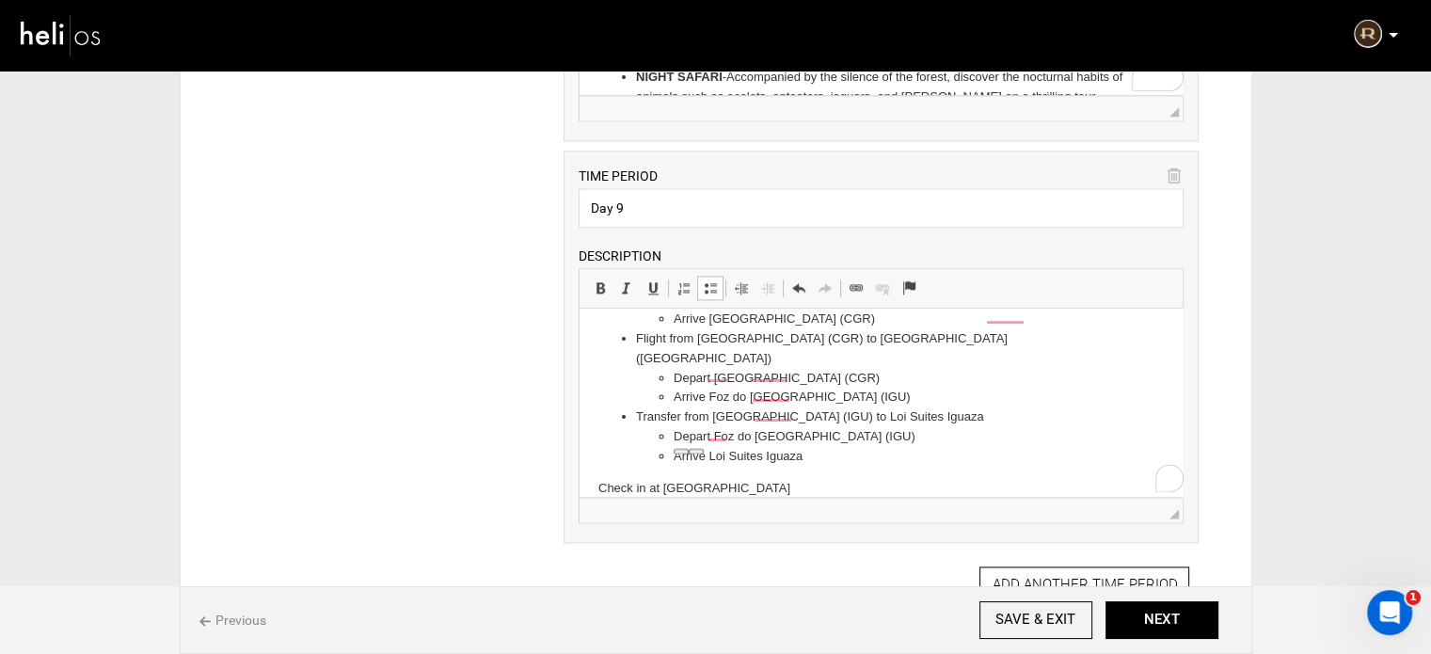
click at [764, 479] on p "Check in at Loi Suites Iguazu Hotel" at bounding box center [880, 489] width 565 height 20
click at [600, 275] on span "Basic Styles Bold Keyboard shortcut Ctrl+B Italic Keyboard shortcut Ctrl+I Unde…" at bounding box center [629, 290] width 84 height 31
click at [600, 281] on span at bounding box center [600, 287] width 15 height 15
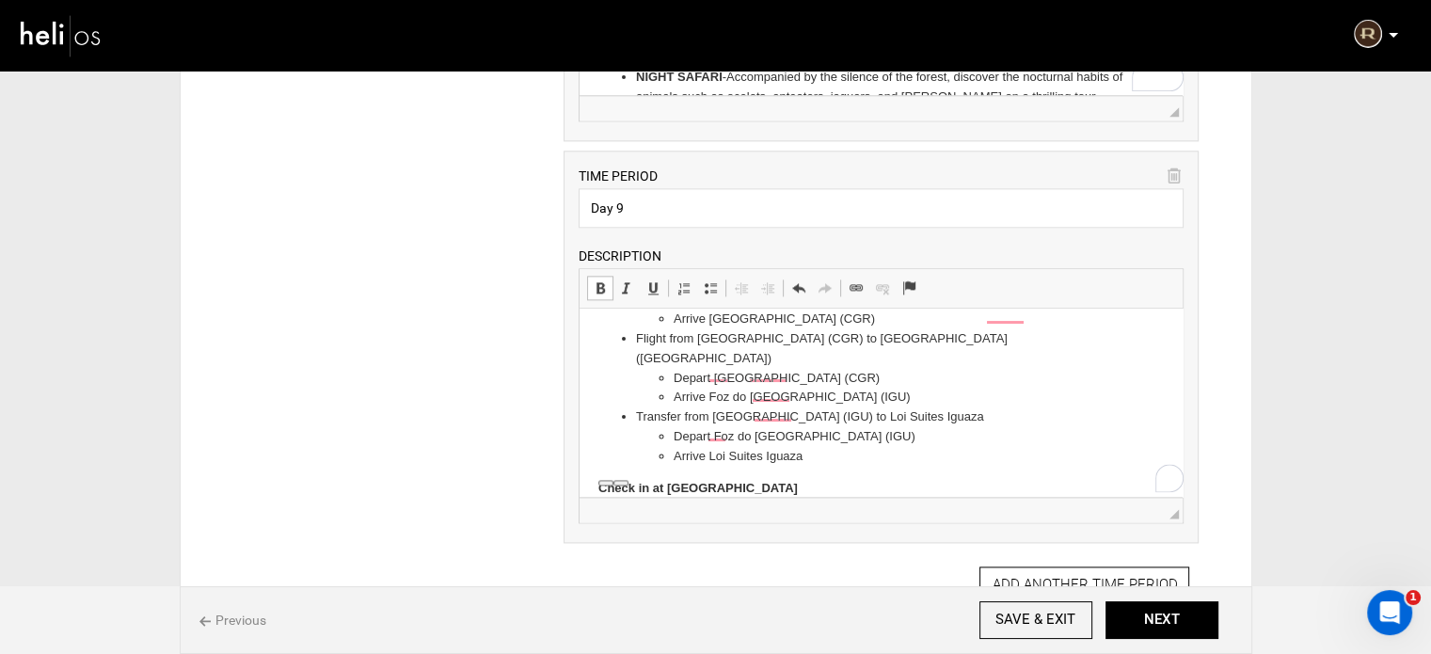
click at [594, 285] on span at bounding box center [600, 287] width 15 height 15
click at [707, 282] on span at bounding box center [710, 287] width 15 height 15
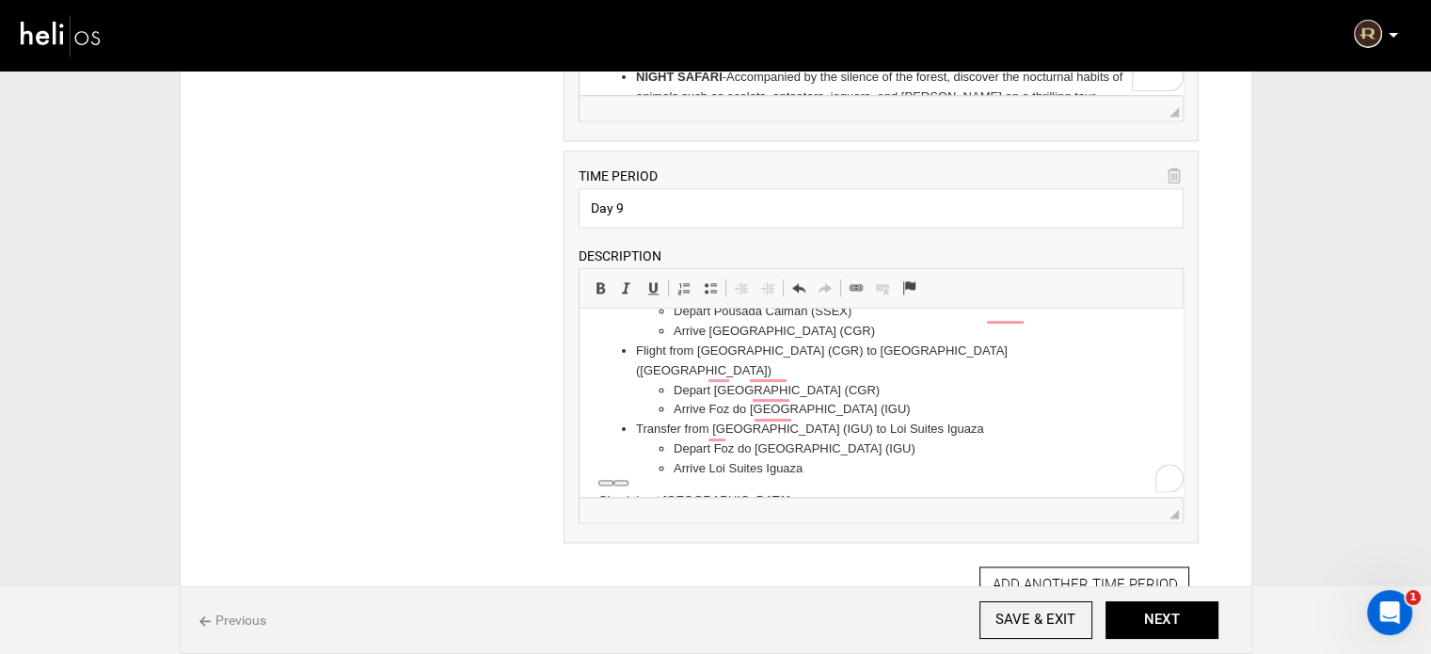
scroll to position [84, 0]
click at [858, 479] on li "Check in at Loi Suites Iguazu Hotel" at bounding box center [881, 489] width 490 height 20
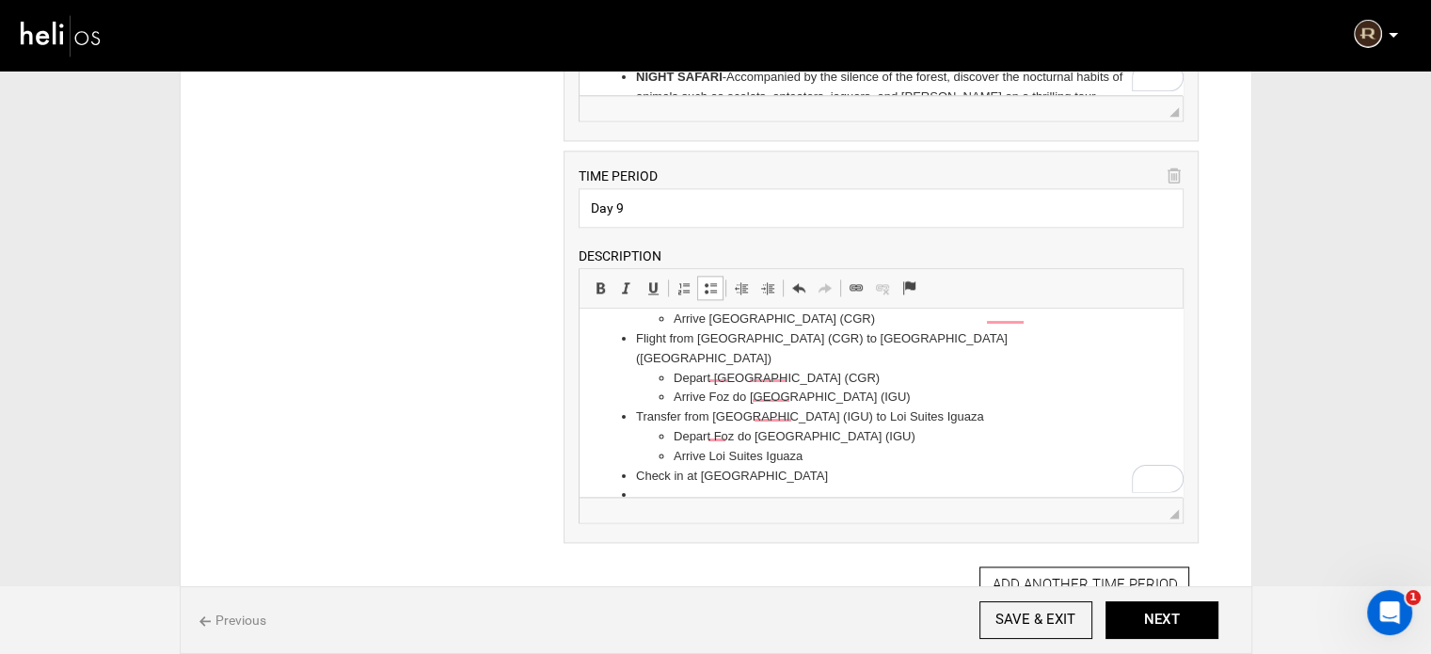
click at [715, 281] on span at bounding box center [710, 287] width 15 height 15
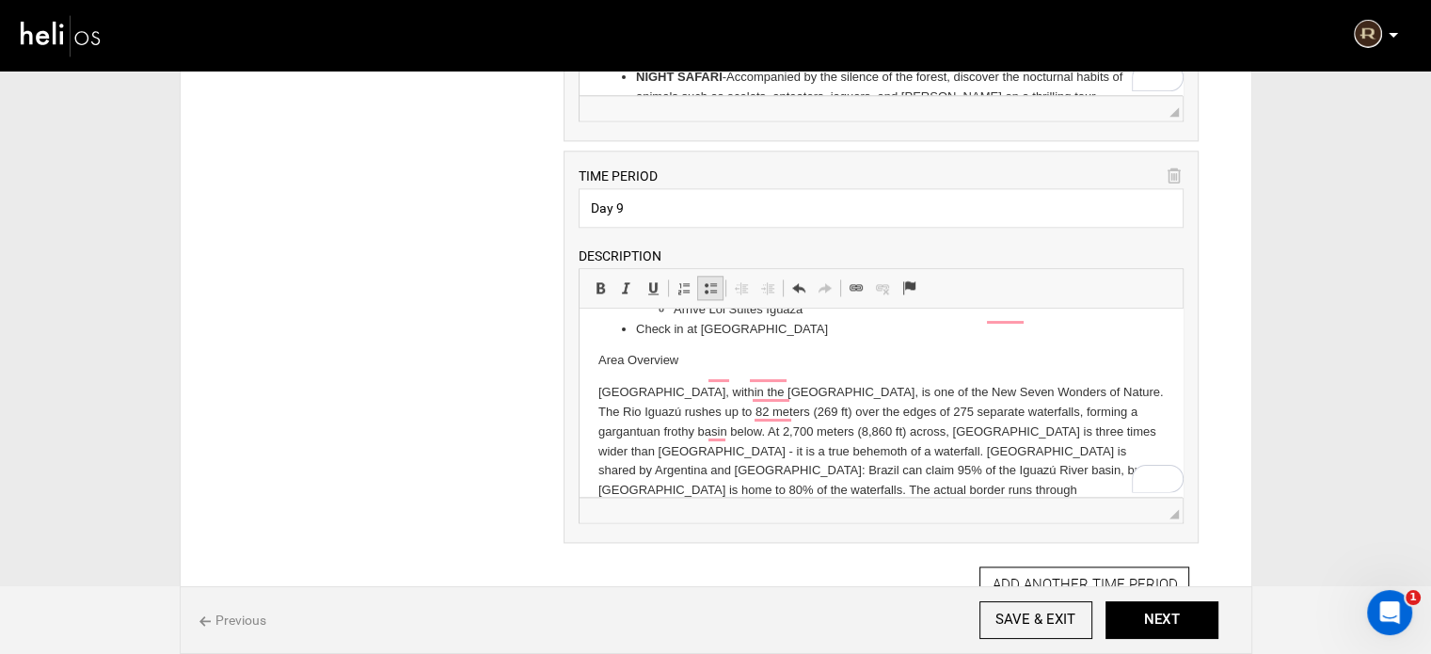
scroll to position [243, 0]
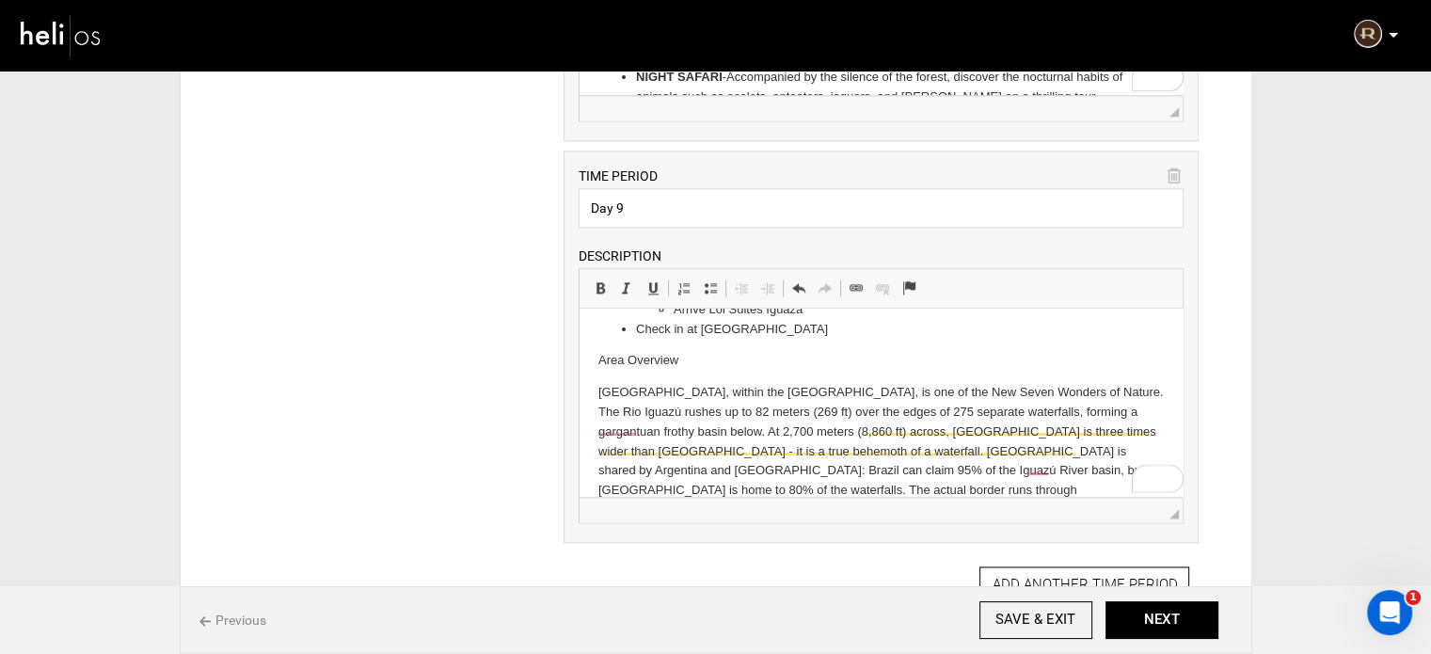
click at [637, 351] on p "Area Overview" at bounding box center [880, 361] width 565 height 20
click at [591, 276] on link "Bold Keyboard shortcut Ctrl+B" at bounding box center [600, 288] width 26 height 24
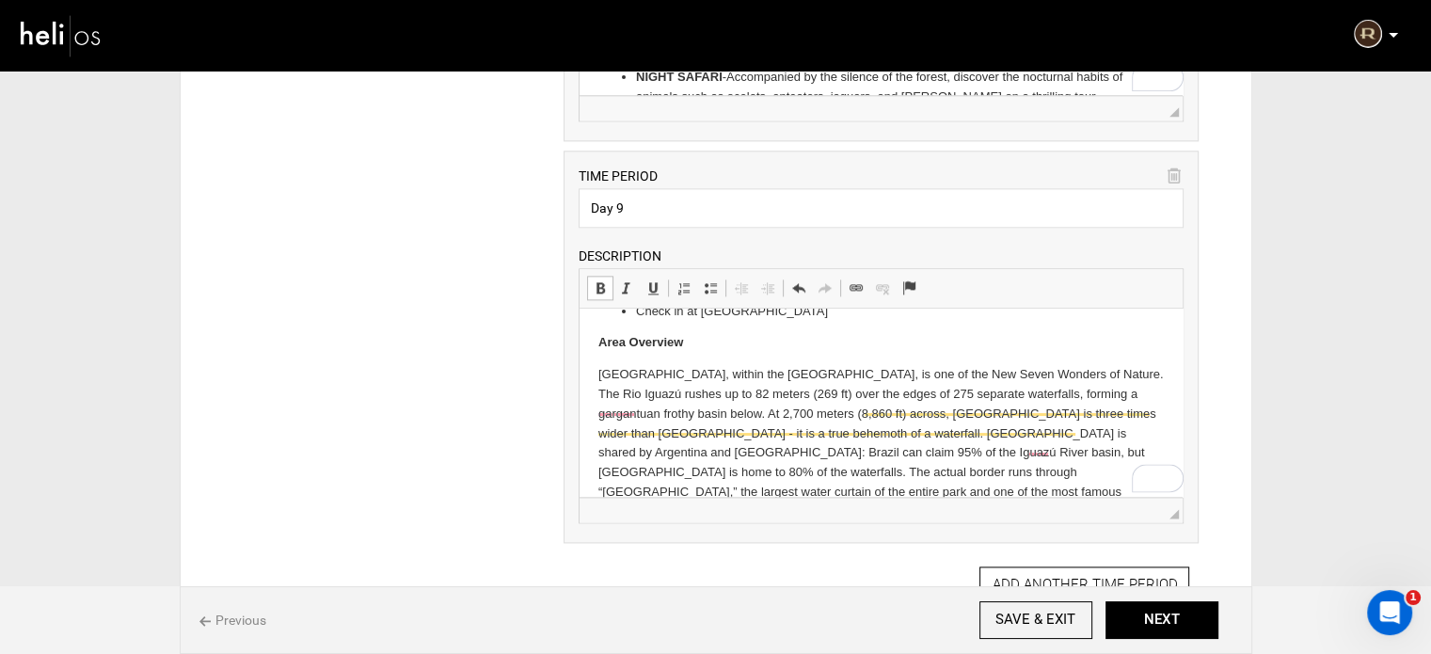
scroll to position [265, 0]
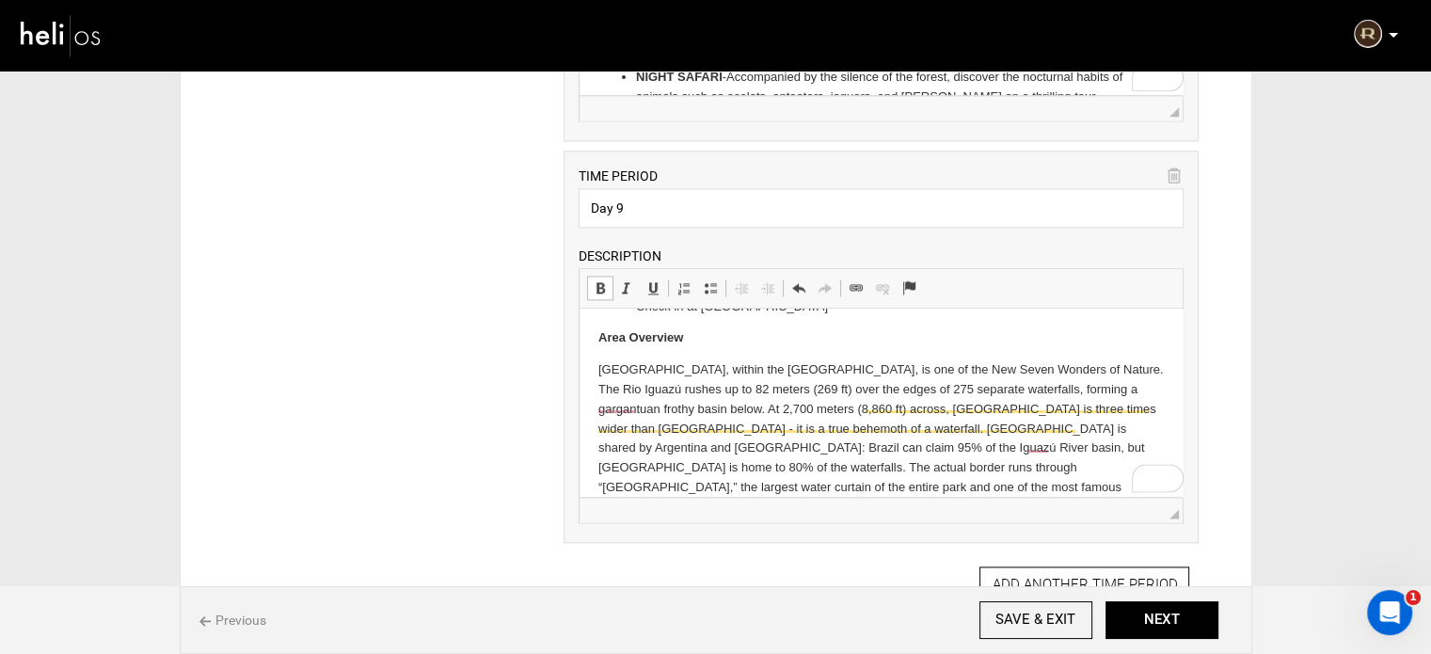
click at [754, 471] on p "Iguazú Falls, within the Iguazú National Park, is one of the New Seven Wonders …" at bounding box center [880, 438] width 565 height 156
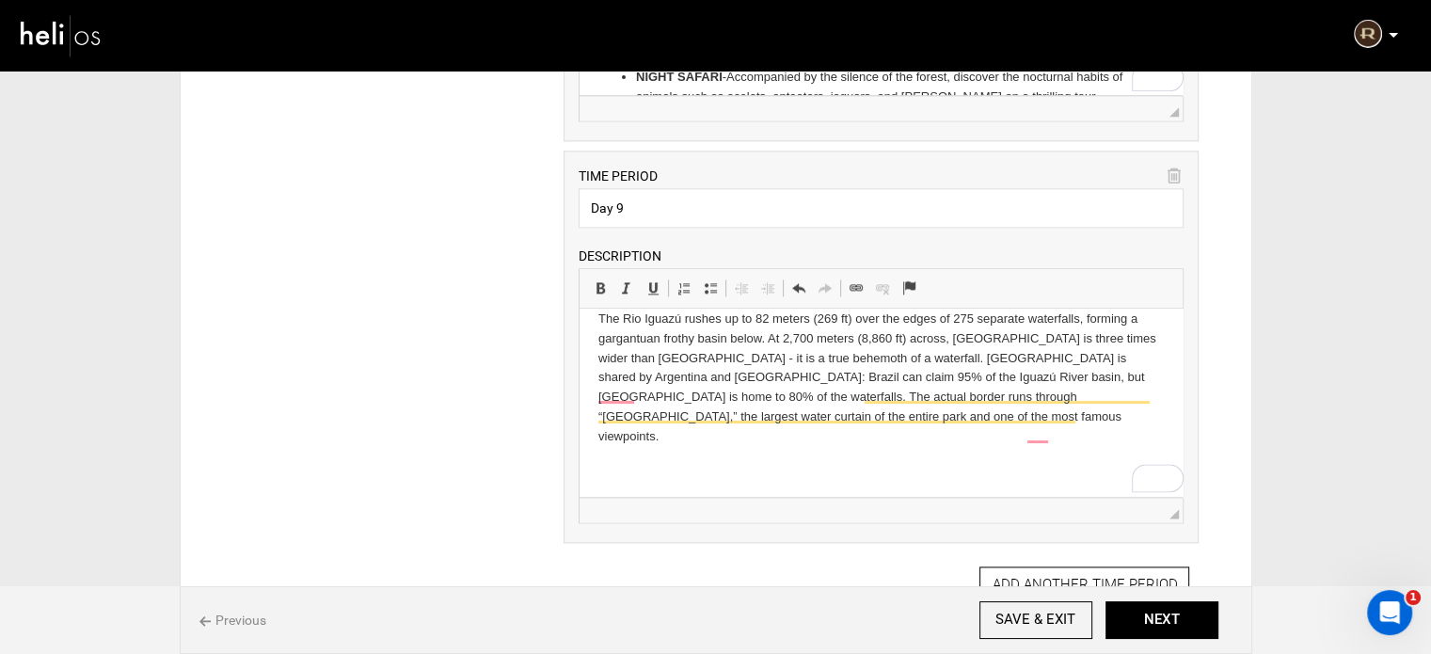
scroll to position [365, 0]
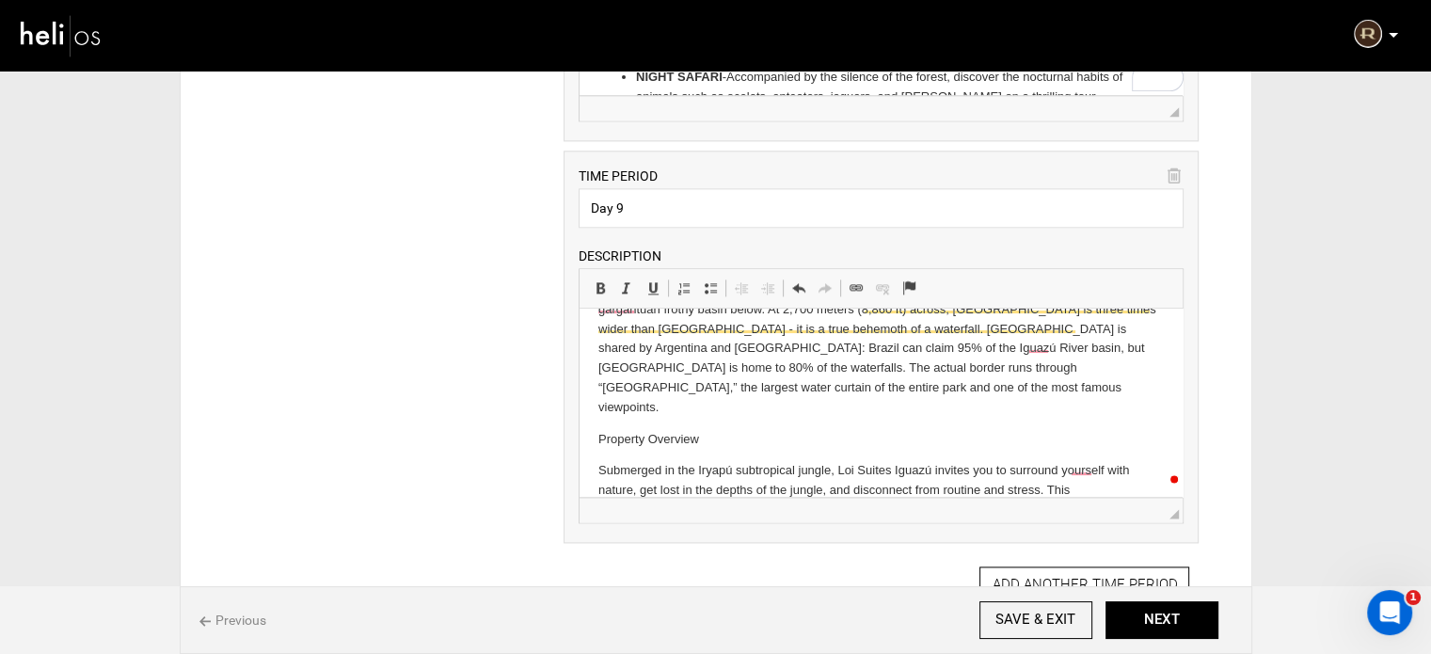
click at [650, 430] on p "Property Overview" at bounding box center [880, 440] width 565 height 20
click at [607, 280] on link "Bold Keyboard shortcut Ctrl+B" at bounding box center [600, 288] width 26 height 24
click at [746, 430] on p "Property Overview" at bounding box center [880, 440] width 565 height 20
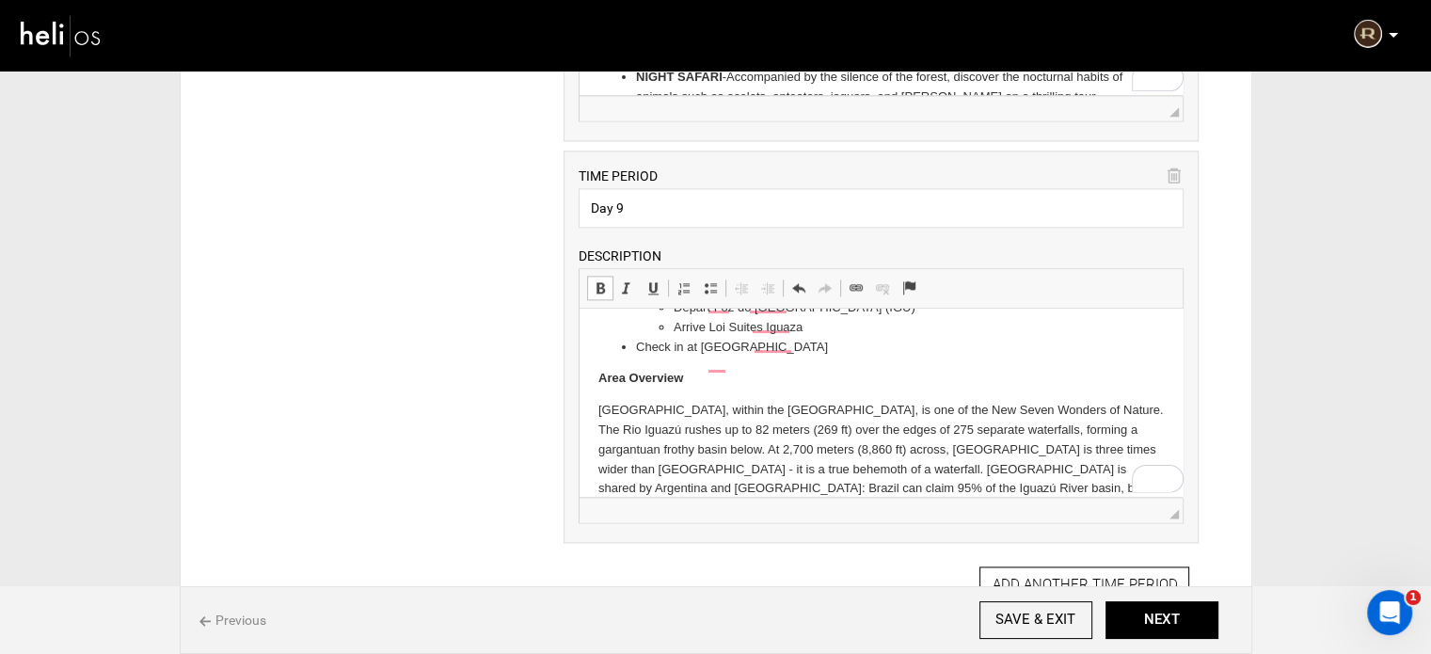
scroll to position [83, 0]
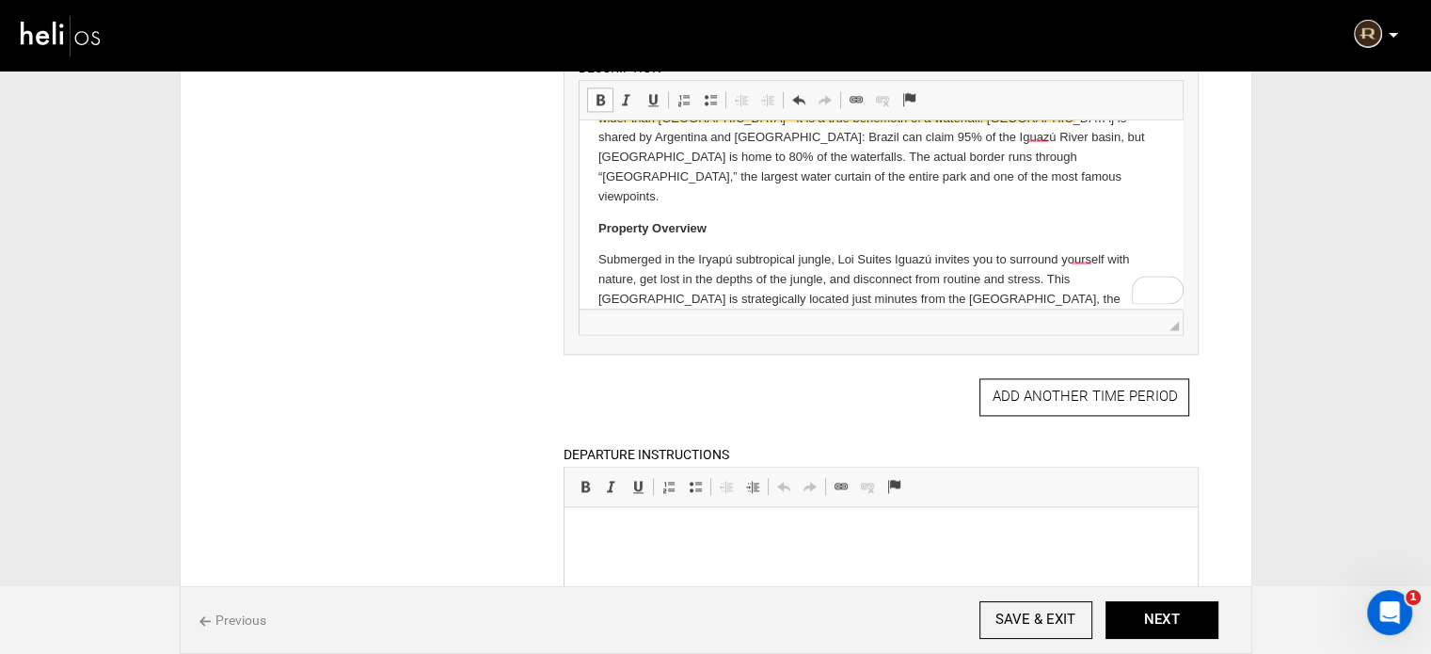
click at [686, 278] on p "Submerged in the Iryapú subtropical jungle, Loi Suites Iguazú invites you to su…" at bounding box center [880, 289] width 565 height 78
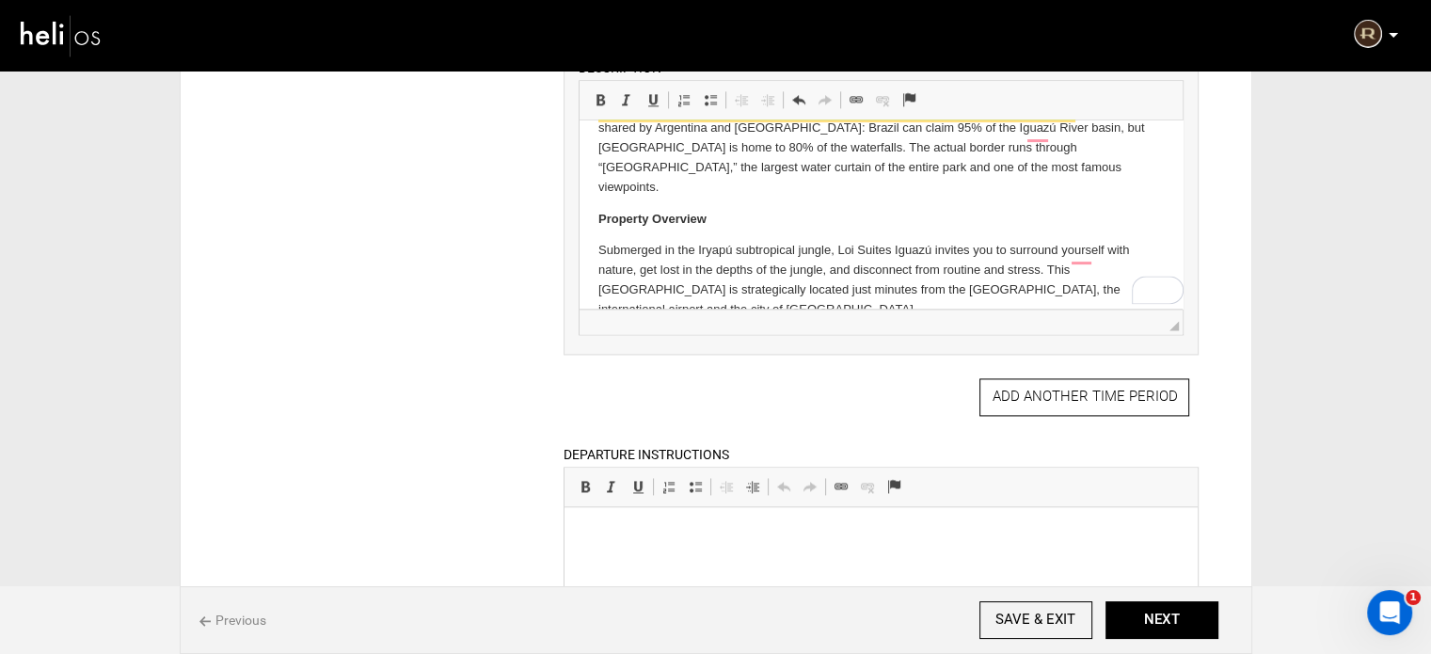
scroll to position [397, 0]
click at [709, 97] on span at bounding box center [710, 99] width 15 height 15
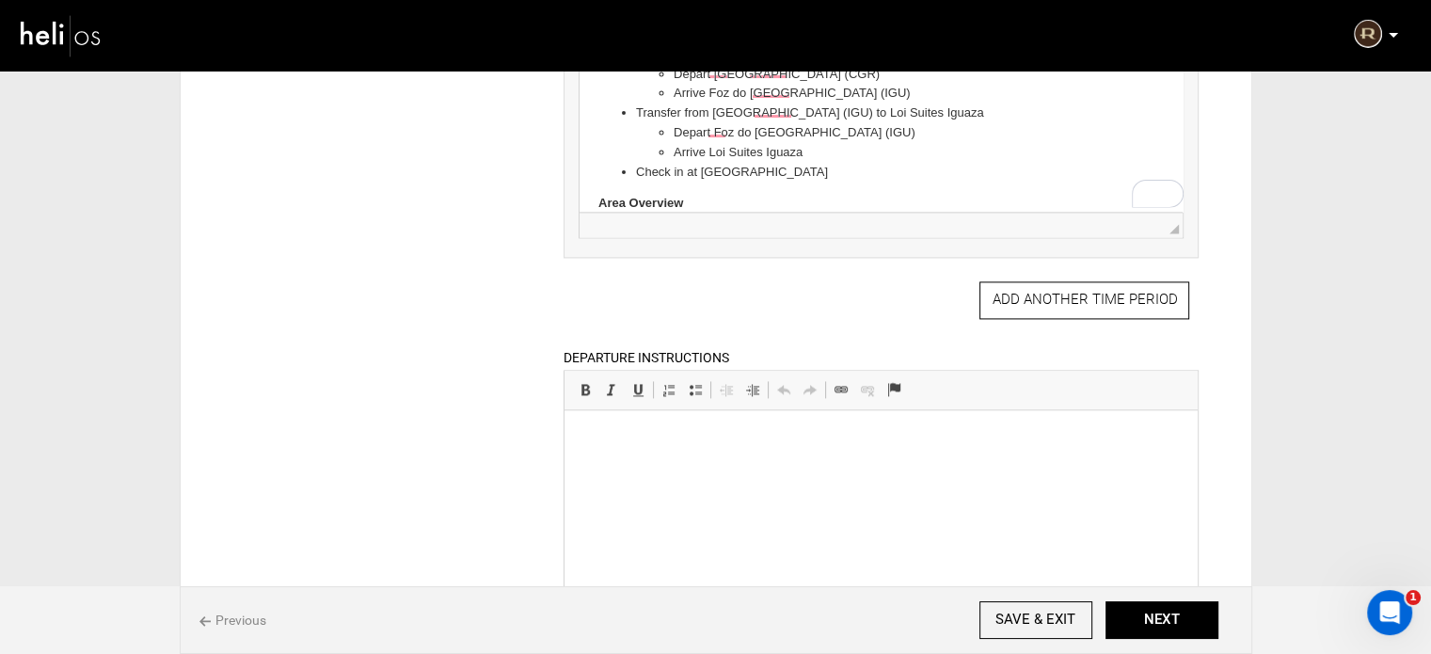
scroll to position [2352, 0]
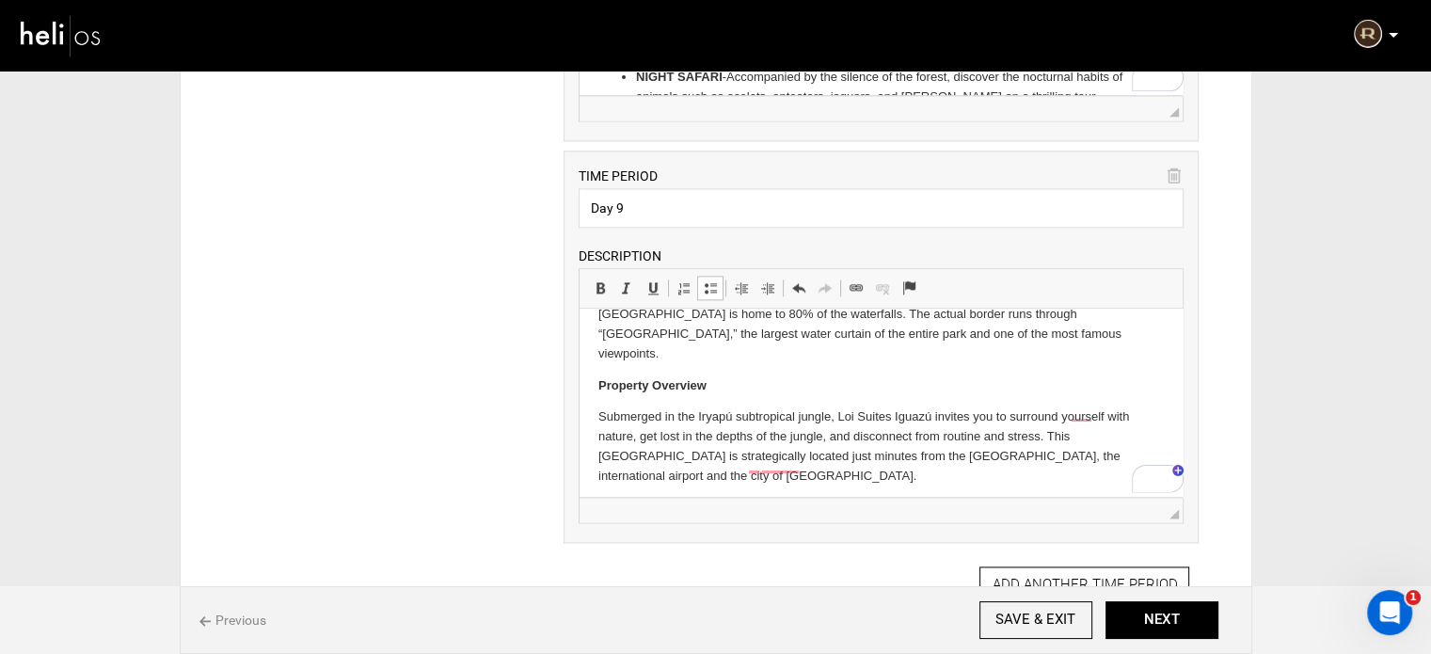
click at [706, 280] on span at bounding box center [710, 287] width 15 height 15
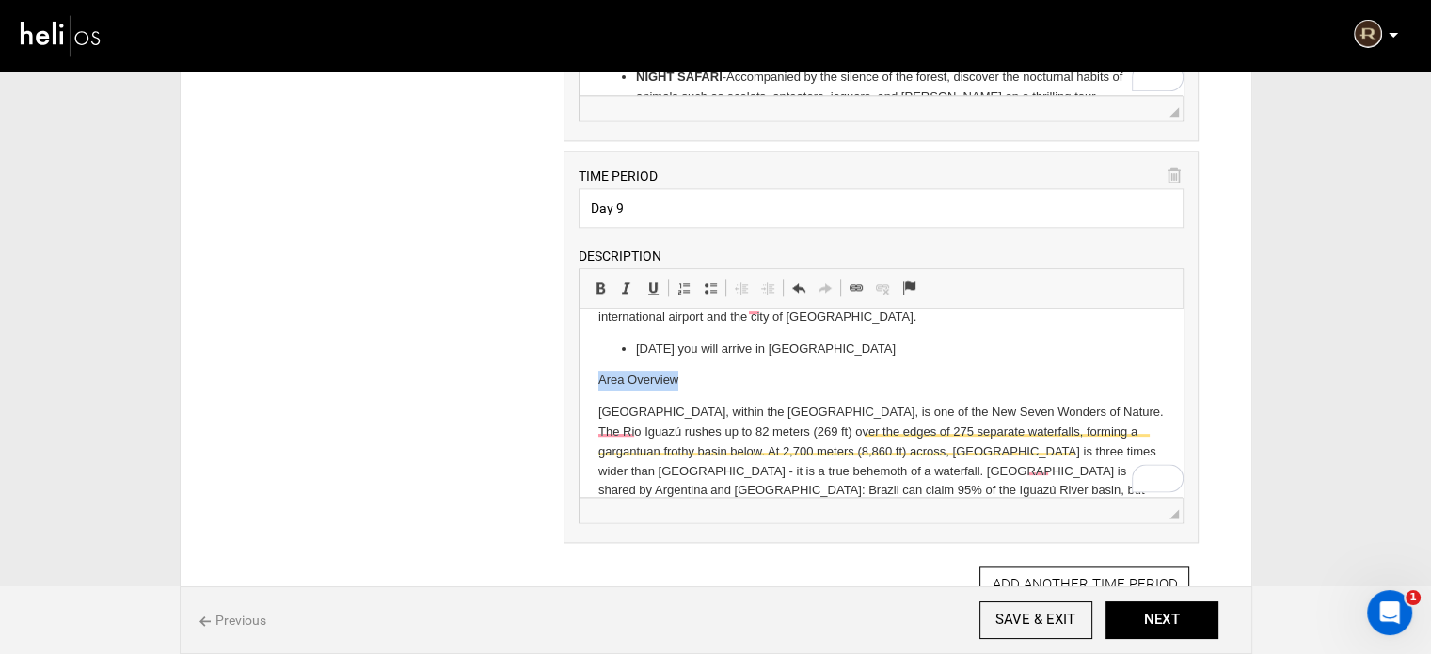
drag, startPoint x: 678, startPoint y: 337, endPoint x: 1170, endPoint y: 597, distance: 556.7
click at [579, 341] on html "Check out from [GEOGRAPHIC_DATA] Flight from [GEOGRAPHIC_DATA] (SSEX) to [GEOGR…" at bounding box center [880, 154] width 603 height 847
drag, startPoint x: 591, startPoint y: 279, endPoint x: 86, endPoint y: 18, distance: 568.8
click at [591, 279] on link "Bold Keyboard shortcut Ctrl+B" at bounding box center [600, 288] width 26 height 24
click at [737, 371] on p "Area Overview" at bounding box center [880, 381] width 565 height 20
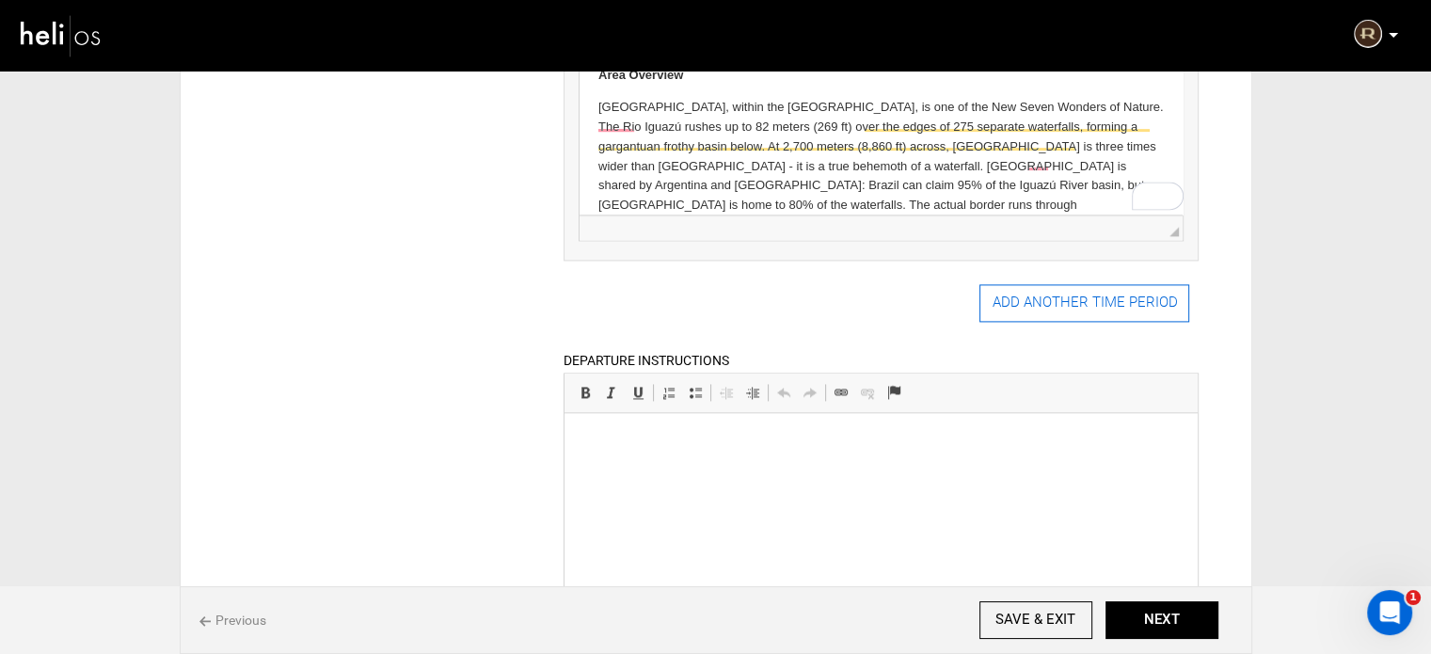
click at [1015, 293] on button "ADD ANOTHER TIME PERIOD" at bounding box center [1084, 303] width 210 height 38
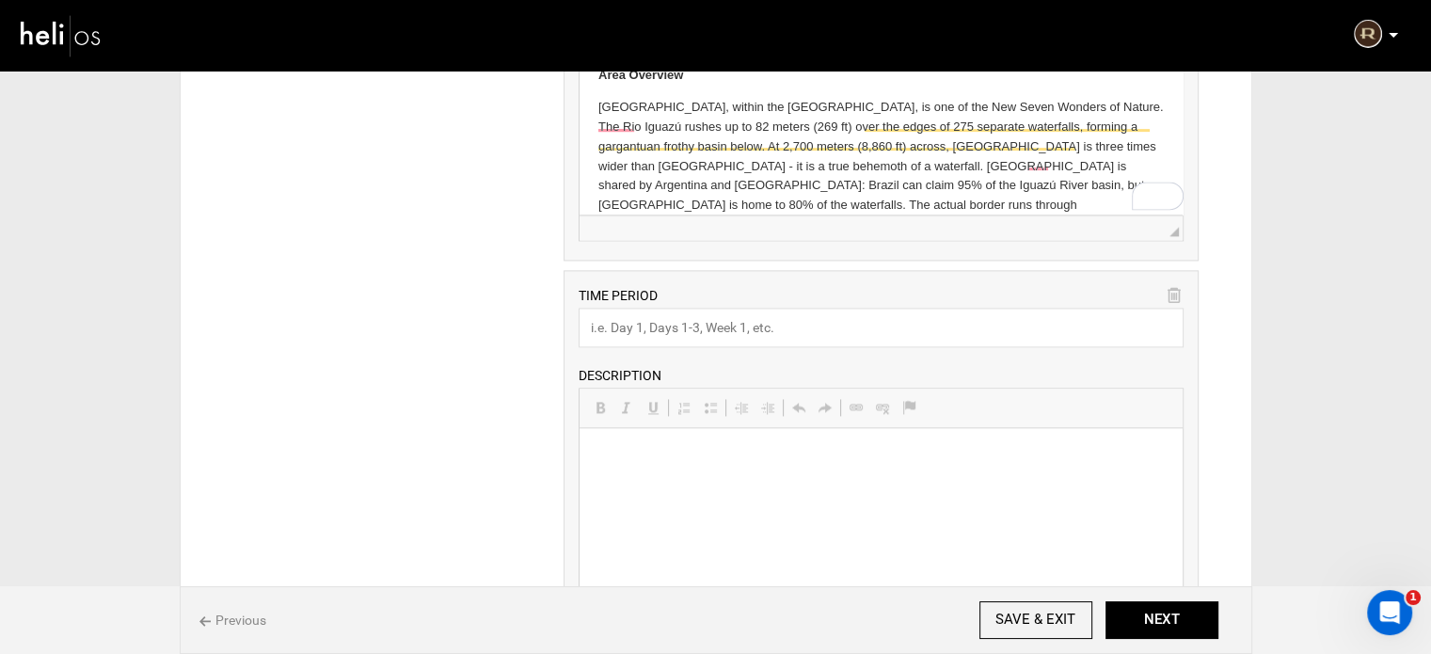
click at [667, 341] on div "TIME PERIOD DESCRIPTION Rich Text Editor, editor140 Editor toolbars Basic Style…" at bounding box center [880, 466] width 635 height 392
click at [667, 330] on input "text" at bounding box center [880, 328] width 605 height 40
paste input "Day 10"
type input "Day 10"
click at [736, 483] on html at bounding box center [880, 456] width 603 height 57
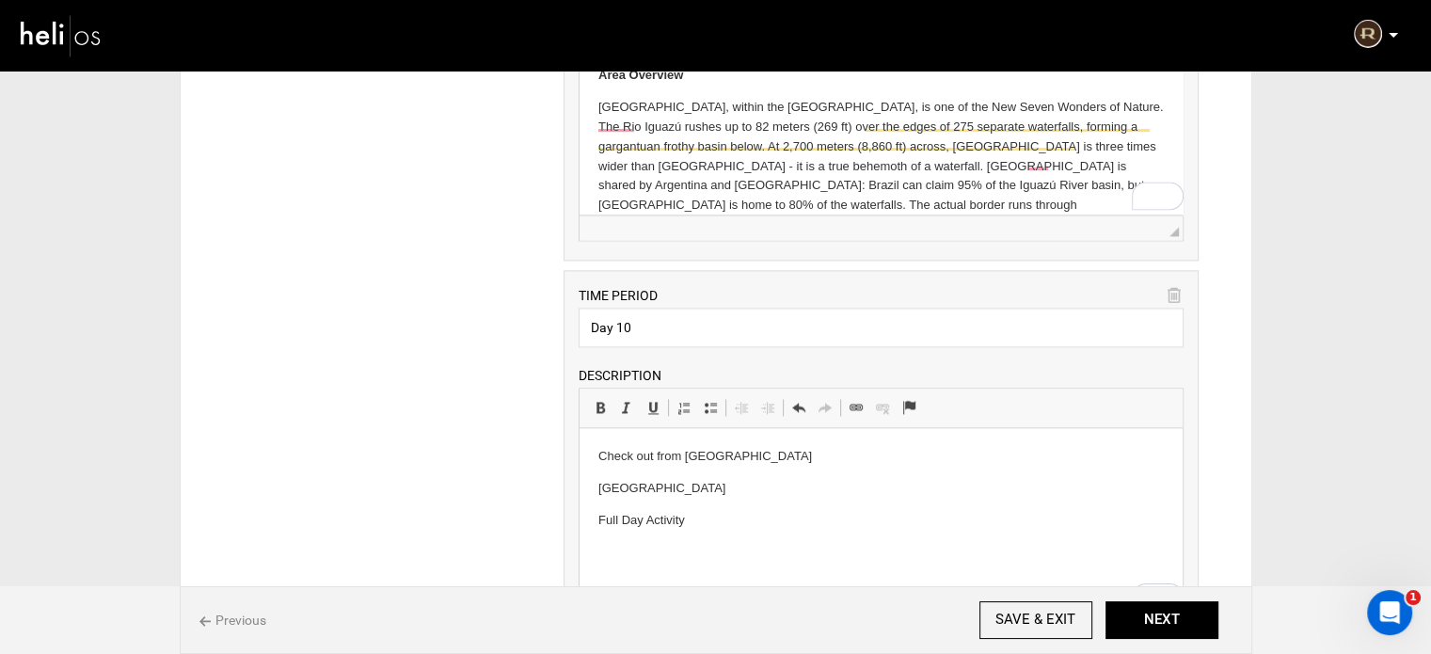
click at [596, 462] on html "Check out from Loi Suites Iguazu Hotel Argentinian Falls Full Day Activity" at bounding box center [880, 488] width 603 height 120
click at [704, 400] on span at bounding box center [710, 407] width 15 height 15
click at [601, 489] on p "Argentinian Falls" at bounding box center [880, 489] width 565 height 20
click at [719, 400] on link "Insert/Remove Bulleted List" at bounding box center [710, 407] width 26 height 24
click at [598, 508] on p "Full Day Activity" at bounding box center [880, 509] width 565 height 20
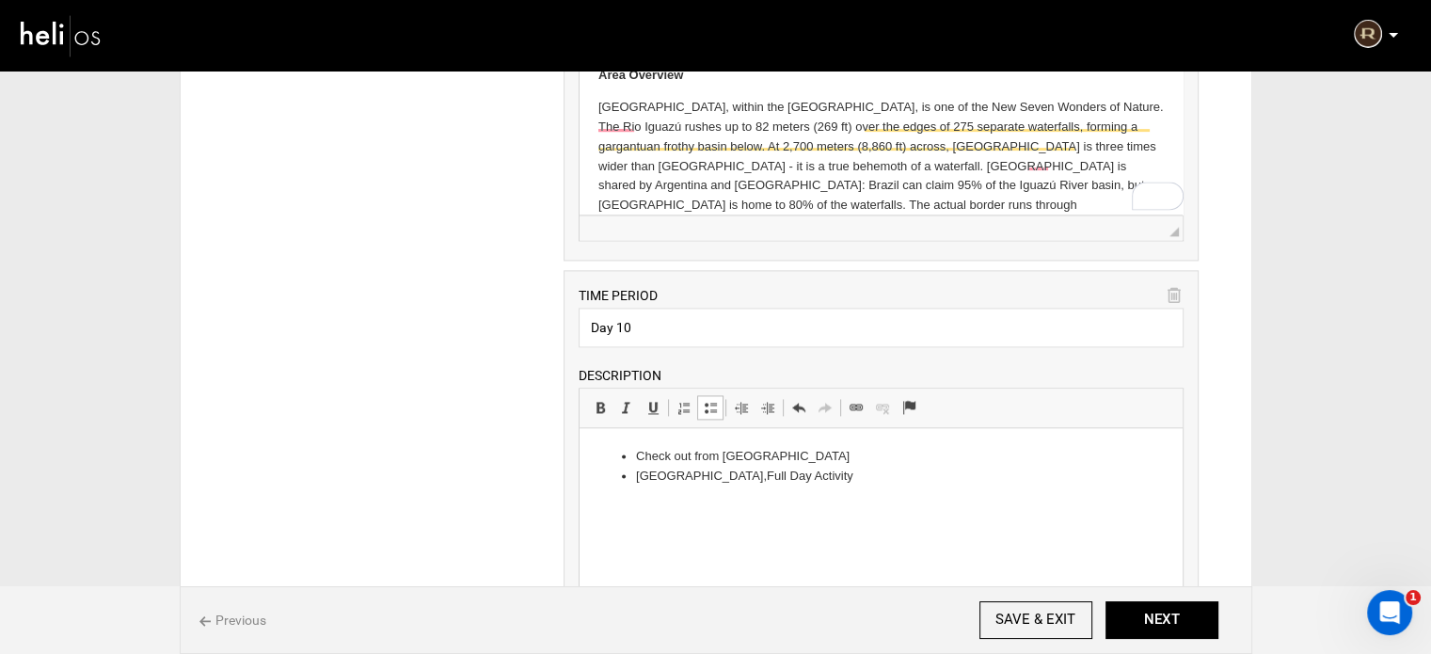
click at [838, 480] on li "Argentinian Falls, Full Day Activity" at bounding box center [881, 477] width 490 height 20
click at [711, 402] on span at bounding box center [710, 407] width 15 height 15
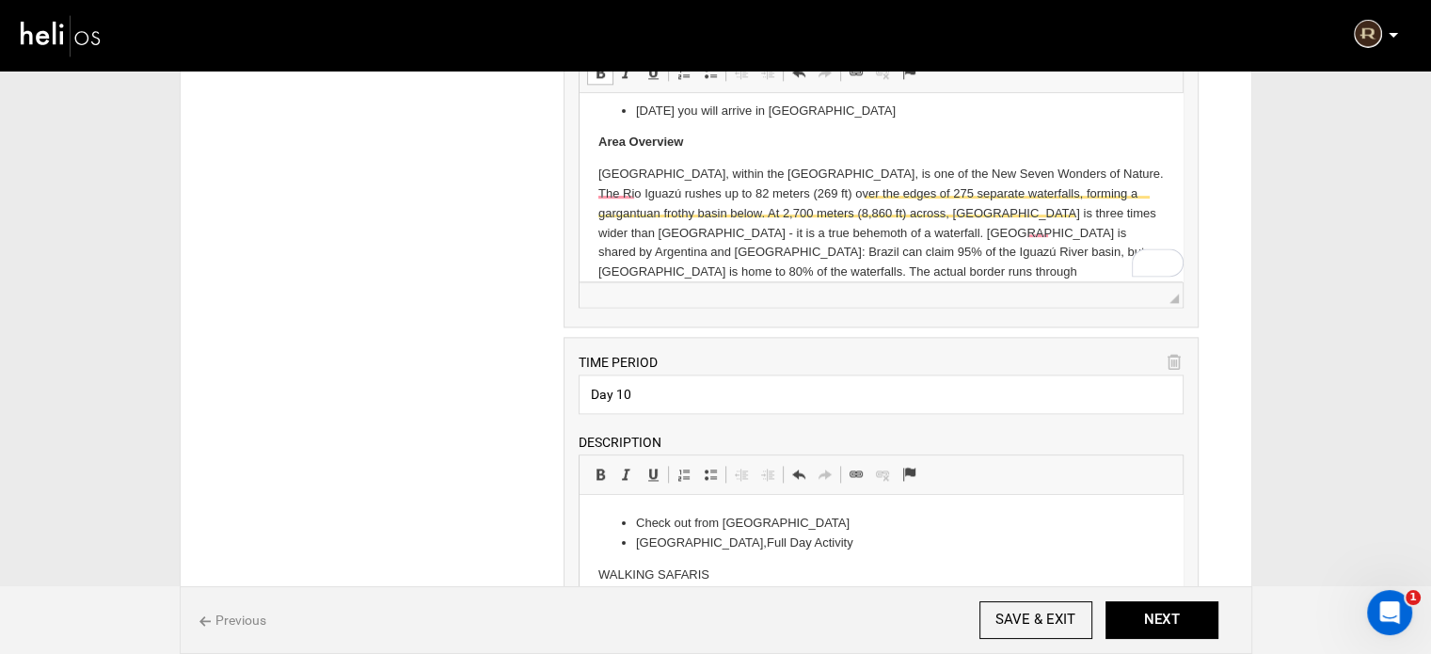
scroll to position [2540, 0]
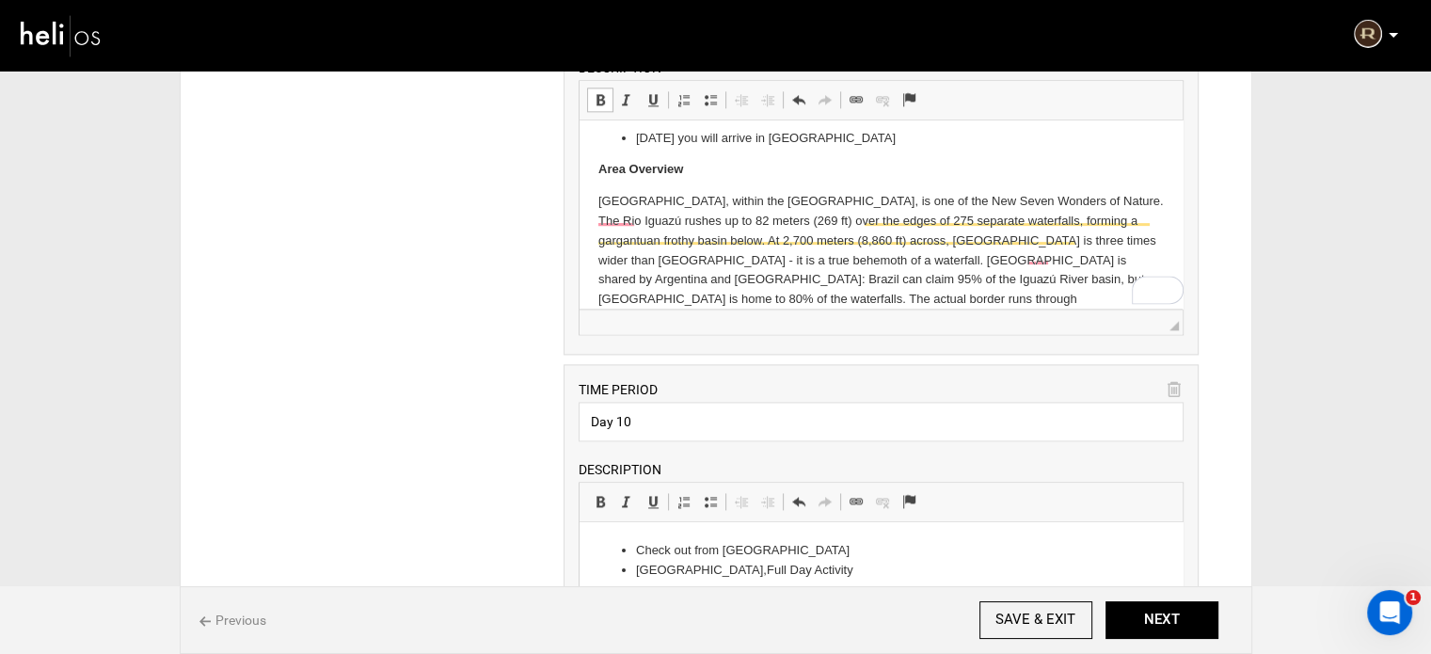
click at [848, 575] on li "Argentinian Falls, Full Day Activity" at bounding box center [881, 571] width 490 height 20
click at [705, 494] on span at bounding box center [710, 501] width 15 height 15
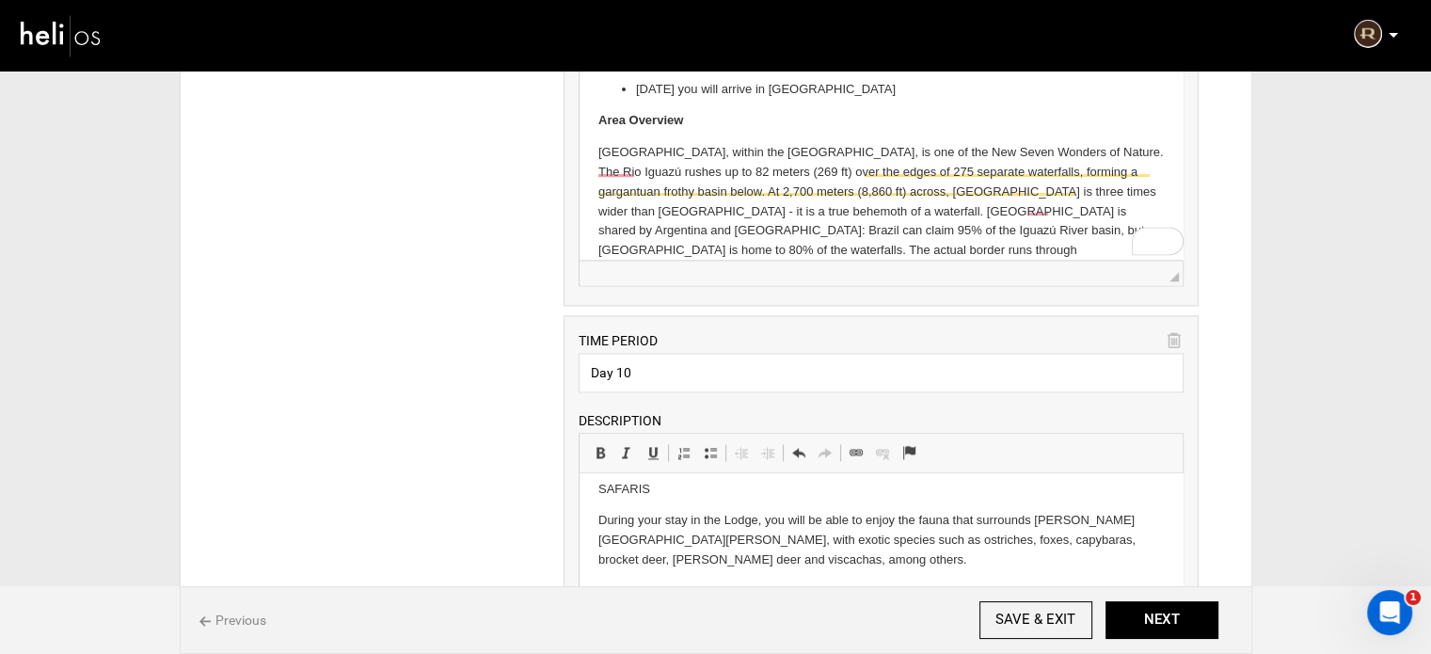
scroll to position [2777, 0]
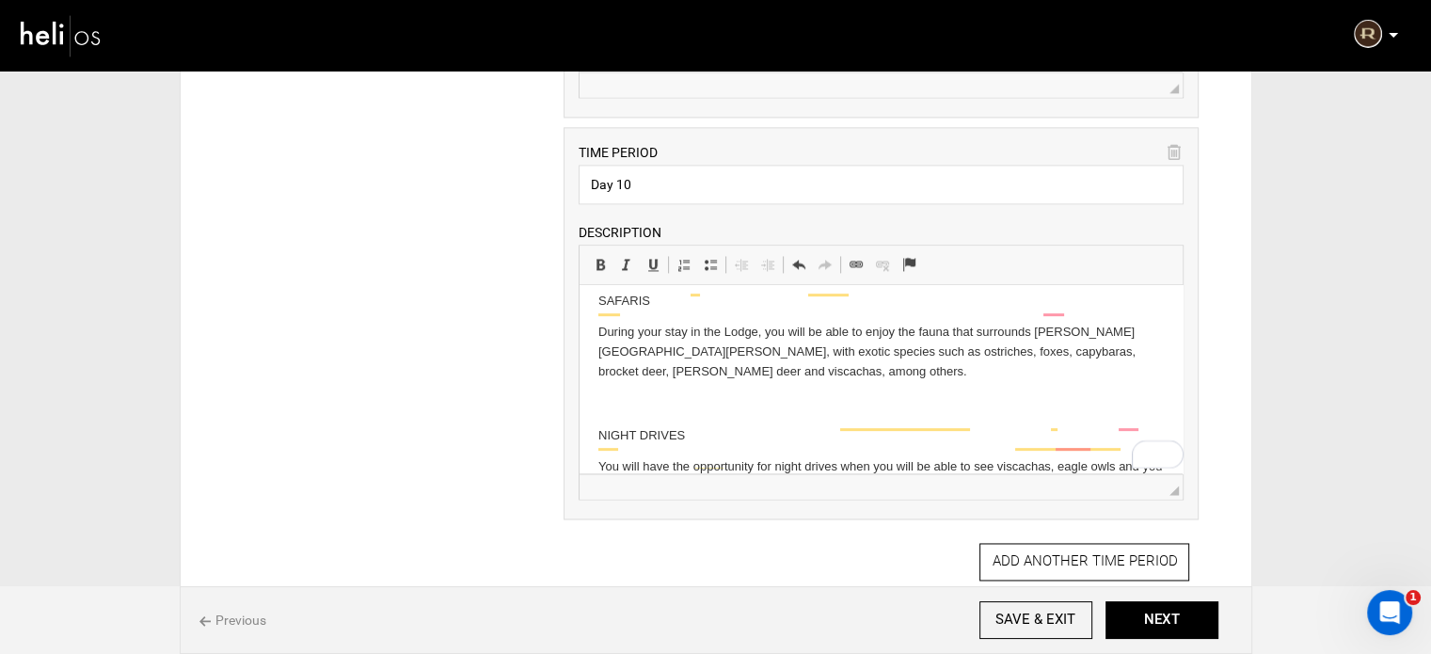
click at [638, 349] on body "Check out from Loi Suites Iguazu Hotel Argentinian Falls, Full Day Activity Nat…" at bounding box center [880, 222] width 565 height 1188
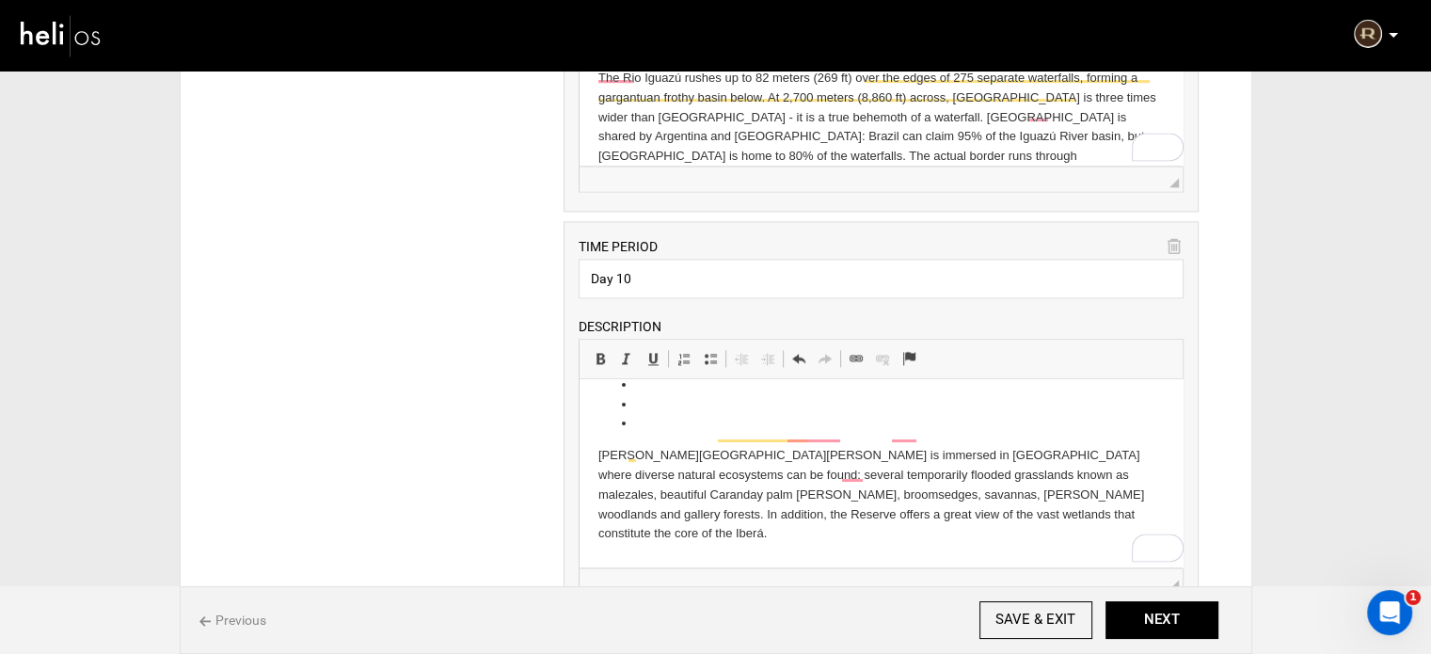
scroll to position [309, 0]
click at [650, 559] on p "To enrich screen reader interactions, please activate Accessibility in Grammarl…" at bounding box center [880, 569] width 565 height 20
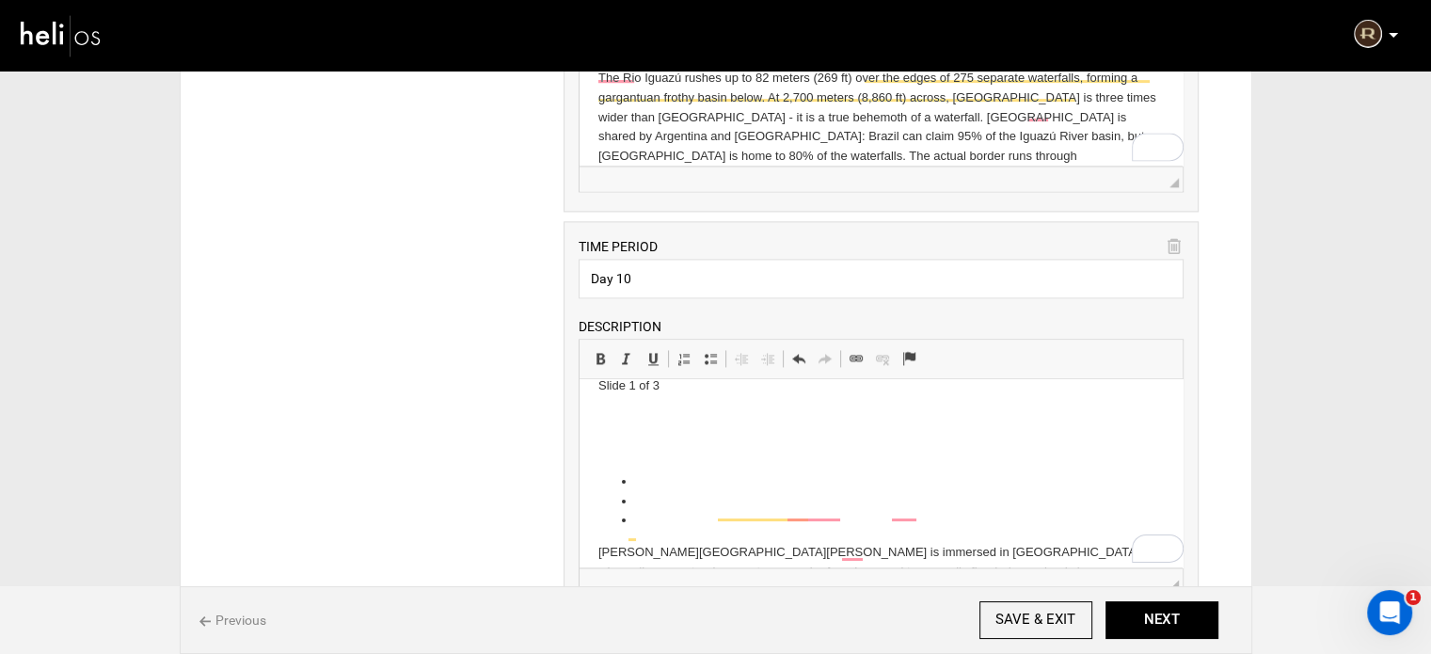
scroll to position [214, 0]
click at [656, 511] on li "To enrich screen reader interactions, please activate Accessibility in Grammarl…" at bounding box center [881, 521] width 490 height 20
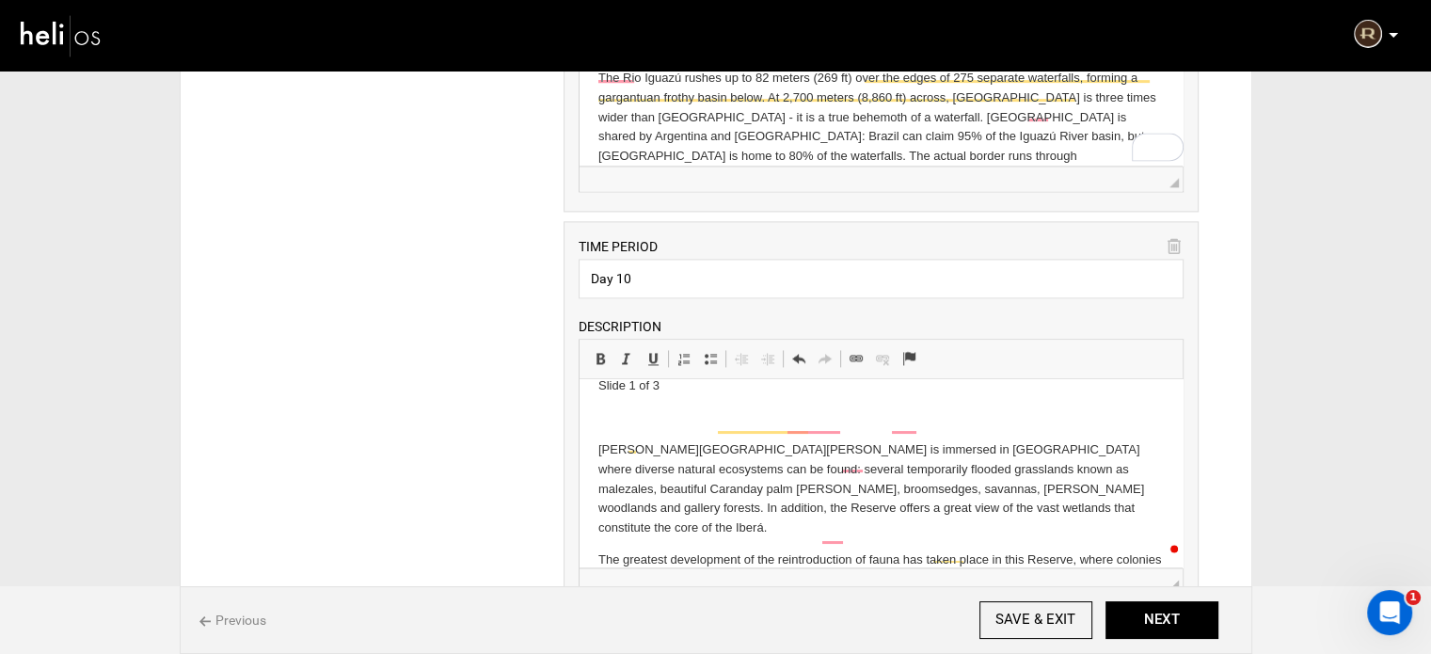
scroll to position [26, 0]
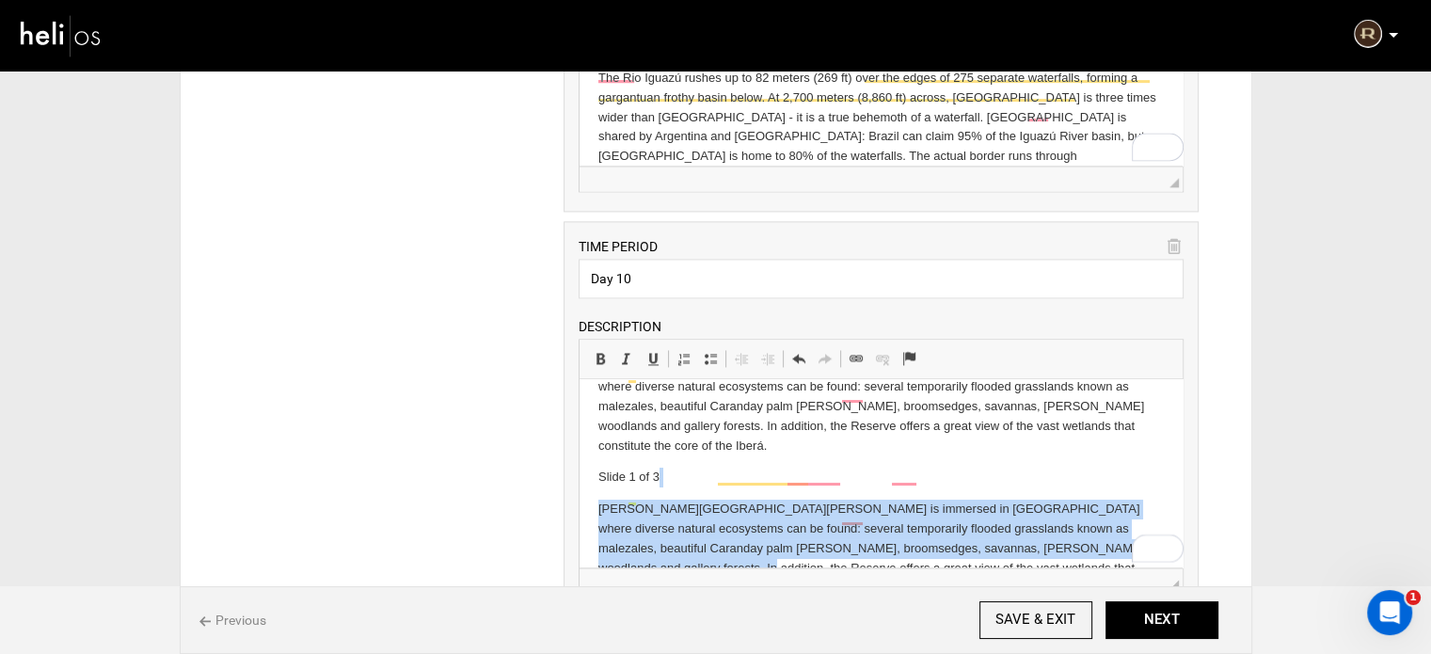
drag, startPoint x: 670, startPoint y: 557, endPoint x: 588, endPoint y: 558, distance: 81.8
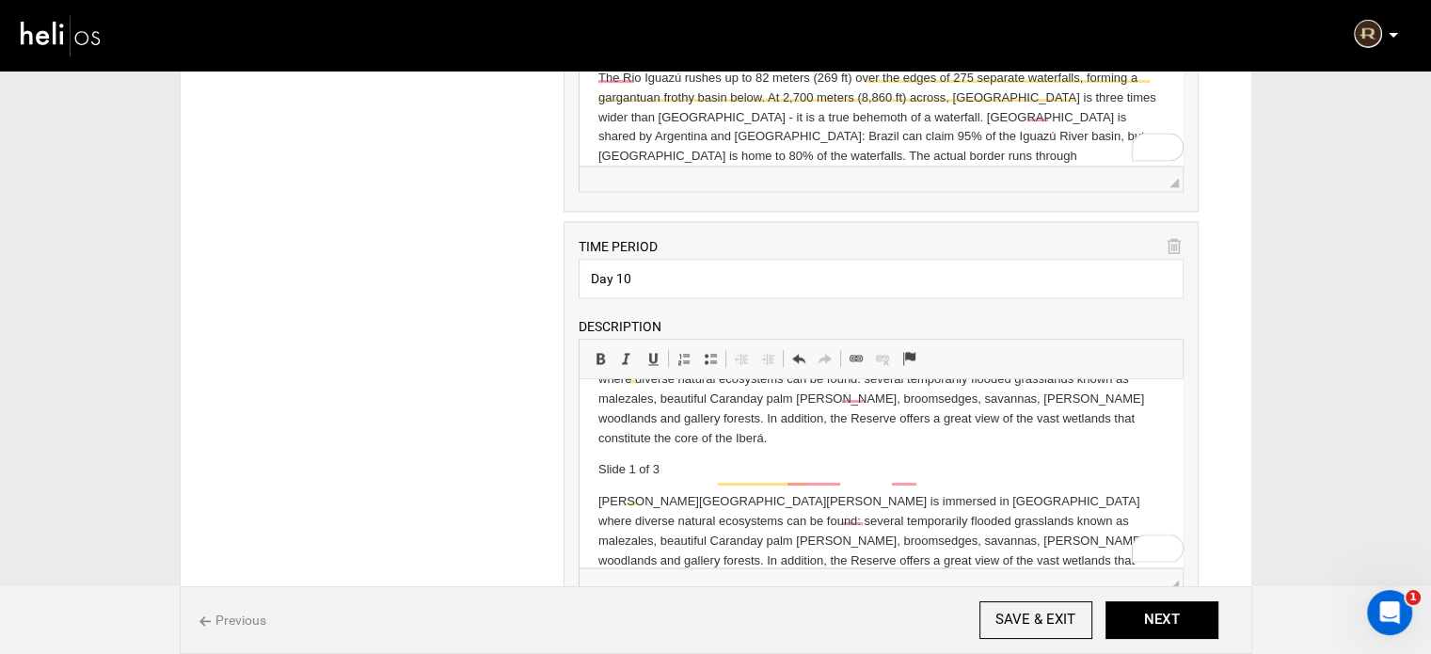
click at [608, 460] on p "Slide 1 of 3 ​​​​​​" at bounding box center [880, 470] width 565 height 20
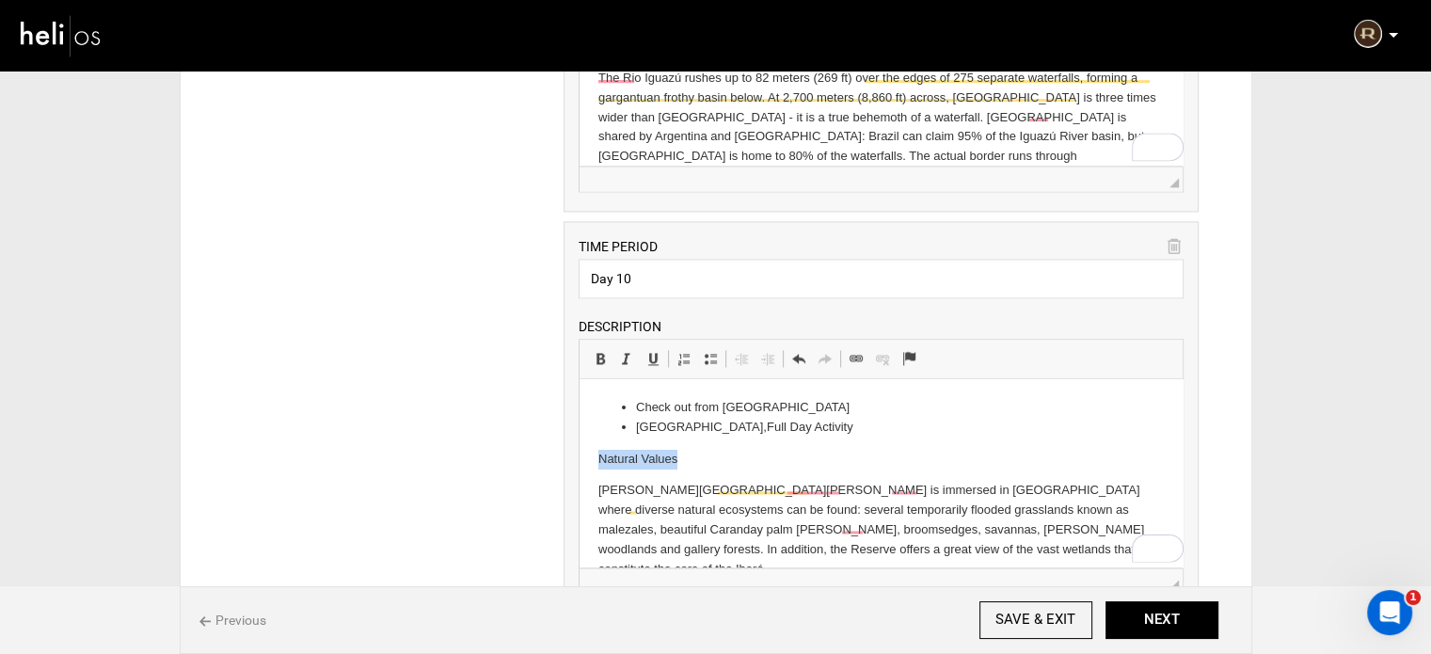
drag, startPoint x: 594, startPoint y: 453, endPoint x: 684, endPoint y: 466, distance: 90.2
click at [601, 351] on span at bounding box center [600, 358] width 15 height 15
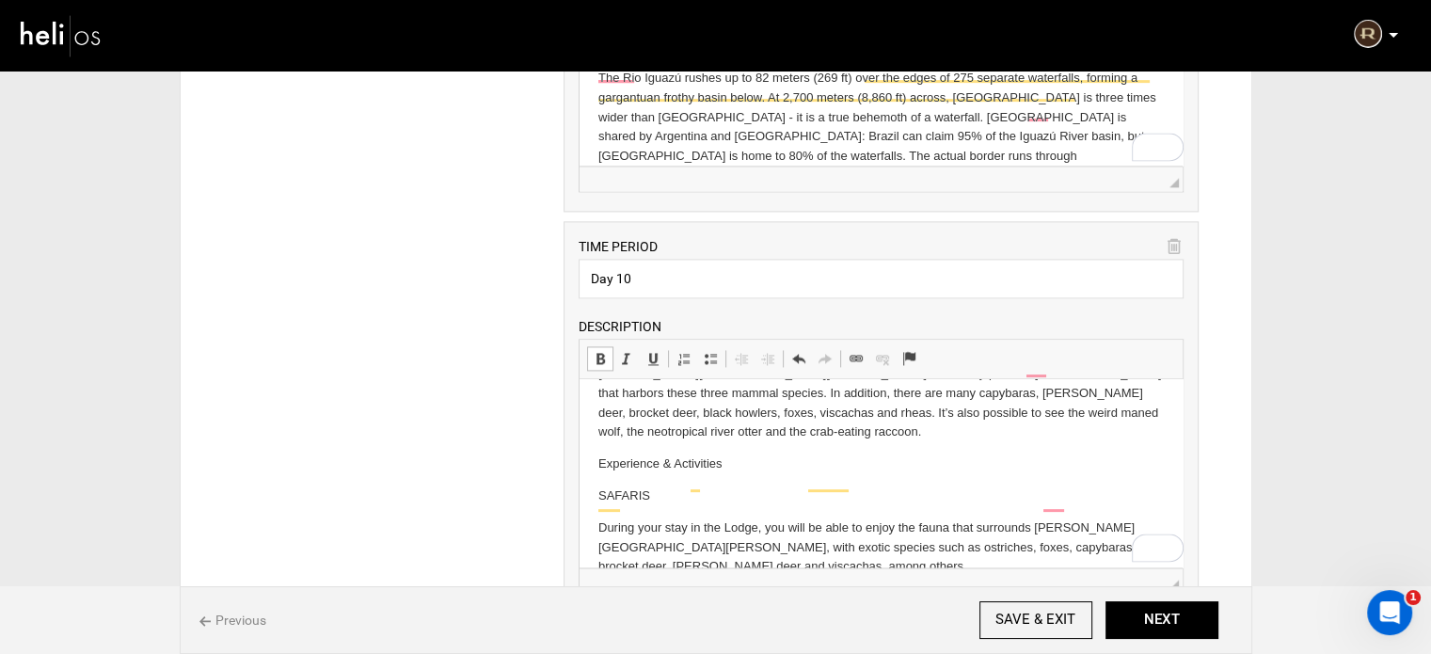
click at [634, 454] on p "Experience & Activities" at bounding box center [880, 464] width 565 height 20
click at [600, 356] on span at bounding box center [600, 358] width 15 height 15
click at [595, 493] on html "Check out from Loi Suites Iguazu Hotel Argentinian Falls, Full Day Activity Nat…" at bounding box center [880, 501] width 603 height 996
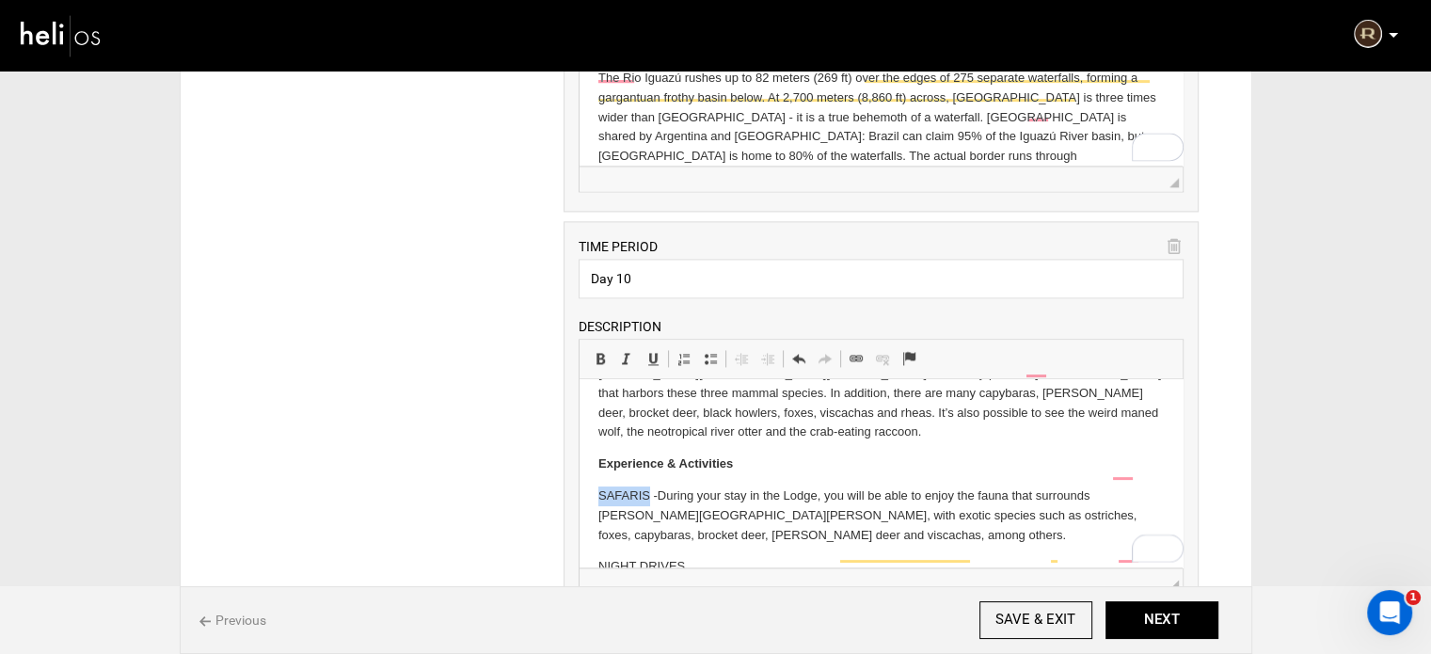
drag, startPoint x: 592, startPoint y: 456, endPoint x: 648, endPoint y: 458, distance: 56.5
click at [648, 458] on html "Check out from Loi Suites Iguazu Hotel Argentinian Falls, Full Day Activity Nat…" at bounding box center [880, 485] width 603 height 964
click at [602, 351] on span at bounding box center [600, 358] width 15 height 15
click at [593, 530] on html "Check out from Loi Suites Iguazu Hotel Argentinian Falls, Full Day Activity Nat…" at bounding box center [880, 485] width 603 height 964
click at [593, 564] on html "Check out from Loi Suites Iguazu Hotel Argentinian Falls, Full Day Activity Nat…" at bounding box center [880, 485] width 603 height 964
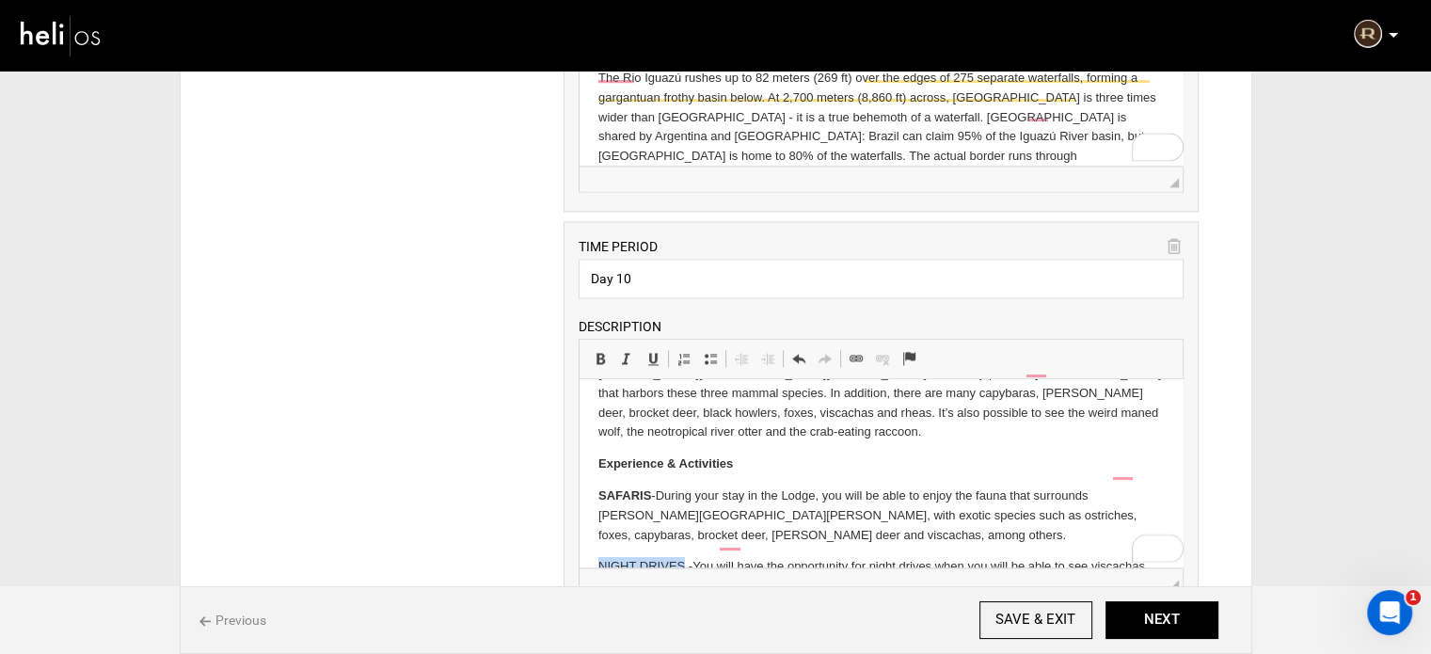
drag, startPoint x: 599, startPoint y: 529, endPoint x: 685, endPoint y: 533, distance: 85.7
click at [685, 557] on p "NIGHT DRIVES - You will have the opportunity for night drives when you will be …" at bounding box center [880, 586] width 565 height 58
drag, startPoint x: 597, startPoint y: 354, endPoint x: 12, endPoint y: 4, distance: 681.7
click at [597, 354] on span at bounding box center [600, 358] width 15 height 15
click at [589, 528] on html "Check out from Loi Suites Iguazu Hotel Argentinian Falls, Full Day Activity Nat…" at bounding box center [880, 469] width 603 height 932
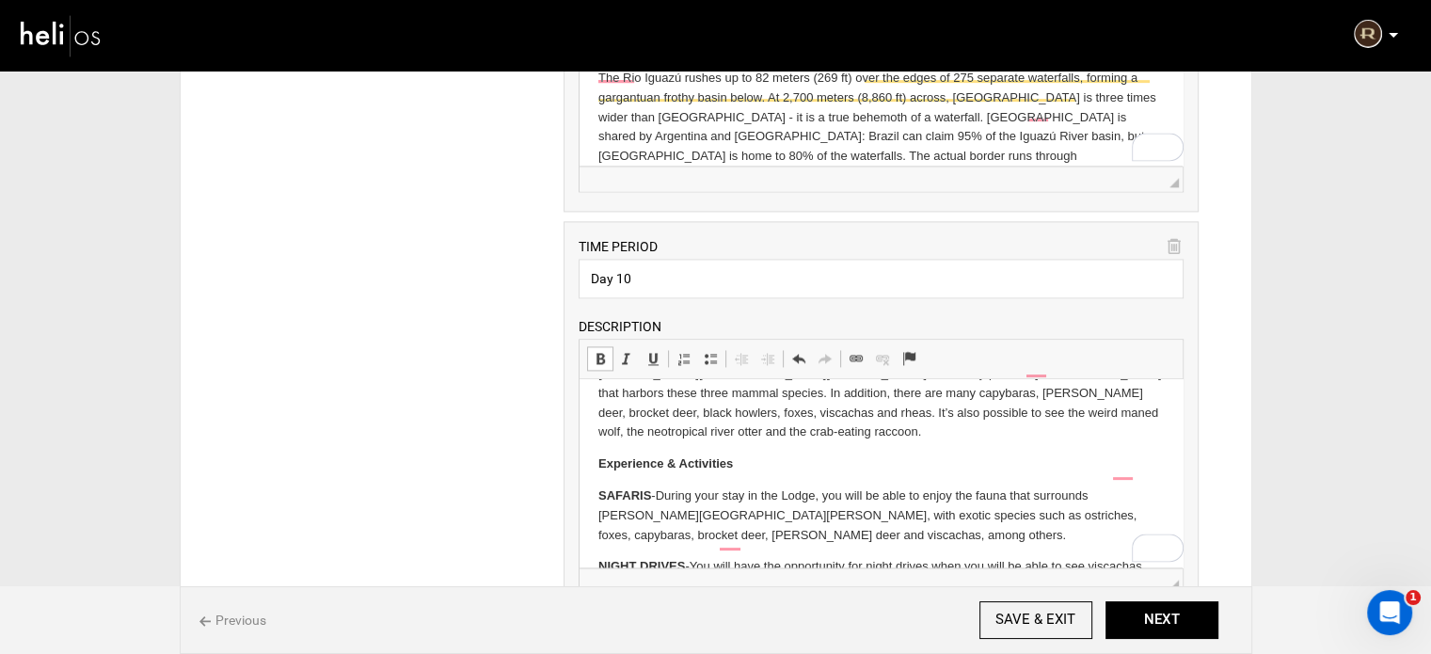
click at [598, 559] on strong "NIGHT DRIVES" at bounding box center [641, 566] width 87 height 14
click at [707, 351] on span at bounding box center [710, 358] width 15 height 15
click at [590, 451] on html "Check out from Loi Suites Iguazu Hotel Argentinian Falls, Full Day Activity Nat…" at bounding box center [880, 469] width 603 height 932
click at [704, 357] on span at bounding box center [710, 358] width 15 height 15
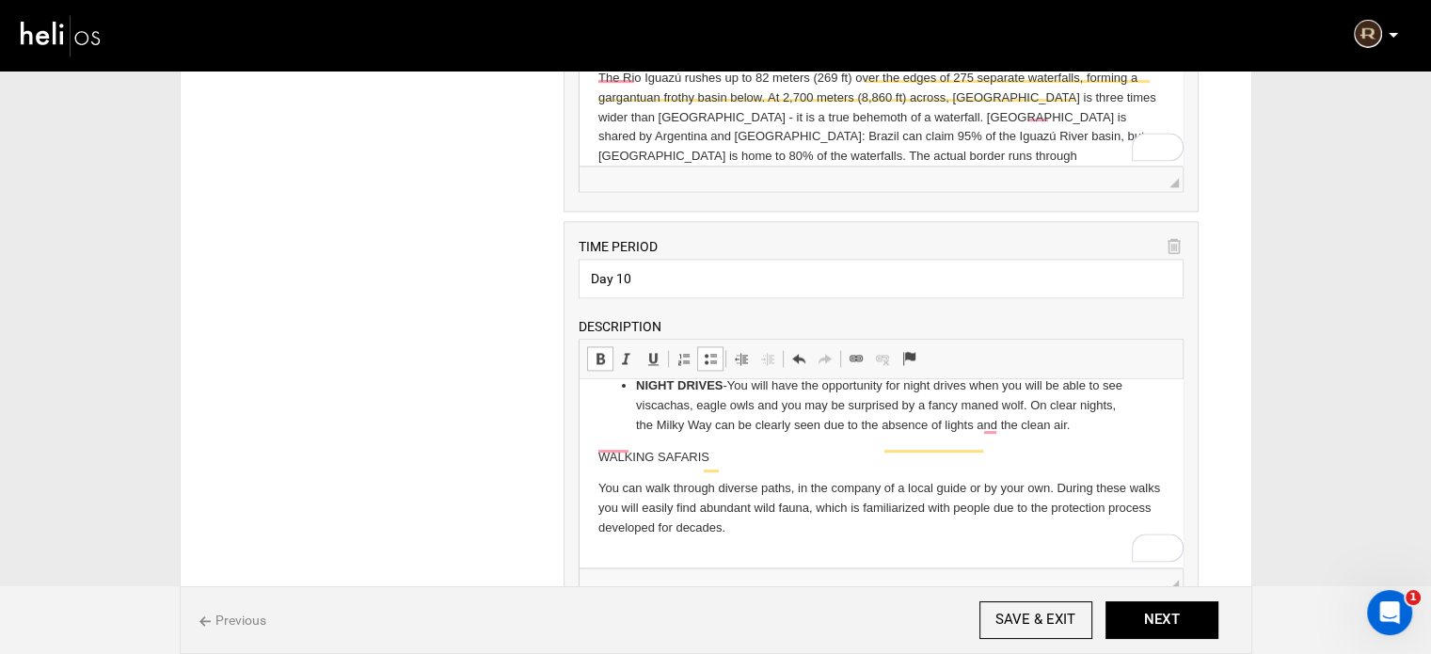
click at [598, 448] on p "WALKING SAFARIS" at bounding box center [880, 458] width 565 height 20
click at [700, 353] on link "Insert/Remove Bulleted List" at bounding box center [710, 358] width 26 height 24
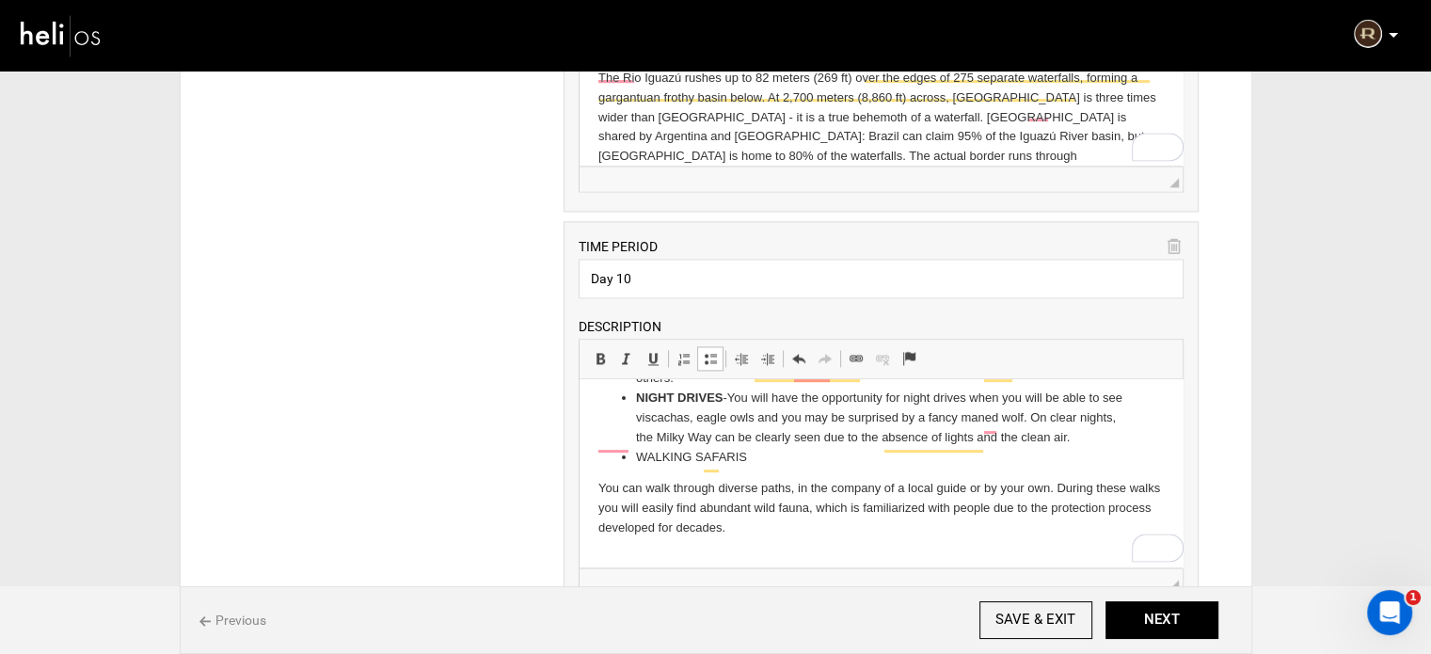
click at [591, 424] on html "Check out from Loi Suites Iguazu Hotel Argentinian Falls, Full Day Activity Nat…" at bounding box center [880, 290] width 603 height 927
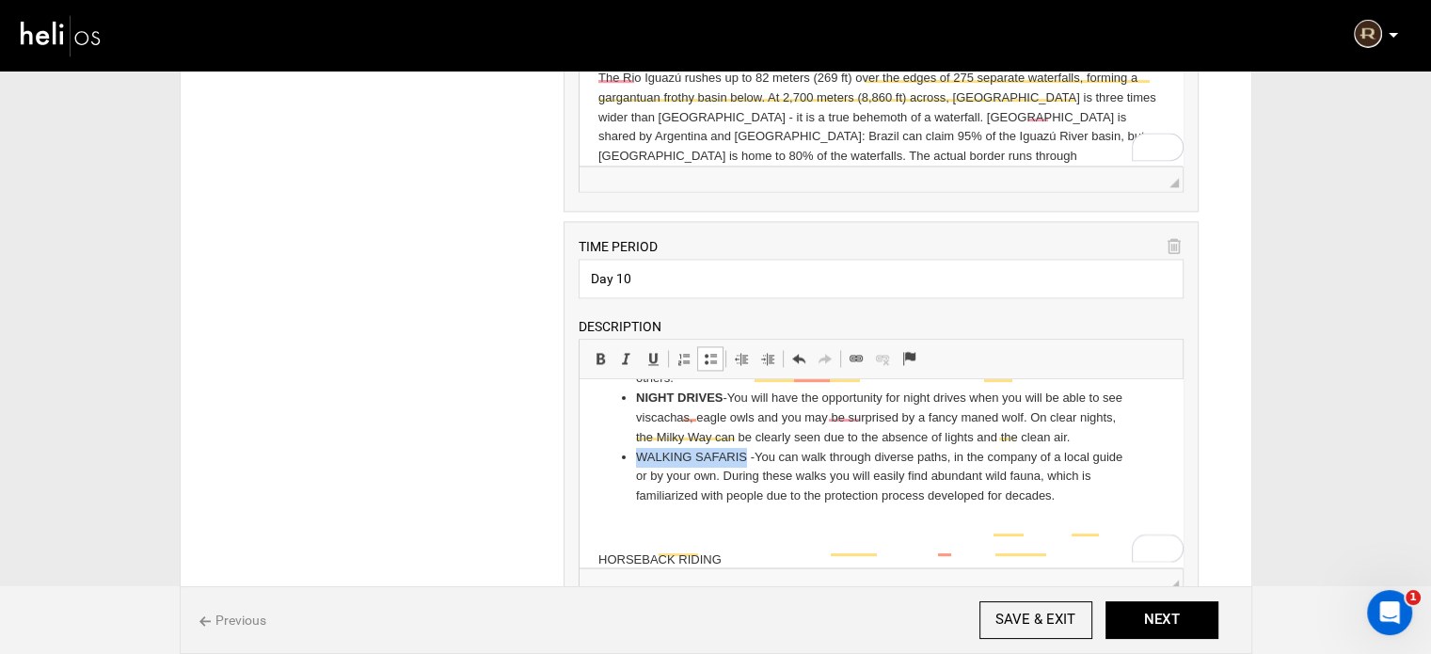
drag, startPoint x: 637, startPoint y: 397, endPoint x: 746, endPoint y: 405, distance: 109.4
click at [746, 448] on li "WALKING SAFARIS - You can walk through diverse paths, in the company of a local…" at bounding box center [881, 477] width 490 height 58
click at [599, 351] on span at bounding box center [600, 358] width 15 height 15
click at [596, 526] on html "Check out from Loi Suites Iguazu Hotel Argentinian Falls, Full Day Activity Nat…" at bounding box center [880, 274] width 603 height 895
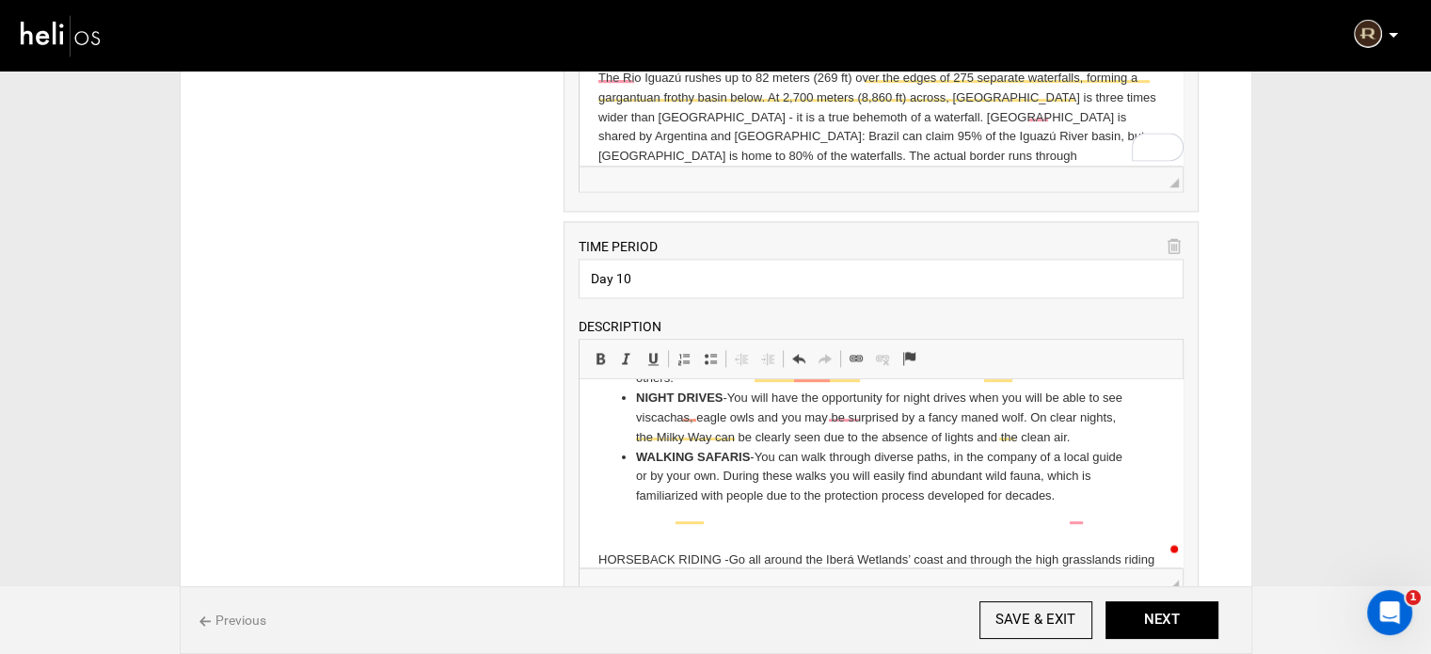
click at [598, 550] on p "HORSEBACK RIDING - Go all around the Iberá Wetlands’ coast and through the high…" at bounding box center [880, 579] width 565 height 58
click at [707, 357] on span at bounding box center [710, 358] width 15 height 15
click at [684, 518] on p "To enrich screen reader interactions, please activate Accessibility in Grammarl…" at bounding box center [880, 528] width 565 height 20
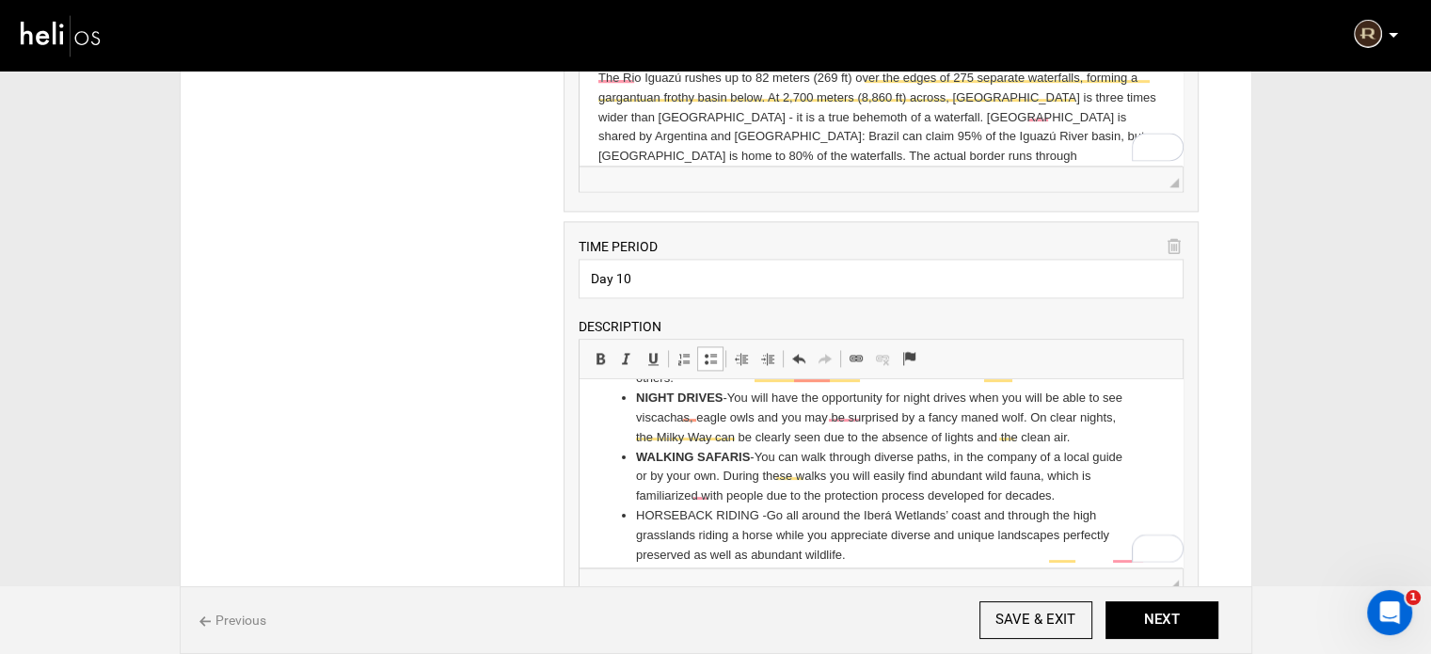
click at [598, 609] on p "Watching wildlife along the water and bordering the reservoirs while listening …" at bounding box center [880, 629] width 565 height 40
click at [598, 577] on p "KAYAKING - Watching wildlife along the water and bordering the reservoirs while…" at bounding box center [880, 597] width 565 height 40
click at [705, 352] on span at bounding box center [710, 358] width 15 height 15
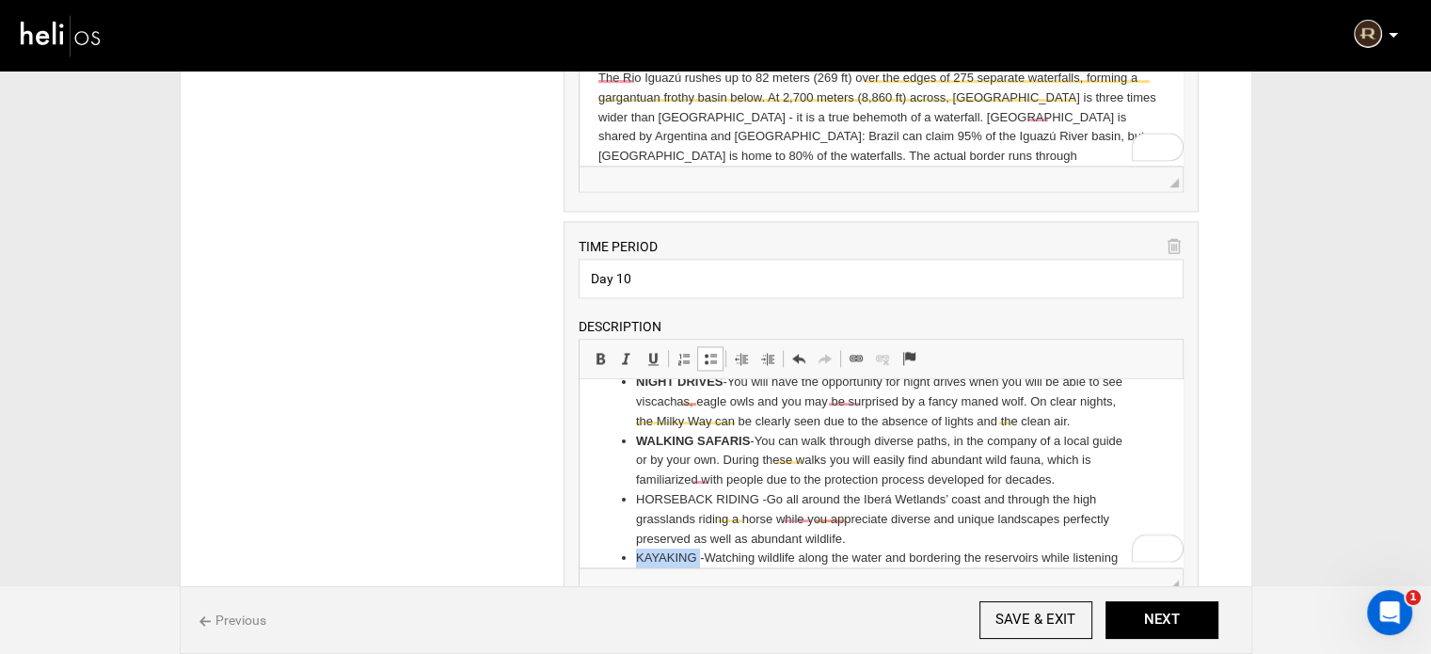
drag, startPoint x: 699, startPoint y: 502, endPoint x: 636, endPoint y: 498, distance: 63.2
click at [636, 548] on li "KAYAKING - Watching wildlife along the water and bordering the reservoirs while…" at bounding box center [881, 568] width 490 height 40
click at [603, 351] on span at bounding box center [600, 358] width 15 height 15
drag, startPoint x: 686, startPoint y: 442, endPoint x: 585, endPoint y: 394, distance: 111.5
click at [746, 490] on li "HORSEBACK RIDING - Go all around the Iberá Wetlands’ coast and through the high…" at bounding box center [881, 519] width 490 height 58
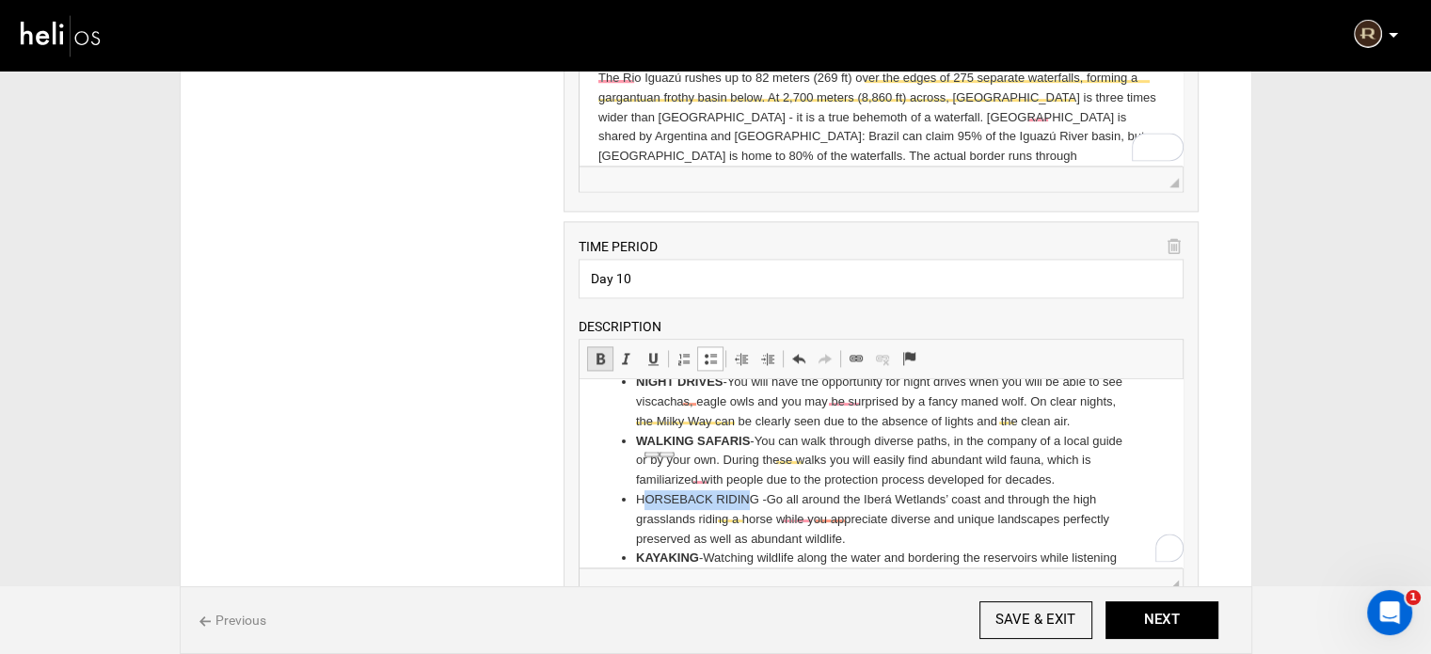
click at [596, 351] on span at bounding box center [600, 358] width 15 height 15
click at [642, 490] on li "H ORSEBACK RIDIN G - Go all around the Iberá Wetlands’ coast and through the hi…" at bounding box center [881, 519] width 490 height 58
click at [641, 490] on li "H ORSEBACK RIDIN G - Go all around the Iberá Wetlands’ coast and through the hi…" at bounding box center [881, 519] width 490 height 58
click at [599, 352] on span at bounding box center [600, 358] width 15 height 15
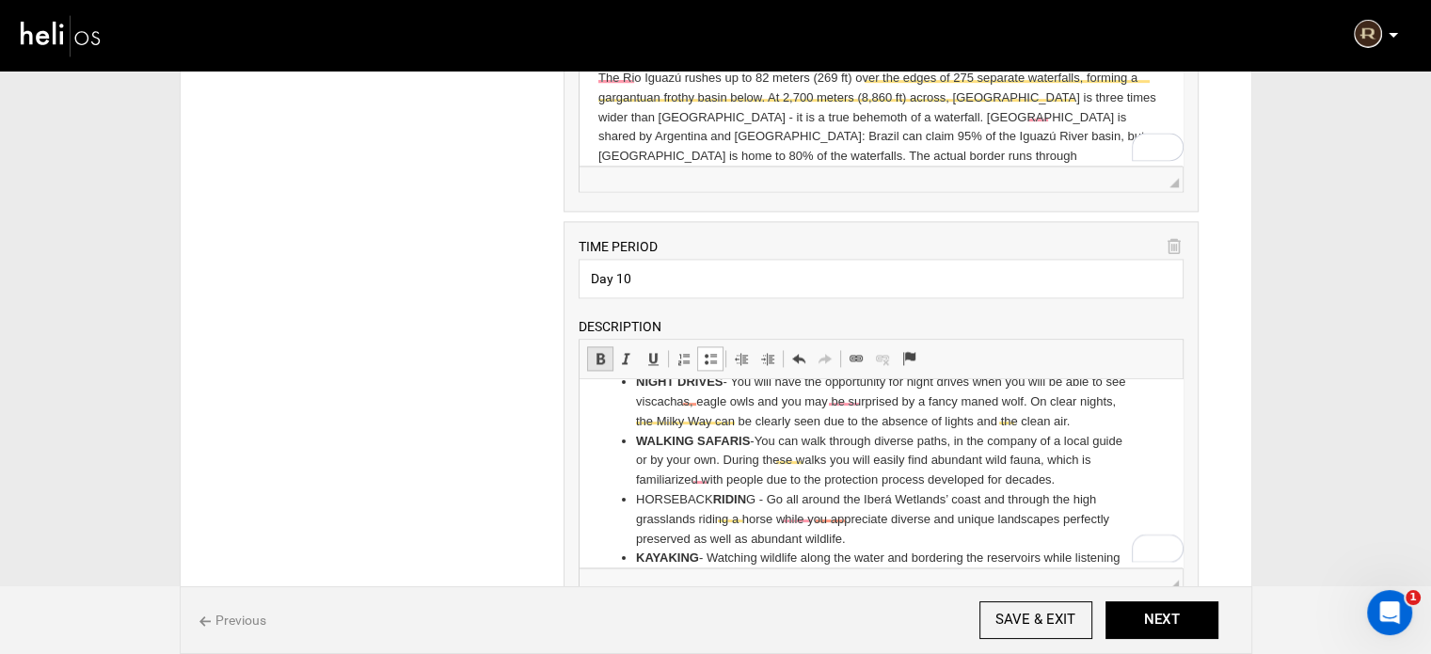
click at [599, 352] on span at bounding box center [600, 358] width 15 height 15
drag, startPoint x: 765, startPoint y: 445, endPoint x: 754, endPoint y: 442, distance: 10.7
click at [754, 490] on li "HORSEBACK RIDIN G - Go all around the Iberá Wetlands’ coast and through the hig…" at bounding box center [881, 519] width 490 height 58
click at [594, 351] on span at bounding box center [600, 358] width 15 height 15
click at [772, 490] on li "HORSEBACK RIDIN G - Go all around the Iberá Wetlands’ coast and through the hig…" at bounding box center [881, 519] width 490 height 58
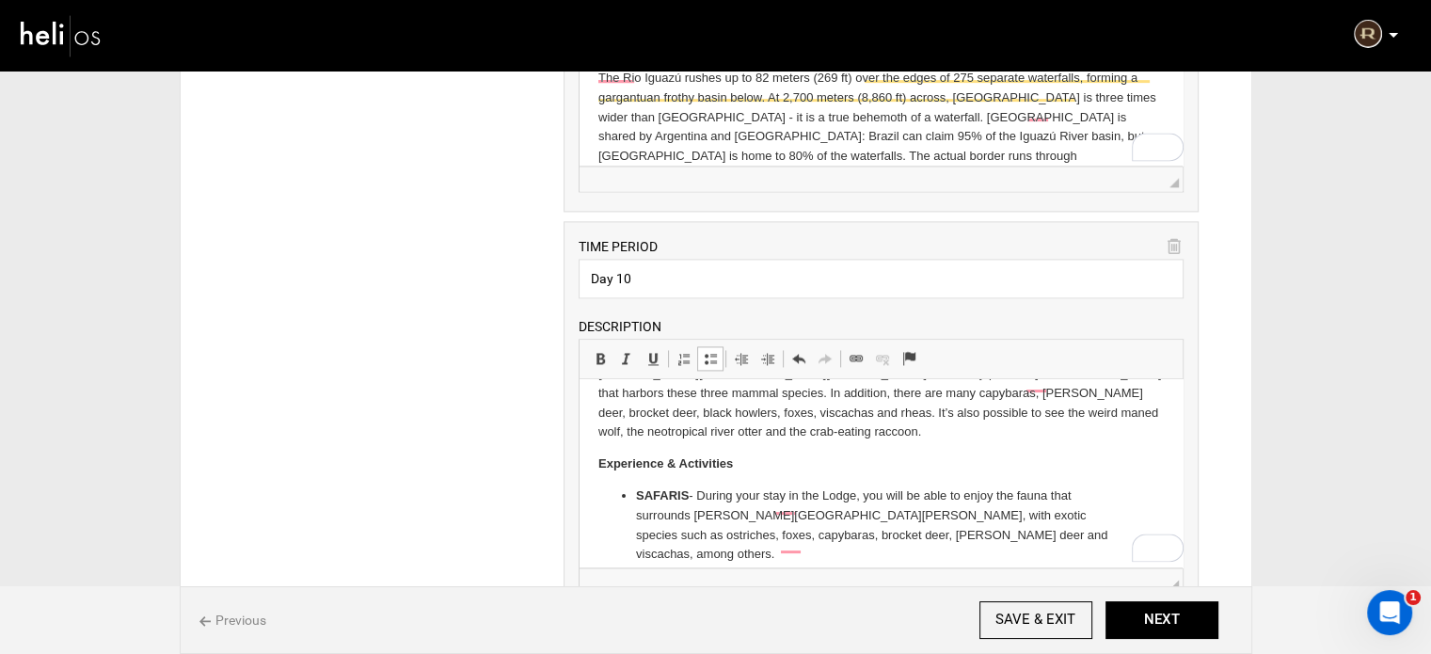
scroll to position [376, 0]
click at [642, 402] on p "The greatest development of the reintroduction of fauna has taken place in this…" at bounding box center [880, 384] width 565 height 118
click at [651, 398] on p "The greatest development of the reintroduction of fauna has taken place in this…" at bounding box center [880, 384] width 565 height 118
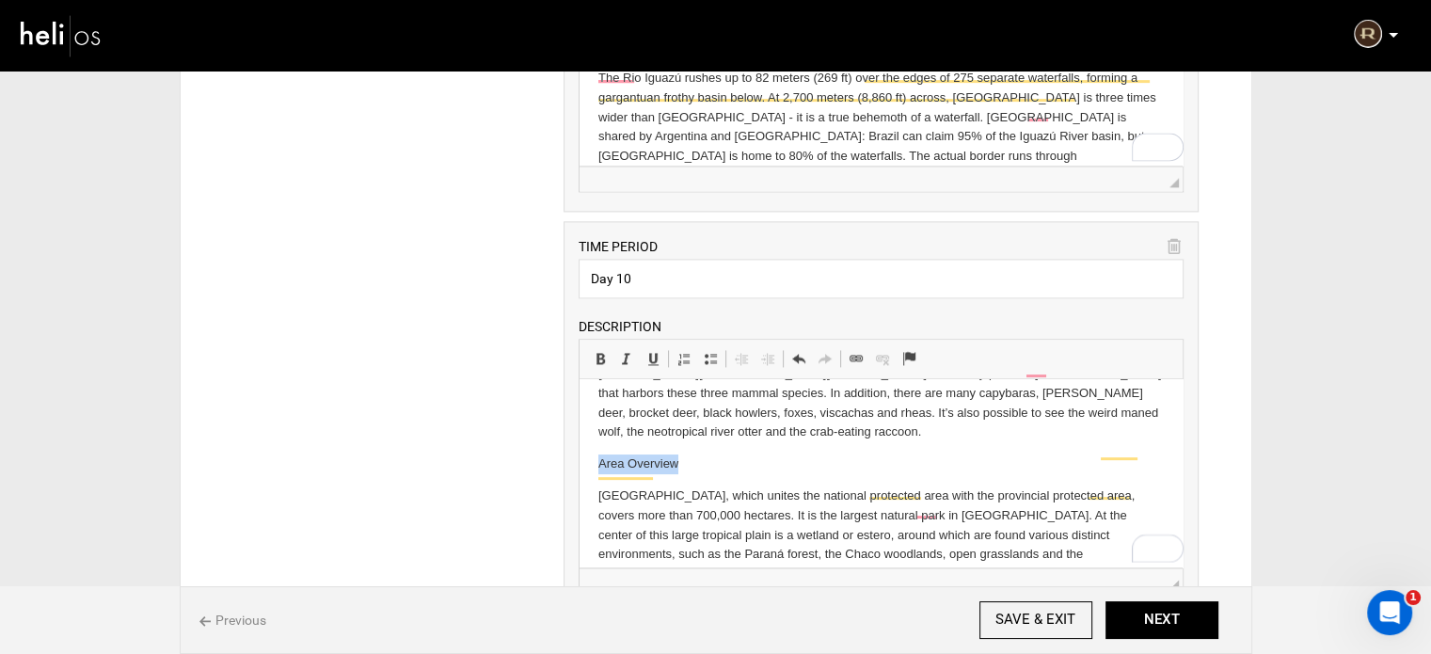
drag, startPoint x: 591, startPoint y: 420, endPoint x: 709, endPoint y: 427, distance: 118.7
click at [709, 427] on html "Check out from Loi Suites Iguazu Hotel Argentinian Falls, Full Day Activity Nat…" at bounding box center [880, 472] width 603 height 938
click at [604, 351] on span at bounding box center [600, 358] width 15 height 15
click at [703, 454] on p "Area Overview" at bounding box center [880, 464] width 565 height 20
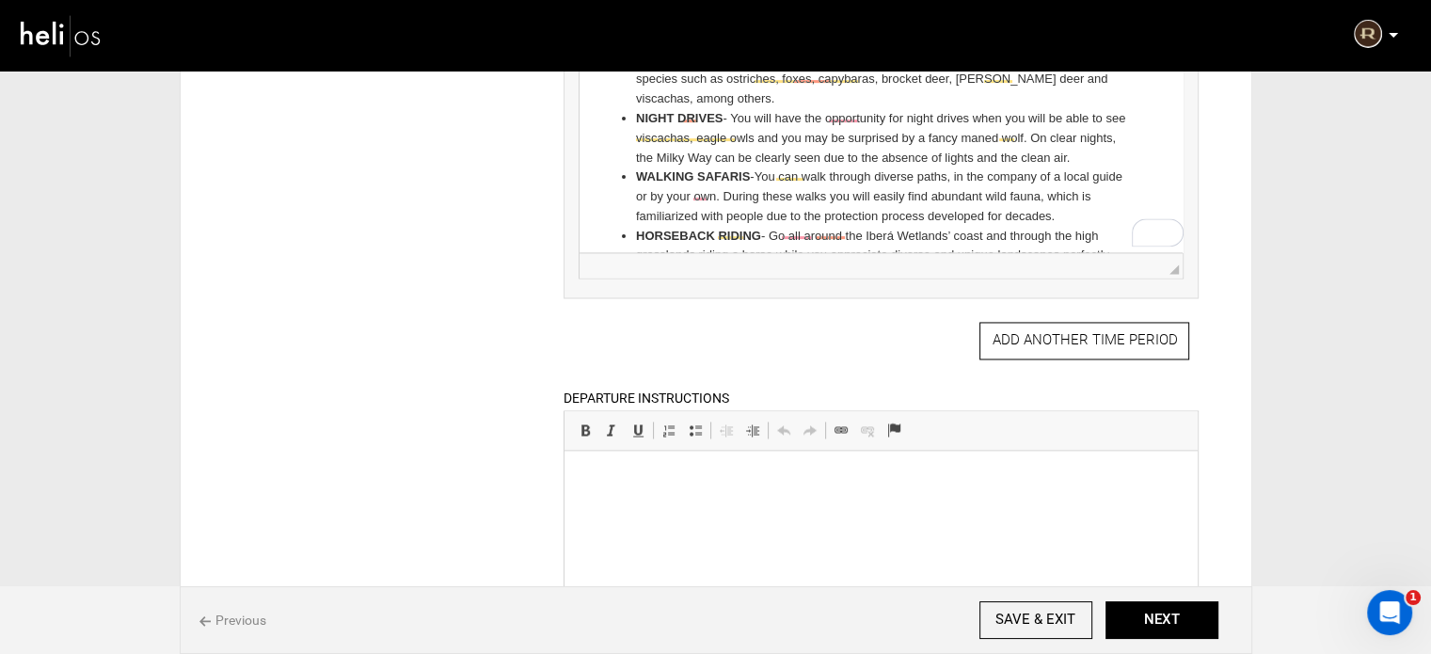
scroll to position [3059, 0]
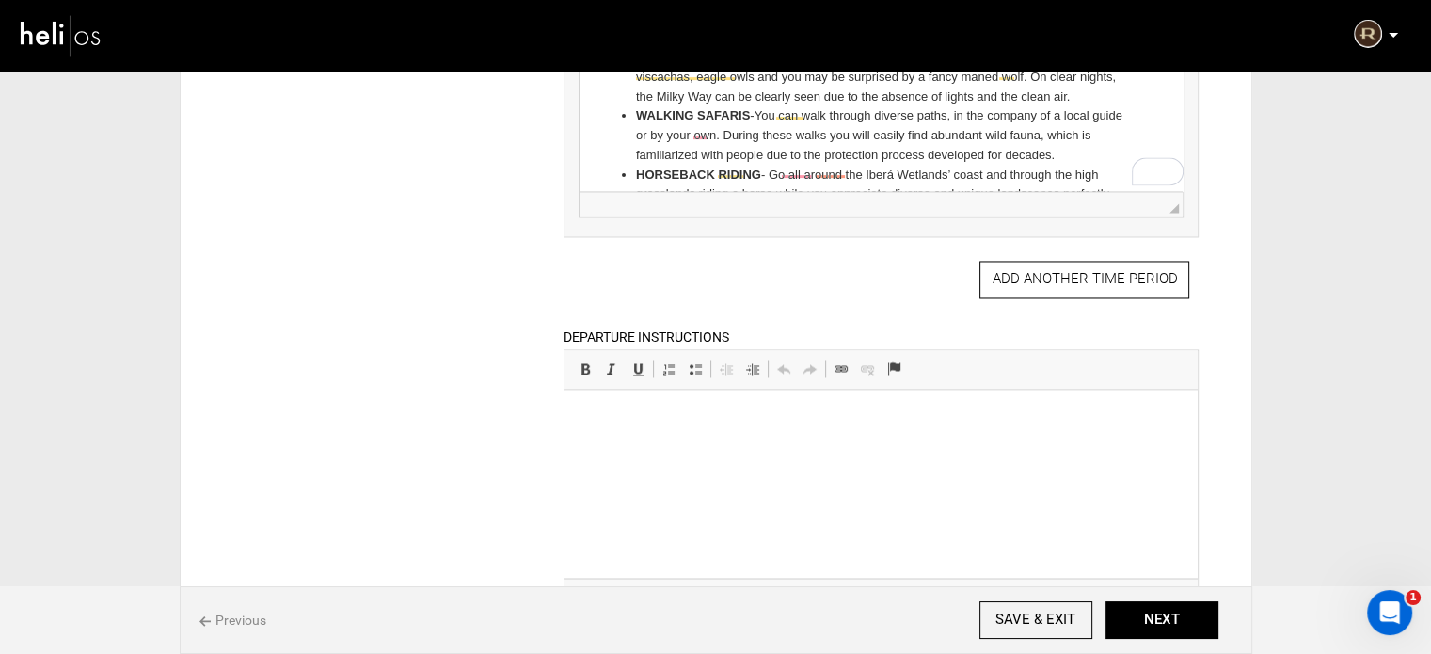
click at [1014, 285] on button "ADD ANOTHER TIME PERIOD" at bounding box center [1084, 280] width 210 height 38
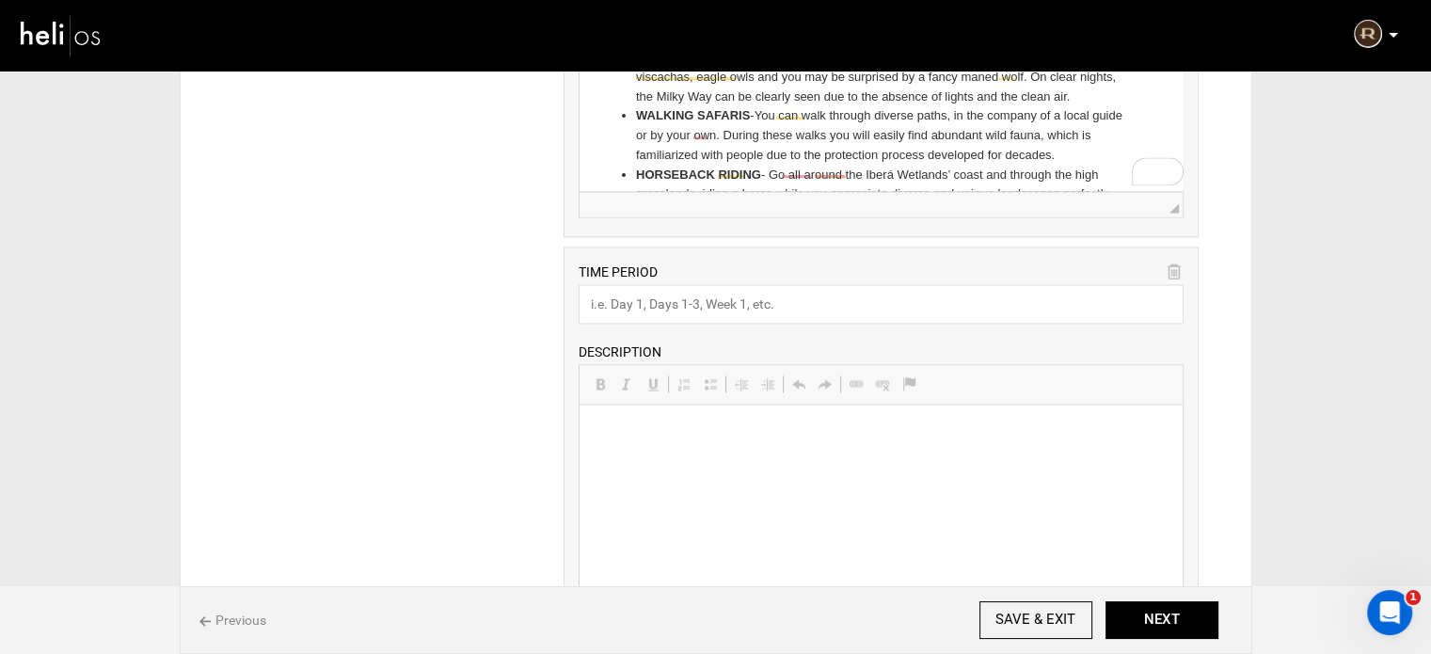
scroll to position [0, 0]
click at [732, 306] on input "text" at bounding box center [880, 304] width 605 height 40
paste input "Day 11 - 13"
type input "Day 11 - 13"
click at [579, 454] on html at bounding box center [880, 432] width 603 height 57
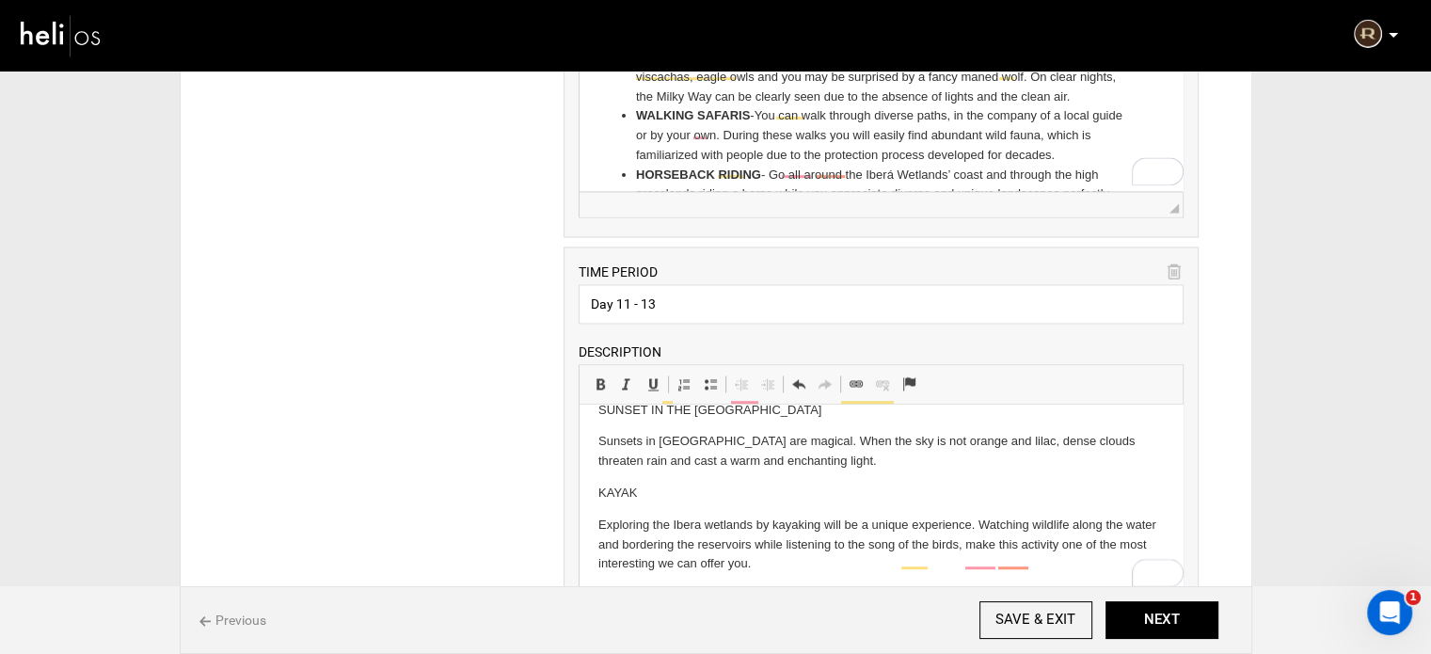
scroll to position [3435, 0]
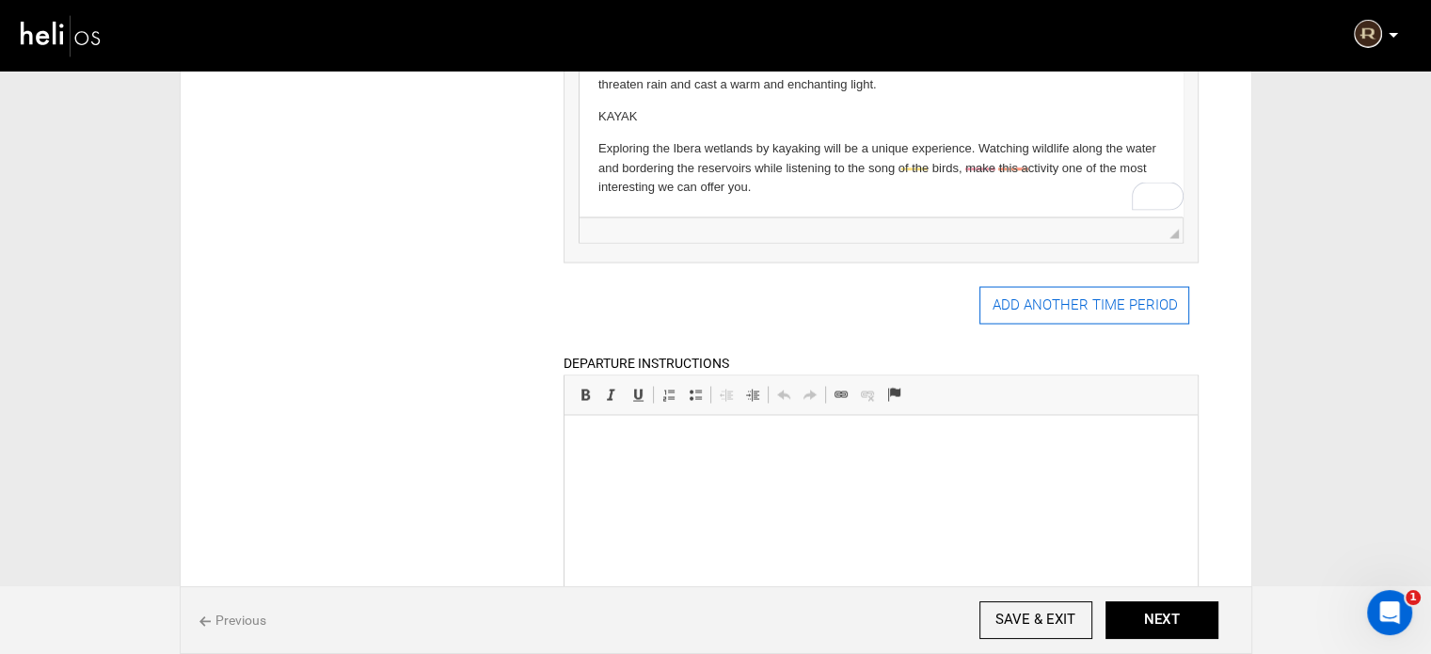
click at [1067, 288] on button "ADD ANOTHER TIME PERIOD" at bounding box center [1084, 305] width 210 height 38
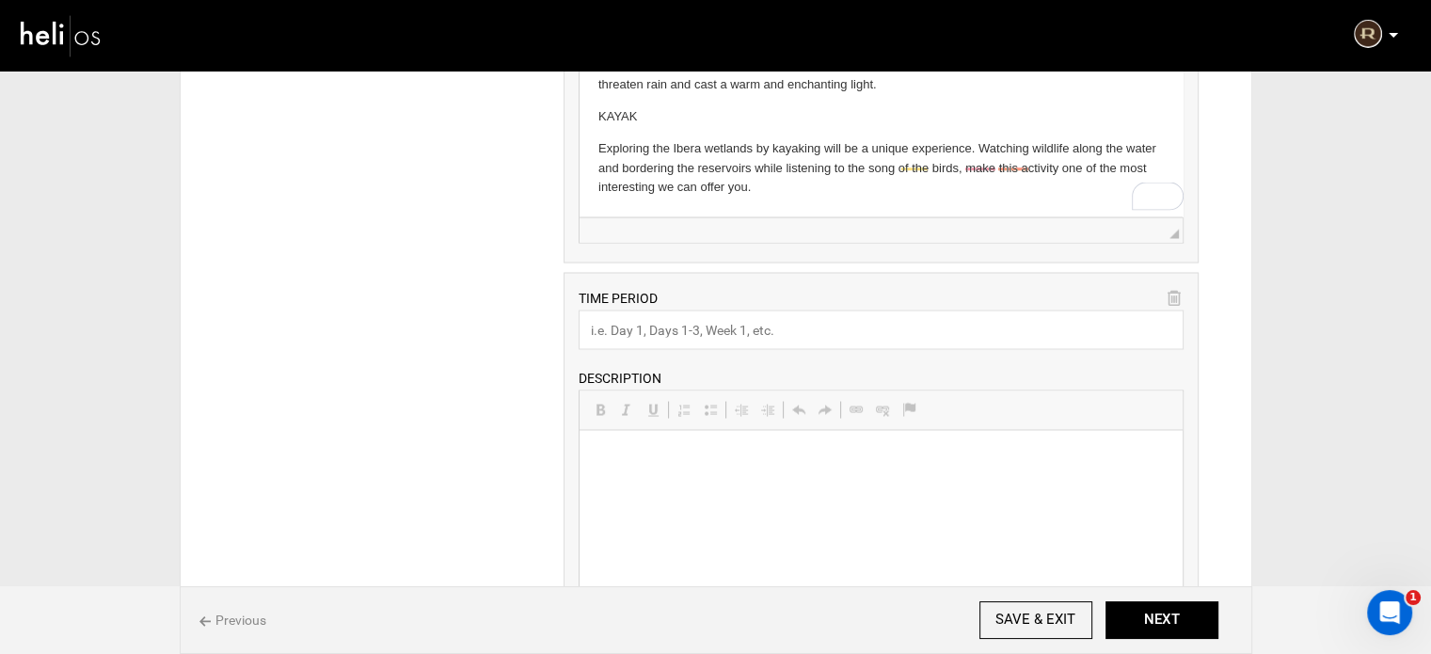
scroll to position [0, 0]
click at [709, 327] on input "text" at bounding box center [880, 329] width 605 height 40
paste input "Day 14"
type input "Day 14"
click at [686, 487] on html at bounding box center [880, 458] width 603 height 57
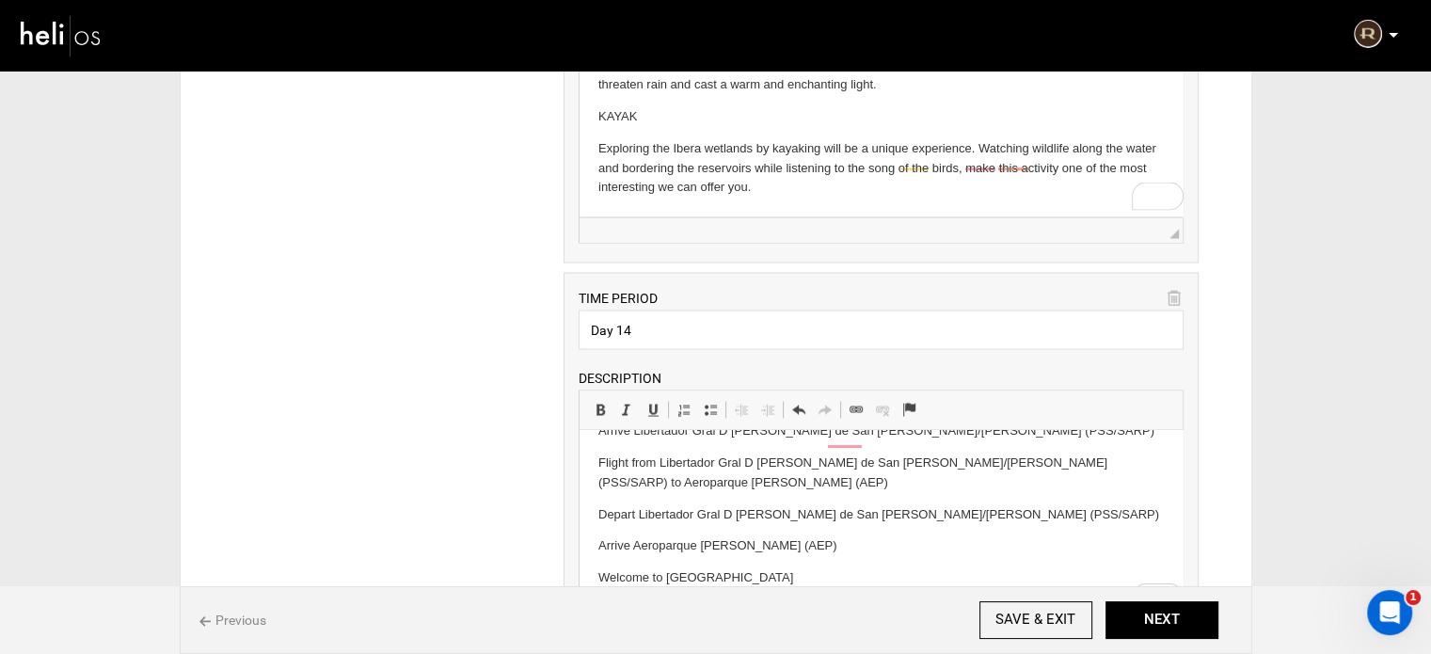
scroll to position [143, 0]
click at [641, 567] on p "Welcome to Buenos Aires" at bounding box center [880, 577] width 565 height 20
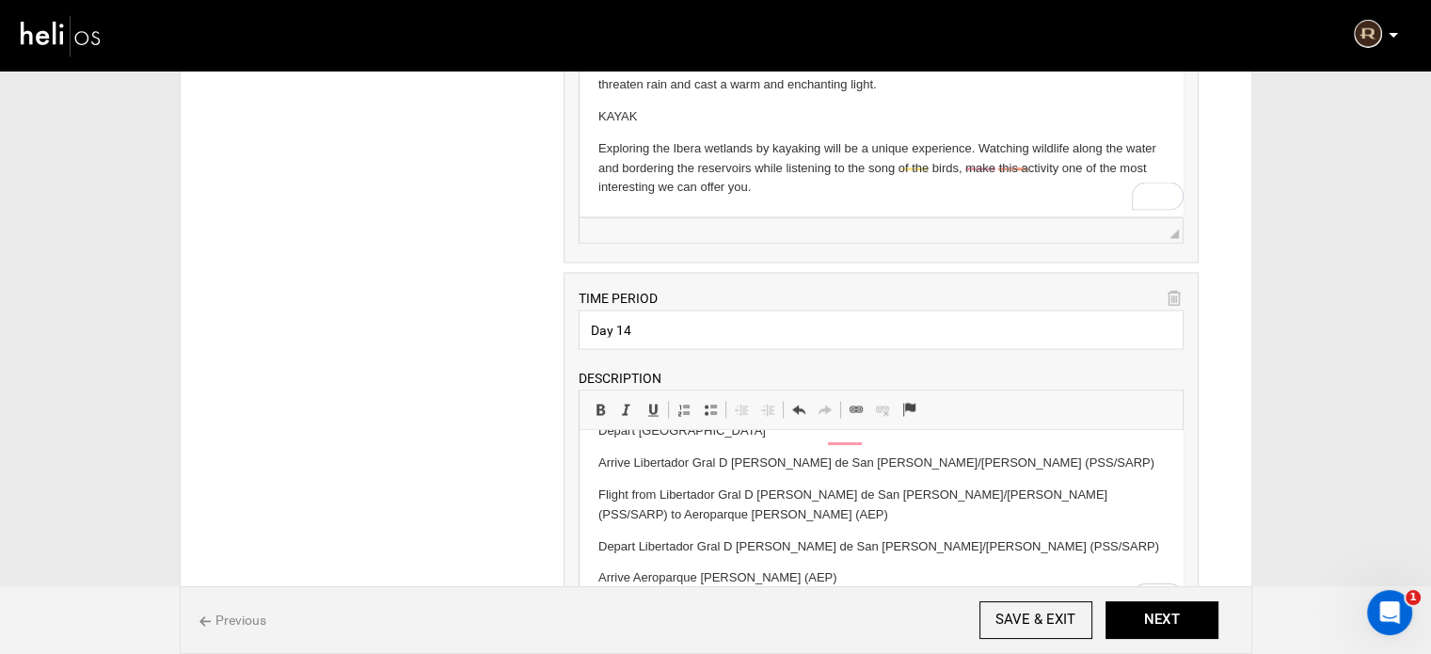
scroll to position [111, 0]
click at [704, 402] on span at bounding box center [710, 409] width 15 height 15
drag, startPoint x: 596, startPoint y: 530, endPoint x: 828, endPoint y: 565, distance: 234.1
click at [828, 565] on html "heck out from Rincón Del Socorro Flight from Esteros del Ibera to Libertador Gr…" at bounding box center [880, 478] width 603 height 319
click at [715, 404] on span at bounding box center [710, 409] width 15 height 15
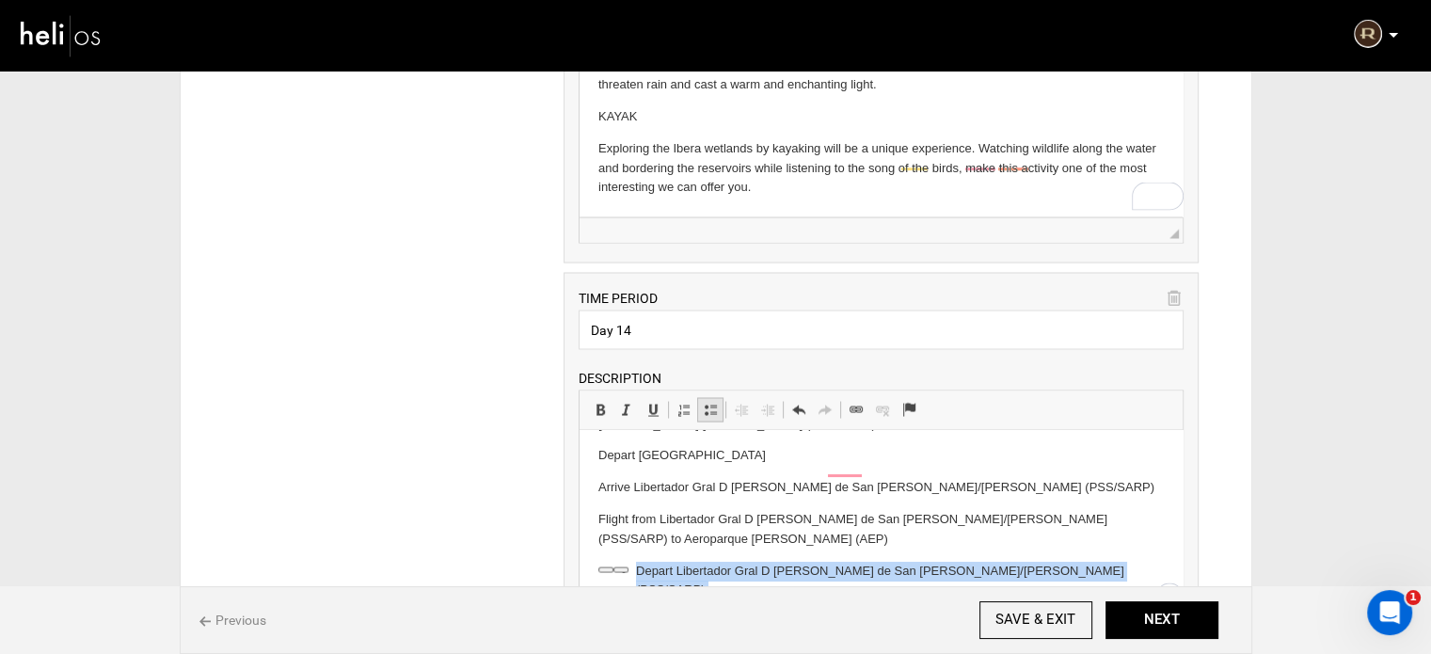
scroll to position [87, 0]
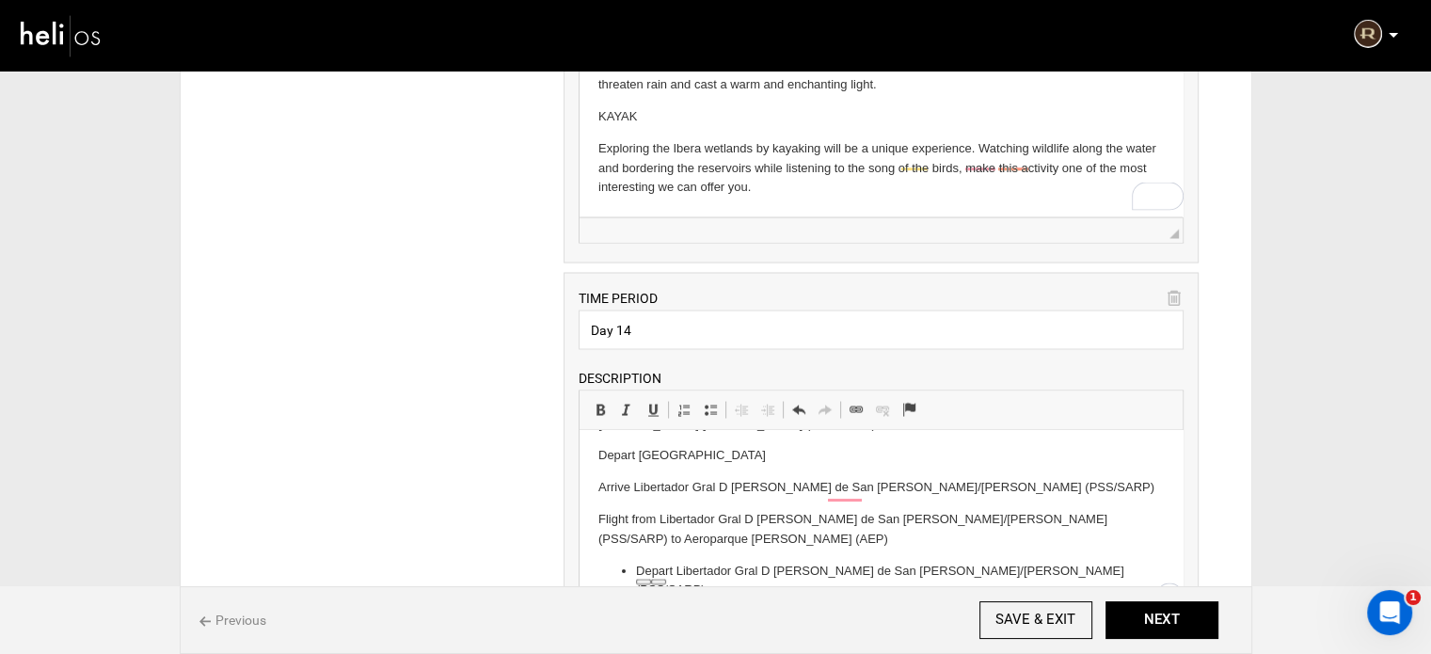
click at [595, 497] on html "heck out from Rincón Del Socorro Flight from Esteros del Ibera to Libertador Gr…" at bounding box center [880, 500] width 603 height 314
click at [704, 402] on span at bounding box center [710, 409] width 15 height 15
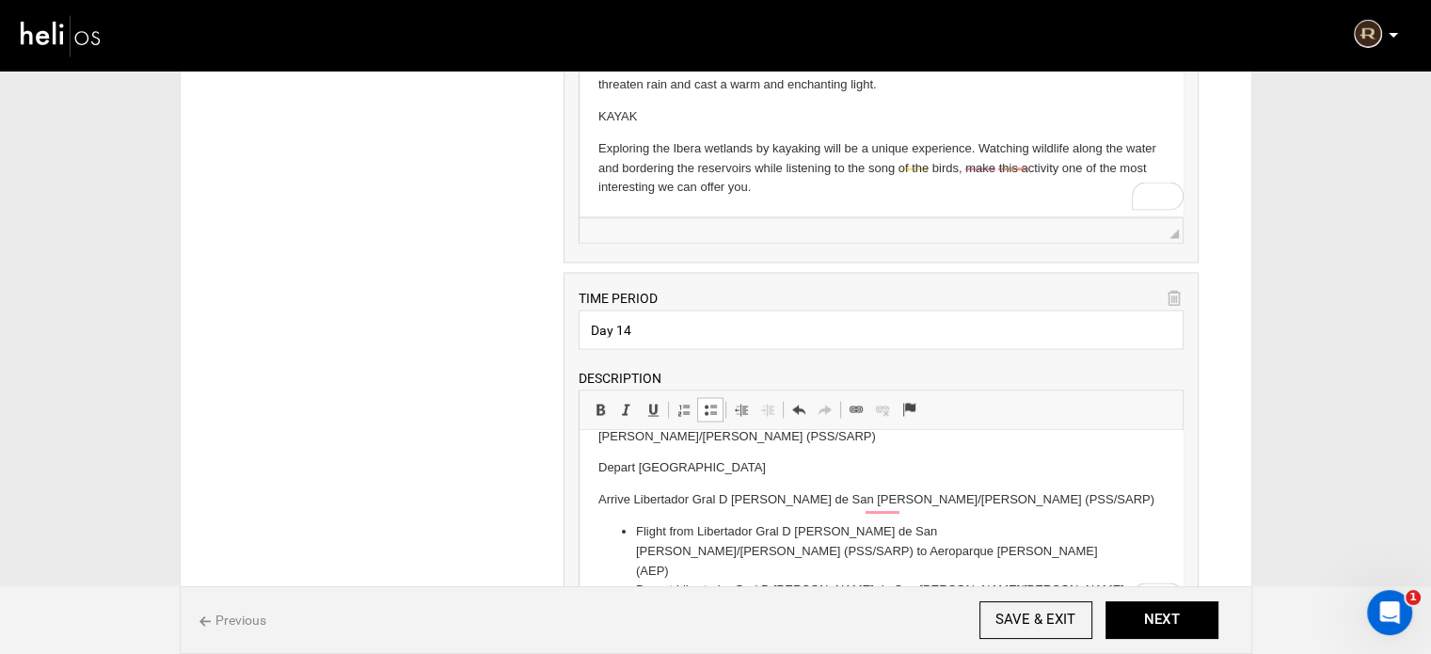
drag, startPoint x: 634, startPoint y: 549, endPoint x: 871, endPoint y: 574, distance: 238.3
click at [871, 574] on ul "Flight from Libertador Gral D Jose de San Martin/Posadas (PSS/SARP) to Aeroparq…" at bounding box center [880, 589] width 565 height 137
click at [770, 402] on span at bounding box center [767, 409] width 15 height 15
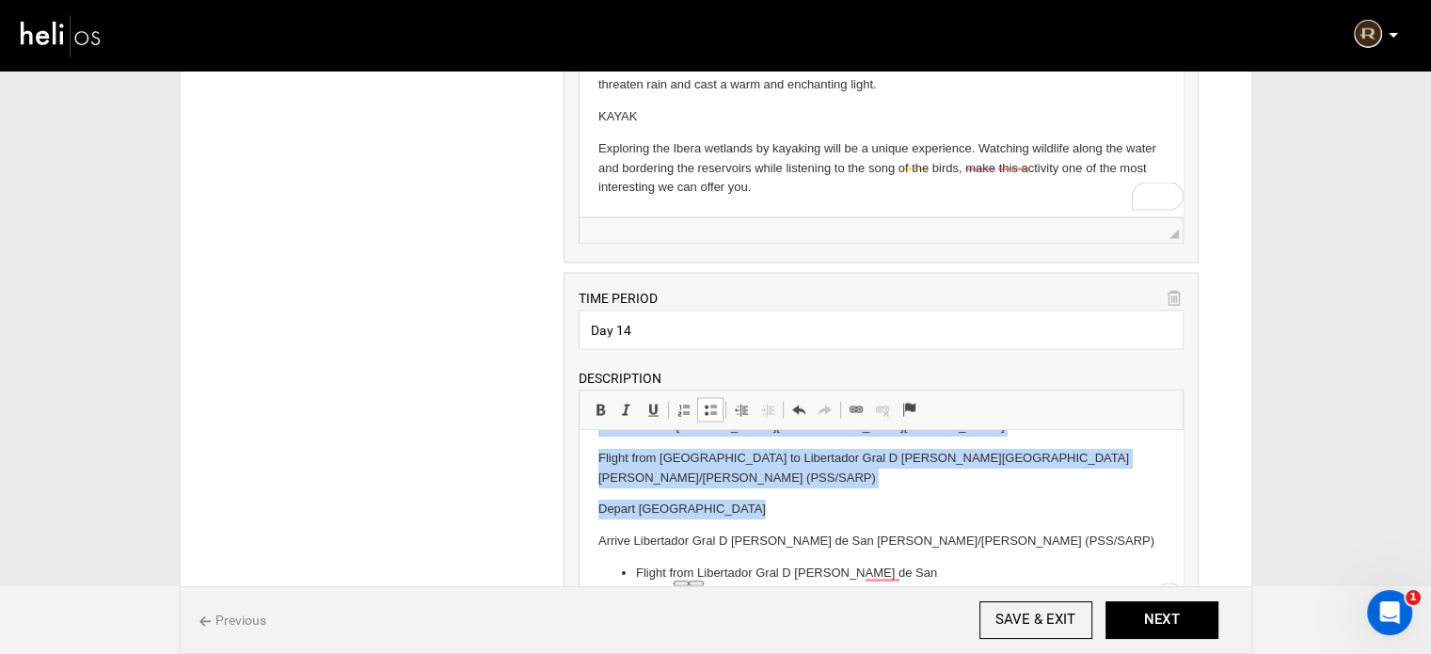
scroll to position [0, 0]
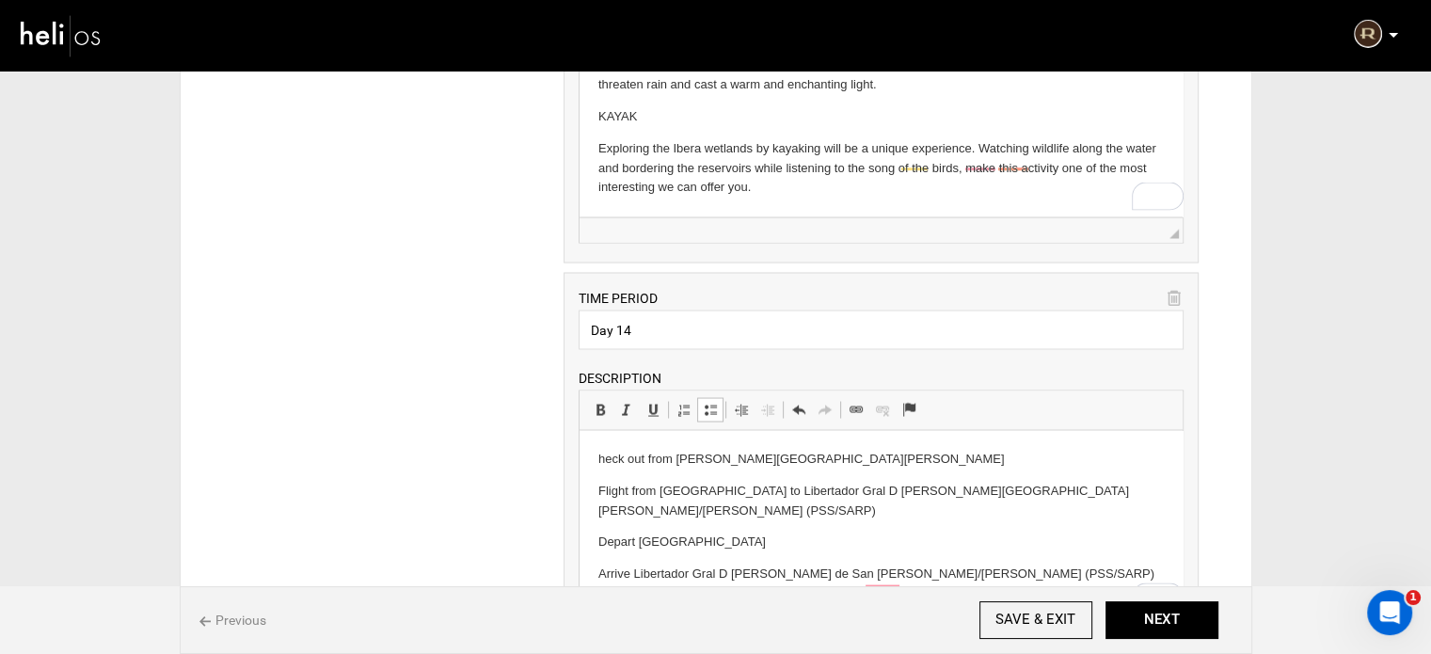
click at [596, 490] on html "heck out from Rincón Del Socorro Flight from Esteros del Ibera to Libertador Gr…" at bounding box center [880, 591] width 603 height 322
drag, startPoint x: 707, startPoint y: 390, endPoint x: 106, endPoint y: 5, distance: 714.2
click at [707, 397] on link "Insert/Remove Bulleted List" at bounding box center [710, 409] width 26 height 24
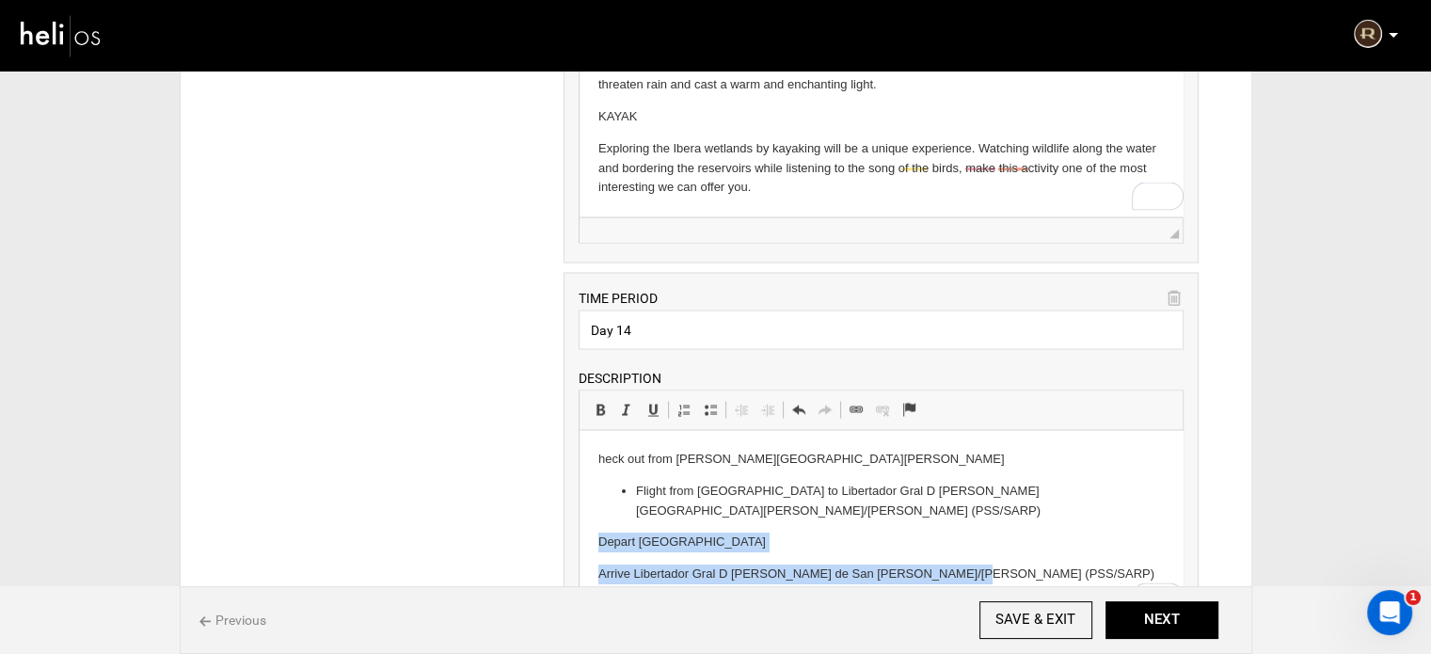
drag, startPoint x: 584, startPoint y: 542, endPoint x: 961, endPoint y: 572, distance: 378.4
click at [961, 572] on html "heck out from Rincón Del Socorro Flight from Esteros del Ibera to Libertador Gr…" at bounding box center [880, 591] width 603 height 322
click at [714, 404] on span at bounding box center [710, 409] width 15 height 15
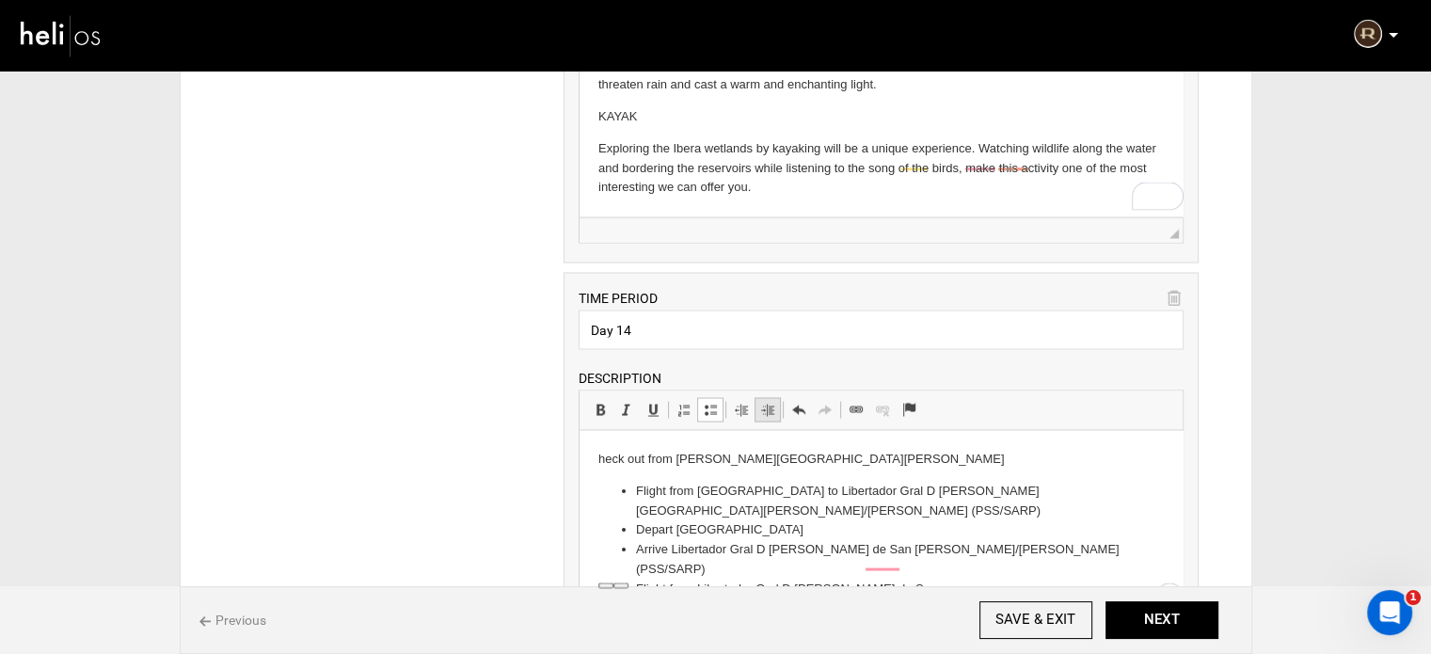
click at [769, 402] on span at bounding box center [767, 409] width 15 height 15
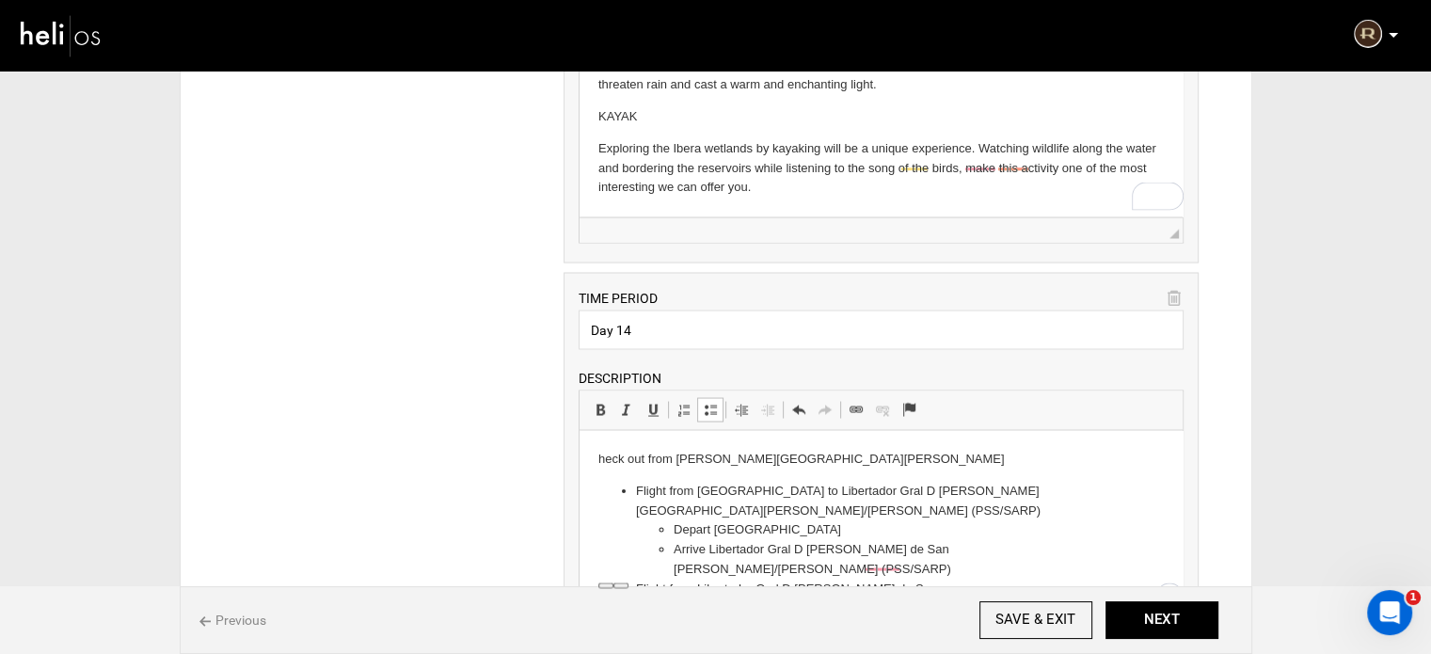
click at [596, 463] on html "heck out from Rincón Del Socorro Flight from Esteros del Ibera to Libertador Gr…" at bounding box center [880, 582] width 603 height 304
click at [596, 459] on html "Check out from Rincón Del Socorro Flight from Esteros del Ibera to Libertador G…" at bounding box center [880, 582] width 603 height 304
click at [703, 403] on span at bounding box center [710, 409] width 15 height 15
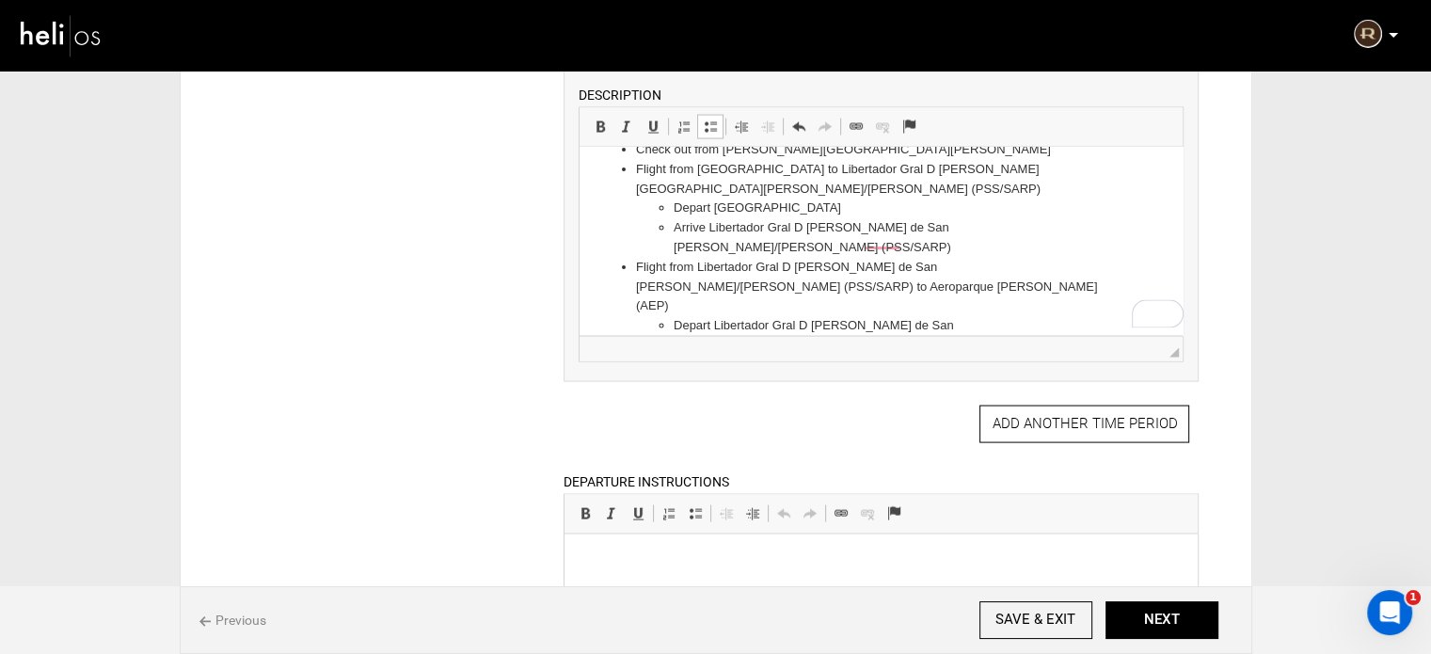
scroll to position [45, 0]
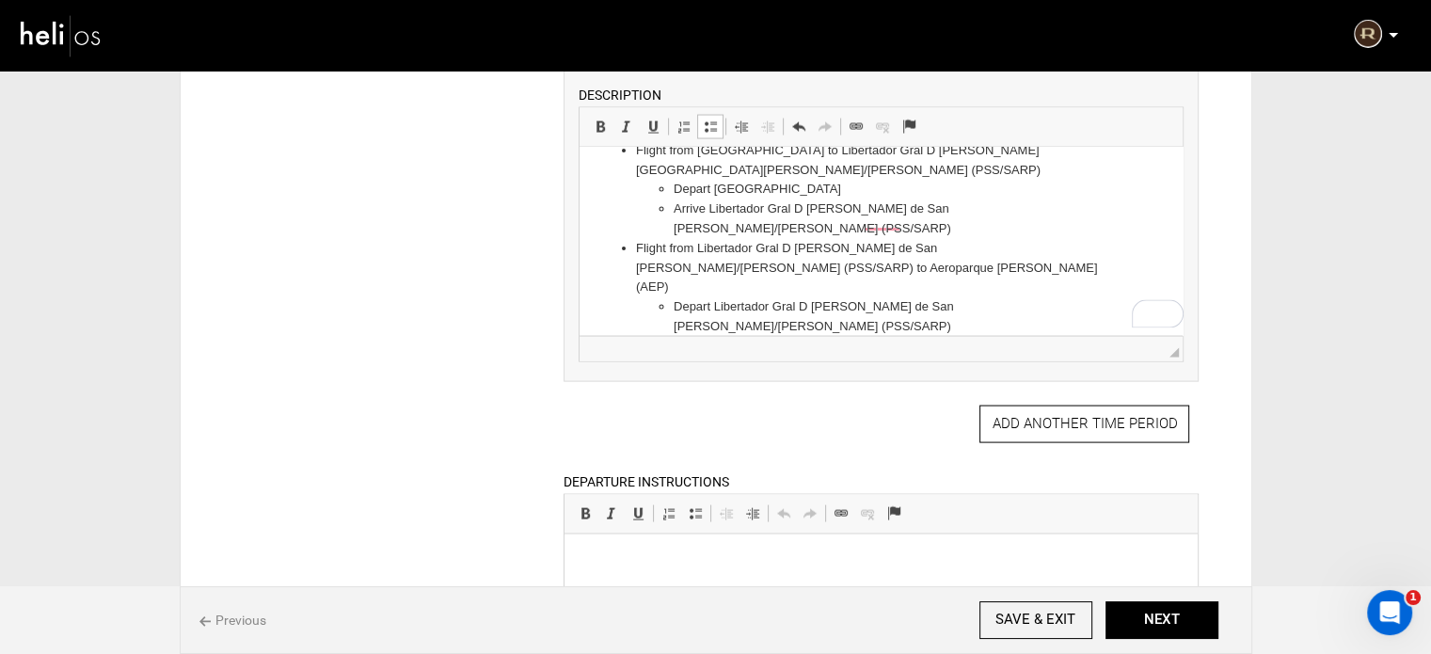
click at [882, 357] on li "Today you will arrive in Buenos Aires" at bounding box center [881, 367] width 490 height 20
click at [709, 122] on span at bounding box center [710, 126] width 15 height 15
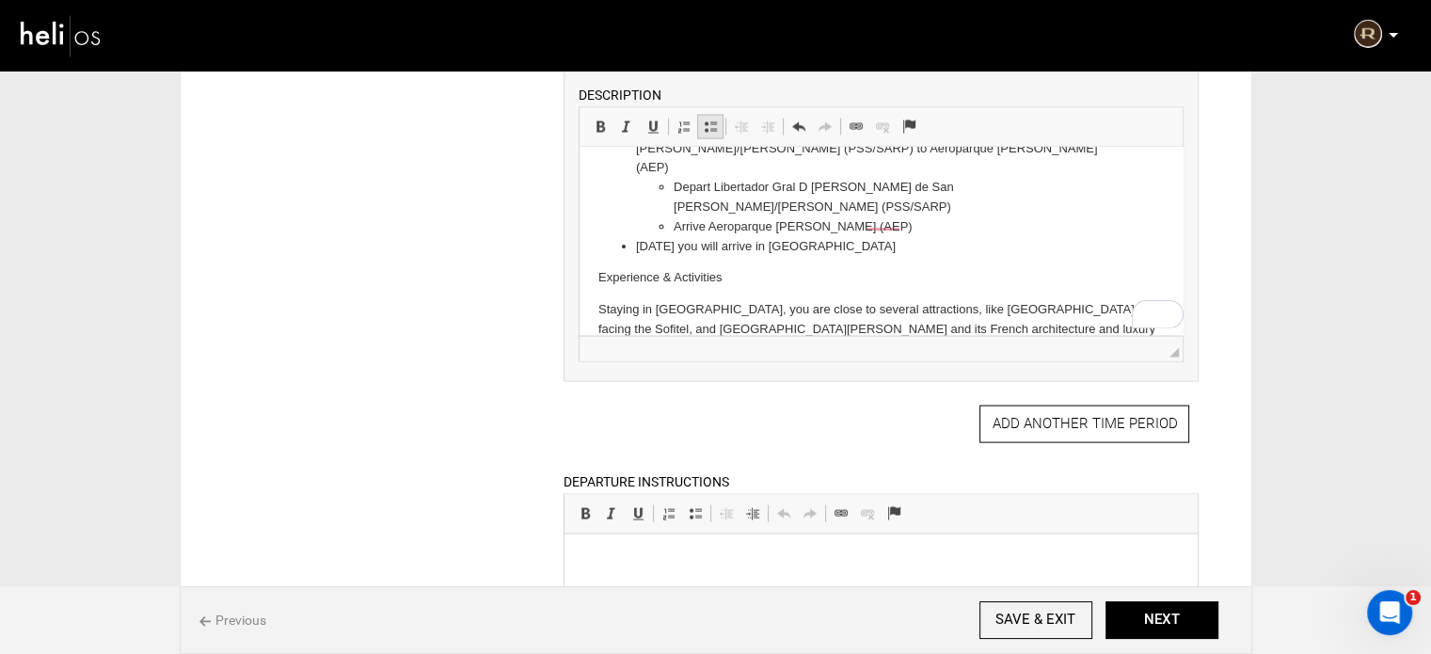
scroll to position [165, 0]
click at [673, 268] on p "Experience & Activities" at bounding box center [880, 278] width 565 height 20
click at [590, 127] on link "Bold Keyboard shortcut Ctrl+B" at bounding box center [600, 127] width 26 height 24
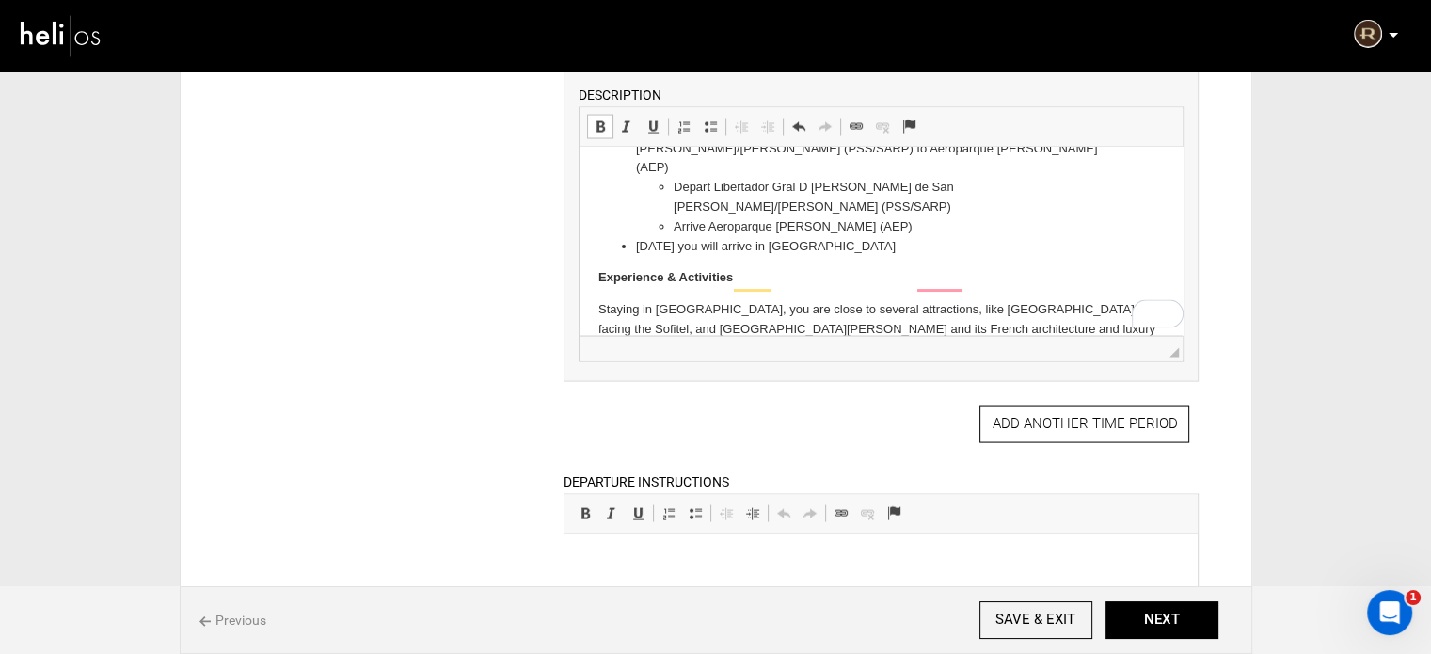
click at [593, 219] on html "Check out from Rincón Del Socorro Flight from Esteros del Ibera to Libertador G…" at bounding box center [880, 209] width 603 height 453
drag, startPoint x: 596, startPoint y: 219, endPoint x: 715, endPoint y: 227, distance: 118.8
click at [715, 227] on html "Check out from Rincón Del Socorro Flight from Esteros del Ibera to Libertador G…" at bounding box center [880, 280] width 603 height 595
drag, startPoint x: 600, startPoint y: 118, endPoint x: 610, endPoint y: 128, distance: 14.0
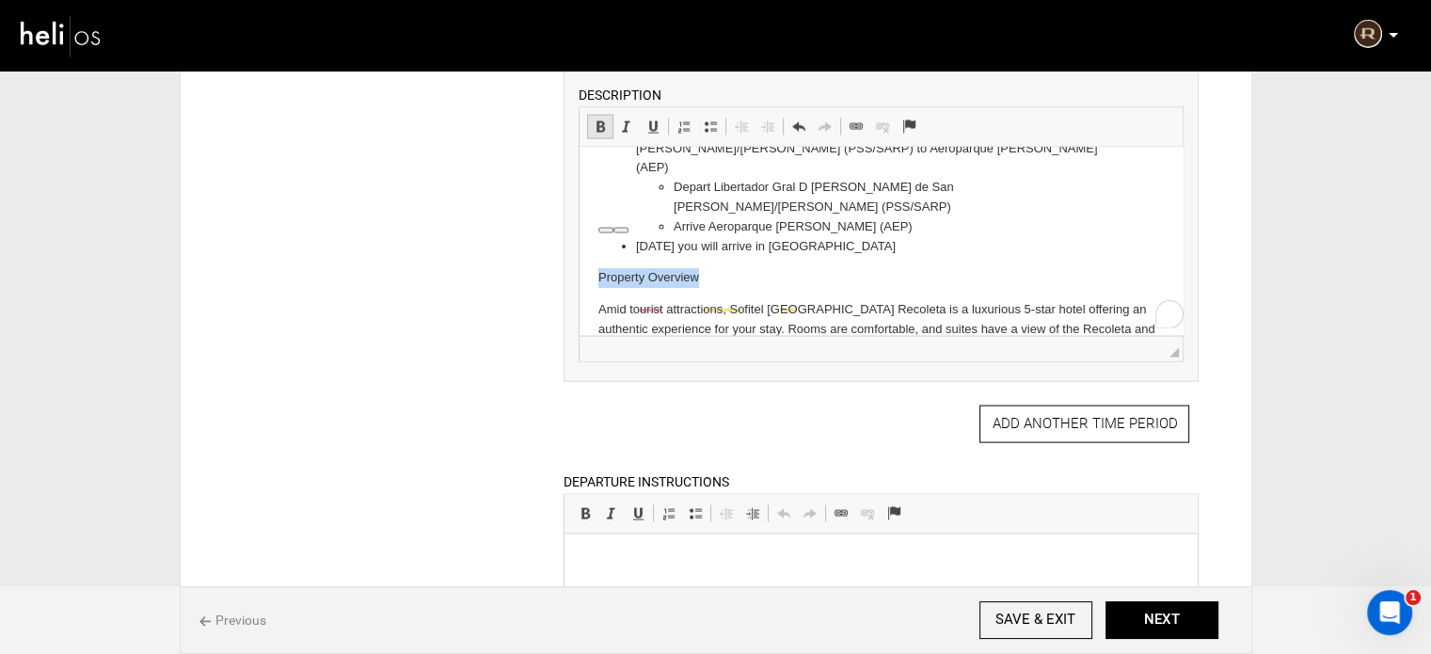
click at [600, 119] on span at bounding box center [600, 126] width 15 height 15
click at [736, 268] on p "Property Overview" at bounding box center [880, 278] width 565 height 20
click at [593, 219] on html "Check out from Rincón Del Socorro Flight from Esteros del Ibera to Libertador G…" at bounding box center [880, 280] width 603 height 595
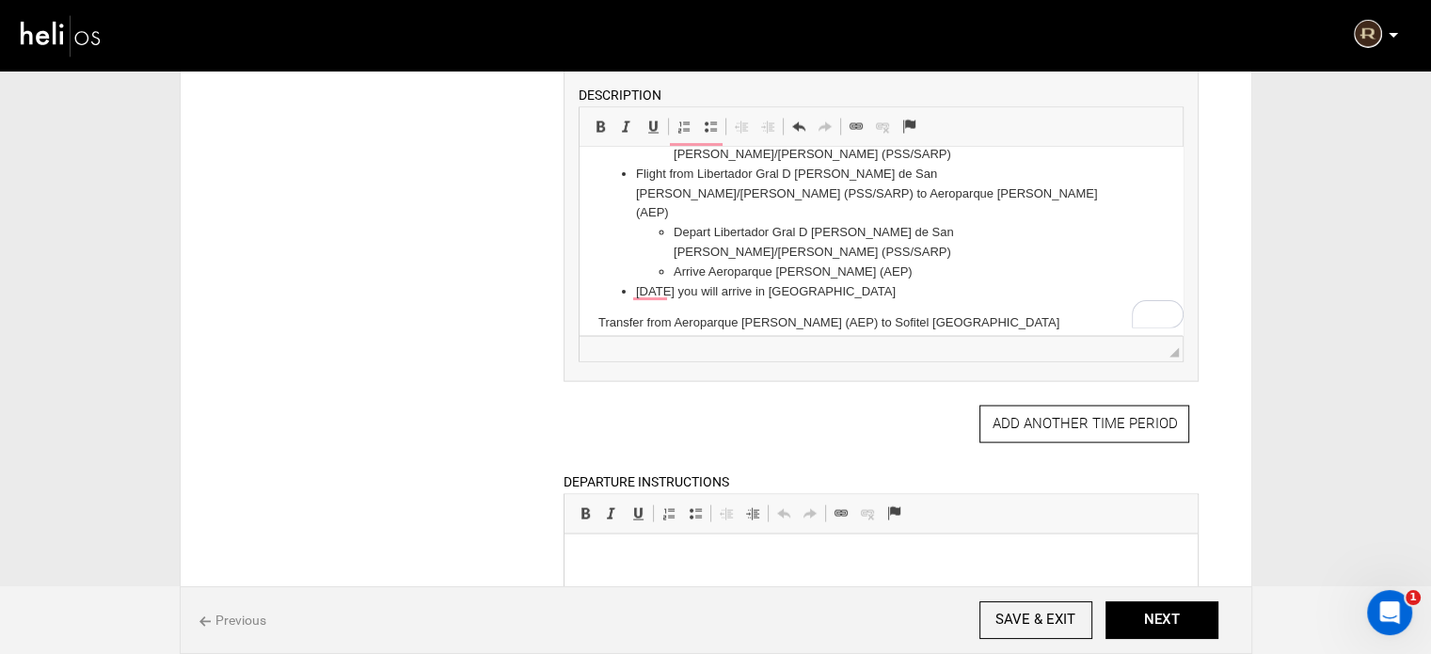
scroll to position [119, 0]
click at [596, 265] on html "Check out from Rincón Del Socorro Flight from Esteros del Ibera to Libertador G…" at bounding box center [880, 421] width 603 height 786
click at [708, 119] on span at bounding box center [710, 126] width 15 height 15
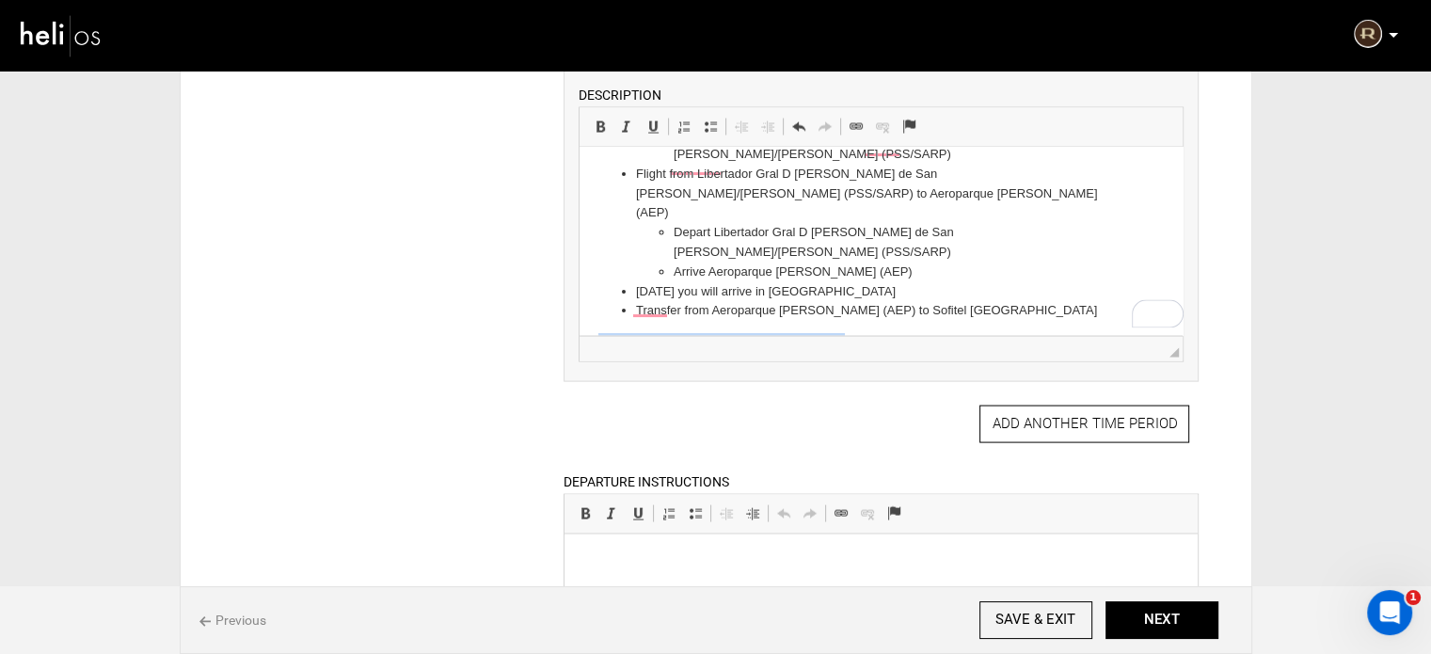
drag, startPoint x: 595, startPoint y: 279, endPoint x: 749, endPoint y: 320, distance: 158.6
click at [749, 320] on html "Check out from Rincón Del Socorro Flight from Esteros del Ibera to Libertador G…" at bounding box center [880, 415] width 603 height 774
click at [711, 126] on link "Insert/Remove Bulleted List" at bounding box center [710, 127] width 26 height 24
click at [768, 126] on link "Increase Indent" at bounding box center [767, 127] width 26 height 24
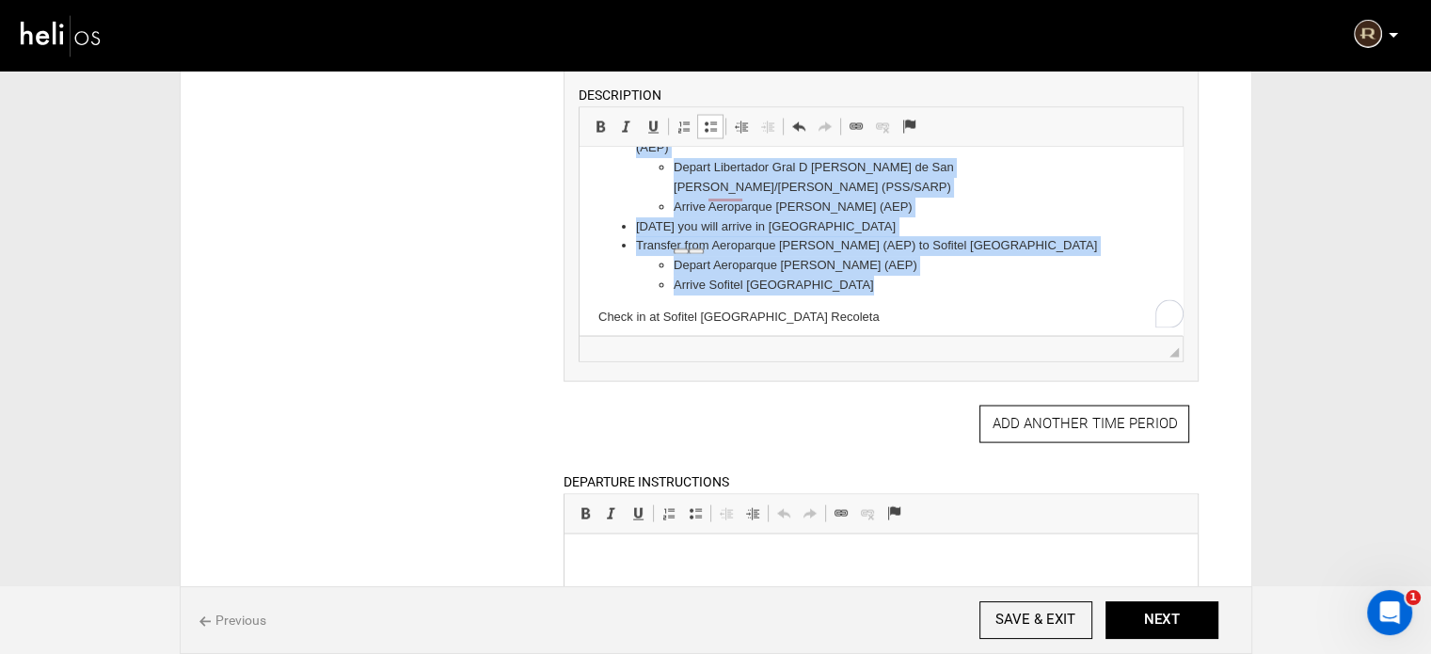
scroll to position [214, 0]
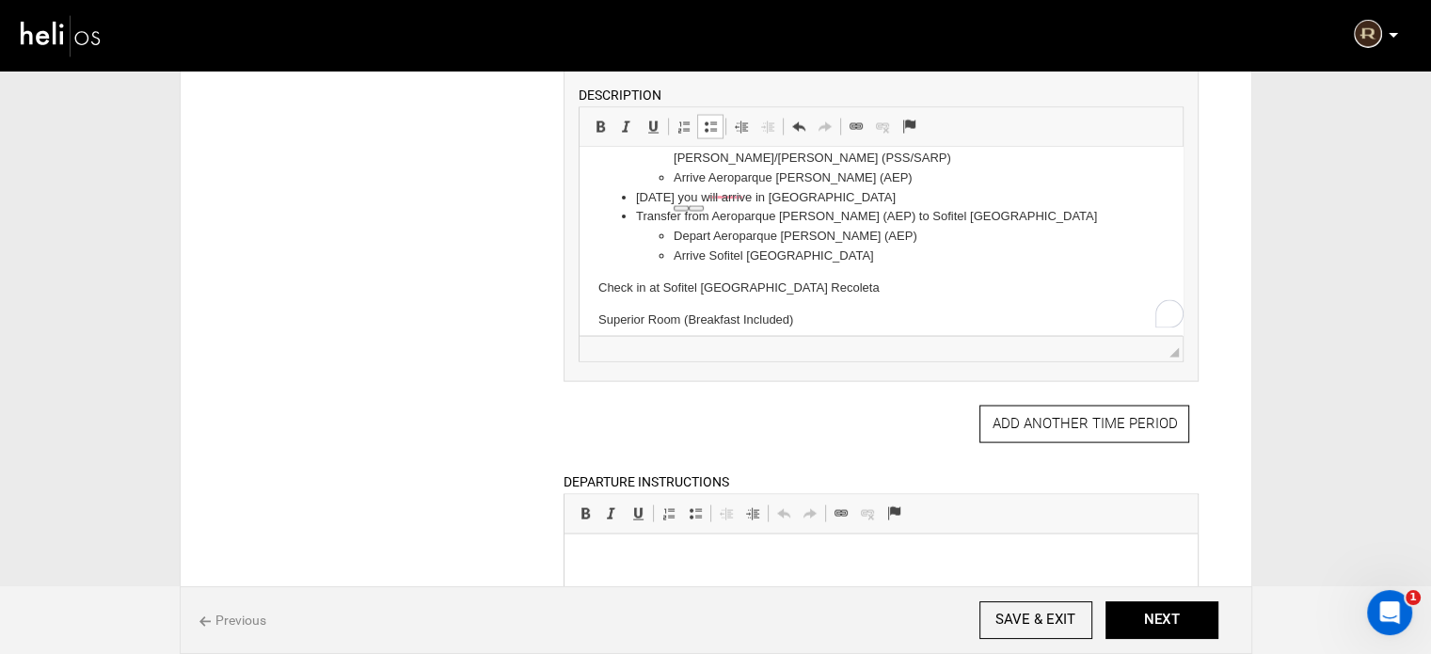
click at [596, 224] on html "Check out from Rincón Del Socorro Flight from Esteros del Ibera to Libertador G…" at bounding box center [880, 309] width 603 height 750
click at [709, 122] on span at bounding box center [710, 126] width 15 height 15
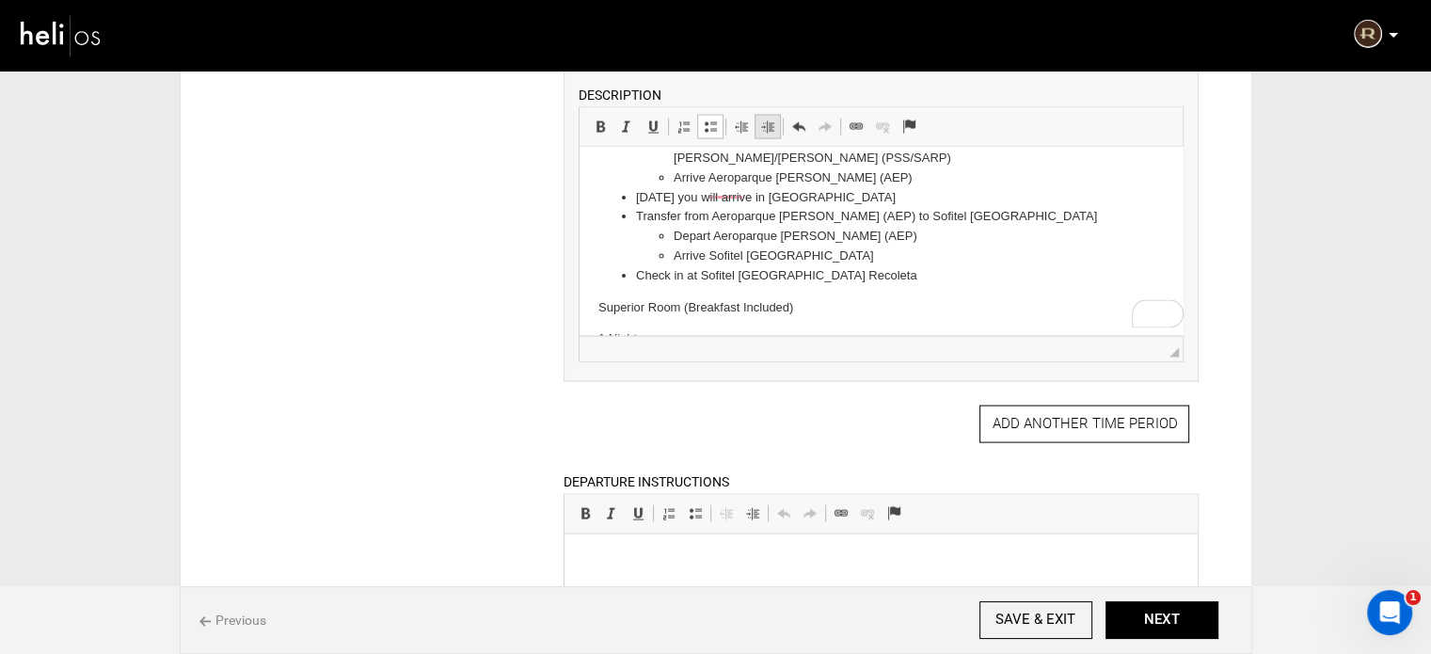
click at [768, 119] on span at bounding box center [767, 126] width 15 height 15
click at [703, 119] on span at bounding box center [710, 126] width 15 height 15
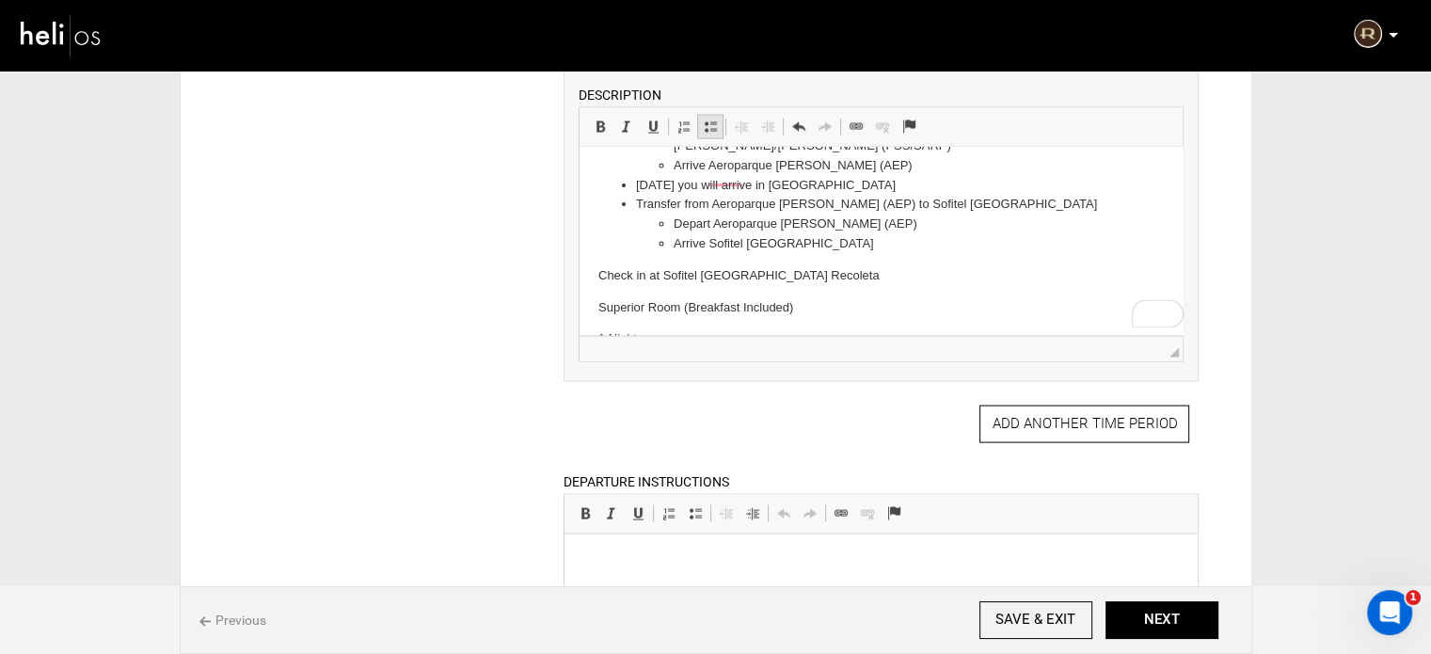
click at [703, 119] on span at bounding box center [710, 126] width 15 height 15
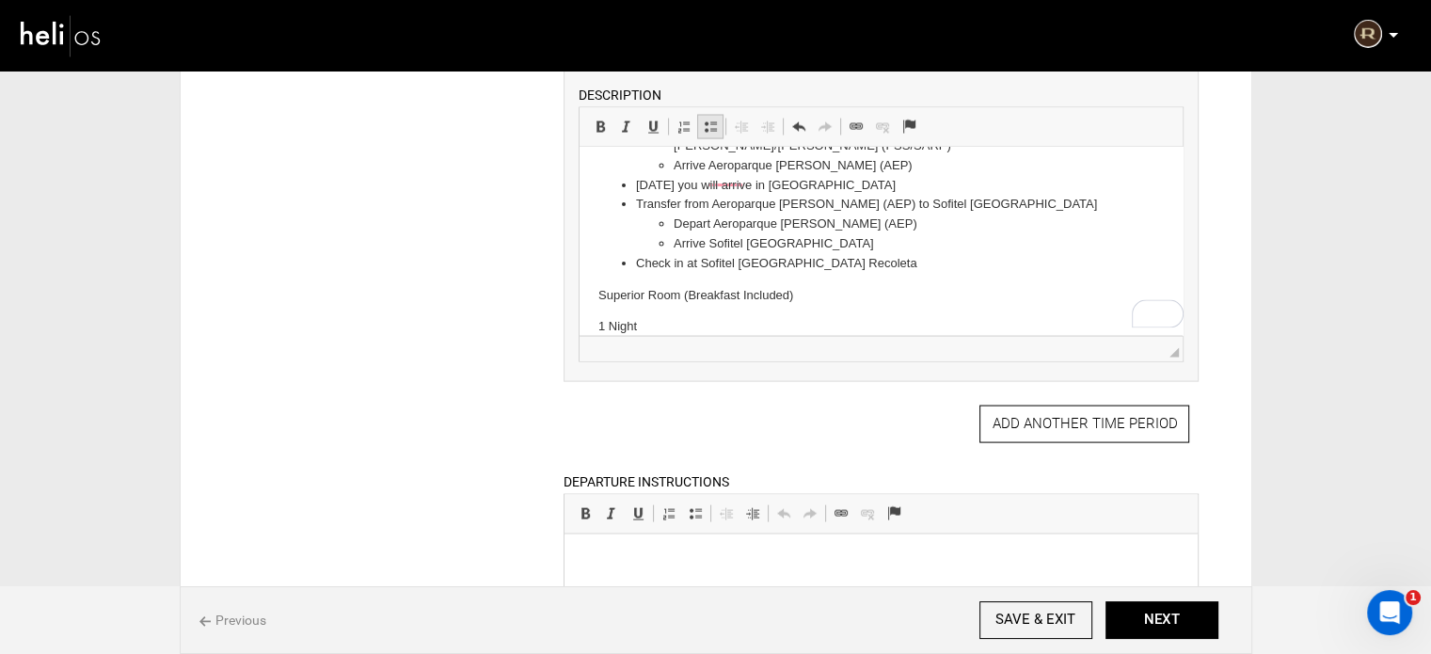
scroll to position [214, 0]
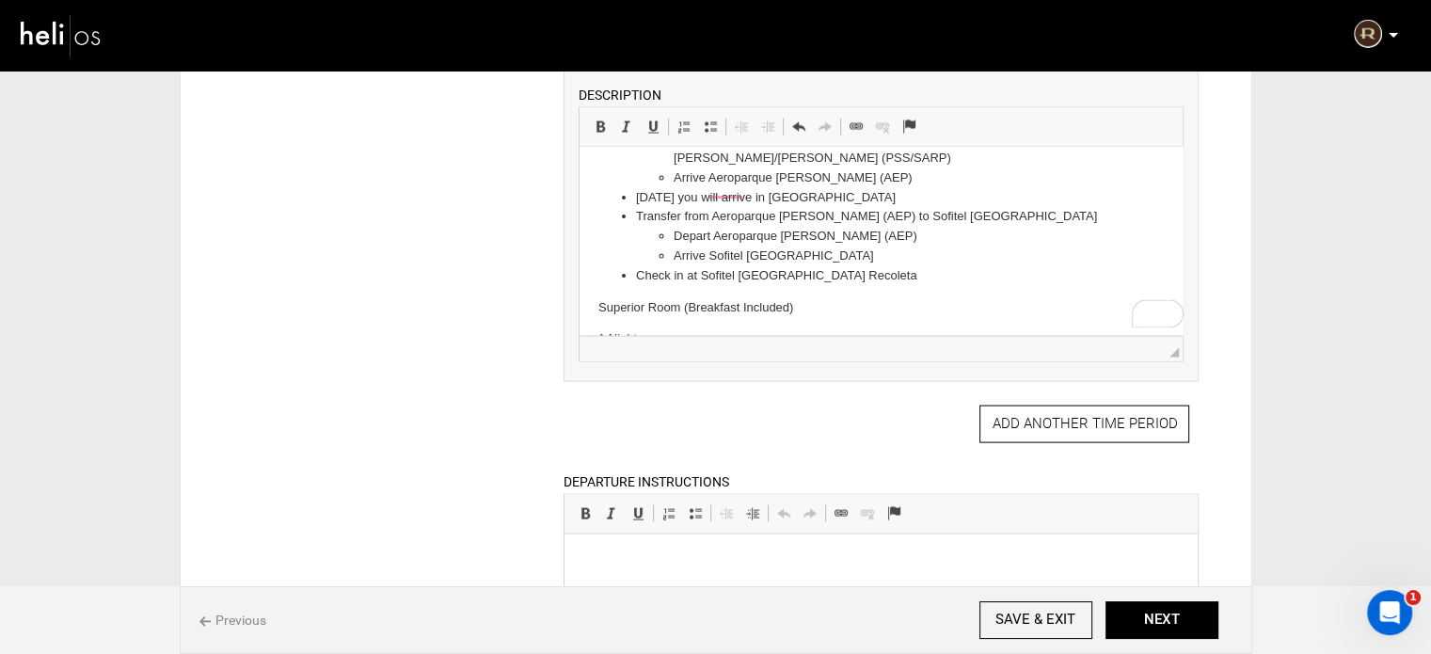
click at [596, 246] on html "Check out from Rincón Del Socorro Flight from Esteros del Ibera to Libertador G…" at bounding box center [880, 302] width 603 height 737
click at [600, 298] on p "1 Night" at bounding box center [880, 308] width 565 height 20
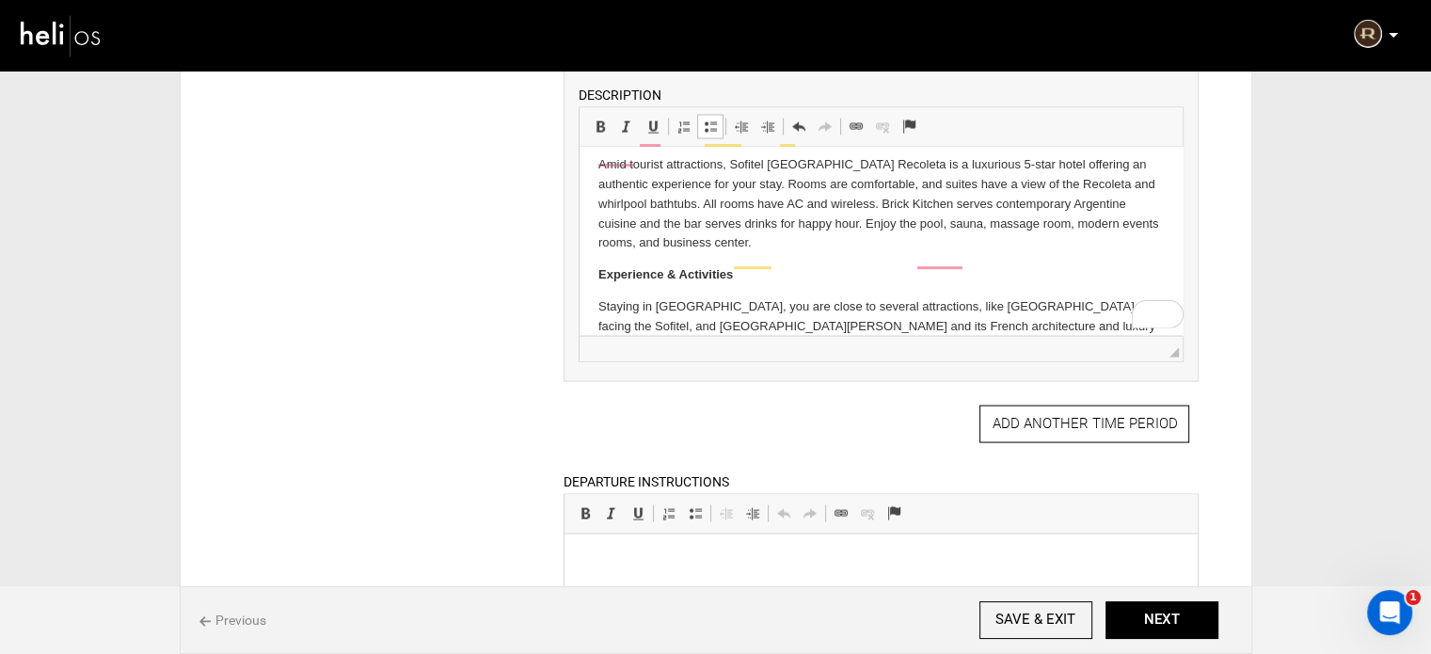
scroll to position [406, 0]
click at [1017, 425] on button "ADD ANOTHER TIME PERIOD" at bounding box center [1084, 424] width 210 height 38
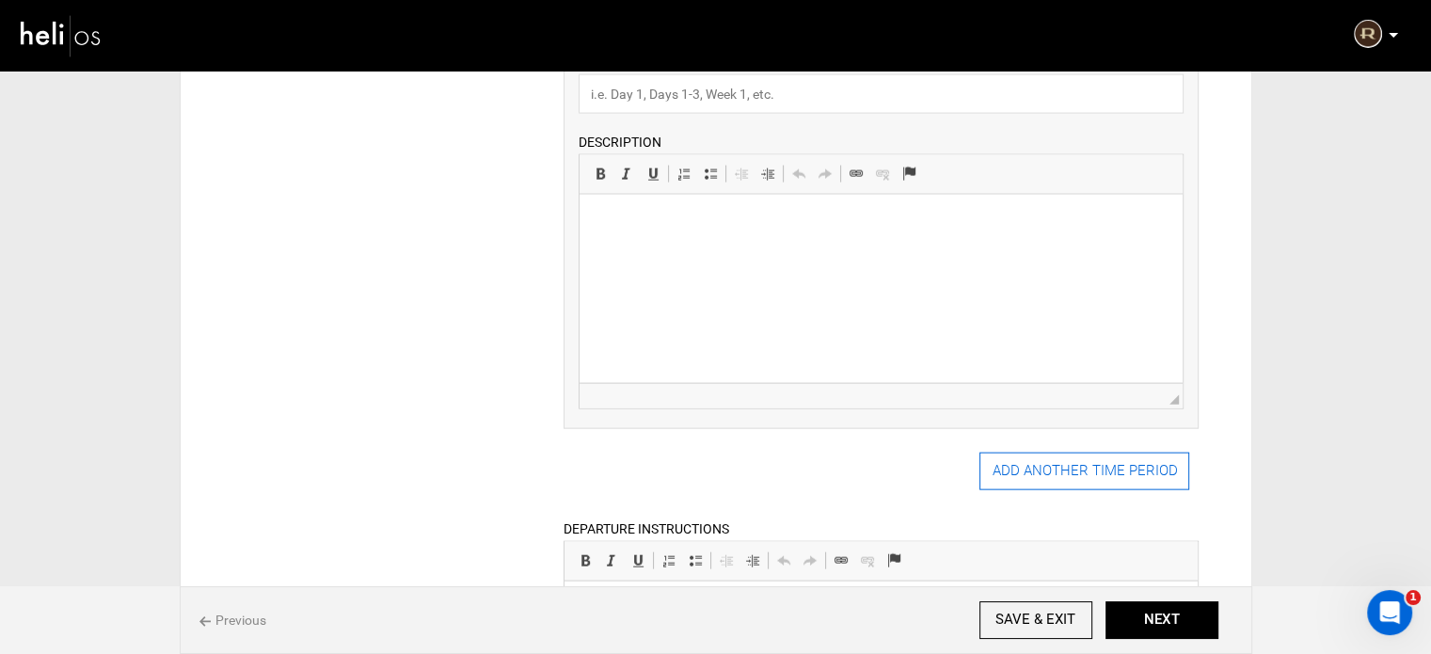
scroll to position [4000, 0]
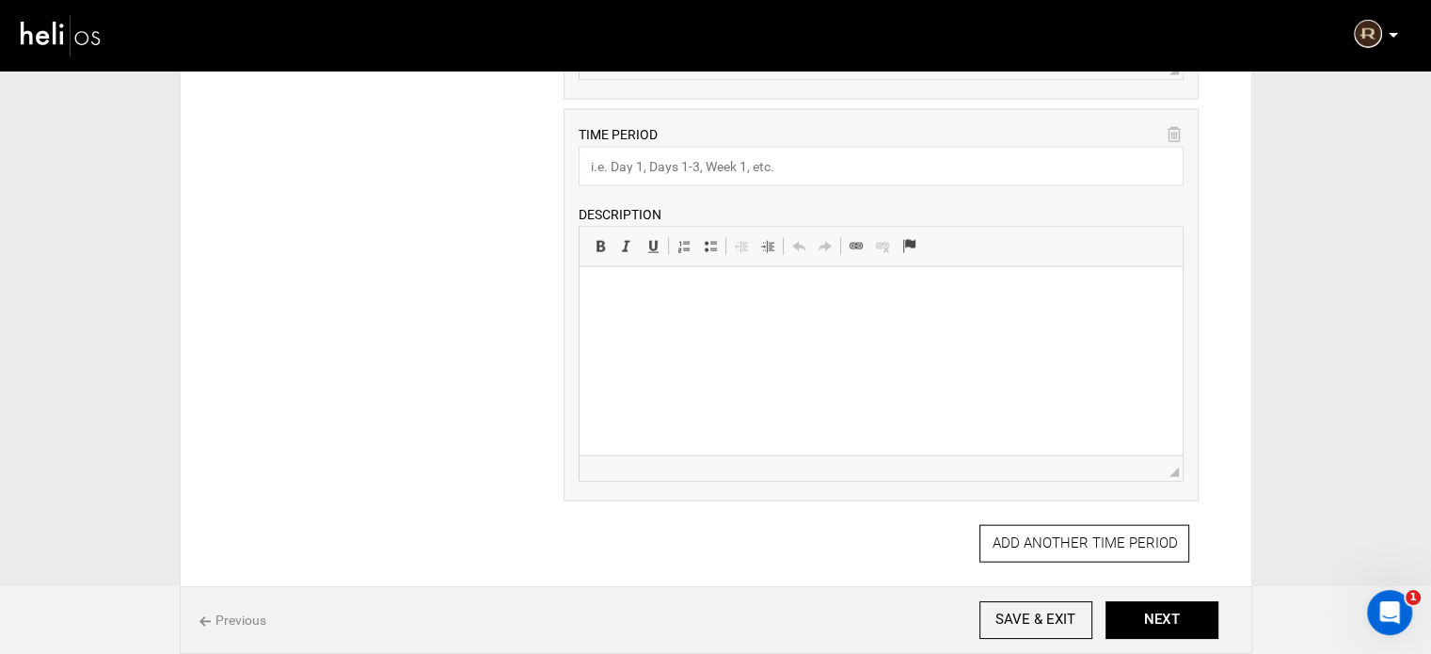
click at [1184, 119] on div "TIME PERIOD DESCRIPTION Rich Text Editor, editor146 Editor toolbars Basic Style…" at bounding box center [880, 305] width 635 height 392
click at [1178, 124] on icon at bounding box center [1173, 135] width 13 height 22
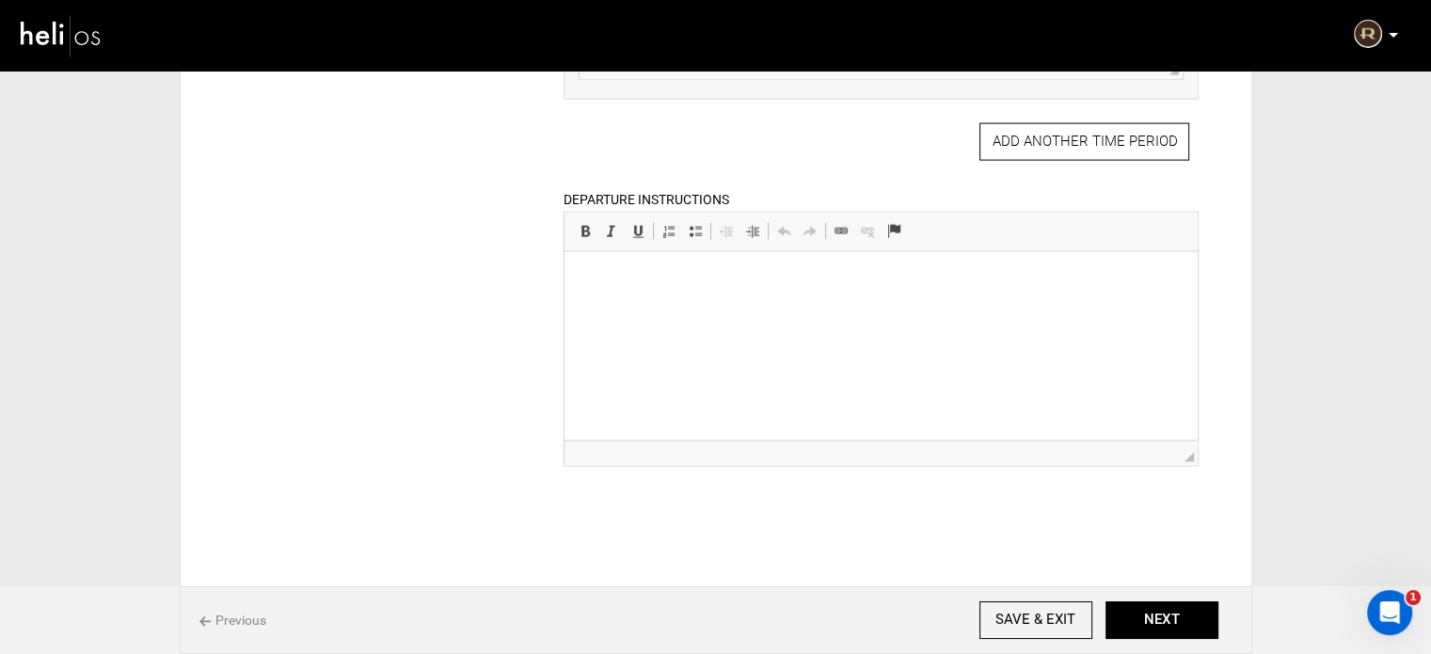
click at [717, 309] on html at bounding box center [880, 280] width 633 height 57
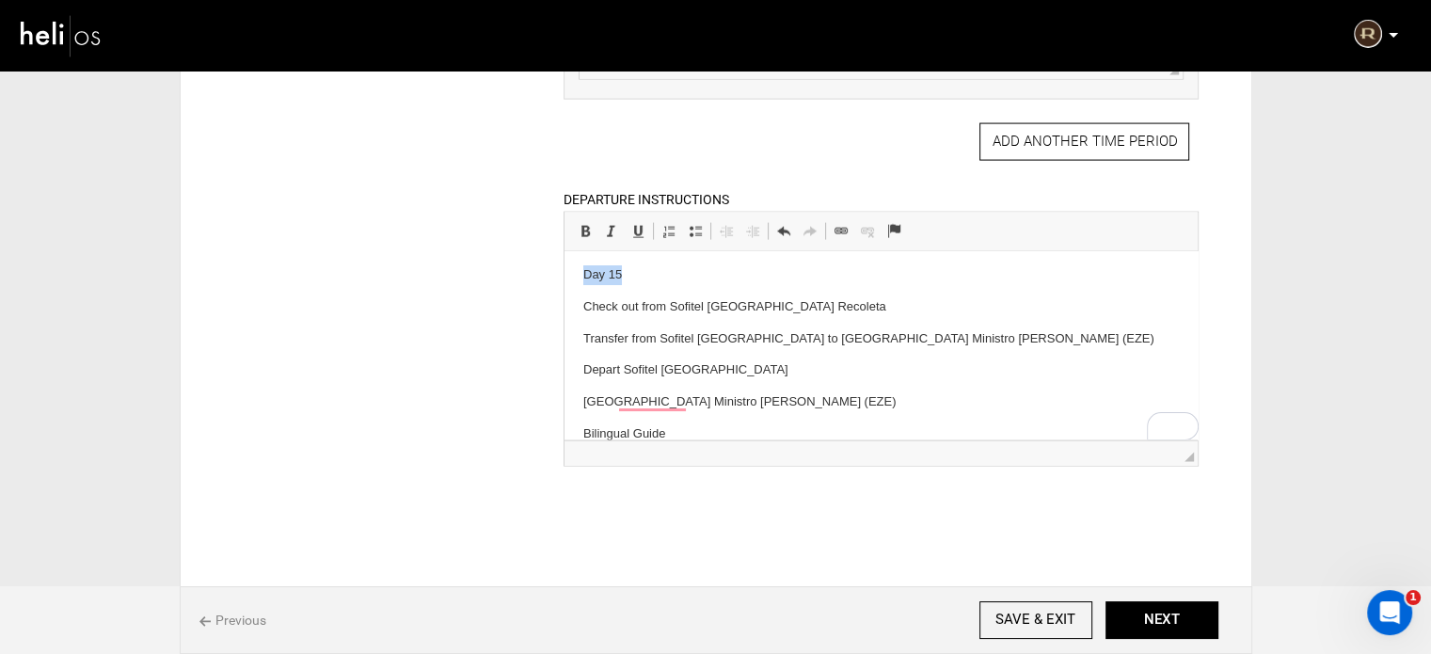
drag, startPoint x: 603, startPoint y: 280, endPoint x: 648, endPoint y: 281, distance: 45.2
click at [648, 281] on p "Day 15" at bounding box center [880, 275] width 595 height 20
click at [584, 224] on span at bounding box center [585, 231] width 15 height 15
drag, startPoint x: 578, startPoint y: 309, endPoint x: 589, endPoint y: 310, distance: 11.4
click at [589, 310] on html "Day 15 Check out from Sofitel [GEOGRAPHIC_DATA] Recoleta Transfer from Sofitel …" at bounding box center [880, 354] width 633 height 216
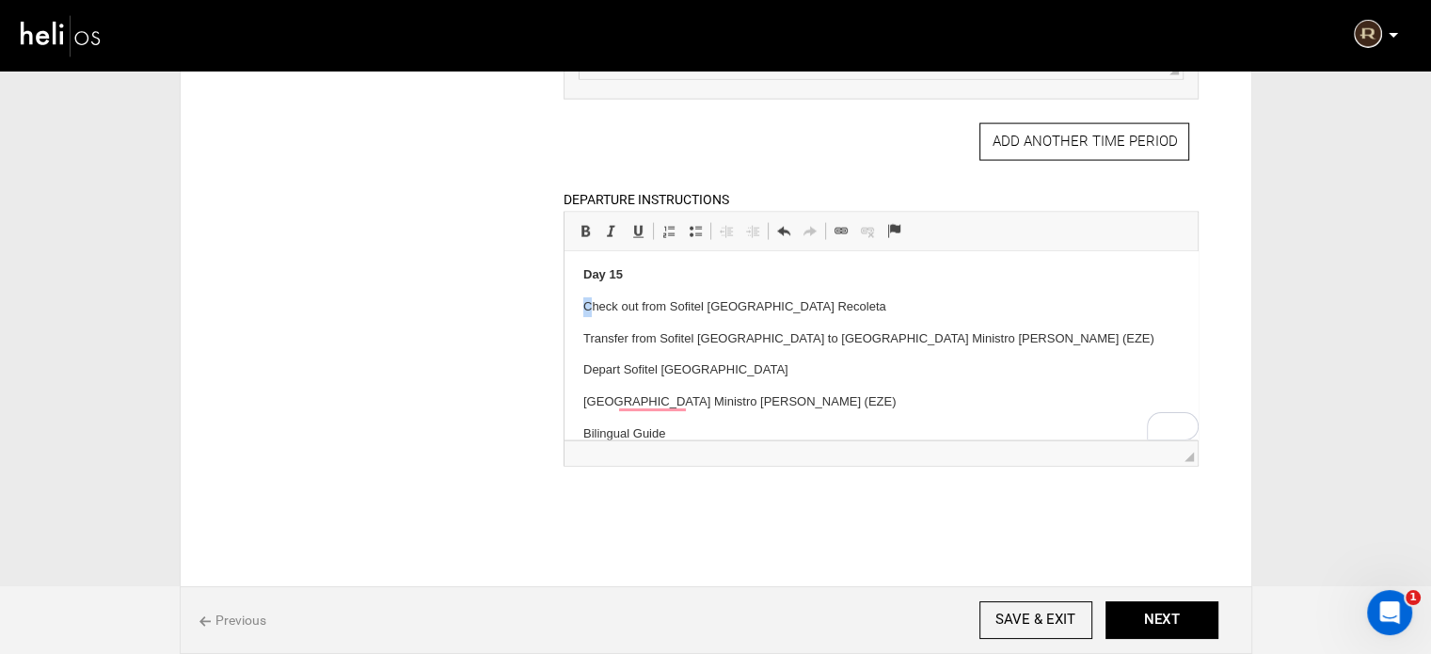
click at [581, 310] on html "Day 15 Check out from Sofitel [GEOGRAPHIC_DATA] Recoleta Transfer from Sofitel …" at bounding box center [880, 354] width 633 height 216
click at [694, 224] on span at bounding box center [695, 231] width 15 height 15
click at [587, 304] on p "Check out from Sofitel [GEOGRAPHIC_DATA] Recoleta" at bounding box center [880, 307] width 595 height 20
click at [697, 224] on span at bounding box center [695, 231] width 15 height 15
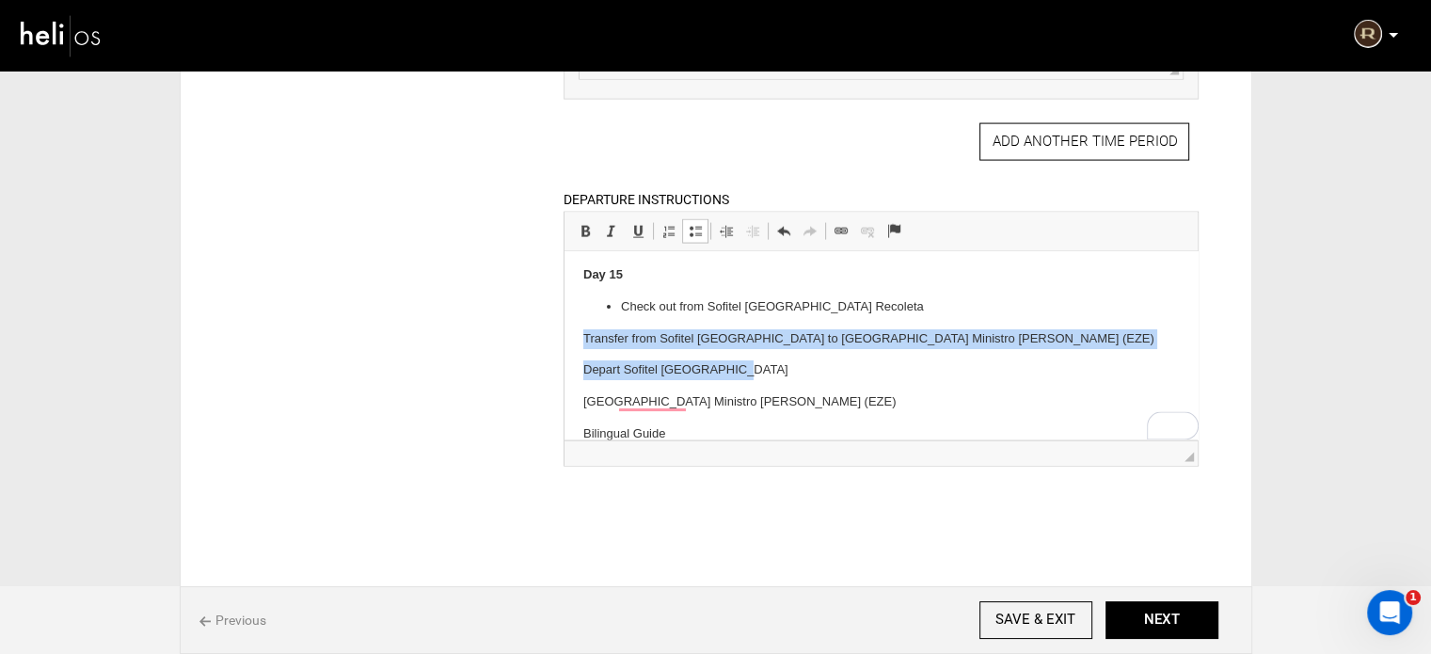
drag, startPoint x: 589, startPoint y: 336, endPoint x: 737, endPoint y: 368, distance: 152.0
click at [737, 368] on body "Day 15 Check out from Sofitel [GEOGRAPHIC_DATA] Recoleta Transfer from Sofitel …" at bounding box center [880, 354] width 595 height 179
click at [580, 338] on html "Day 15 Check out from Sofitel [GEOGRAPHIC_DATA] Recoleta Transfer from Sofitel …" at bounding box center [880, 354] width 633 height 216
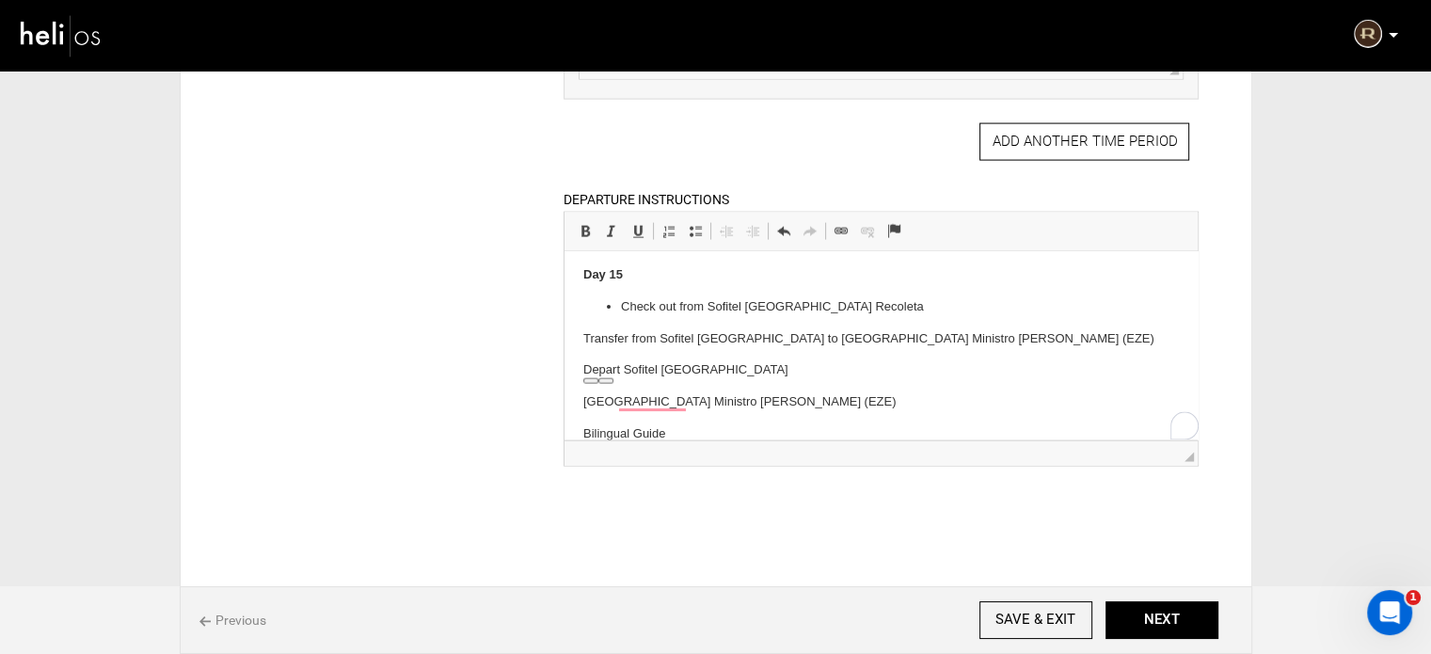
click at [589, 330] on p "Transfer from Sofitel [GEOGRAPHIC_DATA] to [GEOGRAPHIC_DATA] Ministro [PERSON_N…" at bounding box center [880, 339] width 595 height 20
click at [580, 332] on html "Day 15 Check out from Sofitel [GEOGRAPHIC_DATA] Recoleta Transfer from Sofitel …" at bounding box center [880, 354] width 633 height 216
click at [704, 220] on link "Insert/Remove Bulleted List" at bounding box center [695, 231] width 26 height 24
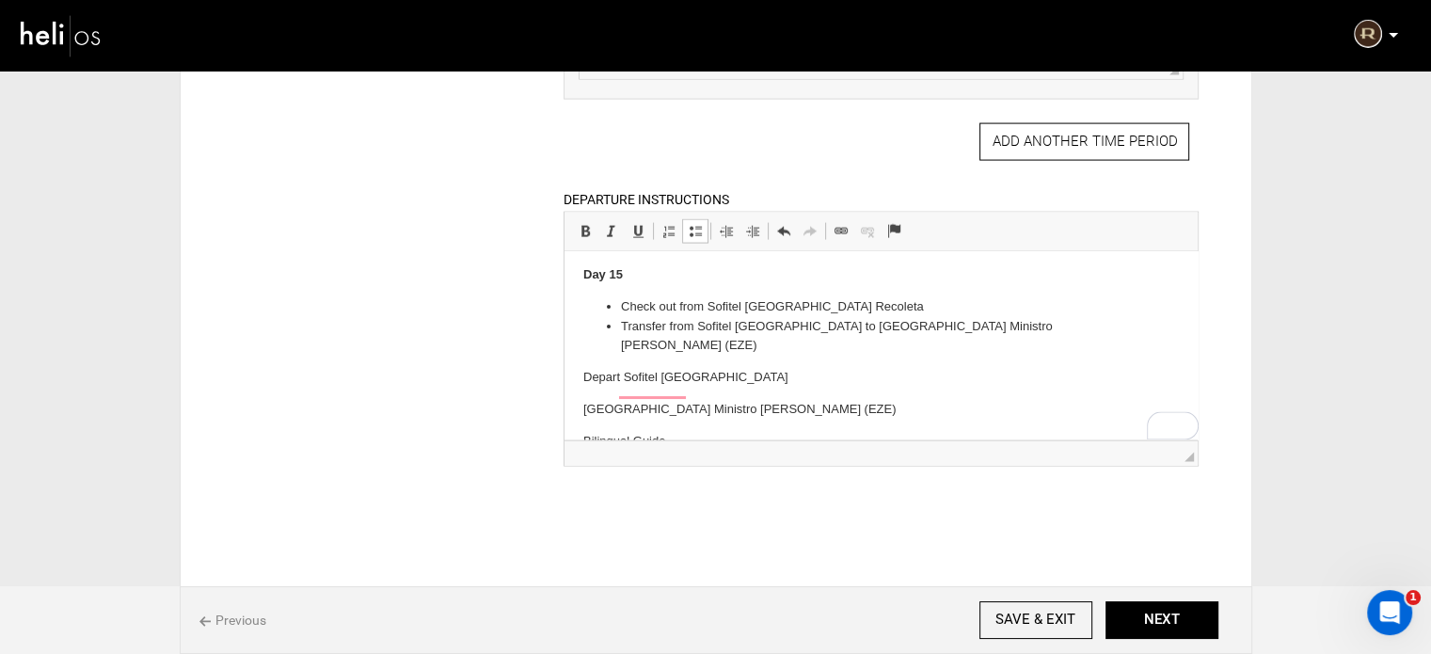
drag, startPoint x: 585, startPoint y: 357, endPoint x: 868, endPoint y: 388, distance: 284.8
click at [874, 392] on body "Day 15 Check out from Sofitel [GEOGRAPHIC_DATA] Recoleta Transfer from Sofitel …" at bounding box center [880, 358] width 595 height 186
click at [693, 224] on span at bounding box center [695, 231] width 15 height 15
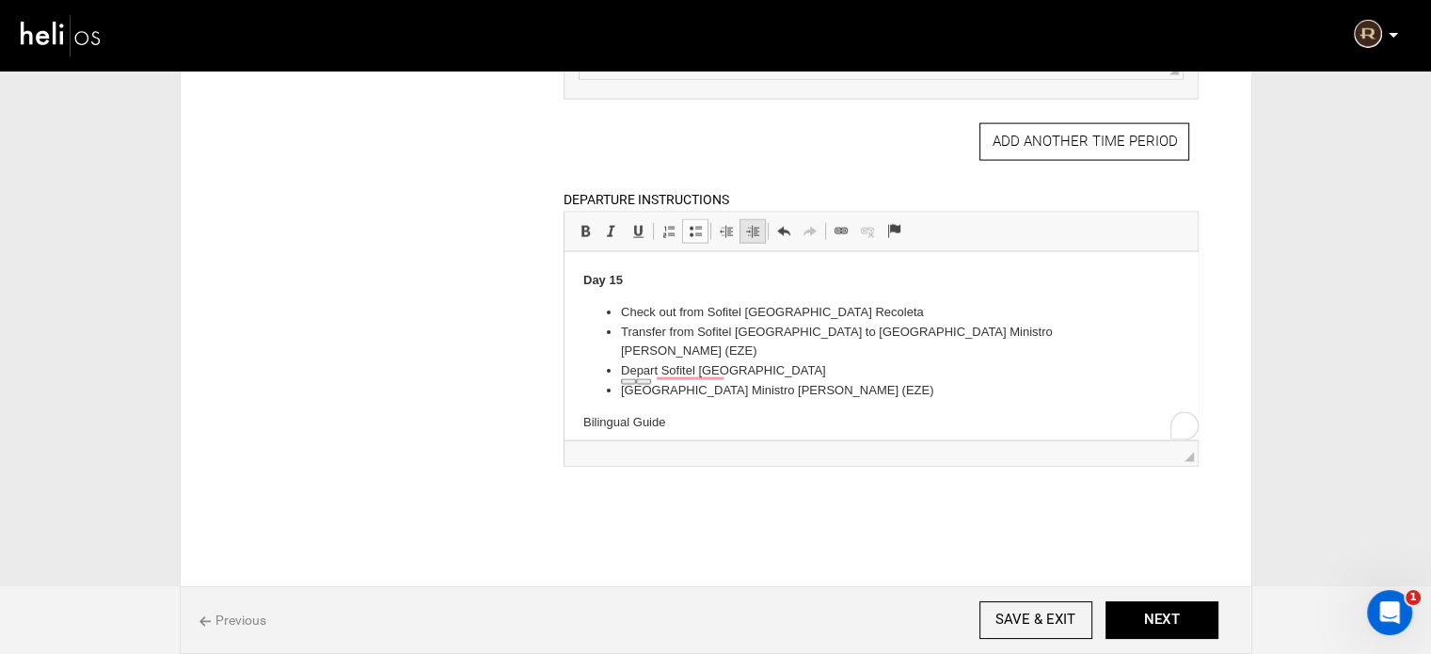
click at [752, 230] on link "Increase Indent" at bounding box center [752, 231] width 26 height 24
click at [580, 396] on html "Day 15 Check out from Sofitel [GEOGRAPHIC_DATA] Recoleta Transfer from Sofitel …" at bounding box center [880, 351] width 633 height 199
drag, startPoint x: 930, startPoint y: 378, endPoint x: 1050, endPoint y: 387, distance: 119.8
click at [1050, 387] on html "Day 15 Check out from Sofitel [GEOGRAPHIC_DATA] Recoleta Transfer from Sofitel …" at bounding box center [880, 335] width 633 height 167
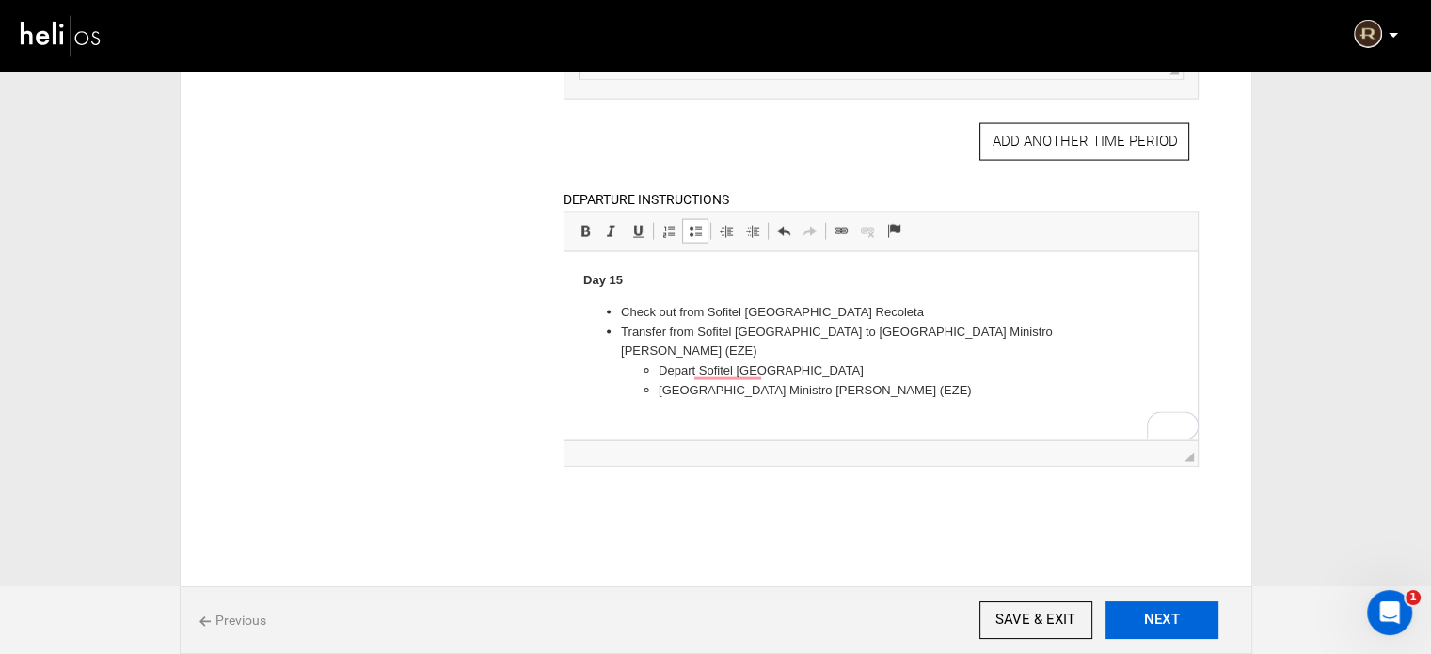
click at [1188, 613] on button "NEXT" at bounding box center [1161, 620] width 113 height 38
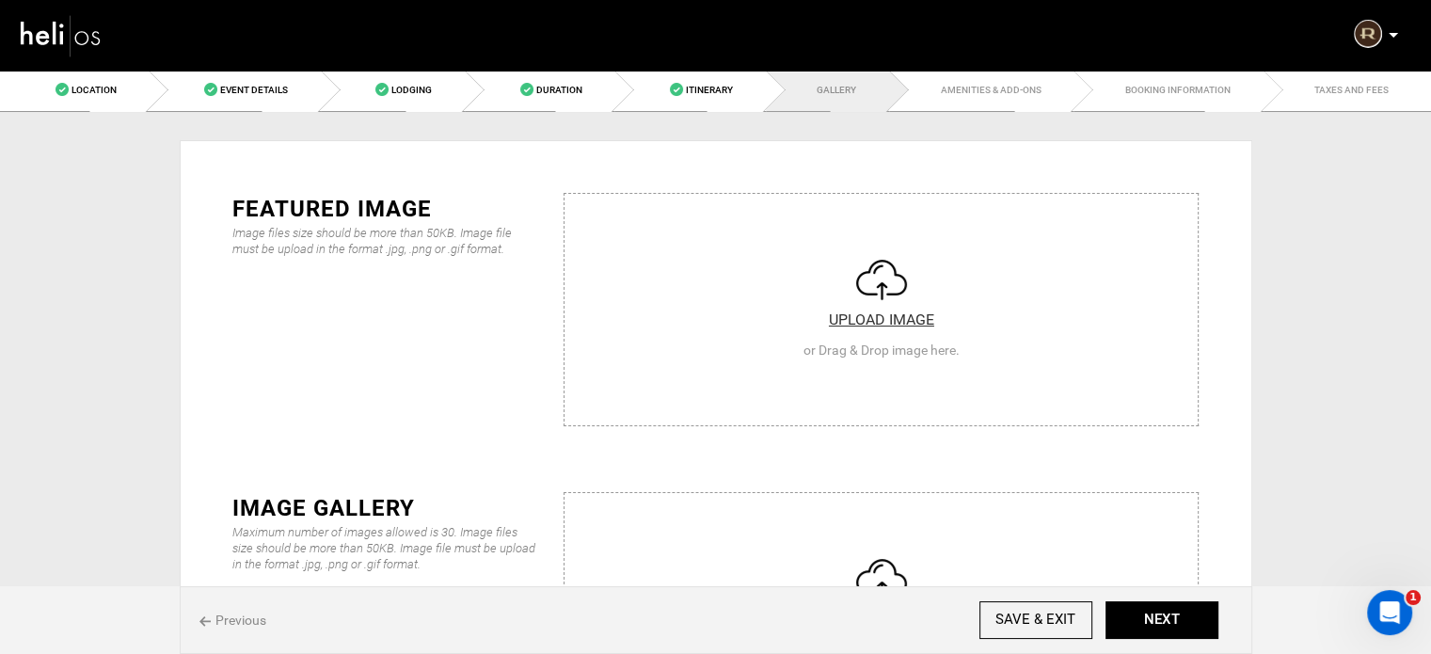
scroll to position [94, 0]
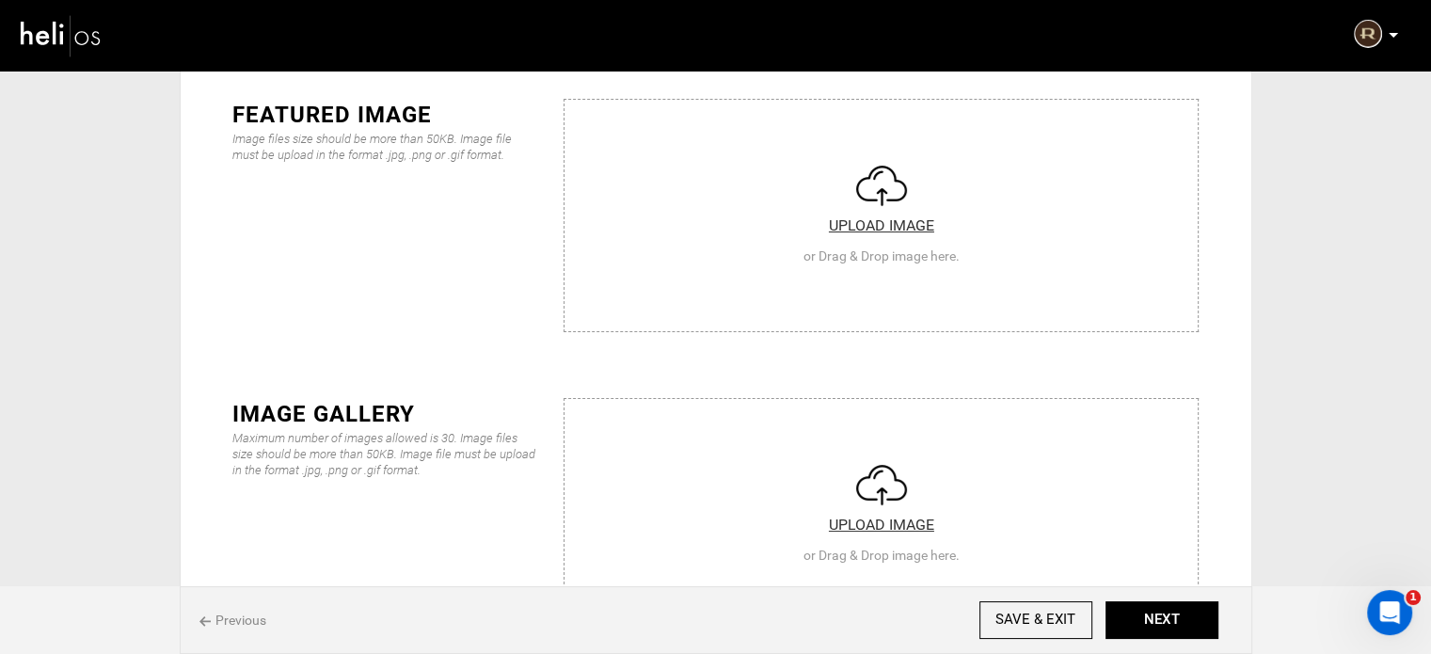
click at [751, 480] on input "file" at bounding box center [880, 512] width 633 height 226
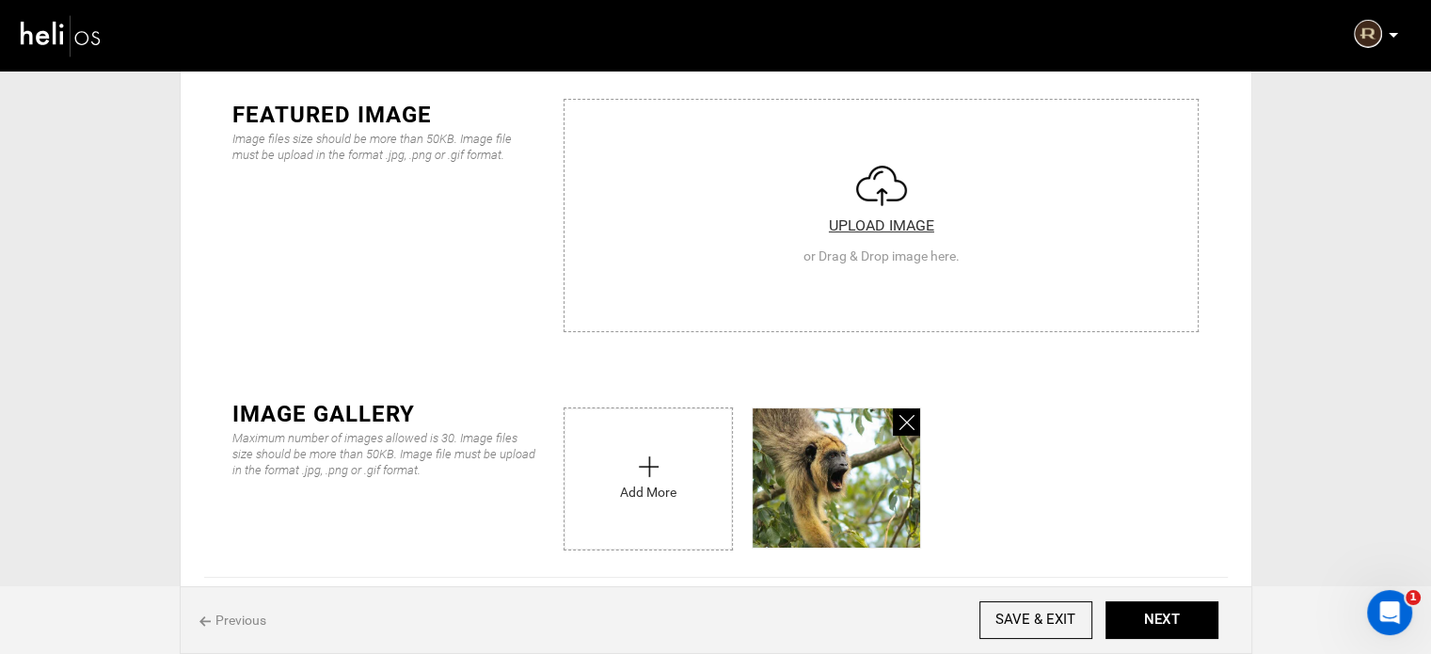
click at [897, 421] on link at bounding box center [906, 421] width 27 height 27
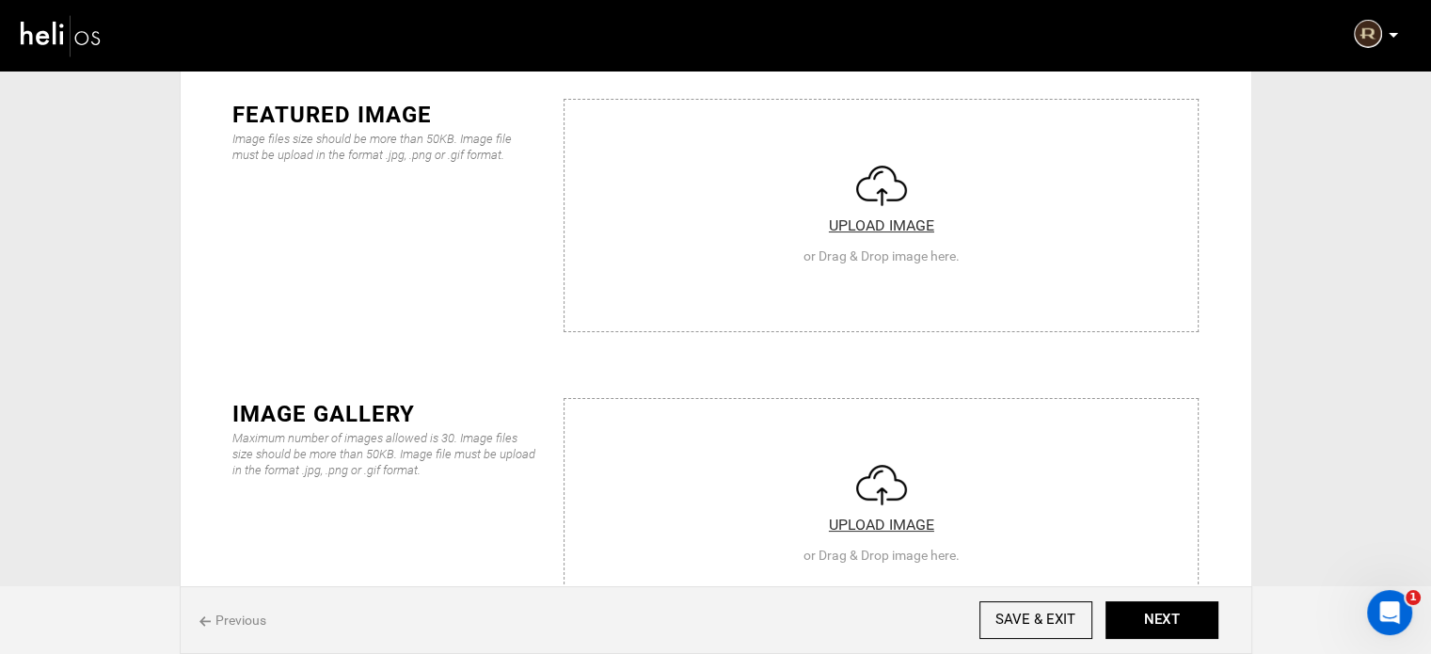
click at [789, 217] on input "file" at bounding box center [880, 213] width 633 height 226
type input "C:\fakepath\IMG_1034.JPG"
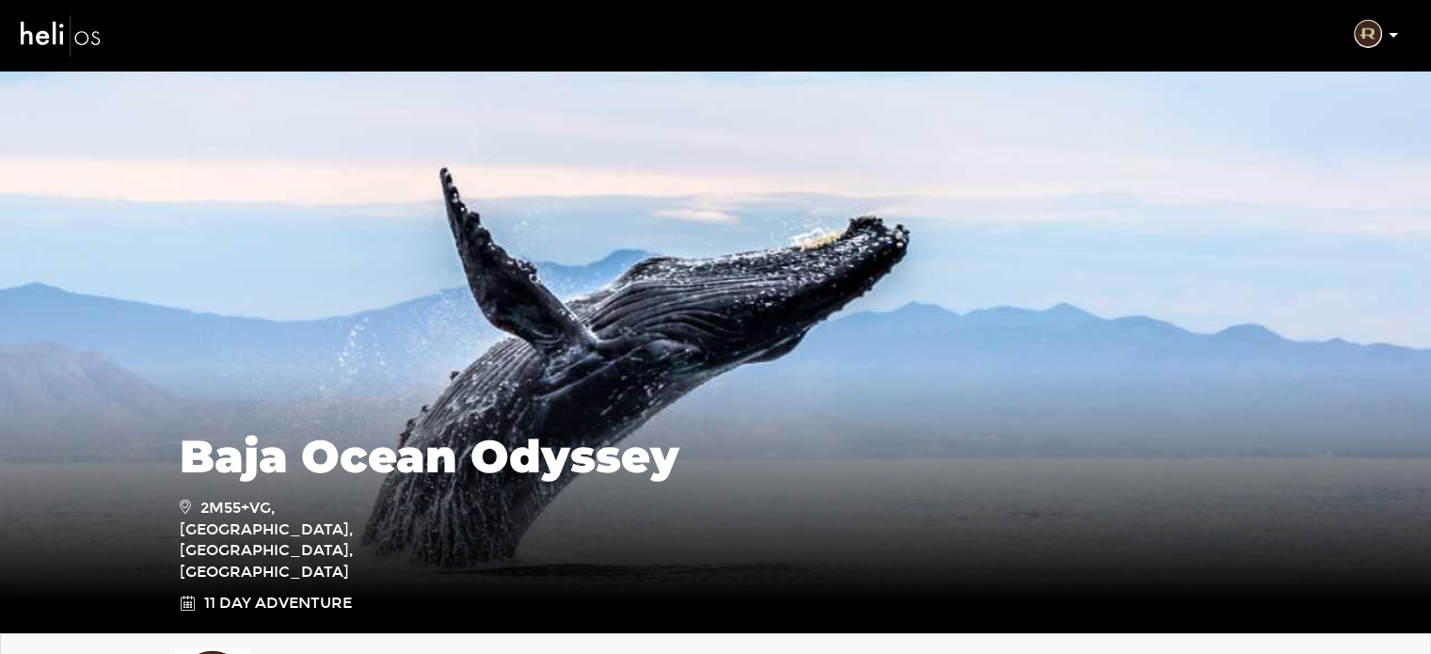
scroll to position [2525, 0]
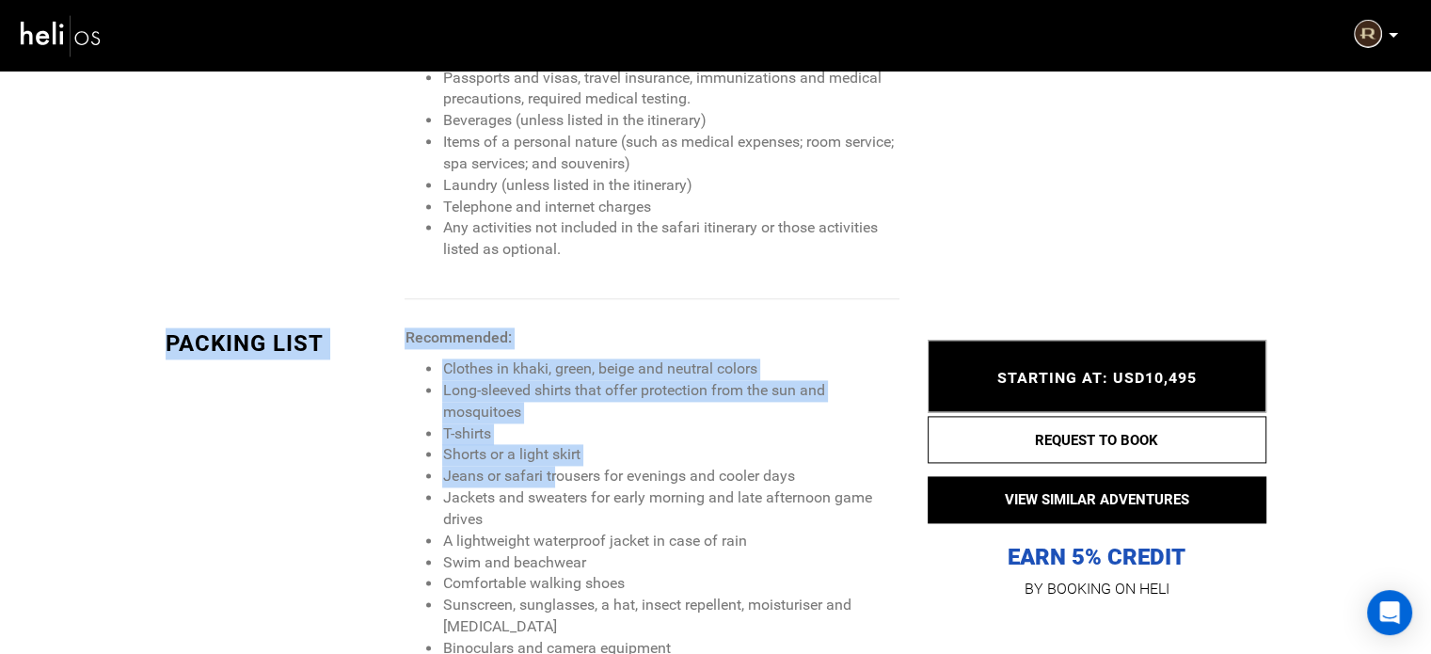
drag, startPoint x: 397, startPoint y: 201, endPoint x: 557, endPoint y: 372, distance: 233.6
click at [561, 362] on div "PACKING LIST Recommended: Clothes in khaki, green, beige and neutral colors Lon…" at bounding box center [532, 512] width 762 height 371
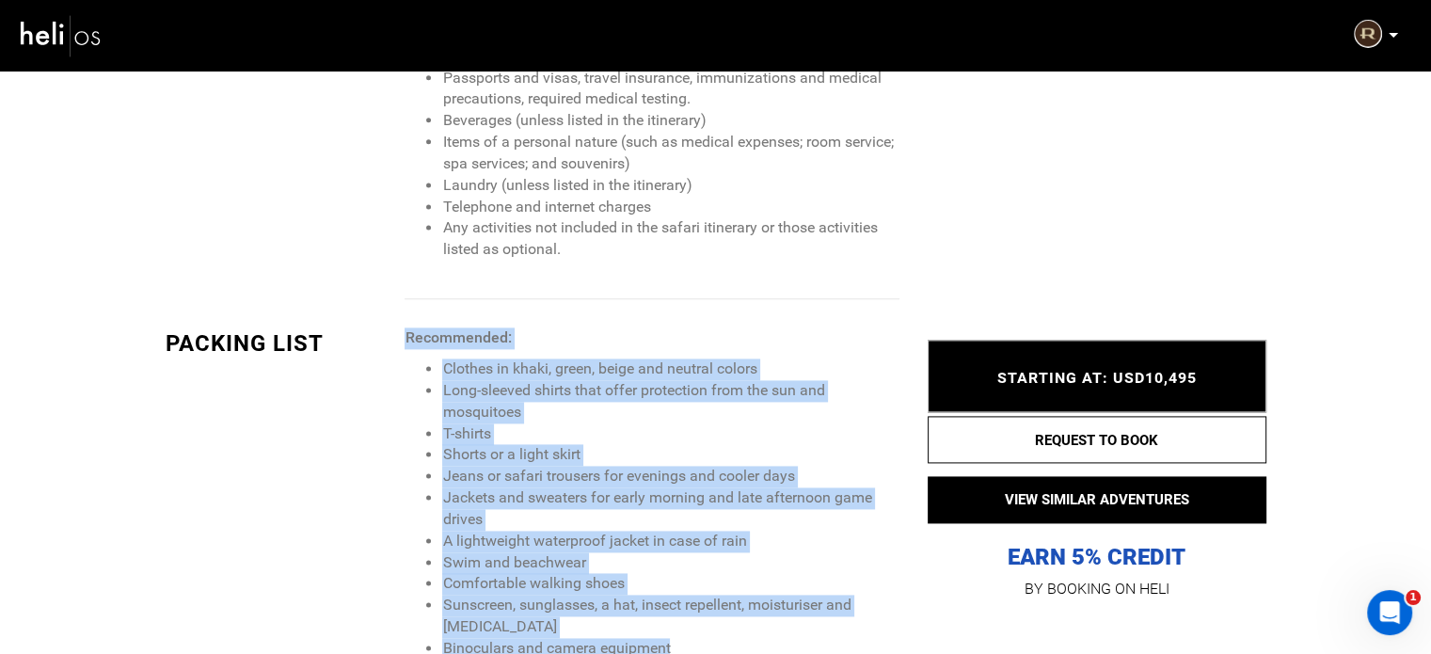
drag, startPoint x: 676, startPoint y: 526, endPoint x: 406, endPoint y: 217, distance: 410.0
click at [406, 327] on span "Recommended: Clothes in khaki, green, beige and neutral colors Long-sleeved shi…" at bounding box center [651, 493] width 494 height 332
copy span "Recommended: Clothes in khaki, green, beige and neutral colors Long-sleeved shi…"
